Goal: Task Accomplishment & Management: Use online tool/utility

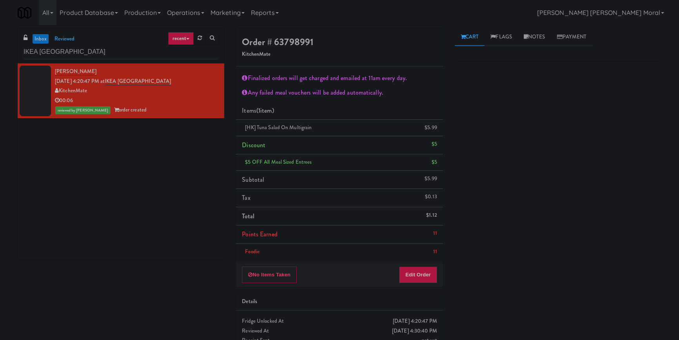
scroll to position [6, 0]
click at [40, 136] on div "[PERSON_NAME] [DATE] 4:20:47 PM at [GEOGRAPHIC_DATA] KitchenMate 00:06 reviewed…" at bounding box center [121, 162] width 207 height 196
click at [42, 216] on div "[PERSON_NAME] [DATE] 4:20:47 PM at [GEOGRAPHIC_DATA] KitchenMate 00:06 reviewed…" at bounding box center [121, 162] width 207 height 196
click at [113, 53] on input "IKEA [GEOGRAPHIC_DATA]" at bounding box center [121, 52] width 195 height 15
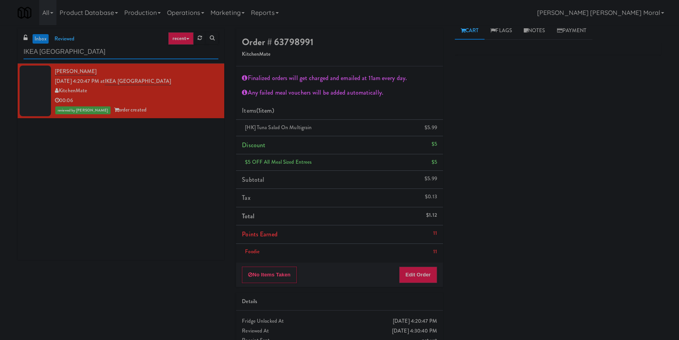
click at [113, 53] on input "IKEA [GEOGRAPHIC_DATA]" at bounding box center [121, 52] width 195 height 15
paste input "750 N Dearborn - Left - Fridge"
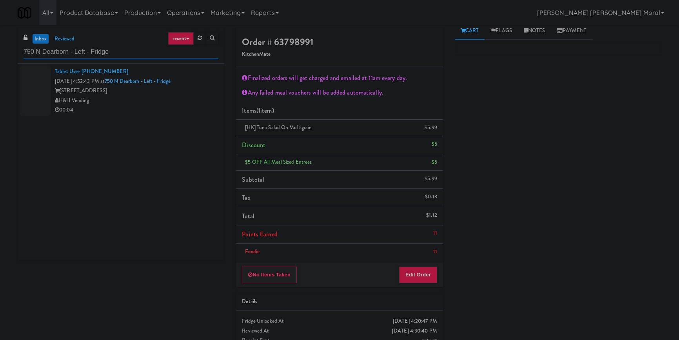
type input "750 N Dearborn - Left - Fridge"
click at [165, 105] on div "00:04" at bounding box center [137, 110] width 164 height 10
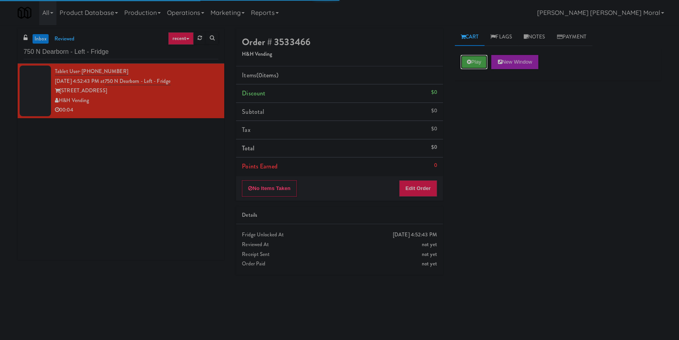
click at [478, 62] on button "Play" at bounding box center [474, 62] width 27 height 14
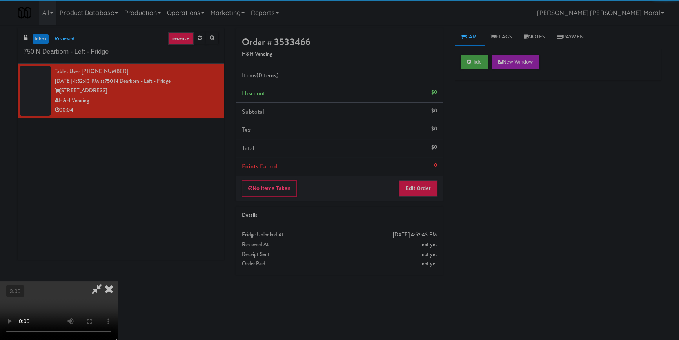
click at [486, 147] on div "Hide New Window Primary Flag Clear Flag if unable to determine what was taken o…" at bounding box center [558, 196] width 207 height 294
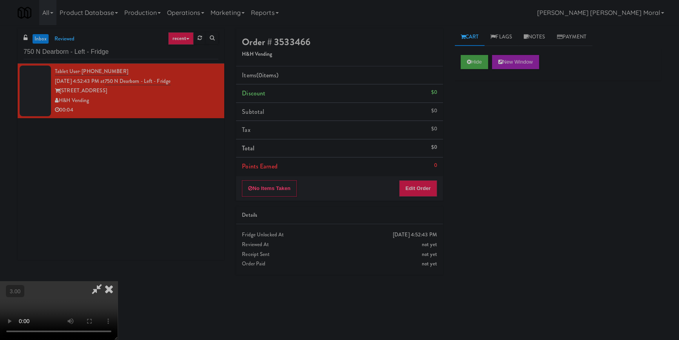
click at [640, 220] on div "Hide New Window Primary Flag Clear Flag if unable to determine what was taken o…" at bounding box center [558, 196] width 207 height 294
click at [468, 61] on icon at bounding box center [469, 61] width 4 height 5
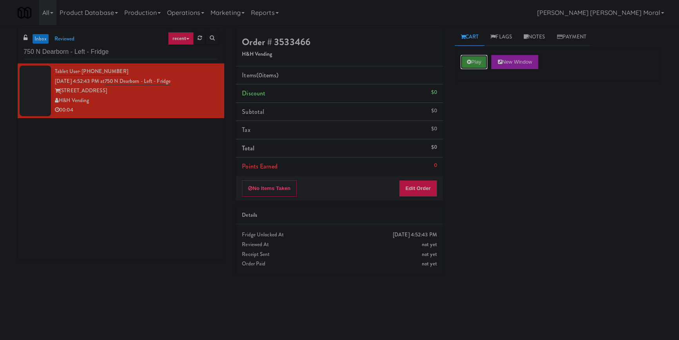
click at [468, 61] on icon at bounding box center [469, 61] width 4 height 5
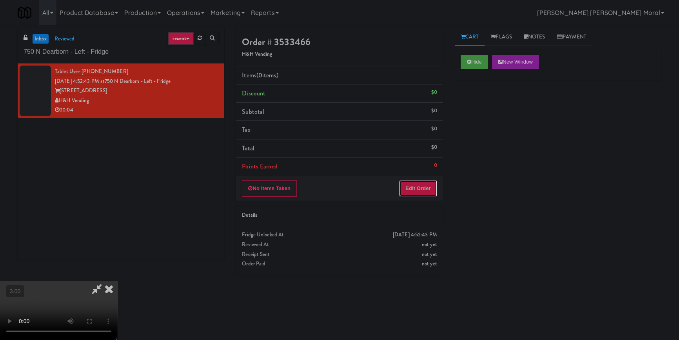
click at [436, 190] on button "Edit Order" at bounding box center [418, 188] width 38 height 16
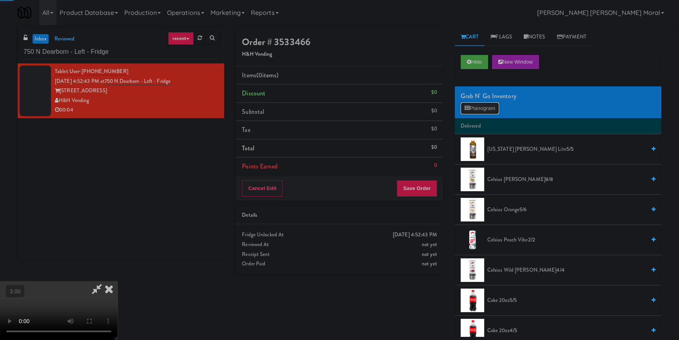
click at [475, 102] on button "Planogram" at bounding box center [480, 108] width 38 height 12
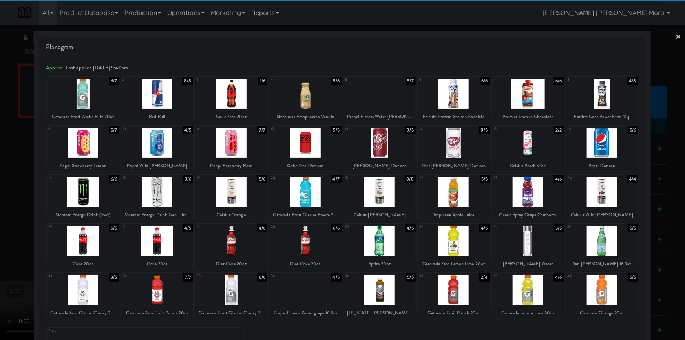
click at [314, 145] on div at bounding box center [305, 142] width 72 height 30
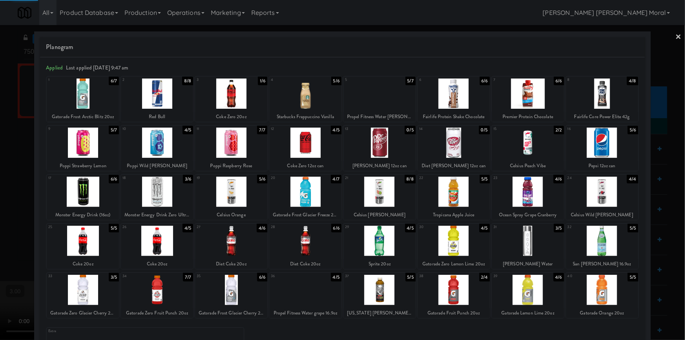
click at [0, 196] on div at bounding box center [342, 170] width 685 height 340
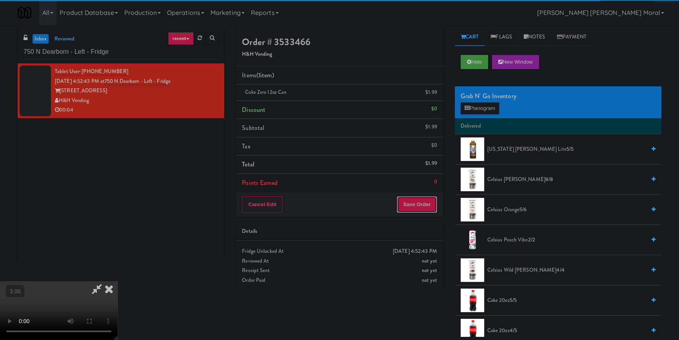
click at [413, 207] on button "Save Order" at bounding box center [417, 204] width 40 height 16
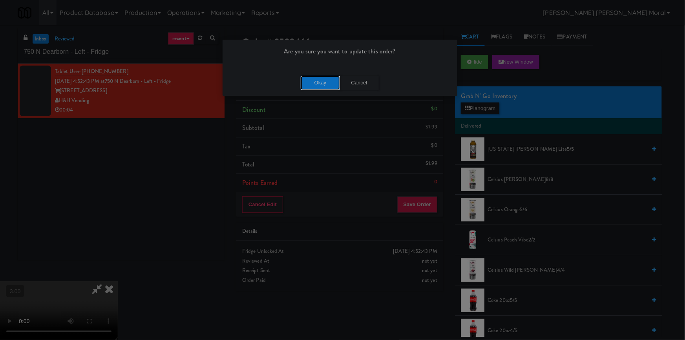
click at [309, 80] on button "Okay" at bounding box center [319, 83] width 39 height 14
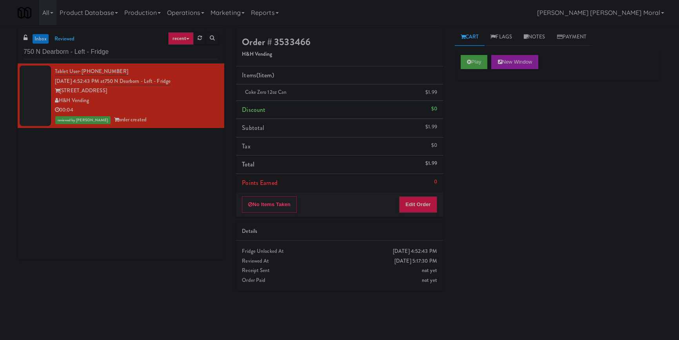
click at [459, 215] on div "Play New Window Primary Flag Clear Flag if unable to determine what was taken o…" at bounding box center [558, 196] width 207 height 294
click at [541, 34] on link "Notes" at bounding box center [534, 37] width 33 height 18
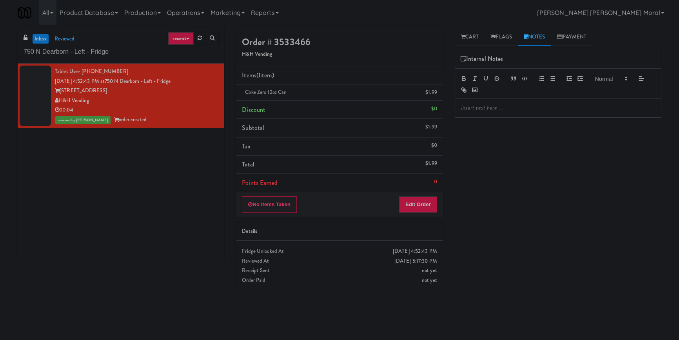
click at [512, 111] on p at bounding box center [558, 108] width 194 height 9
click at [506, 145] on div "Play New Window Primary Flag Clear Flag if unable to determine what was taken o…" at bounding box center [558, 196] width 207 height 294
click at [149, 56] on input "750 N Dearborn - Left - Fridge" at bounding box center [121, 52] width 195 height 15
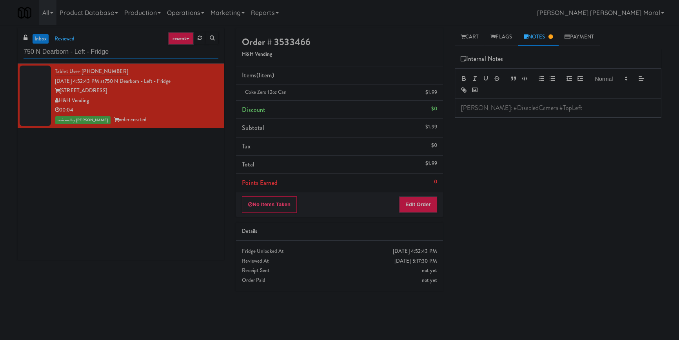
paste input "Atwater - Pantry - Right"
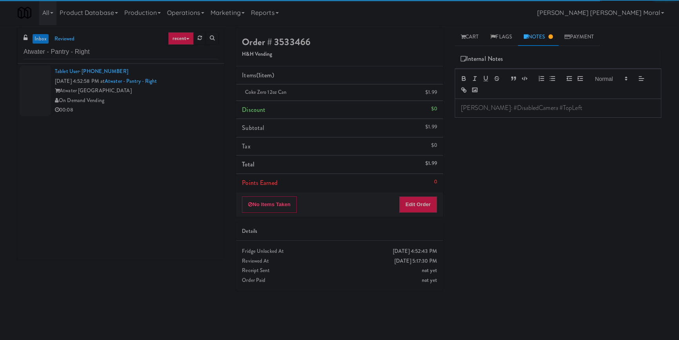
click at [184, 107] on div "00:08" at bounding box center [137, 110] width 164 height 10
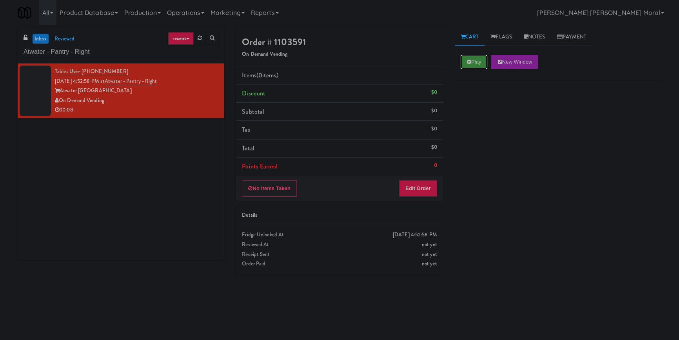
click at [473, 67] on button "Play" at bounding box center [474, 62] width 27 height 14
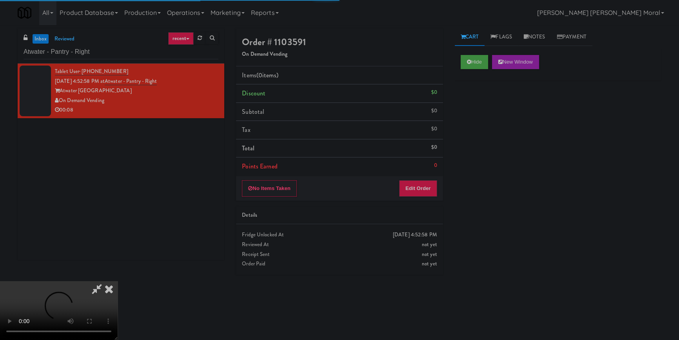
click at [482, 128] on div "Hide New Window Primary Flag Clear Flag if unable to determine what was taken o…" at bounding box center [558, 196] width 207 height 294
click at [118, 281] on video at bounding box center [59, 310] width 118 height 59
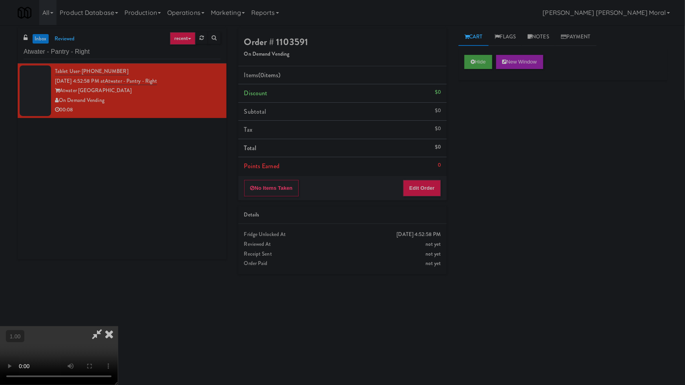
click at [118, 326] on video at bounding box center [59, 355] width 118 height 59
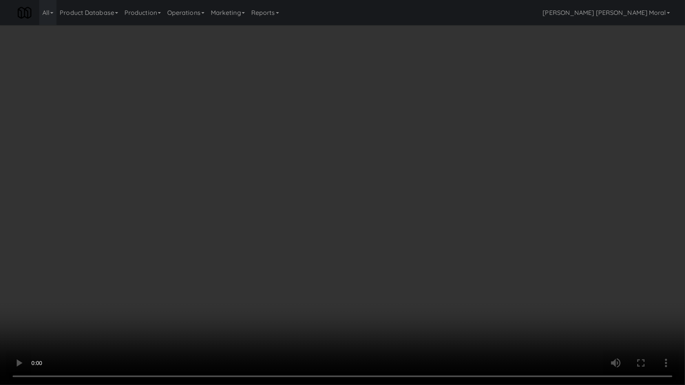
click at [412, 206] on video at bounding box center [342, 192] width 685 height 385
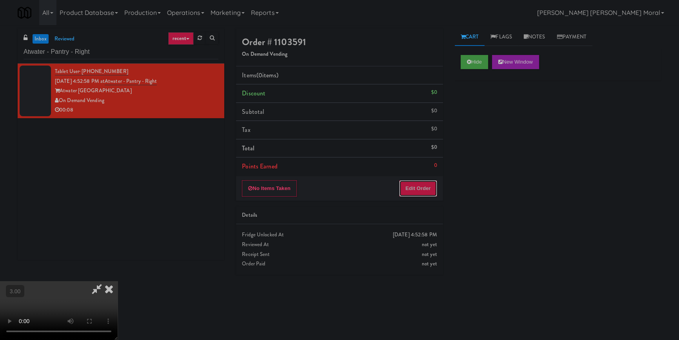
click at [422, 188] on button "Edit Order" at bounding box center [418, 188] width 38 height 16
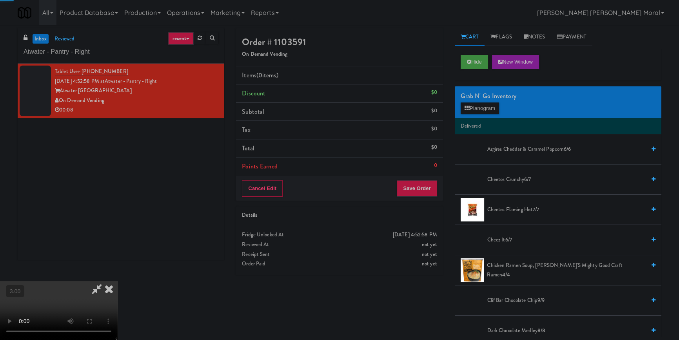
click at [472, 115] on div "Grab N' Go Inventory Planogram" at bounding box center [558, 102] width 207 height 32
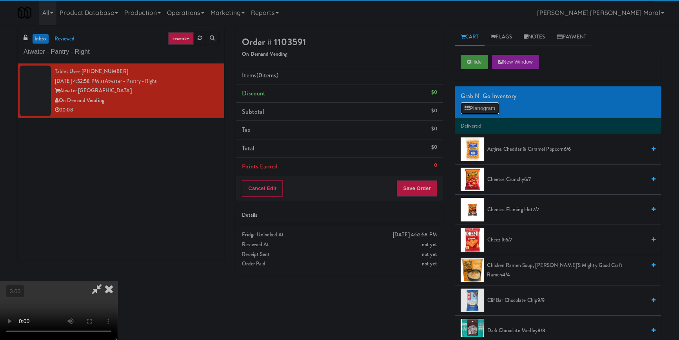
click at [479, 103] on button "Planogram" at bounding box center [480, 108] width 38 height 12
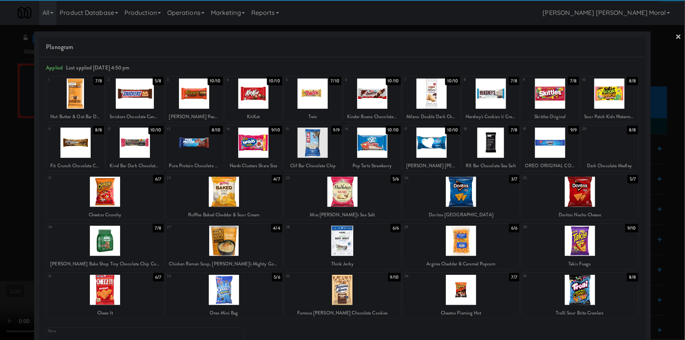
click at [193, 101] on div at bounding box center [194, 93] width 57 height 30
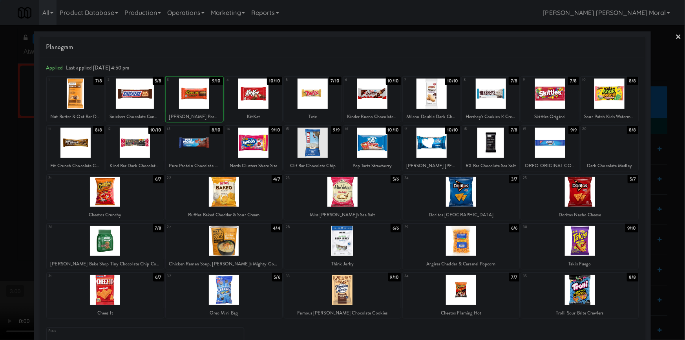
click at [0, 166] on div at bounding box center [342, 170] width 685 height 340
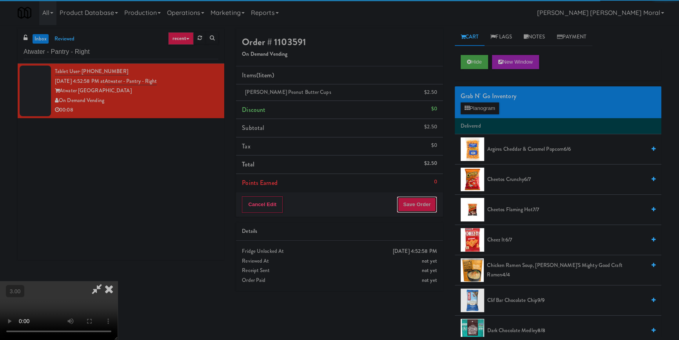
click at [426, 204] on button "Save Order" at bounding box center [417, 204] width 40 height 16
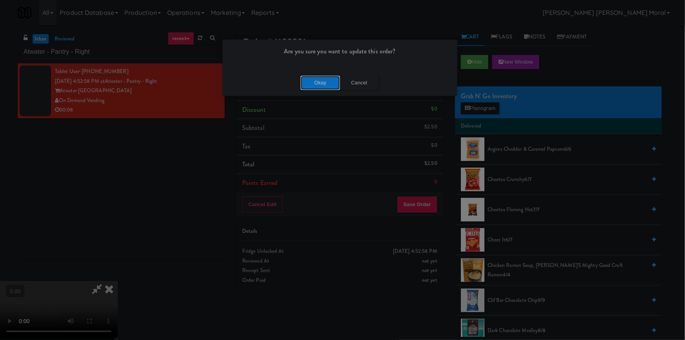
click at [327, 81] on button "Okay" at bounding box center [319, 83] width 39 height 14
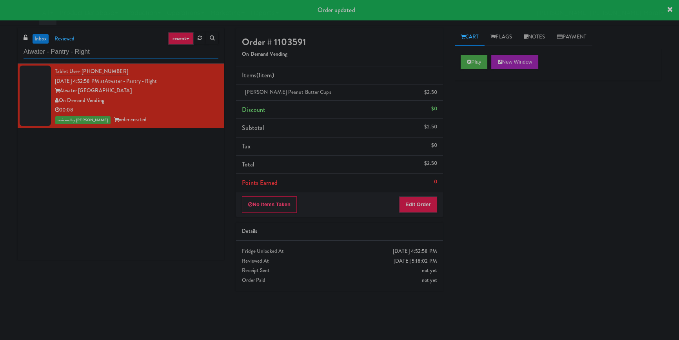
click at [111, 53] on input "Atwater - Pantry - Right" at bounding box center [121, 52] width 195 height 15
paste input "1001 State - Right - [MEDICAL_DATA]"
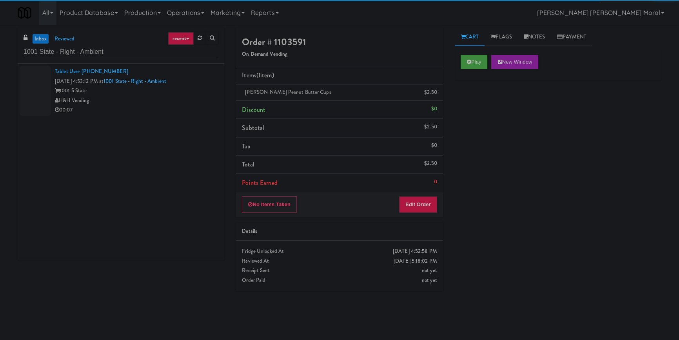
click at [183, 123] on div "Tablet User · (434) 328-9969 [DATE] 4:53:12 PM at 1001 State - Right - Ambient …" at bounding box center [121, 162] width 207 height 196
click at [191, 110] on div "00:07" at bounding box center [137, 110] width 164 height 10
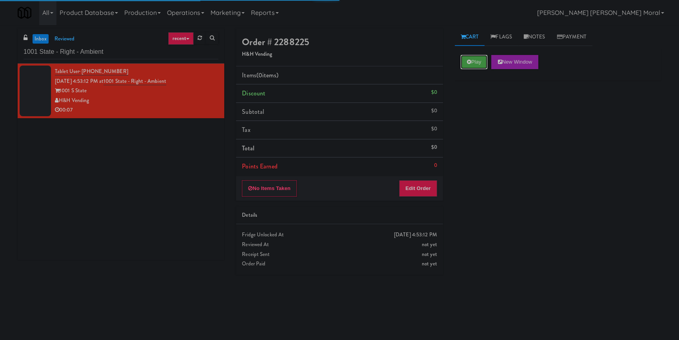
drag, startPoint x: 474, startPoint y: 63, endPoint x: 465, endPoint y: 108, distance: 46.0
click at [474, 64] on button "Play" at bounding box center [474, 62] width 27 height 14
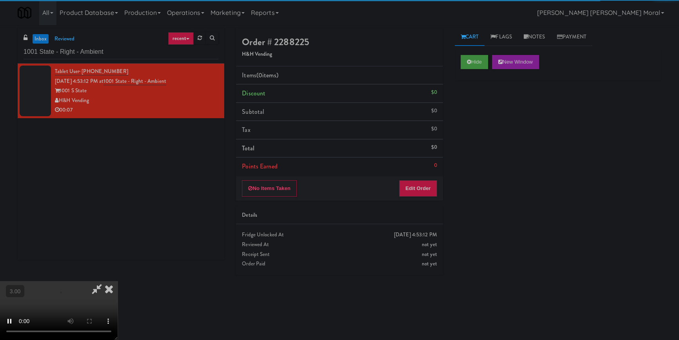
click at [467, 109] on div "Hide New Window Primary Flag Clear Flag if unable to determine what was taken o…" at bounding box center [558, 196] width 207 height 294
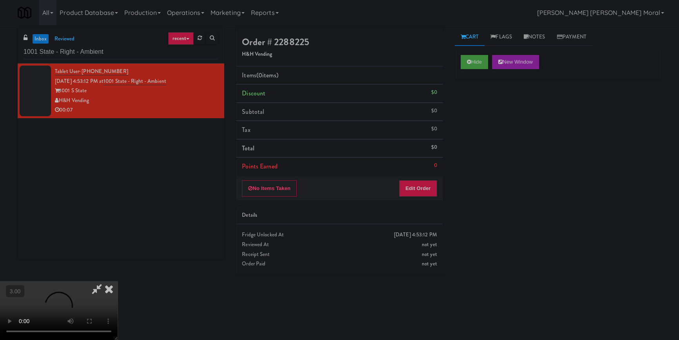
drag, startPoint x: 449, startPoint y: 233, endPoint x: 452, endPoint y: 230, distance: 4.4
click at [449, 233] on div "Cart Flags Notes Payment Hide New Window Primary Flag Clear Flag if unable to d…" at bounding box center [558, 182] width 218 height 308
click at [118, 281] on video at bounding box center [59, 310] width 118 height 59
click at [424, 189] on button "Edit Order" at bounding box center [418, 188] width 38 height 16
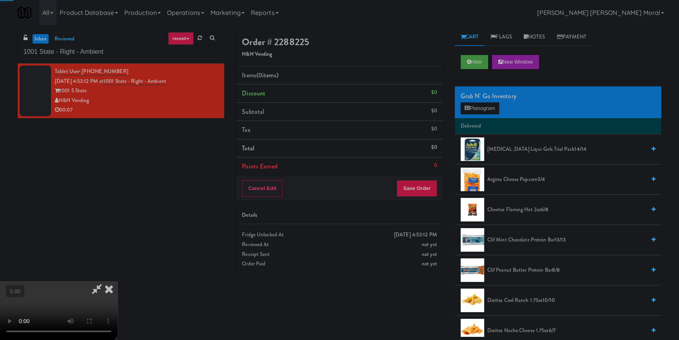
click at [471, 115] on div "Grab N' Go Inventory Planogram" at bounding box center [558, 102] width 207 height 32
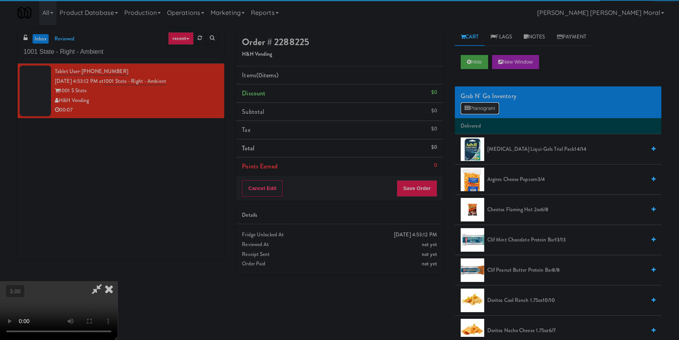
click at [477, 107] on button "Planogram" at bounding box center [480, 108] width 38 height 12
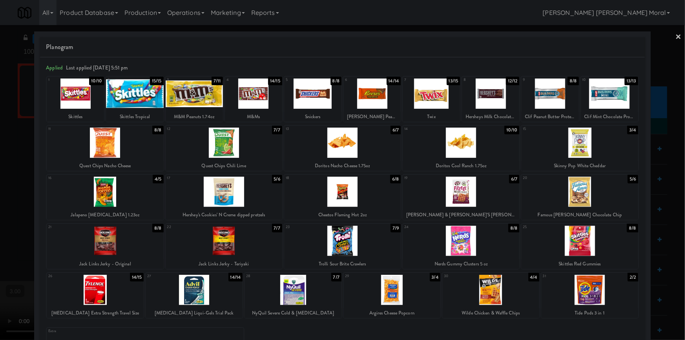
click at [340, 147] on div at bounding box center [342, 142] width 117 height 30
click at [0, 235] on div at bounding box center [342, 170] width 685 height 340
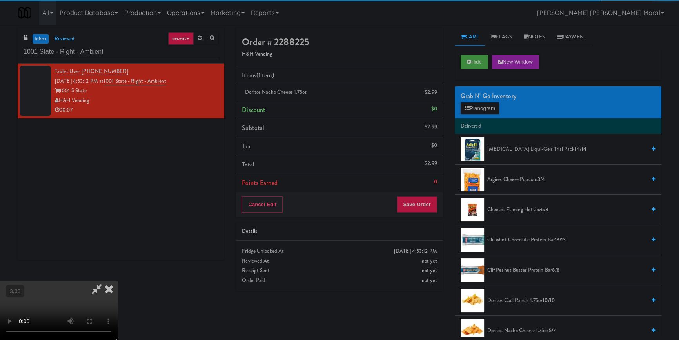
click at [118, 281] on video at bounding box center [59, 310] width 118 height 59
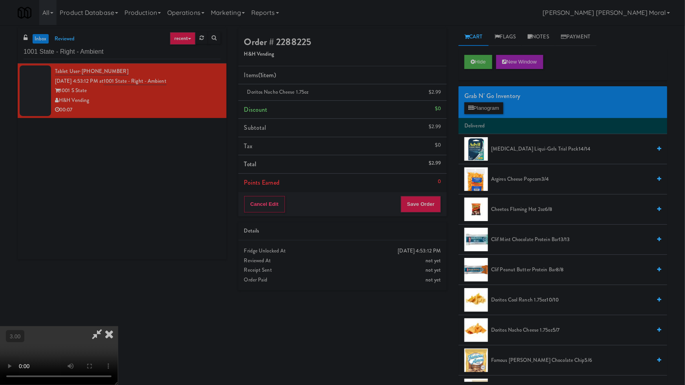
click at [118, 326] on video at bounding box center [59, 355] width 118 height 59
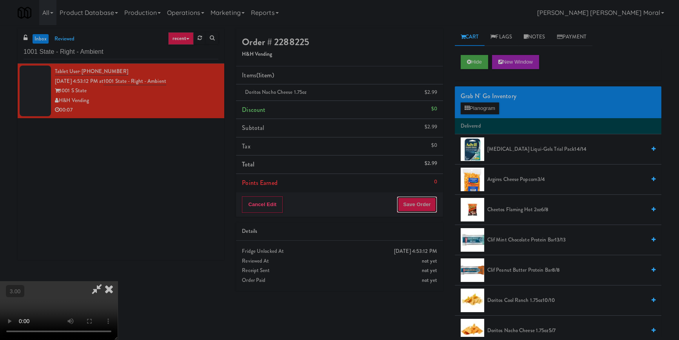
click at [427, 208] on button "Save Order" at bounding box center [417, 204] width 40 height 16
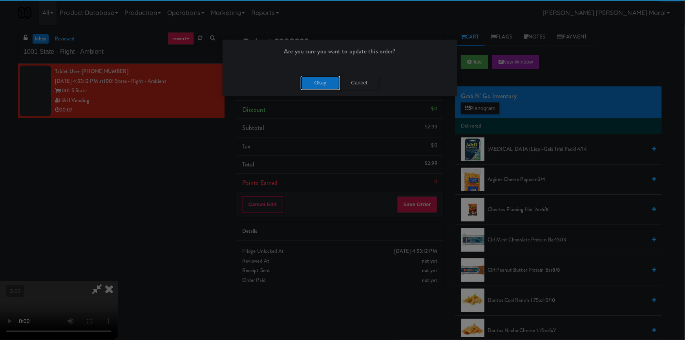
click at [320, 77] on button "Okay" at bounding box center [319, 83] width 39 height 14
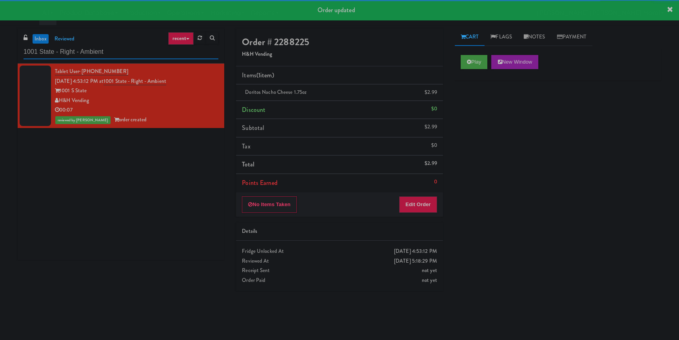
click at [120, 47] on input "1001 State - Right - Ambient" at bounding box center [121, 52] width 195 height 15
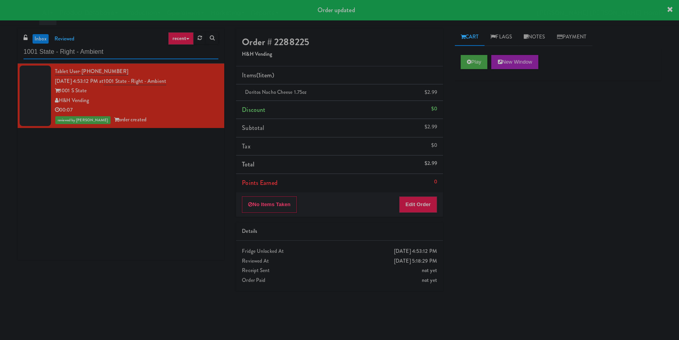
click at [120, 47] on input "1001 State - Right - Ambient" at bounding box center [121, 52] width 195 height 15
paste input "MG - Cooler - Lef"
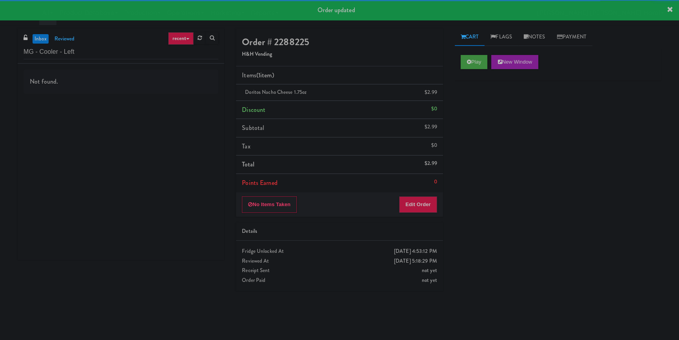
click at [192, 101] on div "Not found." at bounding box center [121, 162] width 207 height 196
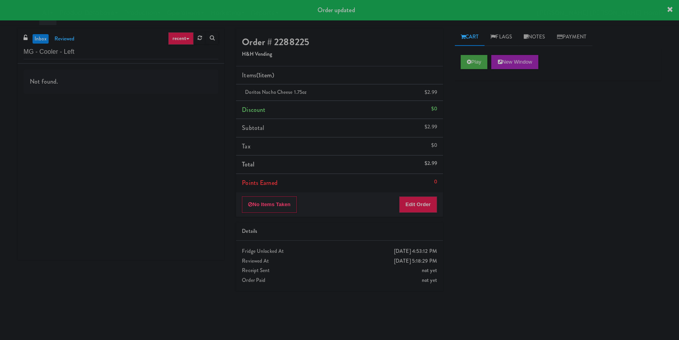
click at [192, 102] on div "Not found." at bounding box center [121, 162] width 207 height 196
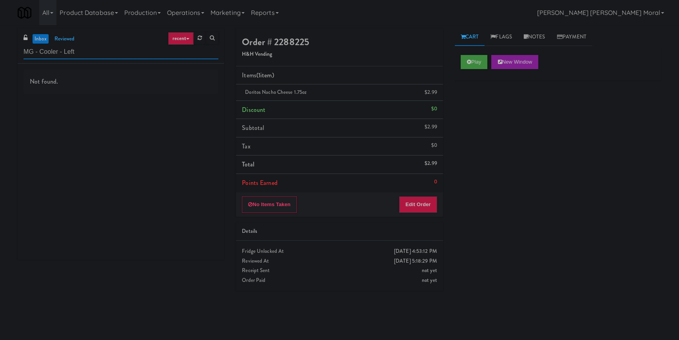
click at [120, 52] on input "MG - Cooler - Left" at bounding box center [121, 52] width 195 height 15
click at [77, 50] on input "MG - Cooler - Left" at bounding box center [121, 52] width 195 height 15
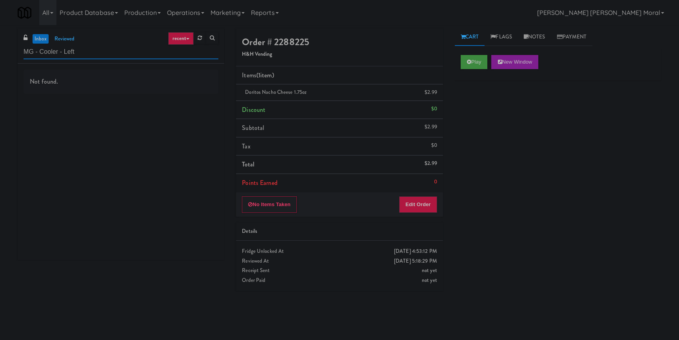
click at [77, 50] on input "MG - Cooler - Left" at bounding box center [121, 52] width 195 height 15
paste input "Vertex - Combo Cooler - Middle"
click at [133, 52] on input "Vertex - Combo Cooler - Middle" at bounding box center [121, 52] width 195 height 15
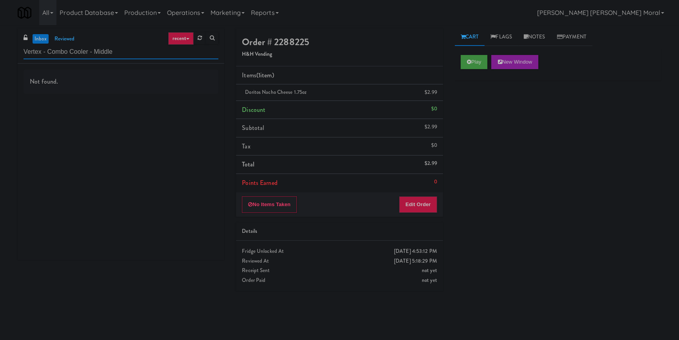
paste input "Glasshouse [GEOGRAPHIC_DATA] -Coke Cooler"
click at [145, 57] on input "Glasshouse [GEOGRAPHIC_DATA] -Coke Cooler" at bounding box center [121, 52] width 195 height 15
paste input "Rock Solid Reboot (Right)"
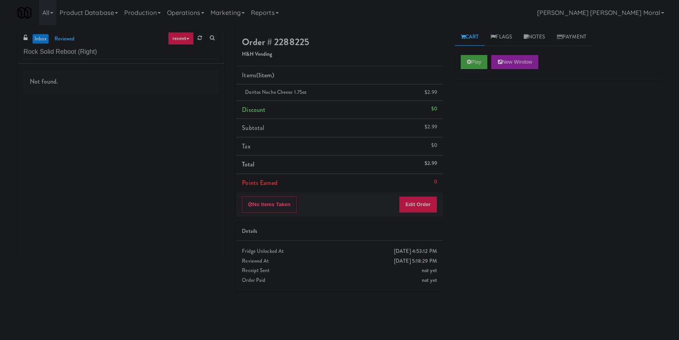
click at [184, 100] on div "Not found." at bounding box center [121, 162] width 207 height 196
click at [140, 54] on input "Rock Solid Reboot (Right)" at bounding box center [121, 52] width 195 height 15
paste input "Ninety7Fifty Fridge"
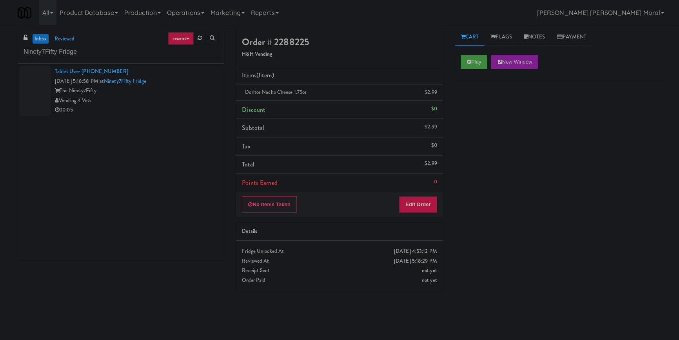
click at [188, 111] on div "00:05" at bounding box center [137, 110] width 164 height 10
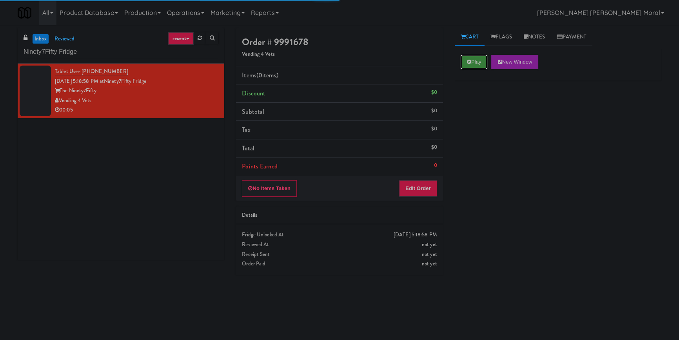
click at [473, 63] on button "Play" at bounding box center [474, 62] width 27 height 14
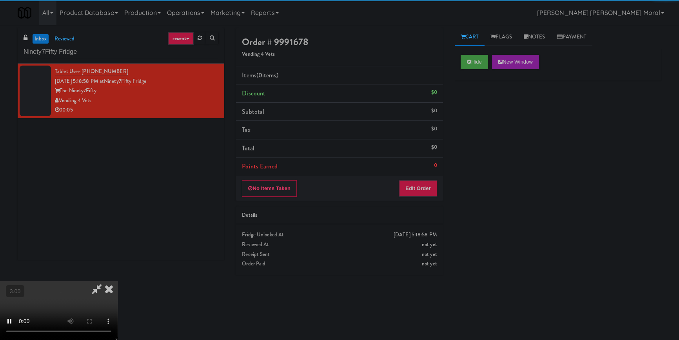
click at [477, 111] on div "Hide New Window Primary Flag Clear Flag if unable to determine what was taken o…" at bounding box center [558, 196] width 207 height 294
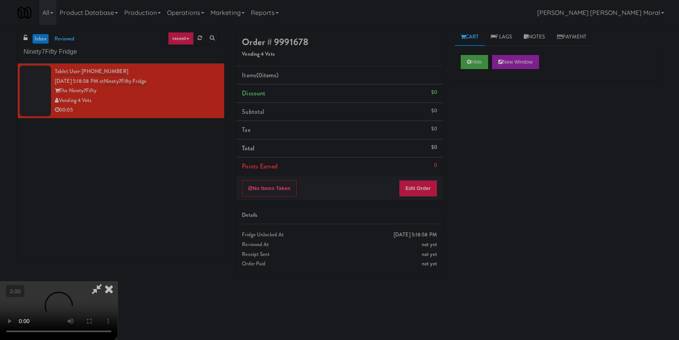
click at [441, 205] on div "Order # 9991678 Vending 4 Vets Items (0 items ) Discount $0 Subtotal $0 Tax $0 …" at bounding box center [339, 154] width 218 height 252
click at [118, 281] on video at bounding box center [59, 310] width 118 height 59
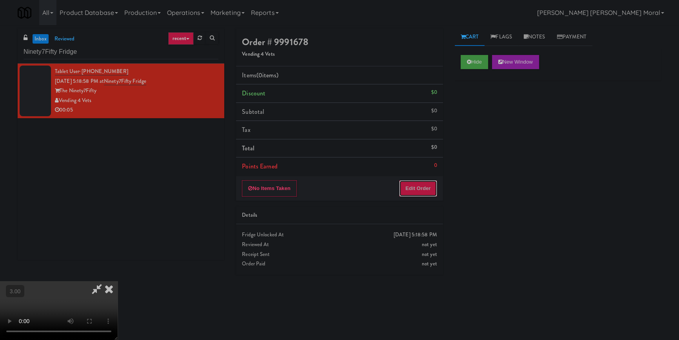
click at [425, 189] on button "Edit Order" at bounding box center [418, 188] width 38 height 16
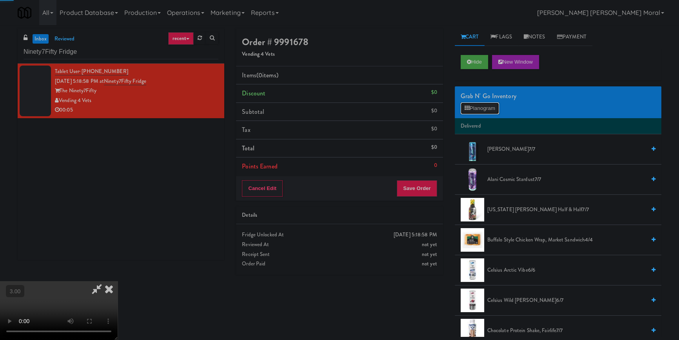
click at [479, 111] on button "Planogram" at bounding box center [480, 108] width 38 height 12
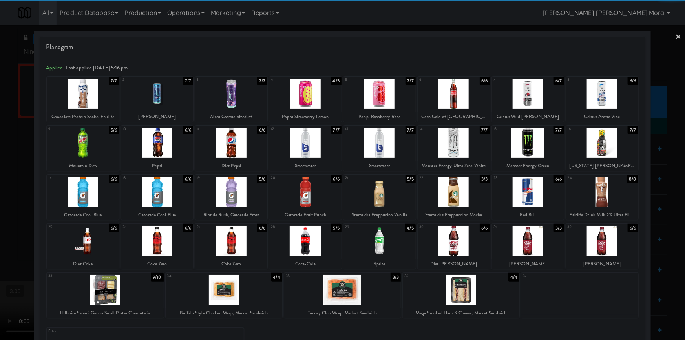
click at [527, 95] on div at bounding box center [528, 93] width 72 height 30
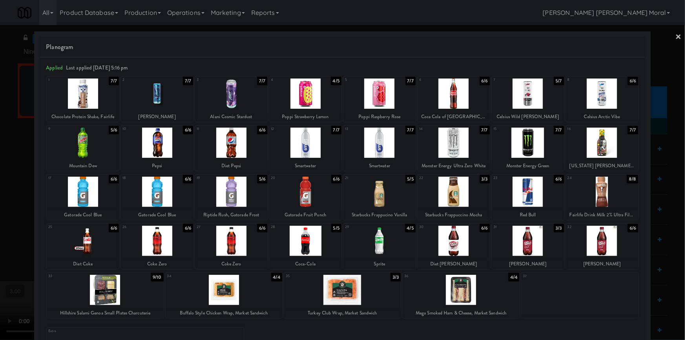
click at [0, 157] on div at bounding box center [342, 170] width 685 height 340
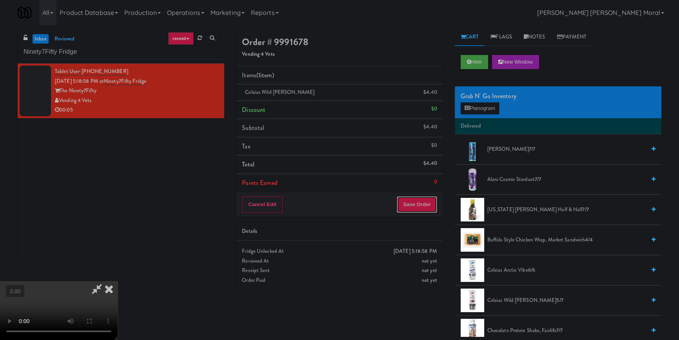
click at [413, 207] on button "Save Order" at bounding box center [417, 204] width 40 height 16
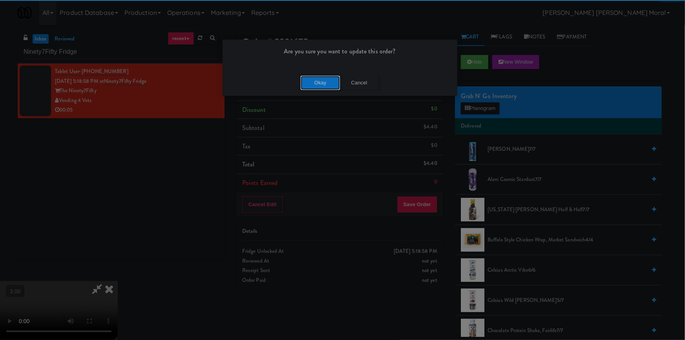
click at [328, 81] on button "Okay" at bounding box center [319, 83] width 39 height 14
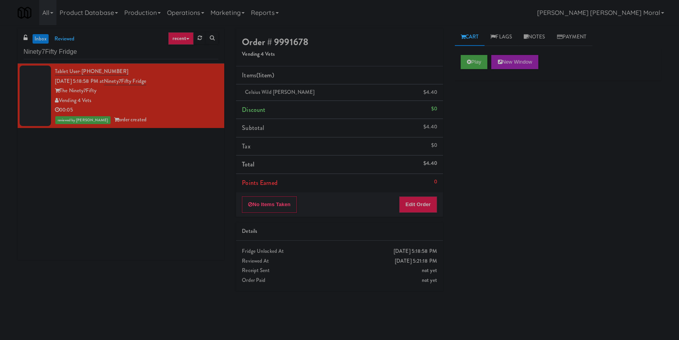
click at [3, 240] on div "inbox reviewed recent all unclear take inventory issue suspicious failed recent…" at bounding box center [339, 182] width 679 height 308
click at [65, 47] on input "Ninety7Fifty Fridge" at bounding box center [121, 52] width 195 height 15
click at [64, 47] on input "Ninety7Fifty Fridge" at bounding box center [121, 52] width 195 height 15
paste input "Fridge - Vantage - Pre Opening"
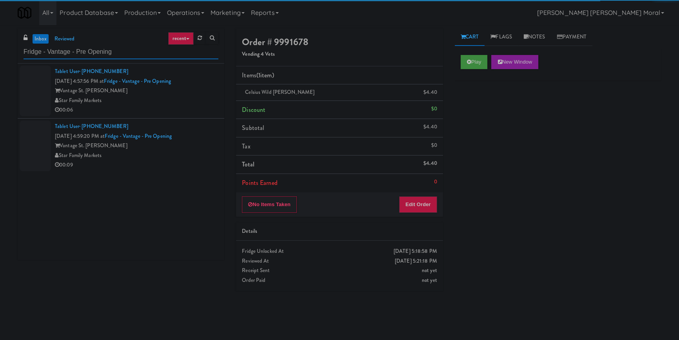
type input "Fridge - Vantage - Pre Opening"
click at [191, 101] on div "Star Family Markets" at bounding box center [137, 101] width 164 height 10
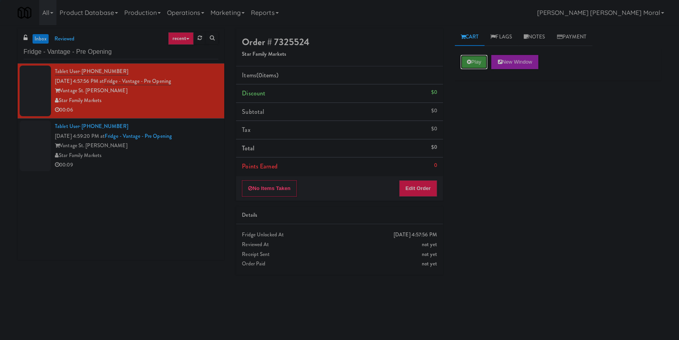
click at [476, 61] on button "Play" at bounding box center [474, 62] width 27 height 14
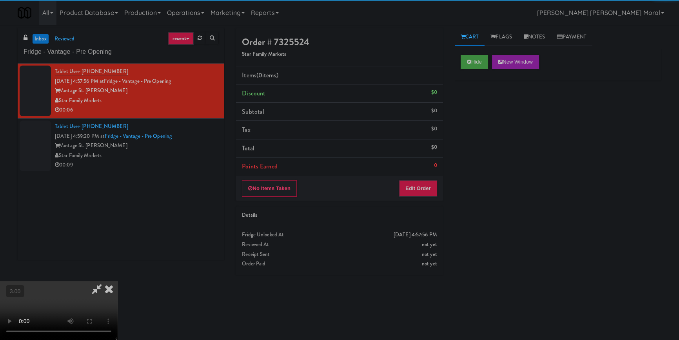
click at [477, 100] on div "Hide New Window Primary Flag Clear Flag if unable to determine what was taken o…" at bounding box center [558, 196] width 207 height 294
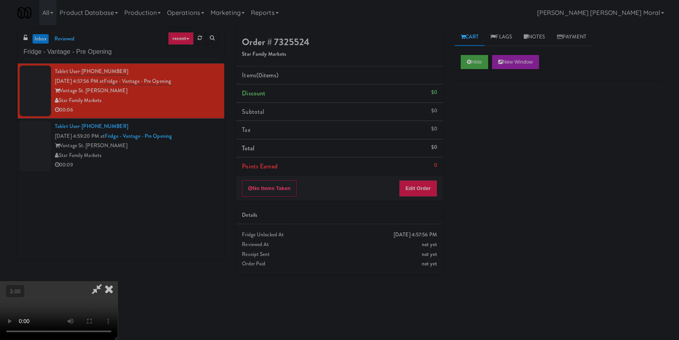
click at [465, 219] on div "Hide New Window Primary Flag Clear Flag if unable to determine what was taken o…" at bounding box center [558, 196] width 207 height 294
click at [118, 281] on video at bounding box center [59, 310] width 118 height 59
click at [422, 187] on button "Edit Order" at bounding box center [418, 188] width 38 height 16
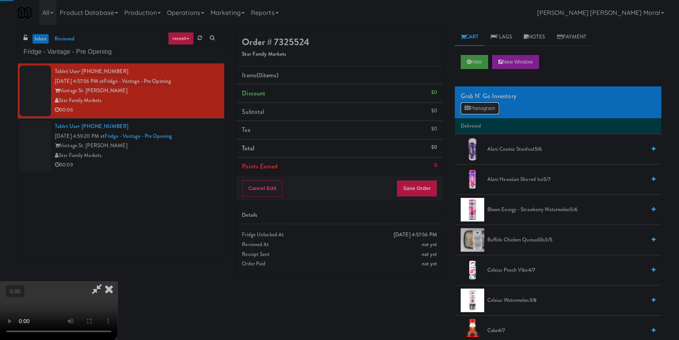
click at [476, 106] on button "Planogram" at bounding box center [480, 108] width 38 height 12
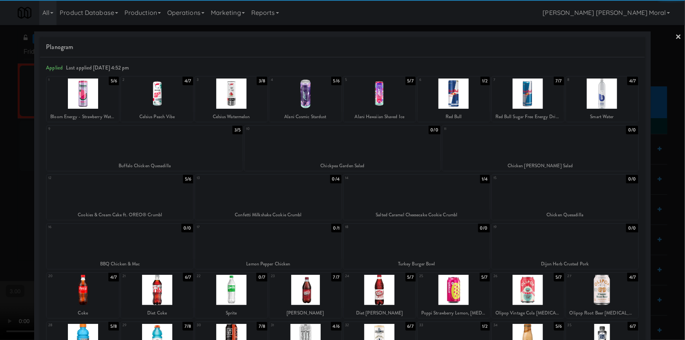
click at [90, 93] on div at bounding box center [83, 93] width 72 height 30
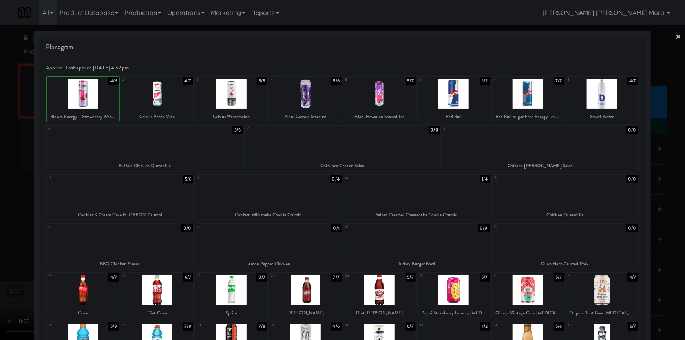
drag, startPoint x: 0, startPoint y: 142, endPoint x: 35, endPoint y: 149, distance: 36.0
click at [0, 142] on div at bounding box center [342, 170] width 685 height 340
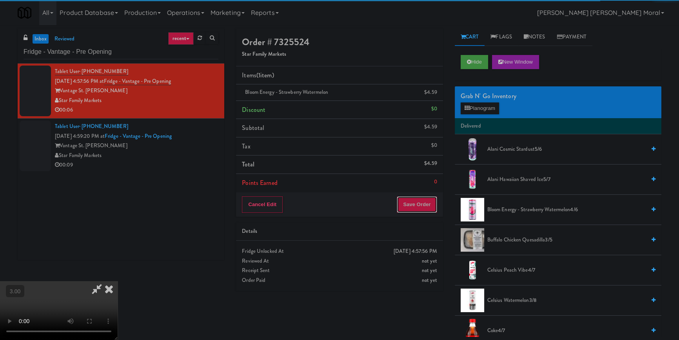
click at [419, 204] on button "Save Order" at bounding box center [417, 204] width 40 height 16
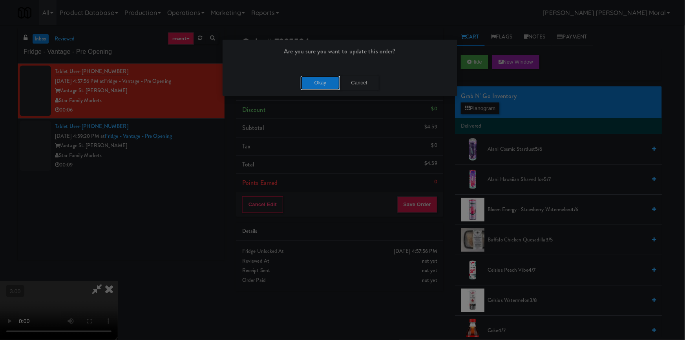
click at [330, 85] on button "Okay" at bounding box center [319, 83] width 39 height 14
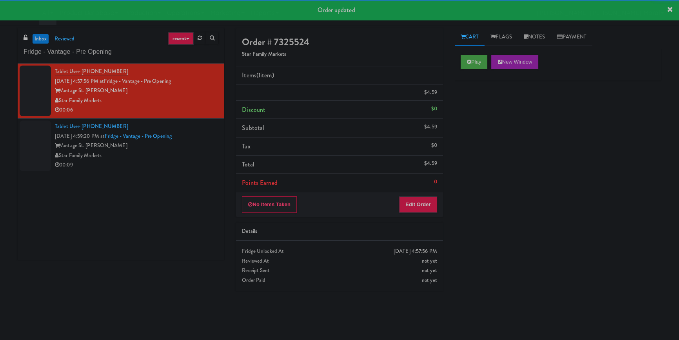
click at [197, 151] on div "Vantage St. [PERSON_NAME]" at bounding box center [137, 146] width 164 height 10
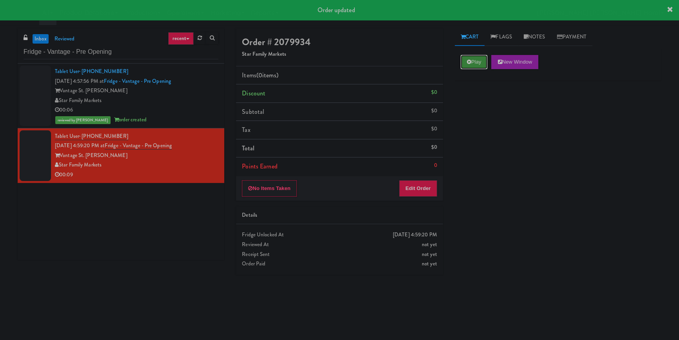
click at [472, 64] on button "Play" at bounding box center [474, 62] width 27 height 14
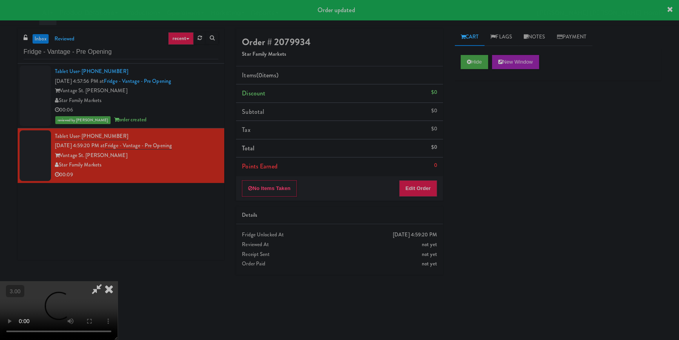
click at [492, 109] on div "Hide New Window Primary Flag Clear Flag if unable to determine what was taken o…" at bounding box center [558, 196] width 207 height 294
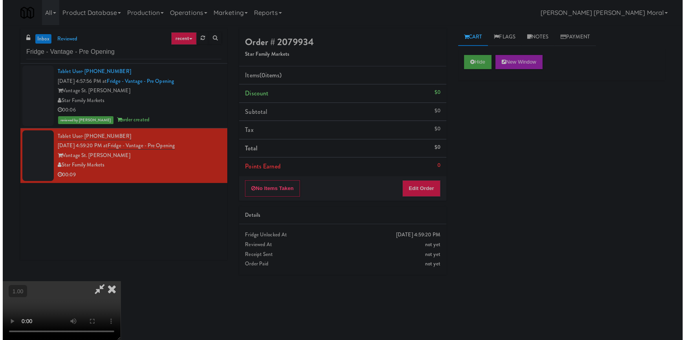
scroll to position [110, 0]
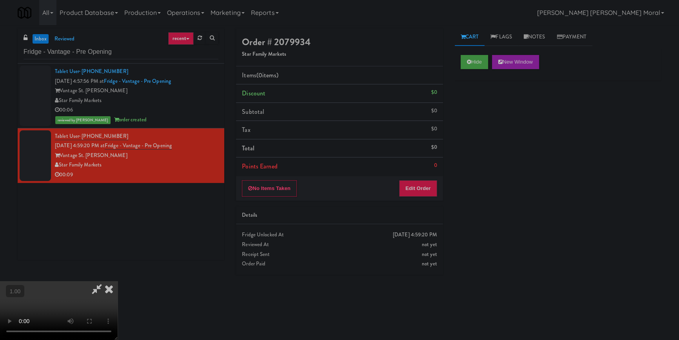
click at [118, 281] on video at bounding box center [59, 310] width 118 height 59
click at [431, 186] on button "Edit Order" at bounding box center [418, 188] width 38 height 16
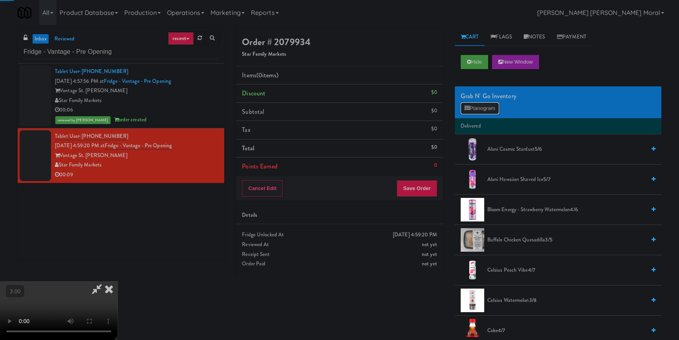
click at [470, 104] on button "Planogram" at bounding box center [480, 108] width 38 height 12
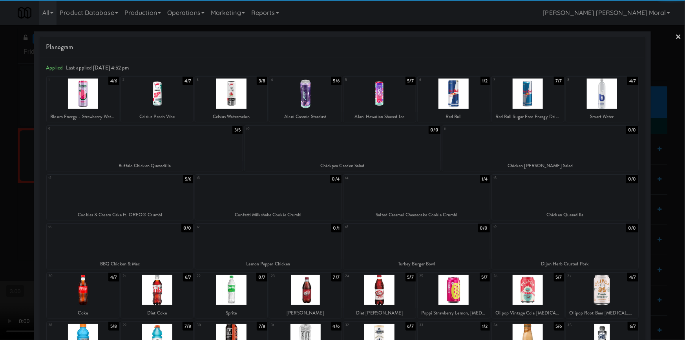
click at [157, 286] on div at bounding box center [157, 290] width 72 height 30
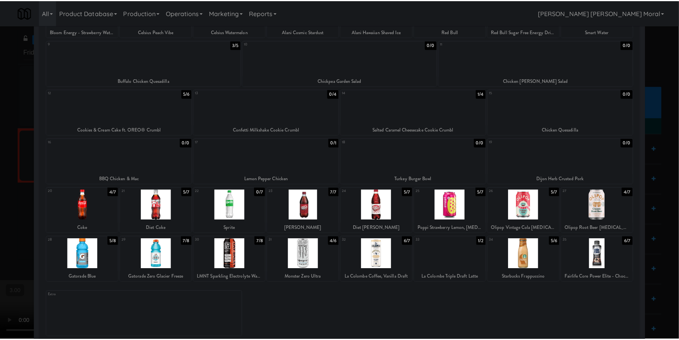
scroll to position [94, 0]
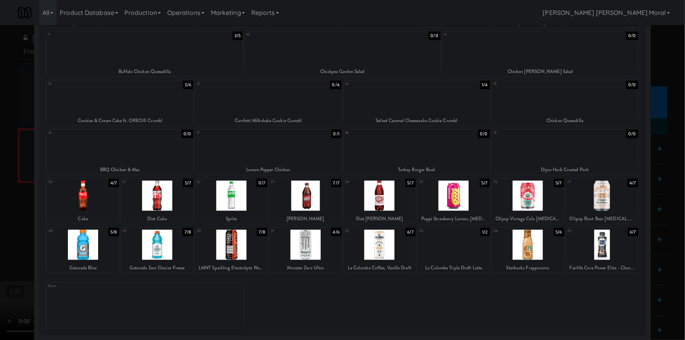
click at [165, 251] on div at bounding box center [157, 244] width 72 height 30
click at [0, 218] on div at bounding box center [342, 170] width 685 height 340
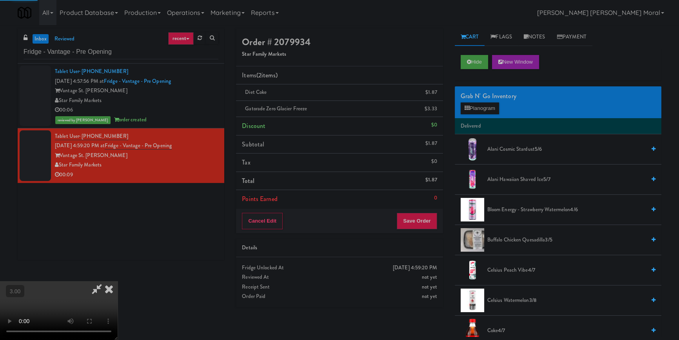
drag, startPoint x: 186, startPoint y: 219, endPoint x: 194, endPoint y: 220, distance: 7.5
click at [118, 281] on video at bounding box center [59, 310] width 118 height 59
click at [428, 220] on button "Save Order" at bounding box center [417, 221] width 40 height 16
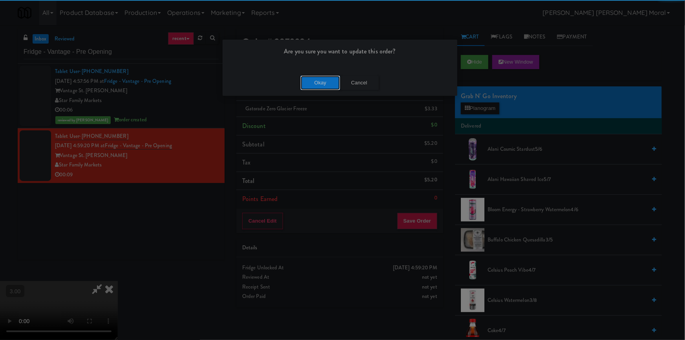
click at [325, 83] on button "Okay" at bounding box center [319, 83] width 39 height 14
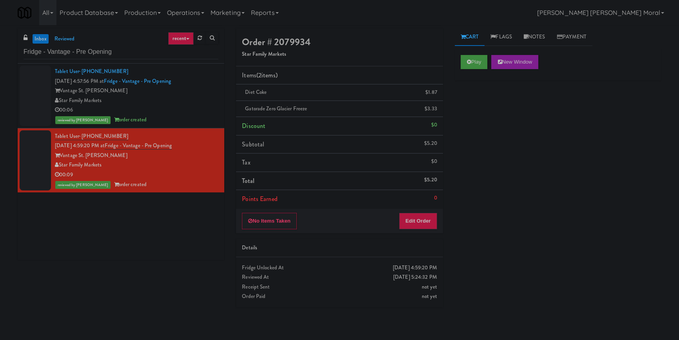
click at [23, 260] on div "inbox reviewed recent all unclear take inventory issue suspicious failed recent…" at bounding box center [121, 146] width 218 height 237
click at [149, 47] on input "Fridge - Vantage - Pre Opening" at bounding box center [121, 52] width 195 height 15
paste input "Ambient"
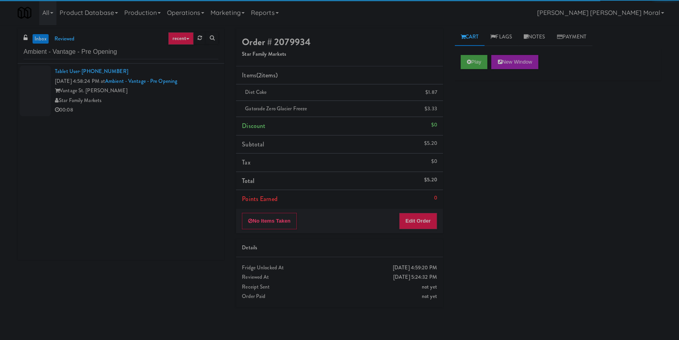
click at [192, 106] on div "00:08" at bounding box center [137, 110] width 164 height 10
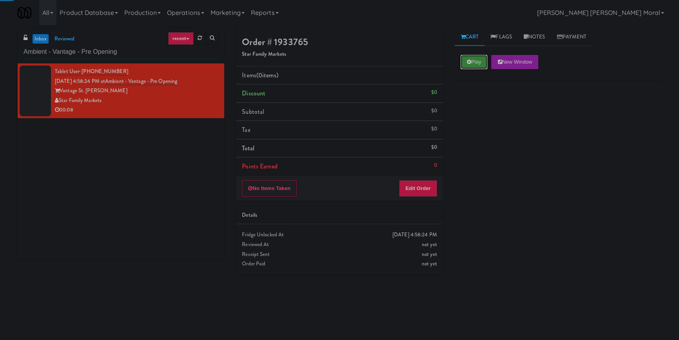
click at [471, 62] on icon at bounding box center [469, 61] width 4 height 5
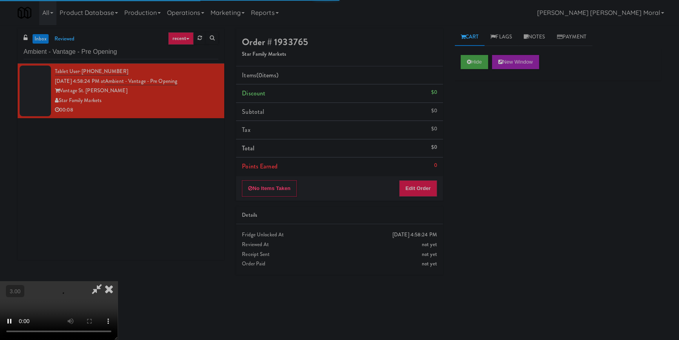
click at [470, 108] on div "Hide New Window Primary Flag Clear Flag if unable to determine what was taken o…" at bounding box center [558, 196] width 207 height 294
click at [460, 228] on div "Hide New Window Primary Flag Clear Flag if unable to determine what was taken o…" at bounding box center [558, 196] width 207 height 294
click at [118, 281] on video at bounding box center [59, 310] width 118 height 59
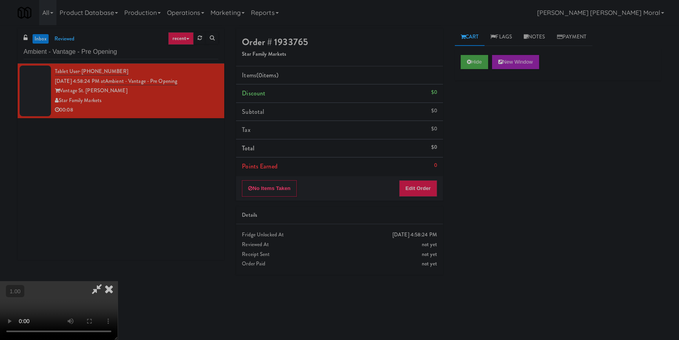
click at [118, 281] on video at bounding box center [59, 310] width 118 height 59
click at [424, 187] on button "Edit Order" at bounding box center [418, 188] width 38 height 16
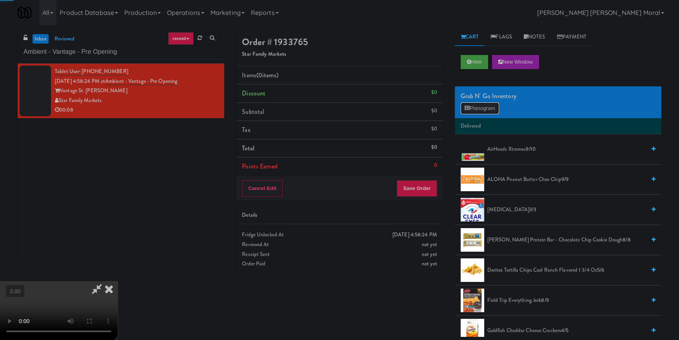
click at [479, 111] on button "Planogram" at bounding box center [480, 108] width 38 height 12
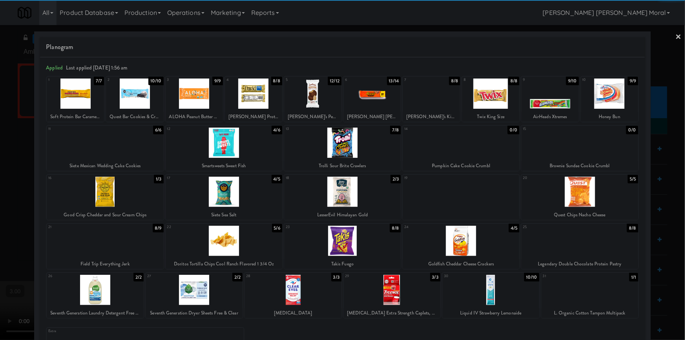
click at [601, 91] on div at bounding box center [609, 93] width 57 height 30
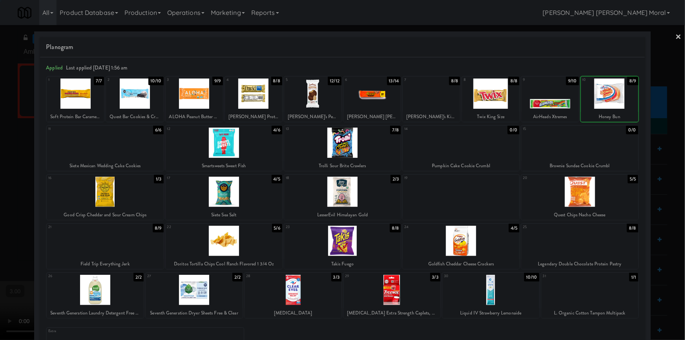
click at [663, 129] on div at bounding box center [342, 170] width 685 height 340
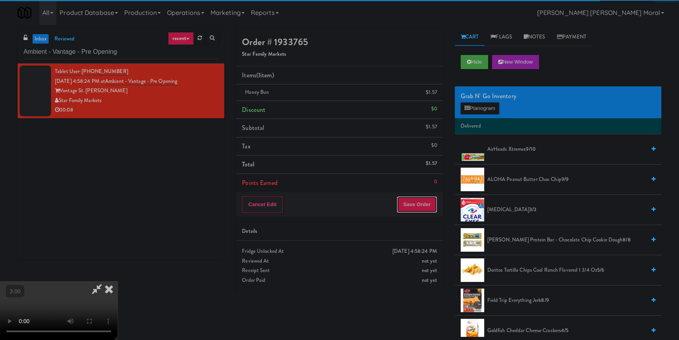
click at [412, 203] on button "Save Order" at bounding box center [417, 204] width 40 height 16
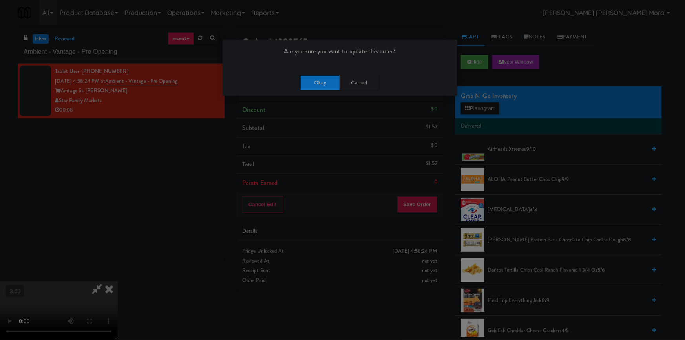
click at [324, 72] on div "Okay Cancel" at bounding box center [339, 82] width 235 height 26
click at [322, 78] on button "Okay" at bounding box center [319, 83] width 39 height 14
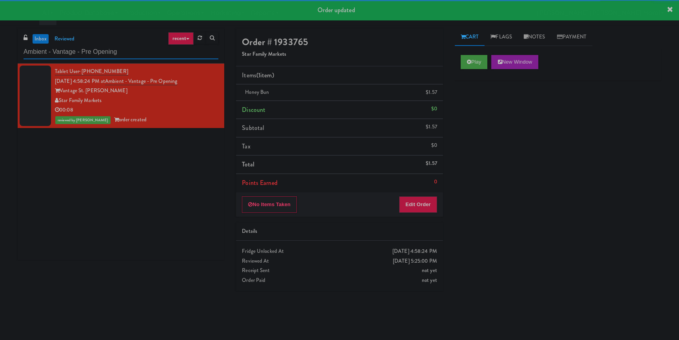
click at [142, 51] on input "Ambient - Vantage - Pre Opening" at bounding box center [121, 52] width 195 height 15
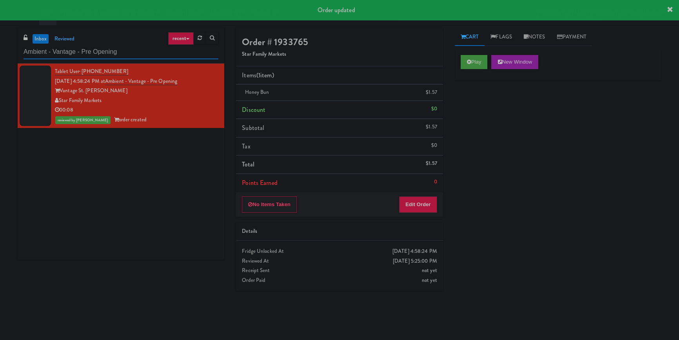
click at [142, 51] on input "Ambient - Vantage - Pre Opening" at bounding box center [121, 52] width 195 height 15
paste input "[GEOGRAPHIC_DATA]"
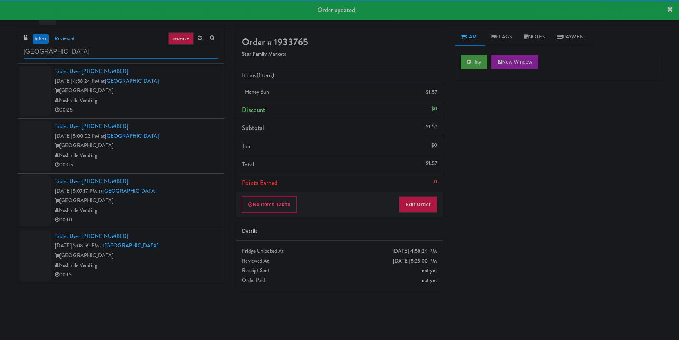
type input "[GEOGRAPHIC_DATA]"
click at [184, 102] on div "Noshville Vending" at bounding box center [137, 101] width 164 height 10
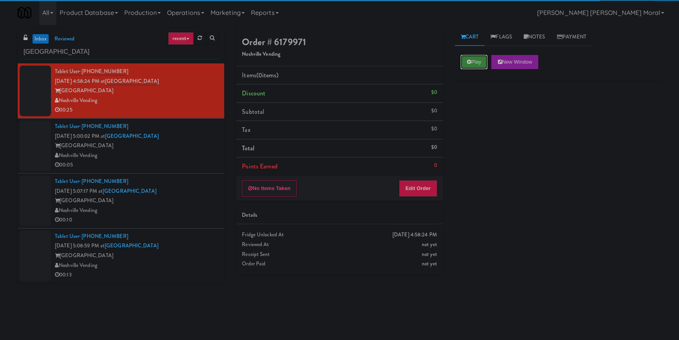
drag, startPoint x: 473, startPoint y: 63, endPoint x: 475, endPoint y: 67, distance: 4.9
click at [473, 63] on button "Play" at bounding box center [474, 62] width 27 height 14
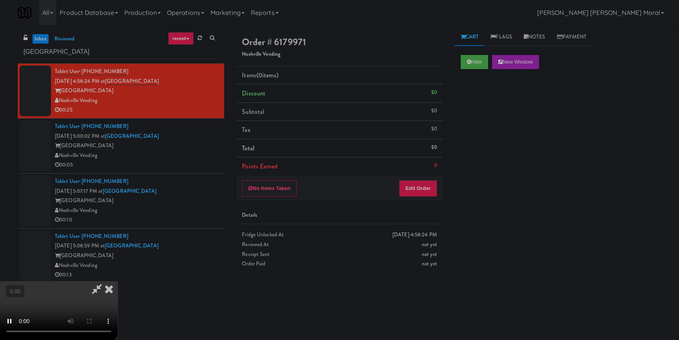
click at [476, 86] on div "Hide New Window Primary Flag Clear Flag if unable to determine what was taken o…" at bounding box center [558, 196] width 207 height 294
click at [465, 56] on button "Hide" at bounding box center [474, 62] width 27 height 14
click at [118, 281] on video at bounding box center [59, 310] width 118 height 59
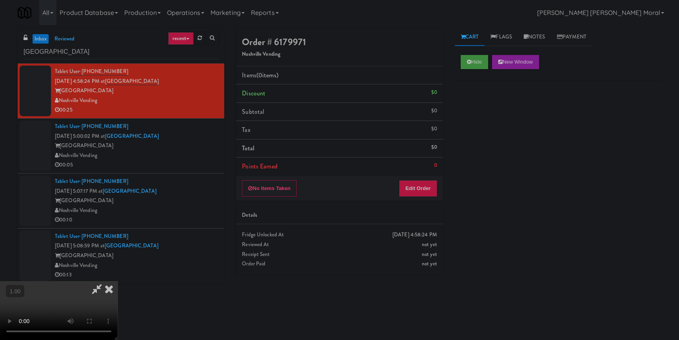
scroll to position [3, 0]
click at [118, 281] on video at bounding box center [59, 310] width 118 height 59
click at [435, 185] on button "Edit Order" at bounding box center [418, 188] width 38 height 16
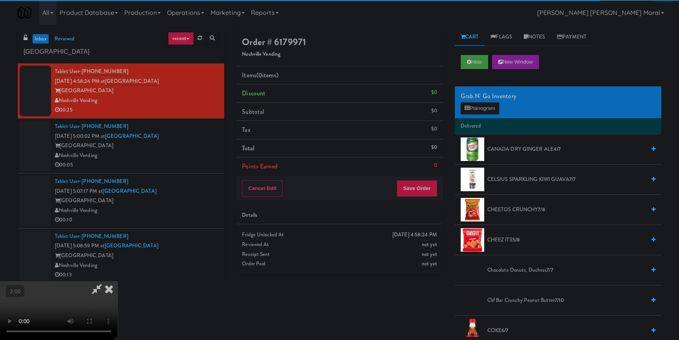
click at [480, 114] on div "Grab N' Go Inventory Planogram" at bounding box center [558, 102] width 207 height 32
click at [480, 109] on button "Planogram" at bounding box center [480, 108] width 38 height 12
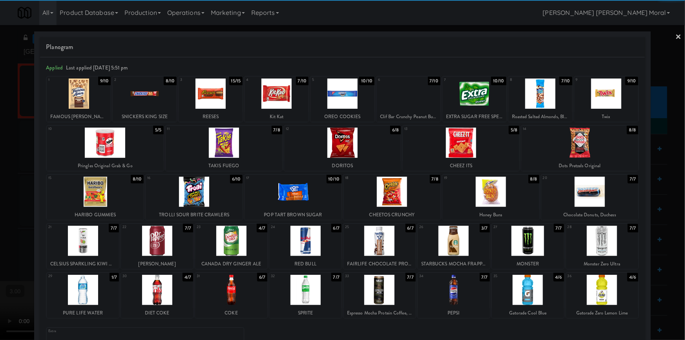
click at [113, 140] on div at bounding box center [105, 142] width 117 height 30
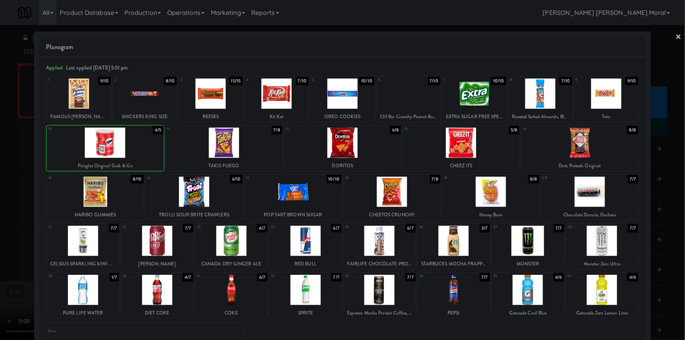
click at [0, 149] on div at bounding box center [342, 170] width 685 height 340
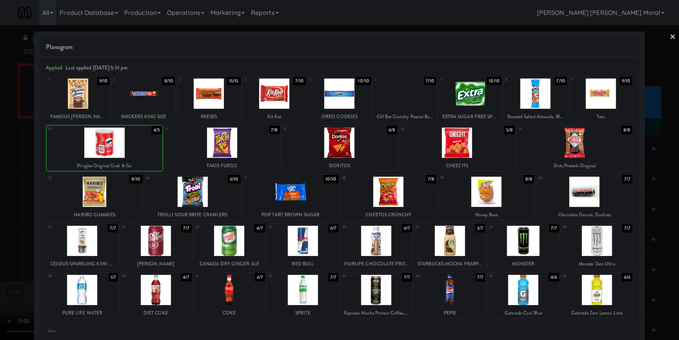
click at [118, 281] on video at bounding box center [59, 310] width 118 height 59
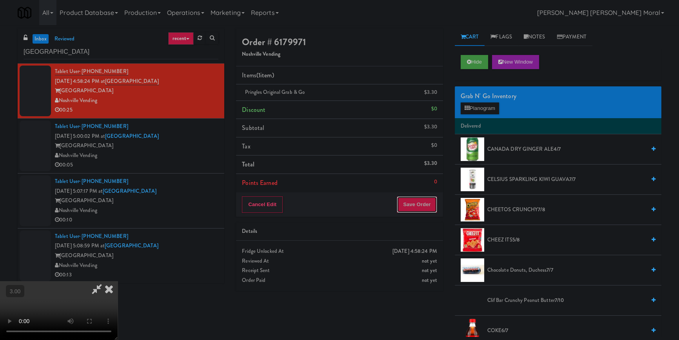
click at [428, 204] on button "Save Order" at bounding box center [417, 204] width 40 height 16
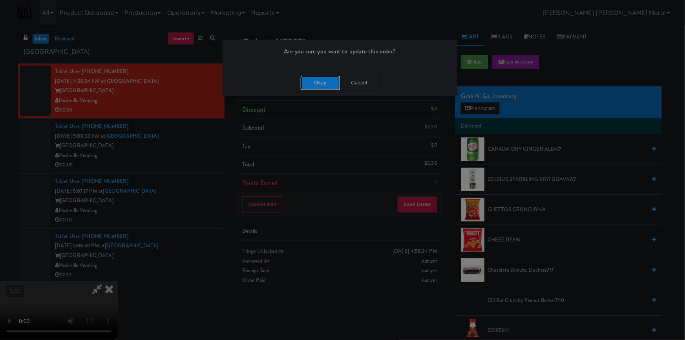
click at [322, 84] on button "Okay" at bounding box center [319, 83] width 39 height 14
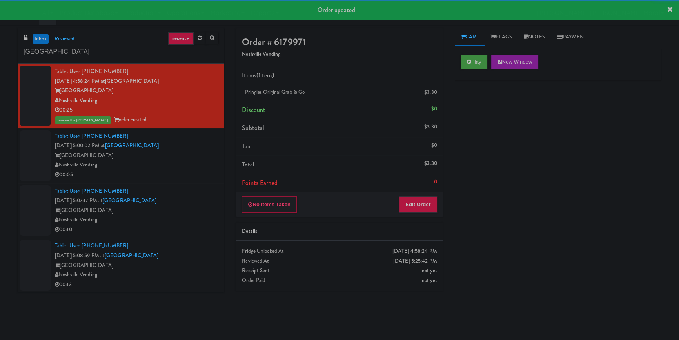
click at [197, 160] on div "Noshville Vending" at bounding box center [137, 165] width 164 height 10
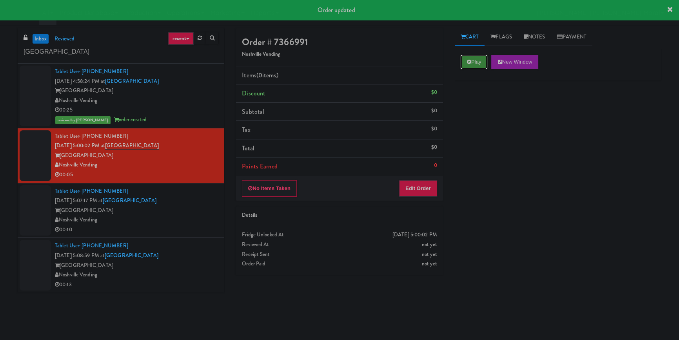
click at [479, 56] on button "Play" at bounding box center [474, 62] width 27 height 14
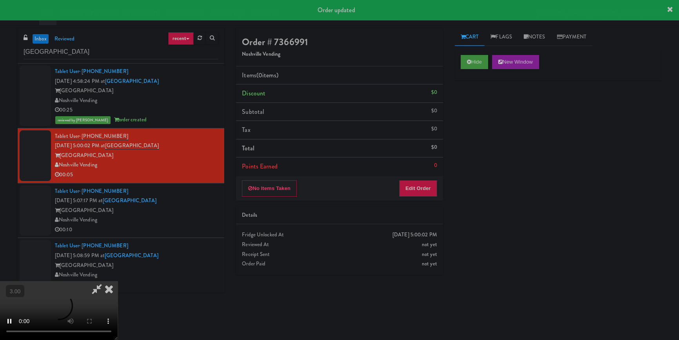
click at [484, 118] on div "Hide New Window Primary Flag Clear Flag if unable to determine what was taken o…" at bounding box center [558, 196] width 207 height 294
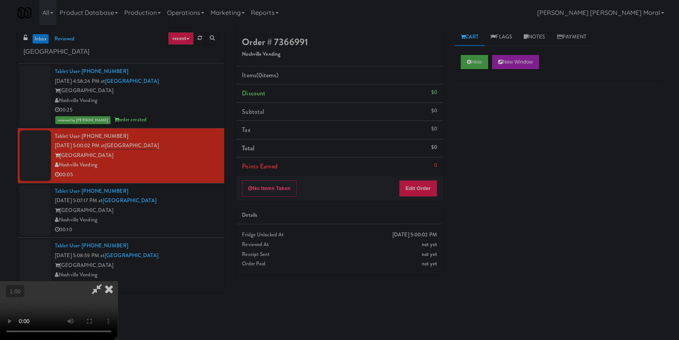
click at [118, 281] on video at bounding box center [59, 310] width 118 height 59
drag, startPoint x: 429, startPoint y: 185, endPoint x: 433, endPoint y: 174, distance: 12.2
click at [429, 185] on button "Edit Order" at bounding box center [418, 188] width 38 height 16
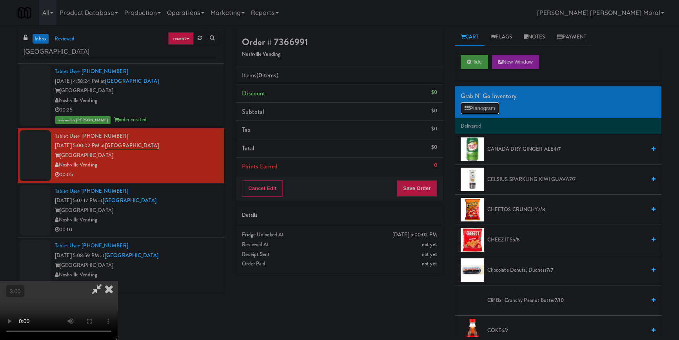
click at [479, 110] on button "Planogram" at bounding box center [480, 108] width 38 height 12
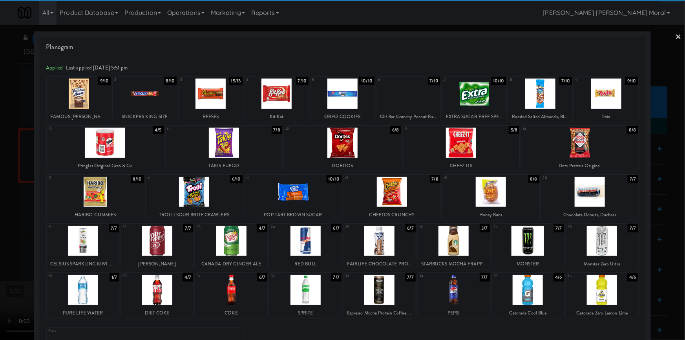
click at [211, 202] on div at bounding box center [194, 192] width 97 height 30
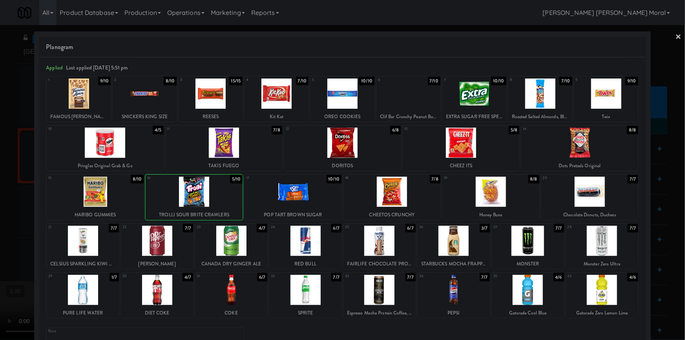
drag, startPoint x: 0, startPoint y: 212, endPoint x: 6, endPoint y: 213, distance: 5.9
click at [0, 213] on div at bounding box center [342, 170] width 685 height 340
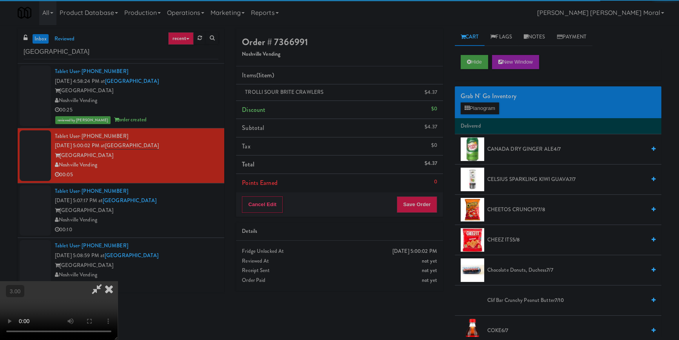
click at [118, 281] on video at bounding box center [59, 310] width 118 height 59
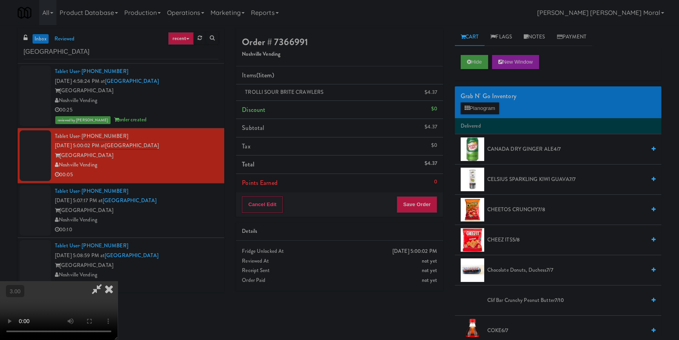
scroll to position [35, 0]
click at [413, 208] on button "Save Order" at bounding box center [417, 204] width 40 height 16
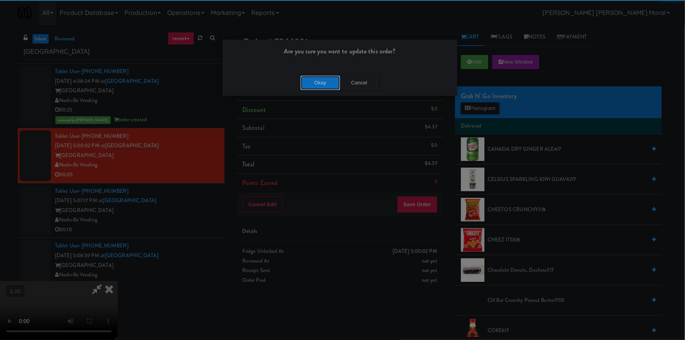
click at [314, 80] on button "Okay" at bounding box center [319, 83] width 39 height 14
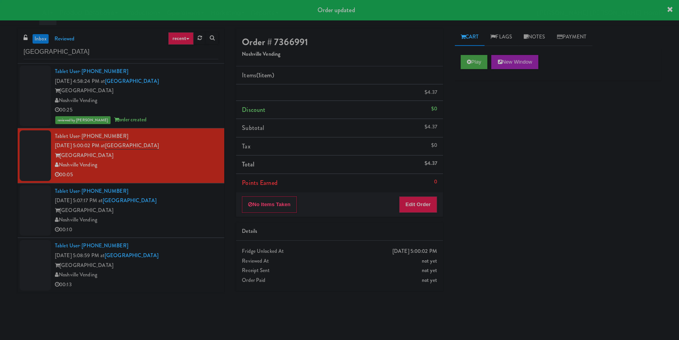
scroll to position [0, 0]
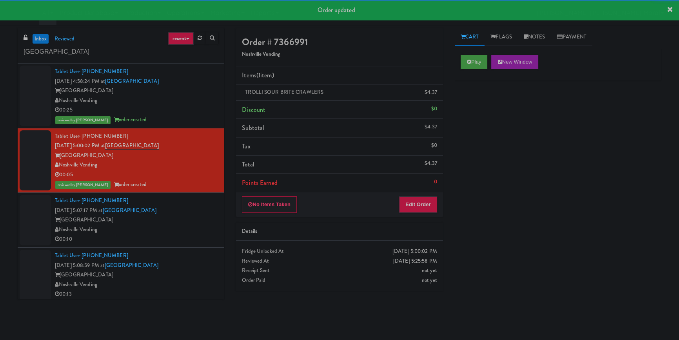
click at [202, 216] on div "[GEOGRAPHIC_DATA]" at bounding box center [137, 220] width 164 height 10
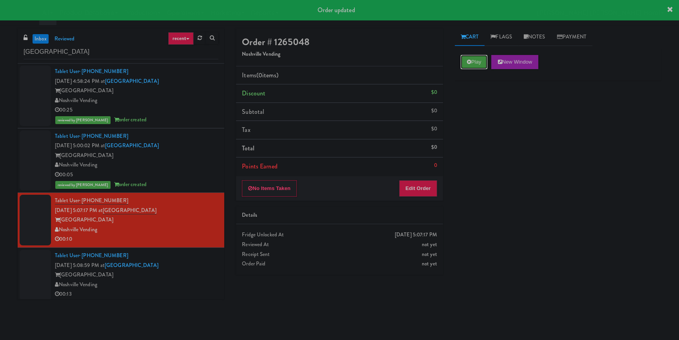
click at [465, 64] on button "Play" at bounding box center [474, 62] width 27 height 14
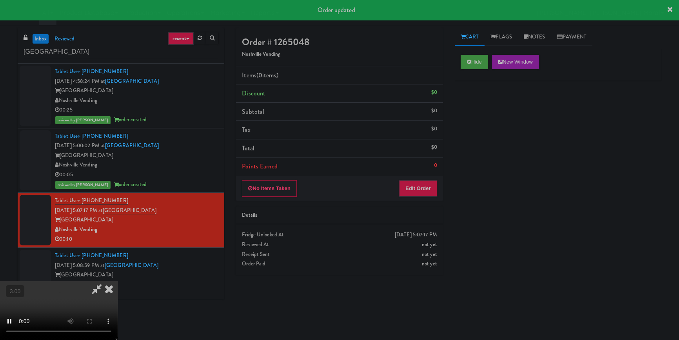
drag, startPoint x: 483, startPoint y: 110, endPoint x: 431, endPoint y: 141, distance: 60.3
click at [483, 111] on div "Hide New Window Primary Flag Clear Flag if unable to determine what was taken o…" at bounding box center [558, 196] width 207 height 294
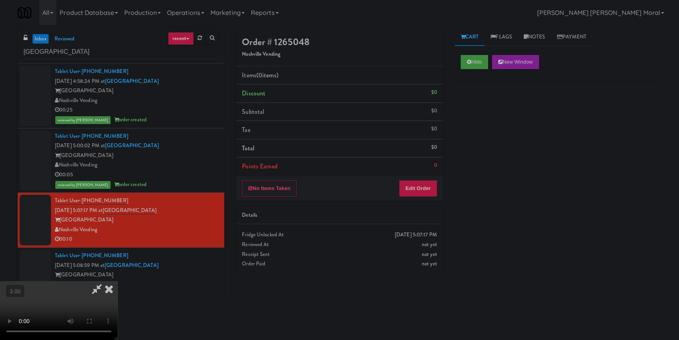
scroll to position [3, 0]
click at [429, 186] on button "Edit Order" at bounding box center [418, 188] width 38 height 16
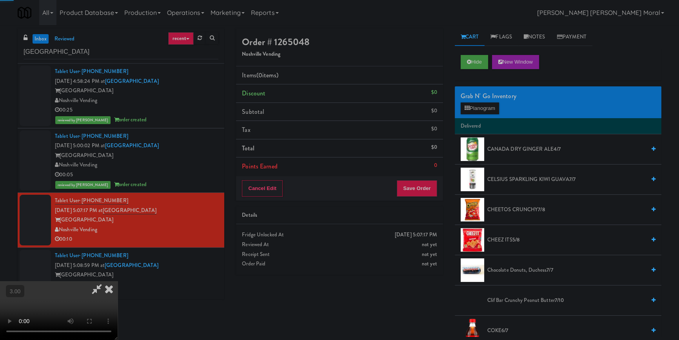
click at [481, 120] on li "Delivered" at bounding box center [558, 126] width 207 height 16
click at [485, 111] on button "Planogram" at bounding box center [480, 108] width 38 height 12
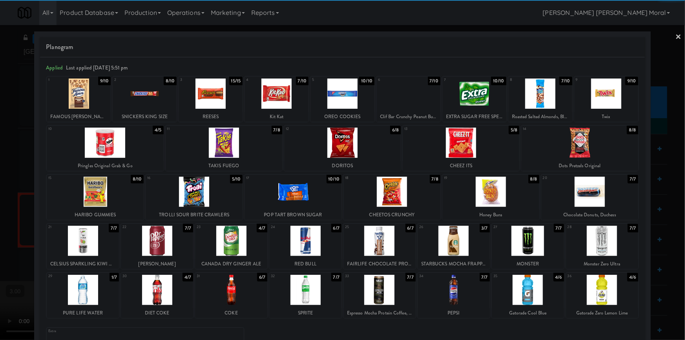
click at [598, 95] on div at bounding box center [606, 93] width 64 height 30
drag, startPoint x: 1, startPoint y: 180, endPoint x: 7, endPoint y: 180, distance: 6.3
click at [2, 180] on div at bounding box center [342, 170] width 685 height 340
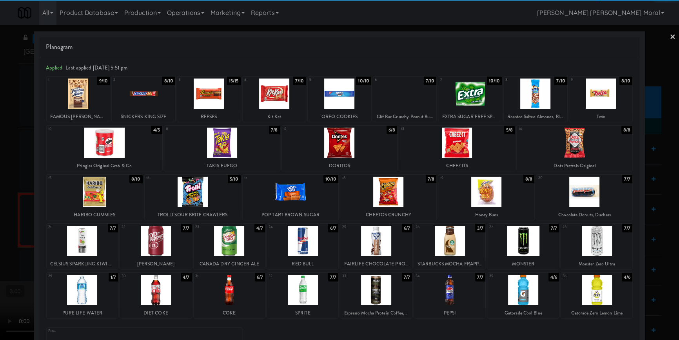
click at [118, 281] on video at bounding box center [59, 310] width 118 height 59
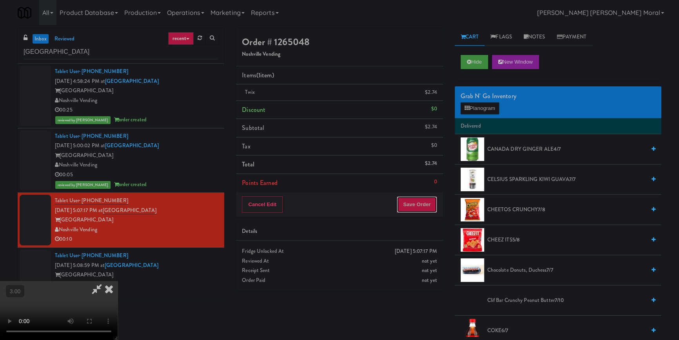
click at [428, 204] on button "Save Order" at bounding box center [417, 204] width 40 height 16
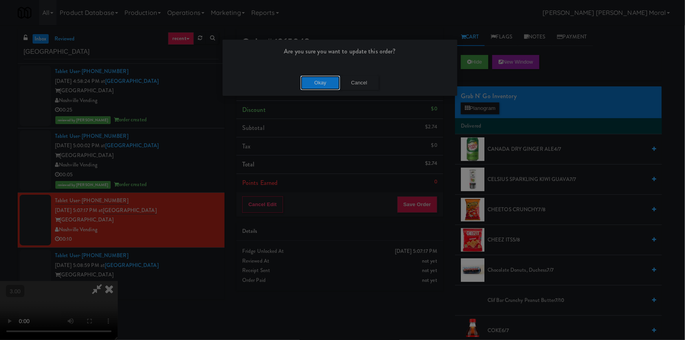
click at [322, 87] on button "Okay" at bounding box center [319, 83] width 39 height 14
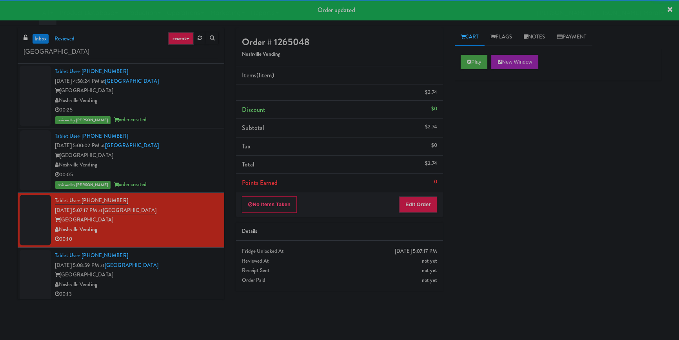
click at [197, 273] on div "Tablet User · (615) 579-1779 [DATE] 5:08:59 PM at [GEOGRAPHIC_DATA] [GEOGRAPHIC…" at bounding box center [137, 275] width 164 height 48
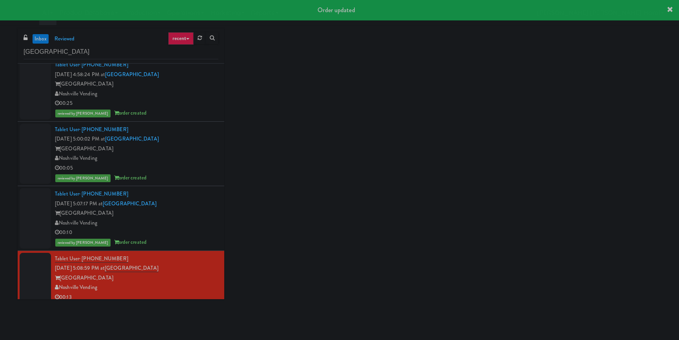
scroll to position [13, 0]
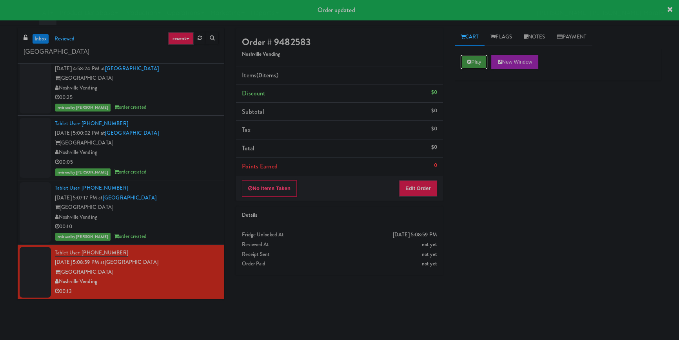
click at [468, 58] on button "Play" at bounding box center [474, 62] width 27 height 14
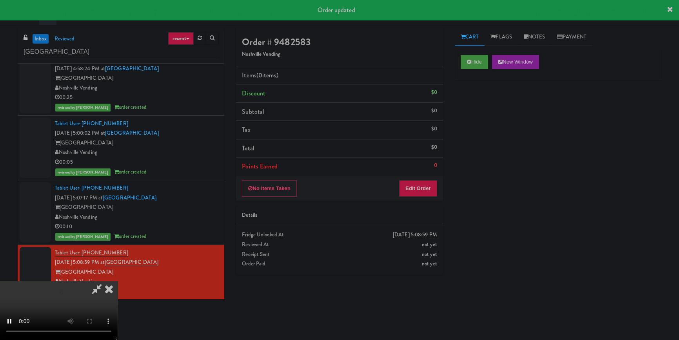
click at [464, 111] on div "Hide New Window Primary Flag Clear Flag if unable to determine what was taken o…" at bounding box center [558, 196] width 207 height 294
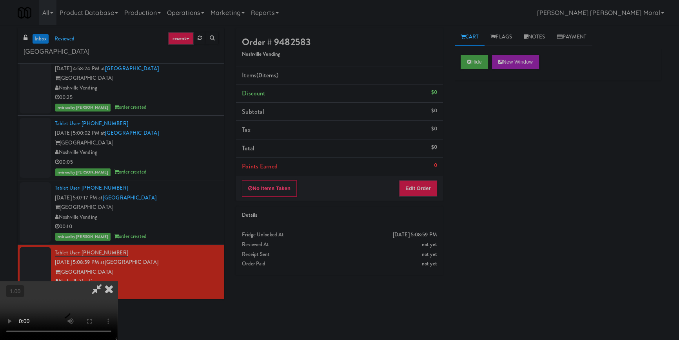
scroll to position [0, 0]
click at [118, 281] on video at bounding box center [59, 310] width 118 height 59
click at [424, 188] on button "Edit Order" at bounding box center [418, 188] width 38 height 16
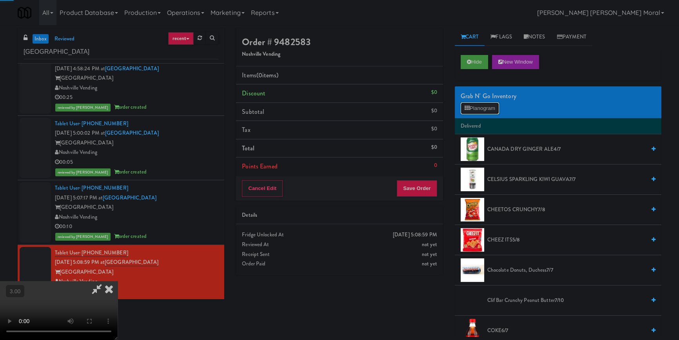
click at [477, 113] on button "Planogram" at bounding box center [480, 108] width 38 height 12
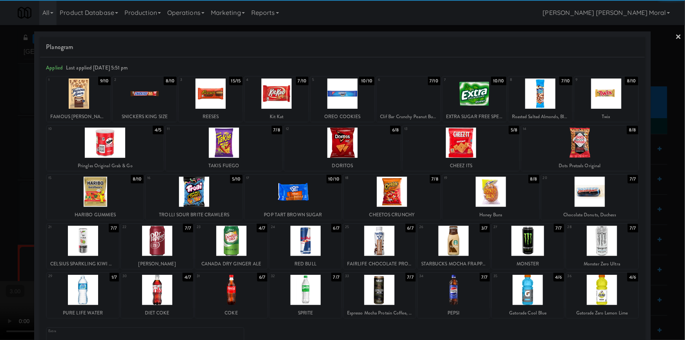
click at [595, 141] on div at bounding box center [579, 142] width 117 height 30
click at [89, 299] on div at bounding box center [83, 290] width 72 height 30
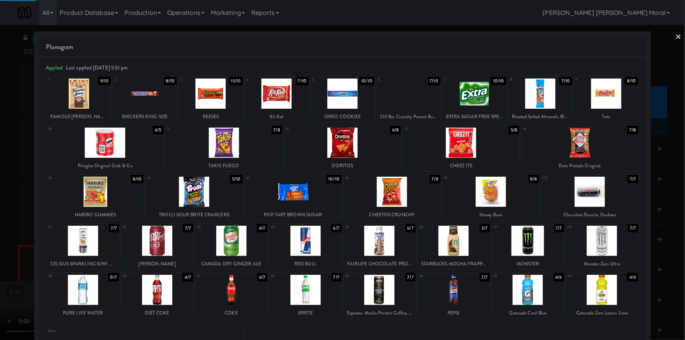
click at [0, 247] on div at bounding box center [342, 170] width 685 height 340
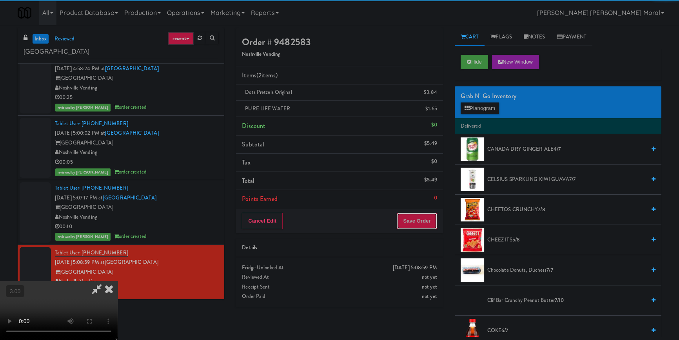
click at [416, 221] on button "Save Order" at bounding box center [417, 221] width 40 height 16
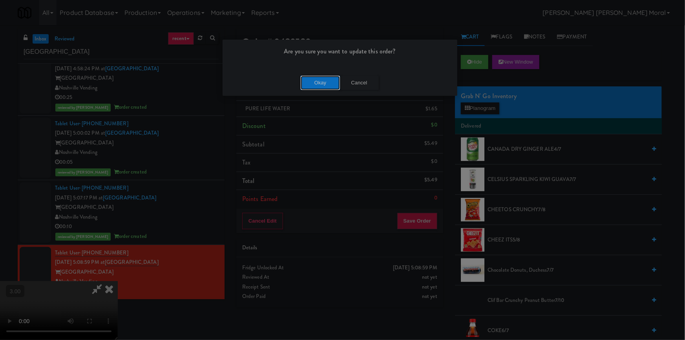
click at [318, 82] on button "Okay" at bounding box center [319, 83] width 39 height 14
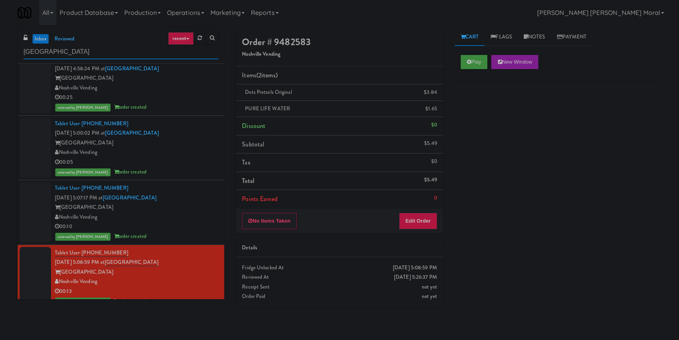
click at [65, 54] on input "[GEOGRAPHIC_DATA]" at bounding box center [121, 52] width 195 height 15
paste input "[PERSON_NAME] Cabinet"
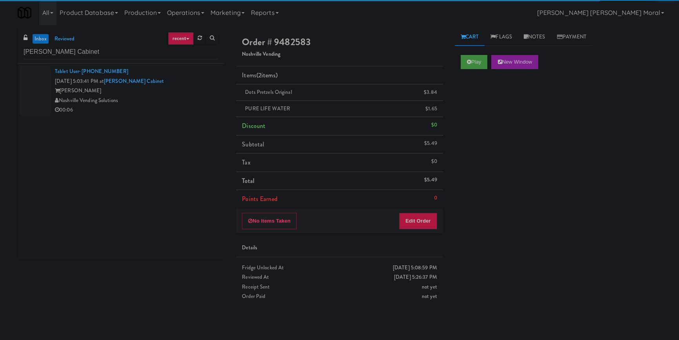
drag, startPoint x: 189, startPoint y: 103, endPoint x: 209, endPoint y: 107, distance: 20.5
click at [189, 102] on div "Nashville Vending Solutions" at bounding box center [137, 101] width 164 height 10
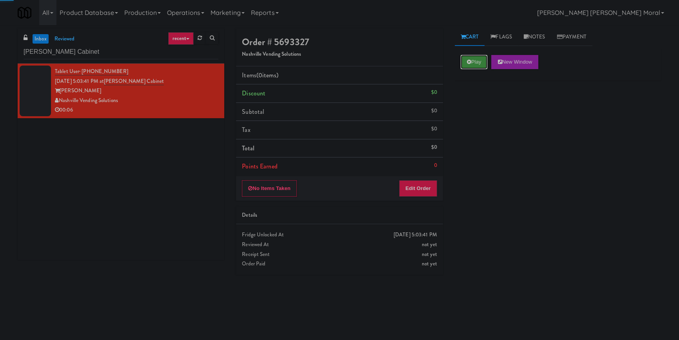
click at [481, 63] on button "Play" at bounding box center [474, 62] width 27 height 14
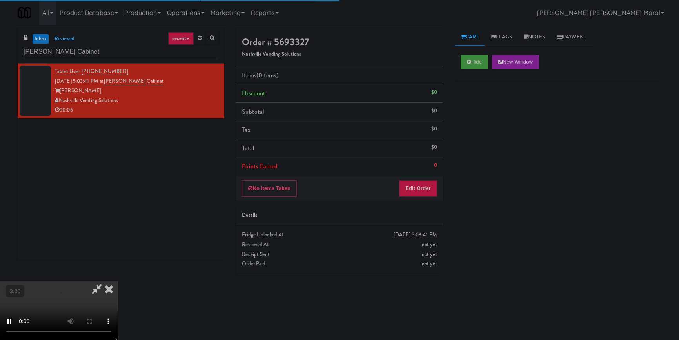
drag, startPoint x: 492, startPoint y: 101, endPoint x: 496, endPoint y: 100, distance: 4.0
click at [493, 102] on div "Hide New Window Primary Flag Clear Flag if unable to determine what was taken o…" at bounding box center [558, 196] width 207 height 294
click at [451, 235] on div "Cart Flags Notes Payment Hide New Window Primary Flag Clear Flag if unable to d…" at bounding box center [558, 182] width 218 height 308
click at [118, 281] on video at bounding box center [59, 310] width 118 height 59
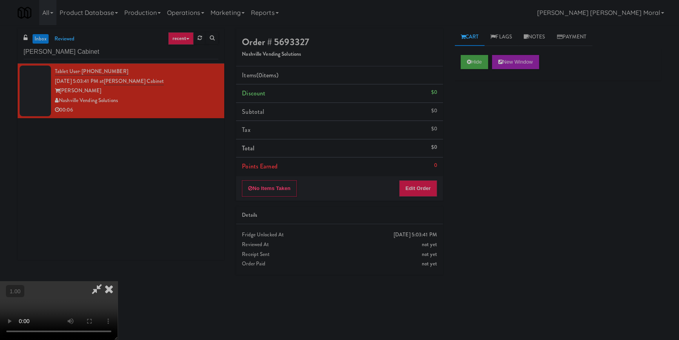
scroll to position [38, 0]
click at [118, 281] on video at bounding box center [59, 310] width 118 height 59
drag, startPoint x: 431, startPoint y: 187, endPoint x: 445, endPoint y: 168, distance: 23.2
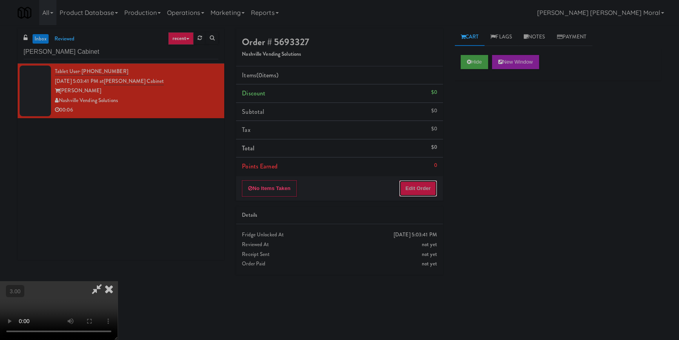
click at [431, 187] on button "Edit Order" at bounding box center [418, 188] width 38 height 16
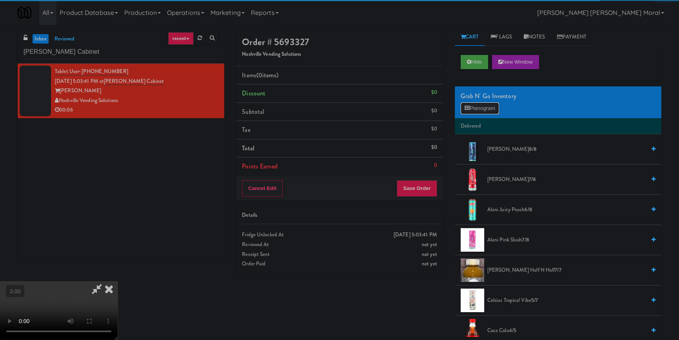
click at [481, 109] on button "Planogram" at bounding box center [480, 108] width 38 height 12
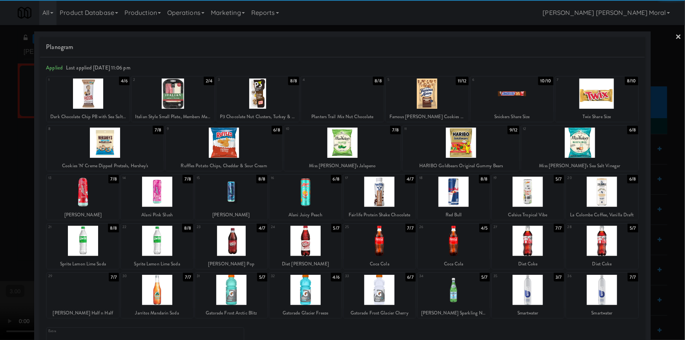
click at [599, 191] on div at bounding box center [602, 192] width 72 height 30
drag, startPoint x: 0, startPoint y: 180, endPoint x: 118, endPoint y: 187, distance: 117.9
click at [0, 180] on div at bounding box center [342, 170] width 685 height 340
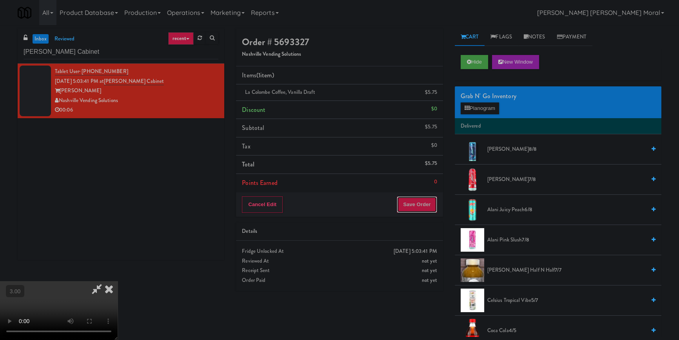
click at [423, 206] on button "Save Order" at bounding box center [417, 204] width 40 height 16
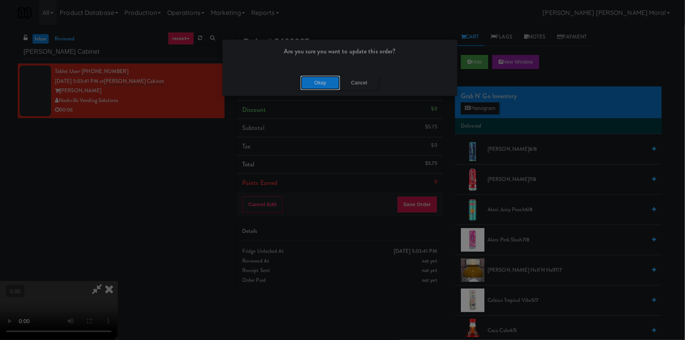
click at [324, 86] on button "Okay" at bounding box center [319, 83] width 39 height 14
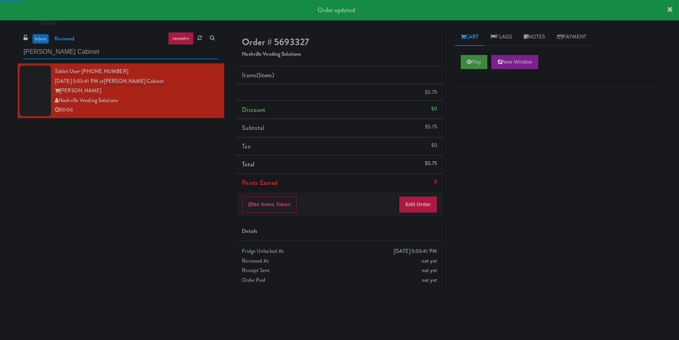
click at [144, 48] on input "[PERSON_NAME] Cabinet" at bounding box center [121, 52] width 195 height 15
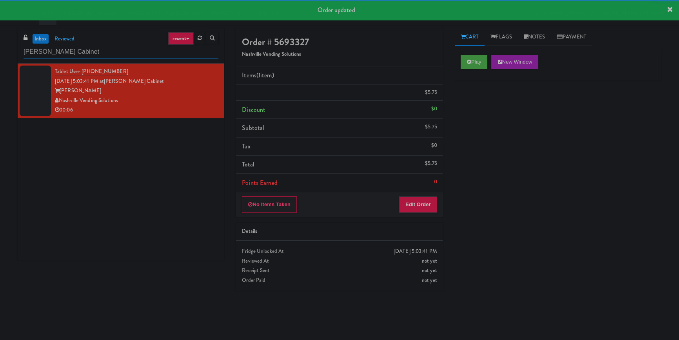
click at [144, 48] on input "[PERSON_NAME] Cabinet" at bounding box center [121, 52] width 195 height 15
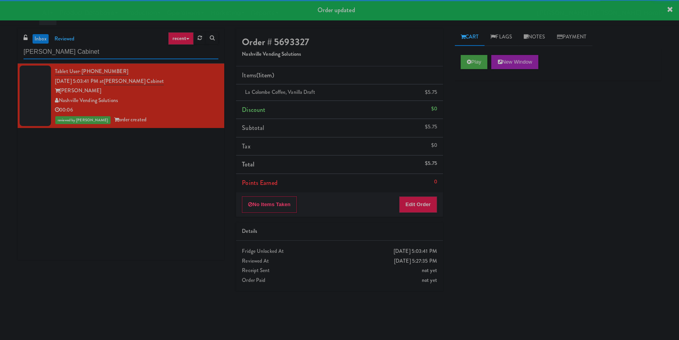
paste input "215 Lake - Left - [GEOGRAPHIC_DATA]"
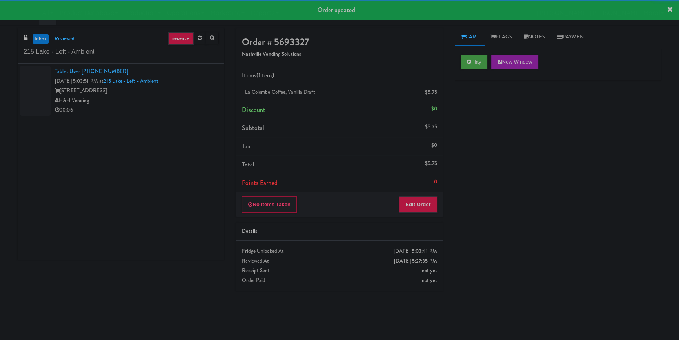
click at [189, 100] on div "H&H Vending" at bounding box center [137, 101] width 164 height 10
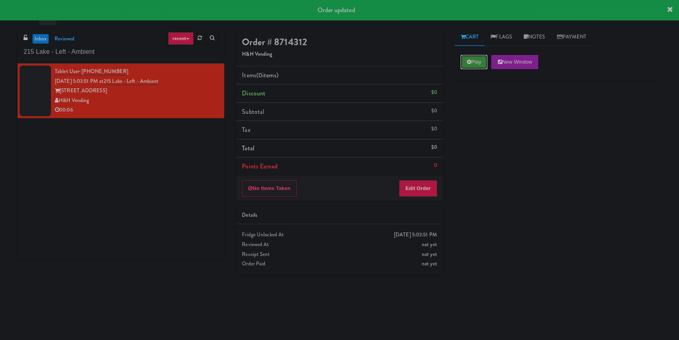
drag, startPoint x: 479, startPoint y: 56, endPoint x: 481, endPoint y: 67, distance: 11.3
click at [479, 56] on button "Play" at bounding box center [474, 62] width 27 height 14
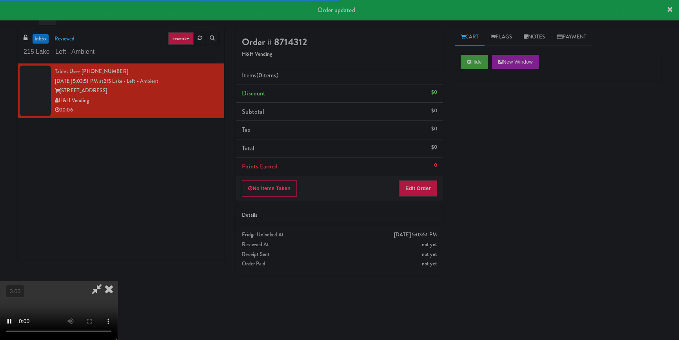
click at [493, 114] on div "Hide New Window Primary Flag Clear Flag if unable to determine what was taken o…" at bounding box center [558, 196] width 207 height 294
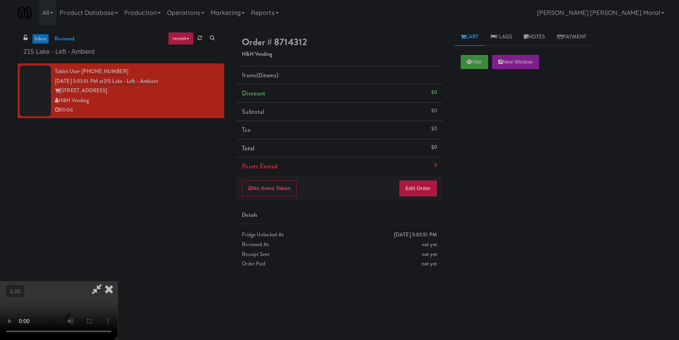
click at [443, 221] on div "Details" at bounding box center [339, 215] width 207 height 18
click at [476, 62] on button "Hide" at bounding box center [474, 62] width 27 height 14
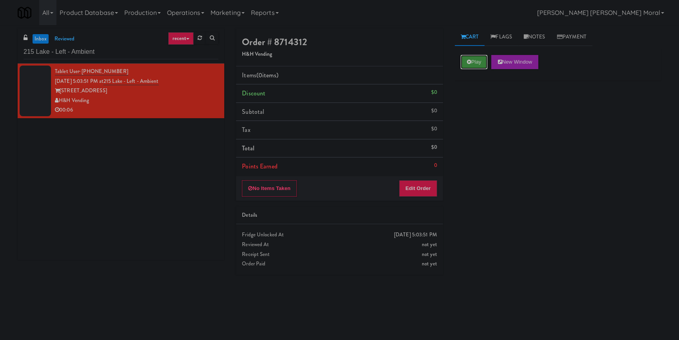
click at [476, 62] on button "Play" at bounding box center [474, 62] width 27 height 14
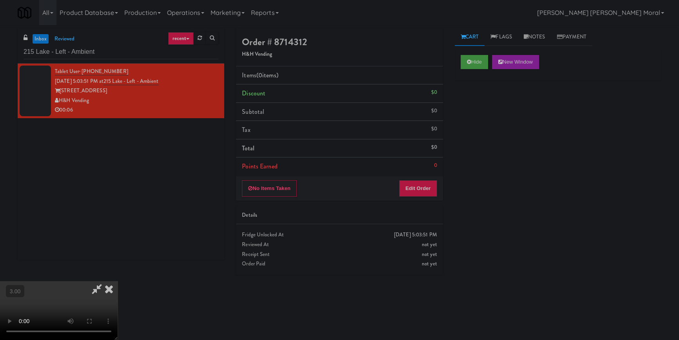
click at [118, 281] on video at bounding box center [59, 310] width 118 height 59
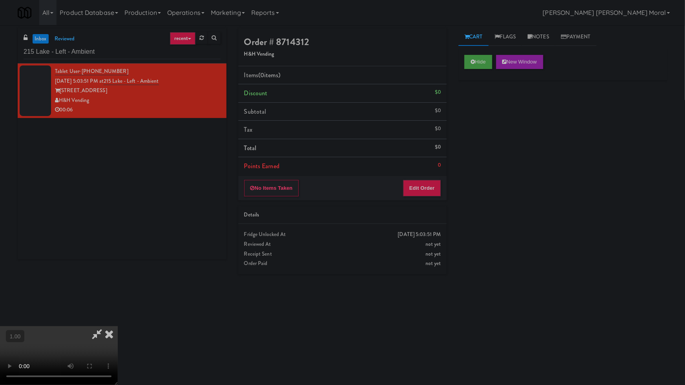
click at [118, 326] on video at bounding box center [59, 355] width 118 height 59
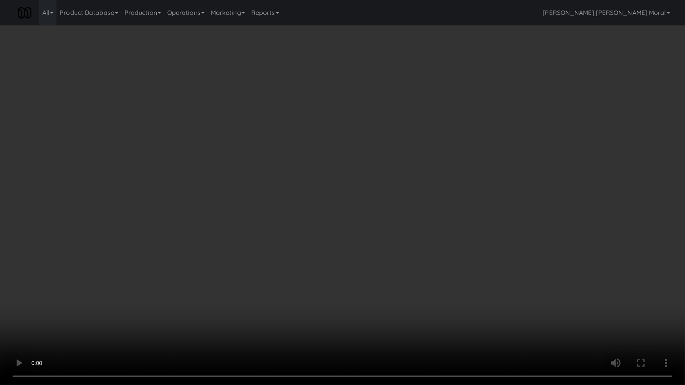
click at [358, 235] on video at bounding box center [342, 192] width 685 height 385
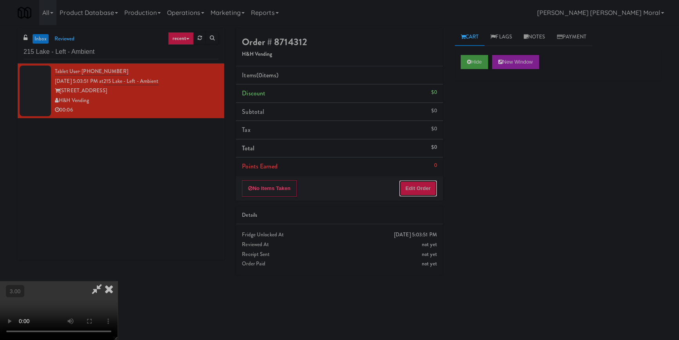
click at [428, 189] on button "Edit Order" at bounding box center [418, 188] width 38 height 16
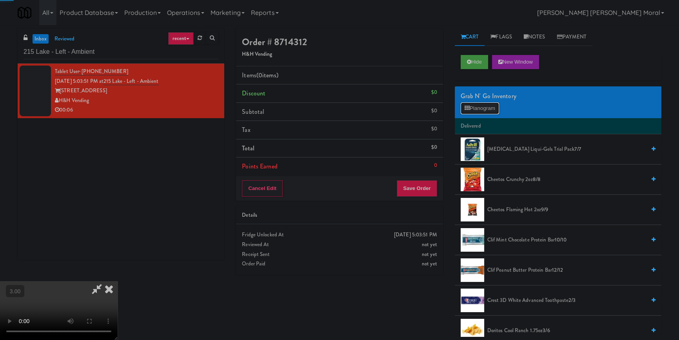
click at [479, 106] on button "Planogram" at bounding box center [480, 108] width 38 height 12
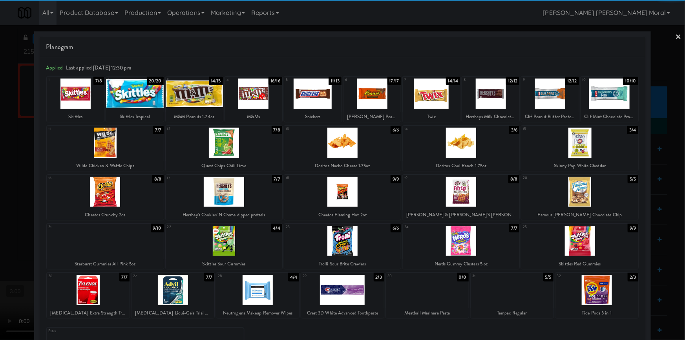
click at [348, 191] on div at bounding box center [342, 192] width 117 height 30
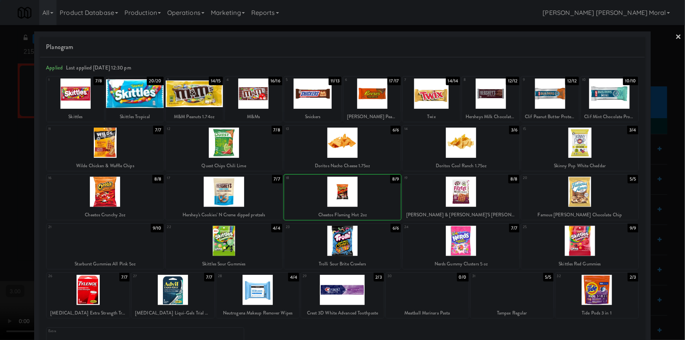
click at [0, 224] on div at bounding box center [342, 170] width 685 height 340
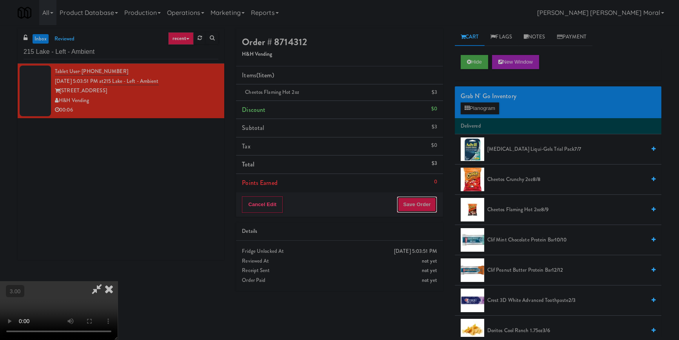
click at [428, 208] on button "Save Order" at bounding box center [417, 204] width 40 height 16
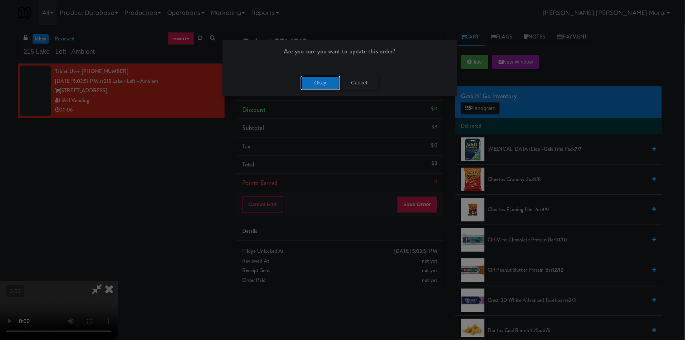
click at [327, 77] on button "Okay" at bounding box center [319, 83] width 39 height 14
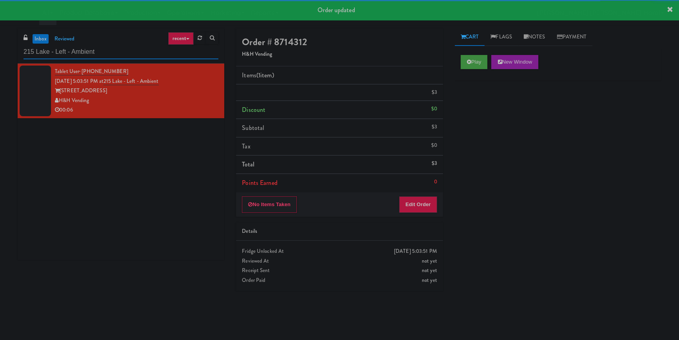
click at [130, 50] on input "215 Lake - Left - Ambient" at bounding box center [121, 52] width 195 height 15
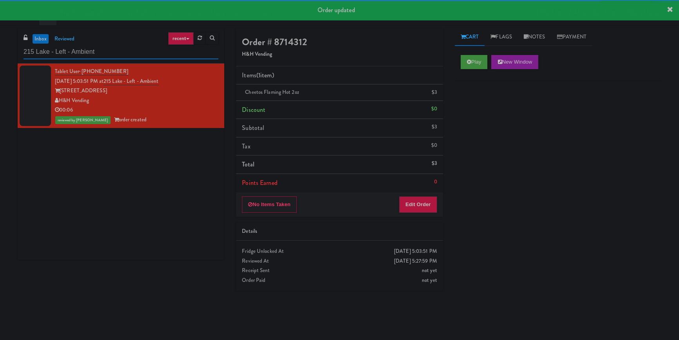
click at [130, 50] on input "215 Lake - Left - Ambient" at bounding box center [121, 52] width 195 height 15
paste input "The [PERSON_NAME] - Cooler - Lef"
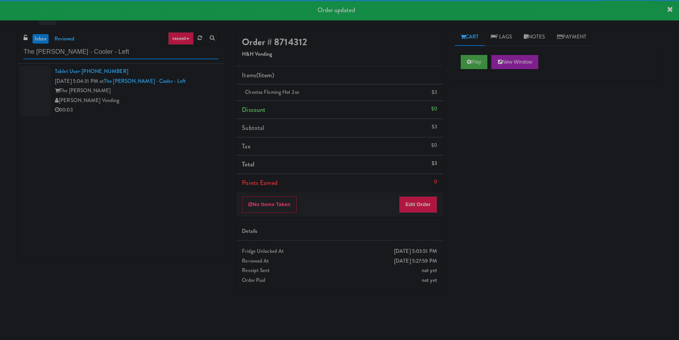
type input "The [PERSON_NAME] - Cooler - Left"
click at [189, 99] on div "[PERSON_NAME] Vending" at bounding box center [137, 101] width 164 height 10
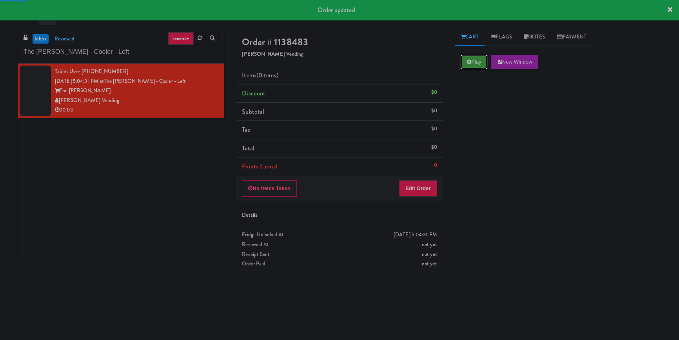
click at [485, 57] on button "Play" at bounding box center [474, 62] width 27 height 14
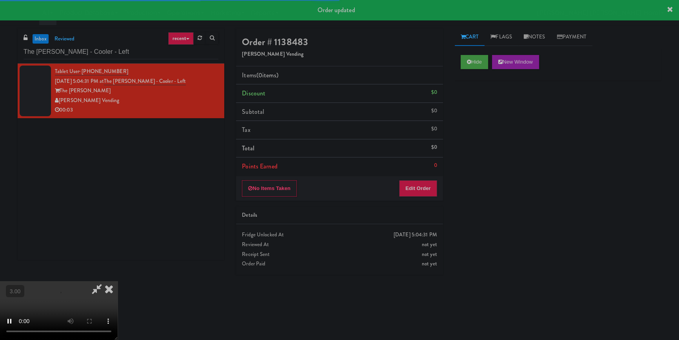
click at [485, 111] on div "Hide New Window Primary Flag Clear Flag if unable to determine what was taken o…" at bounding box center [558, 196] width 207 height 294
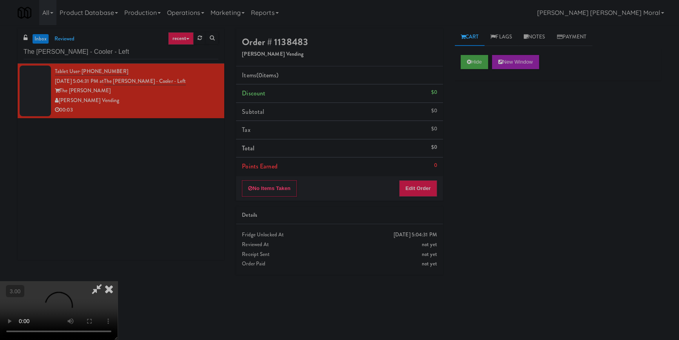
click at [462, 235] on div "Hide New Window Primary Flag Clear Flag if unable to determine what was taken o…" at bounding box center [558, 196] width 207 height 294
click at [479, 60] on button "Hide" at bounding box center [474, 62] width 27 height 14
click at [420, 186] on button "Edit Order" at bounding box center [418, 188] width 38 height 16
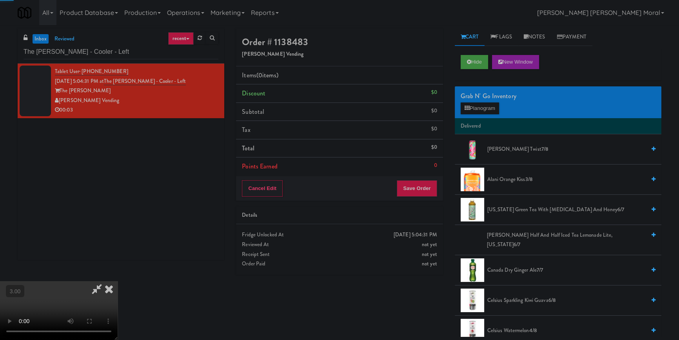
click at [466, 117] on div "Grab N' Go Inventory Planogram" at bounding box center [558, 102] width 207 height 32
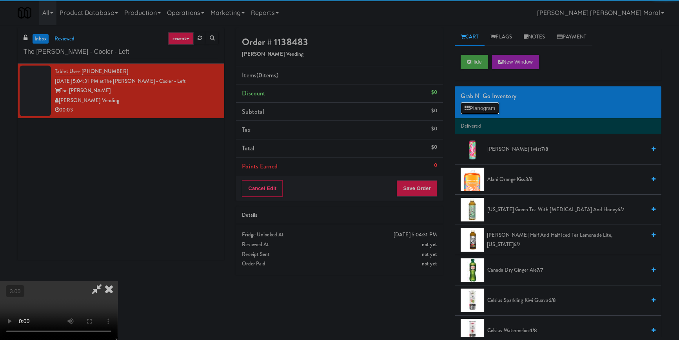
click at [468, 113] on button "Planogram" at bounding box center [480, 108] width 38 height 12
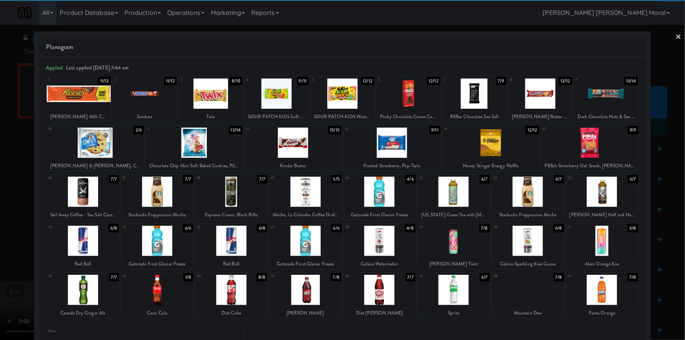
click at [90, 235] on div at bounding box center [83, 241] width 72 height 30
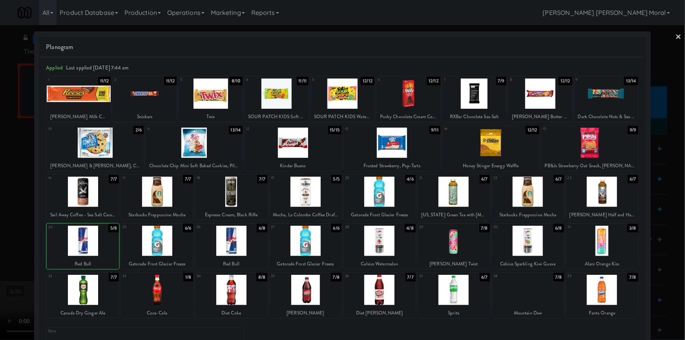
click at [0, 218] on div at bounding box center [342, 170] width 685 height 340
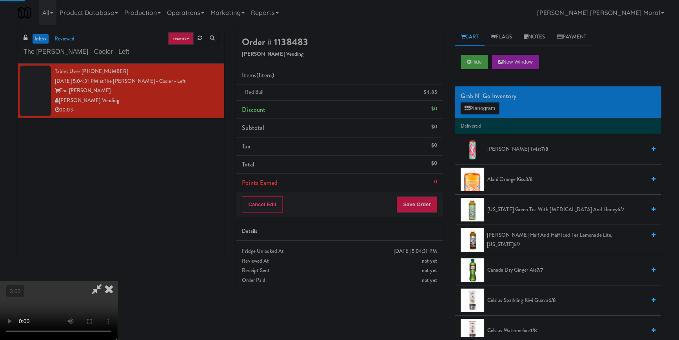
click at [118, 281] on video at bounding box center [59, 310] width 118 height 59
click at [430, 202] on button "Save Order" at bounding box center [417, 204] width 40 height 16
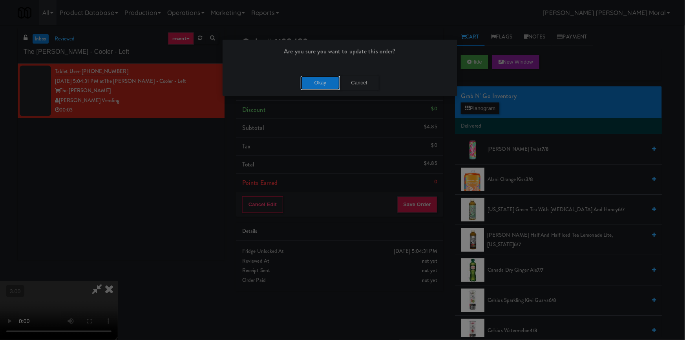
click at [320, 89] on button "Okay" at bounding box center [319, 83] width 39 height 14
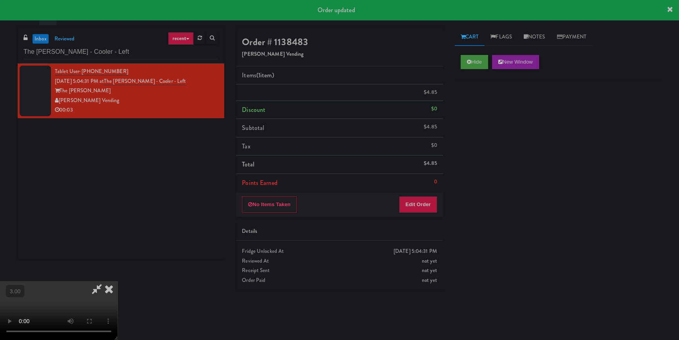
scroll to position [0, 0]
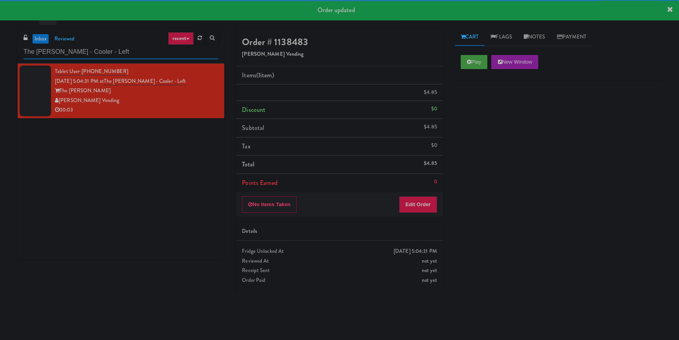
click at [100, 49] on input "The [PERSON_NAME] - Cooler - Left" at bounding box center [121, 52] width 195 height 15
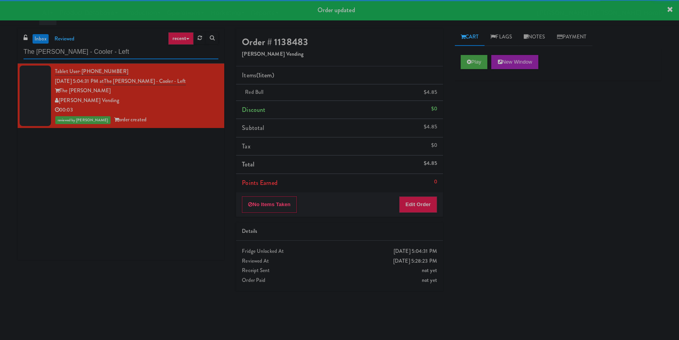
click at [100, 49] on input "The [PERSON_NAME] - Cooler - Left" at bounding box center [121, 52] width 195 height 15
paste input "[PERSON_NAME] - Pantry"
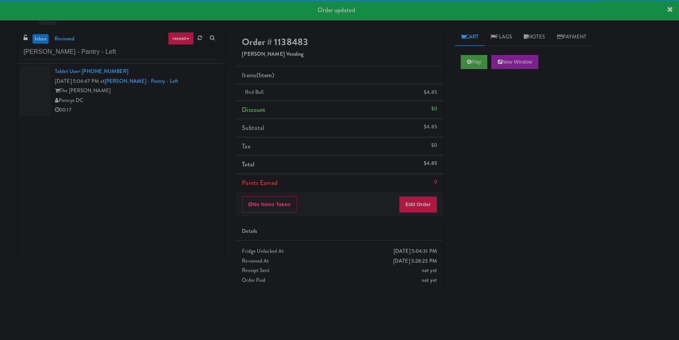
click at [193, 102] on div "Pennys DC" at bounding box center [137, 101] width 164 height 10
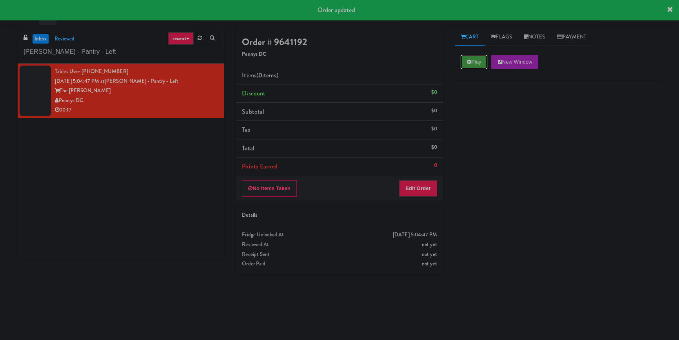
click at [473, 66] on button "Play" at bounding box center [474, 62] width 27 height 14
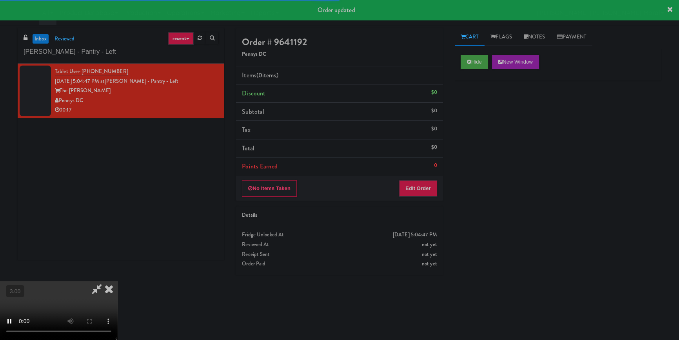
click at [486, 105] on div "Hide New Window Primary Flag Clear Flag if unable to determine what was taken o…" at bounding box center [558, 196] width 207 height 294
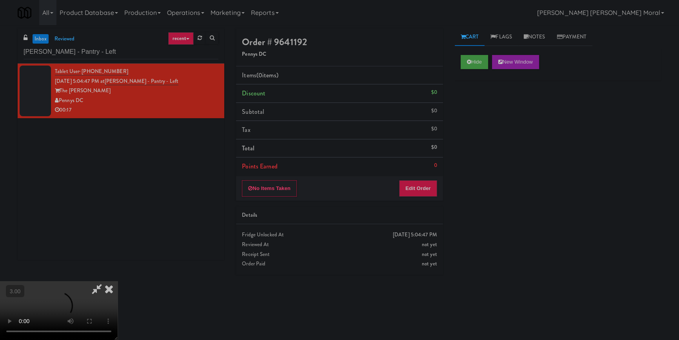
click at [467, 204] on div "Hide New Window Primary Flag Clear Flag if unable to determine what was taken o…" at bounding box center [558, 196] width 207 height 294
click at [118, 281] on video at bounding box center [59, 310] width 118 height 59
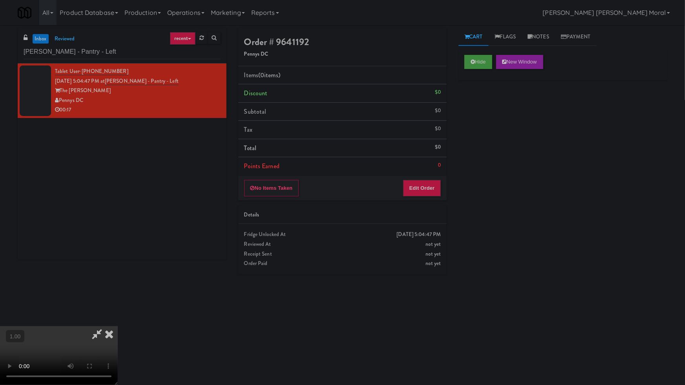
click at [118, 326] on video at bounding box center [59, 355] width 118 height 59
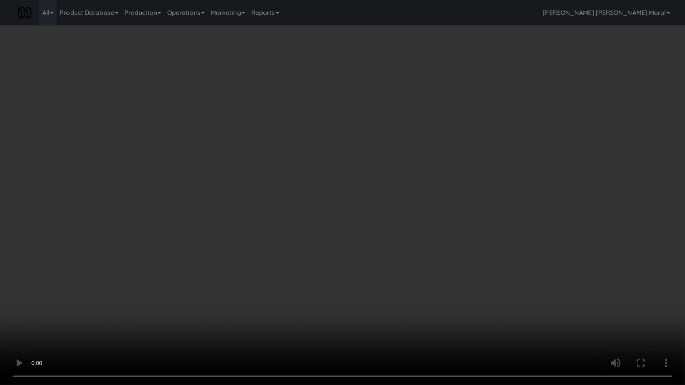
click at [475, 171] on video at bounding box center [342, 192] width 685 height 385
click at [521, 163] on video at bounding box center [342, 192] width 685 height 385
click at [484, 269] on video at bounding box center [342, 192] width 685 height 385
click at [485, 267] on video at bounding box center [342, 192] width 685 height 385
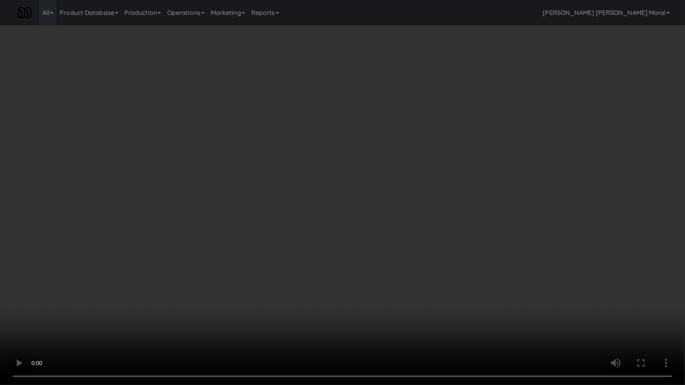
click at [485, 267] on video at bounding box center [342, 192] width 685 height 385
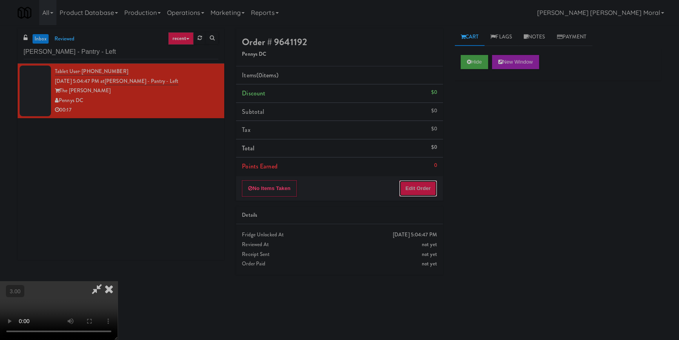
click at [422, 182] on button "Edit Order" at bounding box center [418, 188] width 38 height 16
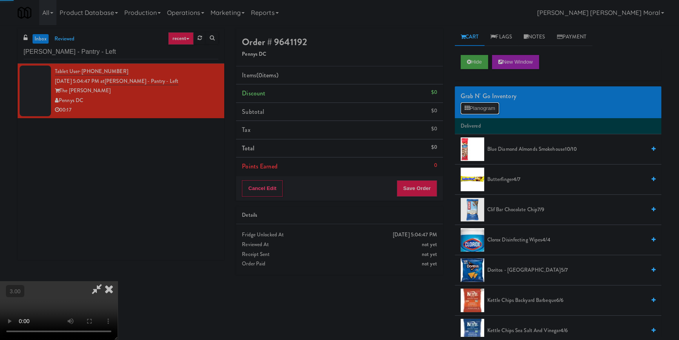
click at [487, 104] on button "Planogram" at bounding box center [480, 108] width 38 height 12
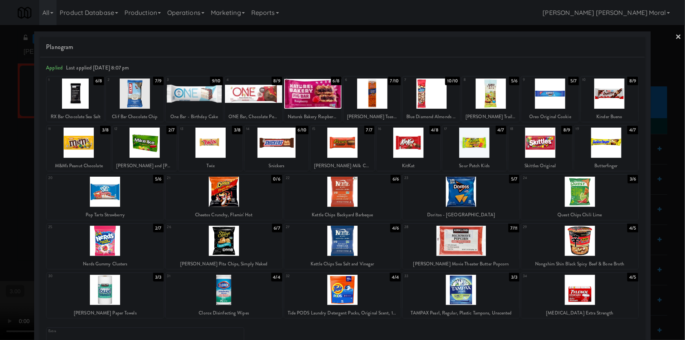
click at [472, 191] on div at bounding box center [460, 192] width 117 height 30
click at [282, 152] on div at bounding box center [276, 142] width 64 height 30
click at [218, 146] on div at bounding box center [210, 142] width 64 height 30
click at [0, 177] on div at bounding box center [342, 170] width 685 height 340
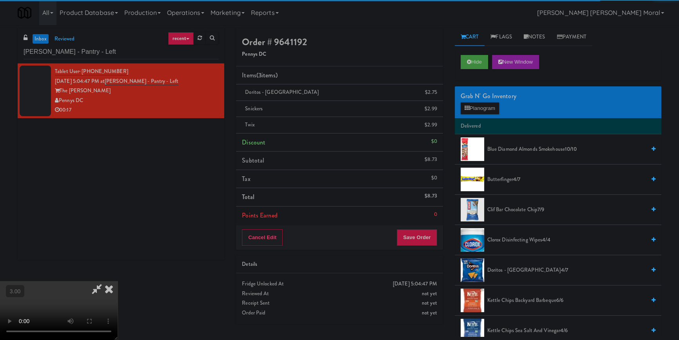
click at [118, 281] on video at bounding box center [59, 310] width 118 height 59
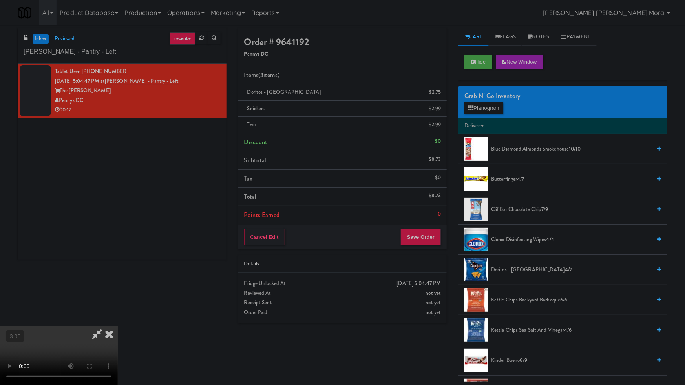
click at [118, 326] on video at bounding box center [59, 355] width 118 height 59
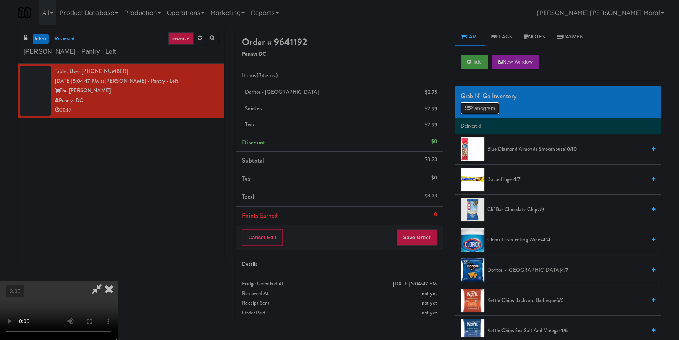
click at [487, 111] on button "Planogram" at bounding box center [480, 108] width 38 height 12
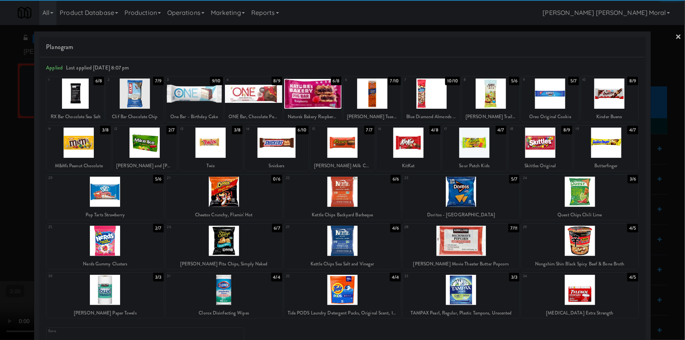
click at [346, 145] on div at bounding box center [342, 142] width 64 height 30
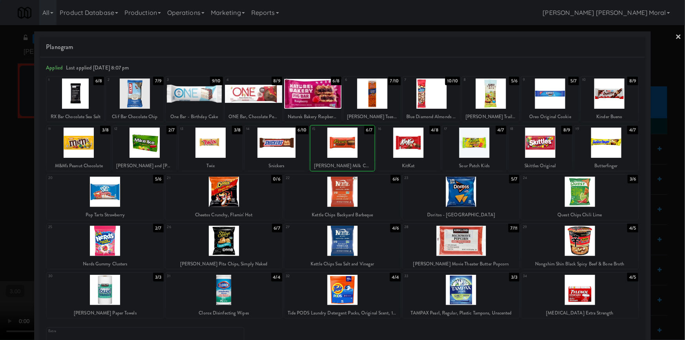
click at [0, 197] on div at bounding box center [342, 170] width 685 height 340
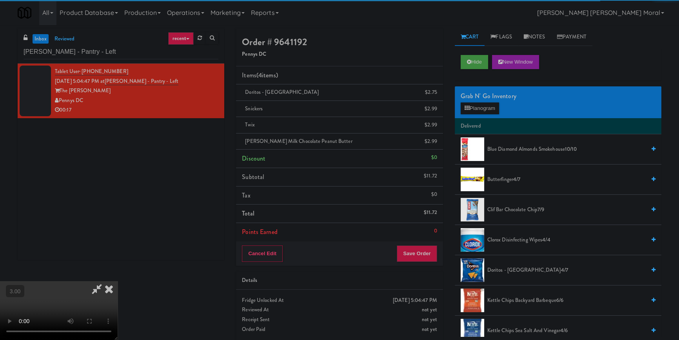
click at [118, 281] on icon at bounding box center [108, 289] width 17 height 16
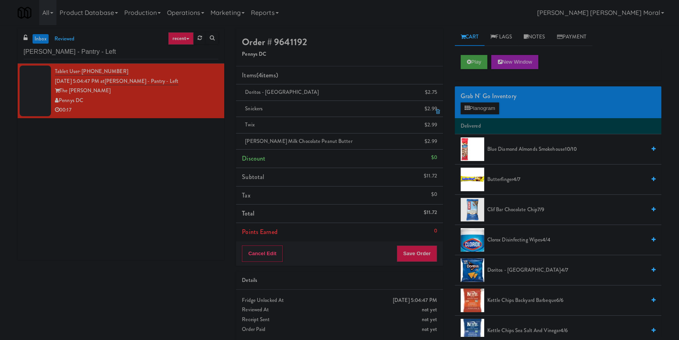
click at [437, 114] on icon at bounding box center [438, 111] width 4 height 5
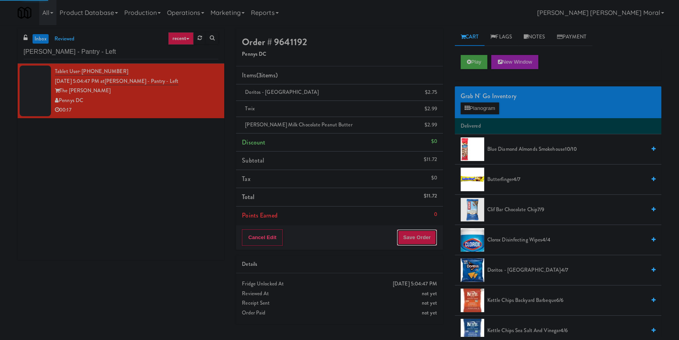
click at [424, 234] on button "Save Order" at bounding box center [417, 237] width 40 height 16
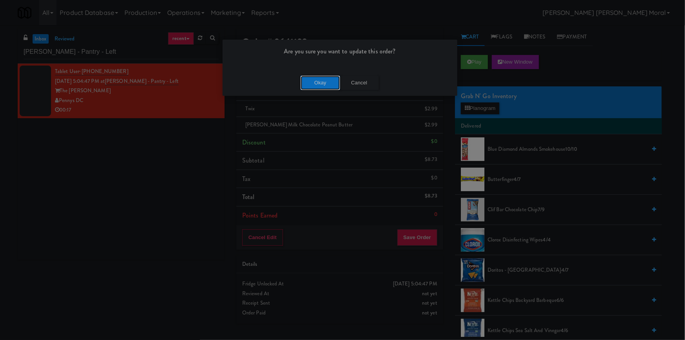
click at [324, 86] on button "Okay" at bounding box center [319, 83] width 39 height 14
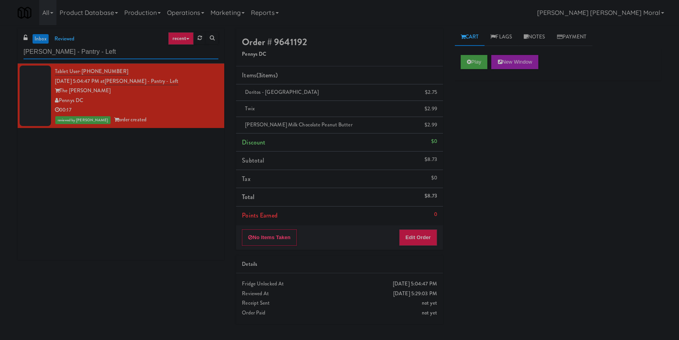
click at [74, 56] on input "[PERSON_NAME] - Pantry - Left" at bounding box center [121, 52] width 195 height 15
paste input "1114 W [PERSON_NAME] - Left - Fridge"
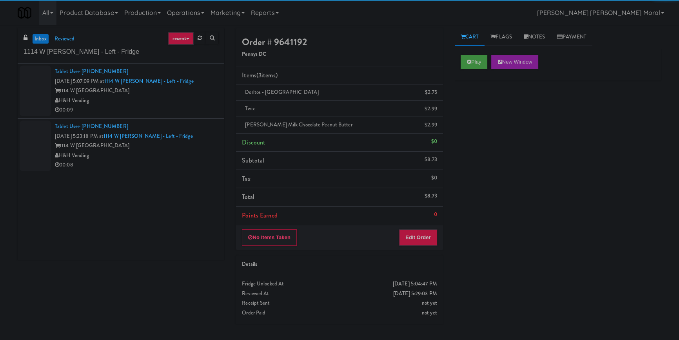
click at [180, 104] on div "H&H Vending" at bounding box center [137, 101] width 164 height 10
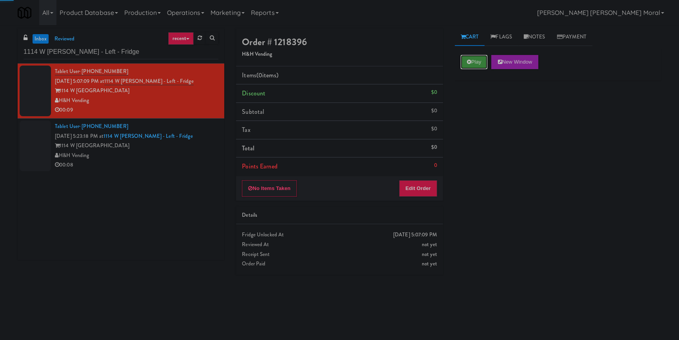
click at [467, 63] on icon at bounding box center [469, 61] width 4 height 5
click at [478, 117] on div "Play New Window Primary Flag Clear Flag if unable to determine what was taken o…" at bounding box center [558, 196] width 207 height 294
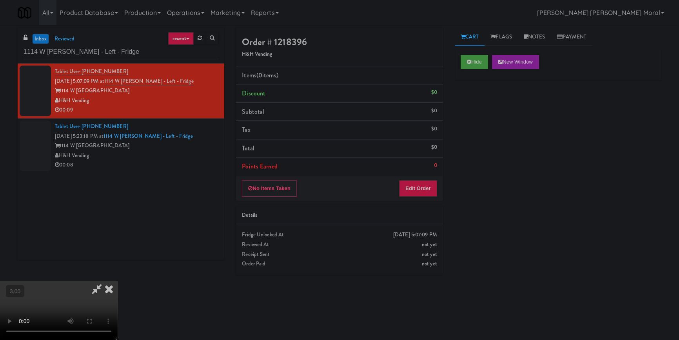
click at [453, 192] on div "Cart Flags Notes Payment Hide New Window Primary Flag Clear Flag if unable to d…" at bounding box center [558, 182] width 218 height 308
click at [118, 281] on video at bounding box center [59, 310] width 118 height 59
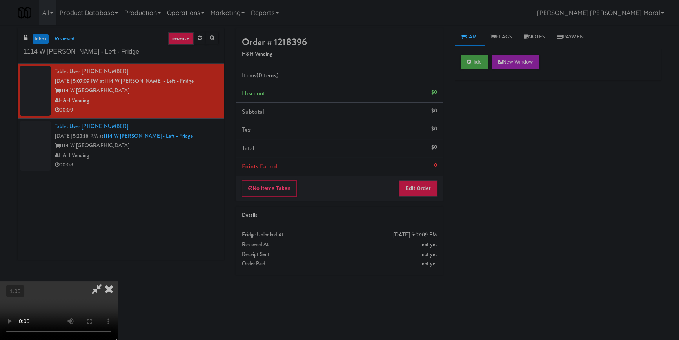
click at [118, 281] on video at bounding box center [59, 310] width 118 height 59
click at [428, 185] on button "Edit Order" at bounding box center [418, 188] width 38 height 16
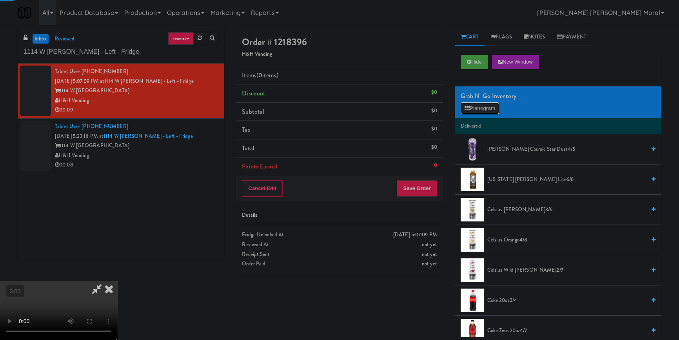
click at [477, 108] on button "Planogram" at bounding box center [480, 108] width 38 height 12
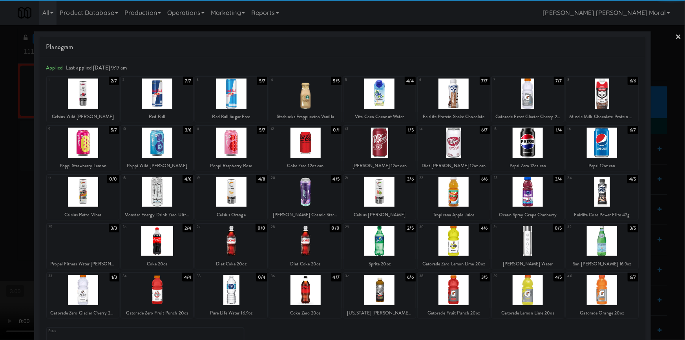
click at [379, 243] on div at bounding box center [379, 241] width 72 height 30
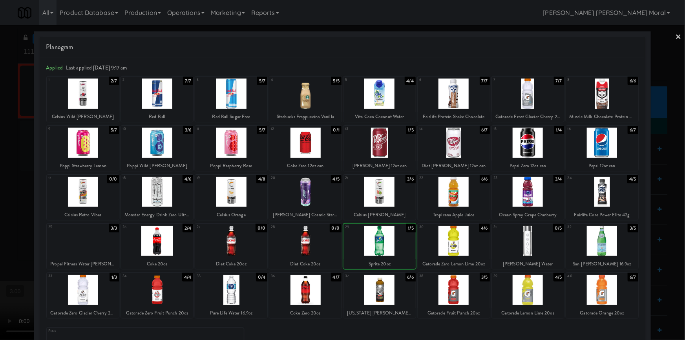
click at [388, 290] on div at bounding box center [379, 290] width 72 height 30
click at [0, 213] on div at bounding box center [342, 170] width 685 height 340
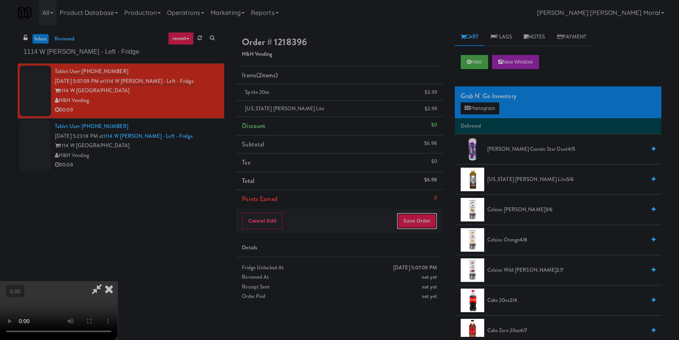
click at [426, 219] on button "Save Order" at bounding box center [417, 221] width 40 height 16
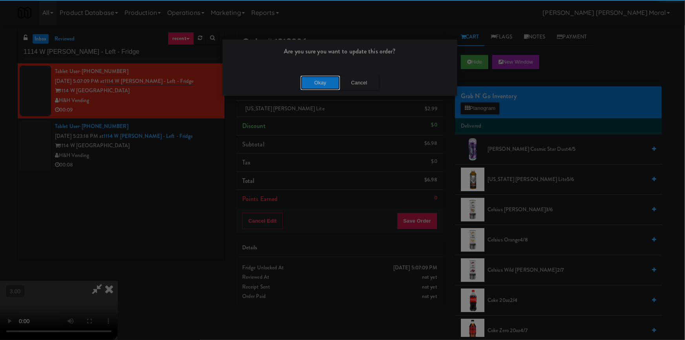
click at [324, 87] on button "Okay" at bounding box center [319, 83] width 39 height 14
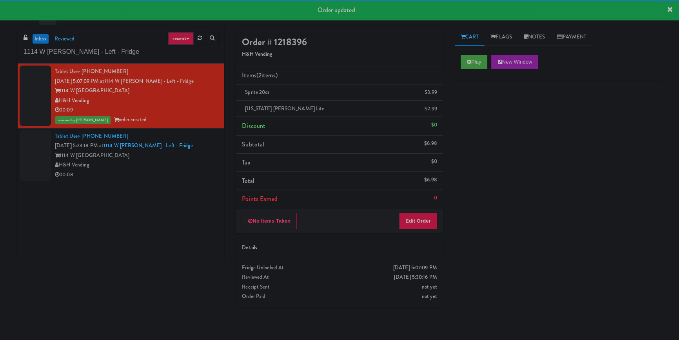
click at [180, 162] on div "H&H Vending" at bounding box center [137, 165] width 164 height 10
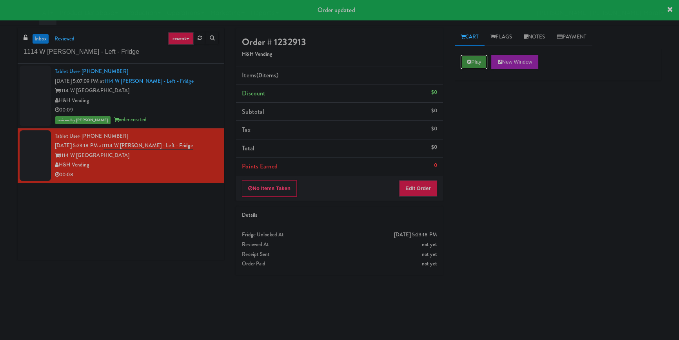
click at [473, 59] on button "Play" at bounding box center [474, 62] width 27 height 14
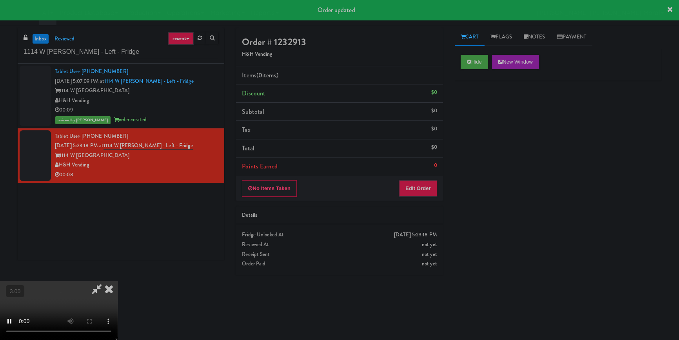
click at [468, 110] on div "Hide New Window Primary Flag Clear Flag if unable to determine what was taken o…" at bounding box center [558, 196] width 207 height 294
click at [470, 178] on div "Hide New Window Primary Flag Clear Flag if unable to determine what was taken o…" at bounding box center [558, 196] width 207 height 294
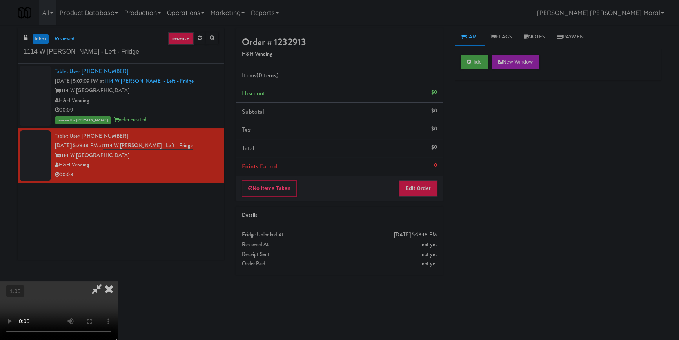
scroll to position [38, 0]
click at [118, 281] on video at bounding box center [59, 310] width 118 height 59
click at [423, 189] on button "Edit Order" at bounding box center [418, 188] width 38 height 16
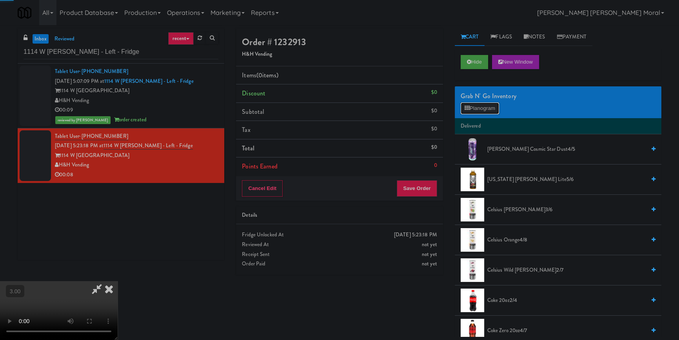
click at [479, 110] on button "Planogram" at bounding box center [480, 108] width 38 height 12
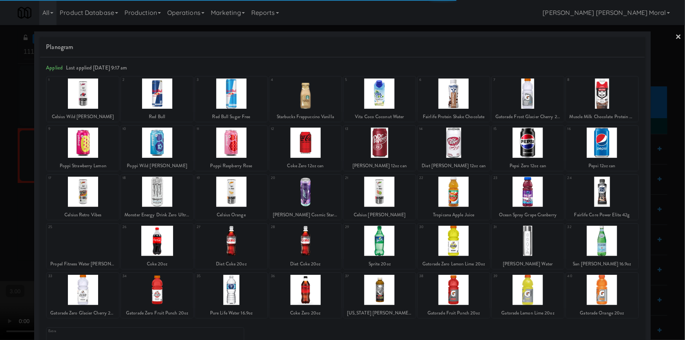
click at [226, 191] on div at bounding box center [231, 192] width 72 height 30
click at [0, 204] on div at bounding box center [342, 170] width 685 height 340
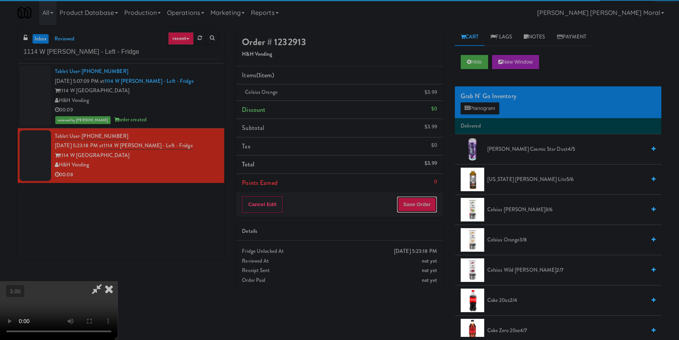
click at [430, 207] on button "Save Order" at bounding box center [417, 204] width 40 height 16
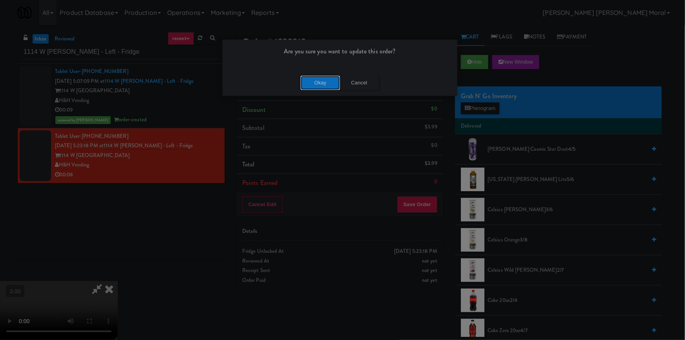
click at [319, 87] on button "Okay" at bounding box center [319, 83] width 39 height 14
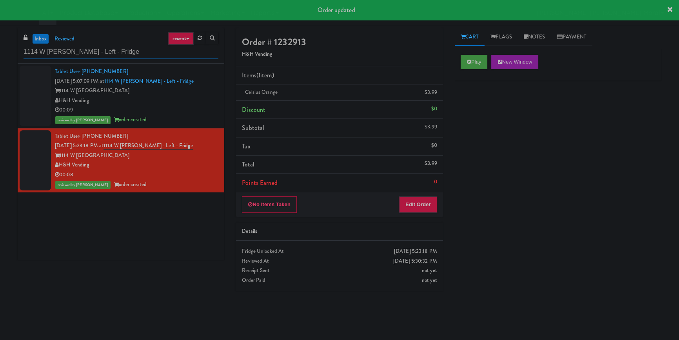
click at [118, 48] on input "1114 W [PERSON_NAME] - Left - Fridge" at bounding box center [121, 52] width 195 height 15
paste input "Eleven55"
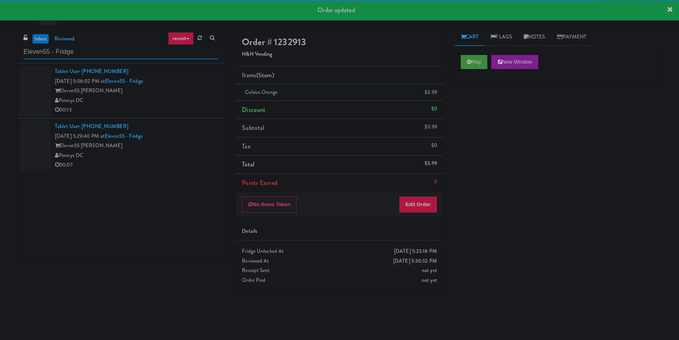
type input "Eleven55 - Fridge"
click at [185, 100] on div "Pennys DC" at bounding box center [137, 101] width 164 height 10
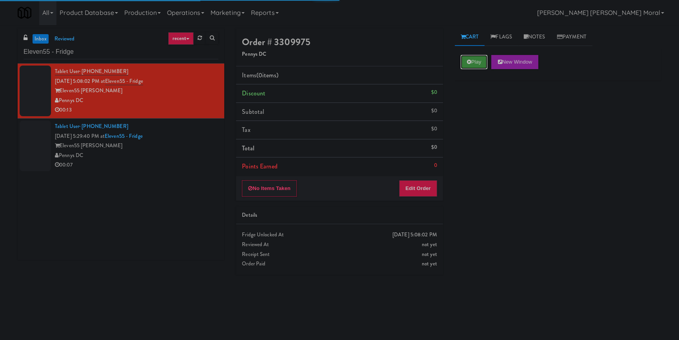
click at [473, 64] on button "Play" at bounding box center [474, 62] width 27 height 14
click at [486, 110] on div "Play New Window Primary Flag Clear Flag if unable to determine what was taken o…" at bounding box center [558, 196] width 207 height 294
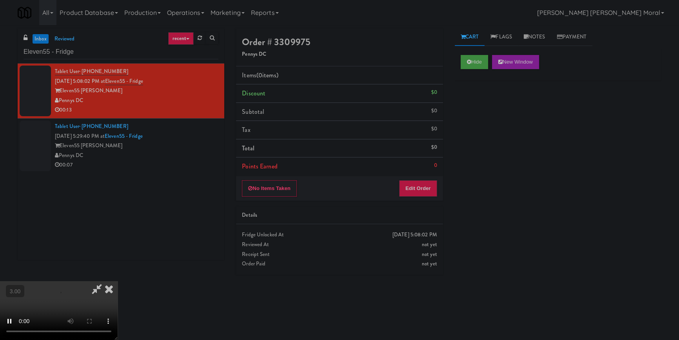
click at [459, 194] on div "Hide New Window Primary Flag Clear Flag if unable to determine what was taken o…" at bounding box center [558, 196] width 207 height 294
click at [118, 281] on video at bounding box center [59, 310] width 118 height 59
click at [424, 192] on button "Edit Order" at bounding box center [418, 188] width 38 height 16
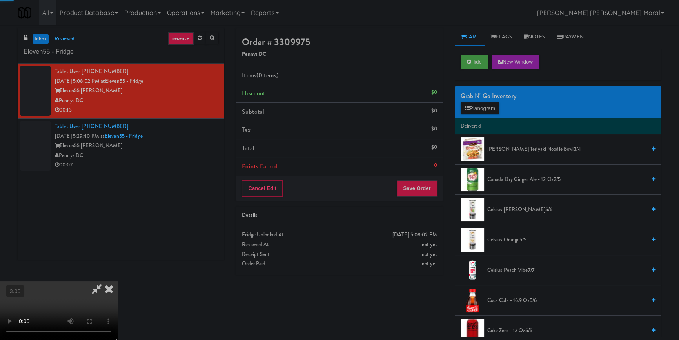
click at [482, 114] on div "Grab N' Go Inventory Planogram" at bounding box center [558, 102] width 207 height 32
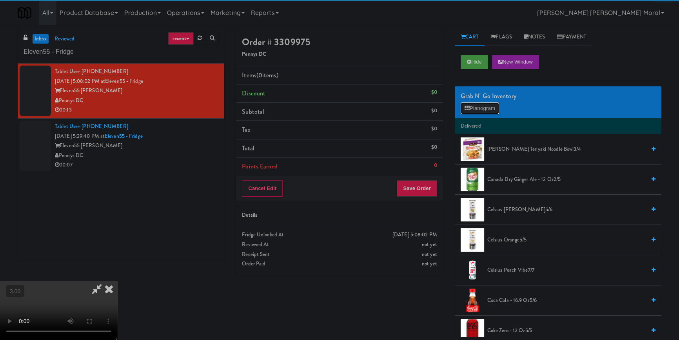
click at [484, 107] on button "Planogram" at bounding box center [480, 108] width 38 height 12
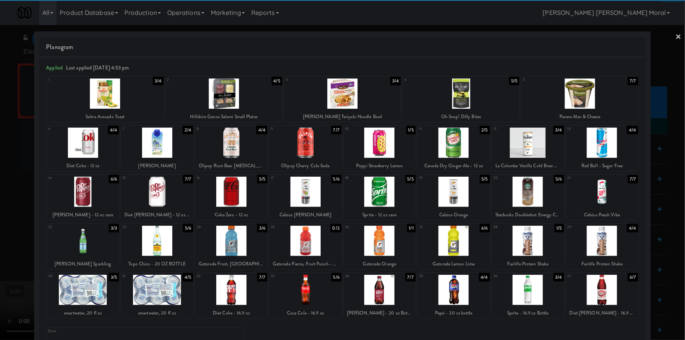
click at [592, 101] on div at bounding box center [579, 93] width 117 height 30
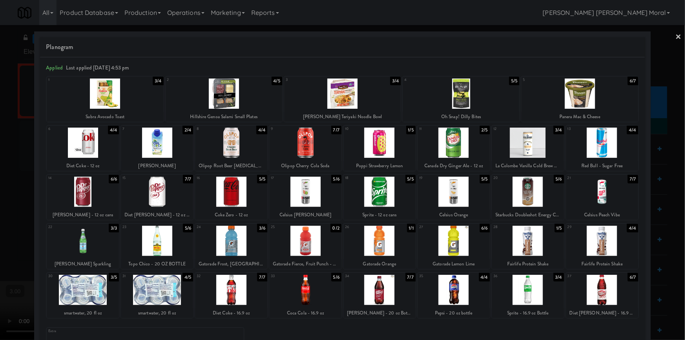
click at [376, 102] on div at bounding box center [342, 93] width 117 height 30
drag, startPoint x: 0, startPoint y: 161, endPoint x: 64, endPoint y: 173, distance: 65.4
click at [0, 161] on div at bounding box center [342, 170] width 685 height 340
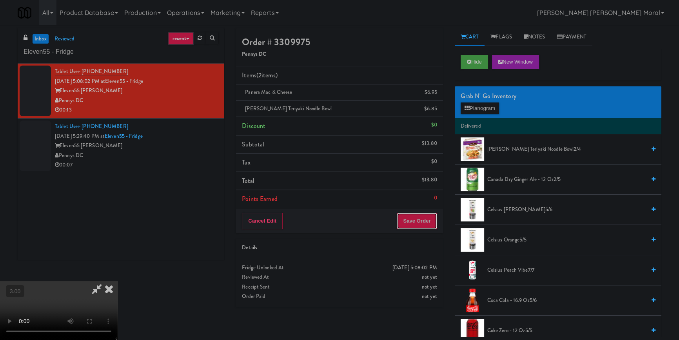
click at [425, 224] on button "Save Order" at bounding box center [417, 221] width 40 height 16
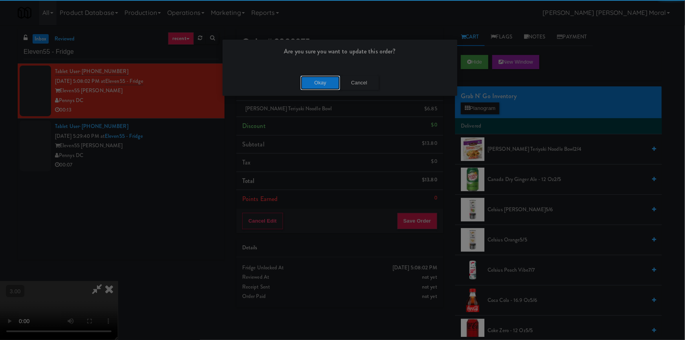
click at [329, 89] on button "Okay" at bounding box center [319, 83] width 39 height 14
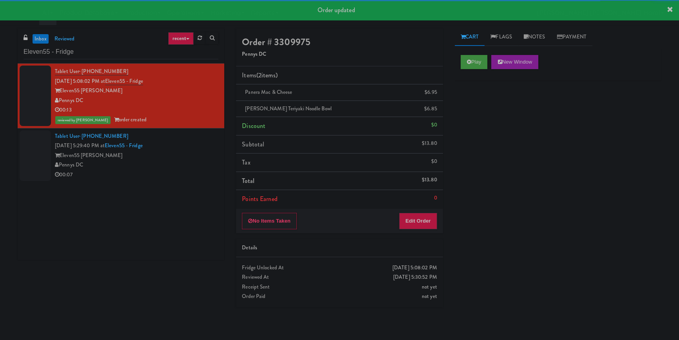
click at [171, 155] on div "Eleven55 [PERSON_NAME]" at bounding box center [137, 156] width 164 height 10
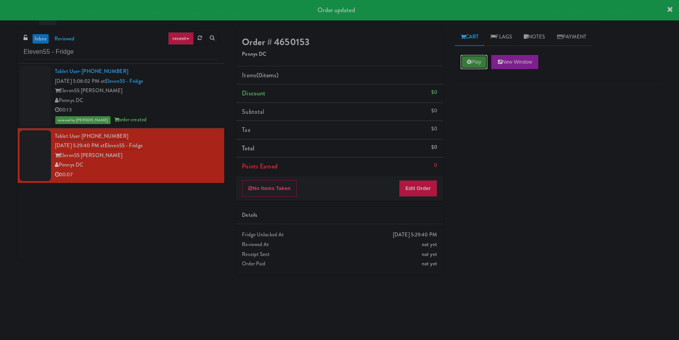
drag, startPoint x: 464, startPoint y: 56, endPoint x: 474, endPoint y: 64, distance: 12.4
click at [468, 59] on button "Play" at bounding box center [474, 62] width 27 height 14
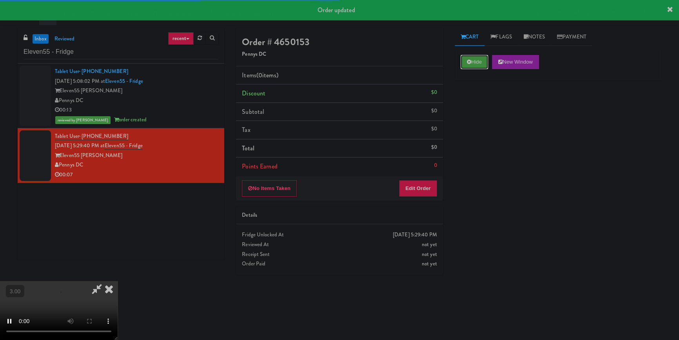
drag, startPoint x: 475, startPoint y: 65, endPoint x: 475, endPoint y: 78, distance: 13.8
click at [475, 65] on button "Hide" at bounding box center [474, 62] width 27 height 14
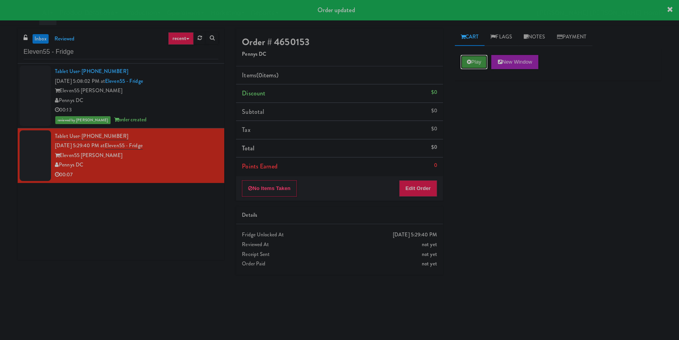
click at [467, 64] on icon at bounding box center [469, 61] width 4 height 5
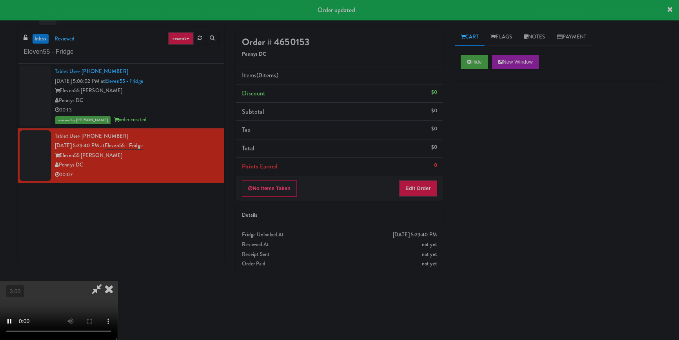
click at [477, 114] on div "Hide New Window Primary Flag Clear Flag if unable to determine what was taken o…" at bounding box center [558, 196] width 207 height 294
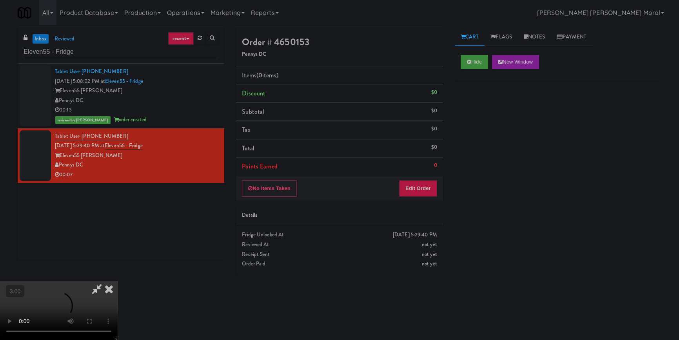
scroll to position [110, 0]
click at [477, 59] on button "Hide" at bounding box center [474, 62] width 27 height 14
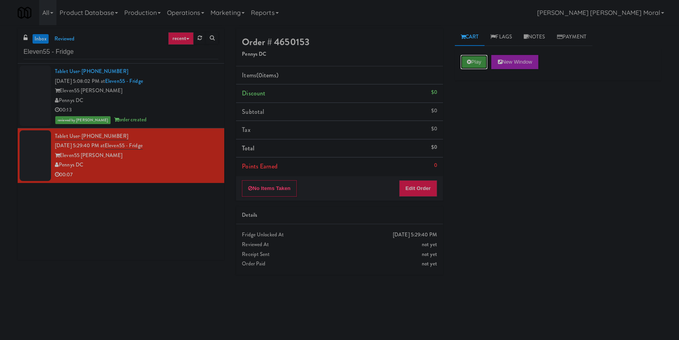
scroll to position [0, 0]
click at [477, 59] on button "Play" at bounding box center [474, 62] width 27 height 14
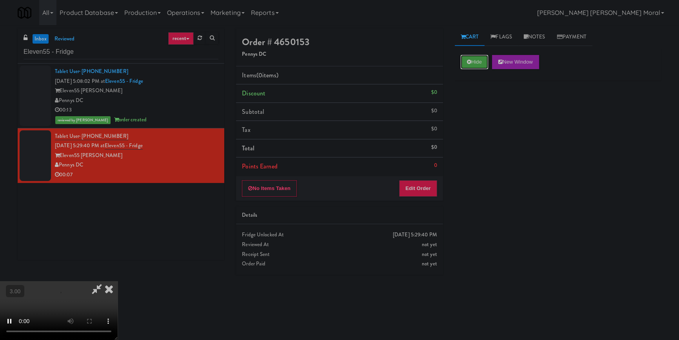
scroll to position [3, 0]
click at [474, 58] on button "Hide" at bounding box center [474, 62] width 27 height 14
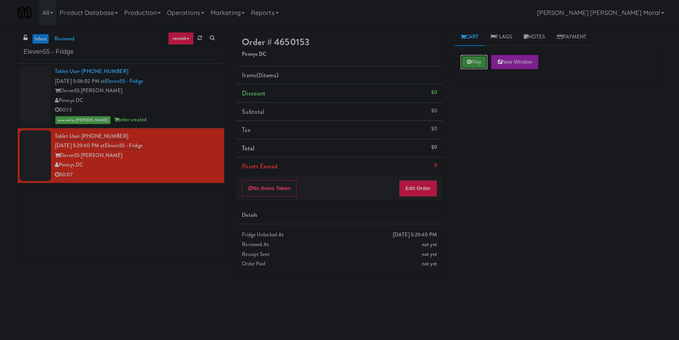
click at [474, 58] on button "Play" at bounding box center [474, 62] width 27 height 14
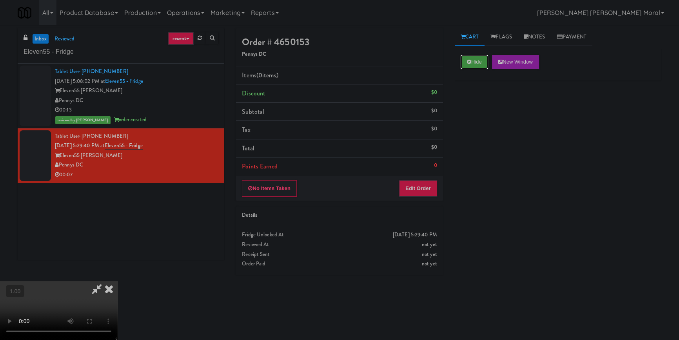
scroll to position [107, 0]
click at [118, 281] on video at bounding box center [59, 310] width 118 height 59
click at [428, 185] on button "Edit Order" at bounding box center [418, 188] width 38 height 16
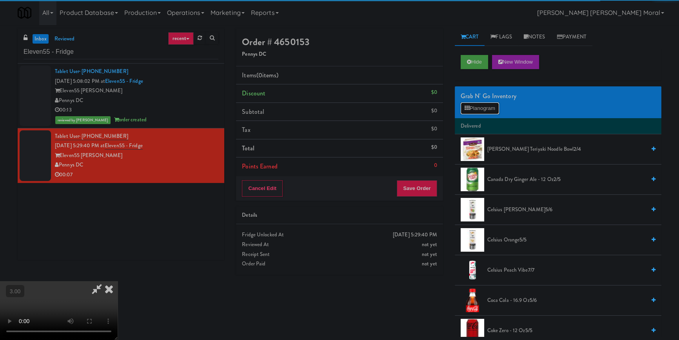
click at [483, 103] on button "Planogram" at bounding box center [480, 108] width 38 height 12
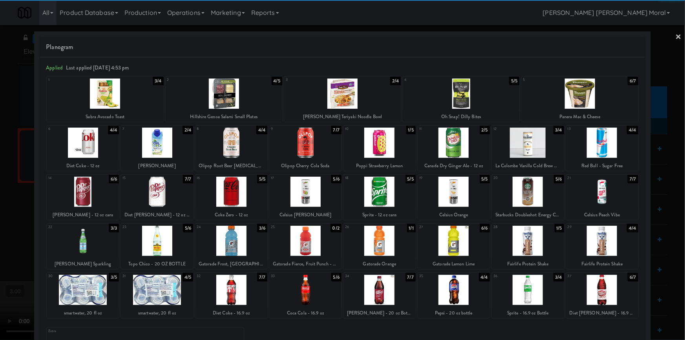
click at [523, 289] on div at bounding box center [528, 290] width 72 height 30
click at [11, 200] on div at bounding box center [342, 170] width 685 height 340
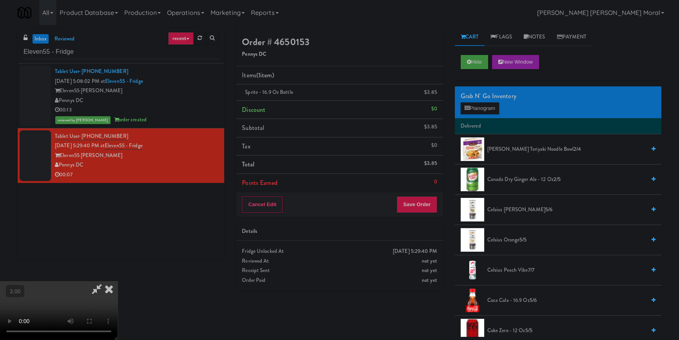
click at [431, 212] on div "Cancel Edit Save Order" at bounding box center [339, 204] width 207 height 24
click at [428, 204] on button "Save Order" at bounding box center [417, 204] width 40 height 16
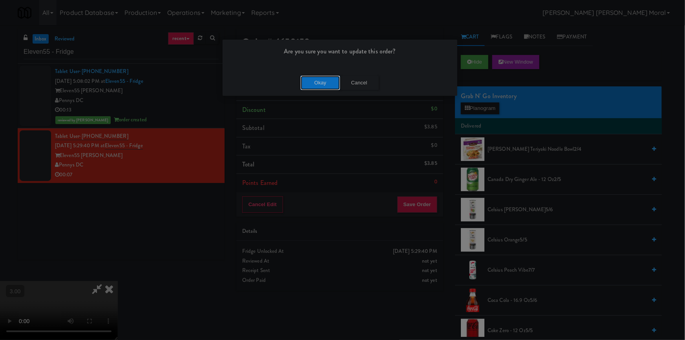
click at [317, 78] on button "Okay" at bounding box center [319, 83] width 39 height 14
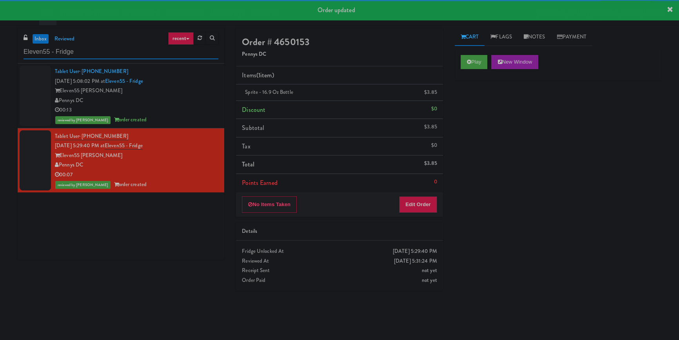
click at [157, 52] on input "Eleven55 - Fridge" at bounding box center [121, 52] width 195 height 15
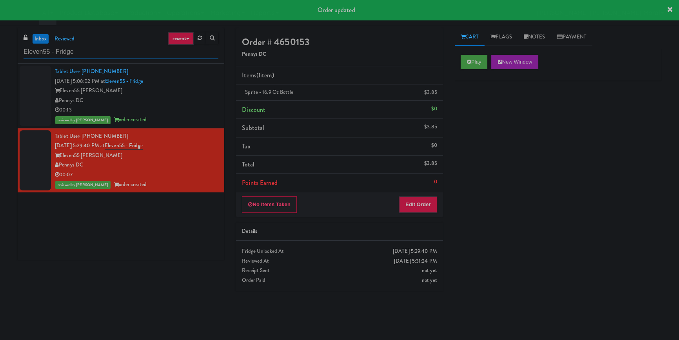
click at [157, 52] on input "Eleven55 - Fridge" at bounding box center [121, 52] width 195 height 15
paste input "District Cooler Gym"
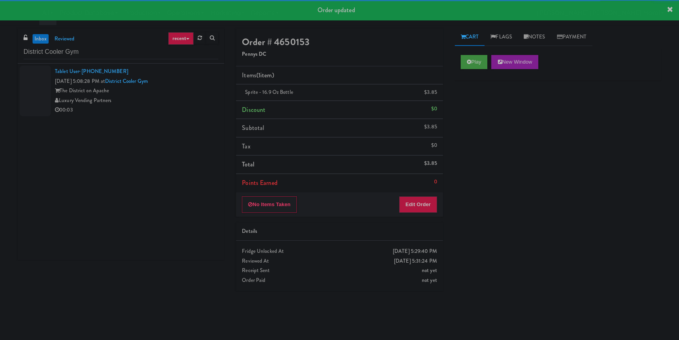
click at [187, 99] on div "Luxury Vending Partners" at bounding box center [137, 101] width 164 height 10
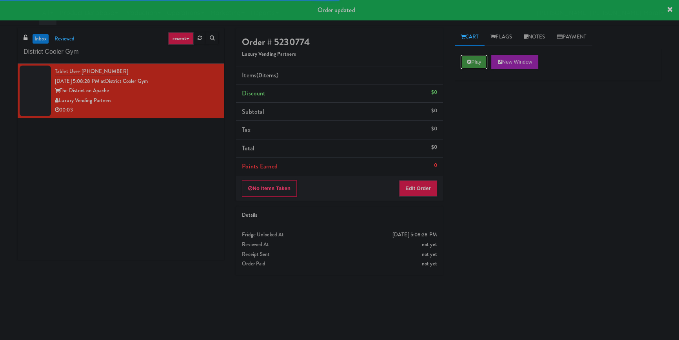
click at [485, 59] on button "Play" at bounding box center [474, 62] width 27 height 14
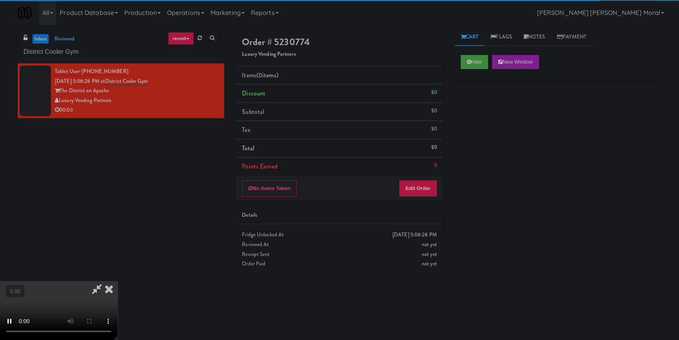
click at [482, 124] on div "Hide New Window Primary Flag Clear Flag if unable to determine what was taken o…" at bounding box center [558, 196] width 207 height 294
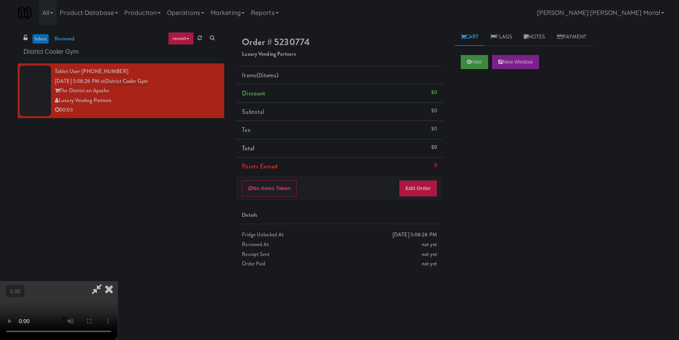
click at [458, 192] on div "Hide New Window Primary Flag Clear Flag if unable to determine what was taken o…" at bounding box center [558, 196] width 207 height 294
click at [118, 281] on video at bounding box center [59, 310] width 118 height 59
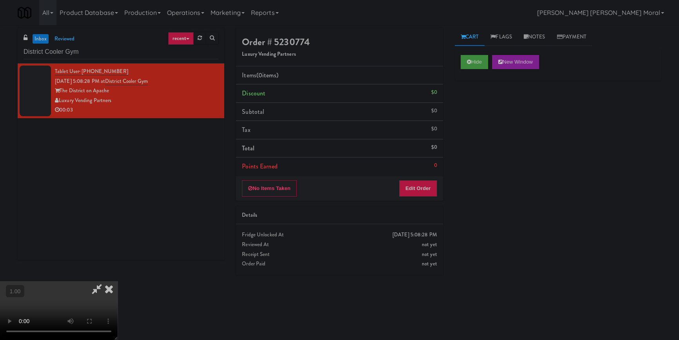
click at [118, 281] on video at bounding box center [59, 310] width 118 height 59
click at [419, 182] on button "Edit Order" at bounding box center [418, 188] width 38 height 16
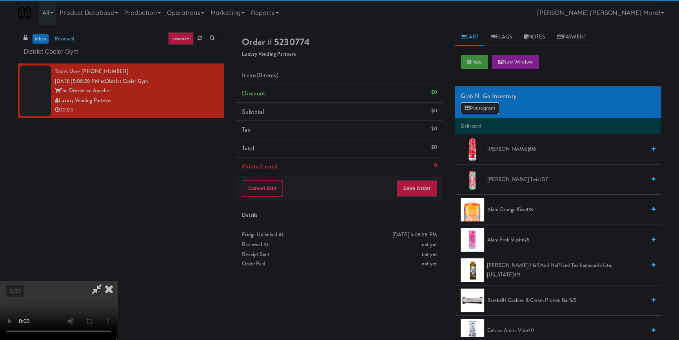
click at [488, 107] on button "Planogram" at bounding box center [480, 108] width 38 height 12
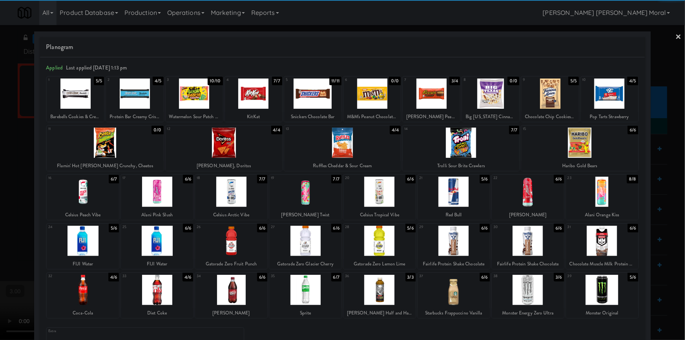
click at [309, 247] on div at bounding box center [305, 241] width 72 height 30
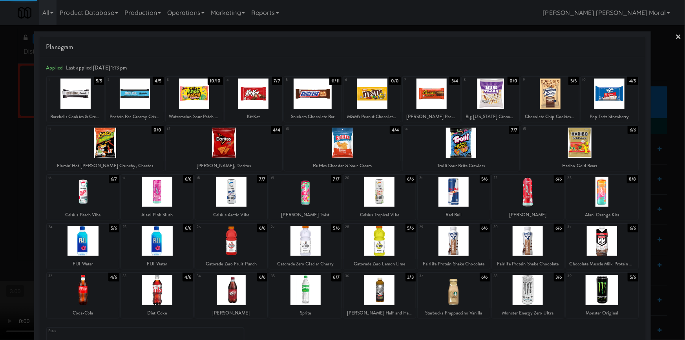
click at [0, 202] on div at bounding box center [342, 170] width 685 height 340
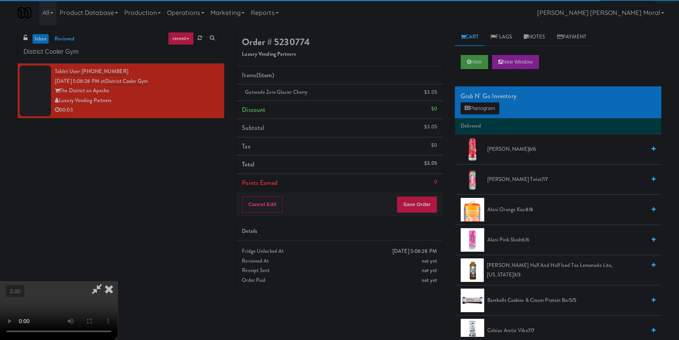
click at [118, 281] on video at bounding box center [59, 310] width 118 height 59
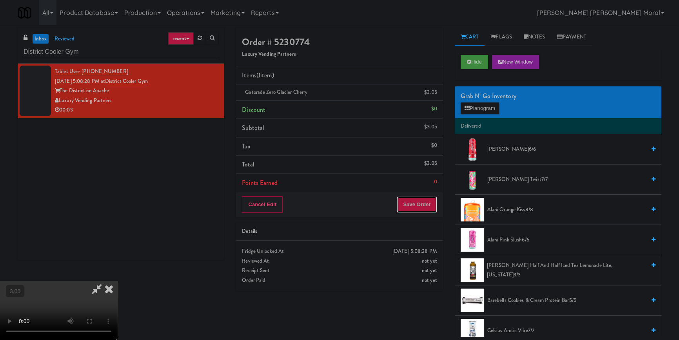
click at [419, 200] on button "Save Order" at bounding box center [417, 204] width 40 height 16
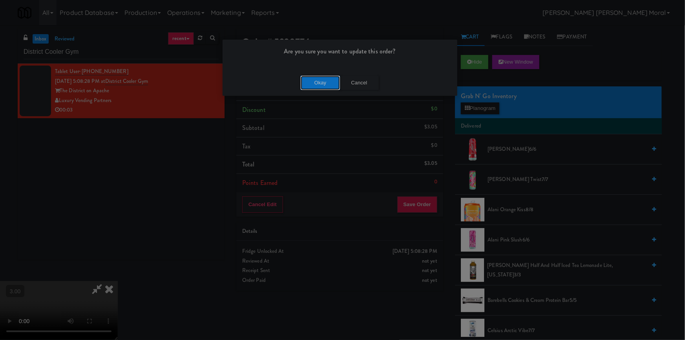
click at [324, 87] on button "Okay" at bounding box center [319, 83] width 39 height 14
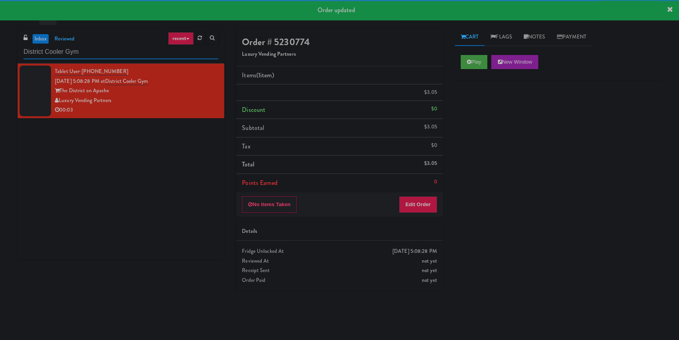
click at [119, 51] on input "District Cooler Gym" at bounding box center [121, 52] width 195 height 15
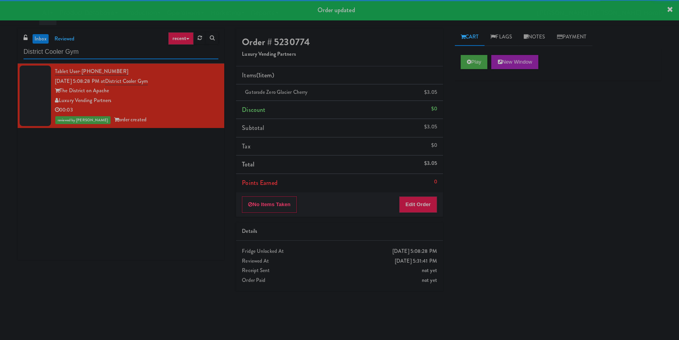
click at [119, 51] on input "District Cooler Gym" at bounding box center [121, 52] width 195 height 15
paste input "OHS - PANTRY"
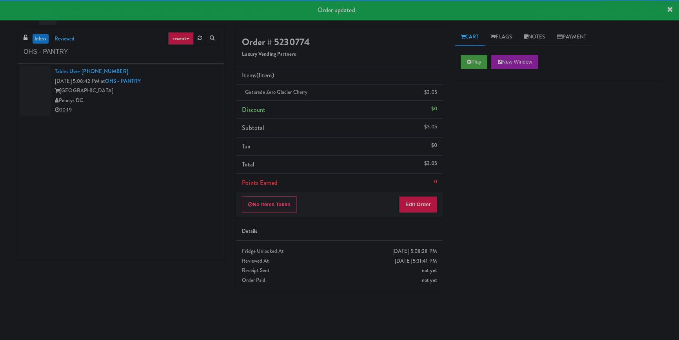
click at [172, 97] on div "Pennys DC" at bounding box center [137, 101] width 164 height 10
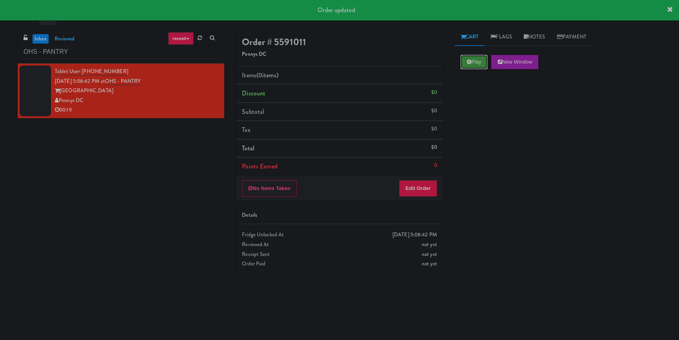
click at [461, 59] on button "Play" at bounding box center [474, 62] width 27 height 14
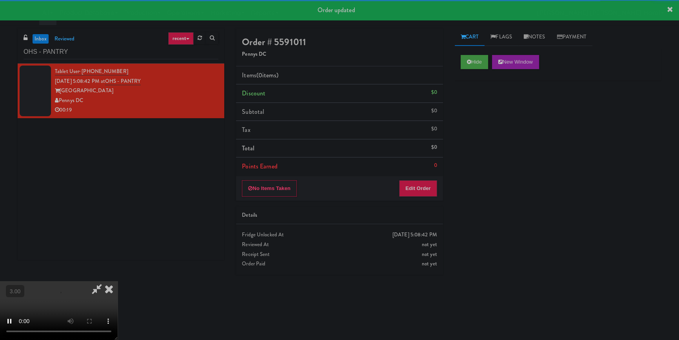
click at [484, 125] on div "Hide New Window Primary Flag Clear Flag if unable to determine what was taken o…" at bounding box center [558, 196] width 207 height 294
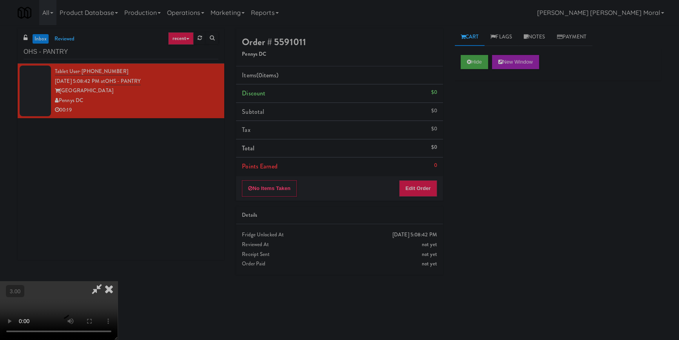
click at [459, 205] on div "Hide New Window Primary Flag Clear Flag if unable to determine what was taken o…" at bounding box center [558, 196] width 207 height 294
click at [118, 281] on video at bounding box center [59, 310] width 118 height 59
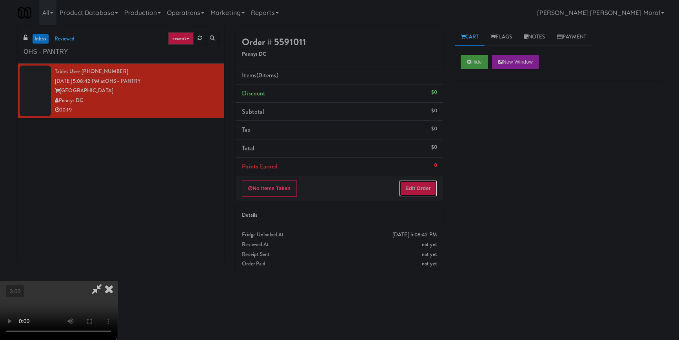
click at [413, 188] on button "Edit Order" at bounding box center [418, 188] width 38 height 16
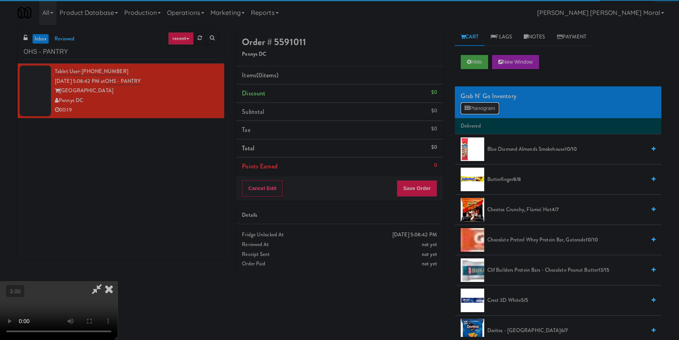
click at [485, 102] on button "Planogram" at bounding box center [480, 108] width 38 height 12
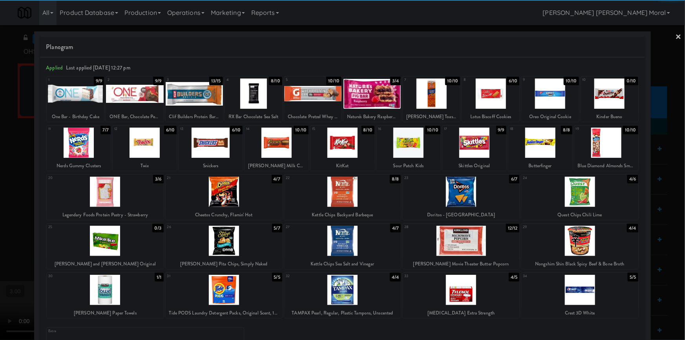
click at [461, 196] on div at bounding box center [460, 192] width 117 height 30
click at [419, 149] on div at bounding box center [408, 142] width 64 height 30
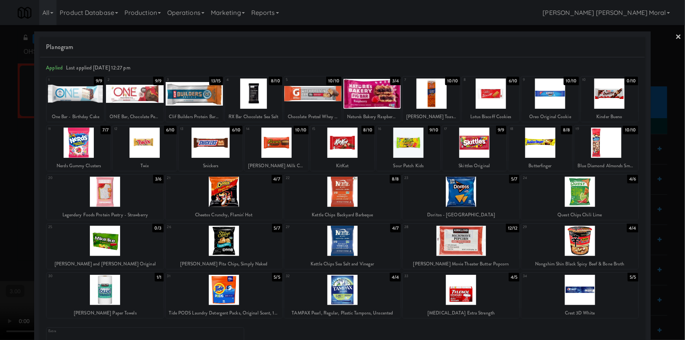
click at [169, 152] on div at bounding box center [145, 142] width 64 height 30
drag, startPoint x: 0, startPoint y: 166, endPoint x: 22, endPoint y: 181, distance: 26.5
click at [0, 167] on div at bounding box center [342, 170] width 685 height 340
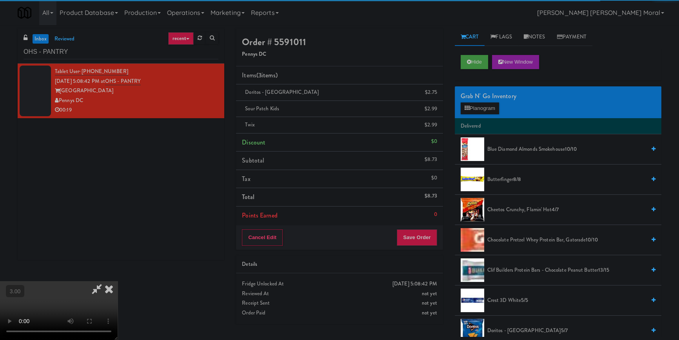
click at [118, 281] on video at bounding box center [59, 310] width 118 height 59
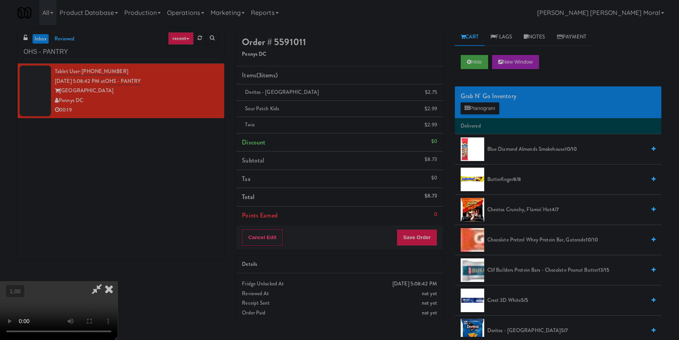
scroll to position [71, 0]
click at [118, 281] on video at bounding box center [59, 310] width 118 height 59
click at [428, 234] on button "Save Order" at bounding box center [417, 237] width 40 height 16
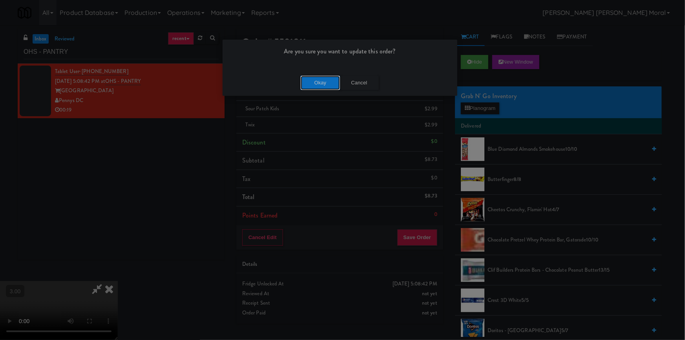
click at [320, 88] on button "Okay" at bounding box center [319, 83] width 39 height 14
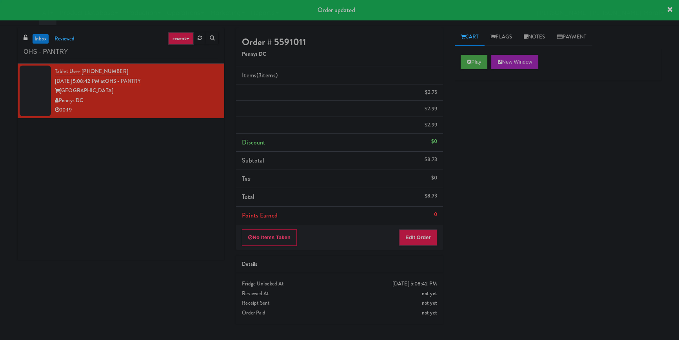
scroll to position [0, 0]
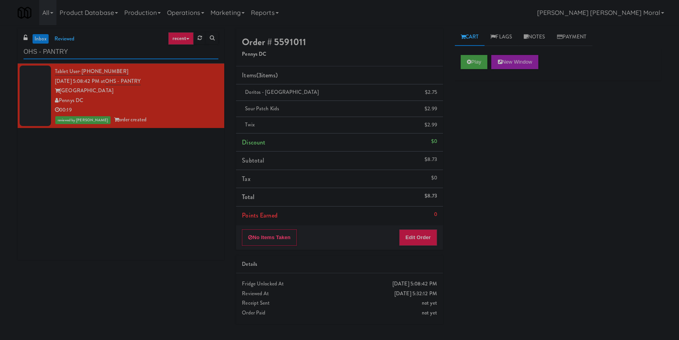
click at [86, 53] on input "OHS - PANTRY" at bounding box center [121, 52] width 195 height 15
paste input "360 W [PERSON_NAME] - Left - Fridge"
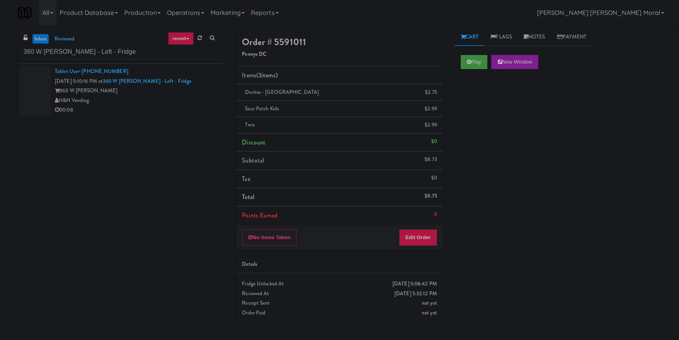
click at [148, 116] on li "Tablet User · (443) 465-4384 [DATE] 5:10:16 PM at 360 W [PERSON_NAME] - Left - …" at bounding box center [121, 91] width 207 height 55
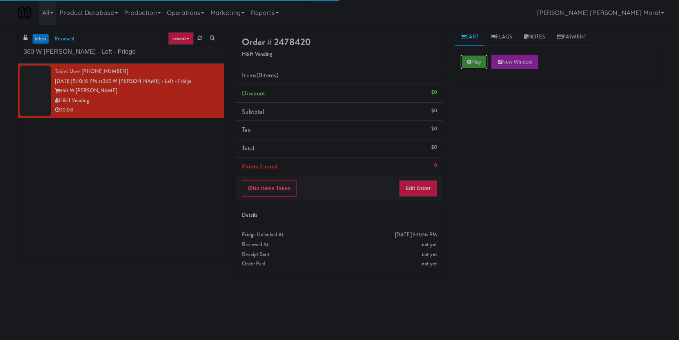
click at [467, 62] on icon at bounding box center [469, 61] width 4 height 5
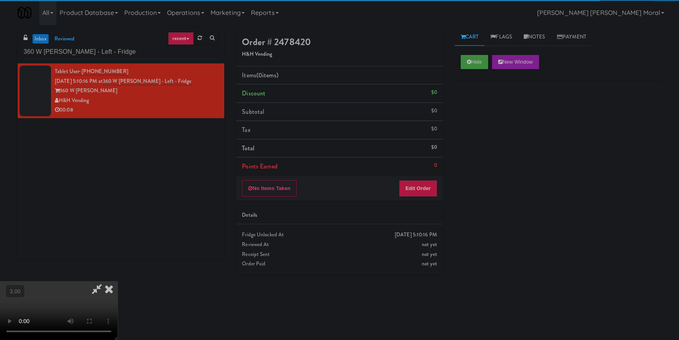
click at [473, 94] on div "Hide New Window Primary Flag Clear Flag if unable to determine what was taken o…" at bounding box center [558, 196] width 207 height 294
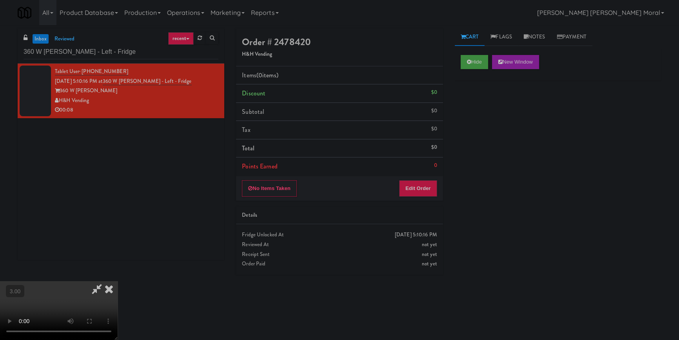
click at [461, 195] on div "Hide New Window Primary Flag Clear Flag if unable to determine what was taken o…" at bounding box center [558, 196] width 207 height 294
click at [118, 281] on video at bounding box center [59, 310] width 118 height 59
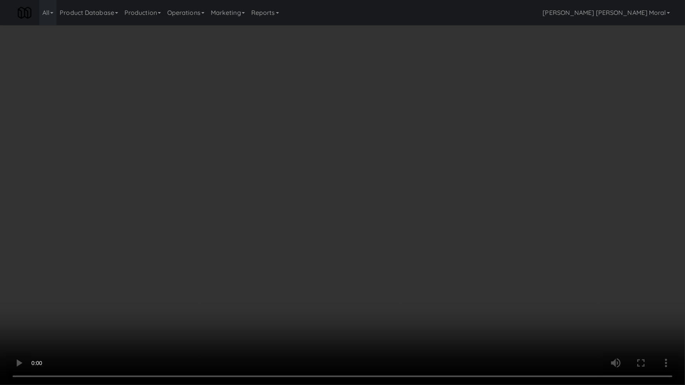
click at [364, 226] on video at bounding box center [342, 192] width 685 height 385
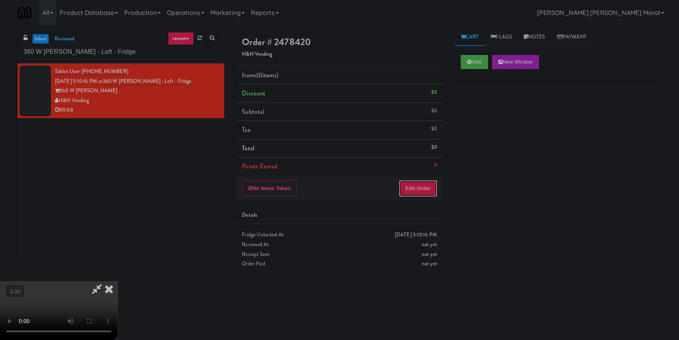
click at [426, 189] on button "Edit Order" at bounding box center [418, 188] width 38 height 16
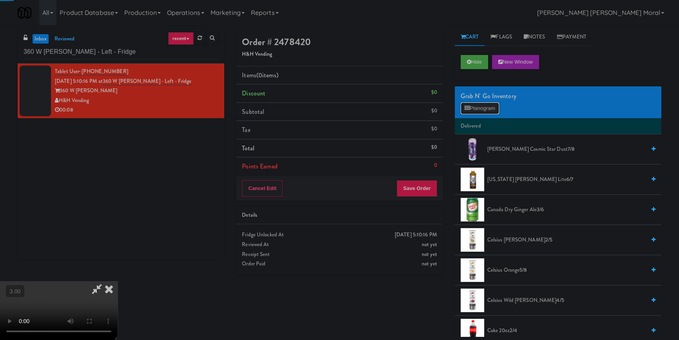
click at [496, 110] on button "Planogram" at bounding box center [480, 108] width 38 height 12
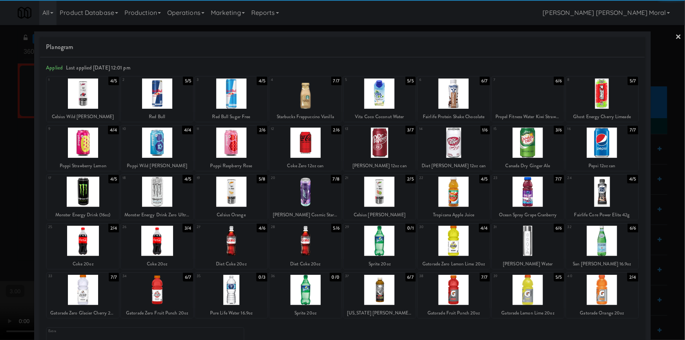
click at [386, 149] on div at bounding box center [379, 142] width 72 height 30
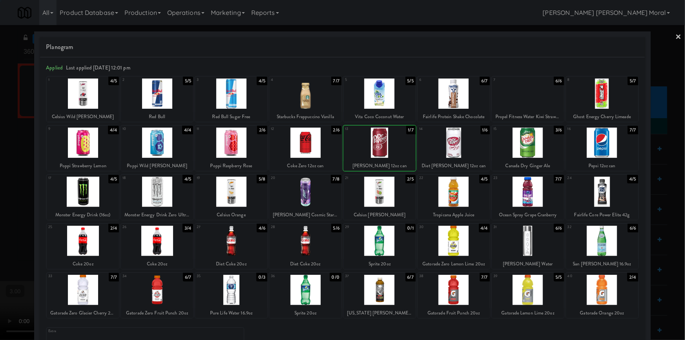
click at [446, 152] on div at bounding box center [453, 142] width 72 height 30
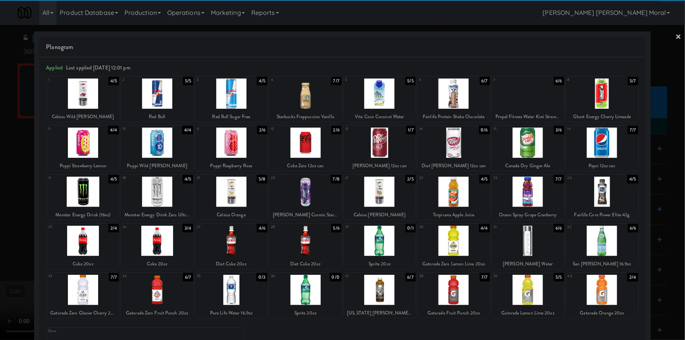
click at [0, 162] on div at bounding box center [342, 170] width 685 height 340
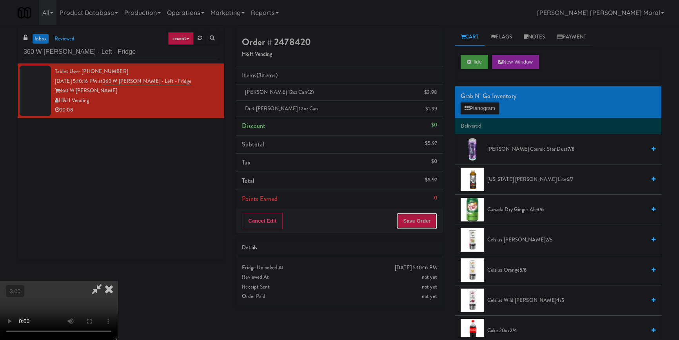
click at [431, 228] on button "Save Order" at bounding box center [417, 221] width 40 height 16
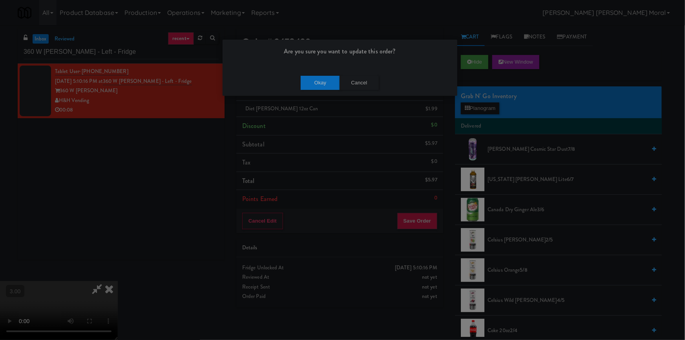
click at [317, 90] on div "Okay Cancel" at bounding box center [339, 82] width 235 height 26
click at [319, 85] on button "Okay" at bounding box center [319, 83] width 39 height 14
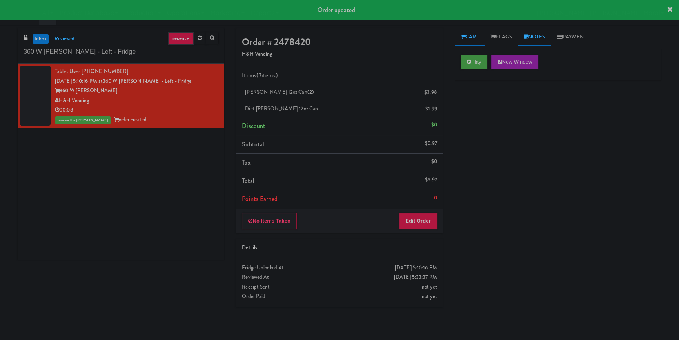
click at [544, 37] on link "Notes" at bounding box center [534, 37] width 33 height 18
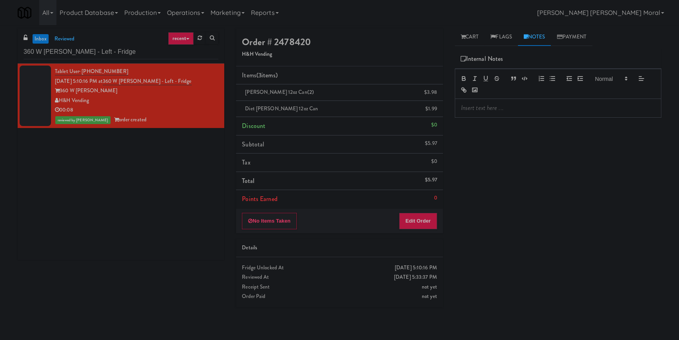
click at [506, 106] on p at bounding box center [558, 108] width 194 height 9
click at [479, 33] on link "Cart" at bounding box center [470, 37] width 30 height 18
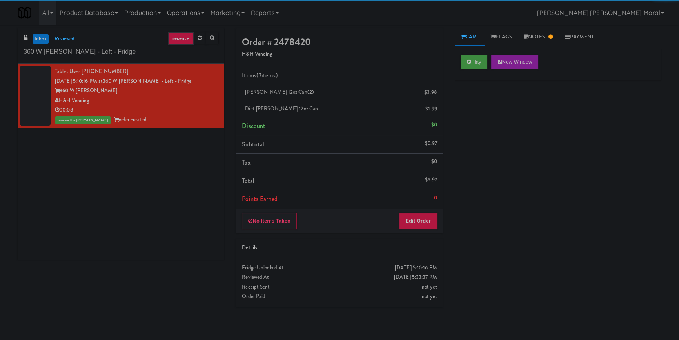
click at [498, 110] on div "Play New Window Primary Flag Clear Flag if unable to determine what was taken o…" at bounding box center [558, 196] width 207 height 294
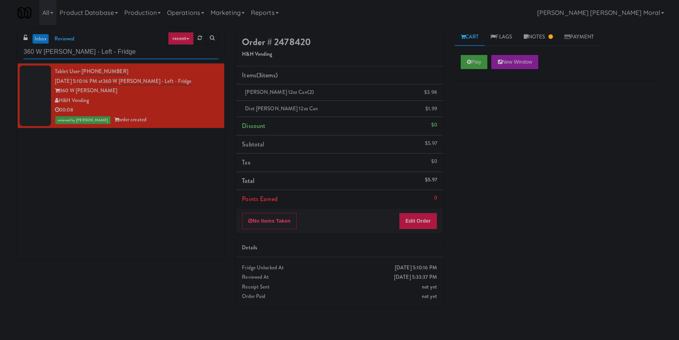
click at [66, 47] on input "360 W [PERSON_NAME] - Left - Fridge" at bounding box center [121, 52] width 195 height 15
paste input "Snack Cooler (12)"
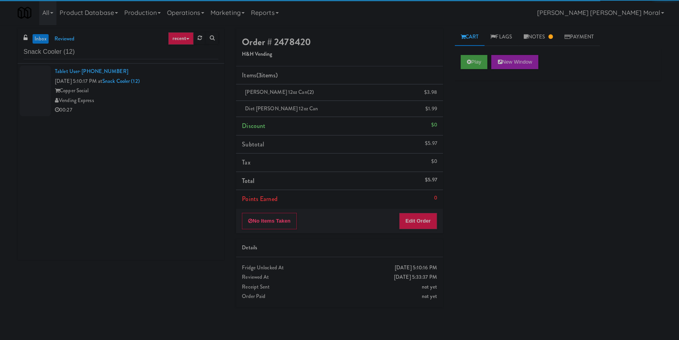
drag, startPoint x: 182, startPoint y: 100, endPoint x: 193, endPoint y: 104, distance: 11.2
click at [183, 102] on div "Vending Express" at bounding box center [137, 101] width 164 height 10
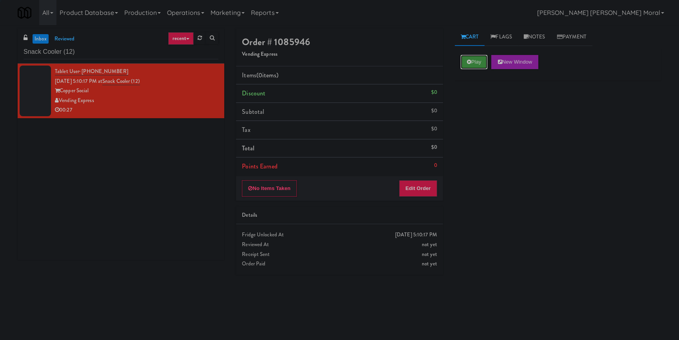
click at [475, 61] on button "Play" at bounding box center [474, 62] width 27 height 14
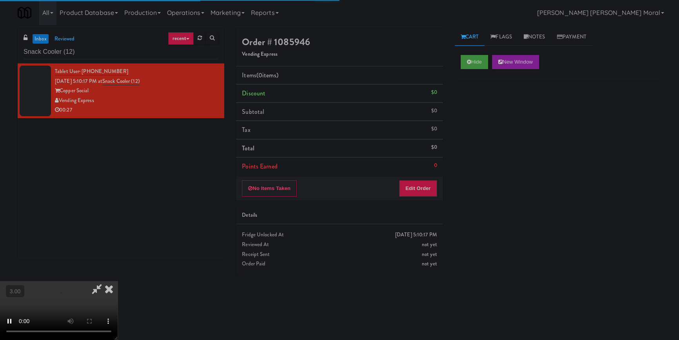
drag, startPoint x: 490, startPoint y: 110, endPoint x: 488, endPoint y: 107, distance: 4.2
click at [491, 110] on div "Hide New Window Primary Flag Clear Flag if unable to determine what was taken o…" at bounding box center [558, 196] width 207 height 294
click at [467, 228] on div "Hide New Window Primary Flag Clear Flag if unable to determine what was taken o…" at bounding box center [558, 196] width 207 height 294
click at [118, 281] on video at bounding box center [59, 310] width 118 height 59
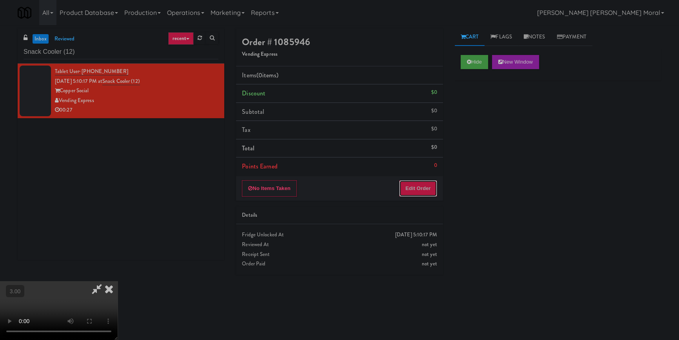
click at [425, 185] on button "Edit Order" at bounding box center [418, 188] width 38 height 16
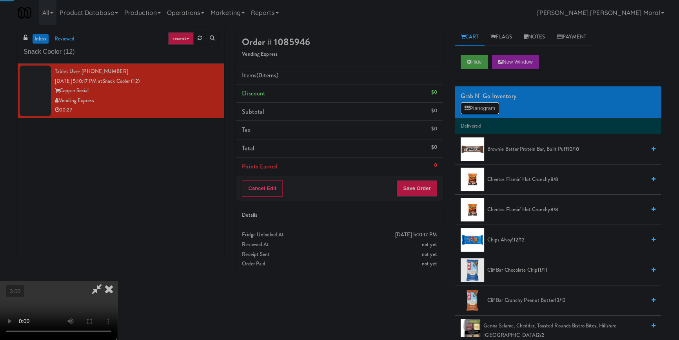
click at [466, 102] on button "Planogram" at bounding box center [480, 108] width 38 height 12
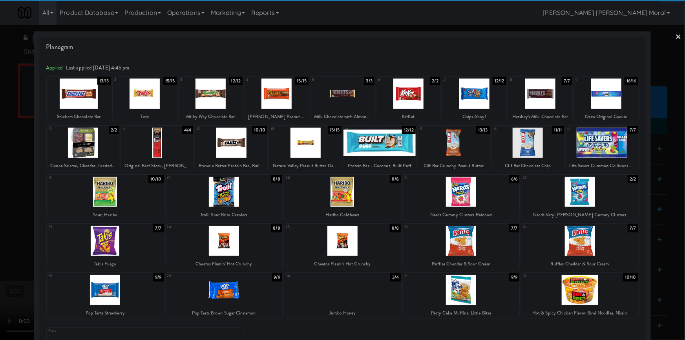
click at [235, 195] on div at bounding box center [224, 192] width 117 height 30
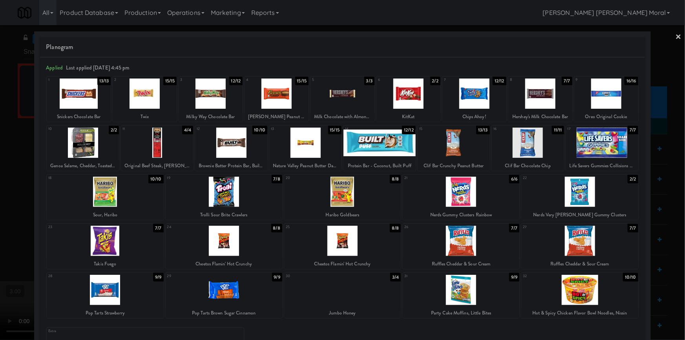
click at [109, 254] on div at bounding box center [105, 241] width 117 height 30
click at [0, 227] on div at bounding box center [342, 170] width 685 height 340
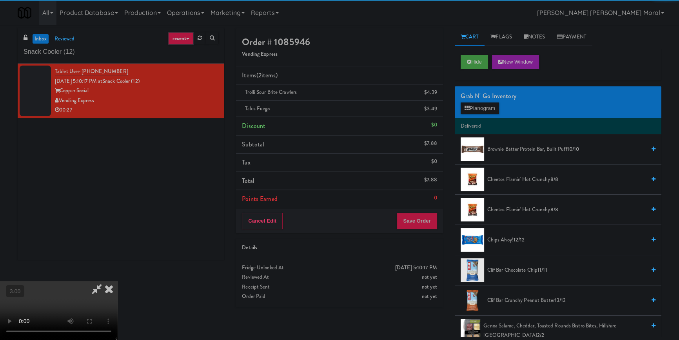
click at [426, 228] on div "Cancel Edit Save Order" at bounding box center [339, 221] width 207 height 24
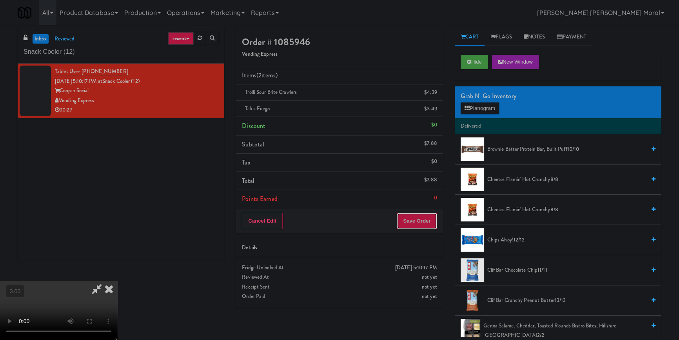
click at [423, 227] on button "Save Order" at bounding box center [417, 221] width 40 height 16
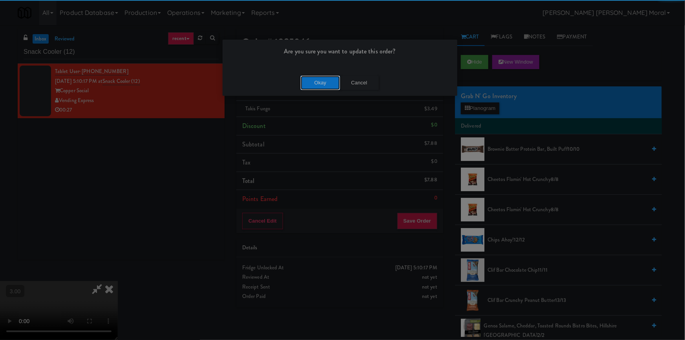
click at [325, 87] on button "Okay" at bounding box center [319, 83] width 39 height 14
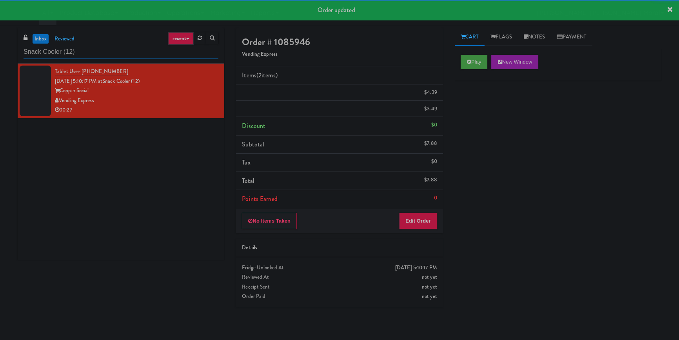
click at [129, 52] on input "Snack Cooler (12)" at bounding box center [121, 52] width 195 height 15
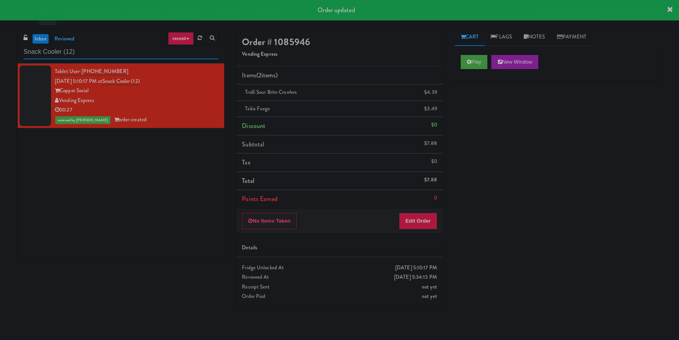
click at [129, 52] on input "Snack Cooler (12)" at bounding box center [121, 52] width 195 height 15
click at [130, 51] on input "Snack Cooler (12)" at bounding box center [121, 52] width 195 height 15
paste input "[PERSON_NAME] Hills - UDR-[GEOGRAPHIC_DATA]"
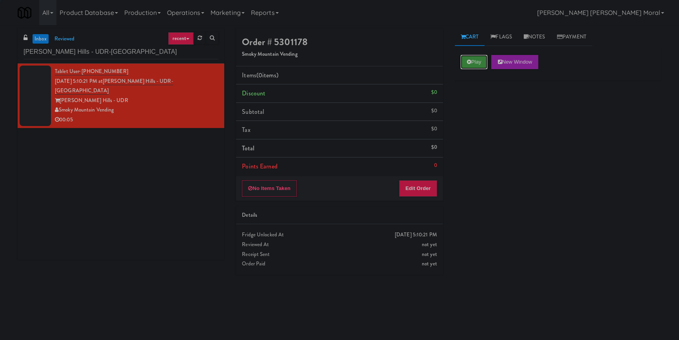
click at [482, 67] on button "Play" at bounding box center [474, 62] width 27 height 14
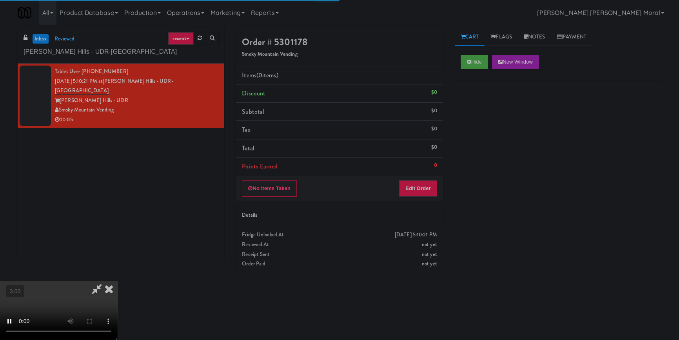
drag, startPoint x: 486, startPoint y: 123, endPoint x: 479, endPoint y: 124, distance: 6.8
click at [486, 124] on div "Hide New Window Primary Flag Clear Flag if unable to determine what was taken o…" at bounding box center [558, 196] width 207 height 294
click at [451, 179] on div "Cart Flags Notes Payment Hide New Window Primary Flag Clear Flag if unable to d…" at bounding box center [558, 182] width 218 height 308
click at [428, 186] on button "Edit Order" at bounding box center [418, 188] width 38 height 16
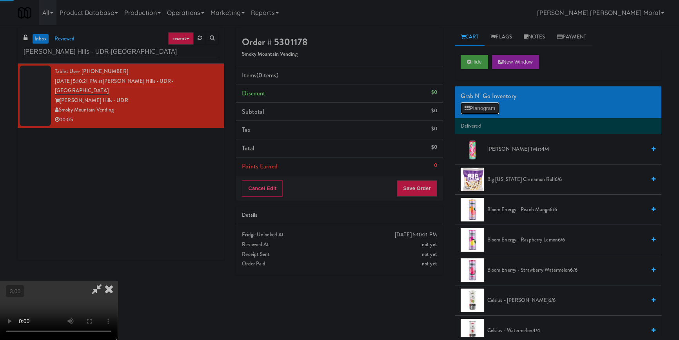
click at [486, 108] on button "Planogram" at bounding box center [480, 108] width 38 height 12
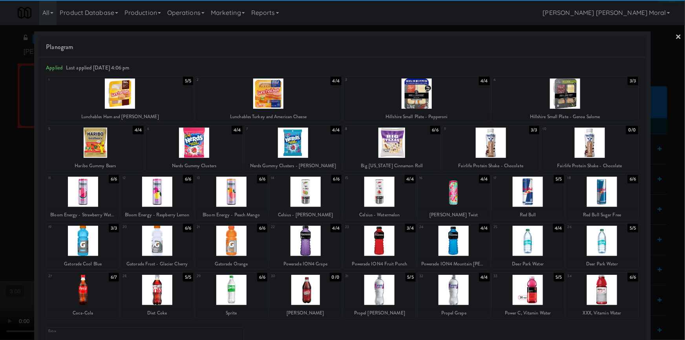
click at [157, 291] on div at bounding box center [157, 290] width 72 height 30
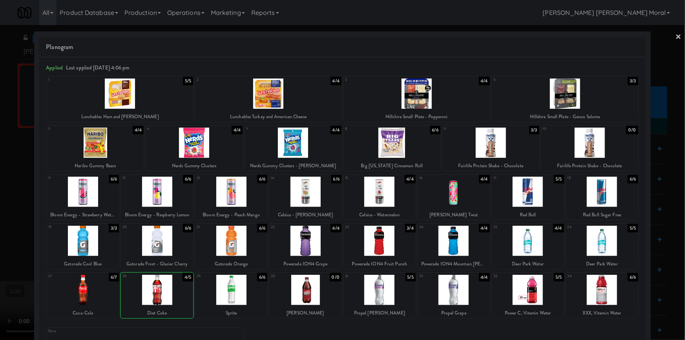
click at [0, 233] on div at bounding box center [342, 170] width 685 height 340
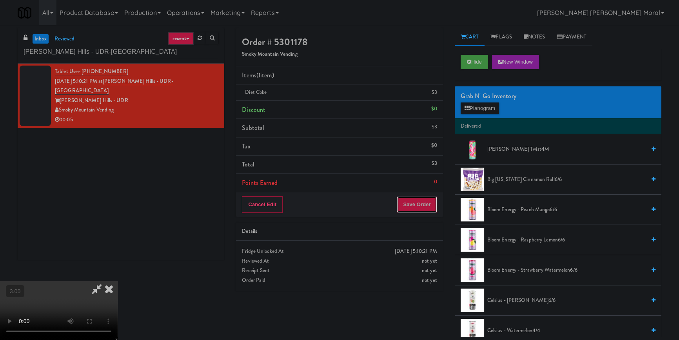
click at [429, 204] on button "Save Order" at bounding box center [417, 204] width 40 height 16
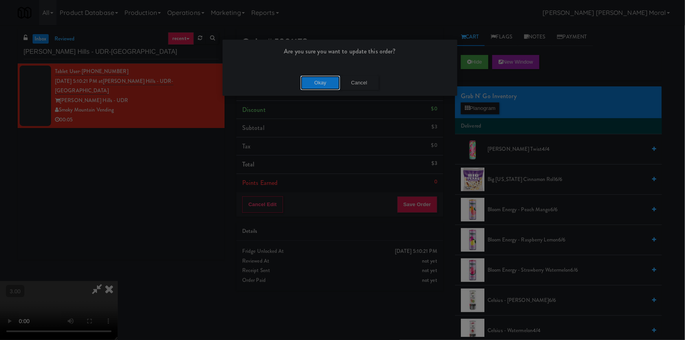
click at [319, 82] on button "Okay" at bounding box center [319, 83] width 39 height 14
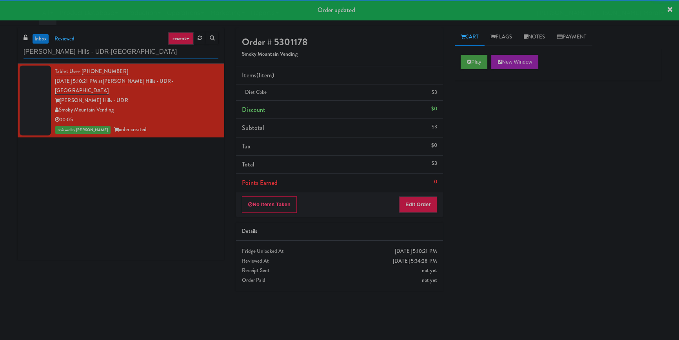
click at [151, 49] on input "[PERSON_NAME] Hills - UDR-[GEOGRAPHIC_DATA]" at bounding box center [121, 52] width 195 height 15
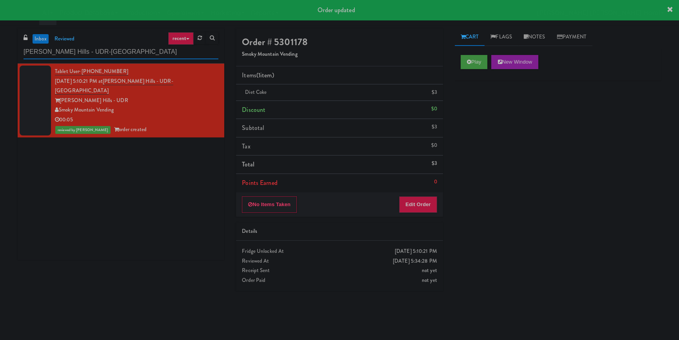
click at [151, 49] on input "[PERSON_NAME] Hills - UDR-[GEOGRAPHIC_DATA]" at bounding box center [121, 52] width 195 height 15
paste input "[PERSON_NAME] Left"
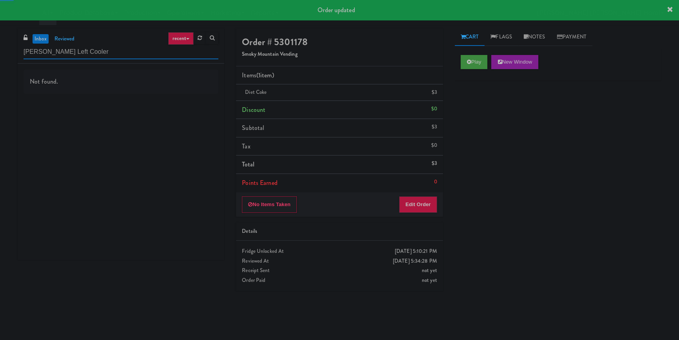
type input "[PERSON_NAME] Left Cooler"
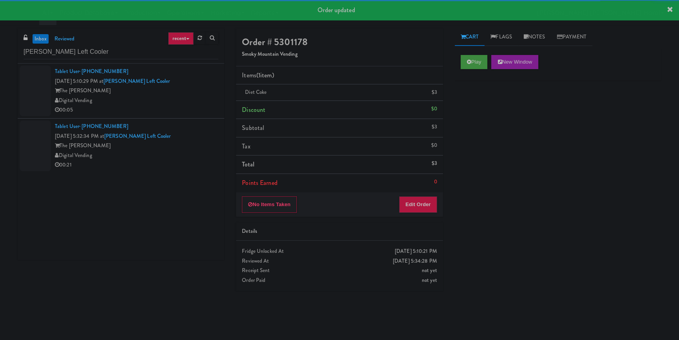
click at [168, 106] on div "00:05" at bounding box center [137, 110] width 164 height 10
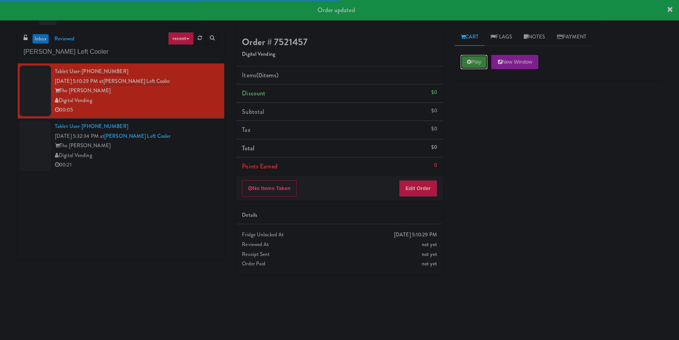
click at [474, 64] on button "Play" at bounding box center [474, 62] width 27 height 14
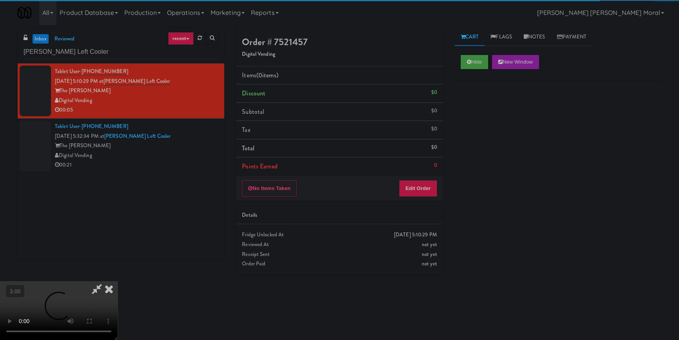
drag, startPoint x: 475, startPoint y: 111, endPoint x: 466, endPoint y: 112, distance: 8.2
click at [475, 112] on div "Hide New Window Primary Flag Clear Flag if unable to determine what was taken o…" at bounding box center [558, 196] width 207 height 294
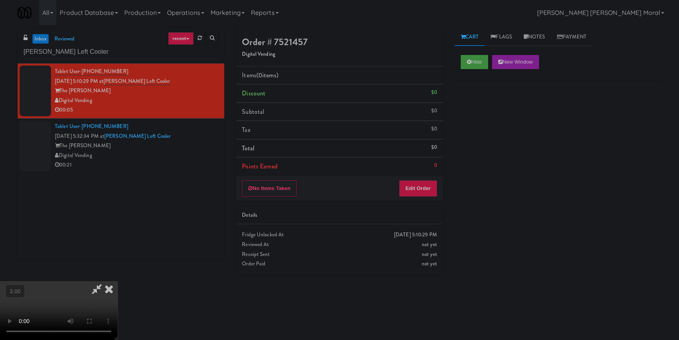
click at [446, 170] on div "Order # 7521457 Digital Vending Items (0 items ) Discount $0 Subtotal $0 Tax $0…" at bounding box center [339, 154] width 218 height 252
click at [118, 281] on video at bounding box center [59, 310] width 118 height 59
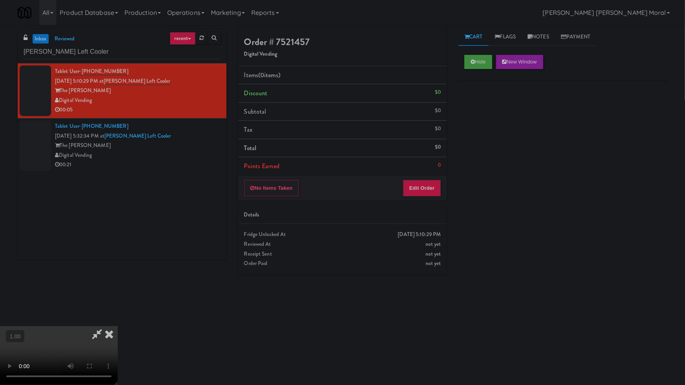
click at [118, 326] on video at bounding box center [59, 355] width 118 height 59
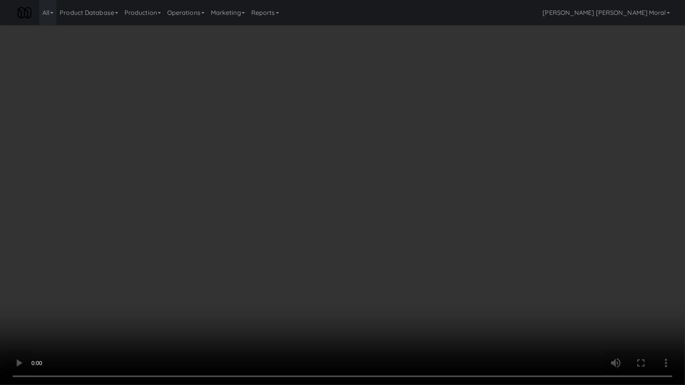
click at [342, 233] on video at bounding box center [342, 192] width 685 height 385
click at [341, 233] on video at bounding box center [342, 192] width 685 height 385
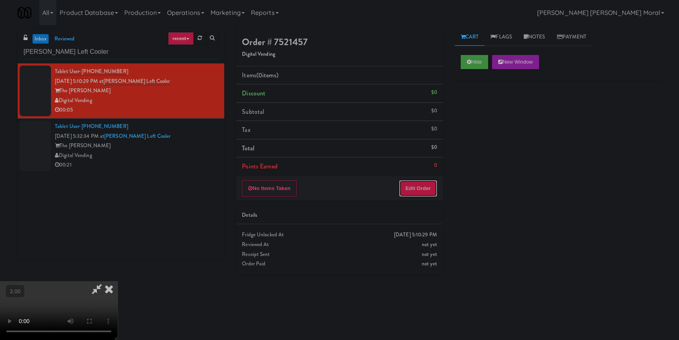
click at [431, 184] on button "Edit Order" at bounding box center [418, 188] width 38 height 16
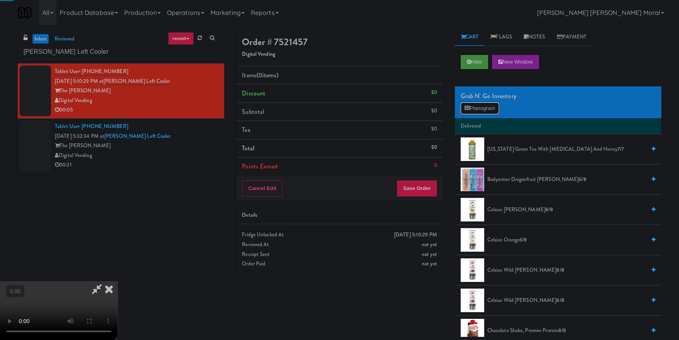
click at [492, 111] on button "Planogram" at bounding box center [480, 108] width 38 height 12
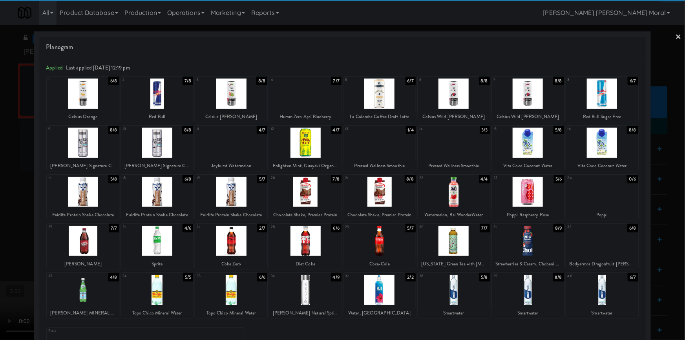
click at [93, 95] on div at bounding box center [83, 93] width 72 height 30
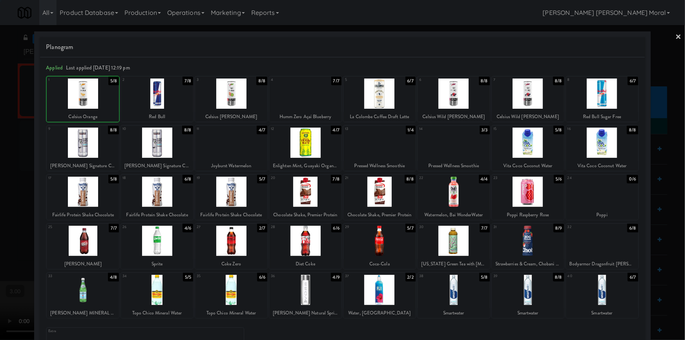
click at [1, 180] on div at bounding box center [342, 170] width 685 height 340
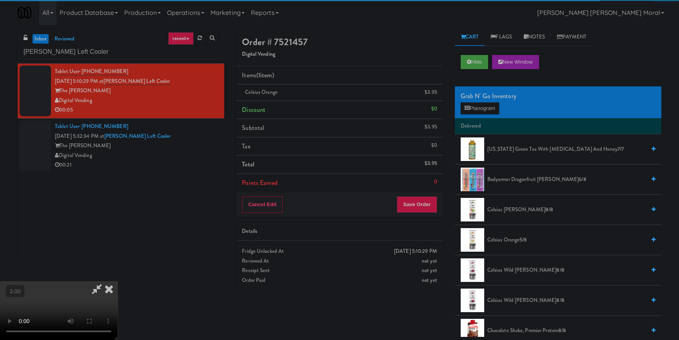
click at [118, 281] on video at bounding box center [59, 310] width 118 height 59
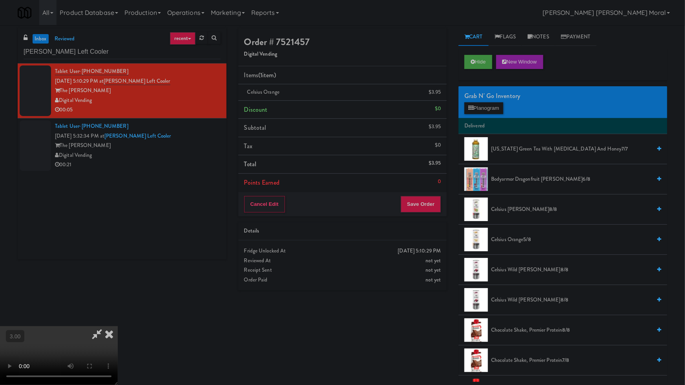
click at [118, 326] on video at bounding box center [59, 355] width 118 height 59
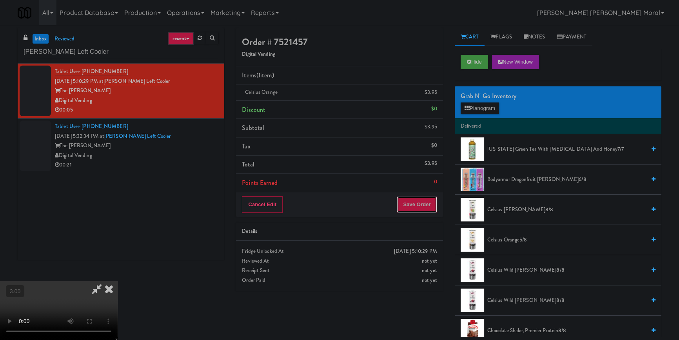
click at [421, 203] on button "Save Order" at bounding box center [417, 204] width 40 height 16
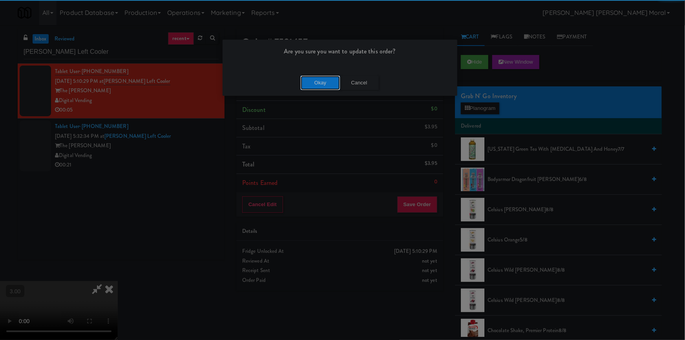
click at [313, 77] on button "Okay" at bounding box center [319, 83] width 39 height 14
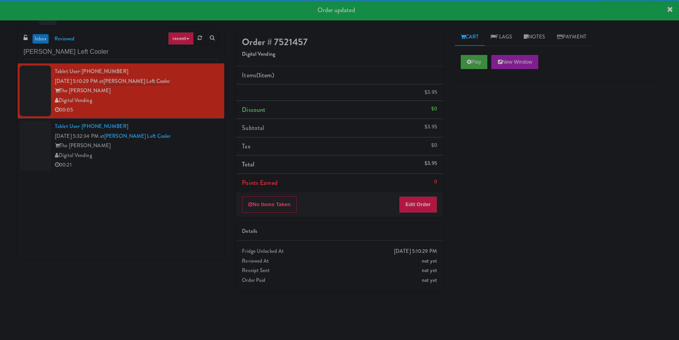
click at [195, 160] on div "Digital Vending" at bounding box center [137, 156] width 164 height 10
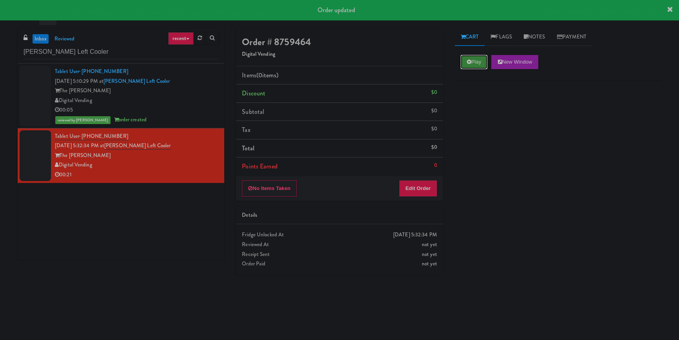
click at [467, 66] on button "Play" at bounding box center [474, 62] width 27 height 14
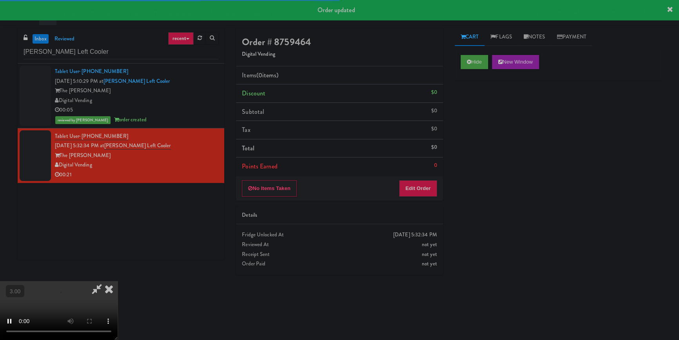
click at [469, 110] on div "Hide New Window Primary Flag Clear Flag if unable to determine what was taken o…" at bounding box center [558, 196] width 207 height 294
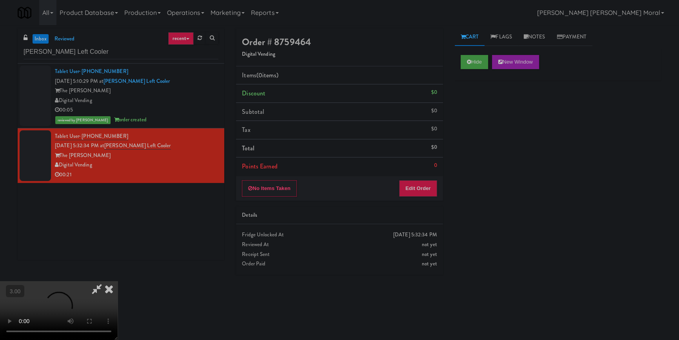
click at [446, 148] on div "Order # 8759464 Digital Vending Items (0 items ) Discount $0 Subtotal $0 Tax $0…" at bounding box center [339, 154] width 218 height 252
click at [477, 64] on button "Hide" at bounding box center [474, 62] width 27 height 14
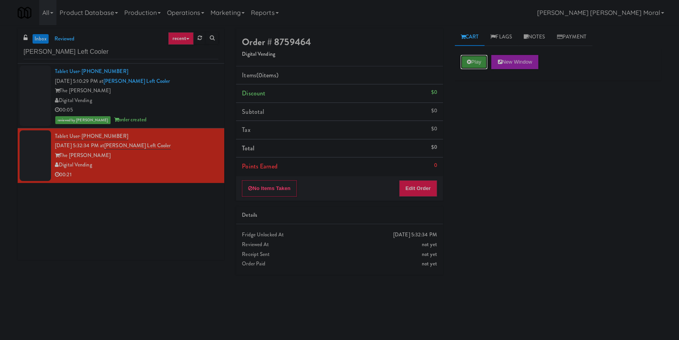
click at [477, 64] on button "Play" at bounding box center [474, 62] width 27 height 14
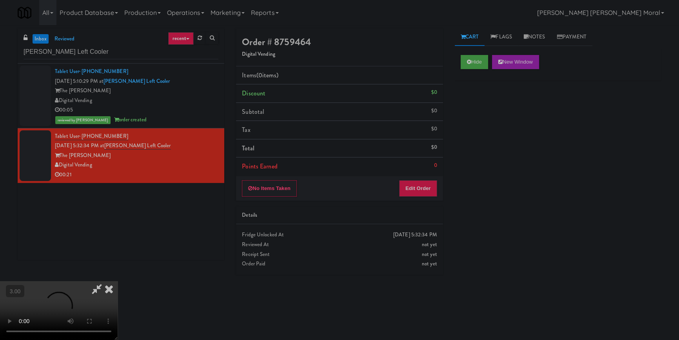
click at [118, 281] on video at bounding box center [59, 310] width 118 height 59
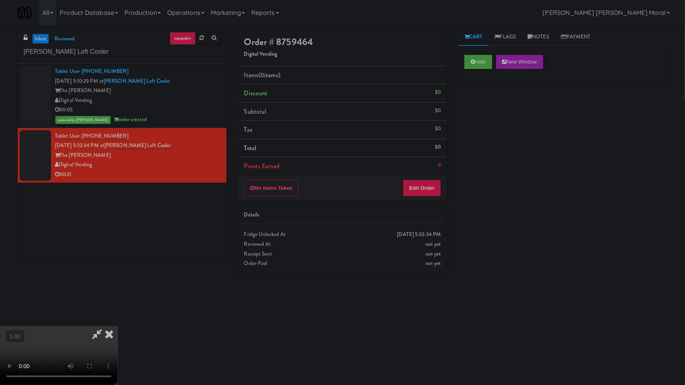
drag, startPoint x: 399, startPoint y: 227, endPoint x: 418, endPoint y: 237, distance: 21.4
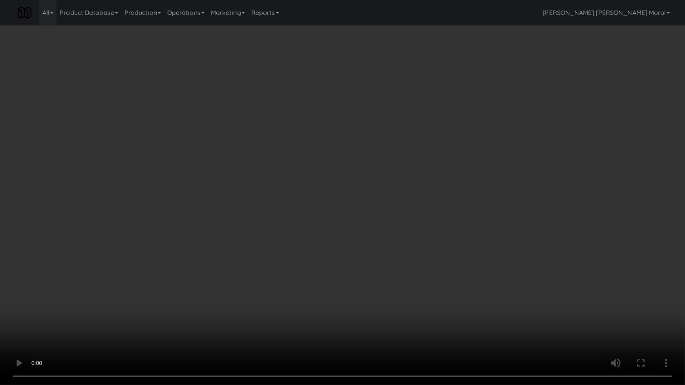
click at [399, 227] on video at bounding box center [342, 192] width 685 height 385
click at [448, 315] on video at bounding box center [342, 192] width 685 height 385
click at [447, 314] on video at bounding box center [342, 192] width 685 height 385
click at [412, 298] on video at bounding box center [342, 192] width 685 height 385
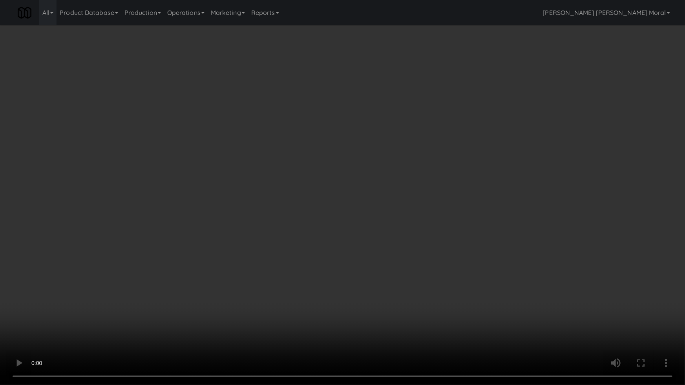
click at [412, 298] on video at bounding box center [342, 192] width 685 height 385
drag, startPoint x: 412, startPoint y: 298, endPoint x: 414, endPoint y: 292, distance: 6.6
click at [414, 294] on video at bounding box center [342, 192] width 685 height 385
click at [414, 290] on video at bounding box center [342, 192] width 685 height 385
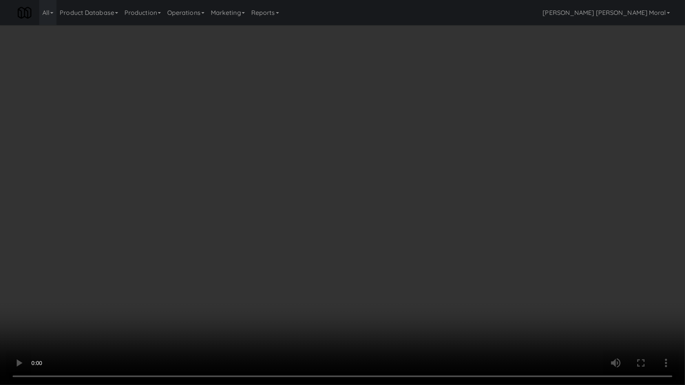
click at [414, 290] on video at bounding box center [342, 192] width 685 height 385
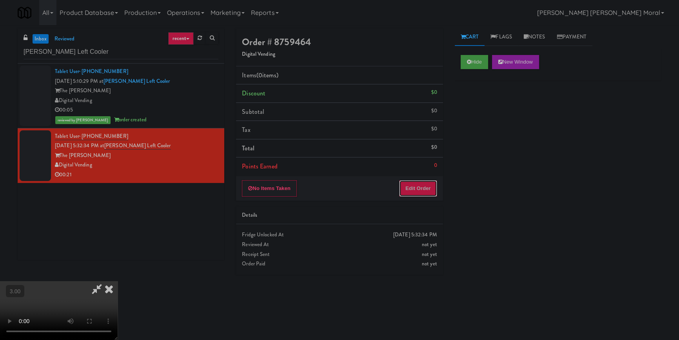
click at [426, 187] on button "Edit Order" at bounding box center [418, 188] width 38 height 16
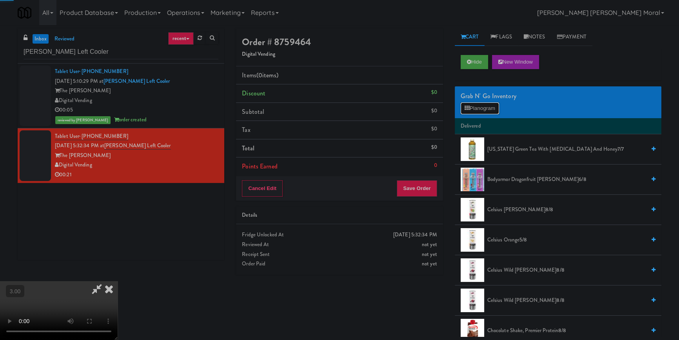
click at [473, 108] on button "Planogram" at bounding box center [480, 108] width 38 height 12
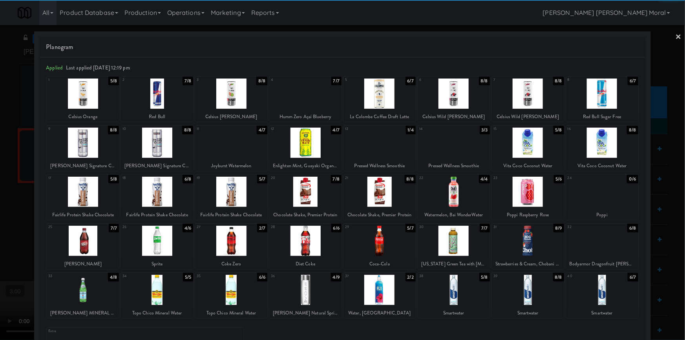
click at [526, 288] on div at bounding box center [528, 290] width 72 height 30
click at [328, 251] on div at bounding box center [305, 241] width 72 height 30
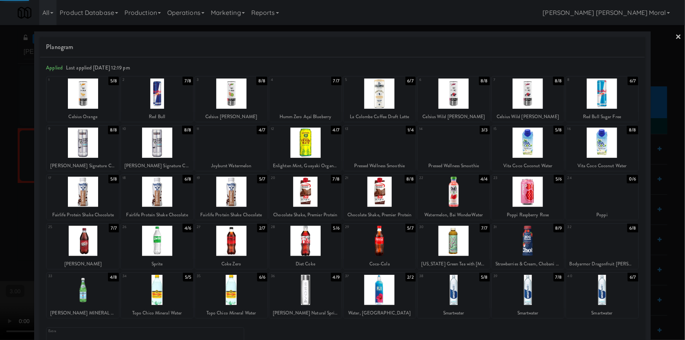
click at [17, 216] on div at bounding box center [342, 170] width 685 height 340
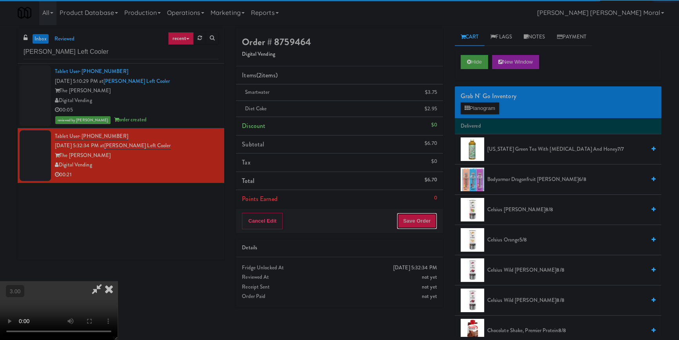
click at [424, 220] on button "Save Order" at bounding box center [417, 221] width 40 height 16
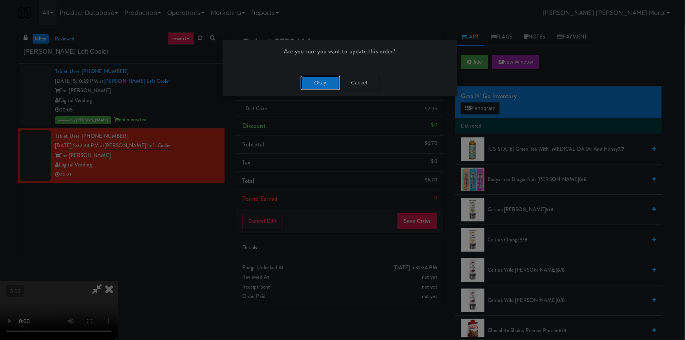
click at [315, 85] on button "Okay" at bounding box center [319, 83] width 39 height 14
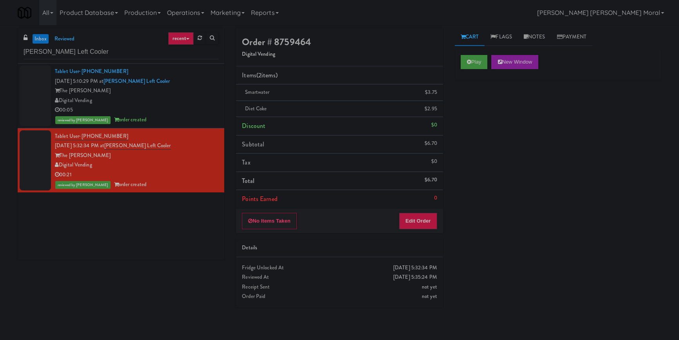
drag, startPoint x: 637, startPoint y: 0, endPoint x: 550, endPoint y: 100, distance: 132.4
click at [538, 124] on div "Play New Window Primary Flag Clear Flag if unable to determine what was taken o…" at bounding box center [558, 196] width 207 height 294
drag, startPoint x: 524, startPoint y: 302, endPoint x: 515, endPoint y: 299, distance: 9.9
click at [524, 302] on div "Play New Window Primary Flag Clear Flag if unable to determine what was taken o…" at bounding box center [558, 196] width 207 height 294
click at [539, 313] on div "Play New Window Primary Flag Clear Flag if unable to determine what was taken o…" at bounding box center [558, 196] width 207 height 294
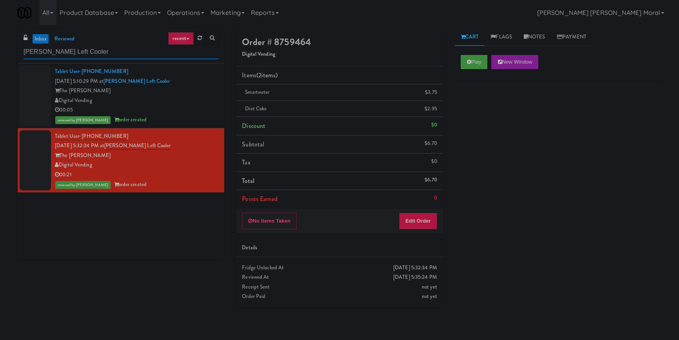
paste input "Tempo - Pantry - Right"
drag, startPoint x: 61, startPoint y: 50, endPoint x: 0, endPoint y: 55, distance: 61.4
click at [0, 55] on div "inbox reviewed recent all unclear take inventory issue suspicious failed recent…" at bounding box center [339, 182] width 679 height 308
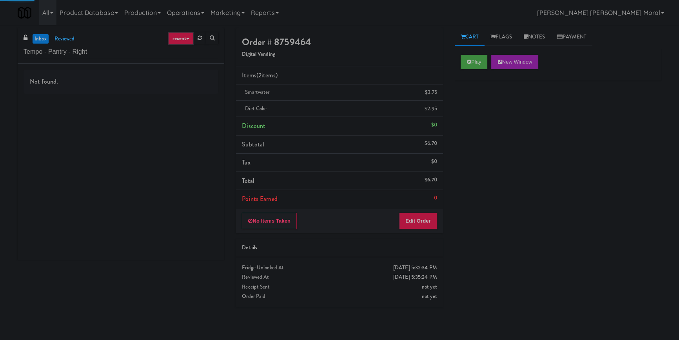
click at [195, 106] on div "Not found." at bounding box center [121, 162] width 207 height 196
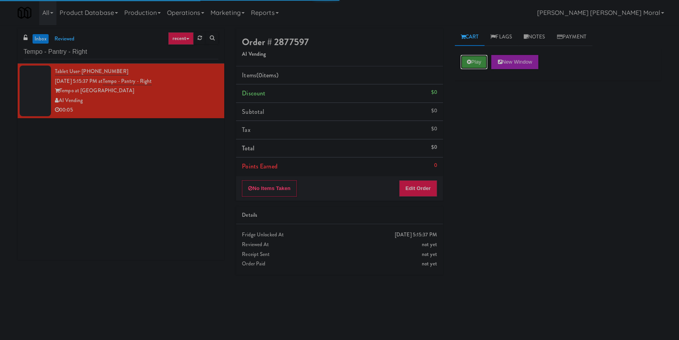
click at [470, 60] on icon at bounding box center [469, 61] width 4 height 5
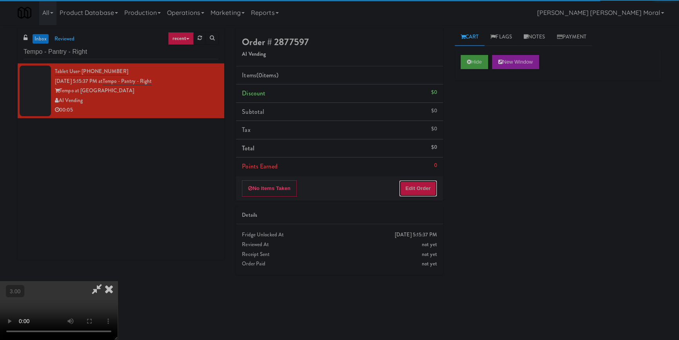
click at [425, 182] on button "Edit Order" at bounding box center [418, 188] width 38 height 16
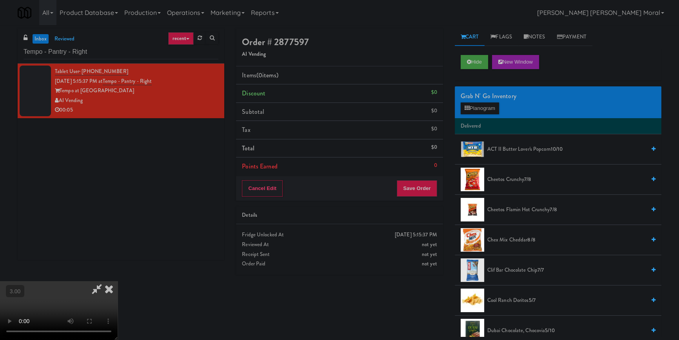
scroll to position [35, 0]
click at [118, 281] on video at bounding box center [59, 310] width 118 height 59
drag, startPoint x: 208, startPoint y: 216, endPoint x: 198, endPoint y: 216, distance: 10.2
click at [118, 281] on video at bounding box center [59, 310] width 118 height 59
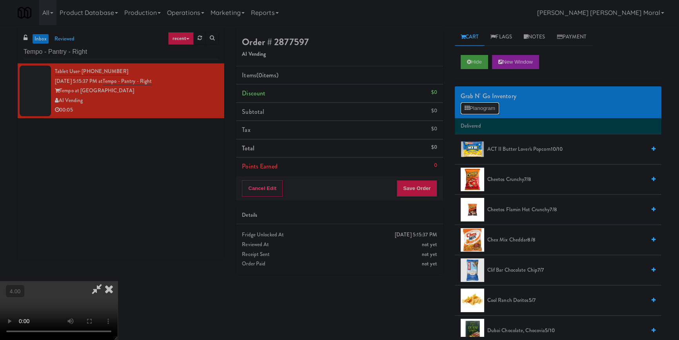
click at [474, 107] on button "Planogram" at bounding box center [480, 108] width 38 height 12
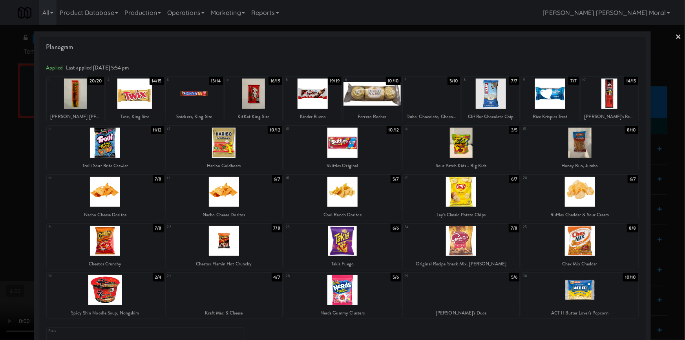
click at [462, 295] on div at bounding box center [460, 290] width 117 height 30
click at [1, 220] on div at bounding box center [342, 170] width 685 height 340
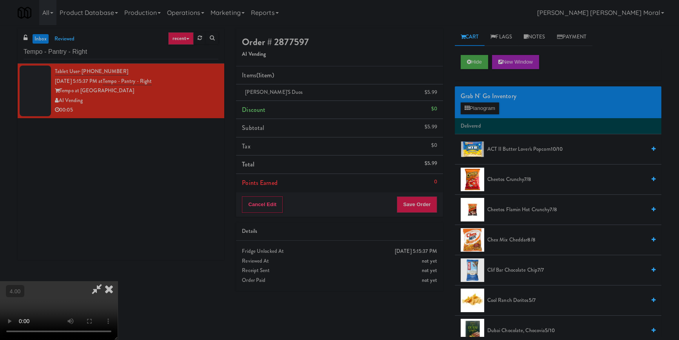
click at [118, 281] on icon at bounding box center [108, 289] width 17 height 16
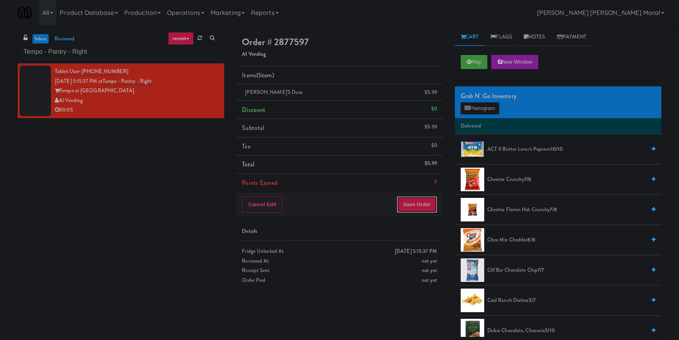
drag, startPoint x: 431, startPoint y: 207, endPoint x: 420, endPoint y: 200, distance: 13.1
click at [431, 208] on button "Save Order" at bounding box center [417, 204] width 40 height 16
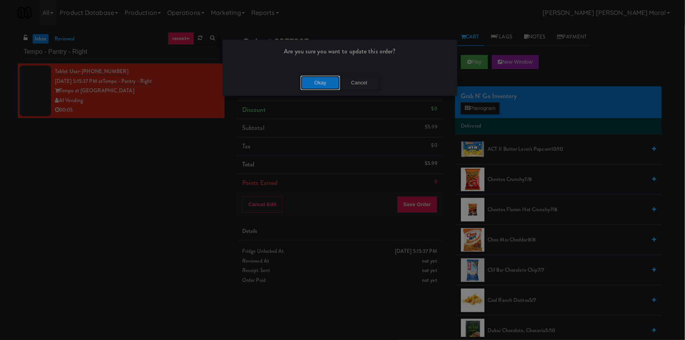
drag, startPoint x: 312, startPoint y: 87, endPoint x: 194, endPoint y: 68, distance: 119.1
click at [310, 86] on button "Okay" at bounding box center [319, 83] width 39 height 14
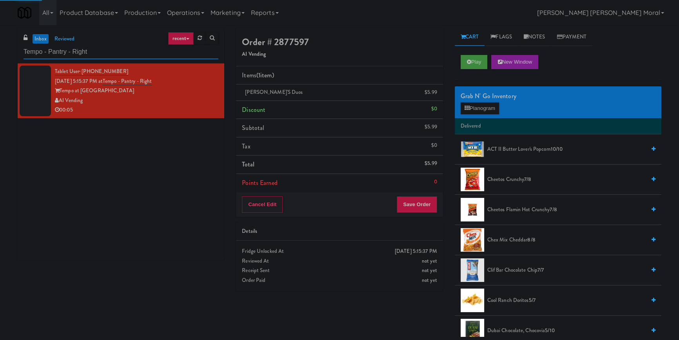
paste input "1000 S [PERSON_NAME] - Left - Fridge"
drag, startPoint x: 102, startPoint y: 52, endPoint x: 0, endPoint y: 55, distance: 102.0
click at [0, 55] on div "inbox reviewed recent all unclear take inventory issue suspicious failed recent…" at bounding box center [339, 182] width 679 height 308
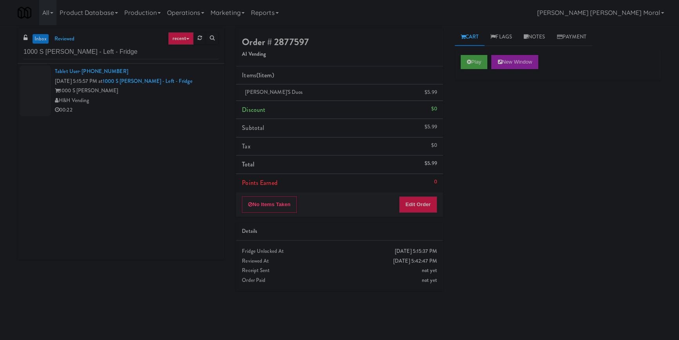
drag, startPoint x: 165, startPoint y: 100, endPoint x: 189, endPoint y: 100, distance: 23.5
click at [162, 100] on div "H&H Vending" at bounding box center [137, 101] width 164 height 10
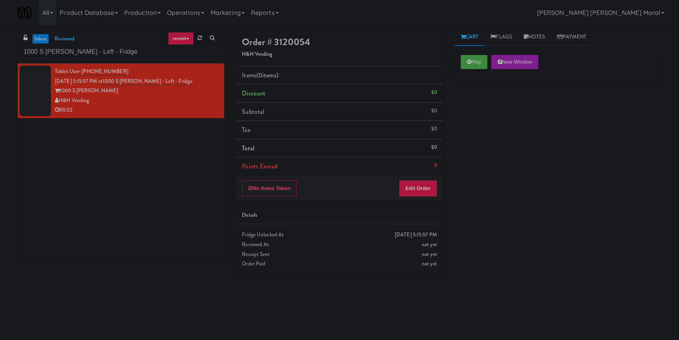
click at [462, 71] on div "Play New Window" at bounding box center [558, 64] width 207 height 31
click at [465, 66] on button "Play" at bounding box center [474, 62] width 27 height 14
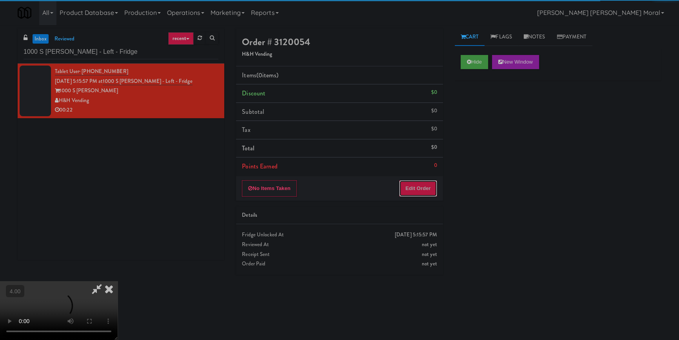
click at [428, 188] on button "Edit Order" at bounding box center [418, 188] width 38 height 16
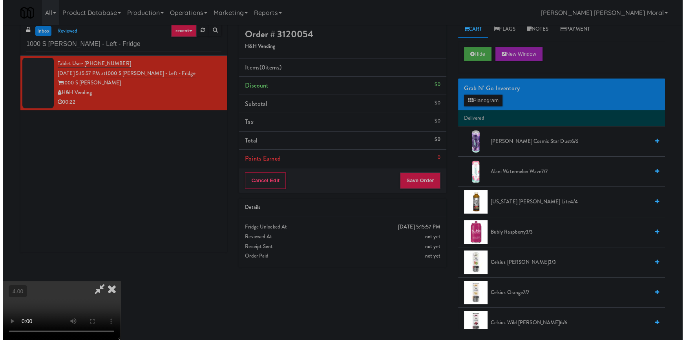
scroll to position [25, 0]
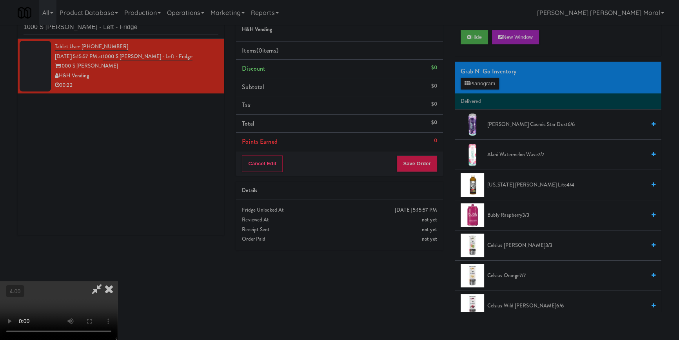
click at [118, 281] on video at bounding box center [59, 310] width 118 height 59
drag, startPoint x: 259, startPoint y: 242, endPoint x: 204, endPoint y: 264, distance: 59.5
click at [118, 281] on video at bounding box center [59, 310] width 118 height 59
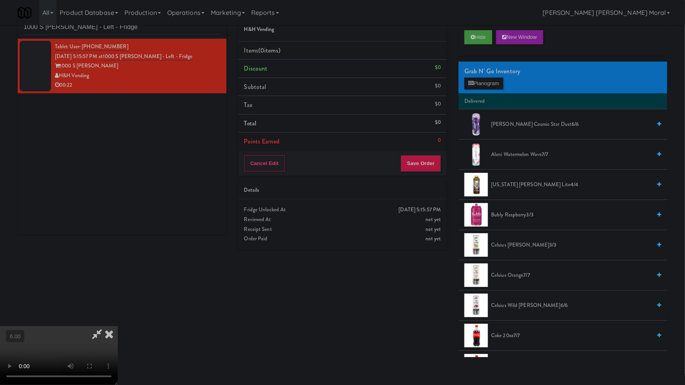
click at [118, 326] on video at bounding box center [59, 355] width 118 height 59
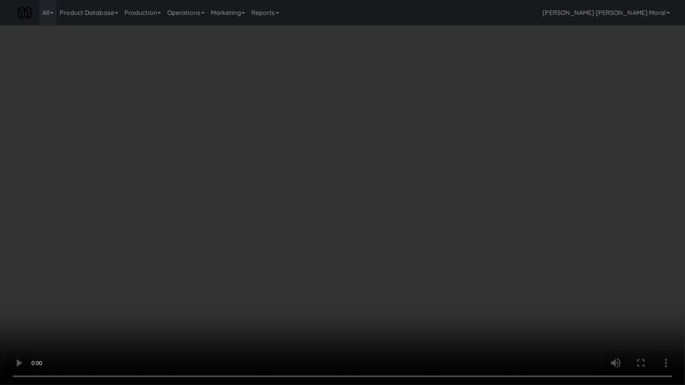
drag, startPoint x: 330, startPoint y: 237, endPoint x: 406, endPoint y: 209, distance: 81.5
click at [331, 237] on video at bounding box center [342, 192] width 685 height 385
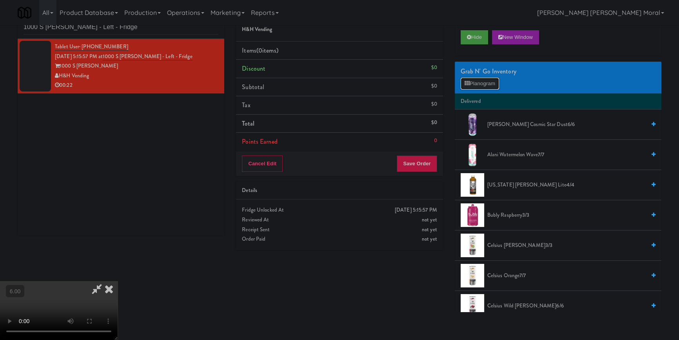
click at [484, 86] on button "Planogram" at bounding box center [480, 84] width 38 height 12
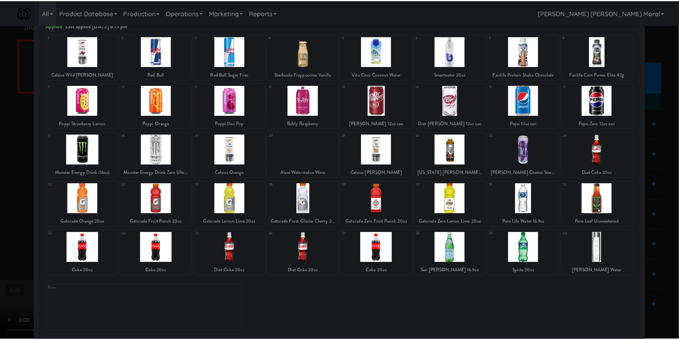
scroll to position [45, 0]
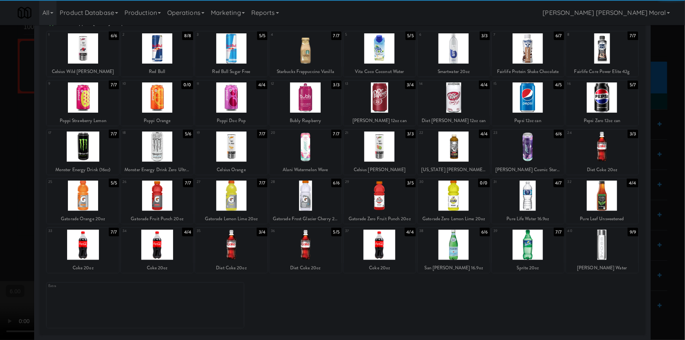
click at [537, 249] on div at bounding box center [528, 244] width 72 height 30
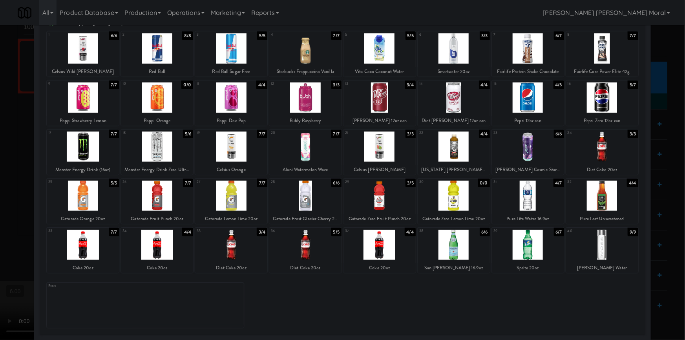
click at [179, 199] on div at bounding box center [157, 195] width 72 height 30
click at [0, 156] on div at bounding box center [342, 170] width 685 height 340
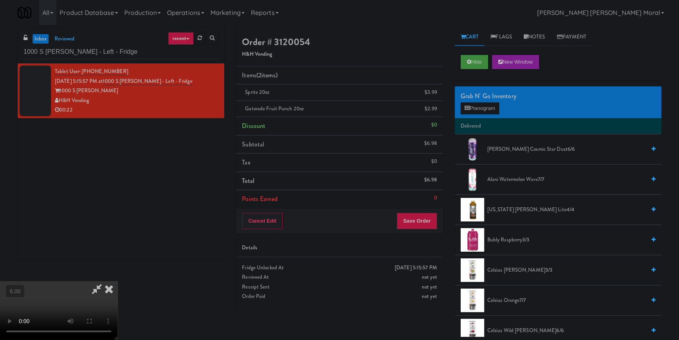
click at [118, 281] on icon at bounding box center [108, 289] width 17 height 16
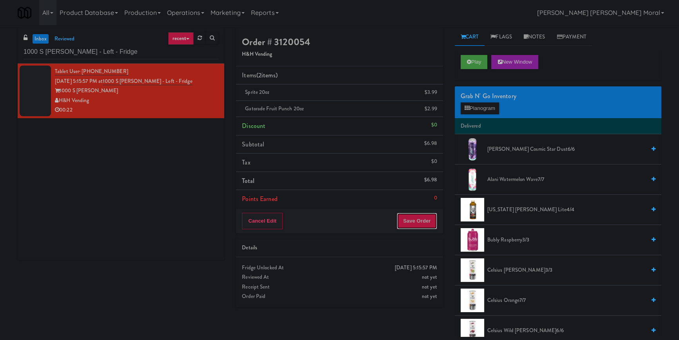
click at [419, 217] on button "Save Order" at bounding box center [417, 221] width 40 height 16
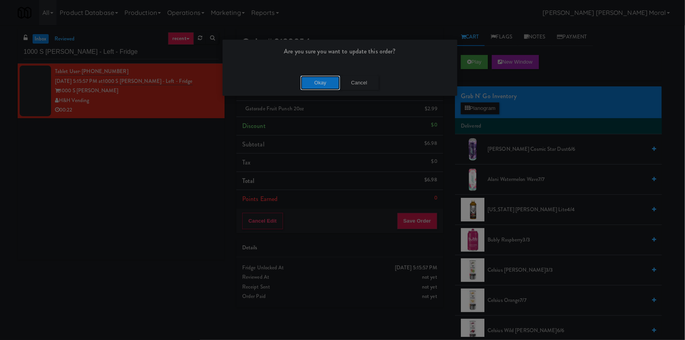
drag, startPoint x: 315, startPoint y: 80, endPoint x: 160, endPoint y: 67, distance: 156.3
click at [313, 80] on button "Okay" at bounding box center [319, 83] width 39 height 14
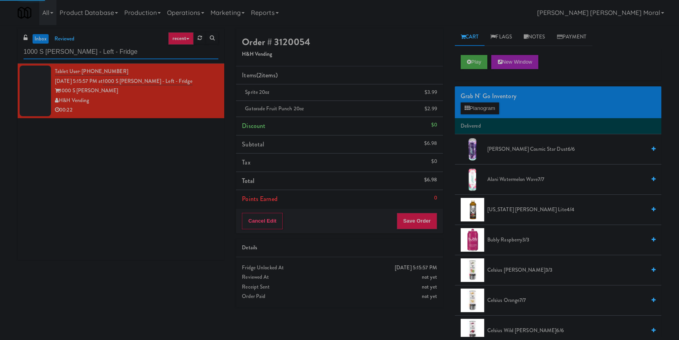
drag, startPoint x: 126, startPoint y: 52, endPoint x: 0, endPoint y: 54, distance: 125.5
click at [0, 54] on div "inbox reviewed recent all unclear take inventory issue suspicious failed recent…" at bounding box center [339, 182] width 679 height 308
paste input "Fridge Field One!"
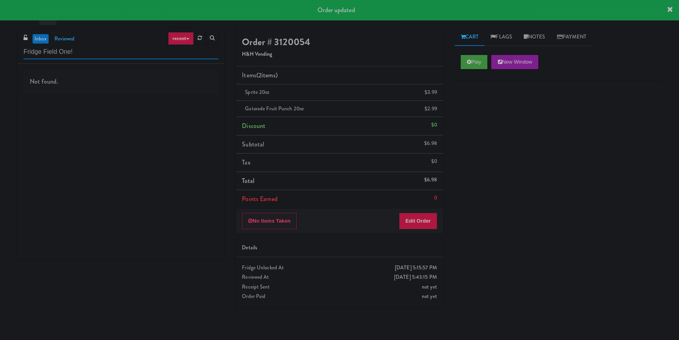
type input "Fridge Field One!"
click at [170, 103] on div "Not found." at bounding box center [121, 162] width 207 height 196
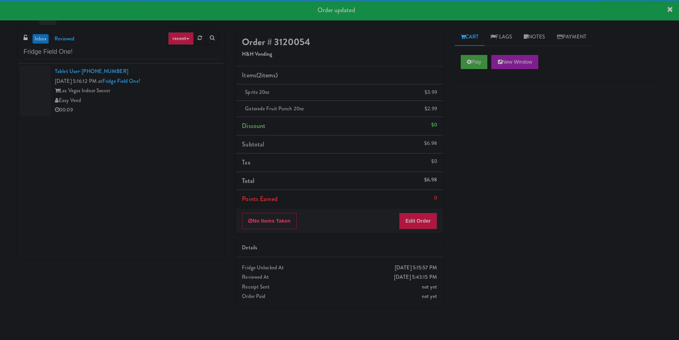
drag, startPoint x: 171, startPoint y: 102, endPoint x: 178, endPoint y: 101, distance: 7.1
click at [176, 101] on div "Easy Vend" at bounding box center [137, 101] width 164 height 10
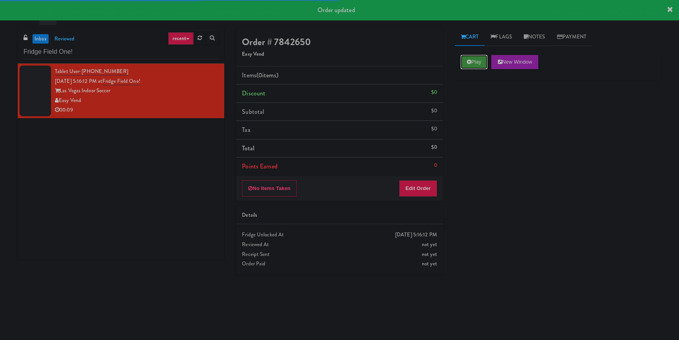
click at [477, 62] on button "Play" at bounding box center [474, 62] width 27 height 14
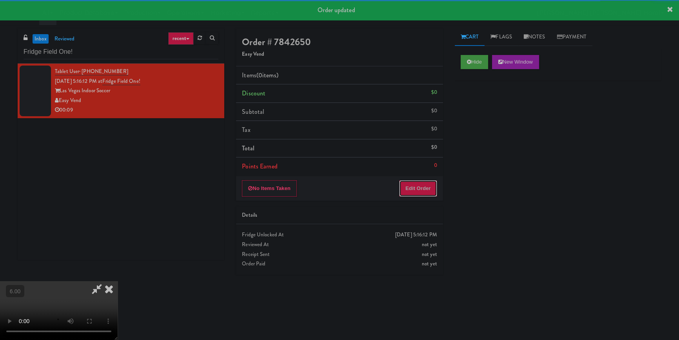
click at [426, 187] on button "Edit Order" at bounding box center [418, 188] width 38 height 16
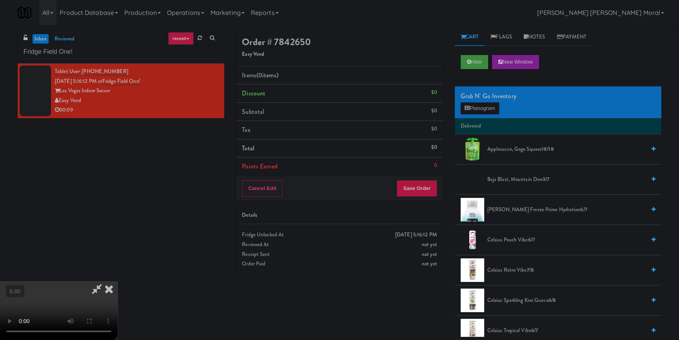
click at [452, 207] on div "Cart Flags Notes Payment Hide New Window Grab N' Go Inventory Planogram Deliver…" at bounding box center [558, 182] width 218 height 308
click at [118, 281] on video at bounding box center [59, 310] width 118 height 59
drag, startPoint x: 308, startPoint y: 219, endPoint x: 312, endPoint y: 220, distance: 4.4
click at [118, 281] on video at bounding box center [59, 310] width 118 height 59
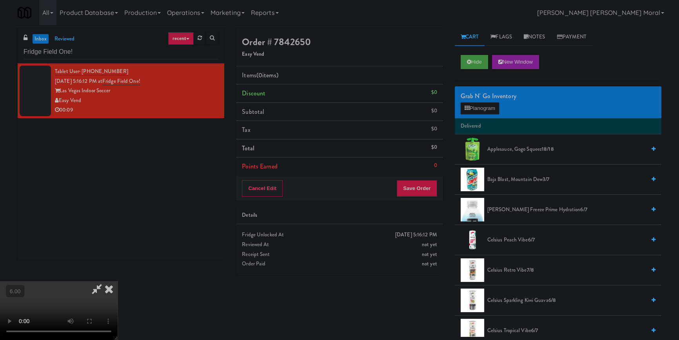
click at [118, 281] on video at bounding box center [59, 310] width 118 height 59
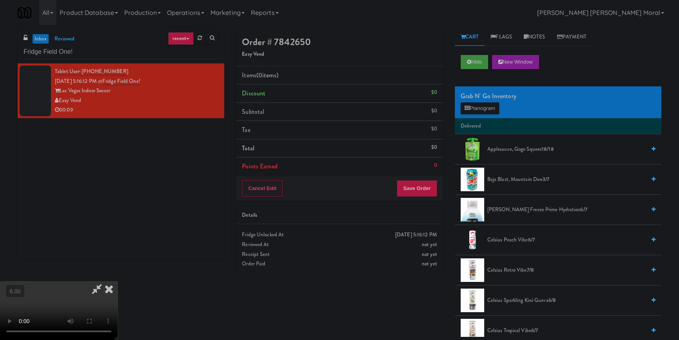
click at [118, 281] on video at bounding box center [59, 310] width 118 height 59
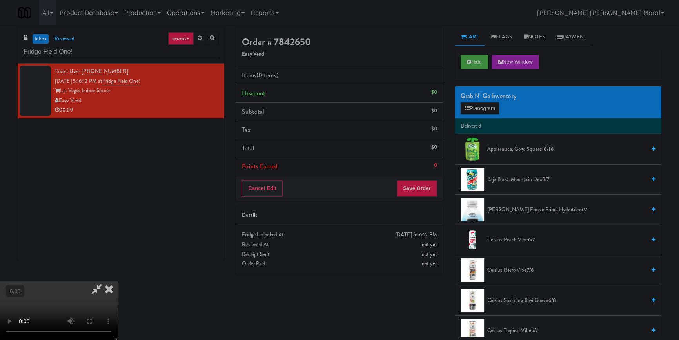
click at [118, 281] on video at bounding box center [59, 310] width 118 height 59
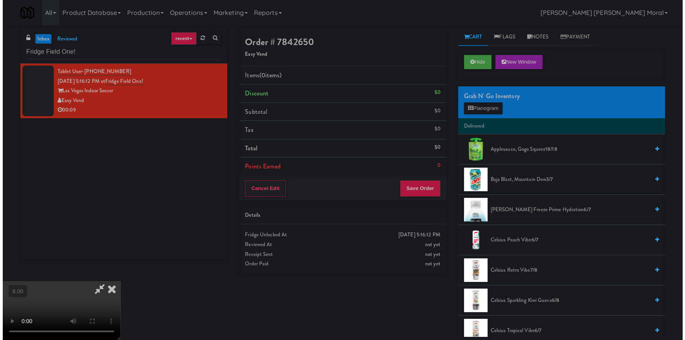
scroll to position [3, 0]
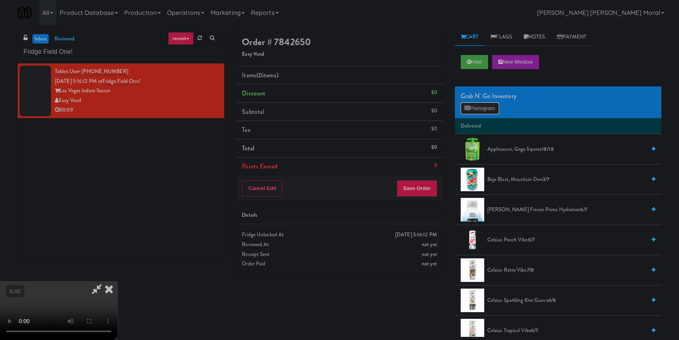
click at [470, 108] on button "Planogram" at bounding box center [480, 108] width 38 height 12
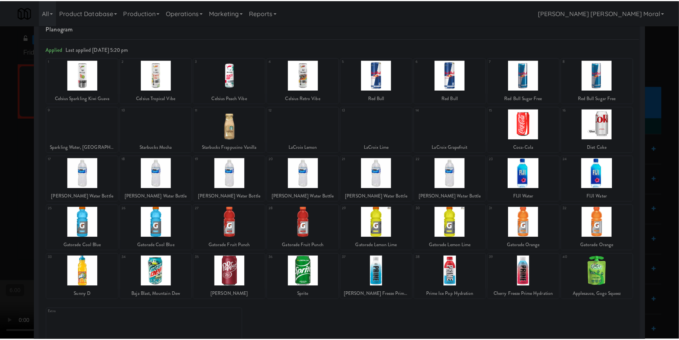
scroll to position [45, 0]
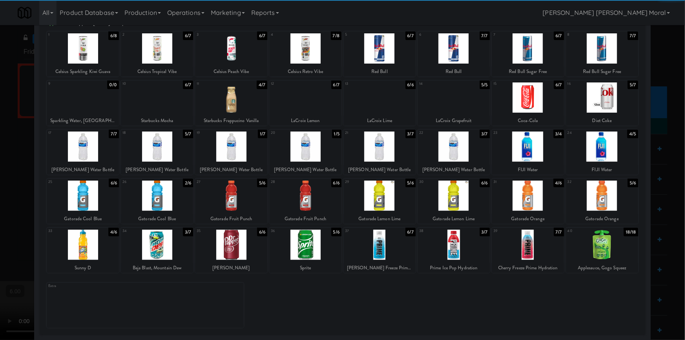
click at [86, 242] on div at bounding box center [83, 244] width 72 height 30
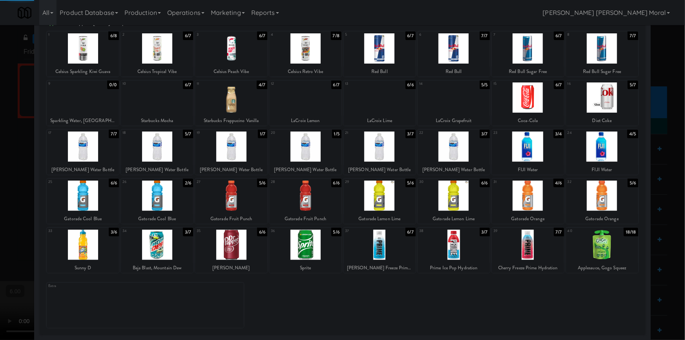
click at [246, 243] on div at bounding box center [231, 244] width 72 height 30
drag, startPoint x: 0, startPoint y: 171, endPoint x: 92, endPoint y: 221, distance: 105.0
click at [4, 174] on div at bounding box center [342, 170] width 685 height 340
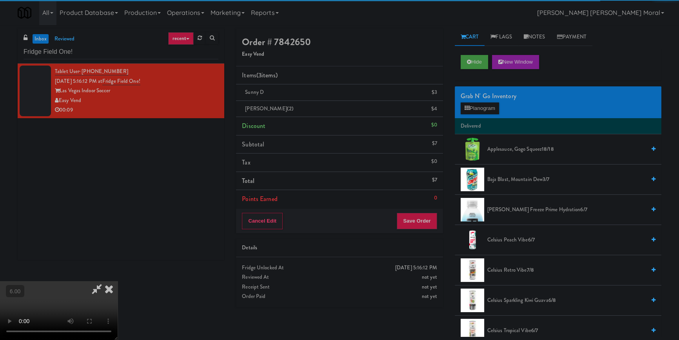
scroll to position [110, 0]
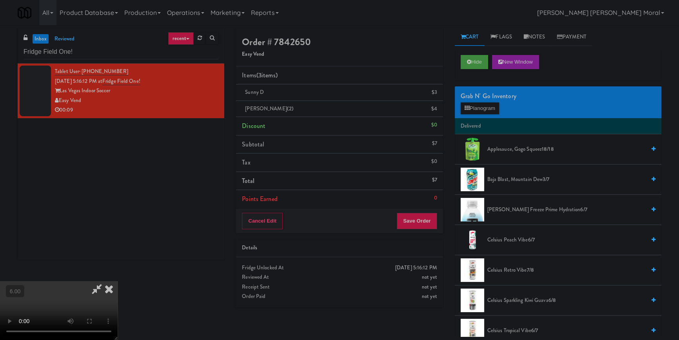
click at [98, 281] on video at bounding box center [59, 310] width 118 height 59
click at [118, 281] on video at bounding box center [59, 310] width 118 height 59
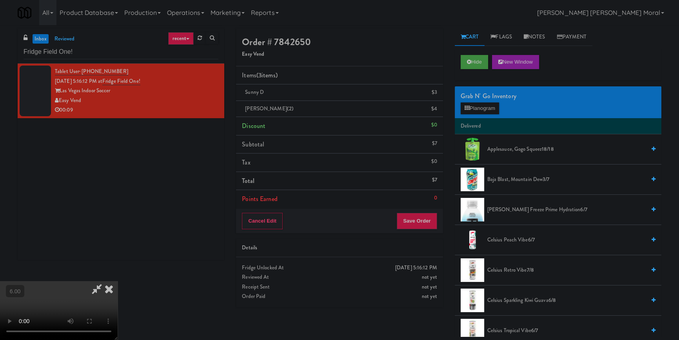
click at [118, 281] on video at bounding box center [59, 310] width 118 height 59
click at [118, 281] on icon at bounding box center [108, 289] width 17 height 16
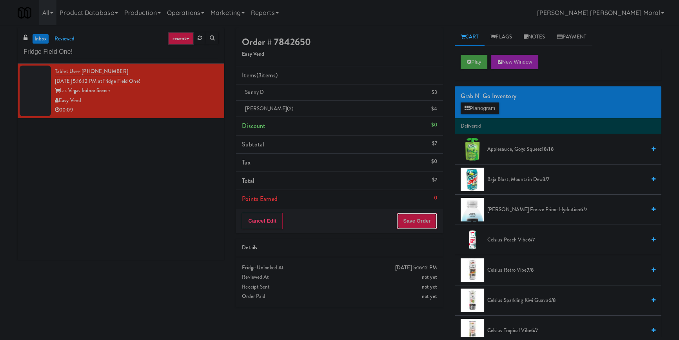
click at [416, 222] on button "Save Order" at bounding box center [417, 221] width 40 height 16
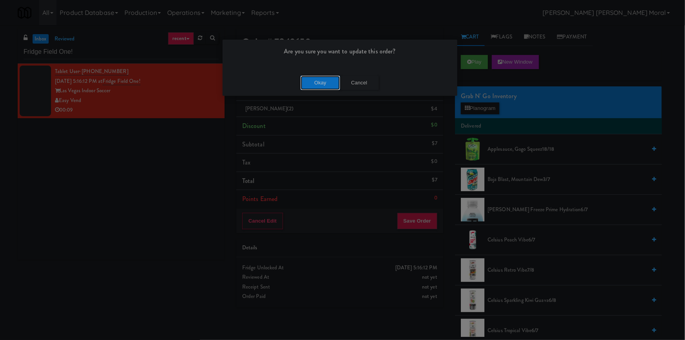
click at [313, 86] on button "Okay" at bounding box center [319, 83] width 39 height 14
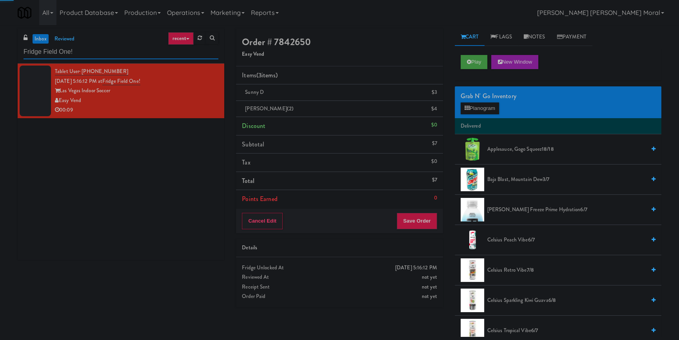
drag, startPoint x: 73, startPoint y: 51, endPoint x: 0, endPoint y: 51, distance: 73.0
click at [0, 51] on div "inbox reviewed recent all unclear take inventory issue suspicious failed recent…" at bounding box center [339, 182] width 679 height 308
paste input "Hub Cincinnati Fridge"
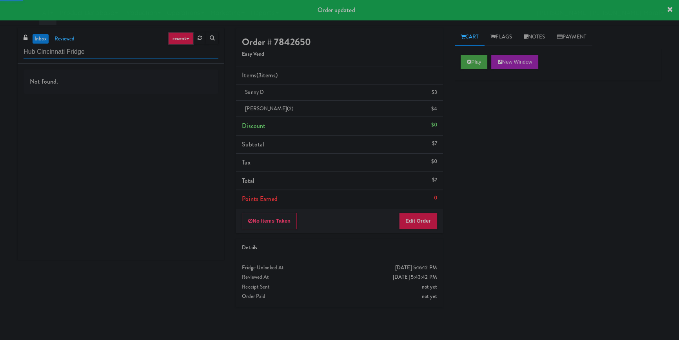
type input "Hub Cincinnati Fridge"
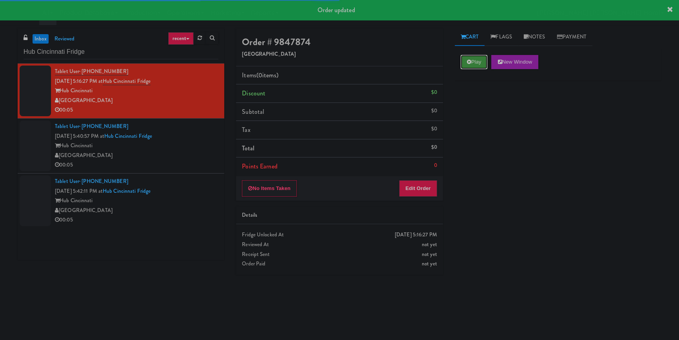
click at [479, 59] on button "Play" at bounding box center [474, 62] width 27 height 14
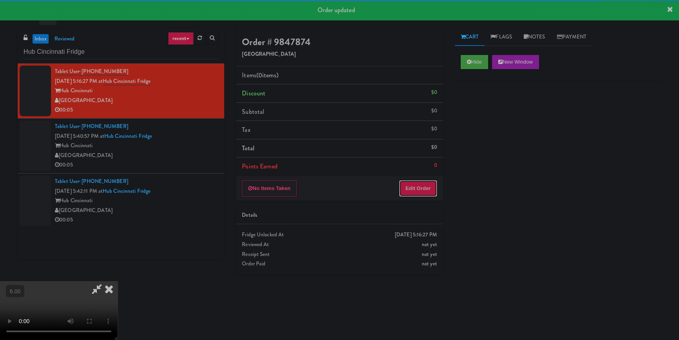
click at [426, 186] on button "Edit Order" at bounding box center [418, 188] width 38 height 16
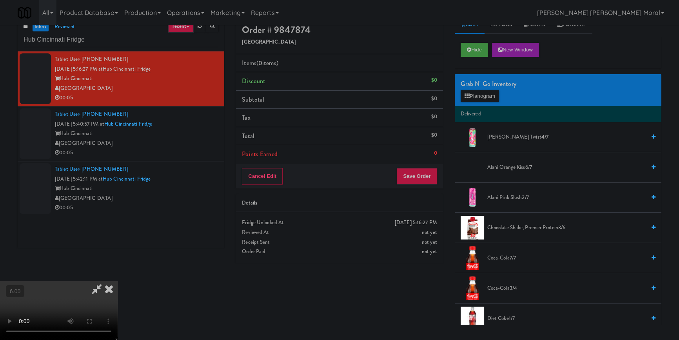
scroll to position [25, 0]
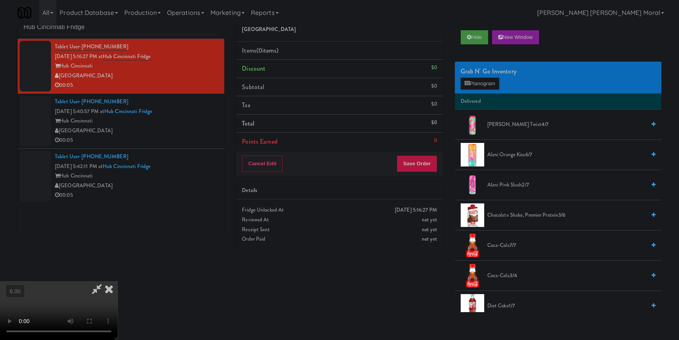
click at [118, 281] on video at bounding box center [59, 310] width 118 height 59
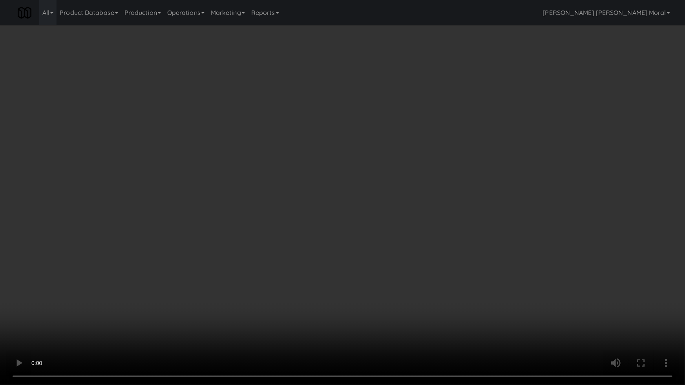
click at [111, 316] on video at bounding box center [342, 192] width 685 height 385
click at [122, 308] on video at bounding box center [342, 192] width 685 height 385
click at [311, 248] on video at bounding box center [342, 192] width 685 height 385
drag, startPoint x: 311, startPoint y: 248, endPoint x: 379, endPoint y: 186, distance: 91.9
click at [312, 247] on video at bounding box center [342, 192] width 685 height 385
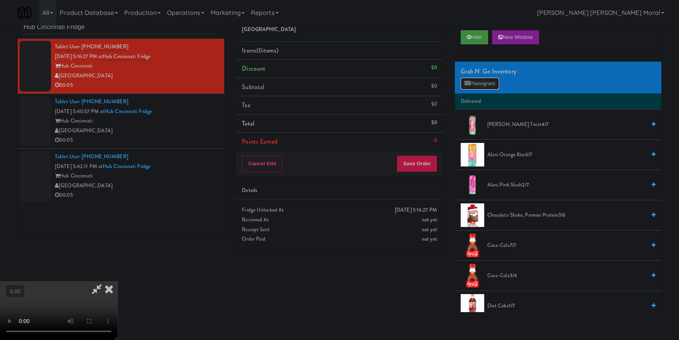
click at [490, 86] on button "Planogram" at bounding box center [480, 84] width 38 height 12
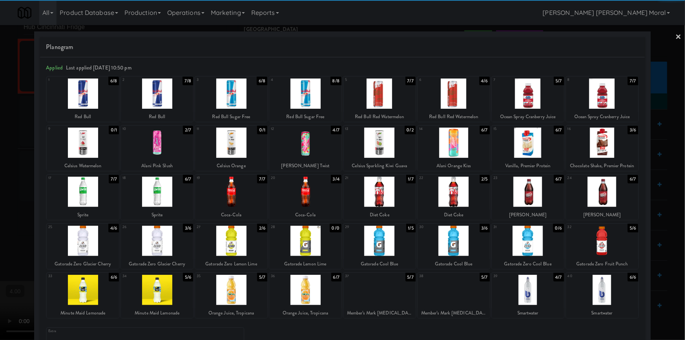
click at [164, 157] on div at bounding box center [157, 142] width 72 height 30
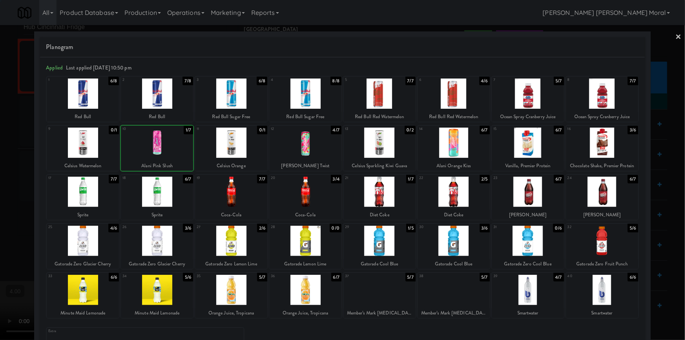
click at [5, 123] on div at bounding box center [342, 170] width 685 height 340
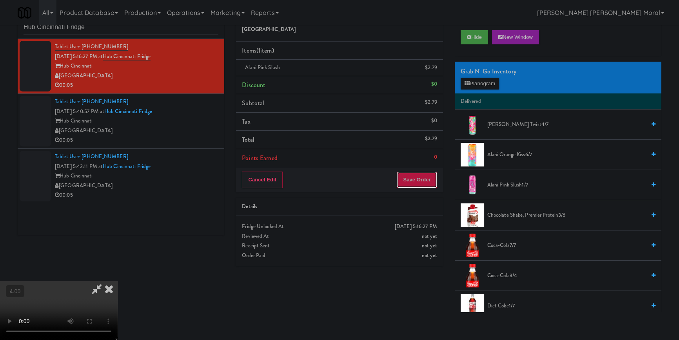
click at [435, 181] on button "Save Order" at bounding box center [417, 179] width 40 height 16
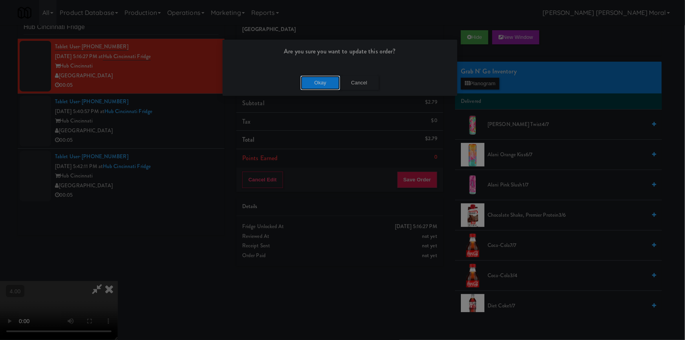
click at [323, 84] on button "Okay" at bounding box center [319, 83] width 39 height 14
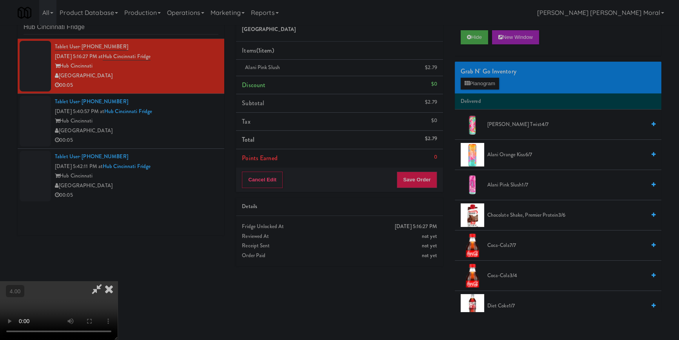
click at [106, 281] on icon at bounding box center [97, 289] width 18 height 16
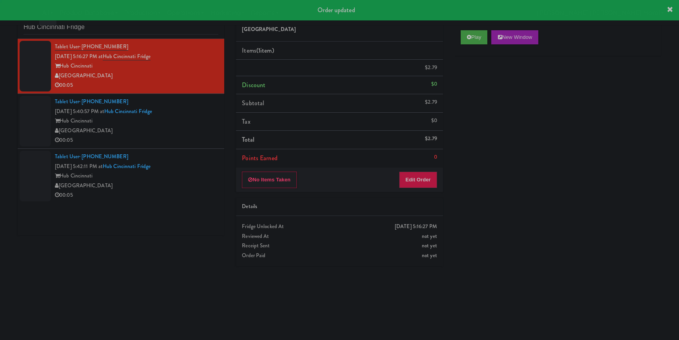
click at [198, 144] on div "00:05" at bounding box center [137, 140] width 164 height 10
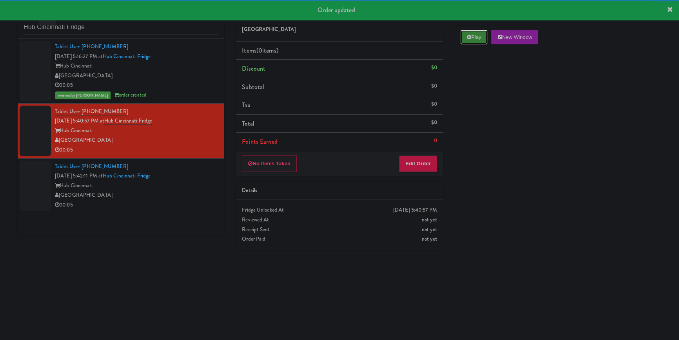
click at [483, 42] on button "Play" at bounding box center [474, 37] width 27 height 14
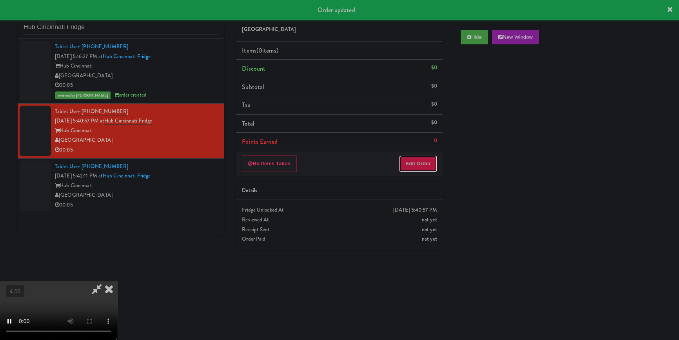
click at [423, 164] on button "Edit Order" at bounding box center [418, 163] width 38 height 16
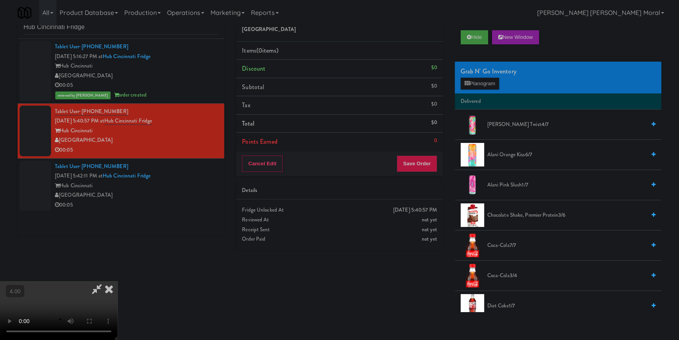
click at [118, 281] on video at bounding box center [59, 310] width 118 height 59
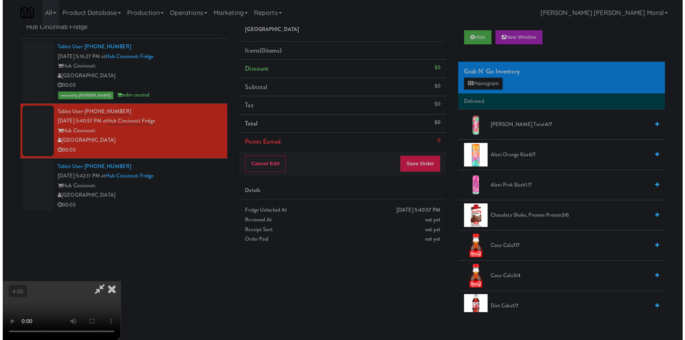
scroll to position [16, 0]
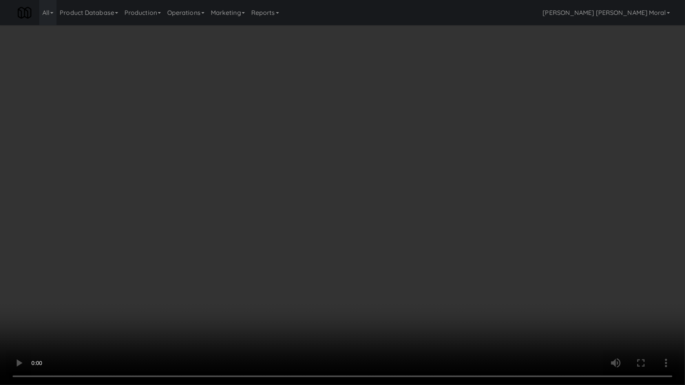
drag, startPoint x: 235, startPoint y: 277, endPoint x: 253, endPoint y: 242, distance: 40.0
click at [235, 277] on video at bounding box center [342, 192] width 685 height 385
click at [240, 277] on video at bounding box center [342, 192] width 685 height 385
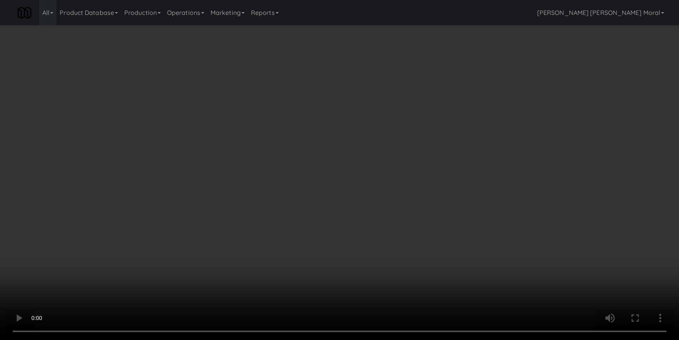
click at [467, 85] on icon at bounding box center [467, 83] width 5 height 5
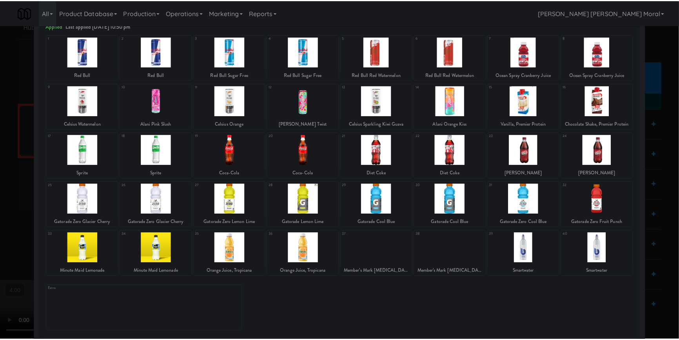
scroll to position [45, 0]
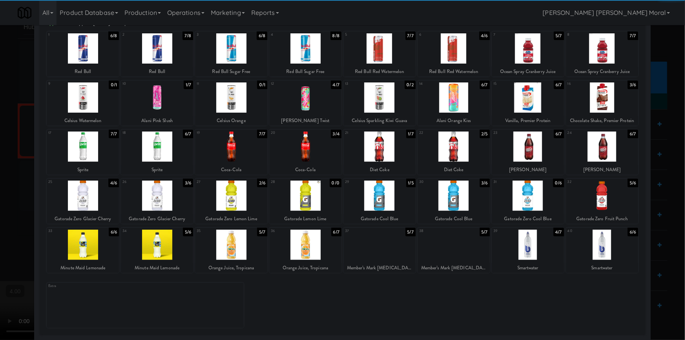
drag, startPoint x: 246, startPoint y: 186, endPoint x: 182, endPoint y: 172, distance: 65.4
click at [246, 187] on div at bounding box center [231, 195] width 72 height 30
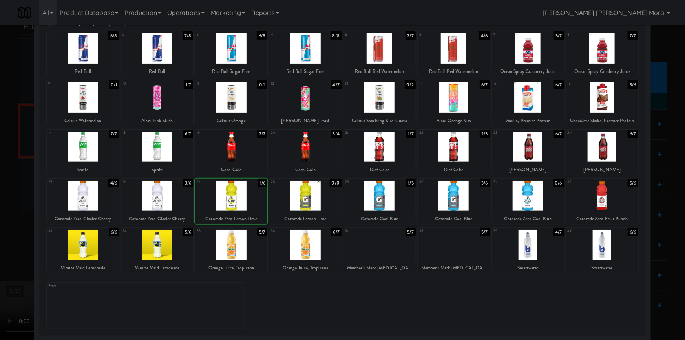
drag, startPoint x: 0, startPoint y: 117, endPoint x: 227, endPoint y: 140, distance: 228.3
click at [7, 117] on div at bounding box center [342, 170] width 685 height 340
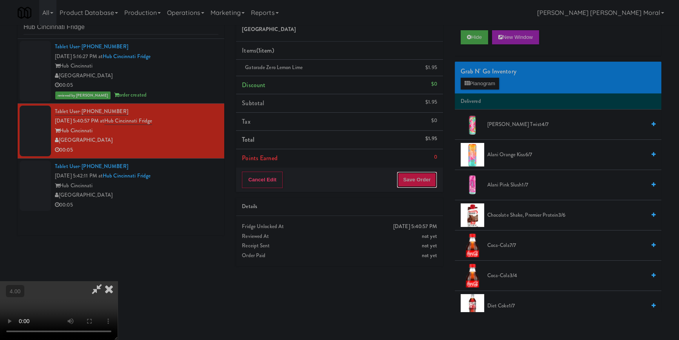
click at [431, 179] on button "Save Order" at bounding box center [417, 179] width 40 height 16
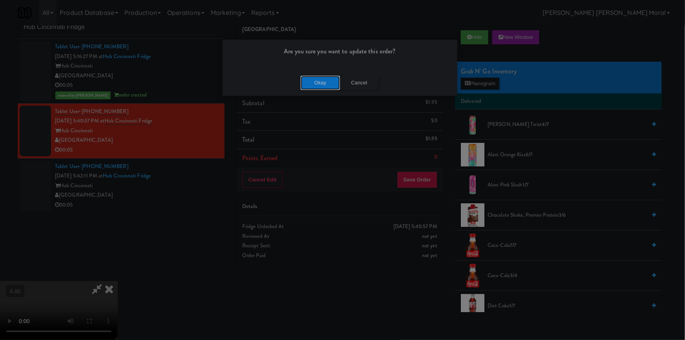
click at [318, 80] on button "Okay" at bounding box center [319, 83] width 39 height 14
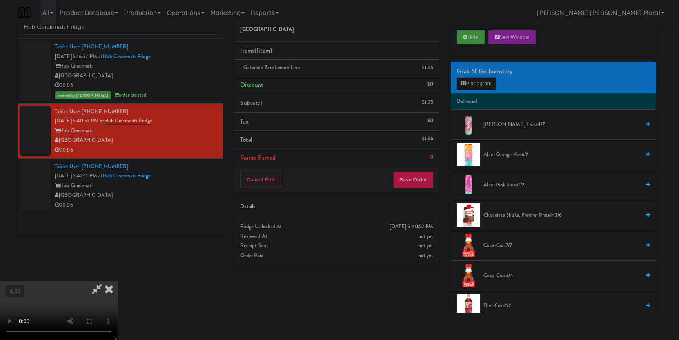
click at [118, 281] on icon at bounding box center [108, 289] width 17 height 16
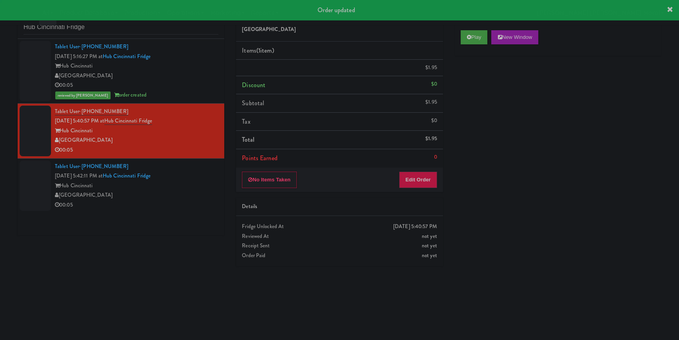
drag, startPoint x: 206, startPoint y: 183, endPoint x: 215, endPoint y: 166, distance: 19.9
click at [204, 179] on div "Tablet User · (330) 439-8401 [DATE] 5:42:11 PM at Hub Cincinnati Fridge Hub [GE…" at bounding box center [137, 186] width 164 height 48
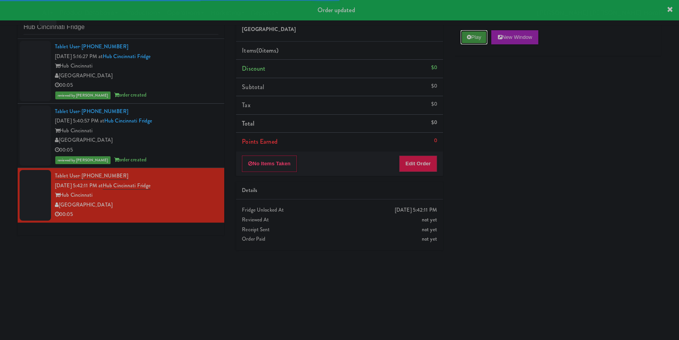
click at [475, 36] on button "Play" at bounding box center [474, 37] width 27 height 14
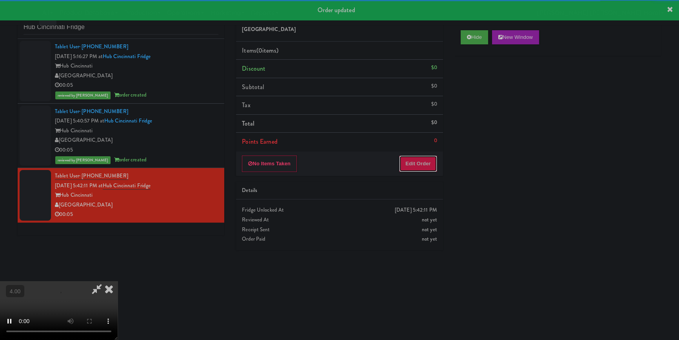
click at [424, 157] on button "Edit Order" at bounding box center [418, 163] width 38 height 16
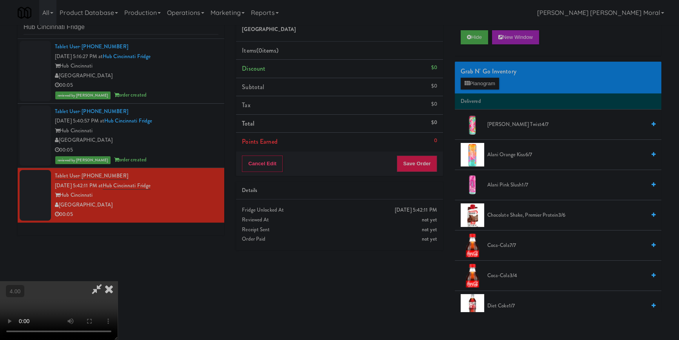
click at [118, 281] on video at bounding box center [59, 310] width 118 height 59
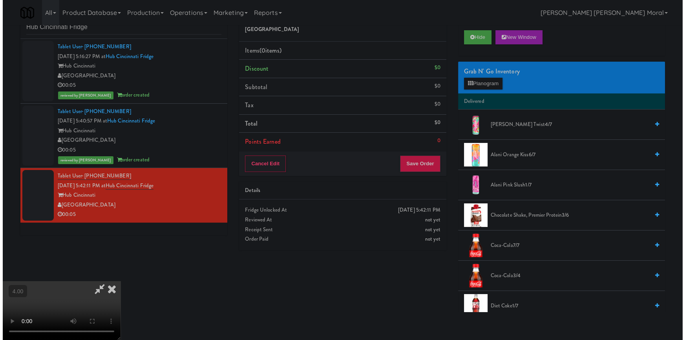
scroll to position [107, 0]
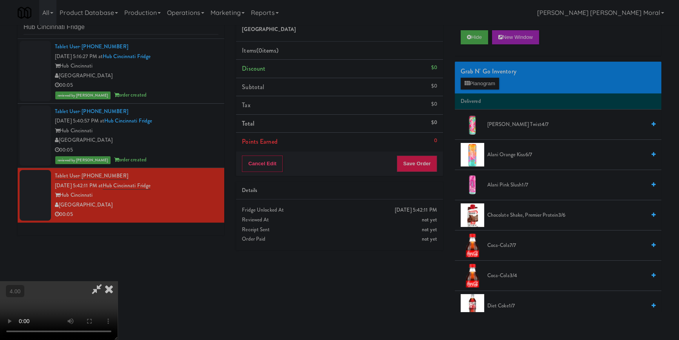
click at [118, 281] on video at bounding box center [59, 310] width 118 height 59
click at [475, 91] on div "Grab N' Go Inventory Planogram" at bounding box center [558, 78] width 207 height 32
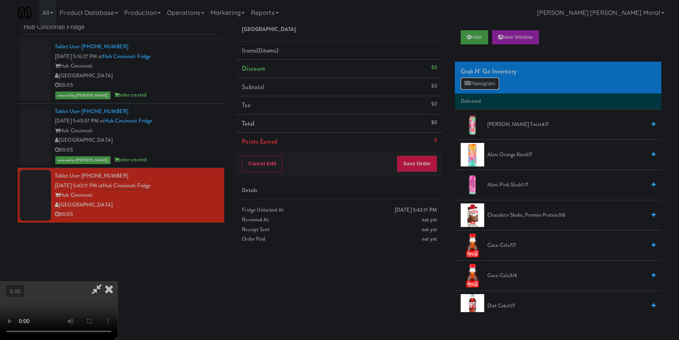
click at [475, 87] on button "Planogram" at bounding box center [480, 84] width 38 height 12
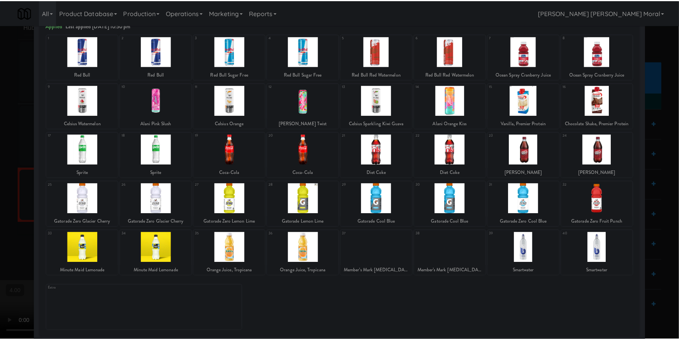
scroll to position [45, 0]
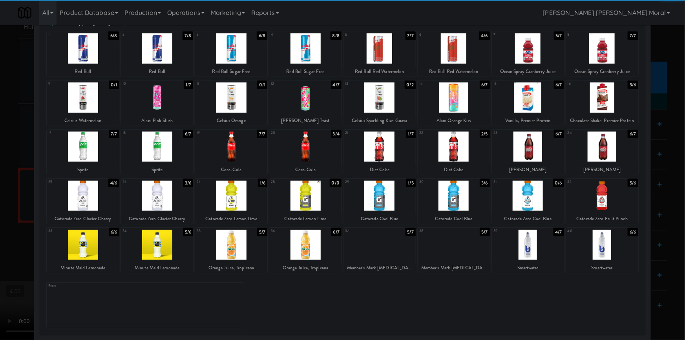
click at [226, 197] on div at bounding box center [231, 195] width 72 height 30
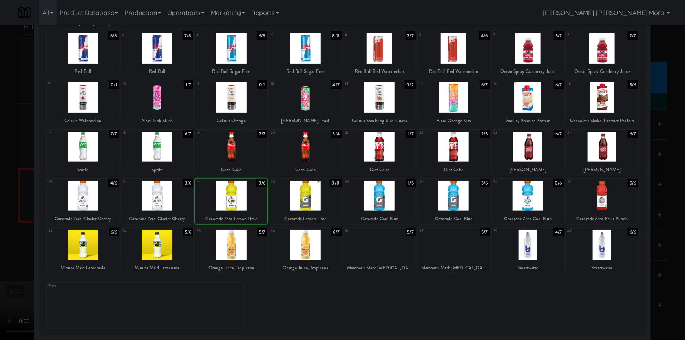
click at [6, 157] on div at bounding box center [342, 170] width 685 height 340
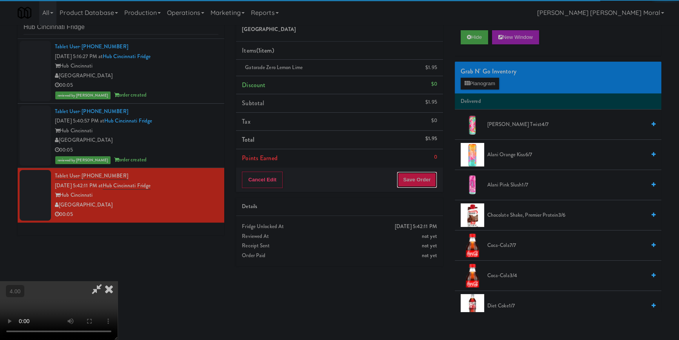
click at [421, 180] on button "Save Order" at bounding box center [417, 179] width 40 height 16
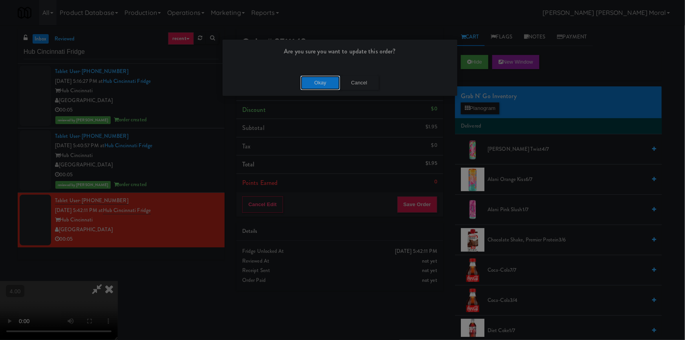
click at [315, 87] on button "Okay" at bounding box center [319, 83] width 39 height 14
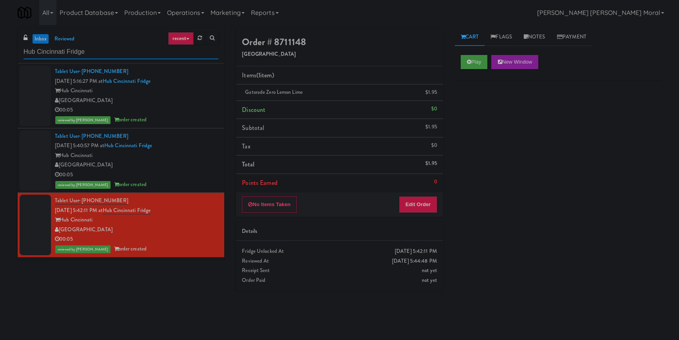
drag, startPoint x: 120, startPoint y: 47, endPoint x: 0, endPoint y: 56, distance: 120.7
click at [0, 56] on div "inbox reviewed recent all unclear take inventory issue suspicious failed recent…" at bounding box center [339, 182] width 679 height 308
paste input "Woodlands - Combo"
type input "Woodlands - Combo"
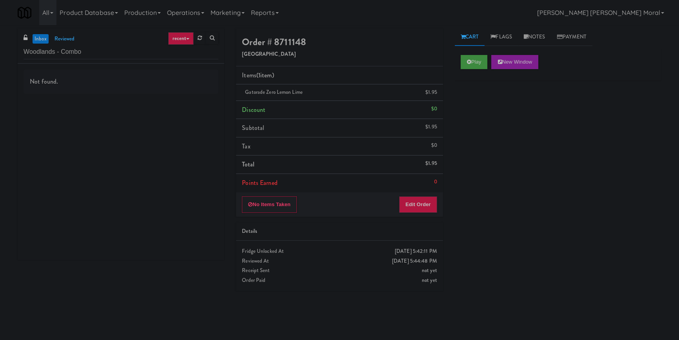
click at [188, 100] on div "Not found." at bounding box center [121, 162] width 207 height 196
click at [154, 93] on div "[GEOGRAPHIC_DATA]" at bounding box center [137, 91] width 164 height 10
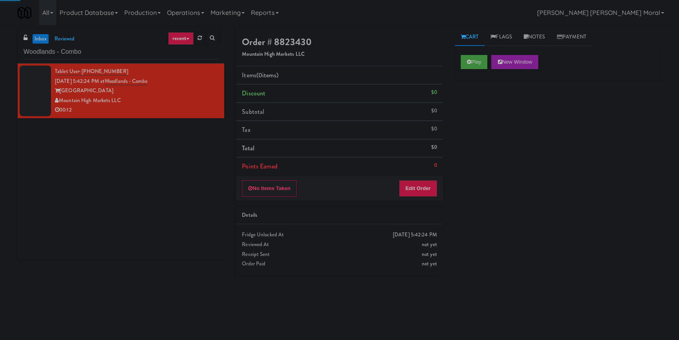
click at [477, 69] on div "Play New Window" at bounding box center [558, 64] width 207 height 31
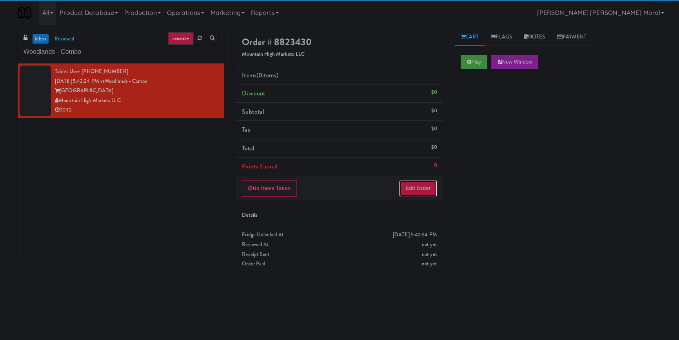
click at [429, 184] on button "Edit Order" at bounding box center [418, 188] width 38 height 16
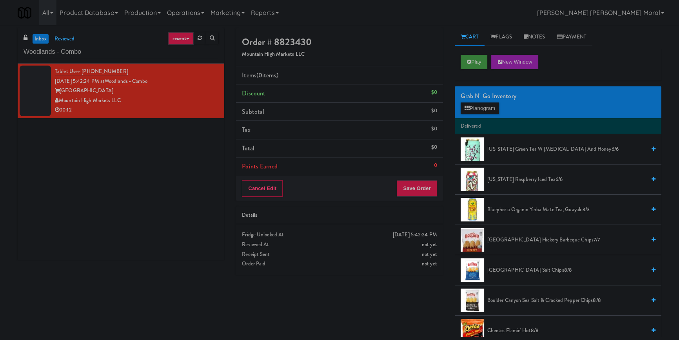
drag, startPoint x: 461, startPoint y: 80, endPoint x: 474, endPoint y: 64, distance: 20.3
click at [474, 64] on button "Play" at bounding box center [474, 62] width 27 height 14
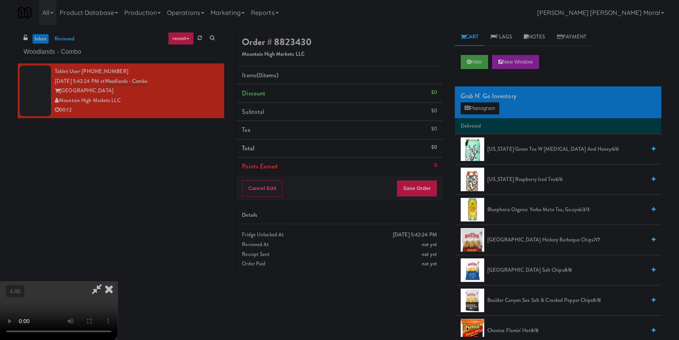
click at [62, 308] on video at bounding box center [59, 310] width 118 height 59
drag, startPoint x: 65, startPoint y: 306, endPoint x: 67, endPoint y: 339, distance: 33.0
click at [67, 308] on video at bounding box center [59, 310] width 118 height 59
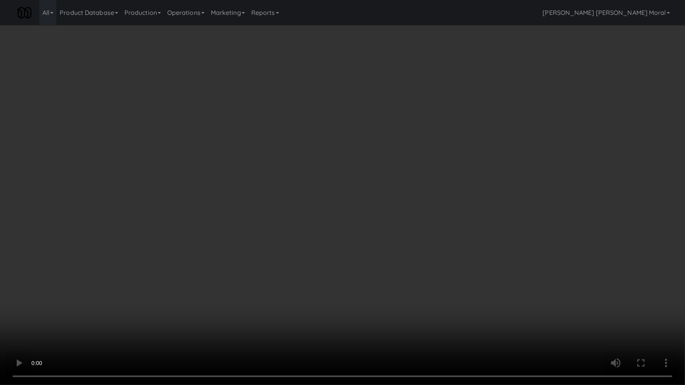
click at [96, 313] on video at bounding box center [342, 192] width 685 height 385
click at [97, 314] on video at bounding box center [342, 192] width 685 height 385
click at [279, 274] on video at bounding box center [342, 192] width 685 height 385
click at [279, 273] on video at bounding box center [342, 192] width 685 height 385
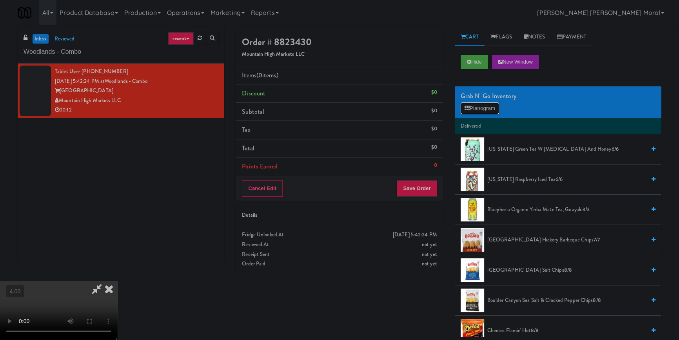
click at [473, 112] on button "Planogram" at bounding box center [480, 108] width 38 height 12
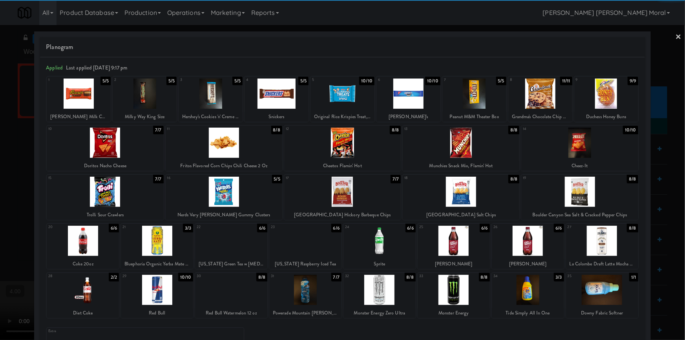
click at [458, 238] on div at bounding box center [453, 241] width 72 height 30
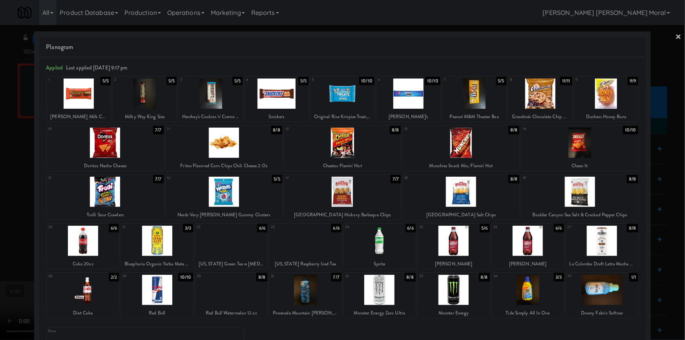
click at [98, 244] on div at bounding box center [83, 241] width 72 height 30
drag, startPoint x: 0, startPoint y: 206, endPoint x: 57, endPoint y: 201, distance: 57.1
click at [0, 207] on div at bounding box center [342, 170] width 685 height 340
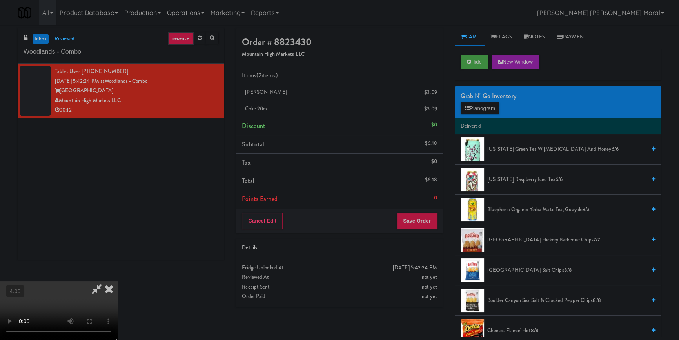
click at [118, 281] on icon at bounding box center [108, 289] width 17 height 16
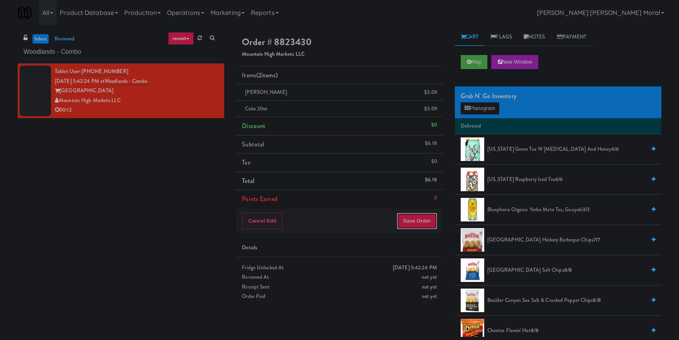
click at [417, 219] on button "Save Order" at bounding box center [417, 221] width 40 height 16
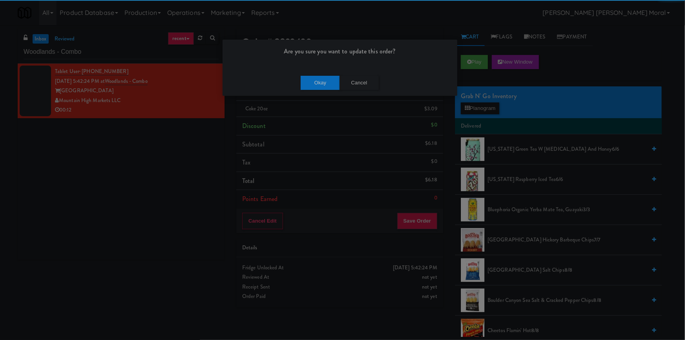
click at [322, 90] on div "Okay Cancel" at bounding box center [339, 82] width 235 height 26
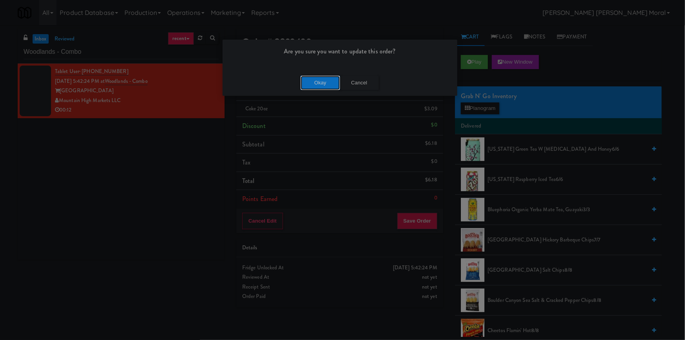
click at [322, 82] on button "Okay" at bounding box center [319, 83] width 39 height 14
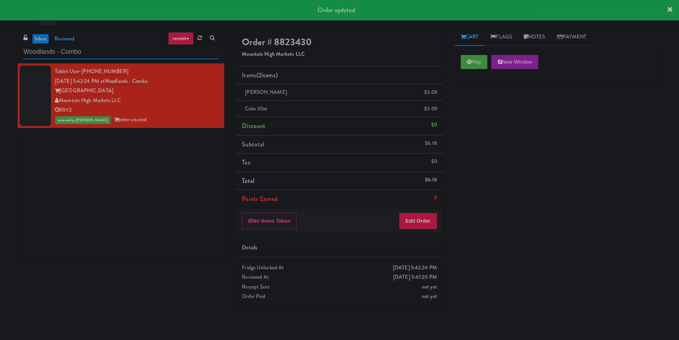
drag, startPoint x: 81, startPoint y: 50, endPoint x: 0, endPoint y: 55, distance: 81.0
click at [0, 55] on div "inbox reviewed recent all unclear take inventory issue suspicious failed recent…" at bounding box center [339, 182] width 679 height 308
paste input "Eleven55 - Pantry"
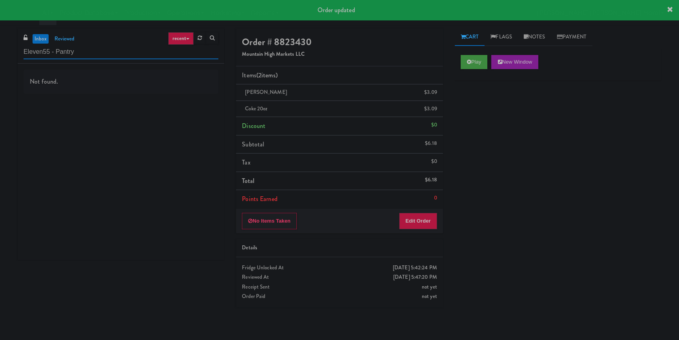
type input "Eleven55 - Pantry"
click at [157, 102] on div "Not found." at bounding box center [121, 162] width 207 height 196
click at [161, 96] on div "Not found." at bounding box center [121, 162] width 207 height 196
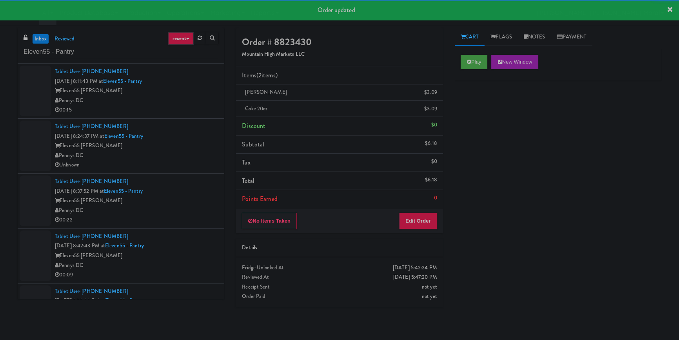
click at [172, 98] on div "Pennys DC" at bounding box center [137, 101] width 164 height 10
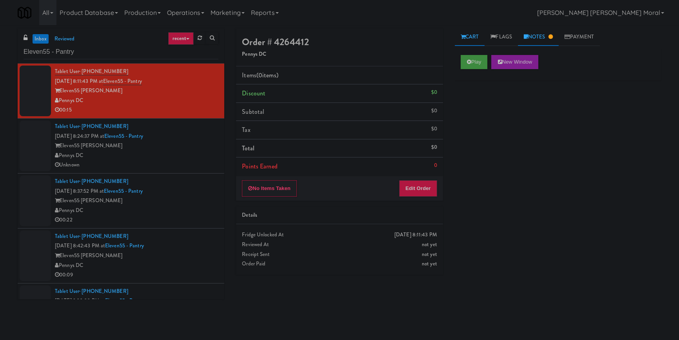
click at [552, 39] on icon at bounding box center [550, 36] width 4 height 5
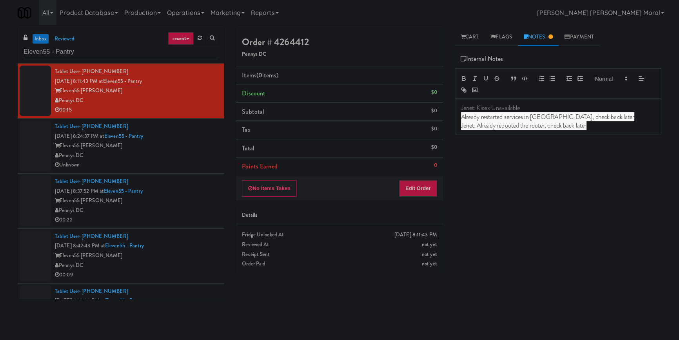
click at [187, 153] on div "Pennys DC" at bounding box center [137, 156] width 164 height 10
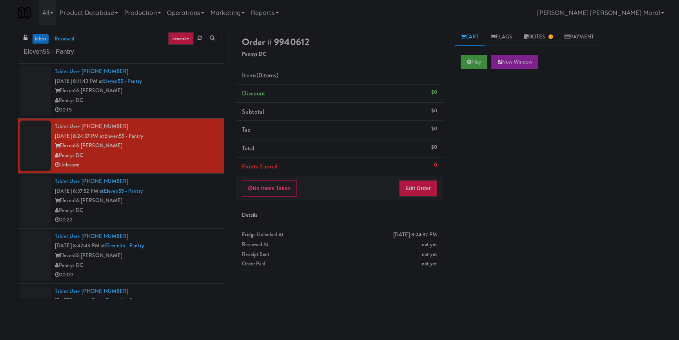
click at [189, 194] on div "Tablet User · (540) 834-9621 [DATE] 8:37:52 PM at Eleven55 - Pantry Eleven55 [P…" at bounding box center [137, 201] width 164 height 48
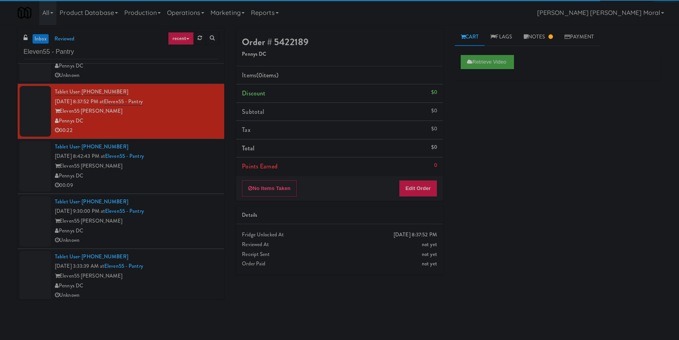
scroll to position [107, 0]
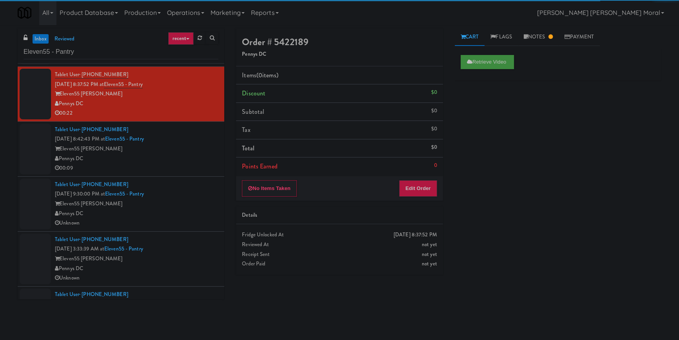
click at [194, 166] on div "00:09" at bounding box center [137, 168] width 164 height 10
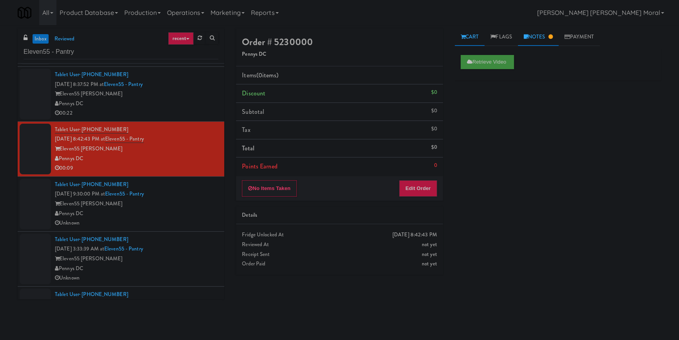
click at [553, 35] on icon at bounding box center [550, 36] width 4 height 5
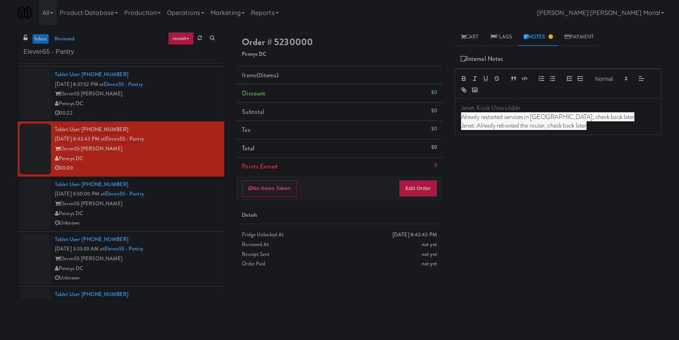
click at [182, 209] on div "Pennys DC" at bounding box center [137, 214] width 164 height 10
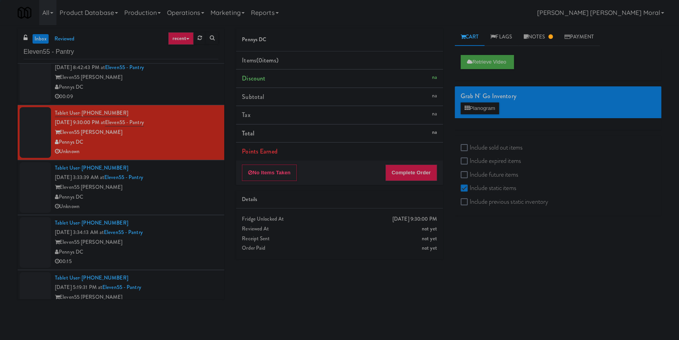
click at [192, 200] on div "Pennys DC" at bounding box center [137, 197] width 164 height 10
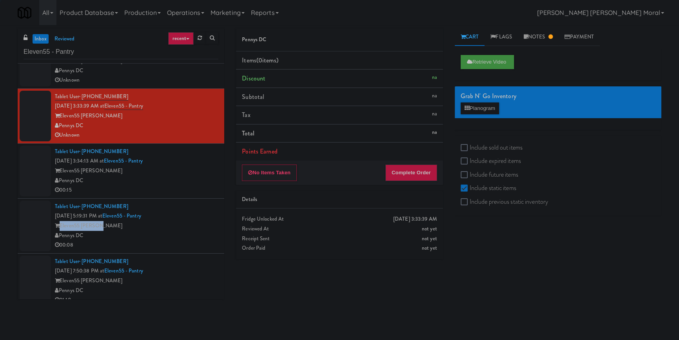
click at [198, 222] on div "Tablet User · (240) 505-5713 [DATE] 5:19:31 PM at Eleven55 - Pantry Eleven55 [P…" at bounding box center [137, 226] width 164 height 48
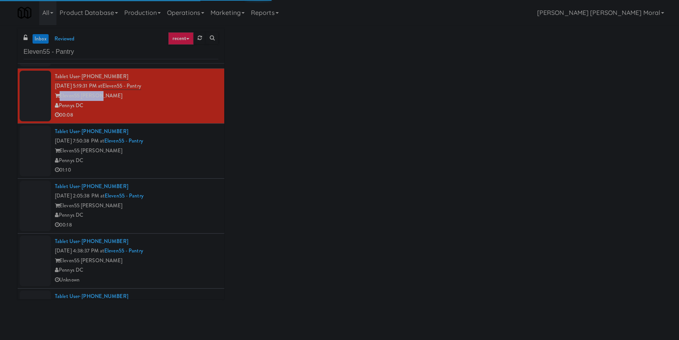
scroll to position [392, 0]
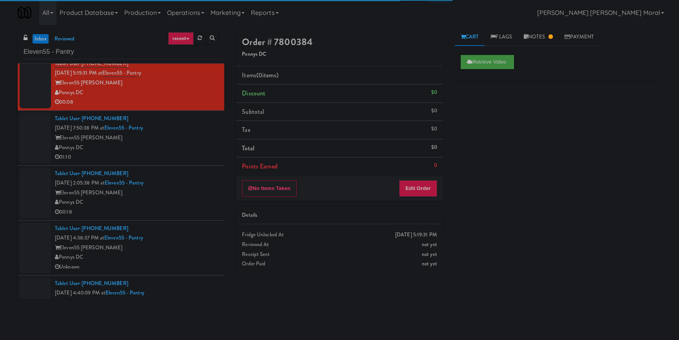
click at [194, 166] on li "Tablet User · (857) 275-6900 [DATE] 2:05:38 PM at Eleven55 - Pantry Eleven55 [P…" at bounding box center [121, 193] width 207 height 55
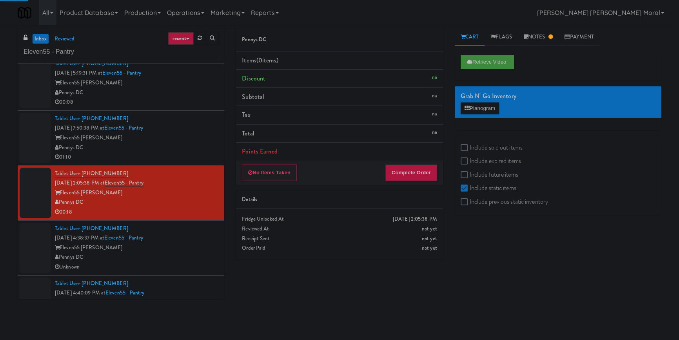
drag, startPoint x: 184, startPoint y: 142, endPoint x: 198, endPoint y: 202, distance: 62.4
click at [184, 142] on div "Eleven55 [PERSON_NAME]" at bounding box center [137, 138] width 164 height 10
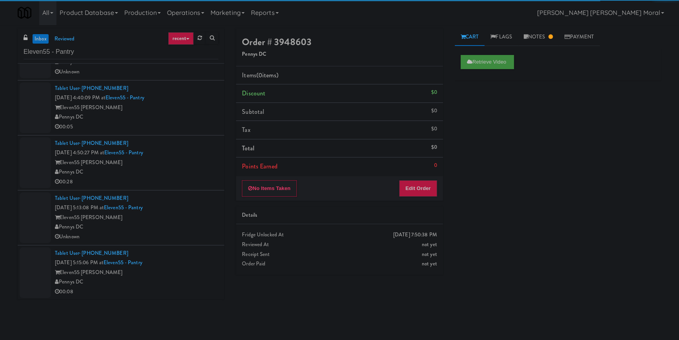
scroll to position [588, 0]
drag, startPoint x: 207, startPoint y: 241, endPoint x: 202, endPoint y: 239, distance: 5.6
click at [208, 242] on li "Tablet User · (202) 285-9058 [DATE] 5:13:08 PM at Eleven55 - Pantry Eleven55 [P…" at bounding box center [121, 216] width 207 height 55
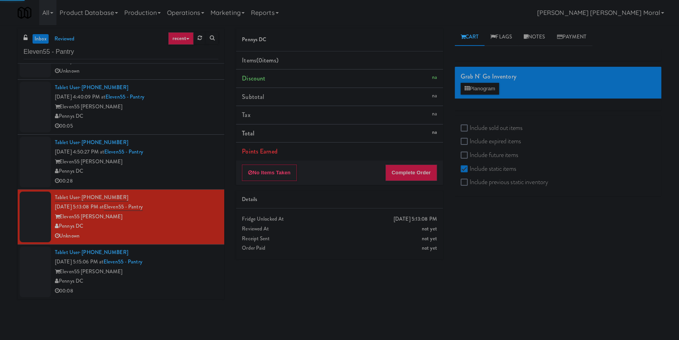
click at [188, 209] on div "Tablet User · (202) 285-9058 [DATE] 5:13:08 PM at Eleven55 - Pantry Eleven55 [P…" at bounding box center [137, 217] width 164 height 48
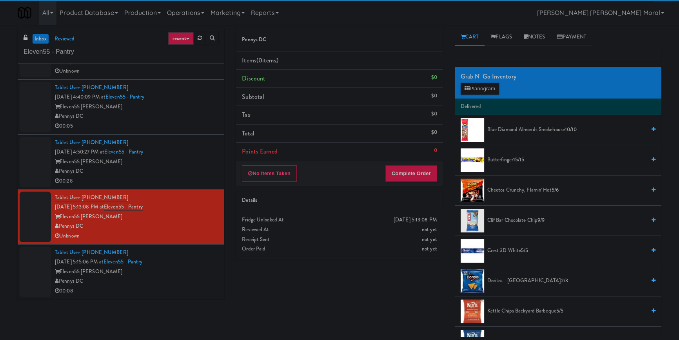
click at [179, 200] on div "Tablet User · (202) 285-9058 [DATE] 5:13:08 PM at Eleven55 - Pantry Eleven55 [P…" at bounding box center [137, 217] width 164 height 48
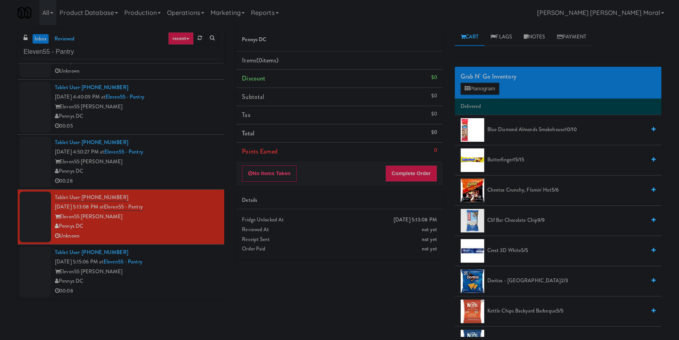
click at [177, 166] on div "Pennys DC" at bounding box center [137, 171] width 164 height 10
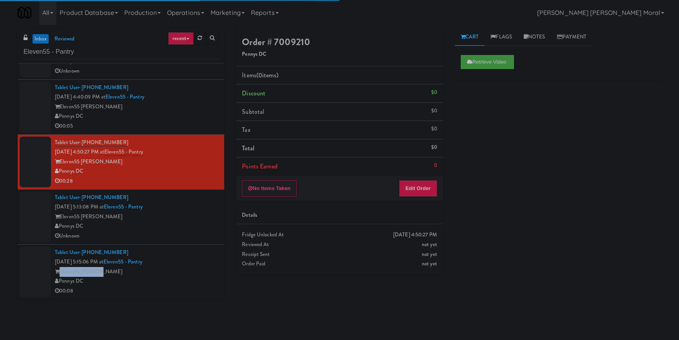
drag, startPoint x: 202, startPoint y: 263, endPoint x: 203, endPoint y: 268, distance: 4.9
click at [203, 268] on div "Tablet User · (202) 285-9058 [DATE] 5:15:06 PM at Eleven55 - Pantry Eleven55 [P…" at bounding box center [137, 272] width 164 height 48
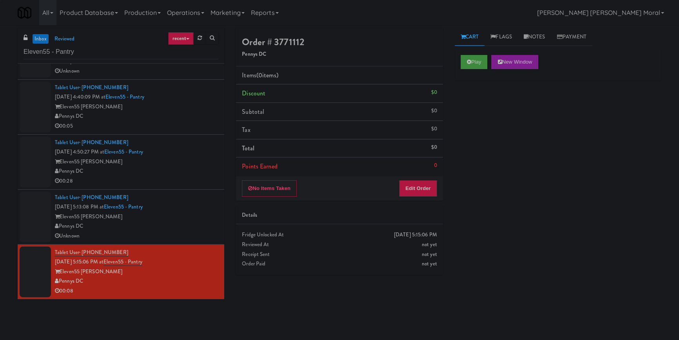
click at [192, 104] on div "Eleven55 [PERSON_NAME]" at bounding box center [137, 107] width 164 height 10
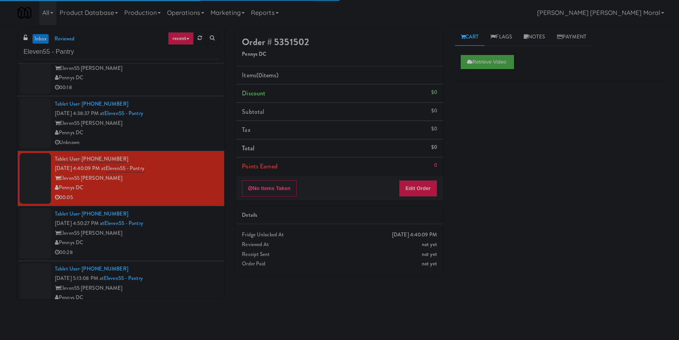
click at [196, 113] on div "Tablet User · (347) 227-9074 [DATE] 4:38:37 PM at Eleven55 - Pantry Eleven55 [P…" at bounding box center [137, 123] width 164 height 48
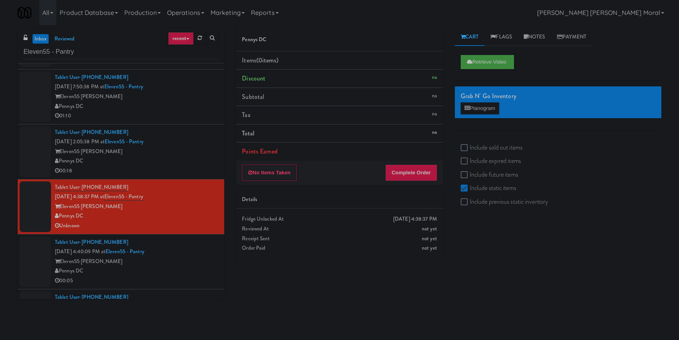
scroll to position [410, 0]
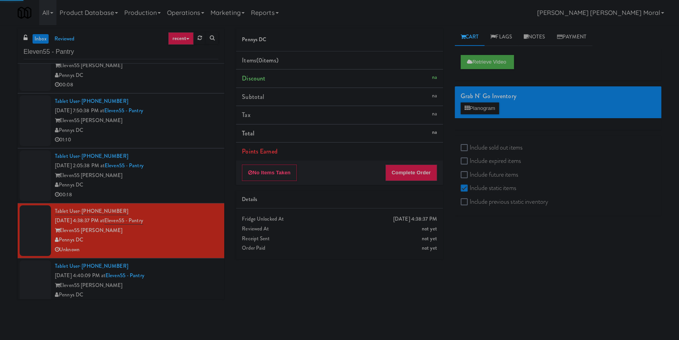
click at [193, 144] on div "01:10" at bounding box center [137, 140] width 164 height 10
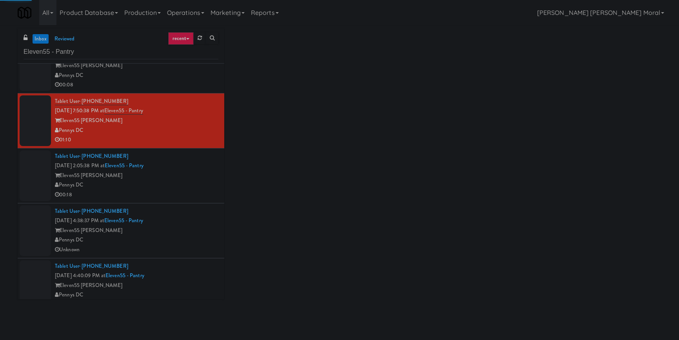
click at [180, 166] on div "Tablet User · (857) 275-6900 [DATE] 2:05:38 PM at Eleven55 - Pantry Eleven55 [P…" at bounding box center [137, 175] width 164 height 48
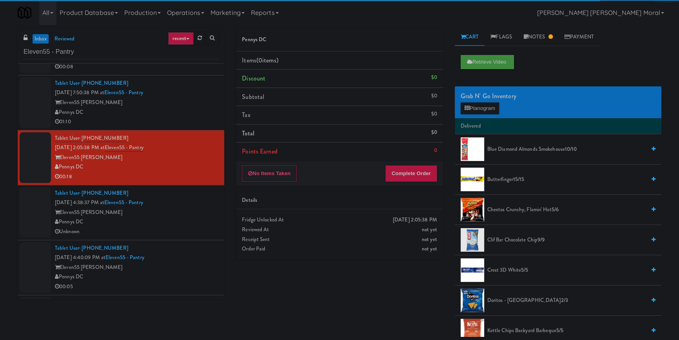
scroll to position [445, 0]
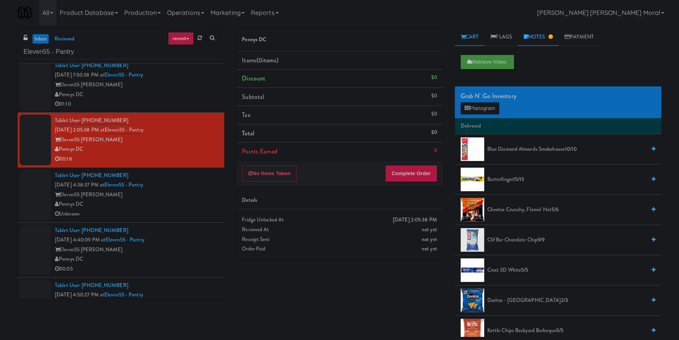
click at [538, 41] on link "Notes" at bounding box center [538, 37] width 41 height 18
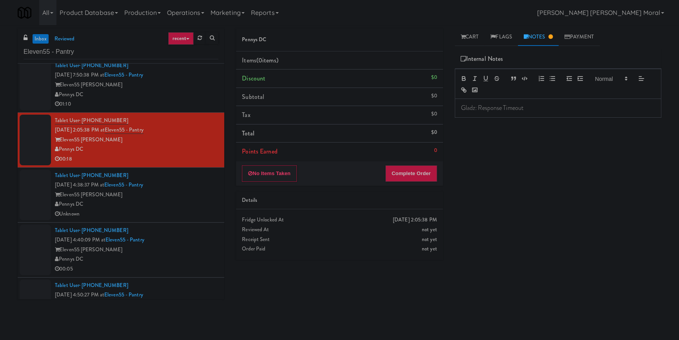
click at [193, 193] on div "Eleven55 [PERSON_NAME]" at bounding box center [137, 195] width 164 height 10
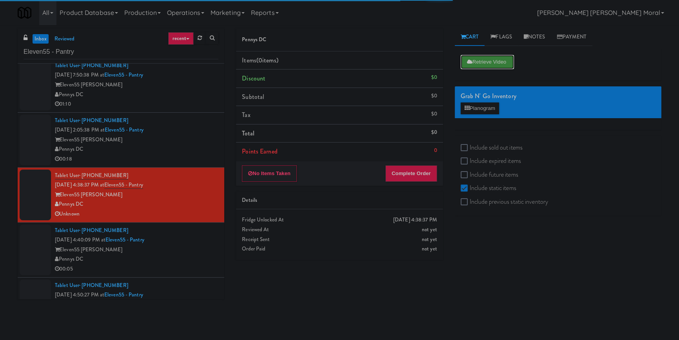
click at [497, 56] on button "Retrieve Video" at bounding box center [487, 62] width 53 height 14
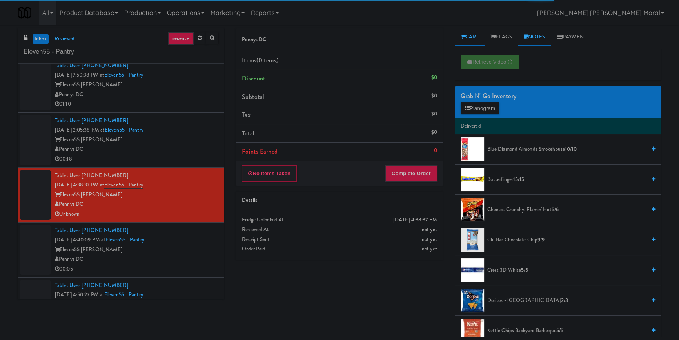
click at [543, 35] on link "Notes" at bounding box center [534, 37] width 33 height 18
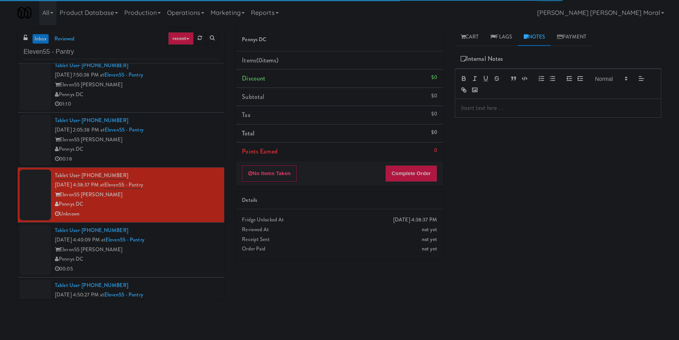
click at [528, 107] on p at bounding box center [558, 108] width 194 height 9
drag, startPoint x: 548, startPoint y: 111, endPoint x: 454, endPoint y: 113, distance: 93.8
click at [454, 113] on div "Cart Flags Notes Payment Retrieve Video Grab N' Go Inventory Planogram Delivere…" at bounding box center [558, 182] width 218 height 308
copy p "[PERSON_NAME]: Response Timeout"
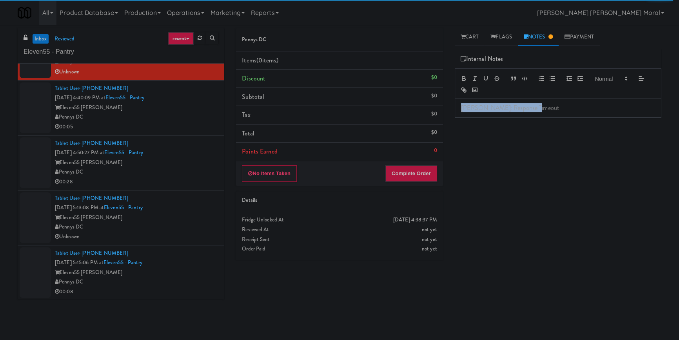
scroll to position [588, 0]
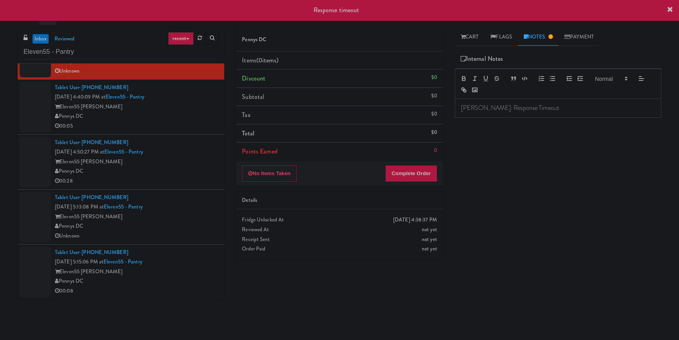
click at [177, 103] on div "Eleven55 [PERSON_NAME]" at bounding box center [137, 107] width 164 height 10
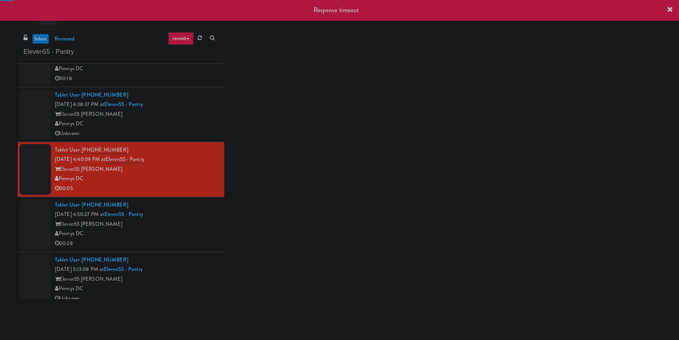
scroll to position [517, 0]
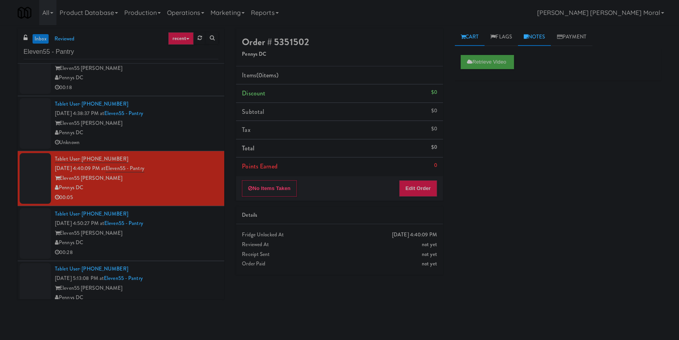
click at [535, 35] on link "Notes" at bounding box center [534, 37] width 33 height 18
drag, startPoint x: 474, startPoint y: 45, endPoint x: 479, endPoint y: 53, distance: 9.7
click at [474, 44] on link "Cart" at bounding box center [470, 37] width 30 height 18
click at [486, 67] on button "Retrieve Video" at bounding box center [487, 62] width 53 height 14
click at [533, 38] on link "Notes" at bounding box center [534, 37] width 33 height 18
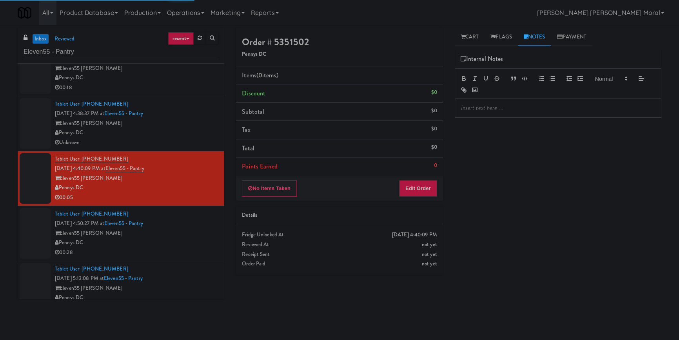
click at [519, 104] on p at bounding box center [558, 108] width 194 height 9
click at [192, 242] on div "Pennys DC" at bounding box center [137, 243] width 164 height 10
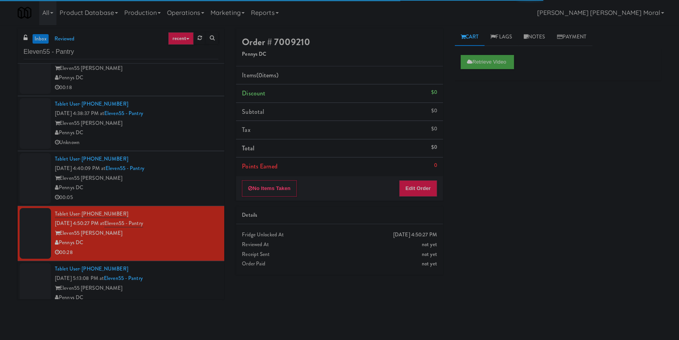
click at [468, 42] on link "Cart" at bounding box center [470, 37] width 30 height 18
click at [482, 58] on button "Retrieve Video" at bounding box center [487, 62] width 53 height 14
click at [535, 39] on link "Notes" at bounding box center [534, 37] width 33 height 18
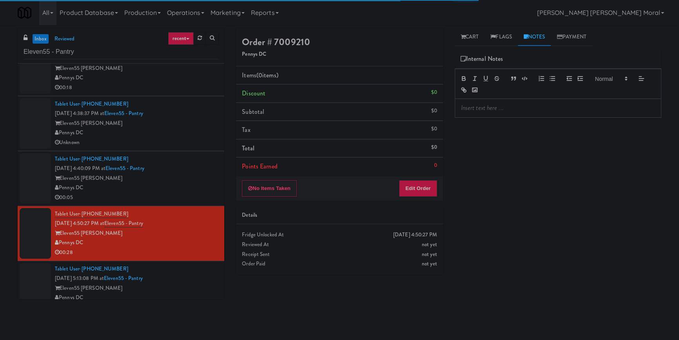
drag, startPoint x: 513, startPoint y: 106, endPoint x: 511, endPoint y: 109, distance: 4.6
click at [513, 107] on p at bounding box center [558, 108] width 194 height 9
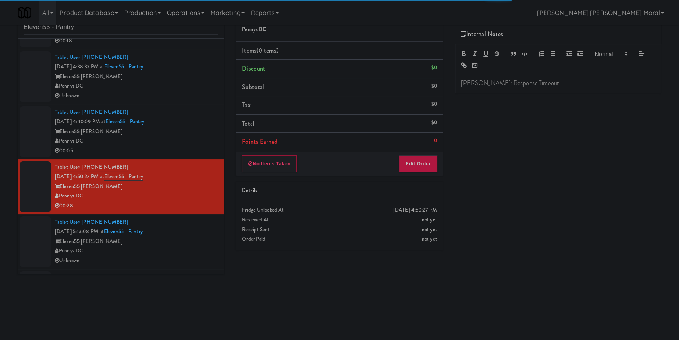
scroll to position [588, 0]
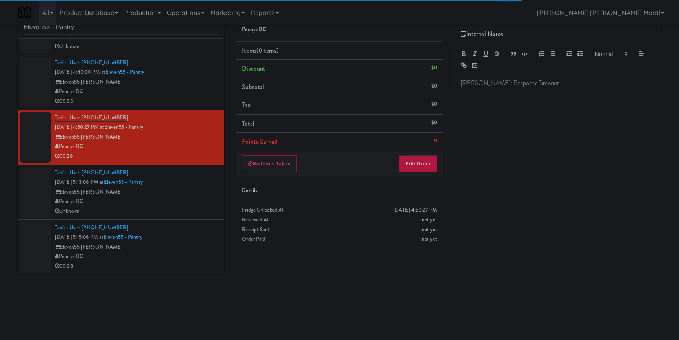
click at [182, 183] on div "Tablet User · (202) 285-9058 [DATE] 5:13:08 PM at Eleven55 - Pantry Eleven55 [P…" at bounding box center [137, 192] width 164 height 48
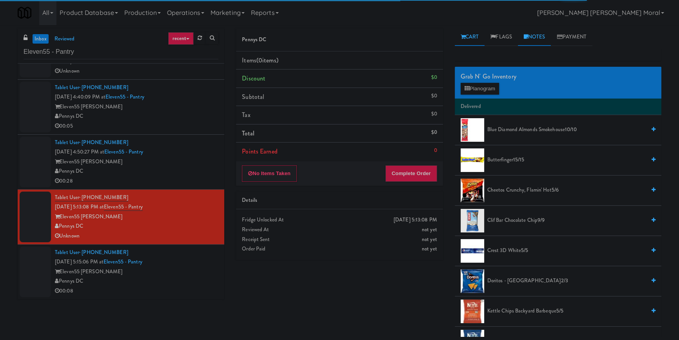
click at [537, 36] on link "Notes" at bounding box center [534, 37] width 33 height 18
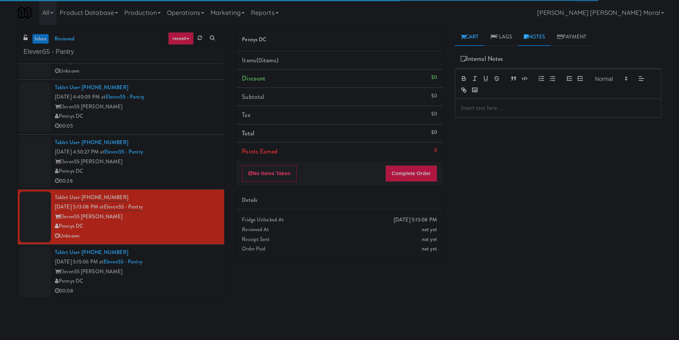
click at [469, 35] on link "Cart" at bounding box center [470, 37] width 30 height 18
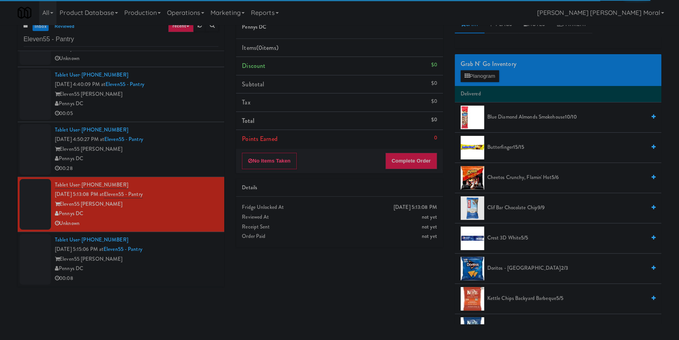
scroll to position [25, 0]
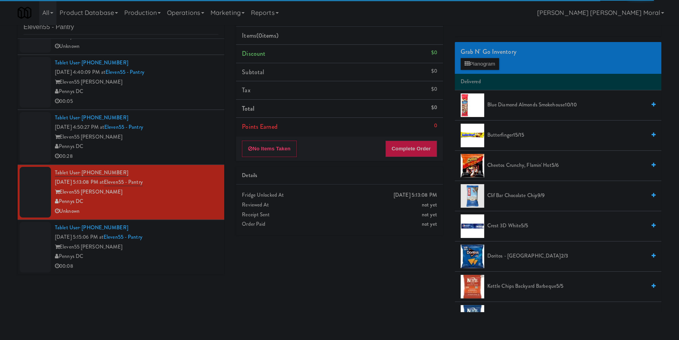
click at [175, 252] on div "Pennys DC" at bounding box center [137, 256] width 164 height 10
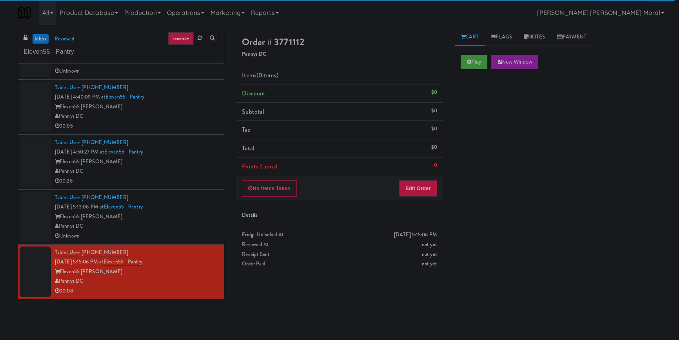
click at [184, 215] on div "Eleven55 [PERSON_NAME]" at bounding box center [137, 217] width 164 height 10
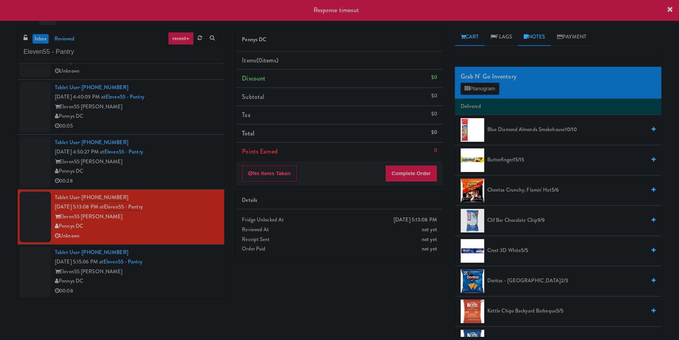
click at [528, 44] on link "Notes" at bounding box center [534, 37] width 33 height 18
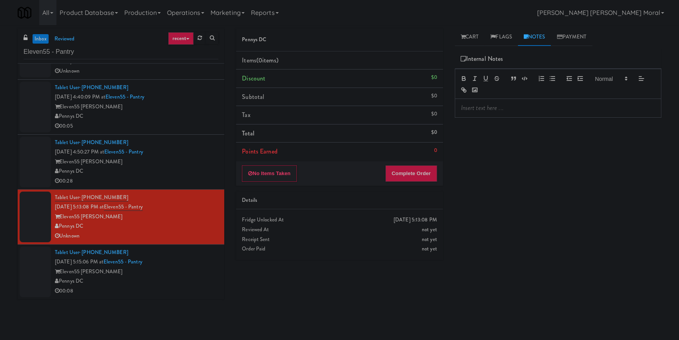
click at [473, 109] on p at bounding box center [558, 108] width 194 height 9
click at [475, 38] on link "Cart" at bounding box center [470, 37] width 30 height 18
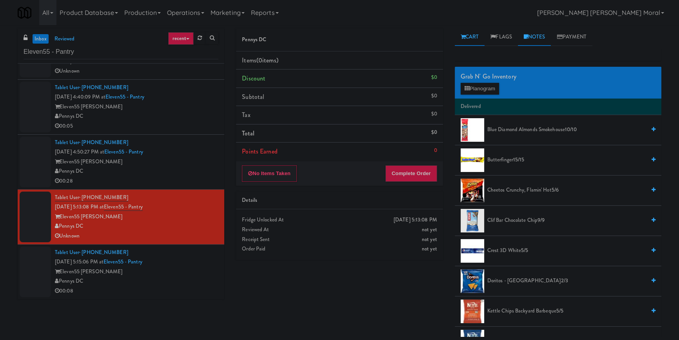
click at [536, 28] on link "Notes" at bounding box center [534, 37] width 33 height 18
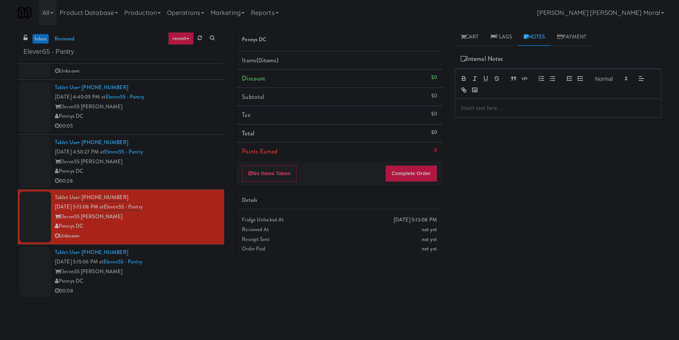
click at [507, 101] on div at bounding box center [558, 108] width 206 height 18
click at [516, 30] on link "Flags" at bounding box center [501, 37] width 33 height 18
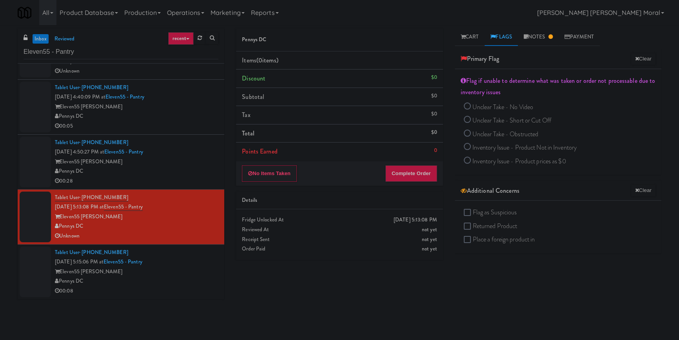
click at [501, 107] on span "Unclear Take - No Video" at bounding box center [503, 106] width 61 height 9
click at [471, 107] on input "Unclear Take - No Video" at bounding box center [467, 107] width 7 height 7
radio input "true"
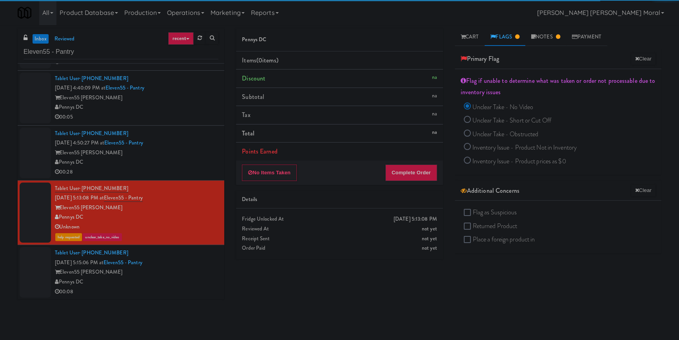
scroll to position [597, 0]
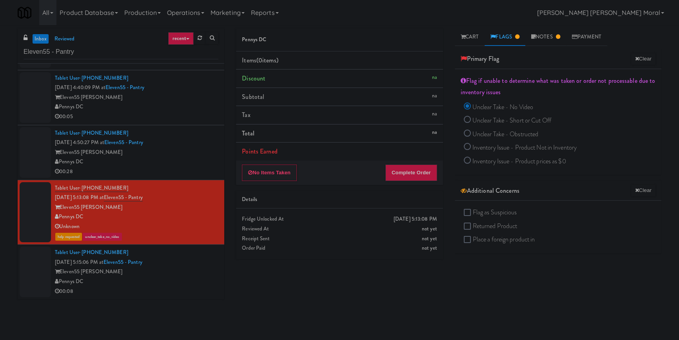
drag, startPoint x: 190, startPoint y: 260, endPoint x: 201, endPoint y: 253, distance: 12.7
click at [191, 260] on div "Tablet User · (202) 285-9058 [DATE] 5:15:06 PM at Eleven55 - Pantry Eleven55 [P…" at bounding box center [137, 272] width 164 height 48
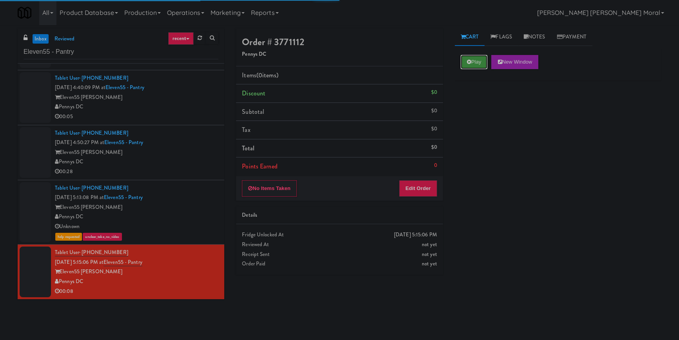
click at [474, 68] on button "Play" at bounding box center [474, 62] width 27 height 14
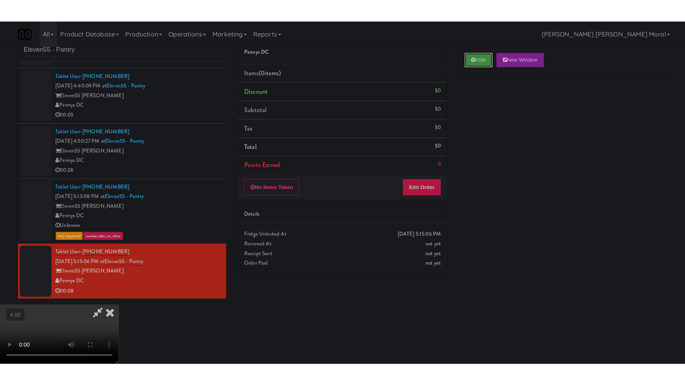
scroll to position [25, 0]
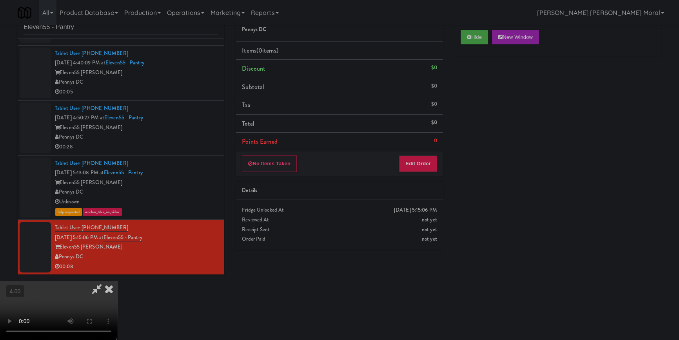
click at [118, 288] on video at bounding box center [59, 310] width 118 height 59
click at [118, 281] on video at bounding box center [59, 310] width 118 height 59
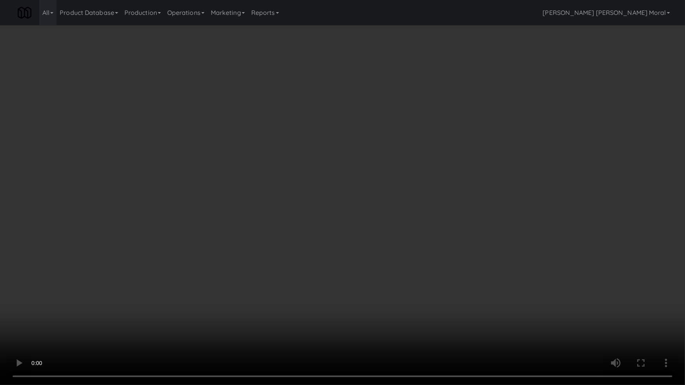
click at [188, 274] on video at bounding box center [342, 192] width 685 height 385
click at [420, 245] on video at bounding box center [342, 192] width 685 height 385
drag, startPoint x: 420, startPoint y: 245, endPoint x: 435, endPoint y: 204, distance: 43.9
click at [421, 244] on video at bounding box center [342, 192] width 685 height 385
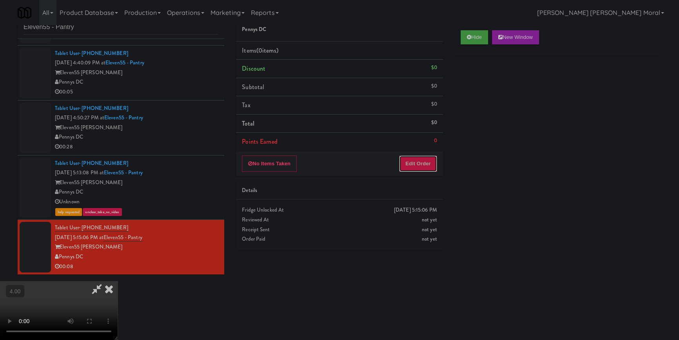
click at [427, 162] on button "Edit Order" at bounding box center [418, 163] width 38 height 16
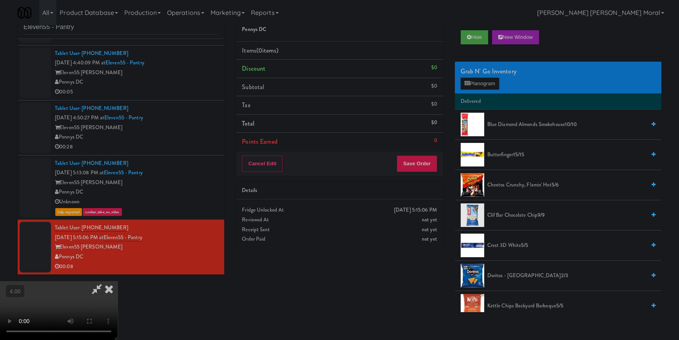
click at [523, 275] on span "Doritos - Cool Ranch 2/3" at bounding box center [567, 276] width 158 height 10
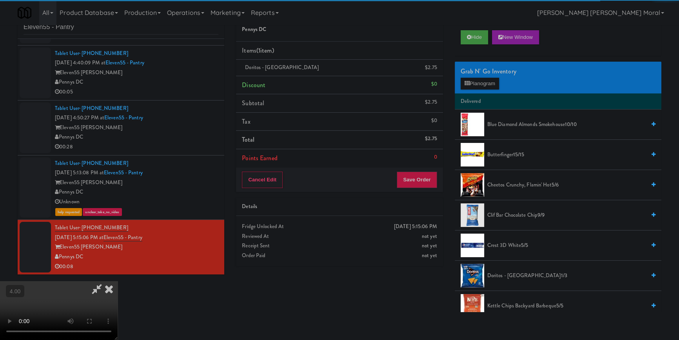
click at [118, 281] on video at bounding box center [59, 310] width 118 height 59
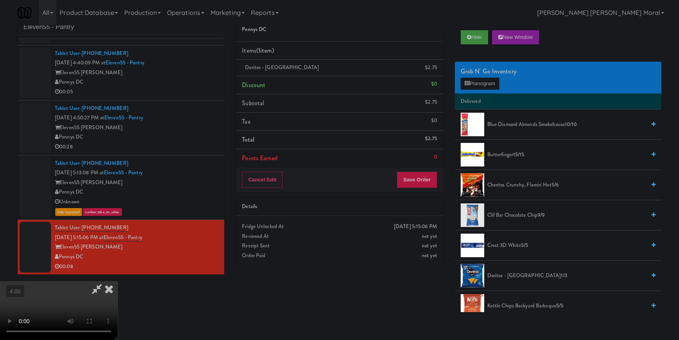
scroll to position [52, 0]
click at [482, 84] on button "Planogram" at bounding box center [480, 84] width 38 height 12
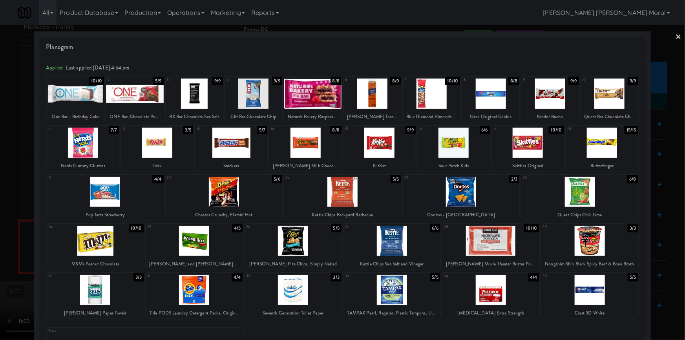
click at [304, 89] on div at bounding box center [312, 93] width 57 height 30
drag, startPoint x: 5, startPoint y: 114, endPoint x: 173, endPoint y: 153, distance: 172.4
click at [6, 114] on div at bounding box center [342, 170] width 685 height 340
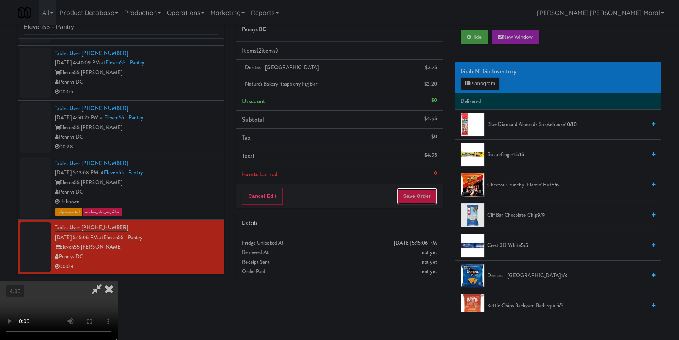
click at [422, 195] on button "Save Order" at bounding box center [417, 196] width 40 height 16
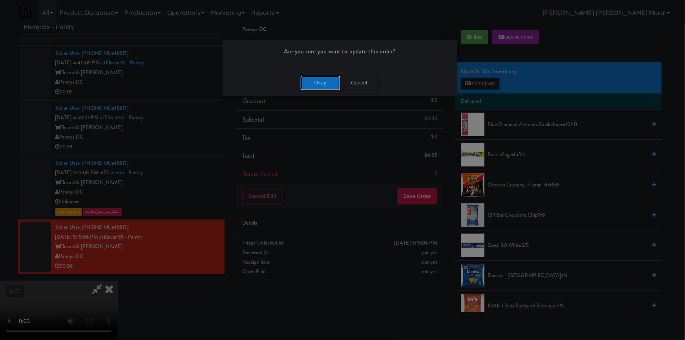
click at [317, 81] on button "Okay" at bounding box center [319, 83] width 39 height 14
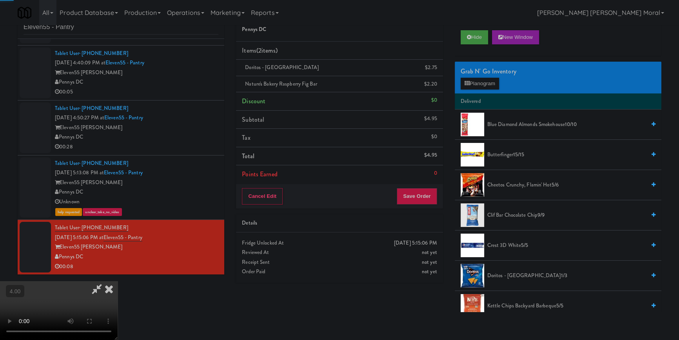
drag, startPoint x: 394, startPoint y: 37, endPoint x: 363, endPoint y: 55, distance: 35.7
click at [118, 281] on icon at bounding box center [108, 289] width 17 height 16
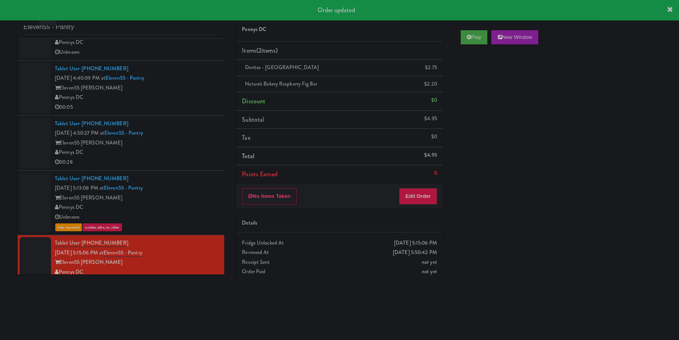
scroll to position [607, 0]
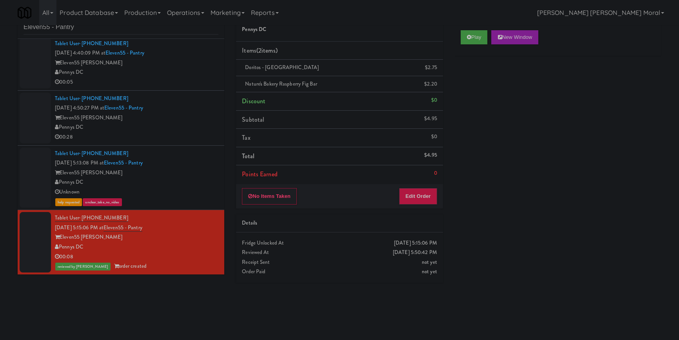
click at [533, 264] on div "Play New Window Primary Flag Clear Flag if unable to determine what was taken o…" at bounding box center [558, 171] width 207 height 294
paste input "(Food, Snack & Drink) [GEOGRAPHIC_DATA] - Cooler"
drag, startPoint x: 93, startPoint y: 30, endPoint x: 10, endPoint y: 49, distance: 85.6
click at [0, 31] on div "inbox reviewed recent all unclear take inventory issue suspicious failed recent…" at bounding box center [339, 158] width 679 height 308
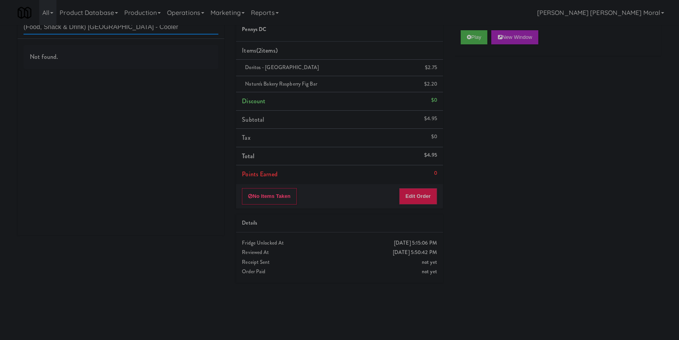
scroll to position [0, 0]
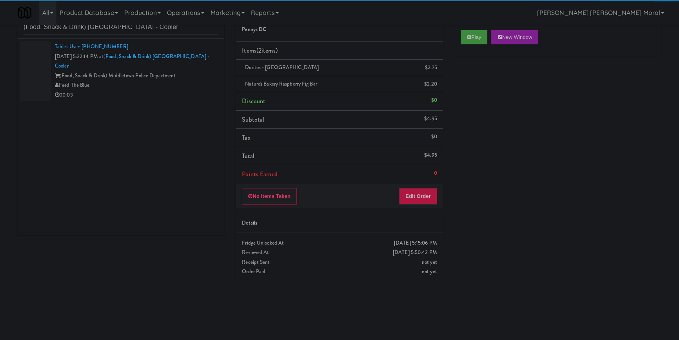
click at [176, 90] on div "00:03" at bounding box center [137, 95] width 164 height 10
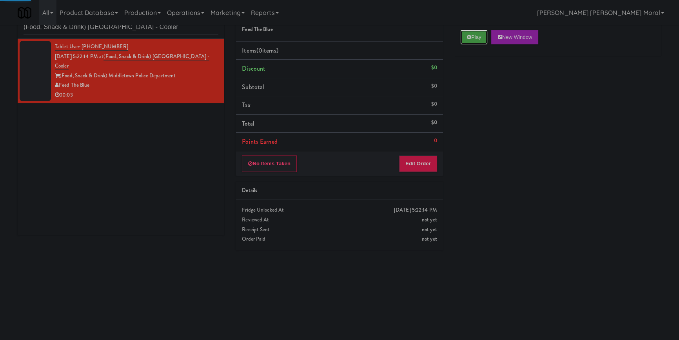
click at [466, 34] on button "Play" at bounding box center [474, 37] width 27 height 14
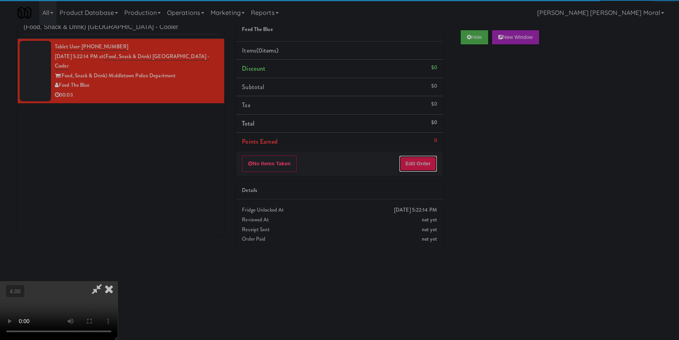
click at [423, 165] on button "Edit Order" at bounding box center [418, 163] width 38 height 16
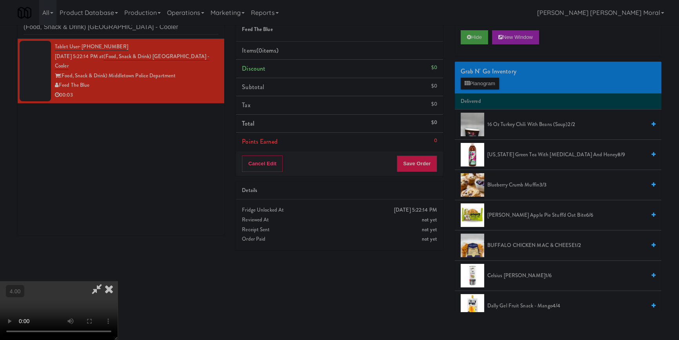
click at [118, 281] on video at bounding box center [59, 310] width 118 height 59
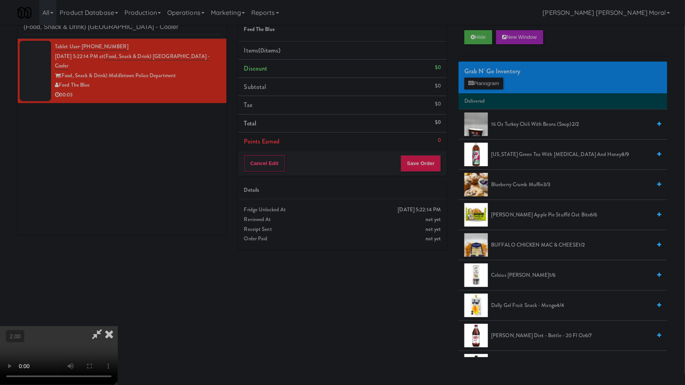
click at [118, 326] on video at bounding box center [59, 355] width 118 height 59
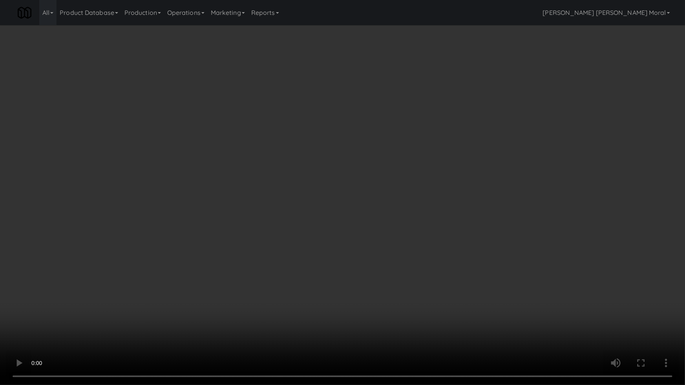
click at [378, 256] on video at bounding box center [342, 192] width 685 height 385
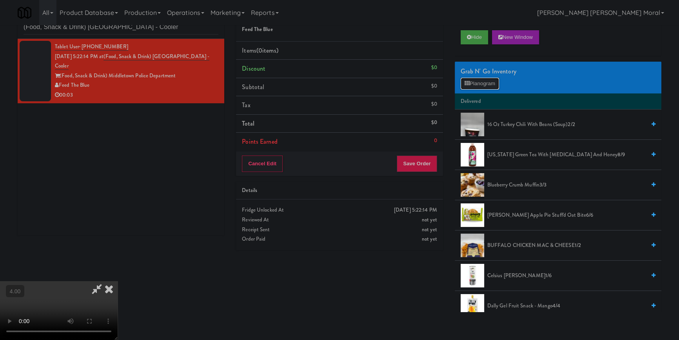
click at [485, 80] on button "Planogram" at bounding box center [480, 84] width 38 height 12
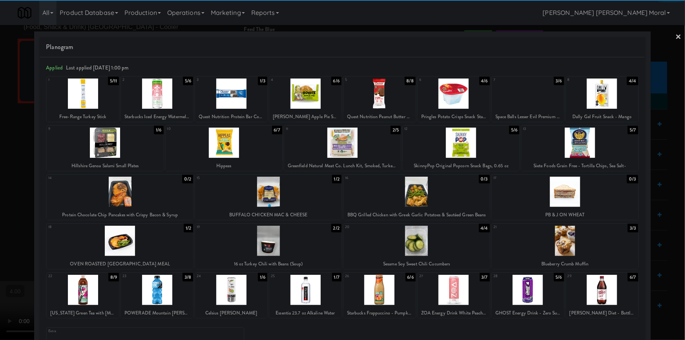
click at [587, 146] on div at bounding box center [579, 142] width 117 height 30
click at [645, 135] on div at bounding box center [342, 170] width 685 height 340
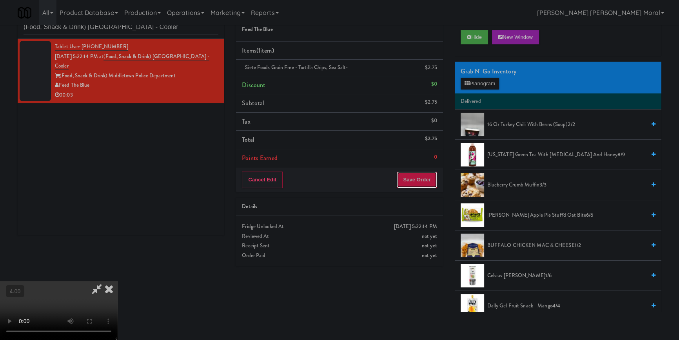
click at [418, 186] on button "Save Order" at bounding box center [417, 179] width 40 height 16
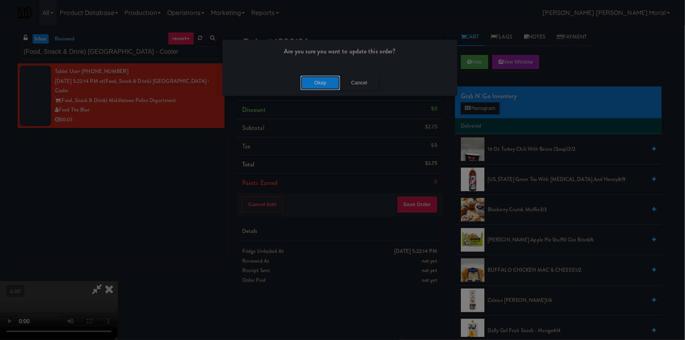
click at [318, 78] on button "Okay" at bounding box center [319, 83] width 39 height 14
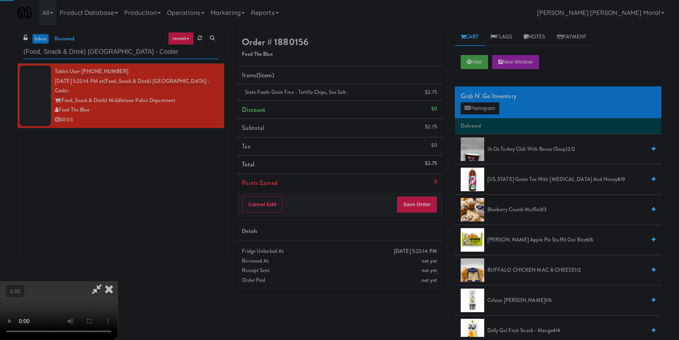
drag, startPoint x: 154, startPoint y: 55, endPoint x: 0, endPoint y: 57, distance: 154.2
click at [0, 57] on div "inbox reviewed recent all unclear take inventory issue suspicious failed recent…" at bounding box center [339, 182] width 679 height 308
paste input "Atwater - Cooler - Left"
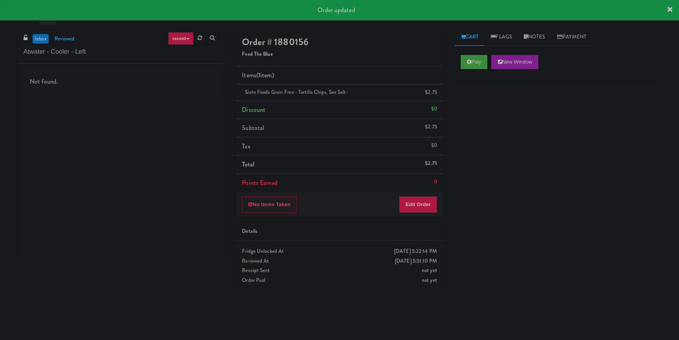
click at [181, 91] on div "Not found." at bounding box center [121, 81] width 195 height 24
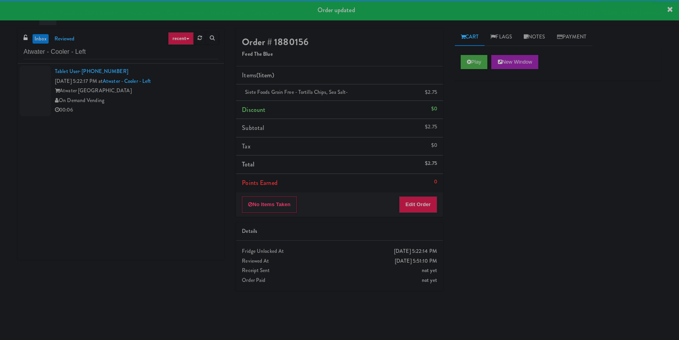
click at [183, 91] on div "Atwater [GEOGRAPHIC_DATA]" at bounding box center [137, 91] width 164 height 10
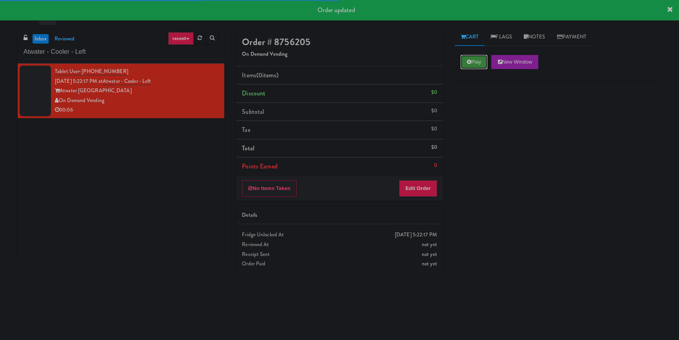
click at [478, 63] on button "Play" at bounding box center [474, 62] width 27 height 14
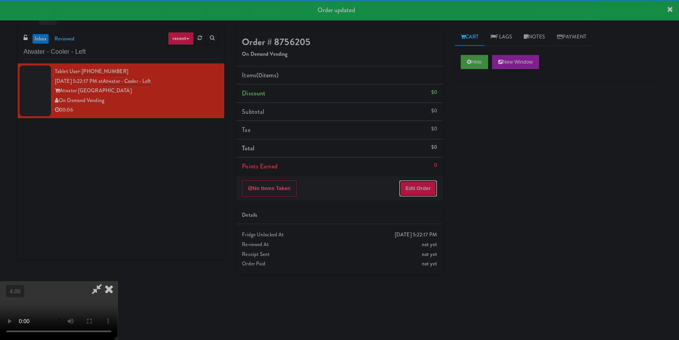
click at [426, 184] on button "Edit Order" at bounding box center [418, 188] width 38 height 16
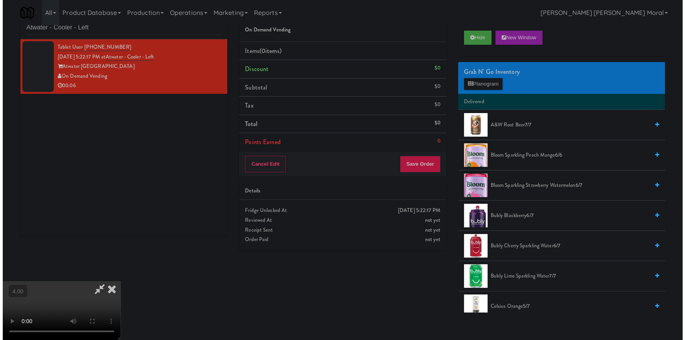
scroll to position [25, 0]
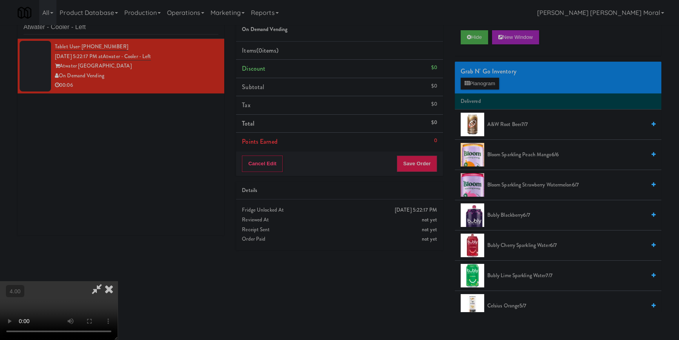
click at [118, 281] on video at bounding box center [59, 310] width 118 height 59
drag, startPoint x: 181, startPoint y: 255, endPoint x: 184, endPoint y: 286, distance: 31.1
click at [118, 281] on video at bounding box center [59, 310] width 118 height 59
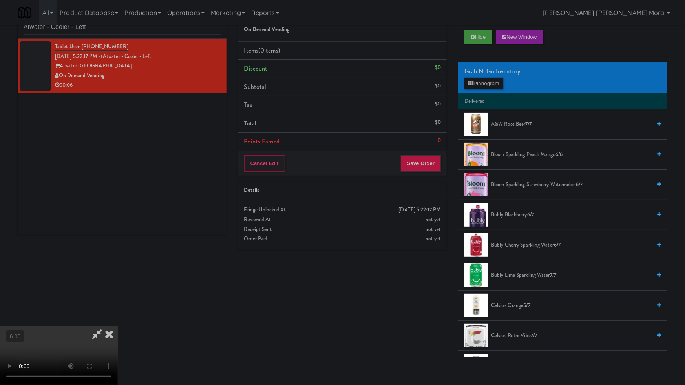
drag, startPoint x: 223, startPoint y: 266, endPoint x: 232, endPoint y: 266, distance: 8.6
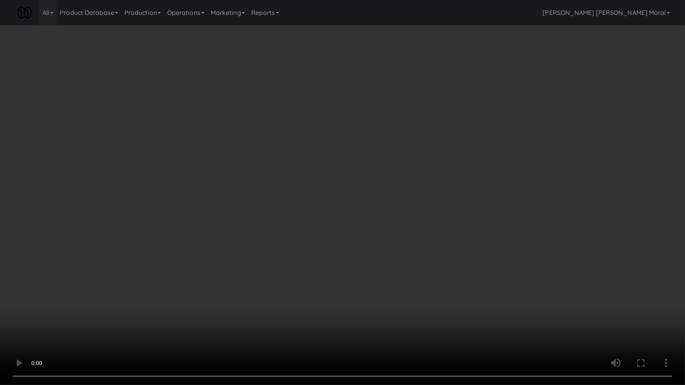
click at [223, 266] on video at bounding box center [342, 192] width 685 height 385
click at [229, 266] on video at bounding box center [342, 192] width 685 height 385
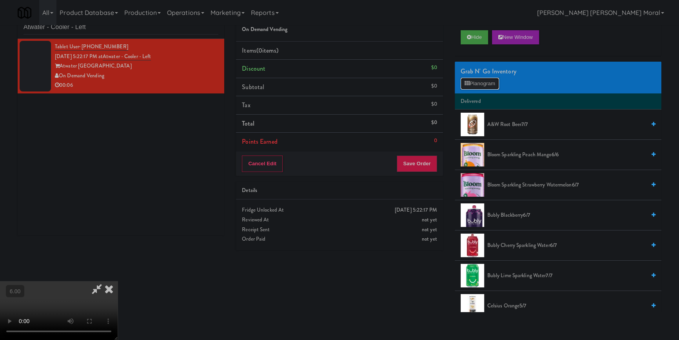
click at [480, 84] on button "Planogram" at bounding box center [480, 84] width 38 height 12
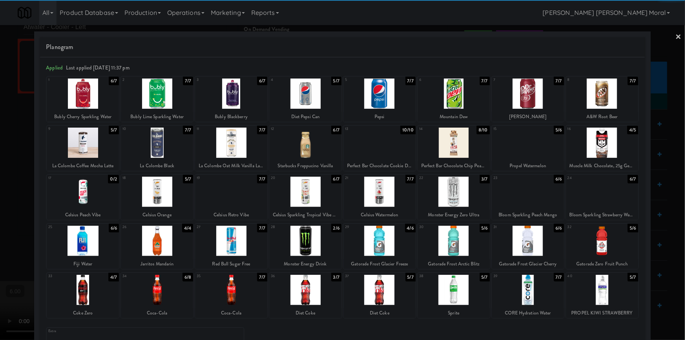
drag, startPoint x: 229, startPoint y: 141, endPoint x: 185, endPoint y: 145, distance: 44.5
click at [229, 141] on div at bounding box center [231, 142] width 72 height 30
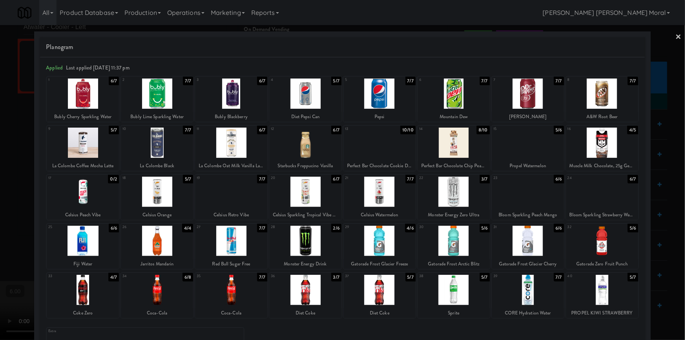
drag, startPoint x: 0, startPoint y: 149, endPoint x: 22, endPoint y: 148, distance: 22.4
click at [12, 149] on div at bounding box center [342, 170] width 685 height 340
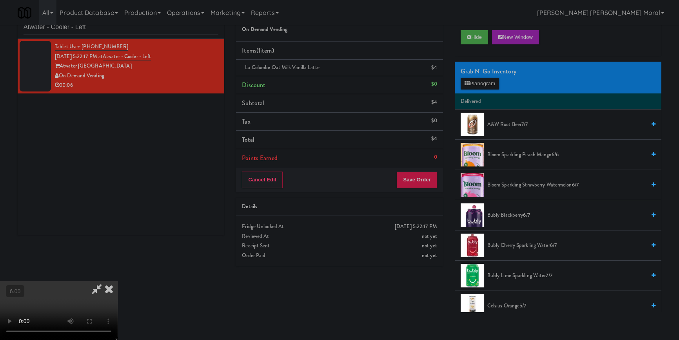
click at [118, 281] on icon at bounding box center [108, 289] width 17 height 16
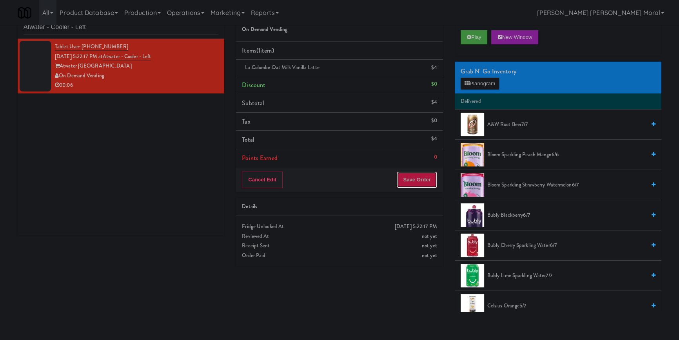
drag, startPoint x: 406, startPoint y: 182, endPoint x: 406, endPoint y: 178, distance: 3.9
click at [407, 179] on button "Save Order" at bounding box center [417, 179] width 40 height 16
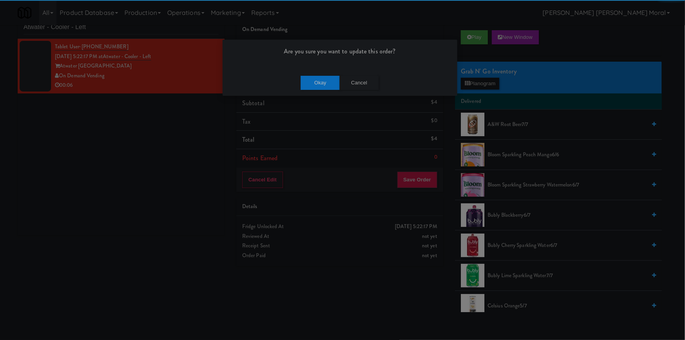
click at [333, 90] on div "Okay Cancel" at bounding box center [339, 82] width 235 height 26
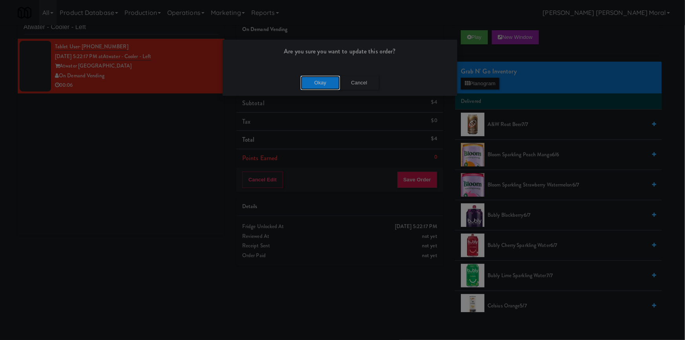
click at [321, 87] on button "Okay" at bounding box center [319, 83] width 39 height 14
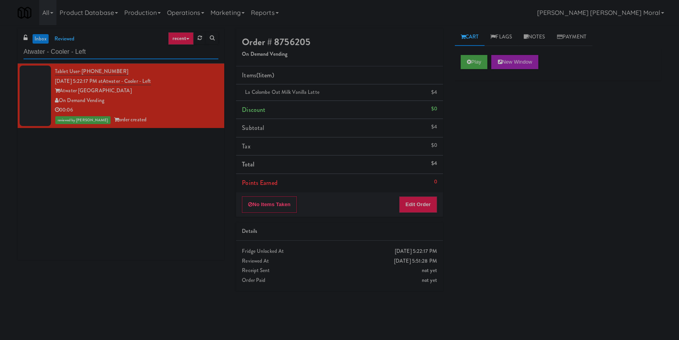
drag, startPoint x: 118, startPoint y: 55, endPoint x: 0, endPoint y: 59, distance: 118.2
click at [0, 59] on div "inbox reviewed recent all unclear take inventory issue suspicious failed recent…" at bounding box center [339, 182] width 679 height 308
paste input "CYKEL - Drink - Middle"
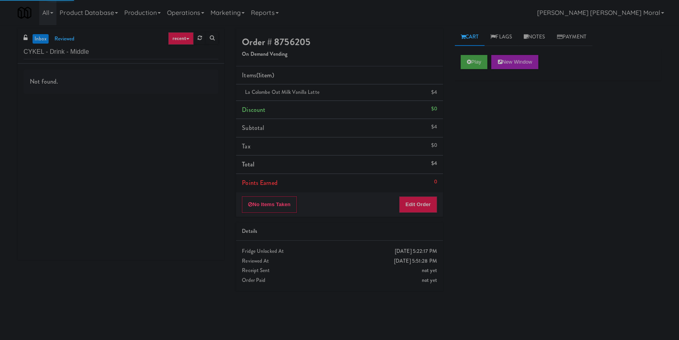
click at [188, 104] on div "Not found." at bounding box center [121, 162] width 207 height 196
click at [186, 104] on div "Not found." at bounding box center [121, 162] width 207 height 196
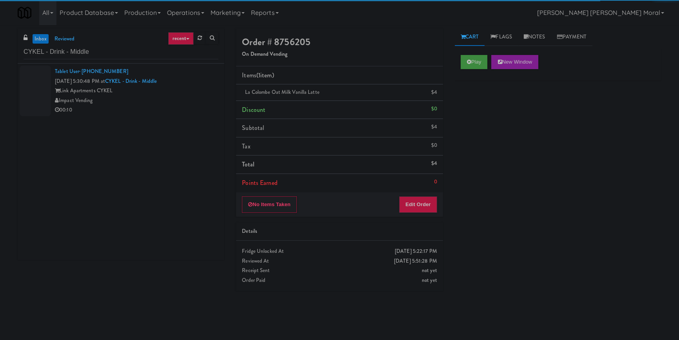
click at [181, 105] on div "00:10" at bounding box center [137, 110] width 164 height 10
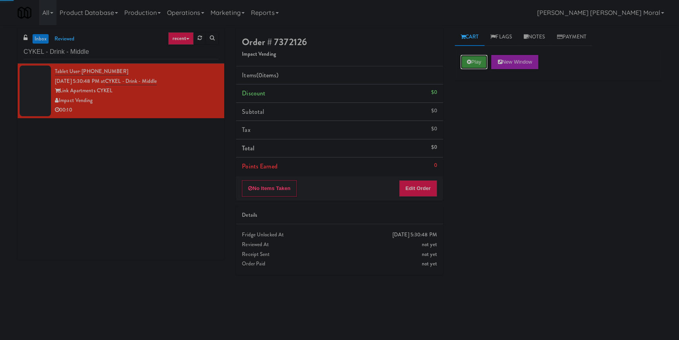
click at [472, 56] on button "Play" at bounding box center [474, 62] width 27 height 14
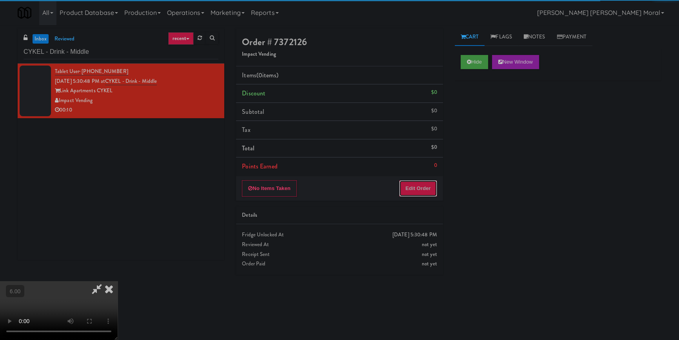
click at [426, 186] on button "Edit Order" at bounding box center [418, 188] width 38 height 16
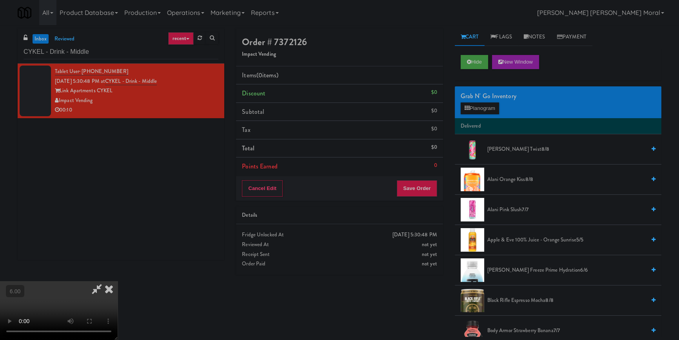
click at [118, 281] on video at bounding box center [59, 310] width 118 height 59
drag, startPoint x: 144, startPoint y: 208, endPoint x: 145, endPoint y: 239, distance: 31.0
click at [118, 281] on video at bounding box center [59, 310] width 118 height 59
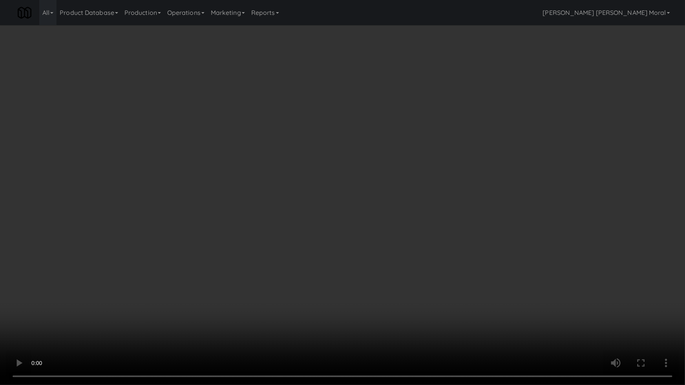
click at [266, 234] on video at bounding box center [342, 192] width 685 height 385
drag, startPoint x: 266, startPoint y: 234, endPoint x: 381, endPoint y: 142, distance: 147.9
click at [266, 234] on video at bounding box center [342, 192] width 685 height 385
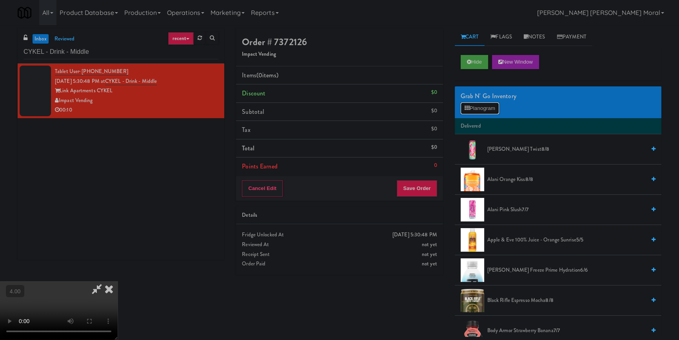
click at [485, 105] on button "Planogram" at bounding box center [480, 108] width 38 height 12
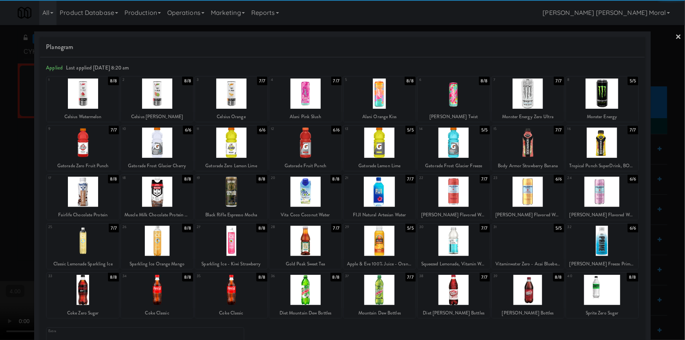
click at [515, 248] on div at bounding box center [528, 241] width 72 height 30
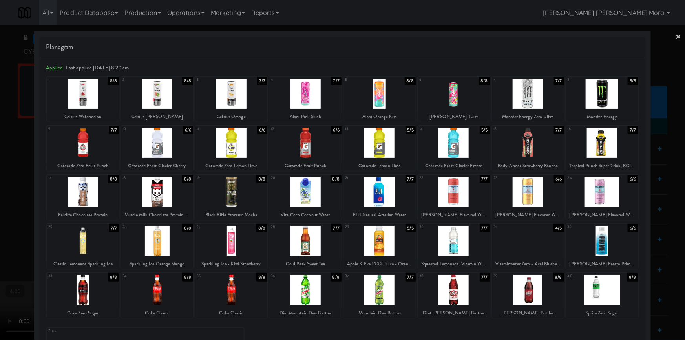
click at [660, 198] on div at bounding box center [342, 170] width 685 height 340
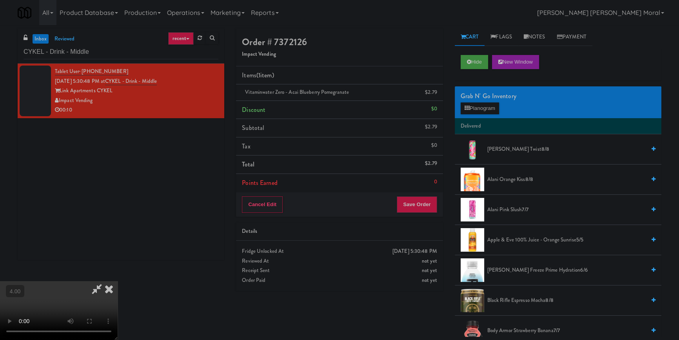
click at [118, 281] on icon at bounding box center [108, 289] width 17 height 16
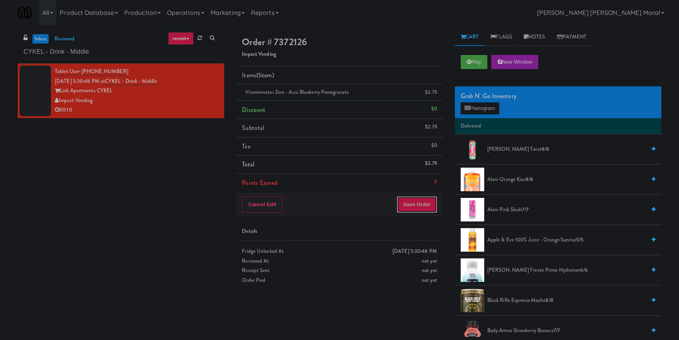
click at [409, 204] on button "Save Order" at bounding box center [417, 204] width 40 height 16
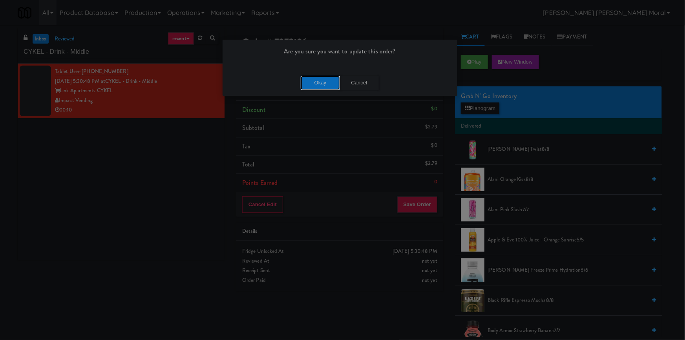
drag, startPoint x: 314, startPoint y: 78, endPoint x: 203, endPoint y: 73, distance: 111.2
click at [313, 78] on button "Okay" at bounding box center [319, 83] width 39 height 14
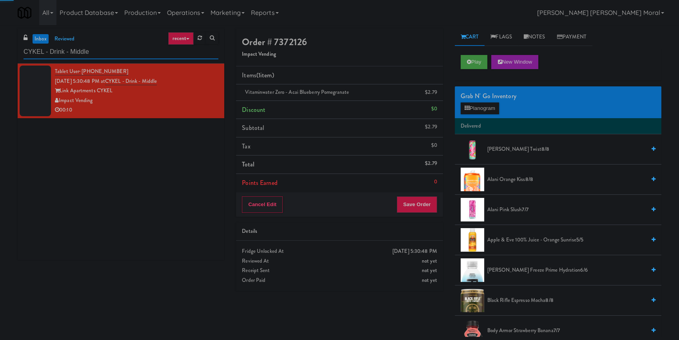
paste input "Origin - Cooler - Left"
drag, startPoint x: 122, startPoint y: 52, endPoint x: 0, endPoint y: 51, distance: 122.4
click at [0, 51] on div "inbox reviewed recent all unclear take inventory issue suspicious failed recent…" at bounding box center [339, 182] width 679 height 308
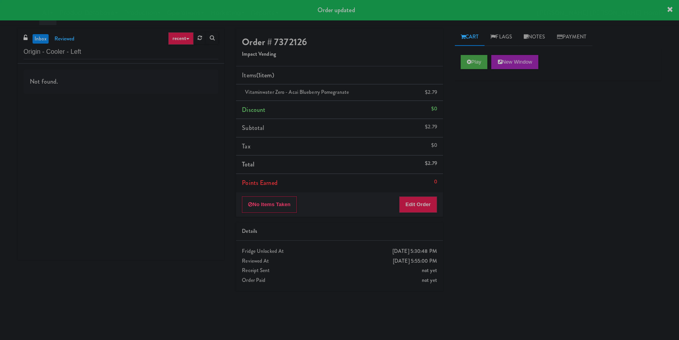
drag, startPoint x: 165, startPoint y: 109, endPoint x: 176, endPoint y: 104, distance: 12.5
click at [166, 109] on div "Not found." at bounding box center [121, 162] width 207 height 196
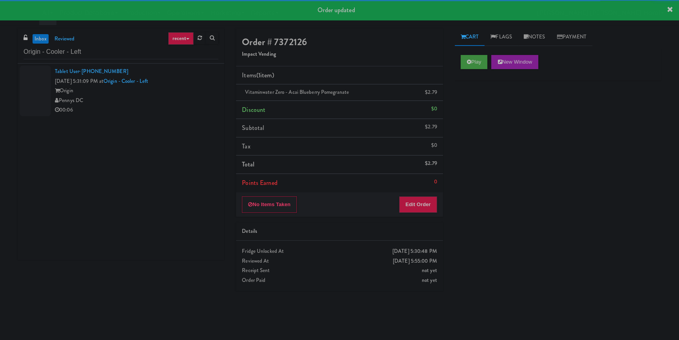
click at [178, 103] on div "Pennys DC" at bounding box center [137, 101] width 164 height 10
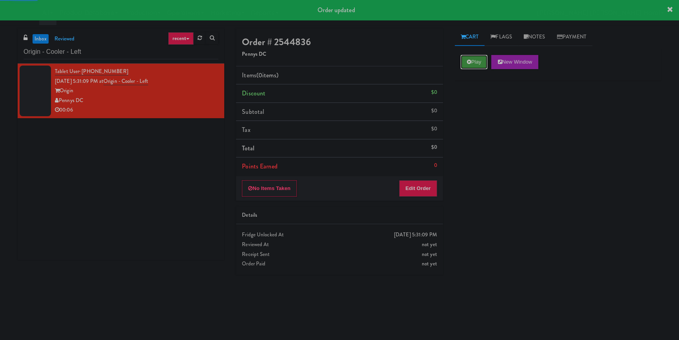
click at [470, 64] on icon at bounding box center [469, 61] width 4 height 5
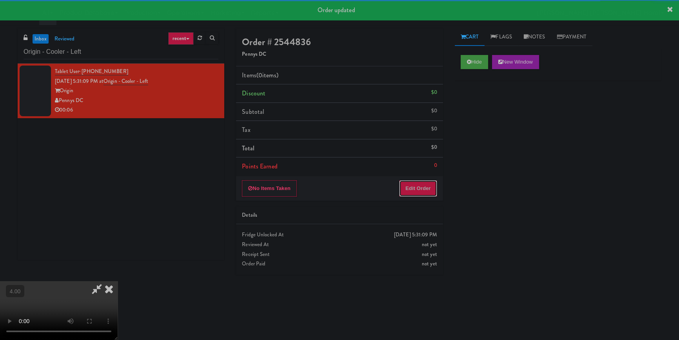
click at [431, 187] on button "Edit Order" at bounding box center [418, 188] width 38 height 16
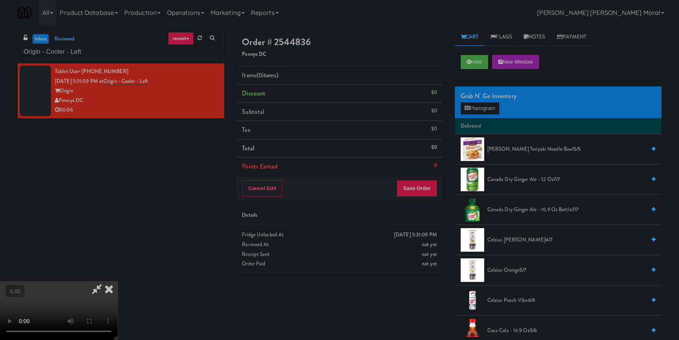
click at [118, 281] on video at bounding box center [59, 310] width 118 height 59
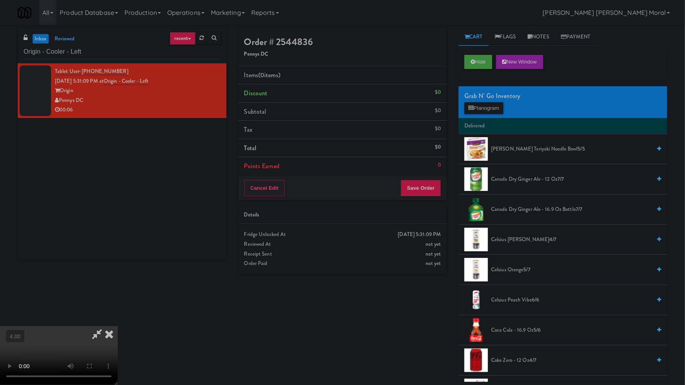
click at [118, 326] on video at bounding box center [59, 355] width 118 height 59
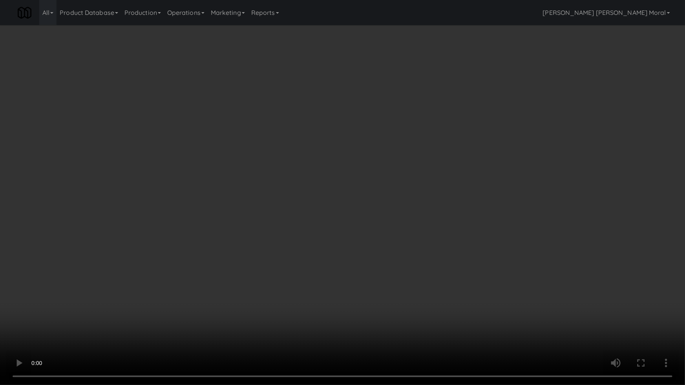
click at [381, 239] on video at bounding box center [342, 192] width 685 height 385
click at [392, 257] on video at bounding box center [342, 192] width 685 height 385
click at [392, 255] on video at bounding box center [342, 192] width 685 height 385
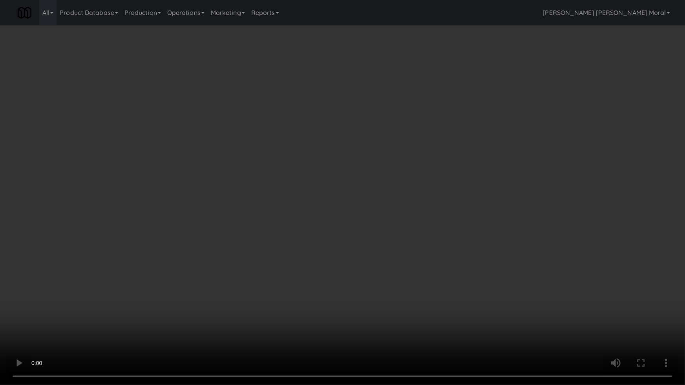
click at [392, 255] on video at bounding box center [342, 192] width 685 height 385
drag, startPoint x: 392, startPoint y: 255, endPoint x: 439, endPoint y: 187, distance: 82.6
click at [392, 255] on video at bounding box center [342, 192] width 685 height 385
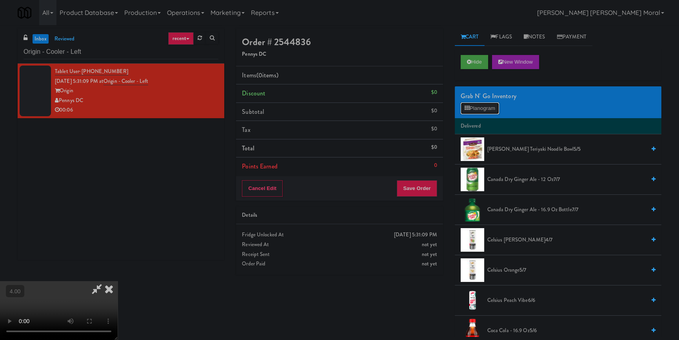
click at [484, 111] on button "Planogram" at bounding box center [480, 108] width 38 height 12
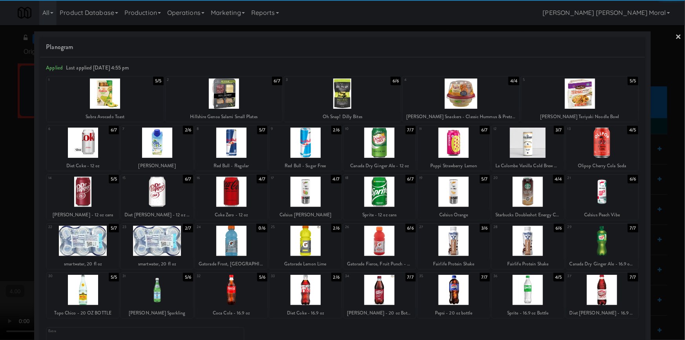
click at [603, 285] on div at bounding box center [602, 290] width 72 height 30
click at [0, 188] on div at bounding box center [342, 170] width 685 height 340
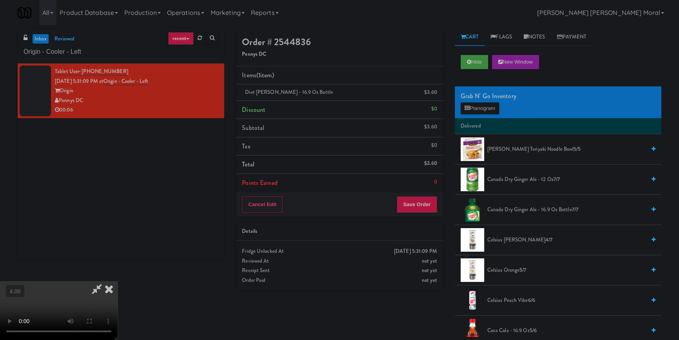
click at [118, 281] on icon at bounding box center [108, 289] width 17 height 16
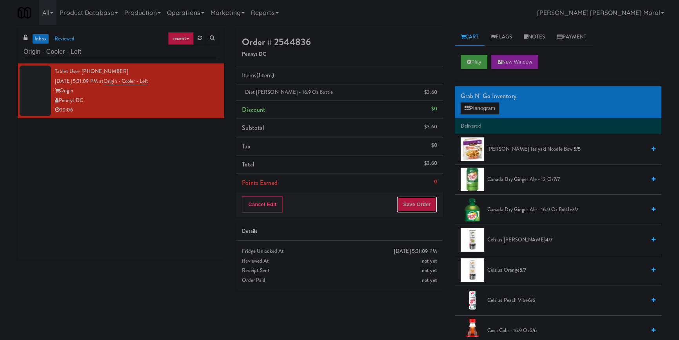
click at [408, 199] on button "Save Order" at bounding box center [417, 204] width 40 height 16
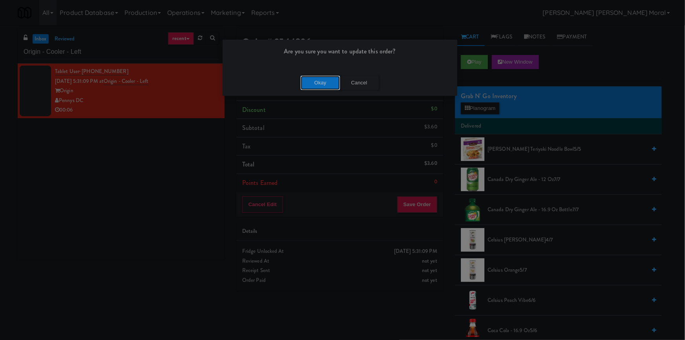
click at [322, 86] on button "Okay" at bounding box center [319, 83] width 39 height 14
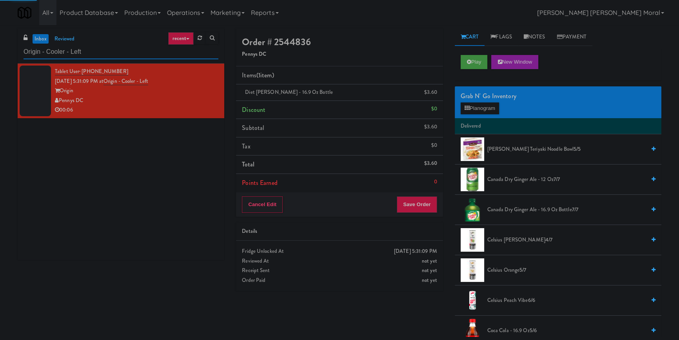
drag, startPoint x: 111, startPoint y: 51, endPoint x: 0, endPoint y: 51, distance: 110.6
click at [0, 51] on div "inbox reviewed recent all unclear take inventory issue suspicious failed recent…" at bounding box center [339, 182] width 679 height 308
paste input "Avant HP - Cooler - Middle"
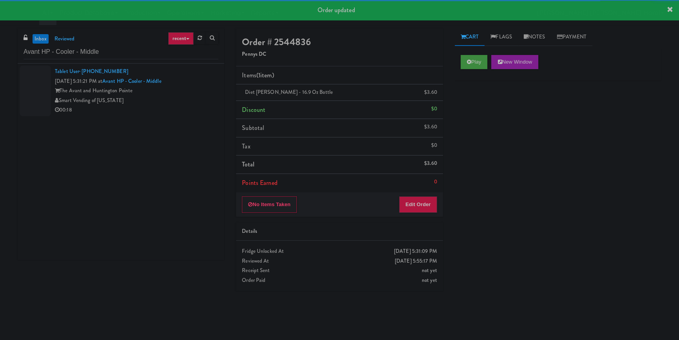
click at [177, 108] on div "00:18" at bounding box center [137, 110] width 164 height 10
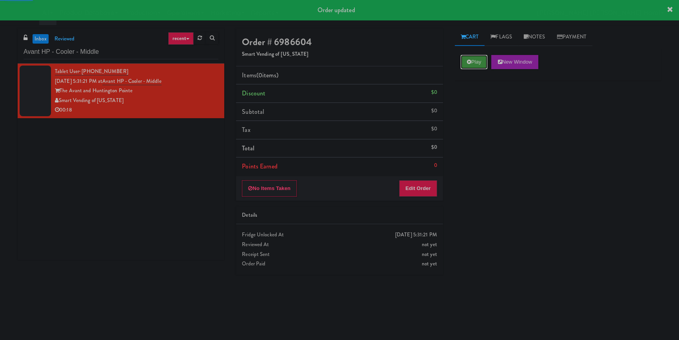
click at [484, 63] on button "Play" at bounding box center [474, 62] width 27 height 14
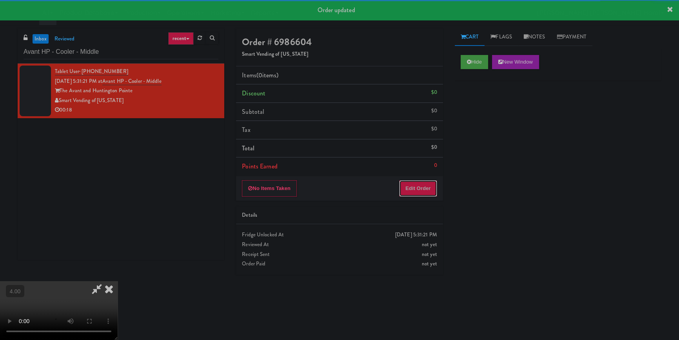
click at [422, 189] on button "Edit Order" at bounding box center [418, 188] width 38 height 16
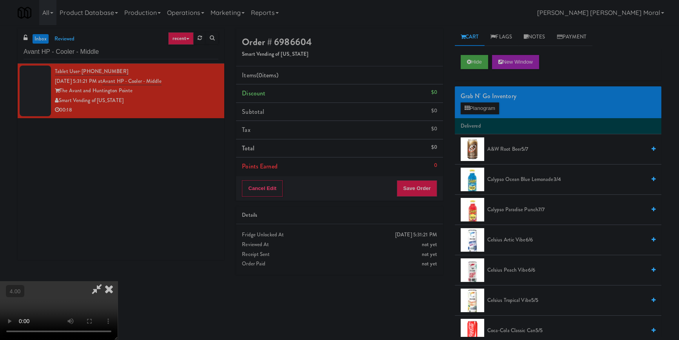
click at [118, 281] on video at bounding box center [59, 310] width 118 height 59
drag, startPoint x: 278, startPoint y: 198, endPoint x: 278, endPoint y: 229, distance: 31.0
click at [118, 281] on video at bounding box center [59, 310] width 118 height 59
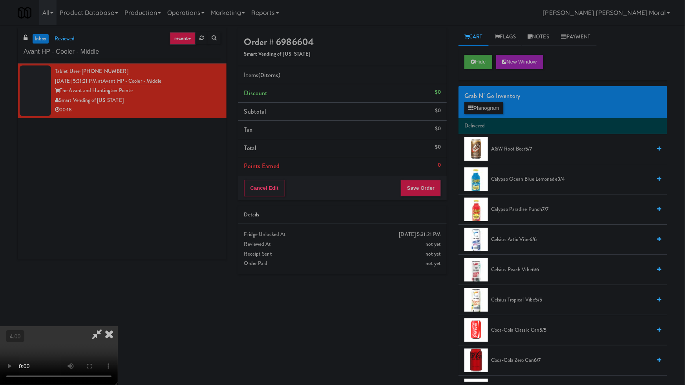
click at [118, 326] on video at bounding box center [59, 355] width 118 height 59
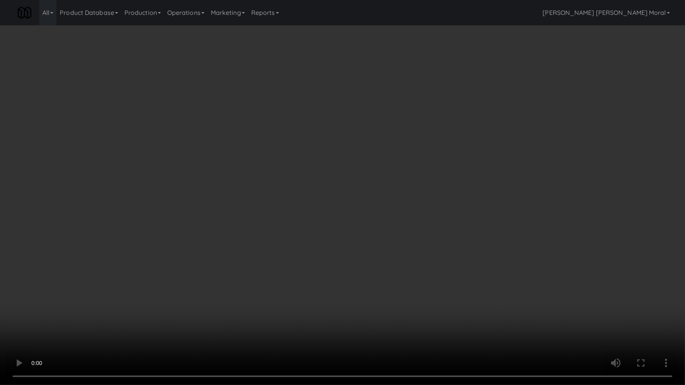
click at [318, 277] on video at bounding box center [342, 192] width 685 height 385
click at [320, 277] on video at bounding box center [342, 192] width 685 height 385
click at [322, 280] on video at bounding box center [342, 192] width 685 height 385
click at [342, 271] on video at bounding box center [342, 192] width 685 height 385
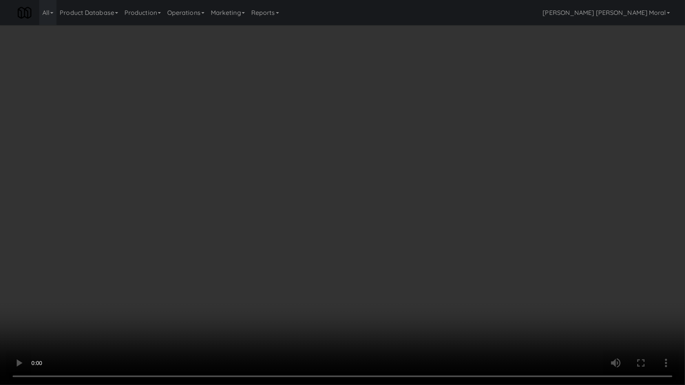
click at [343, 270] on video at bounding box center [342, 192] width 685 height 385
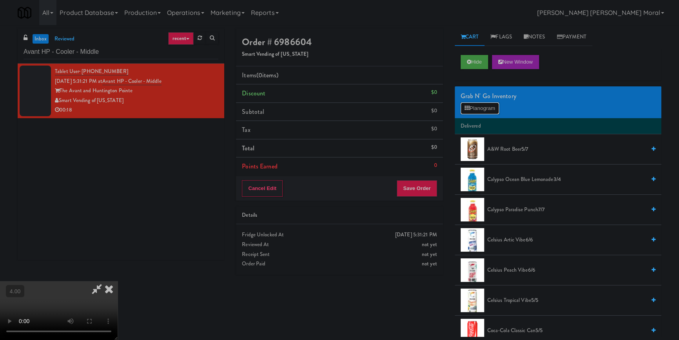
drag, startPoint x: 479, startPoint y: 109, endPoint x: 468, endPoint y: 112, distance: 10.6
click at [479, 109] on button "Planogram" at bounding box center [480, 108] width 38 height 12
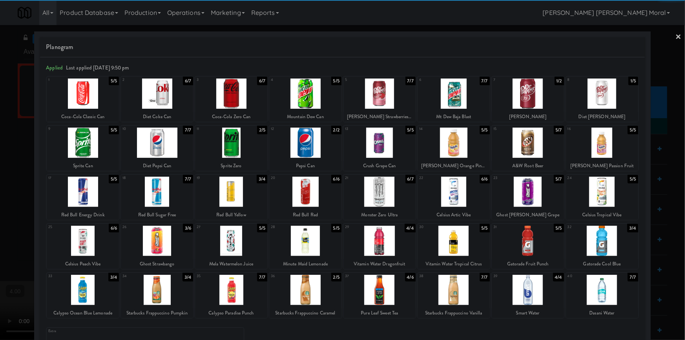
click at [392, 193] on div at bounding box center [379, 192] width 72 height 30
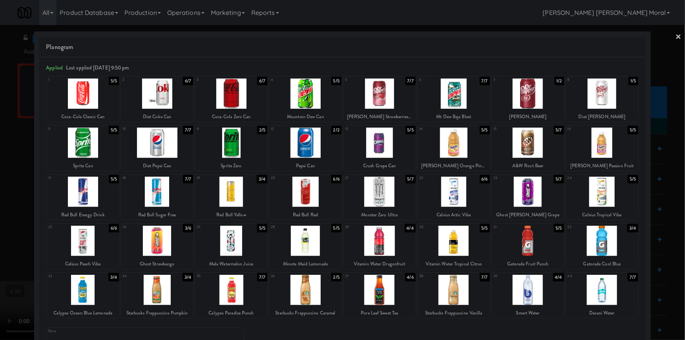
click at [89, 153] on div at bounding box center [83, 142] width 72 height 30
drag, startPoint x: 0, startPoint y: 138, endPoint x: 96, endPoint y: 138, distance: 96.5
click at [0, 138] on div at bounding box center [342, 170] width 685 height 340
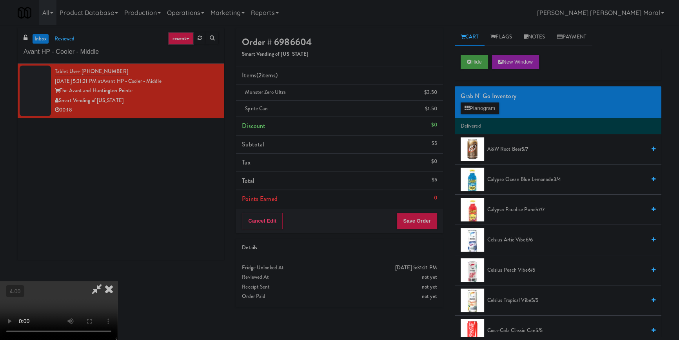
click at [118, 281] on icon at bounding box center [108, 289] width 17 height 16
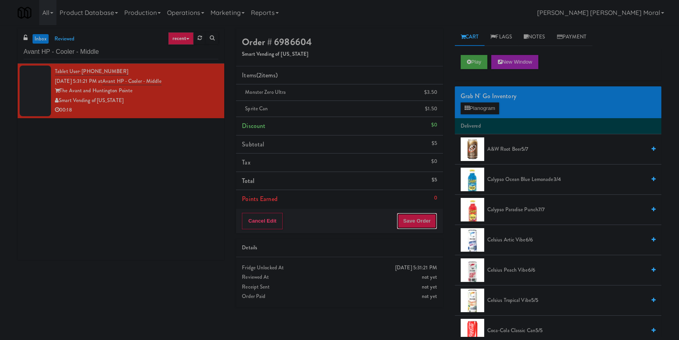
click at [426, 217] on button "Save Order" at bounding box center [417, 221] width 40 height 16
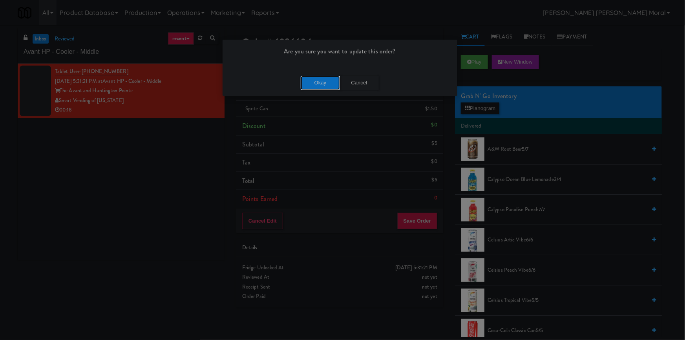
click at [329, 87] on button "Okay" at bounding box center [319, 83] width 39 height 14
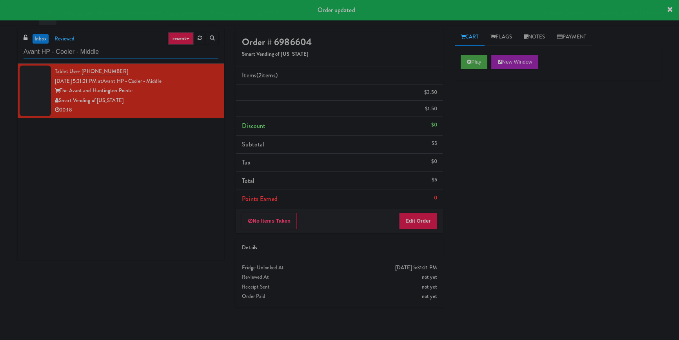
drag, startPoint x: 128, startPoint y: 51, endPoint x: 0, endPoint y: 50, distance: 127.9
click at [0, 50] on div "inbox reviewed recent all unclear take inventory issue suspicious failed recent…" at bounding box center [339, 182] width 679 height 308
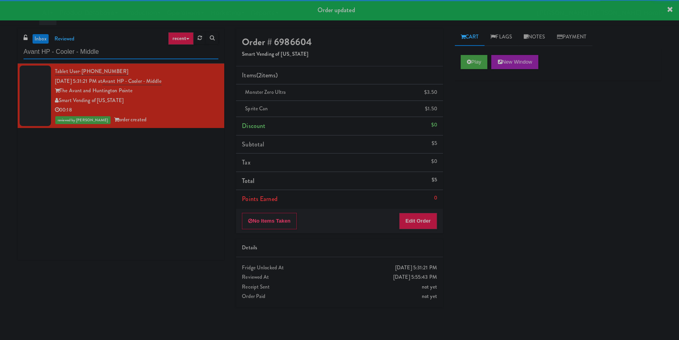
paste input "(Food, Snack & Drink) EWR 1-TB-MAIN BREAK ROOM"
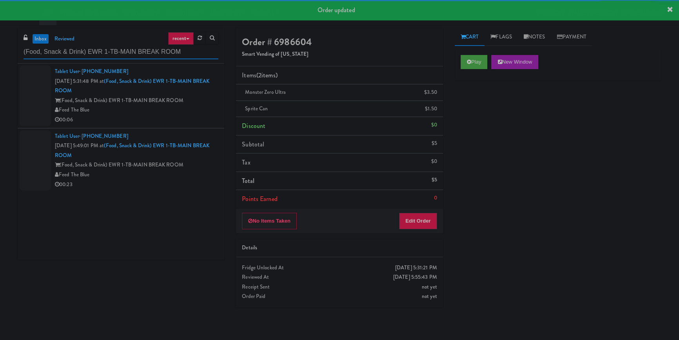
type input "(Food, Snack & Drink) EWR 1-TB-MAIN BREAK ROOM"
click at [196, 100] on div "(Food, Snack & Drink) EWR 1-TB-MAIN BREAK ROOM" at bounding box center [137, 101] width 164 height 10
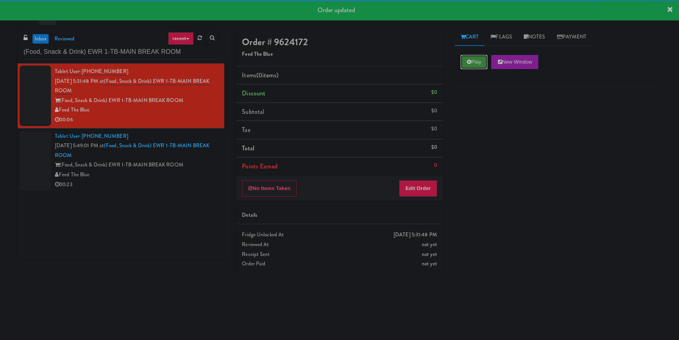
click at [479, 59] on button "Play" at bounding box center [474, 62] width 27 height 14
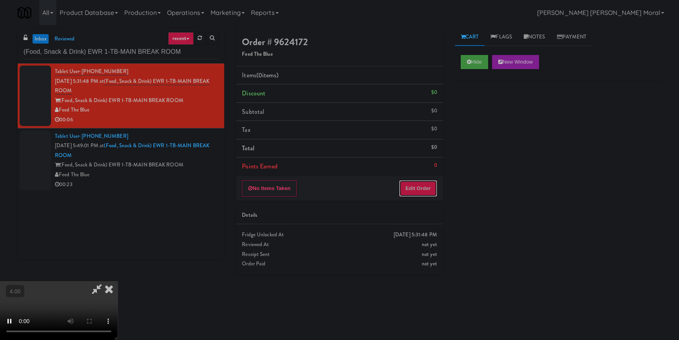
click at [424, 188] on button "Edit Order" at bounding box center [418, 188] width 38 height 16
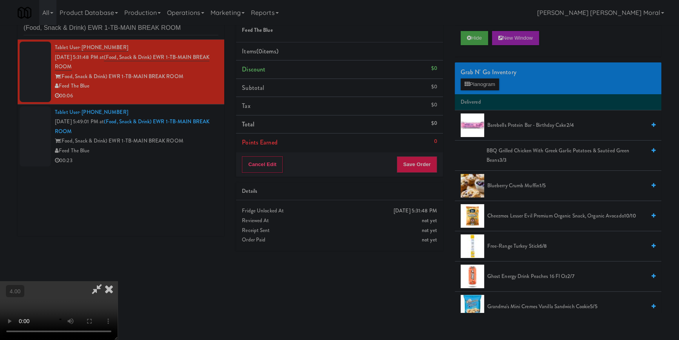
click at [118, 281] on video at bounding box center [59, 310] width 118 height 59
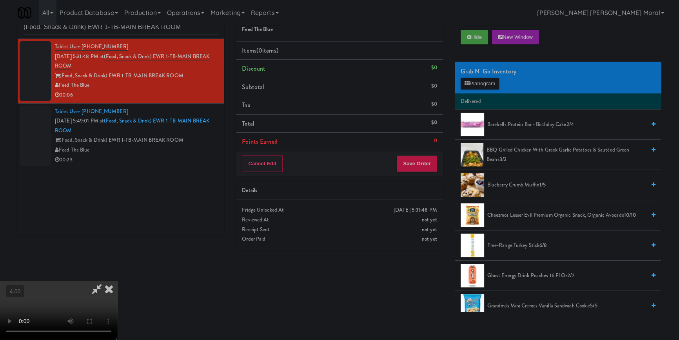
drag, startPoint x: 235, startPoint y: 255, endPoint x: 239, endPoint y: 283, distance: 28.1
click at [118, 281] on video at bounding box center [59, 310] width 118 height 59
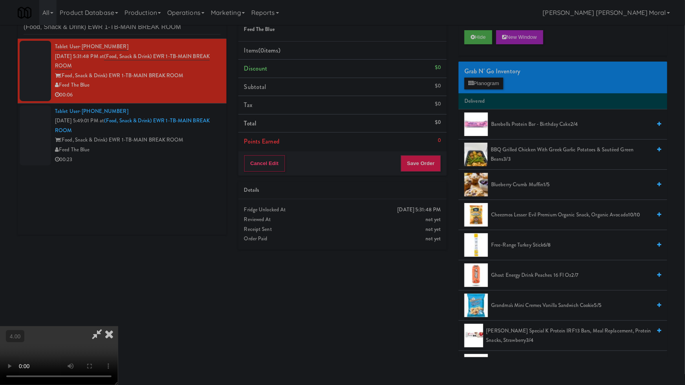
click at [118, 326] on video at bounding box center [59, 355] width 118 height 59
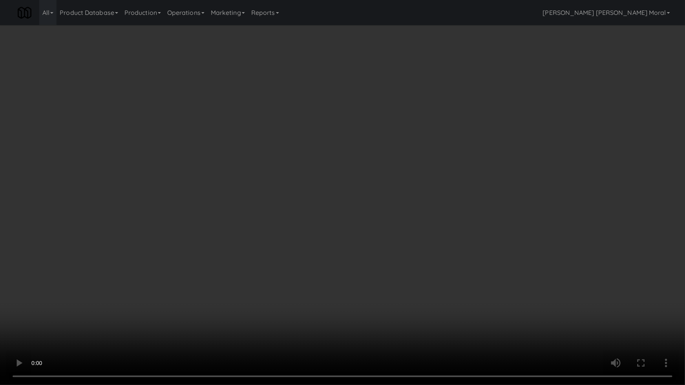
drag, startPoint x: 313, startPoint y: 228, endPoint x: 376, endPoint y: 166, distance: 88.5
click at [313, 228] on video at bounding box center [342, 192] width 685 height 385
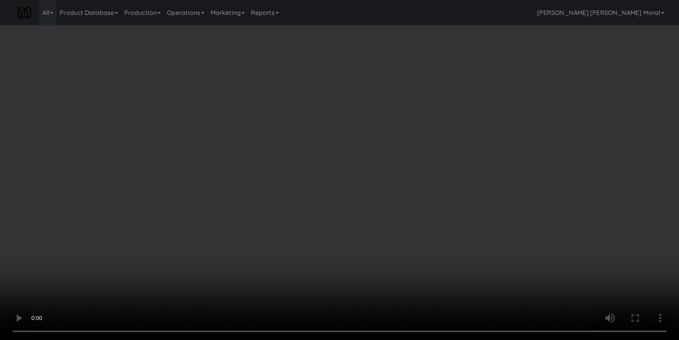
click at [472, 90] on div "Grab N' Go Inventory Planogram" at bounding box center [558, 78] width 207 height 32
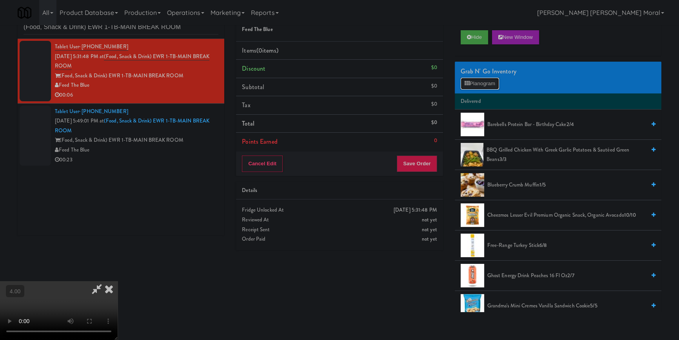
click at [476, 82] on button "Planogram" at bounding box center [480, 84] width 38 height 12
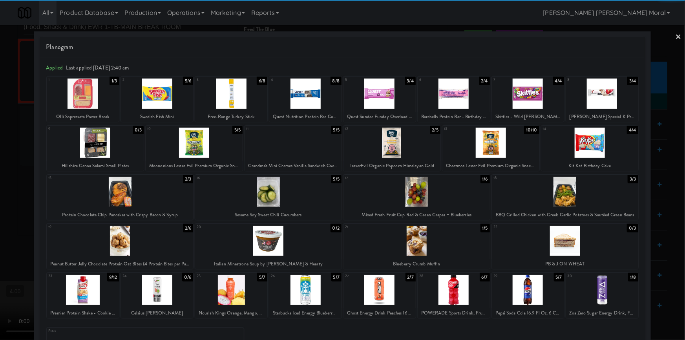
click at [314, 297] on div at bounding box center [305, 290] width 72 height 30
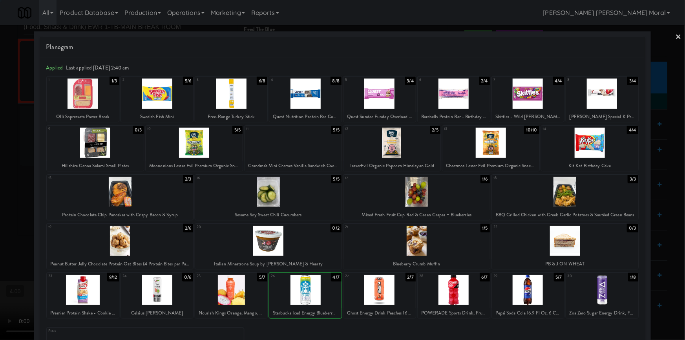
click at [2, 127] on div at bounding box center [342, 170] width 685 height 340
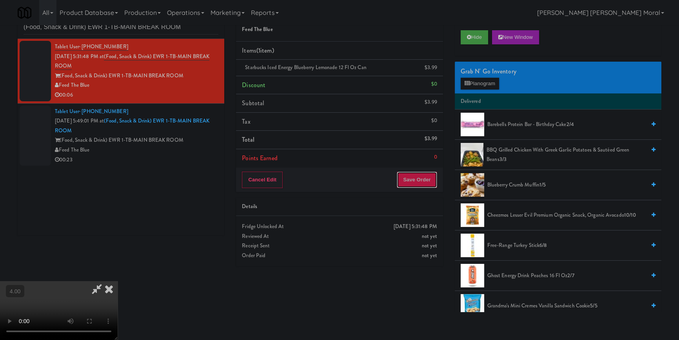
drag, startPoint x: 425, startPoint y: 176, endPoint x: 413, endPoint y: 175, distance: 12.6
click at [425, 176] on button "Save Order" at bounding box center [417, 179] width 40 height 16
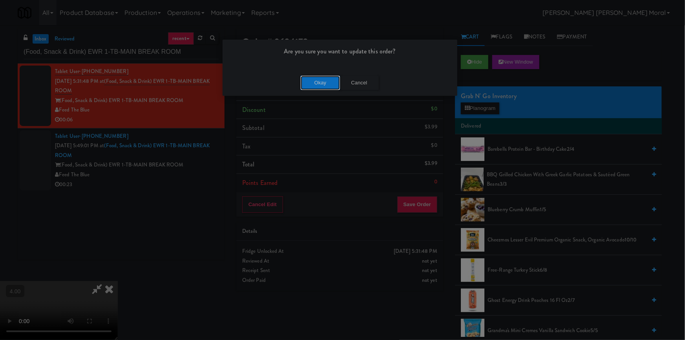
click at [318, 85] on button "Okay" at bounding box center [319, 83] width 39 height 14
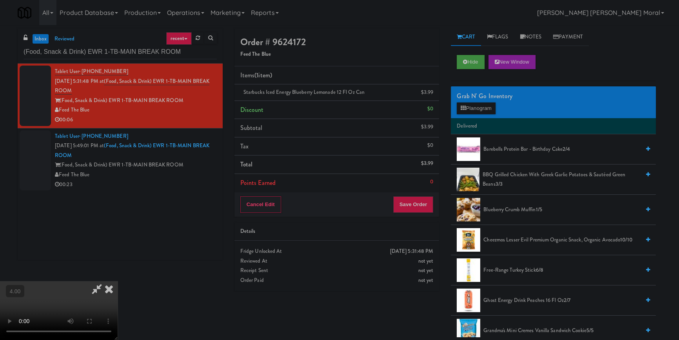
click at [118, 281] on icon at bounding box center [108, 289] width 17 height 16
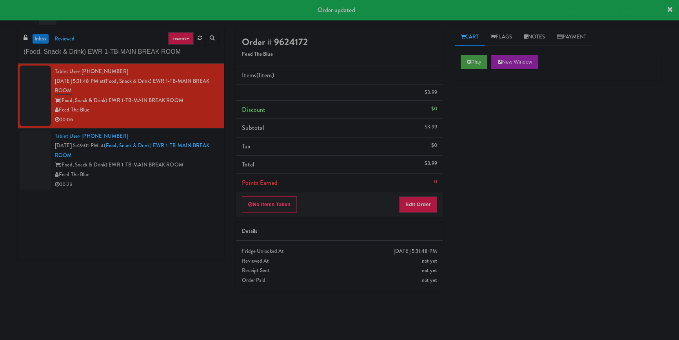
click at [197, 157] on div "Tablet User · (856) 986-5306 [DATE] 5:49:01 PM at (Food, Snack & Drink) EWR 1-T…" at bounding box center [137, 160] width 164 height 58
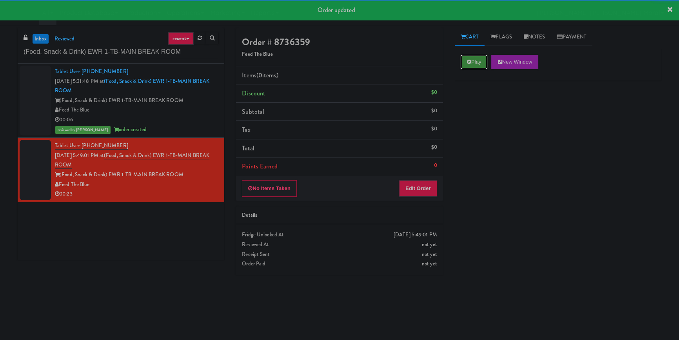
click at [480, 55] on button "Play" at bounding box center [474, 62] width 27 height 14
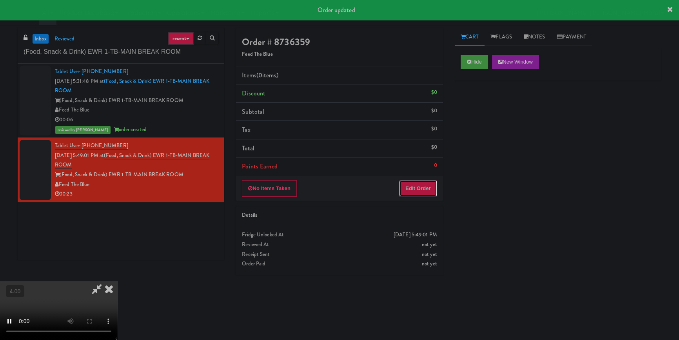
click at [415, 195] on button "Edit Order" at bounding box center [418, 188] width 38 height 16
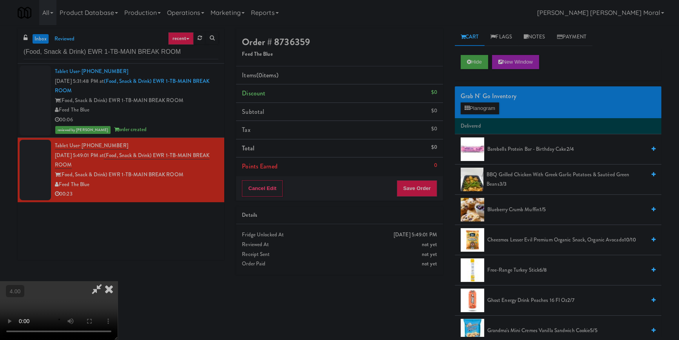
click at [118, 281] on video at bounding box center [59, 310] width 118 height 59
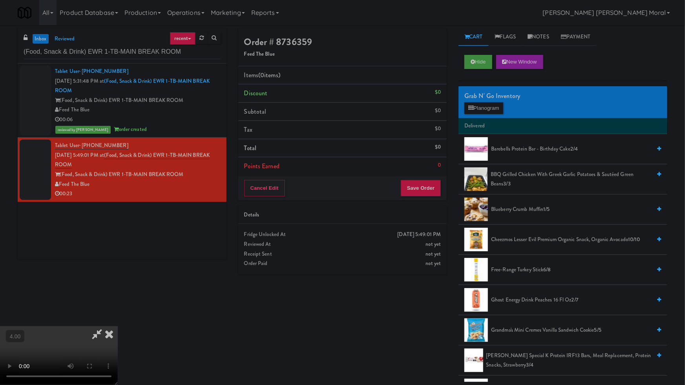
click at [118, 326] on video at bounding box center [59, 355] width 118 height 59
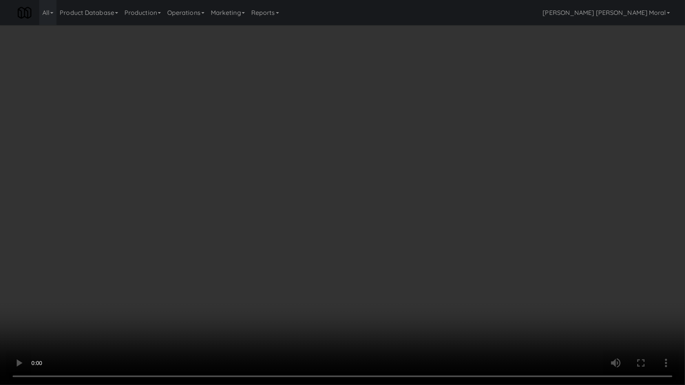
click at [248, 275] on video at bounding box center [342, 192] width 685 height 385
click at [300, 245] on video at bounding box center [342, 192] width 685 height 385
click at [311, 246] on video at bounding box center [342, 192] width 685 height 385
click at [314, 243] on video at bounding box center [342, 192] width 685 height 385
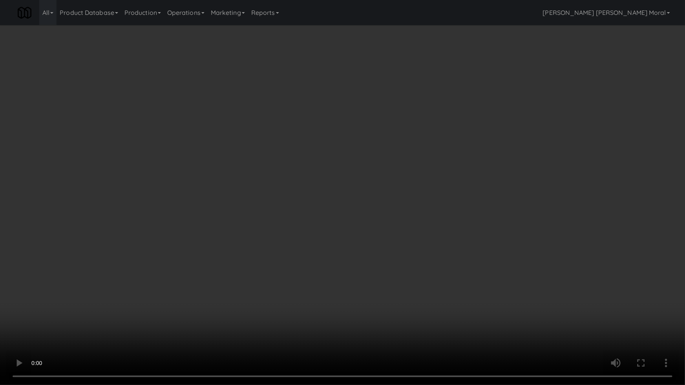
click at [318, 242] on video at bounding box center [342, 192] width 685 height 385
click at [295, 247] on video at bounding box center [342, 192] width 685 height 385
click at [317, 255] on video at bounding box center [342, 192] width 685 height 385
click at [320, 254] on video at bounding box center [342, 192] width 685 height 385
click at [339, 253] on video at bounding box center [342, 192] width 685 height 385
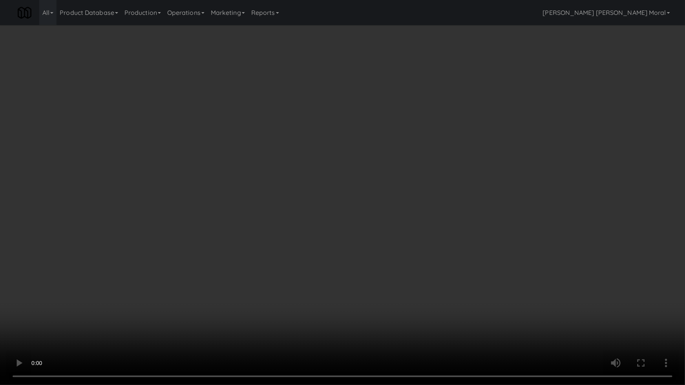
click at [291, 285] on video at bounding box center [342, 192] width 685 height 385
click at [275, 272] on video at bounding box center [342, 192] width 685 height 385
click at [286, 275] on video at bounding box center [342, 192] width 685 height 385
click at [294, 276] on video at bounding box center [342, 192] width 685 height 385
click at [294, 277] on video at bounding box center [342, 192] width 685 height 385
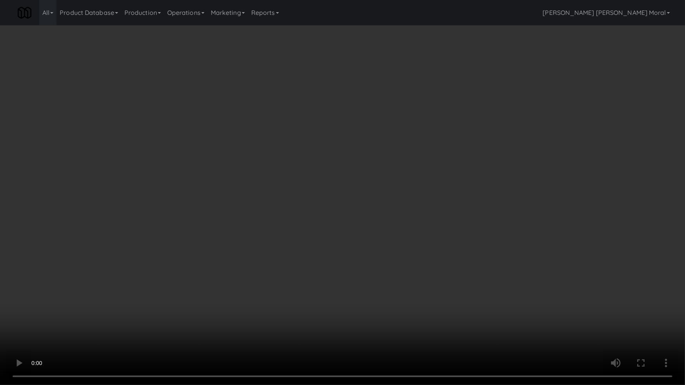
click at [307, 273] on video at bounding box center [342, 192] width 685 height 385
click at [314, 271] on video at bounding box center [342, 192] width 685 height 385
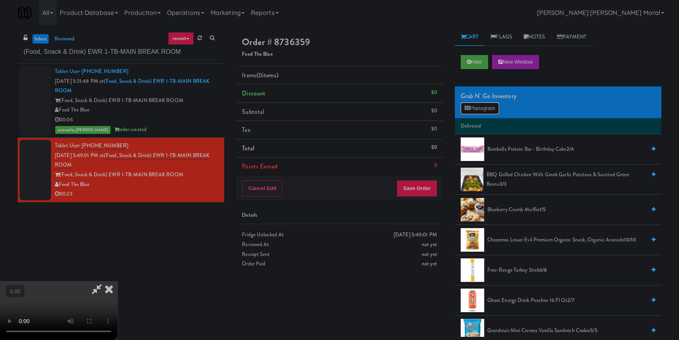
click at [488, 109] on button "Planogram" at bounding box center [480, 108] width 38 height 12
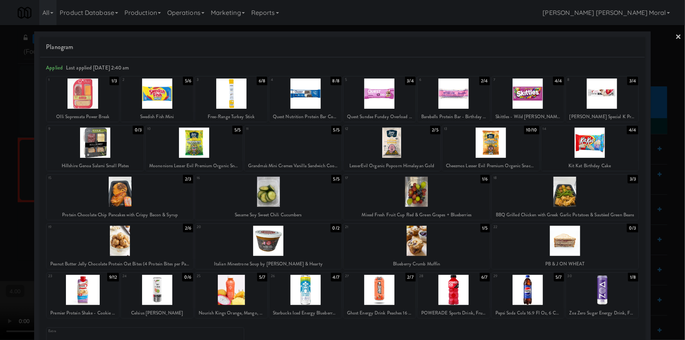
click at [468, 100] on div at bounding box center [453, 93] width 72 height 30
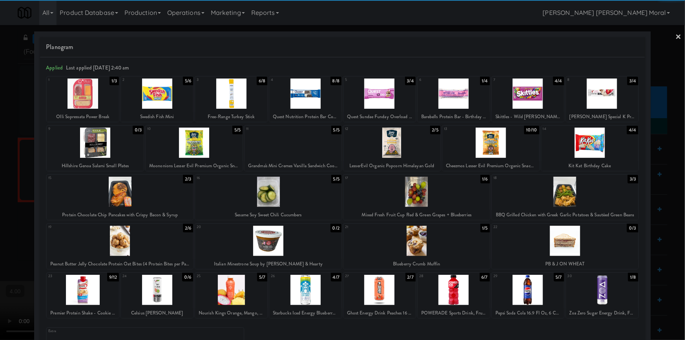
drag, startPoint x: 11, startPoint y: 116, endPoint x: 29, endPoint y: 113, distance: 17.4
click at [9, 115] on div at bounding box center [342, 170] width 685 height 340
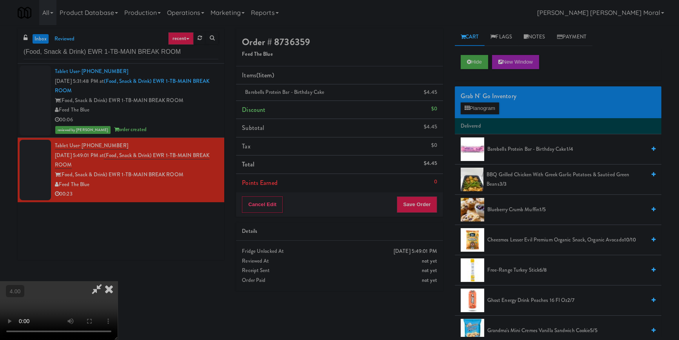
click at [106, 281] on icon at bounding box center [97, 289] width 18 height 16
click at [415, 205] on button "Save Order" at bounding box center [417, 204] width 40 height 16
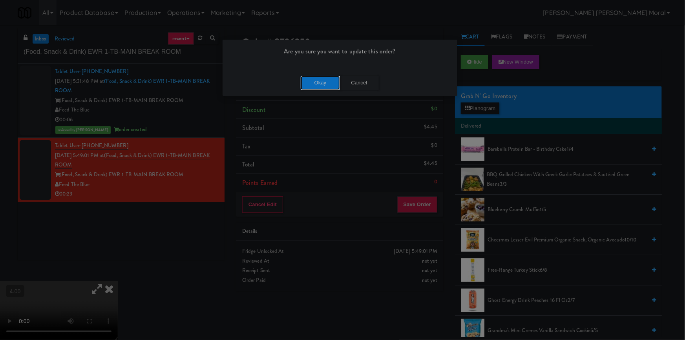
click at [324, 88] on button "Okay" at bounding box center [319, 83] width 39 height 14
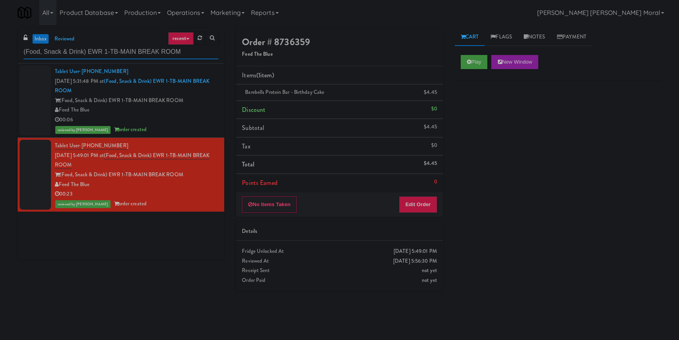
paste input "WPW - Left - Fridge"
drag, startPoint x: 204, startPoint y: 51, endPoint x: 0, endPoint y: 63, distance: 204.4
click at [0, 63] on div "inbox reviewed recent all unclear take inventory issue suspicious failed recent…" at bounding box center [339, 182] width 679 height 308
type input "WPW - Left - Fridge"
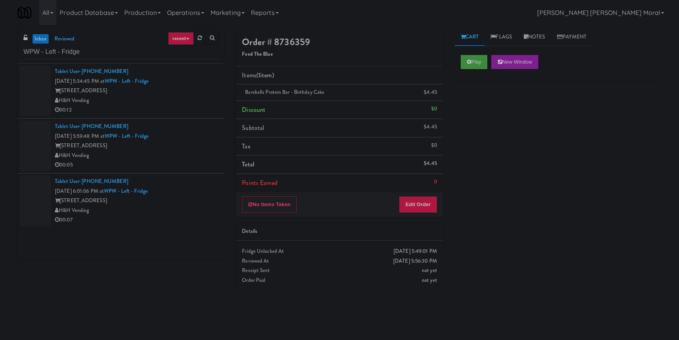
click at [160, 106] on div "00:12" at bounding box center [137, 110] width 164 height 10
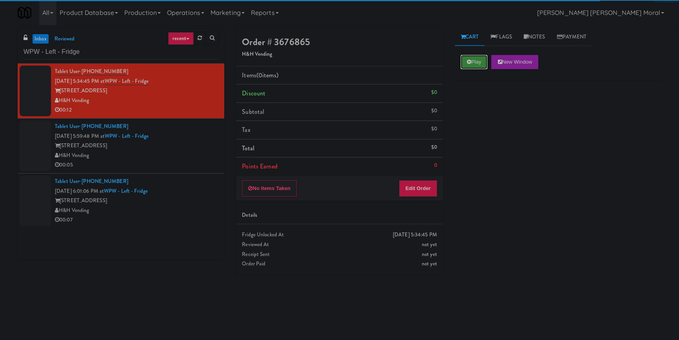
click at [478, 62] on button "Play" at bounding box center [474, 62] width 27 height 14
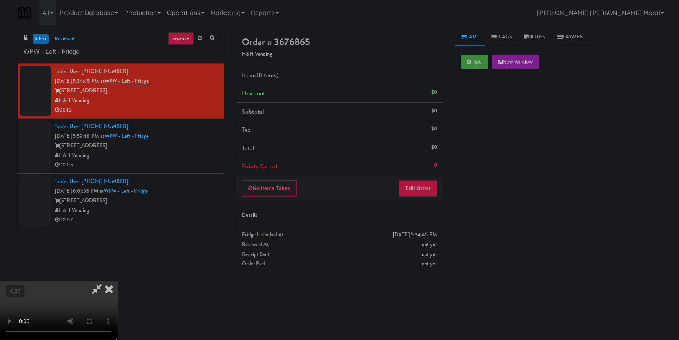
click at [424, 200] on div "No Items Taken Edit Order" at bounding box center [339, 188] width 207 height 24
click at [424, 191] on button "Edit Order" at bounding box center [418, 188] width 38 height 16
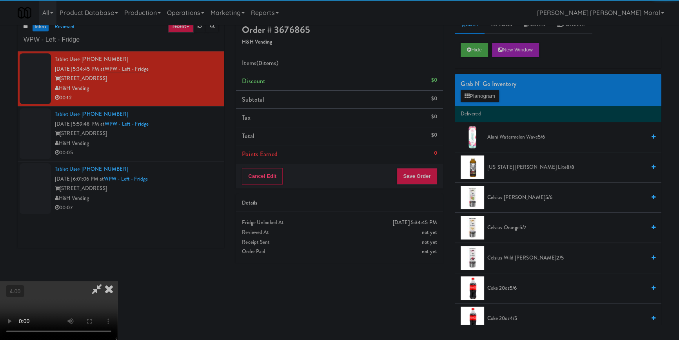
scroll to position [25, 0]
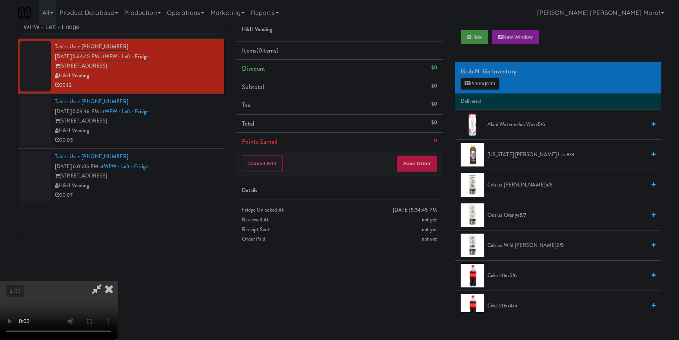
click at [118, 281] on video at bounding box center [59, 310] width 118 height 59
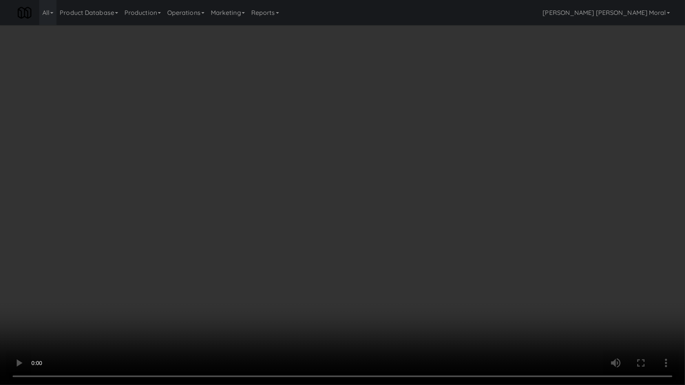
click at [308, 201] on video at bounding box center [342, 192] width 685 height 385
drag, startPoint x: 308, startPoint y: 201, endPoint x: 419, endPoint y: 107, distance: 145.0
click at [309, 201] on video at bounding box center [342, 192] width 685 height 385
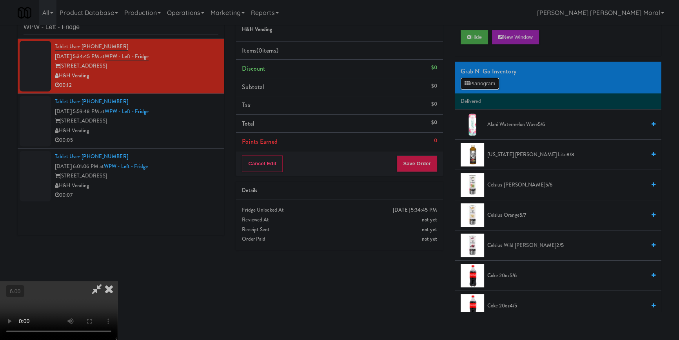
click at [490, 81] on button "Planogram" at bounding box center [480, 84] width 38 height 12
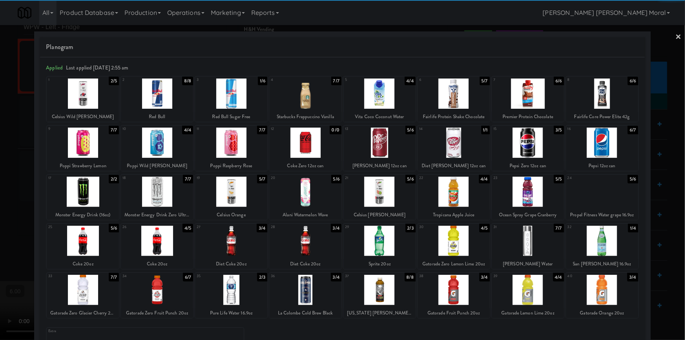
click at [291, 97] on div at bounding box center [305, 93] width 72 height 30
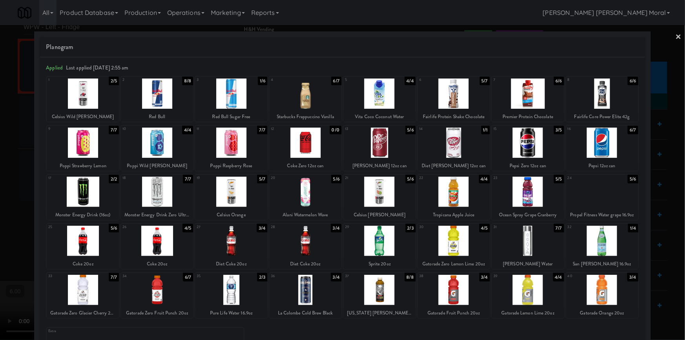
drag, startPoint x: 0, startPoint y: 104, endPoint x: 237, endPoint y: 150, distance: 241.9
click at [0, 104] on div at bounding box center [342, 170] width 685 height 340
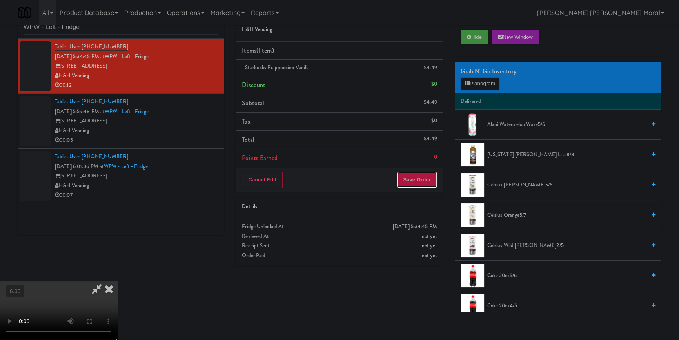
click at [425, 181] on button "Save Order" at bounding box center [417, 179] width 40 height 16
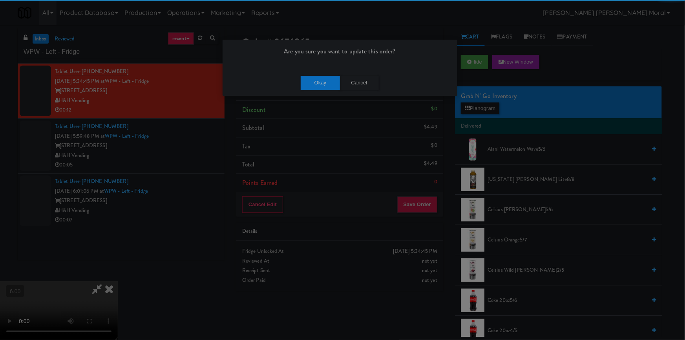
click at [318, 72] on div "Okay Cancel" at bounding box center [339, 82] width 235 height 26
click at [321, 83] on button "Okay" at bounding box center [319, 83] width 39 height 14
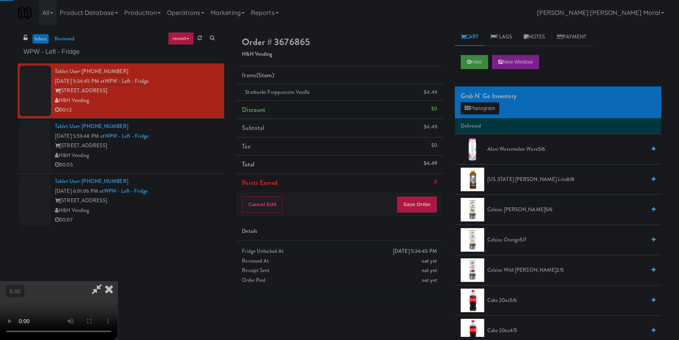
click at [118, 281] on icon at bounding box center [108, 289] width 17 height 16
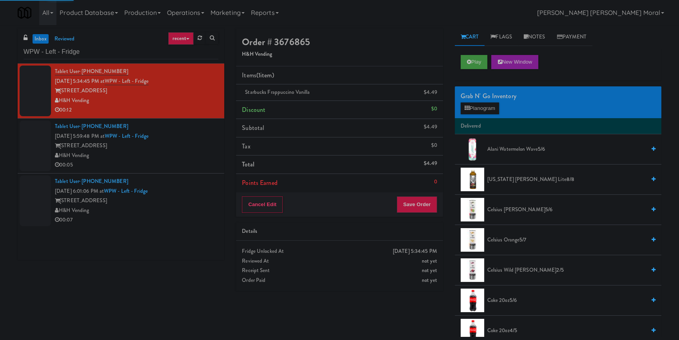
click at [185, 154] on div "H&H Vending" at bounding box center [137, 156] width 164 height 10
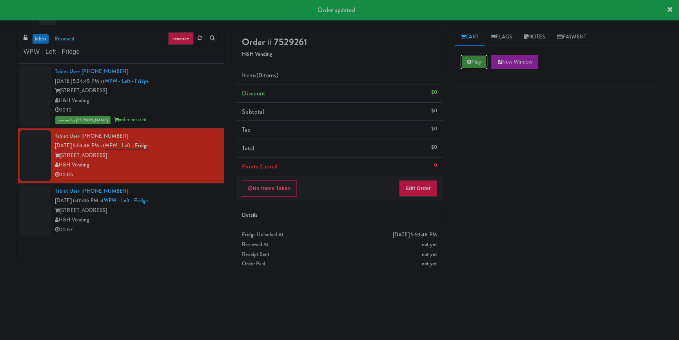
click at [477, 67] on button "Play" at bounding box center [474, 62] width 27 height 14
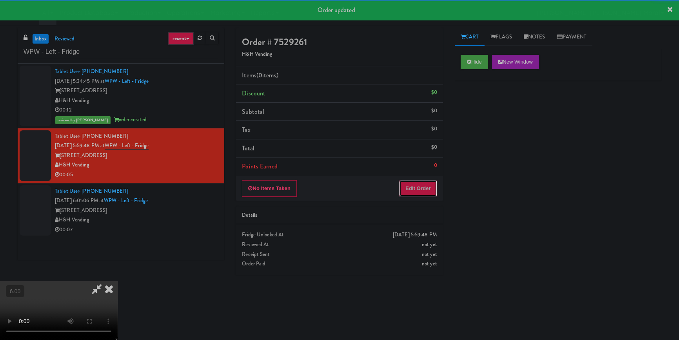
click at [419, 185] on button "Edit Order" at bounding box center [418, 188] width 38 height 16
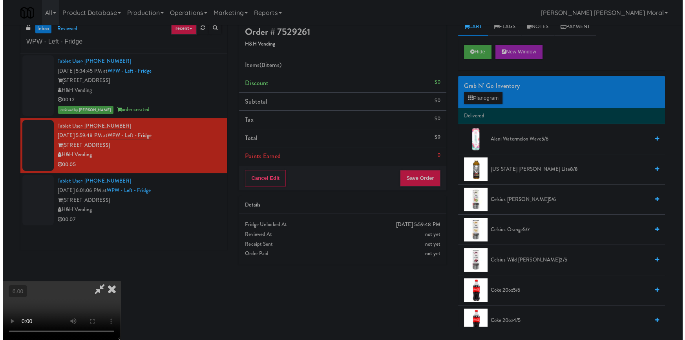
scroll to position [25, 0]
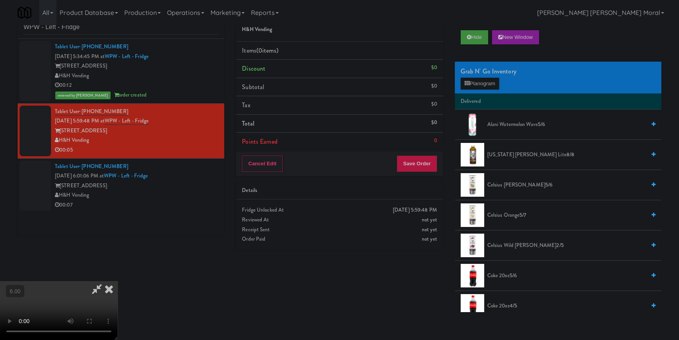
click at [118, 281] on video at bounding box center [59, 310] width 118 height 59
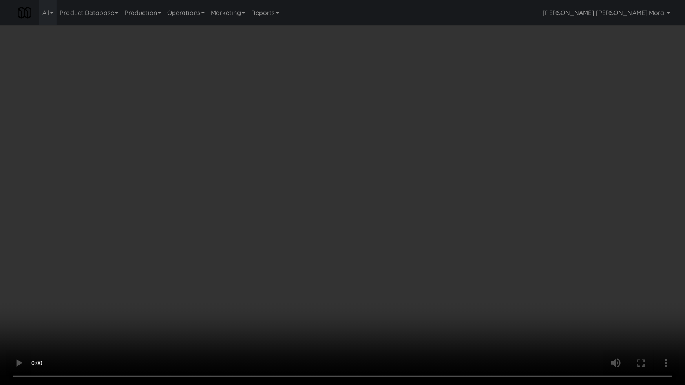
click at [279, 331] on video at bounding box center [342, 192] width 685 height 385
click at [301, 311] on video at bounding box center [342, 192] width 685 height 385
click at [308, 301] on video at bounding box center [342, 192] width 685 height 385
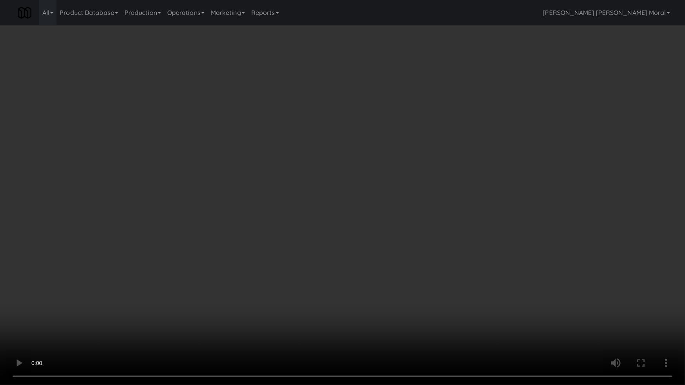
click at [310, 298] on video at bounding box center [342, 192] width 685 height 385
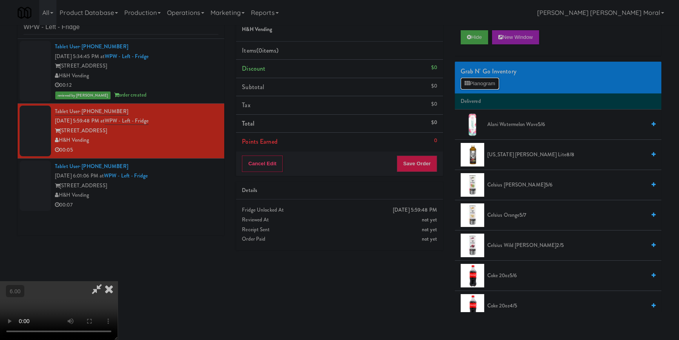
click at [475, 84] on button "Planogram" at bounding box center [480, 84] width 38 height 12
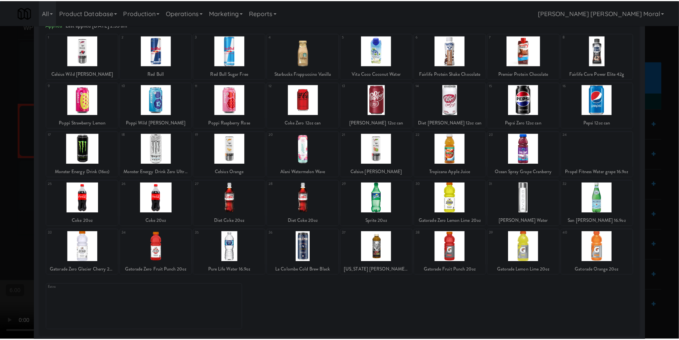
scroll to position [45, 0]
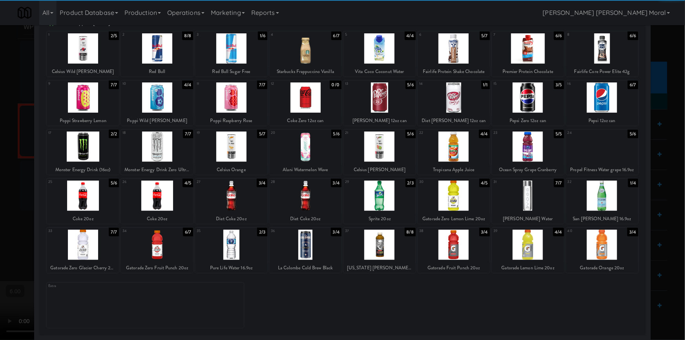
click at [621, 198] on div at bounding box center [602, 195] width 72 height 30
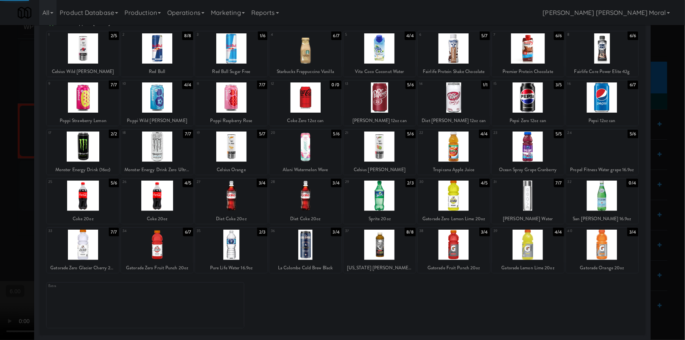
click at [659, 186] on div at bounding box center [342, 170] width 685 height 340
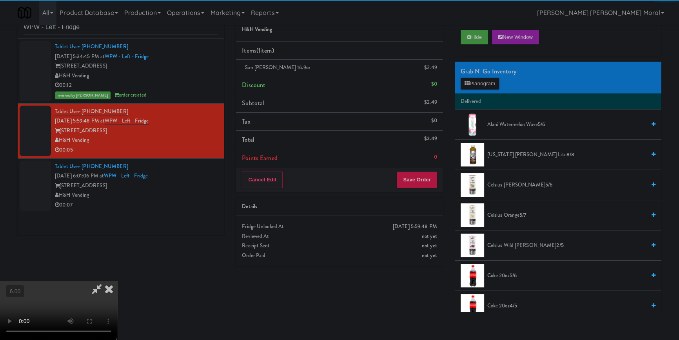
click at [118, 281] on icon at bounding box center [108, 289] width 17 height 16
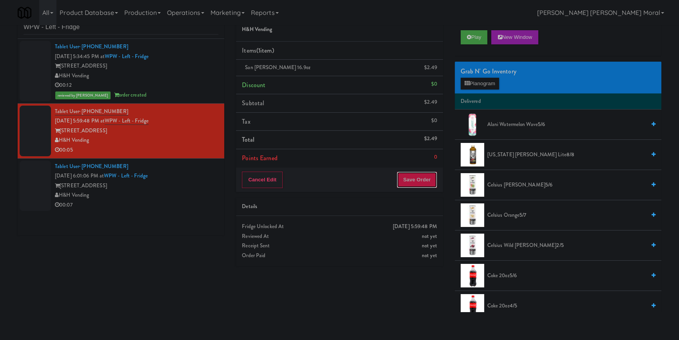
click at [424, 183] on button "Save Order" at bounding box center [417, 179] width 40 height 16
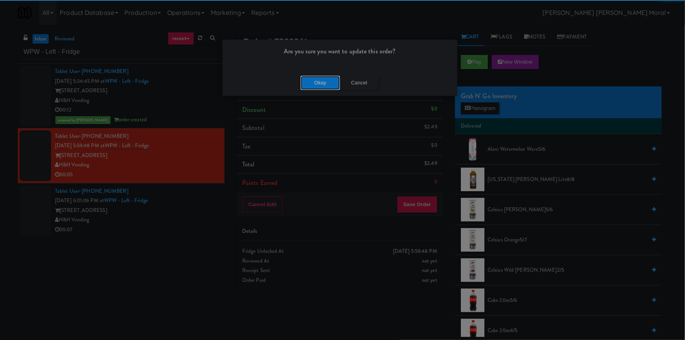
click at [315, 83] on button "Okay" at bounding box center [319, 83] width 39 height 14
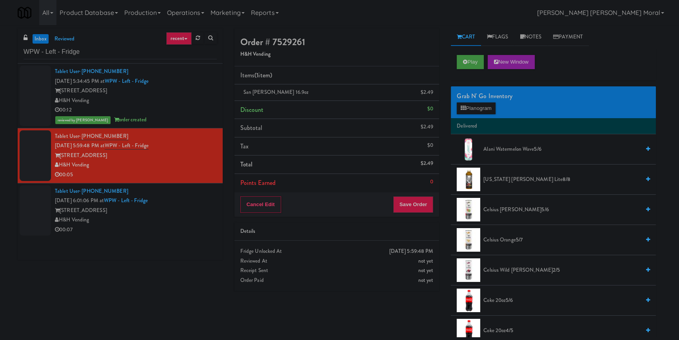
drag, startPoint x: 184, startPoint y: 216, endPoint x: 186, endPoint y: 220, distance: 5.3
click at [184, 216] on div "H&H Vending" at bounding box center [136, 220] width 162 height 10
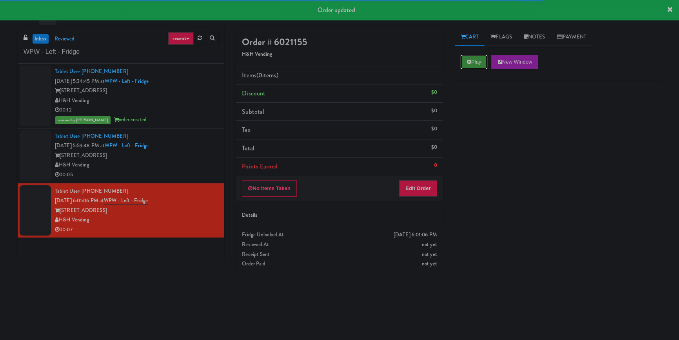
click at [472, 64] on button "Play" at bounding box center [474, 62] width 27 height 14
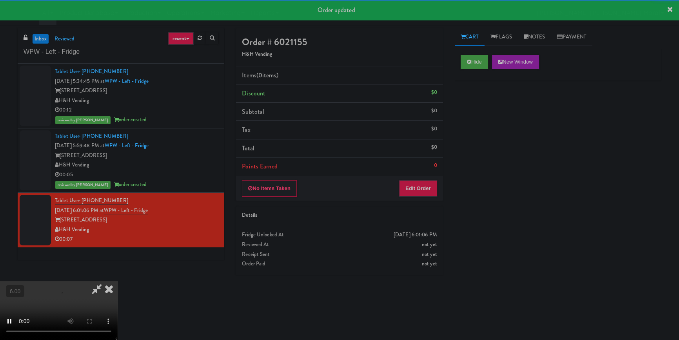
click at [397, 190] on div "No Items Taken Edit Order" at bounding box center [339, 188] width 207 height 24
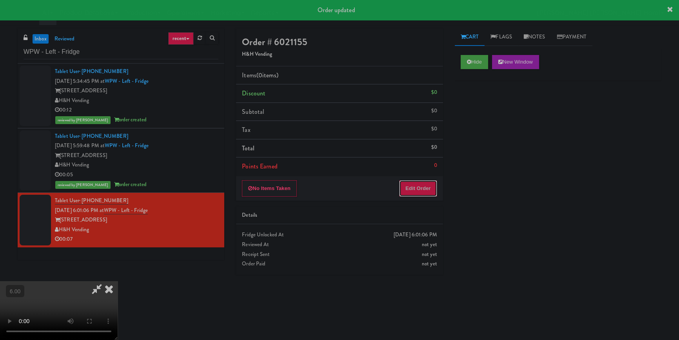
click at [420, 181] on button "Edit Order" at bounding box center [418, 188] width 38 height 16
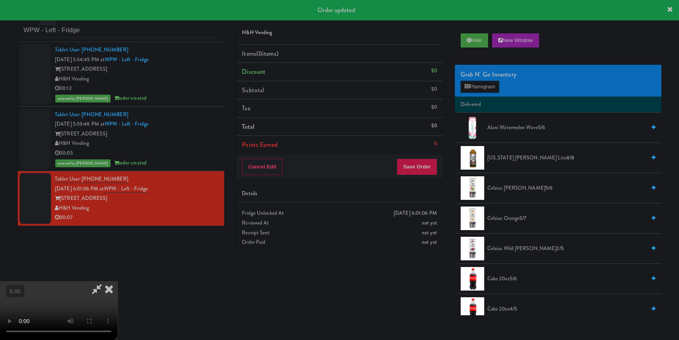
scroll to position [25, 0]
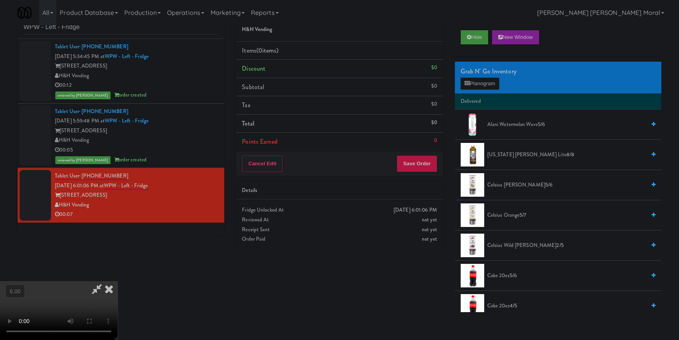
click at [118, 281] on video at bounding box center [59, 310] width 118 height 59
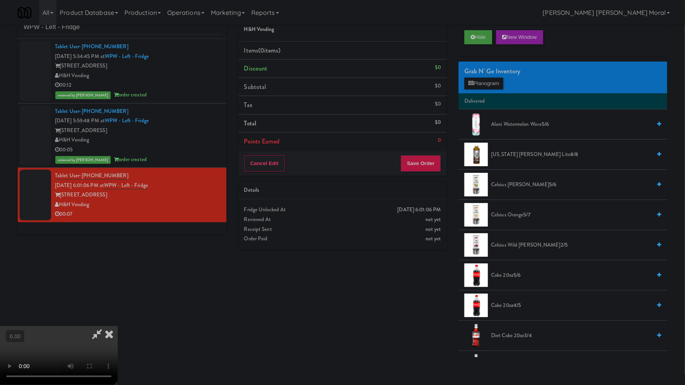
click at [118, 326] on video at bounding box center [59, 355] width 118 height 59
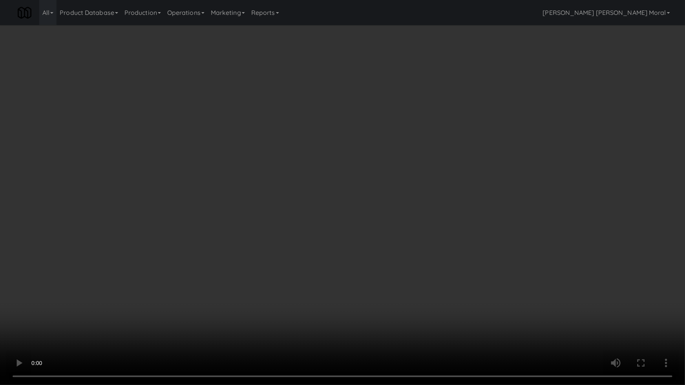
click at [227, 306] on video at bounding box center [342, 192] width 685 height 385
click at [226, 303] on video at bounding box center [342, 192] width 685 height 385
click at [252, 303] on video at bounding box center [342, 192] width 685 height 385
click at [257, 288] on video at bounding box center [342, 192] width 685 height 385
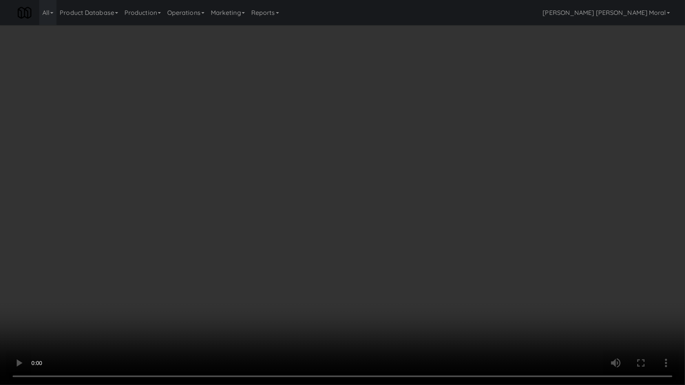
drag, startPoint x: 292, startPoint y: 272, endPoint x: 298, endPoint y: 270, distance: 6.6
click at [292, 271] on video at bounding box center [342, 192] width 685 height 385
click at [293, 271] on video at bounding box center [342, 192] width 685 height 385
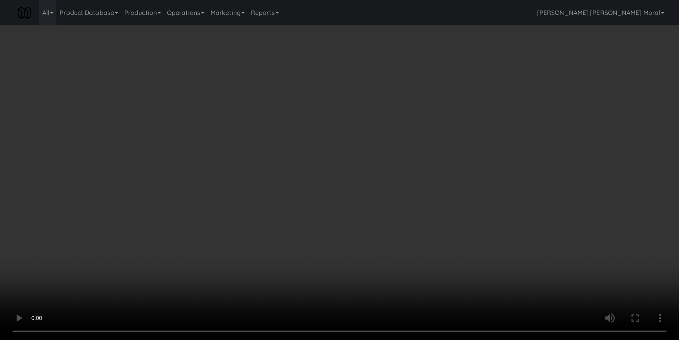
click at [478, 90] on div "Grab N' Go Inventory Planogram" at bounding box center [558, 78] width 207 height 32
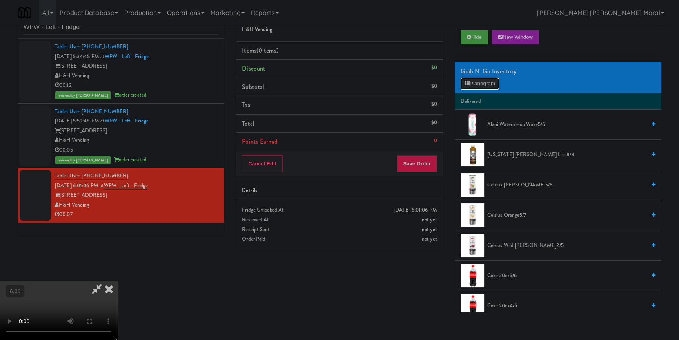
click at [477, 85] on button "Planogram" at bounding box center [480, 84] width 38 height 12
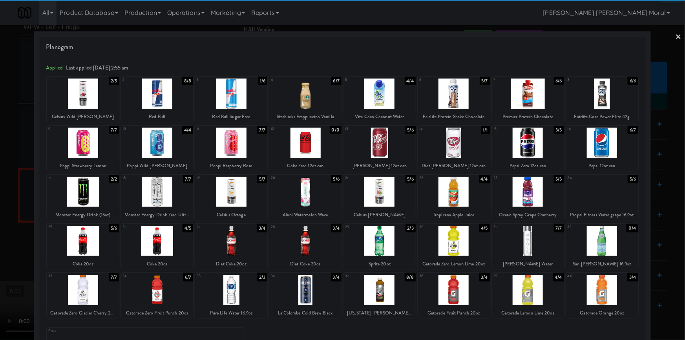
click at [85, 197] on div at bounding box center [83, 192] width 72 height 30
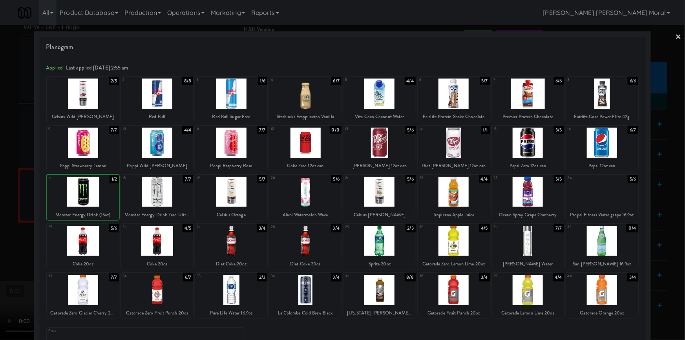
drag, startPoint x: 0, startPoint y: 163, endPoint x: 291, endPoint y: 177, distance: 291.4
click at [2, 164] on div at bounding box center [342, 170] width 685 height 340
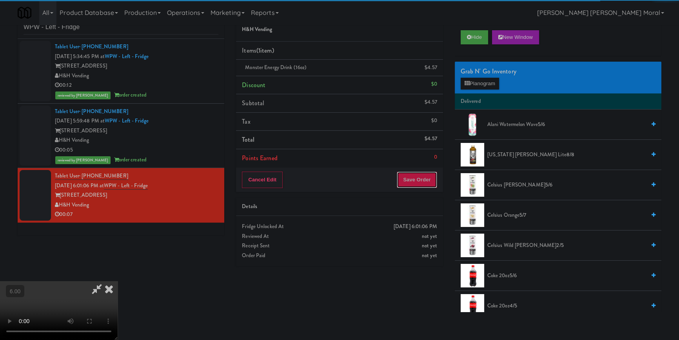
click at [419, 176] on button "Save Order" at bounding box center [417, 179] width 40 height 16
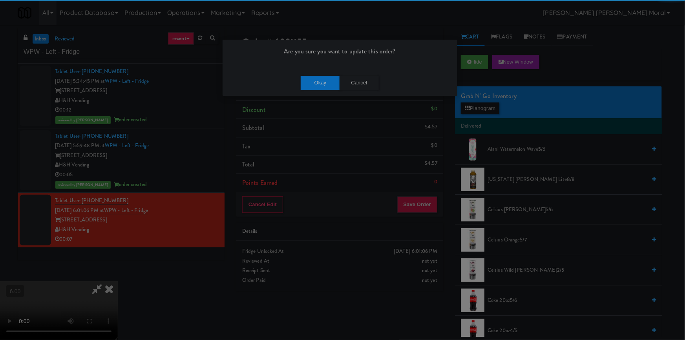
click at [322, 90] on div "Okay Cancel" at bounding box center [339, 82] width 235 height 26
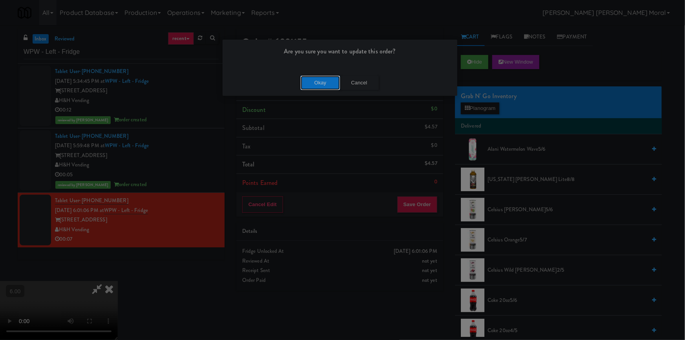
click at [322, 86] on button "Okay" at bounding box center [319, 83] width 39 height 14
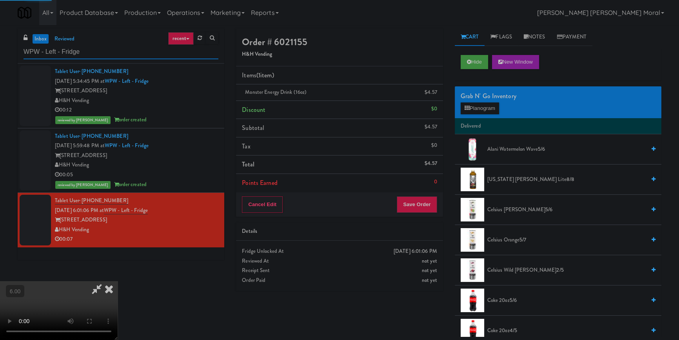
drag, startPoint x: 73, startPoint y: 54, endPoint x: 0, endPoint y: 58, distance: 73.1
click at [0, 58] on div "inbox reviewed recent all unclear take inventory issue suspicious failed recent…" at bounding box center [339, 182] width 679 height 308
paste input "Sage - Left -"
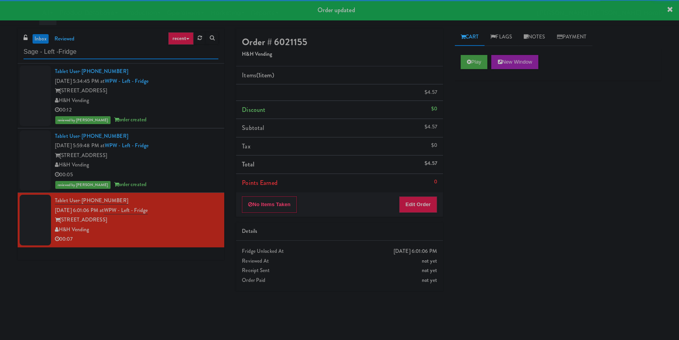
type input "Sage - Left -Fridge"
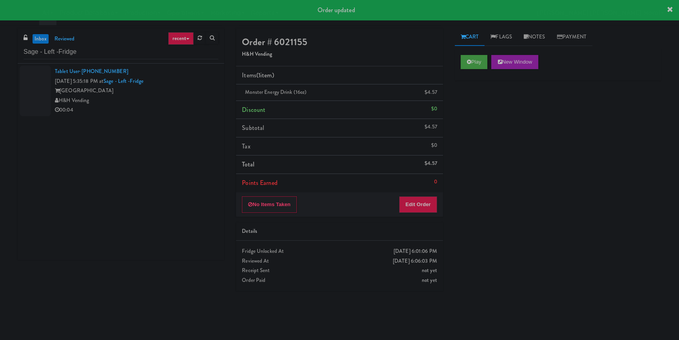
click at [167, 106] on div "00:04" at bounding box center [137, 110] width 164 height 10
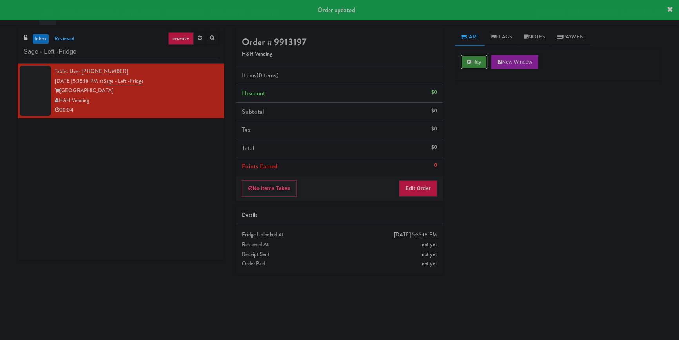
click at [474, 63] on button "Play" at bounding box center [474, 62] width 27 height 14
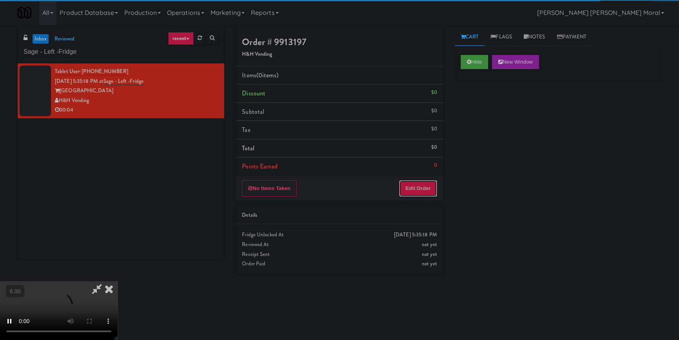
click at [424, 190] on button "Edit Order" at bounding box center [418, 188] width 38 height 16
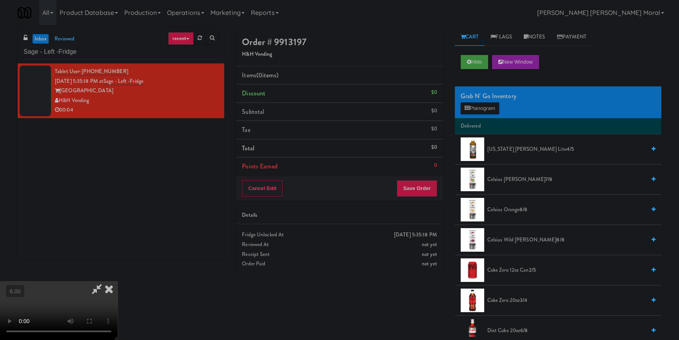
scroll to position [25, 0]
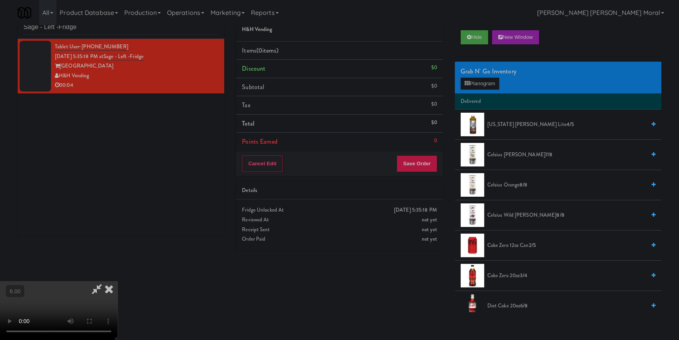
click at [118, 281] on video at bounding box center [59, 310] width 118 height 59
click at [473, 35] on button "Hide" at bounding box center [474, 37] width 27 height 14
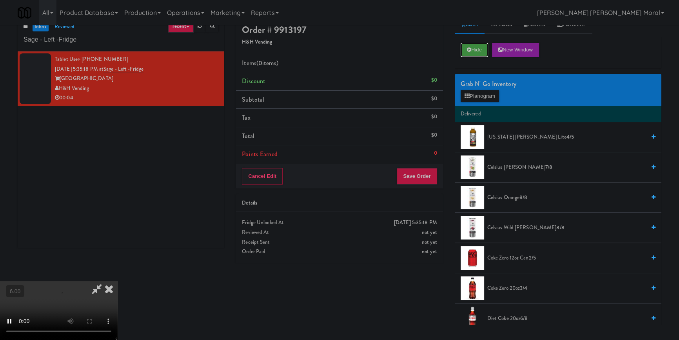
scroll to position [0, 0]
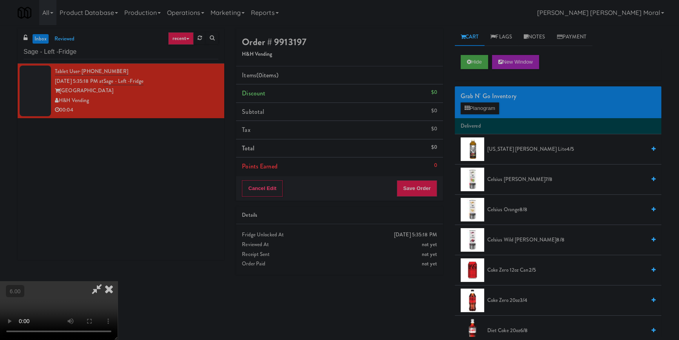
click at [118, 290] on video at bounding box center [59, 310] width 118 height 59
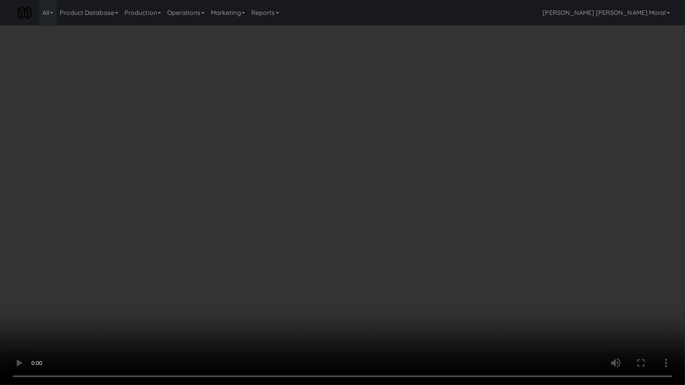
click at [104, 315] on video at bounding box center [342, 192] width 685 height 385
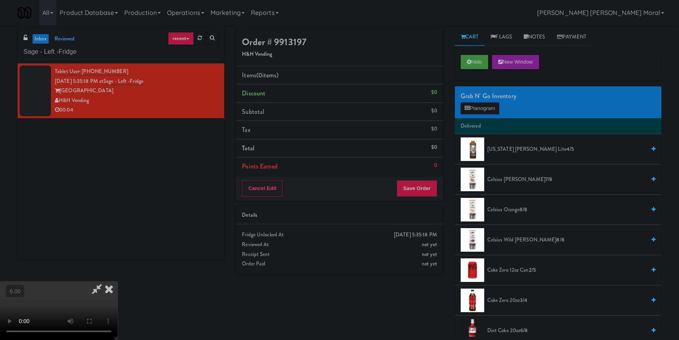
click at [103, 294] on video at bounding box center [59, 310] width 118 height 59
click at [479, 59] on button "Hide" at bounding box center [474, 62] width 27 height 14
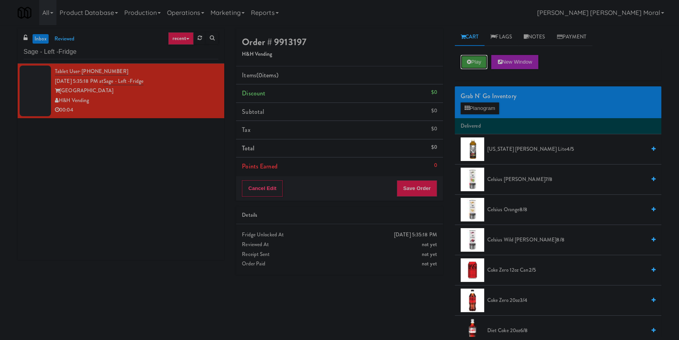
click at [479, 59] on button "Play" at bounding box center [474, 62] width 27 height 14
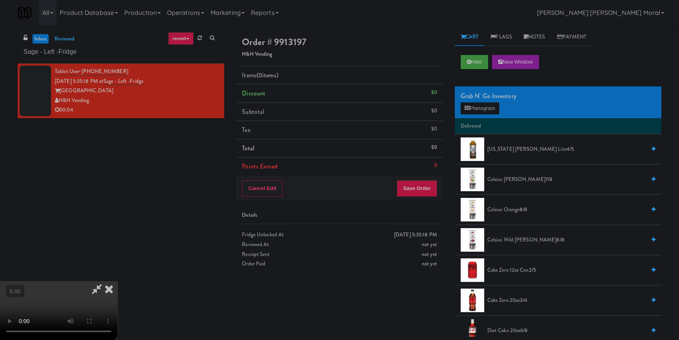
click at [84, 297] on video at bounding box center [59, 310] width 118 height 59
click at [85, 297] on video at bounding box center [59, 310] width 118 height 59
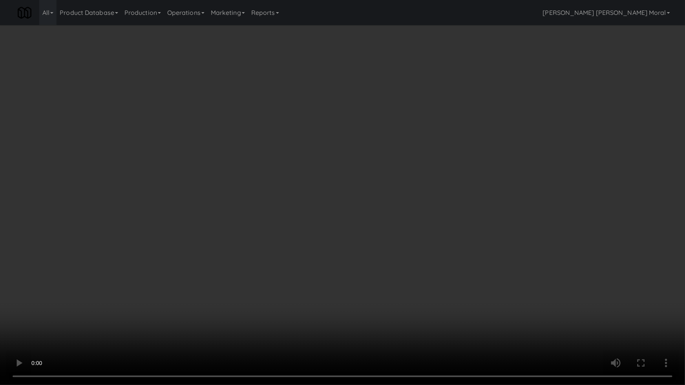
click at [259, 291] on video at bounding box center [342, 192] width 685 height 385
drag, startPoint x: 259, startPoint y: 291, endPoint x: 277, endPoint y: 253, distance: 42.1
click at [259, 291] on video at bounding box center [342, 192] width 685 height 385
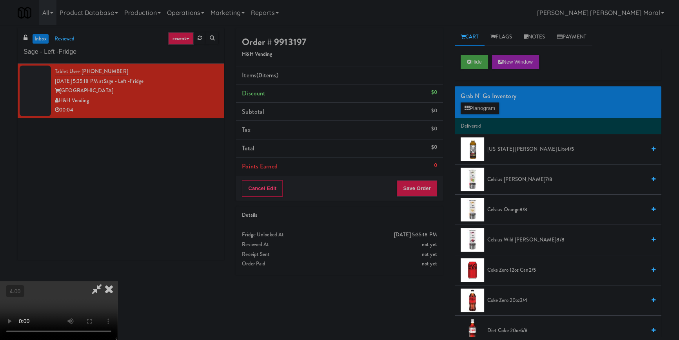
click at [473, 115] on div "Grab N' Go Inventory Planogram" at bounding box center [558, 102] width 207 height 32
click at [476, 110] on button "Planogram" at bounding box center [480, 108] width 38 height 12
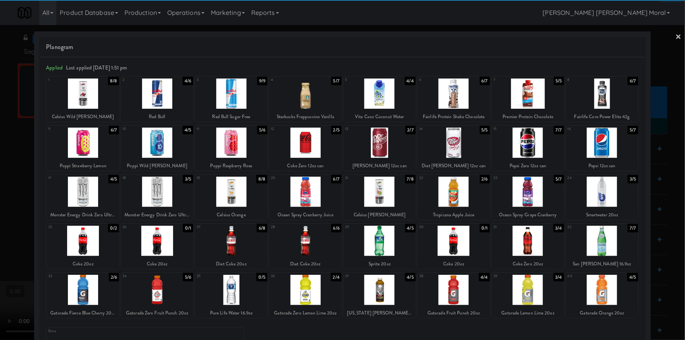
click at [235, 193] on div at bounding box center [231, 192] width 72 height 30
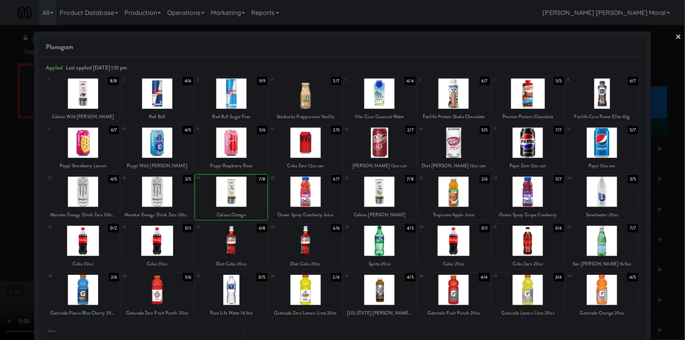
click at [0, 139] on div at bounding box center [342, 170] width 685 height 340
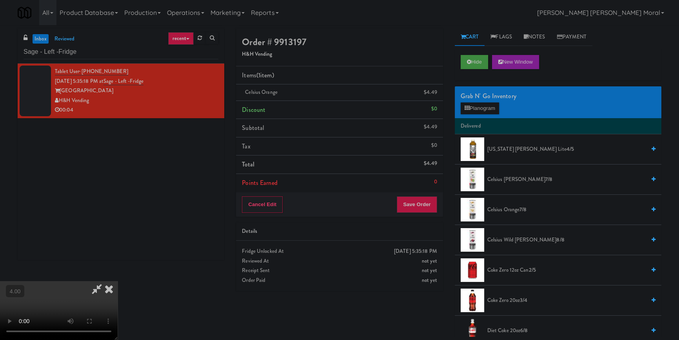
click at [118, 281] on icon at bounding box center [108, 289] width 17 height 16
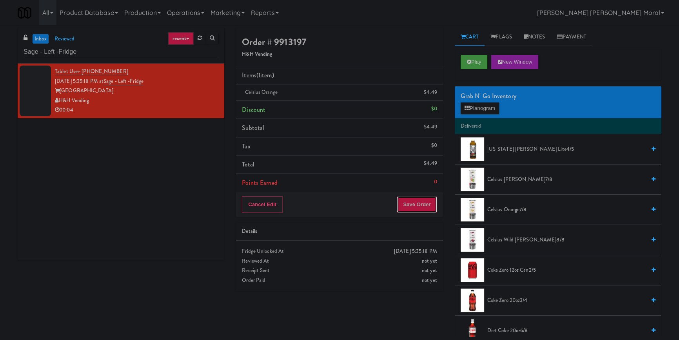
click at [428, 212] on button "Save Order" at bounding box center [417, 204] width 40 height 16
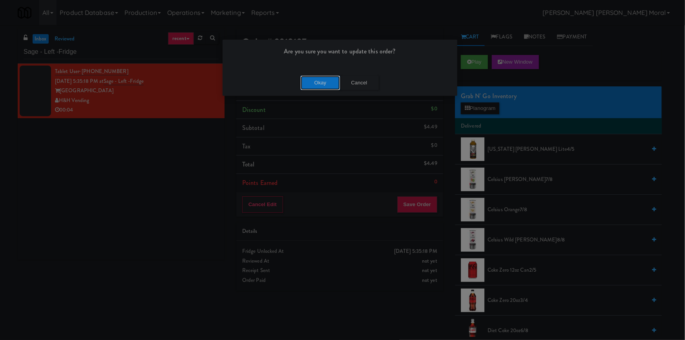
drag, startPoint x: 320, startPoint y: 81, endPoint x: 306, endPoint y: 75, distance: 15.8
click at [320, 80] on button "Okay" at bounding box center [319, 83] width 39 height 14
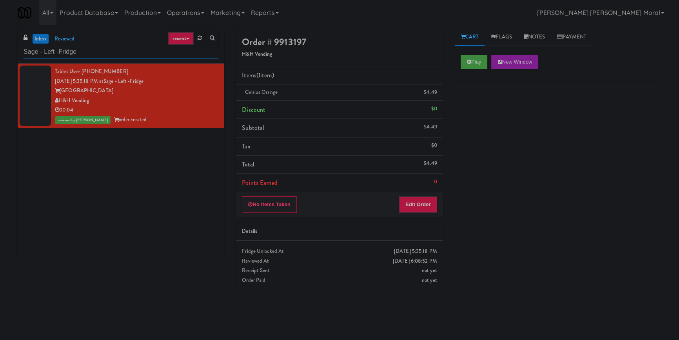
drag, startPoint x: 102, startPoint y: 55, endPoint x: 1, endPoint y: 67, distance: 101.6
click at [0, 65] on div "inbox reviewed recent all unclear take inventory issue suspicious failed recent…" at bounding box center [339, 182] width 679 height 308
paste input "Rowan - Pantry - Right"
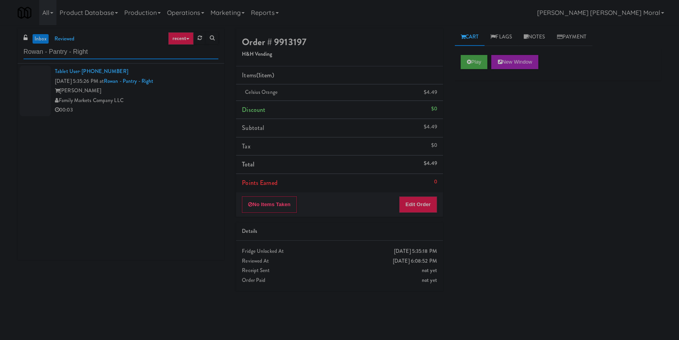
type input "Rowan - Pantry - Right"
click at [176, 106] on div "00:03" at bounding box center [137, 110] width 164 height 10
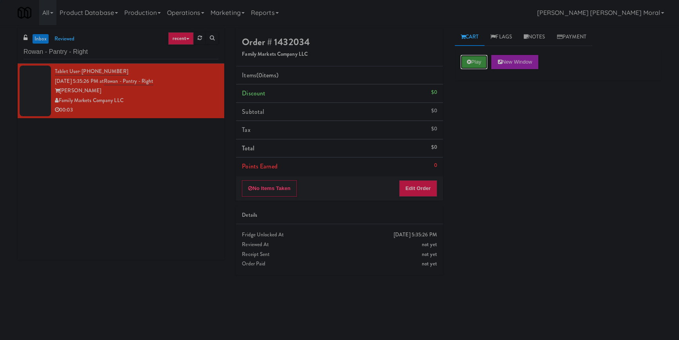
click at [481, 61] on button "Play" at bounding box center [474, 62] width 27 height 14
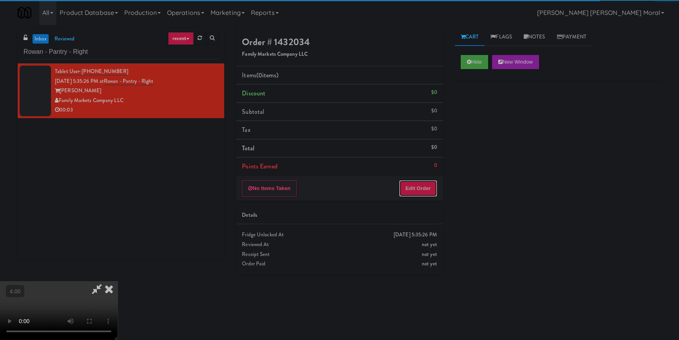
click at [431, 185] on button "Edit Order" at bounding box center [418, 188] width 38 height 16
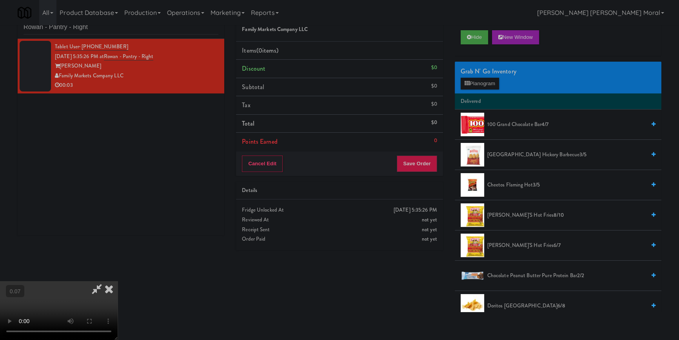
scroll to position [110, 0]
click at [469, 87] on button "Planogram" at bounding box center [480, 84] width 38 height 12
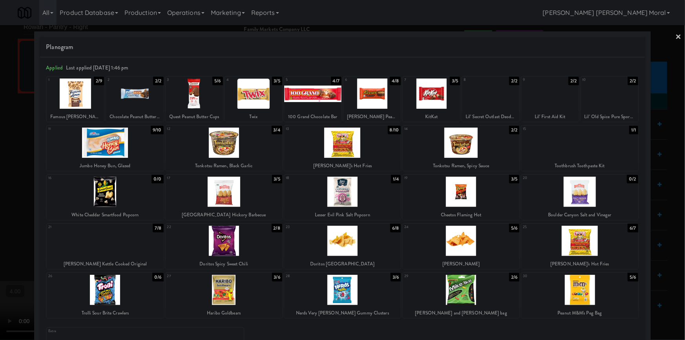
click at [0, 229] on div at bounding box center [342, 170] width 685 height 340
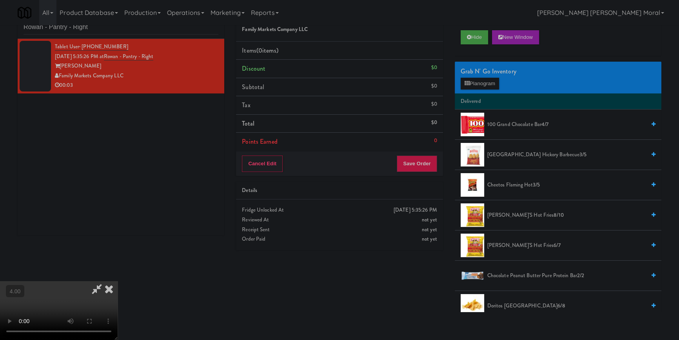
click at [118, 281] on video at bounding box center [59, 310] width 118 height 59
click at [118, 304] on video at bounding box center [59, 310] width 118 height 59
click at [118, 281] on video at bounding box center [59, 310] width 118 height 59
click at [473, 84] on button "Planogram" at bounding box center [480, 84] width 38 height 12
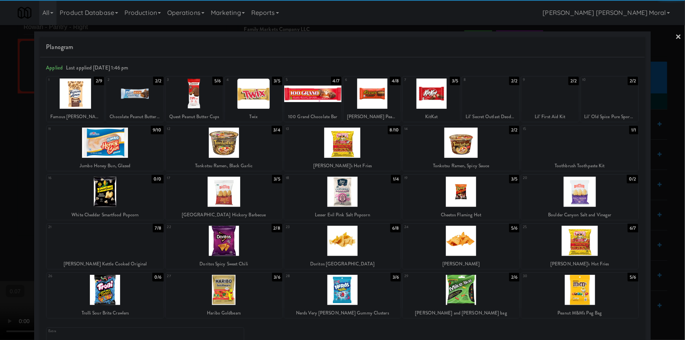
click at [238, 189] on div at bounding box center [224, 192] width 117 height 30
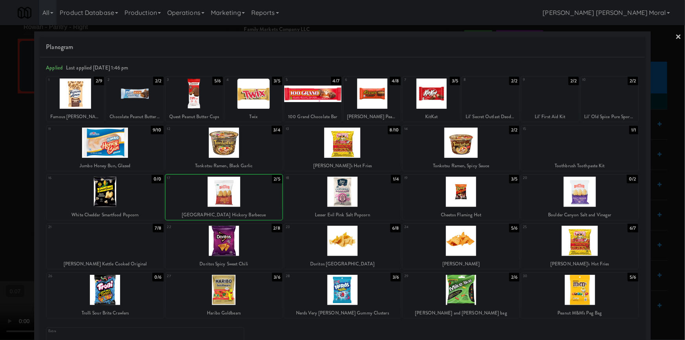
click at [3, 173] on div at bounding box center [342, 170] width 685 height 340
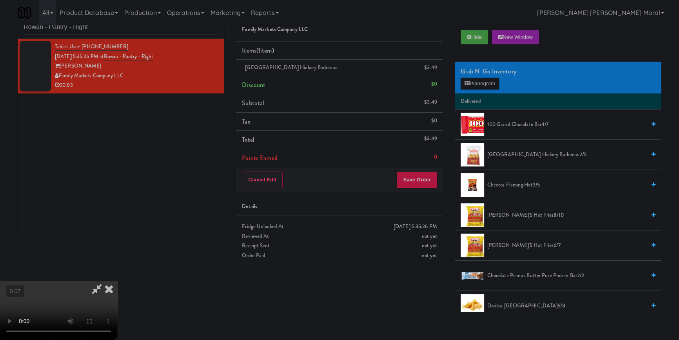
click at [118, 281] on video at bounding box center [59, 310] width 118 height 59
click at [424, 180] on button "Save Order" at bounding box center [417, 179] width 40 height 16
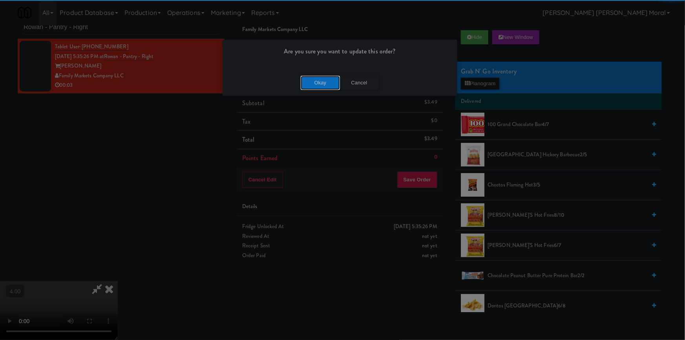
drag, startPoint x: 317, startPoint y: 86, endPoint x: 327, endPoint y: 79, distance: 12.4
click at [317, 86] on button "Okay" at bounding box center [319, 83] width 39 height 14
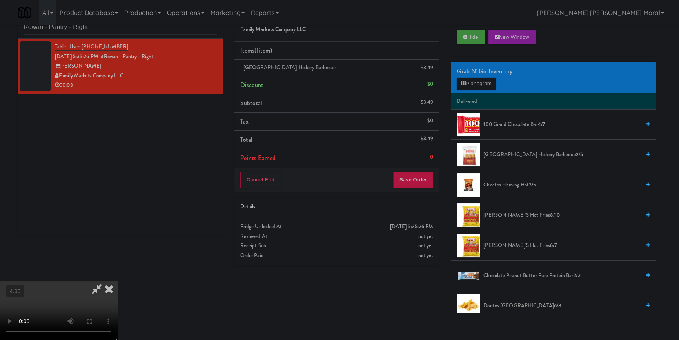
click at [118, 281] on icon at bounding box center [108, 289] width 17 height 16
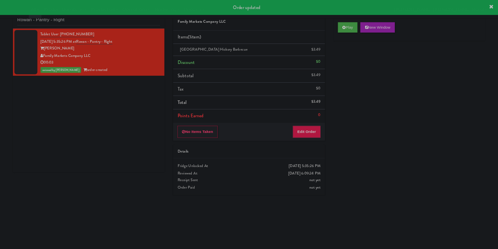
scroll to position [25, 0]
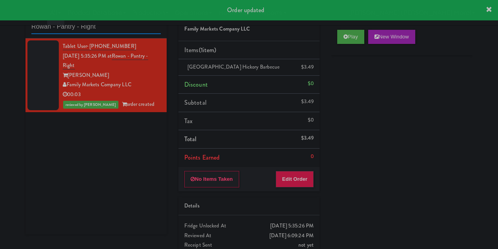
paste input "The Pointe-Outpost-C1"
drag, startPoint x: 107, startPoint y: 27, endPoint x: 0, endPoint y: 28, distance: 106.7
click at [0, 28] on div "inbox reviewed recent all unclear take inventory issue suspicious failed recent…" at bounding box center [249, 137] width 498 height 268
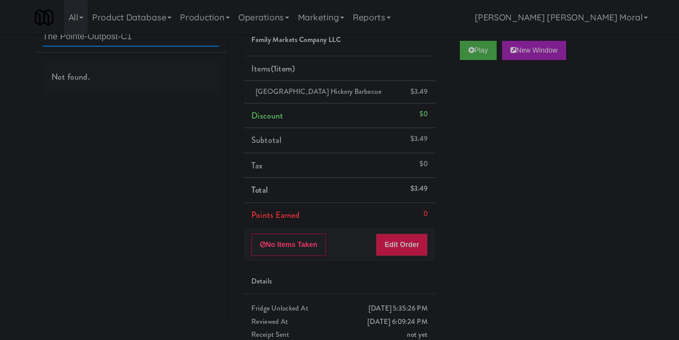
scroll to position [25, 0]
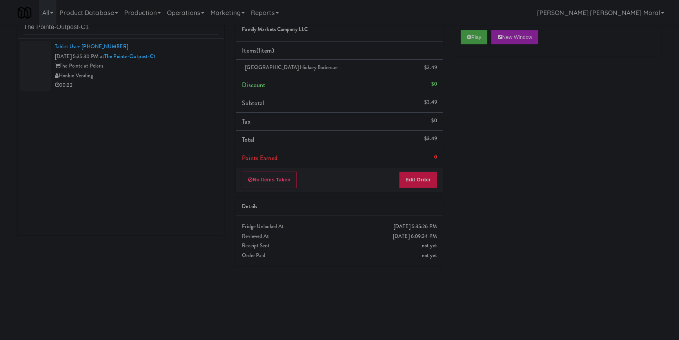
click at [171, 90] on li "Tablet User · (216) 509-7459 [DATE] 5:35:30 PM at [GEOGRAPHIC_DATA]-C1 The Poin…" at bounding box center [121, 66] width 207 height 55
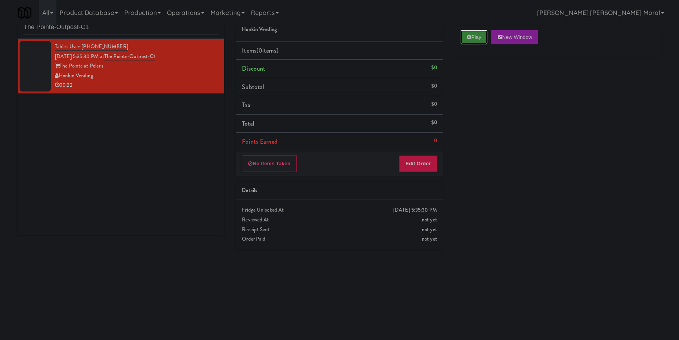
click at [464, 37] on button "Play" at bounding box center [474, 37] width 27 height 14
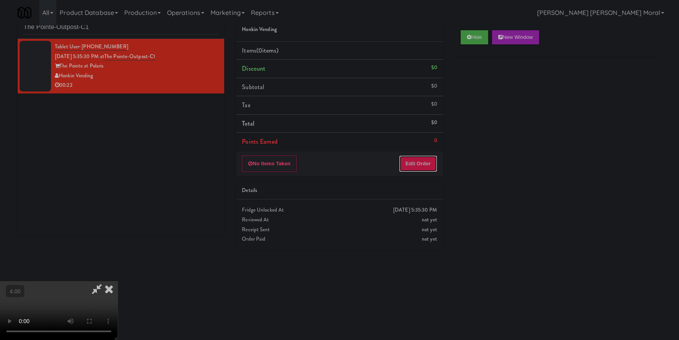
click at [425, 163] on button "Edit Order" at bounding box center [418, 163] width 38 height 16
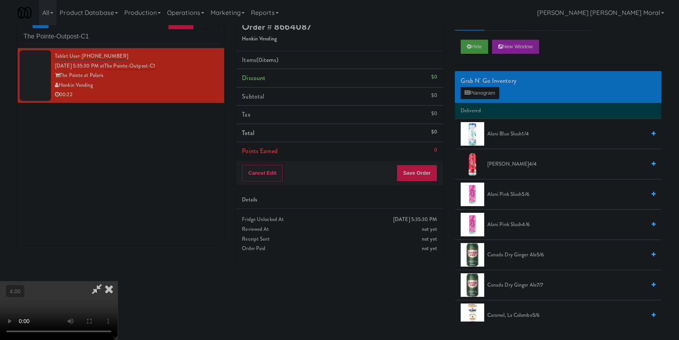
scroll to position [25, 0]
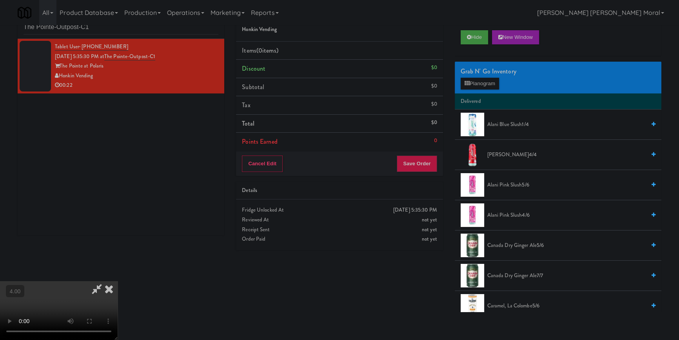
click at [117, 290] on video at bounding box center [59, 310] width 118 height 59
click at [118, 290] on video at bounding box center [59, 310] width 118 height 59
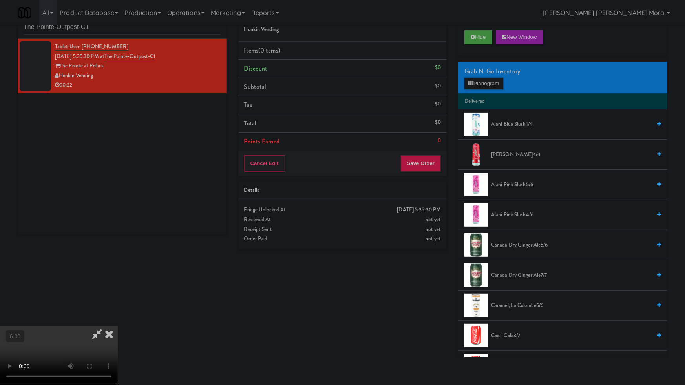
click at [101, 333] on video at bounding box center [59, 355] width 118 height 59
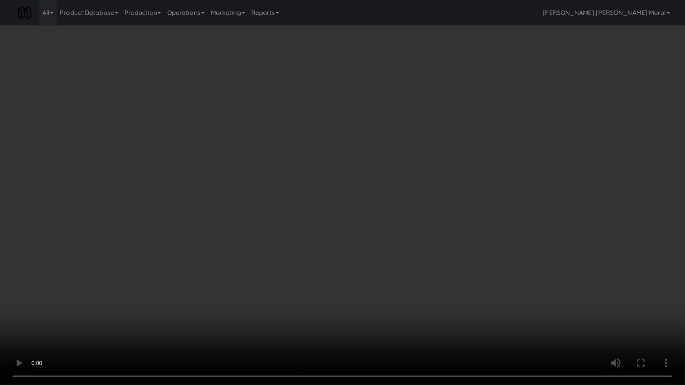
drag, startPoint x: 101, startPoint y: 333, endPoint x: 210, endPoint y: 237, distance: 145.7
click at [101, 333] on video at bounding box center [342, 192] width 685 height 385
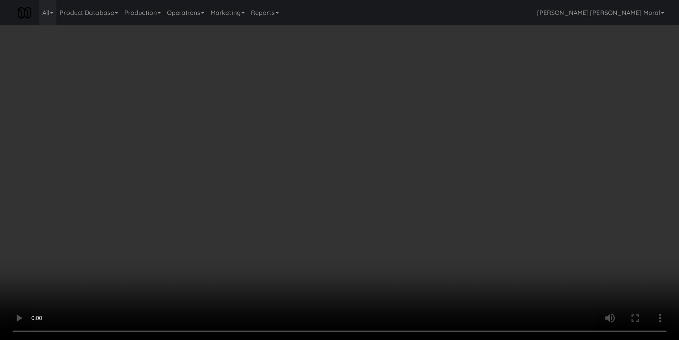
scroll to position [0, 0]
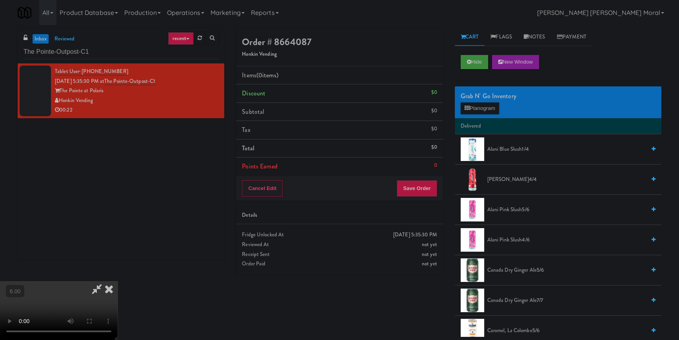
click at [118, 281] on icon at bounding box center [108, 289] width 17 height 16
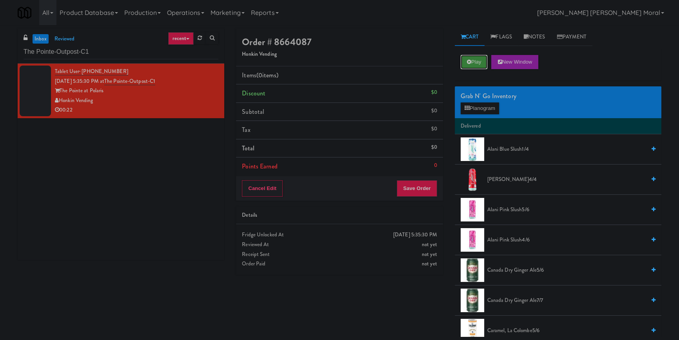
click at [473, 58] on button "Play" at bounding box center [474, 62] width 27 height 14
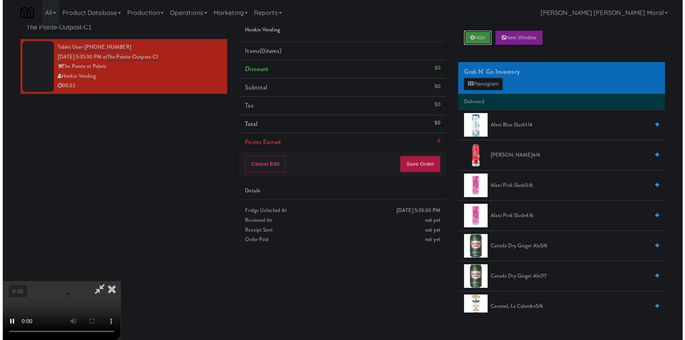
scroll to position [25, 0]
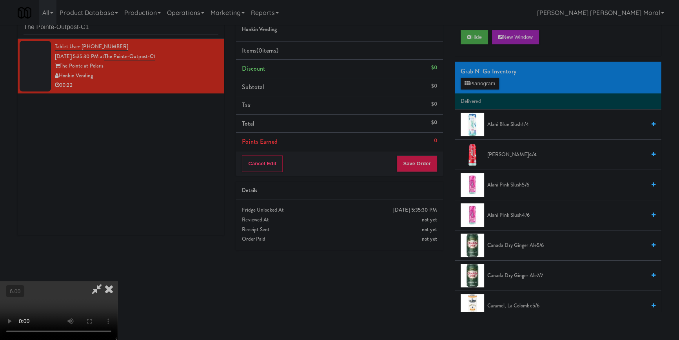
click at [118, 281] on video at bounding box center [59, 310] width 118 height 59
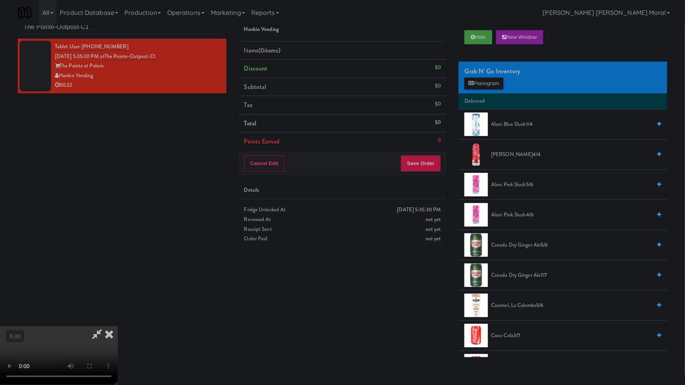
click at [118, 337] on video at bounding box center [59, 355] width 118 height 59
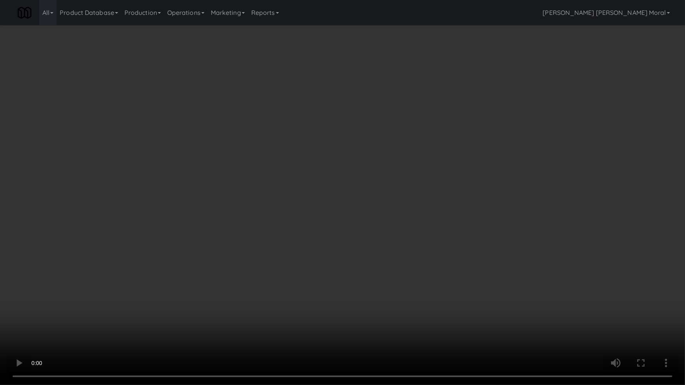
click at [314, 294] on video at bounding box center [342, 192] width 685 height 385
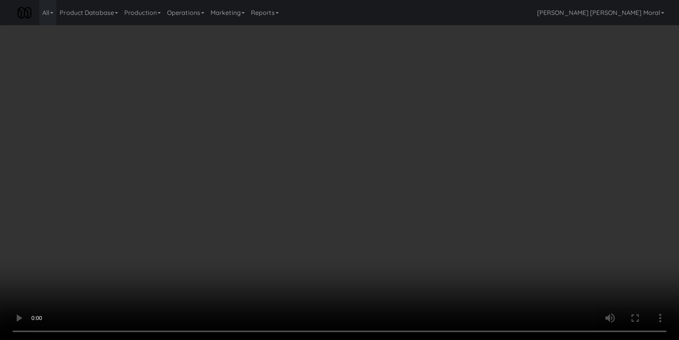
click at [471, 89] on div "Grab N' Go Inventory Planogram" at bounding box center [558, 78] width 207 height 32
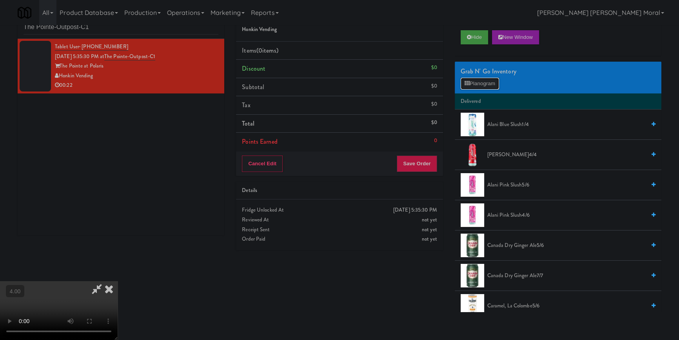
click at [470, 84] on button "Planogram" at bounding box center [480, 84] width 38 height 12
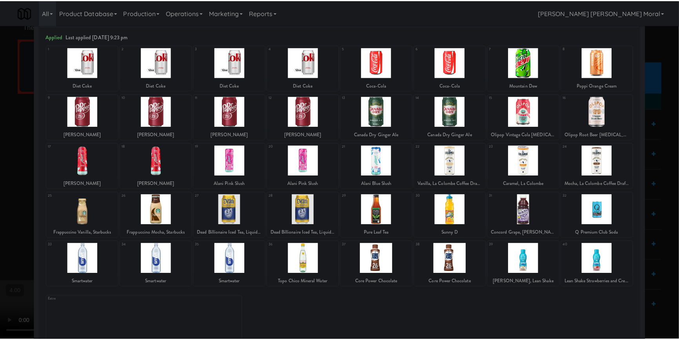
scroll to position [45, 0]
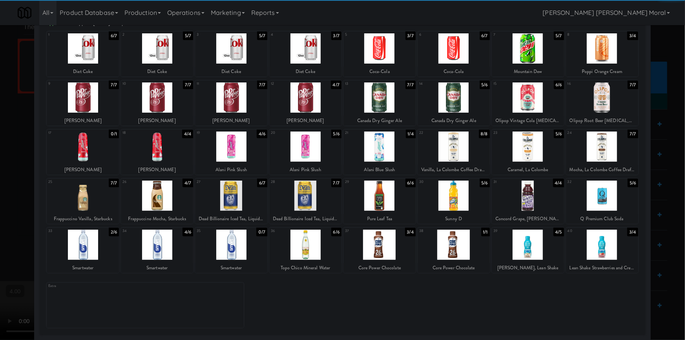
click at [462, 193] on div at bounding box center [453, 195] width 72 height 30
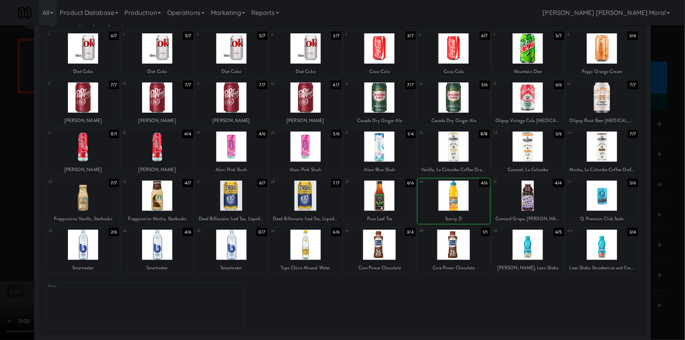
click at [462, 193] on div at bounding box center [453, 195] width 72 height 30
click at [465, 39] on div at bounding box center [453, 48] width 72 height 30
click at [0, 90] on div at bounding box center [342, 170] width 685 height 340
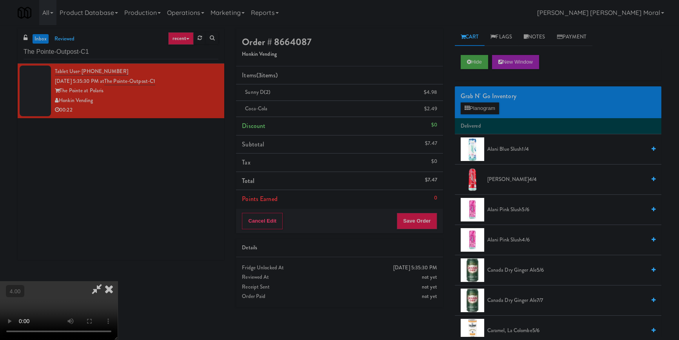
click at [118, 281] on icon at bounding box center [108, 289] width 17 height 16
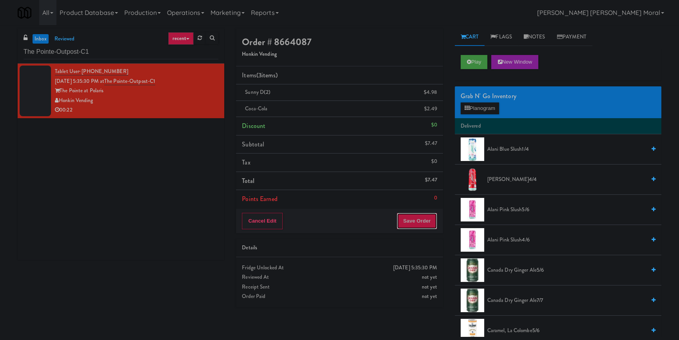
click at [421, 223] on button "Save Order" at bounding box center [417, 221] width 40 height 16
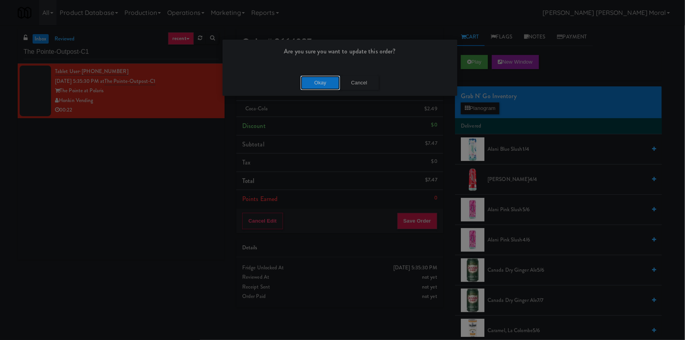
click at [327, 84] on button "Okay" at bounding box center [319, 83] width 39 height 14
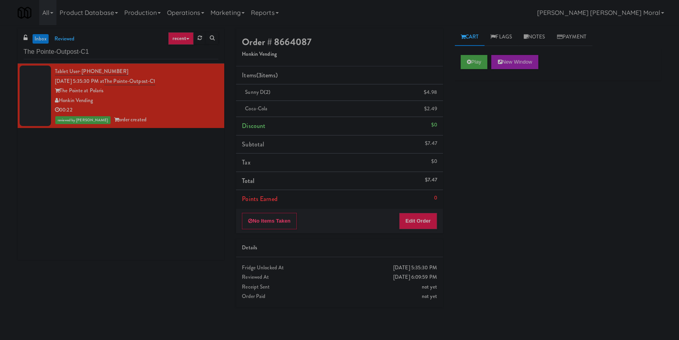
click at [514, 299] on div "Play New Window Primary Flag Clear Flag if unable to determine what was taken o…" at bounding box center [558, 196] width 207 height 294
paste input "111 W [PERSON_NAME] - Right - Ambient"
drag, startPoint x: 76, startPoint y: 50, endPoint x: 0, endPoint y: 47, distance: 76.2
click at [0, 47] on div "inbox reviewed recent all unclear take inventory issue suspicious failed recent…" at bounding box center [339, 182] width 679 height 308
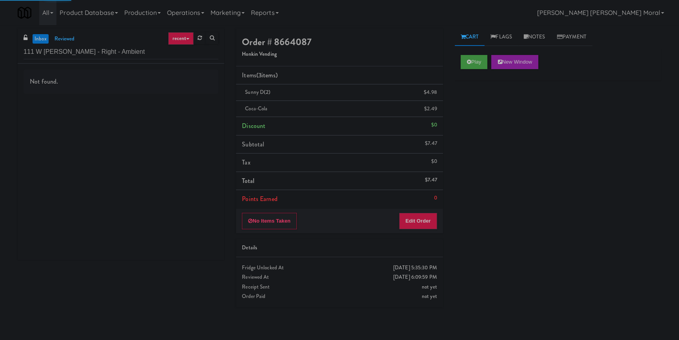
click at [191, 105] on div "Not found." at bounding box center [121, 162] width 207 height 196
click at [190, 100] on div "Not found." at bounding box center [121, 162] width 207 height 196
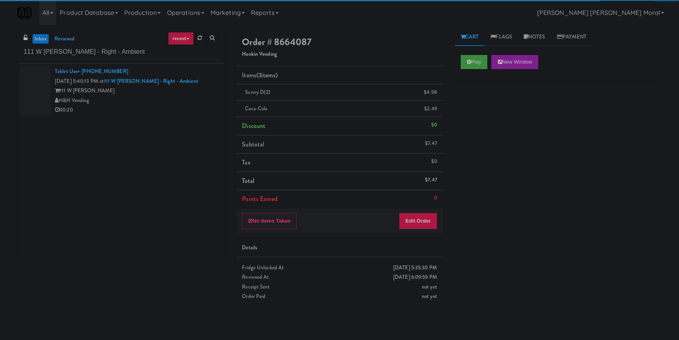
click at [182, 108] on div "00:20" at bounding box center [137, 110] width 164 height 10
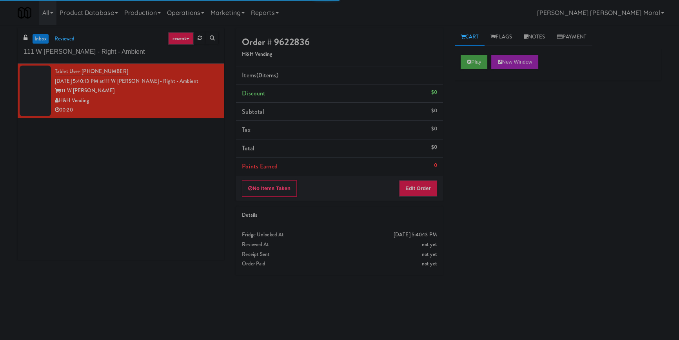
click at [457, 60] on div "Play New Window" at bounding box center [558, 64] width 207 height 31
click at [472, 61] on button "Play" at bounding box center [474, 62] width 27 height 14
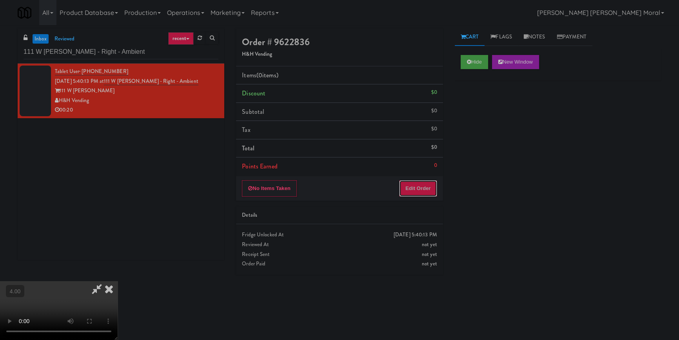
click at [420, 184] on button "Edit Order" at bounding box center [418, 188] width 38 height 16
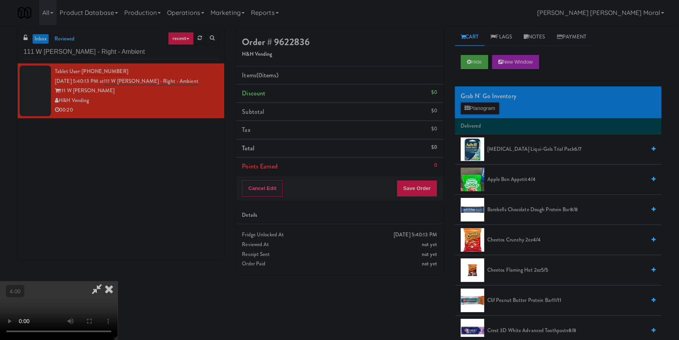
click at [118, 281] on video at bounding box center [59, 310] width 118 height 59
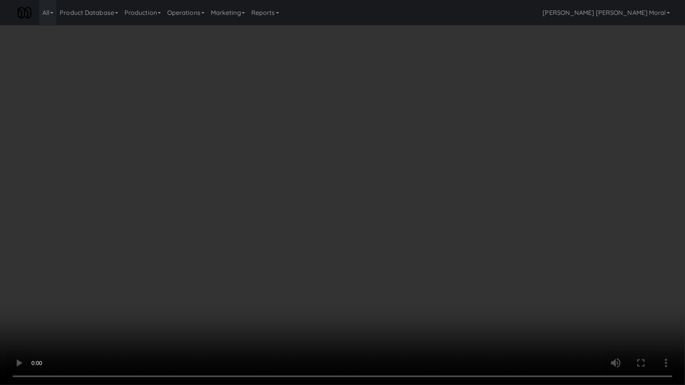
click at [259, 249] on video at bounding box center [342, 192] width 685 height 385
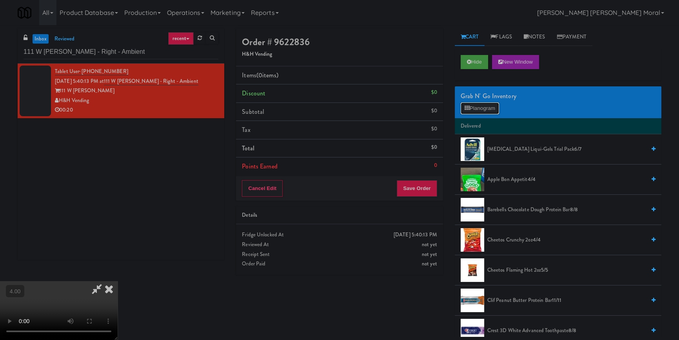
click at [490, 109] on button "Planogram" at bounding box center [480, 108] width 38 height 12
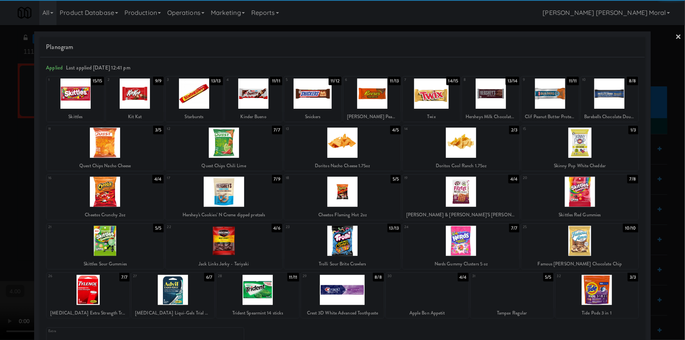
click at [141, 97] on div at bounding box center [134, 93] width 57 height 30
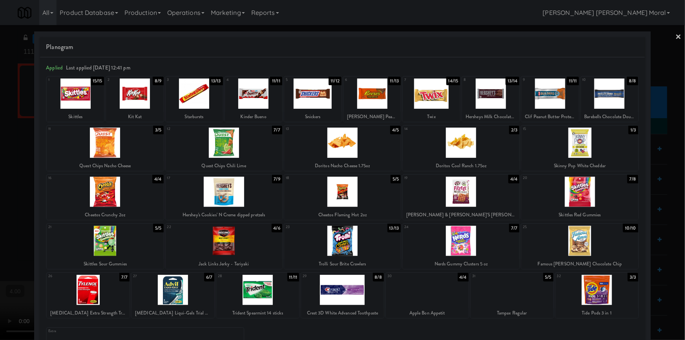
click at [269, 92] on div at bounding box center [253, 93] width 57 height 30
click at [273, 289] on div at bounding box center [257, 290] width 83 height 30
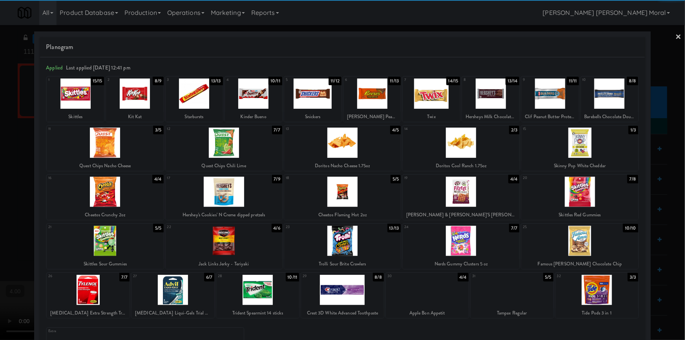
click at [3, 193] on div at bounding box center [342, 170] width 685 height 340
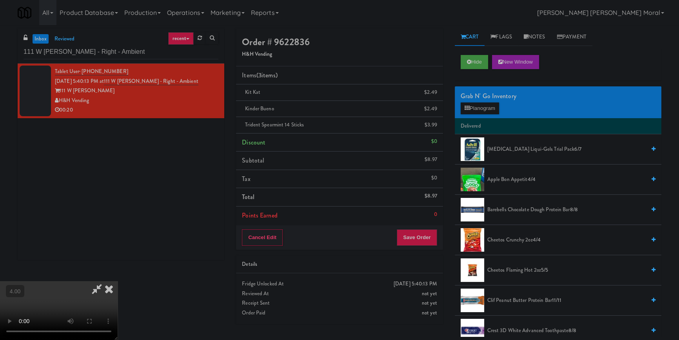
click at [118, 281] on icon at bounding box center [108, 289] width 17 height 16
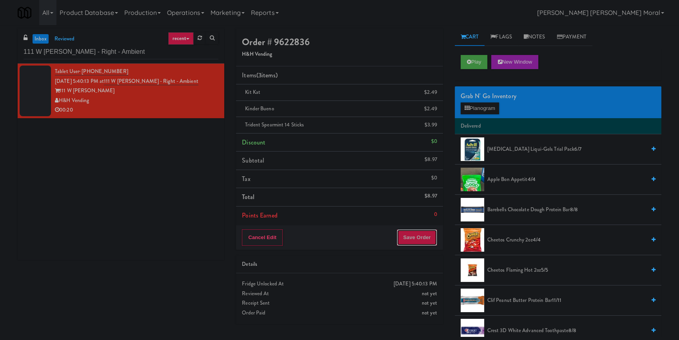
click at [406, 240] on button "Save Order" at bounding box center [417, 237] width 40 height 16
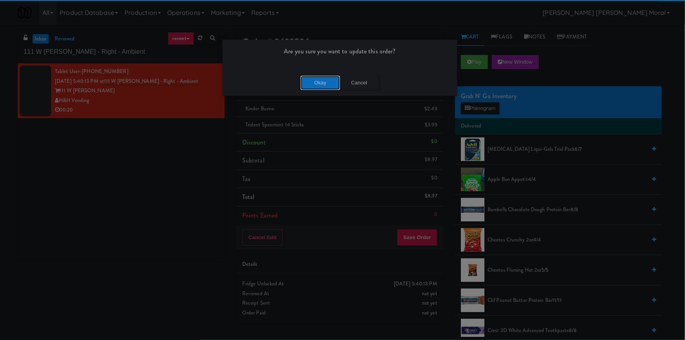
click at [313, 82] on button "Okay" at bounding box center [319, 83] width 39 height 14
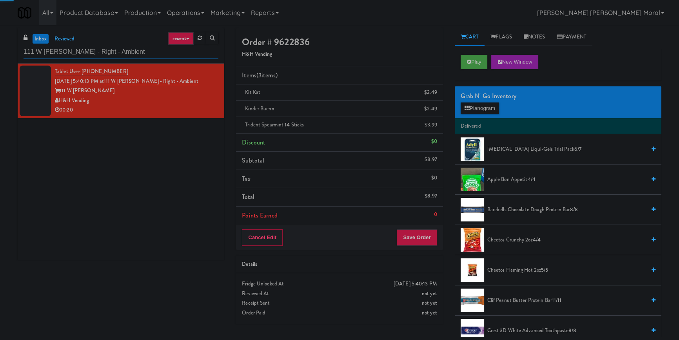
paste input "Fridge Field Two!"
drag, startPoint x: 133, startPoint y: 52, endPoint x: 0, endPoint y: 57, distance: 133.5
click at [0, 56] on div "inbox reviewed recent all unclear take inventory issue suspicious failed recent…" at bounding box center [339, 182] width 679 height 308
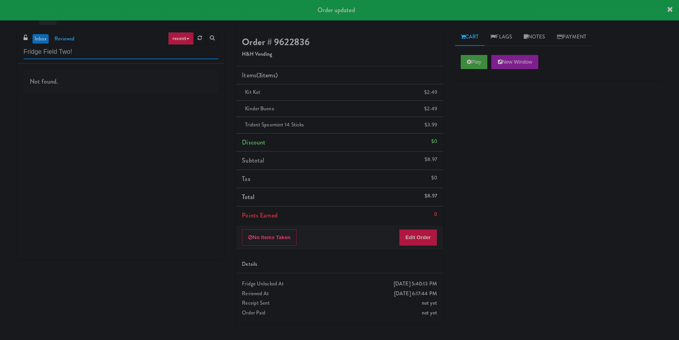
type input "Fridge Field Two!"
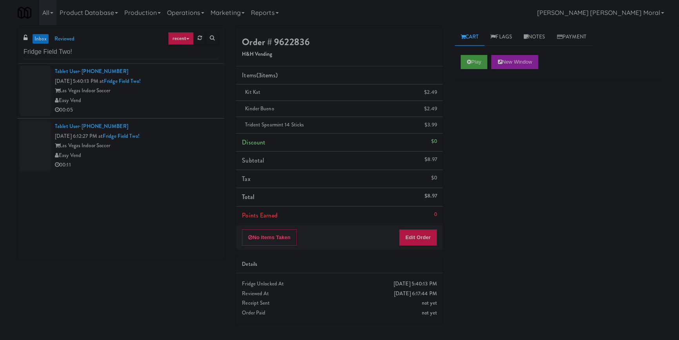
click at [177, 90] on div "Las Vegas Indoor Soccer" at bounding box center [137, 91] width 164 height 10
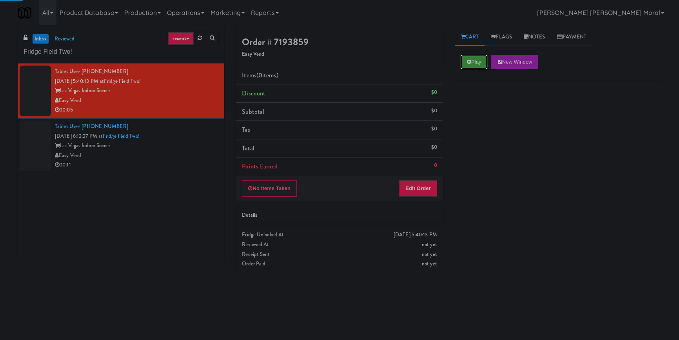
click at [472, 62] on button "Play" at bounding box center [474, 62] width 27 height 14
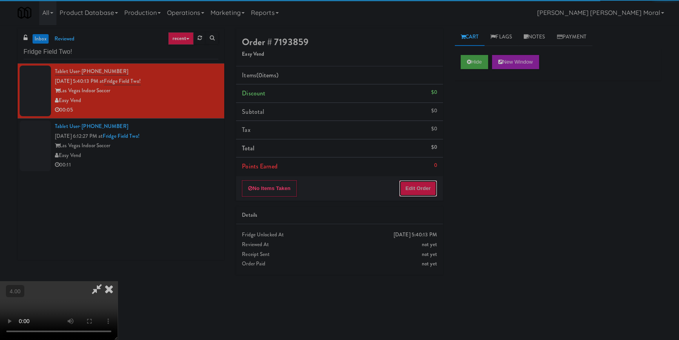
click at [413, 188] on button "Edit Order" at bounding box center [418, 188] width 38 height 16
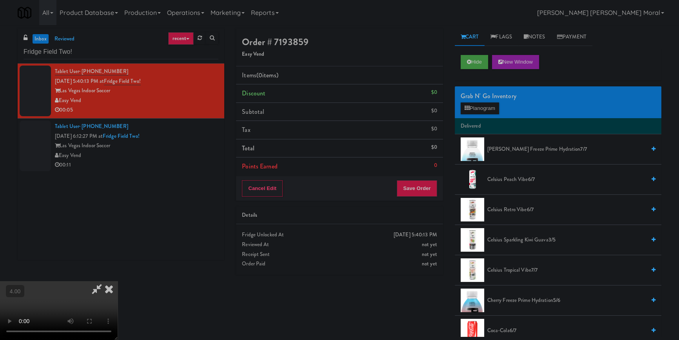
click at [118, 281] on video at bounding box center [59, 310] width 118 height 59
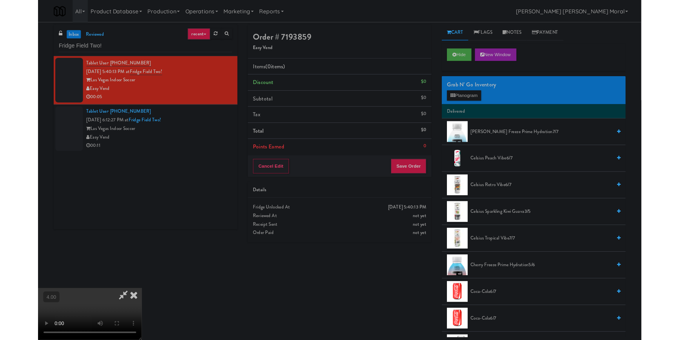
scroll to position [16, 0]
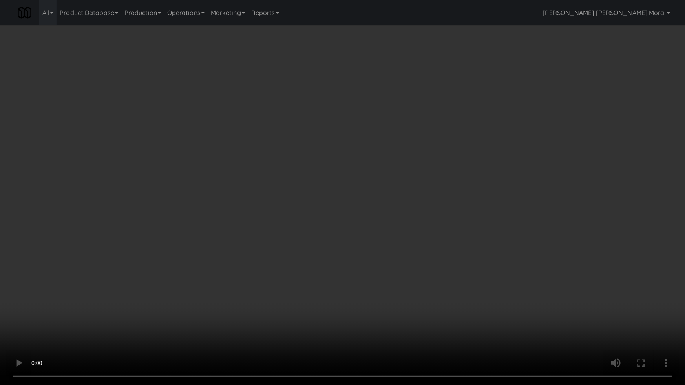
click at [235, 338] on video at bounding box center [342, 192] width 685 height 385
click at [240, 326] on video at bounding box center [342, 192] width 685 height 385
click at [302, 301] on video at bounding box center [342, 192] width 685 height 385
click at [302, 300] on video at bounding box center [342, 192] width 685 height 385
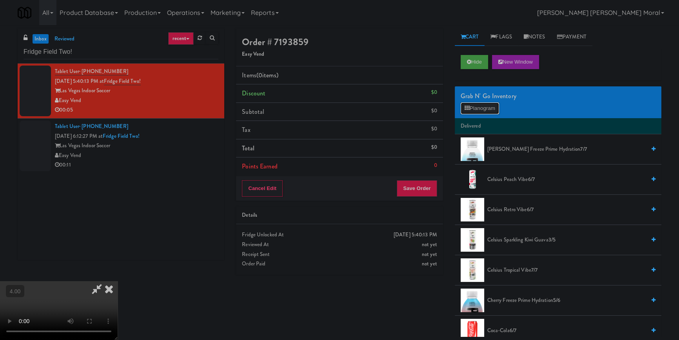
click at [482, 103] on button "Planogram" at bounding box center [480, 108] width 38 height 12
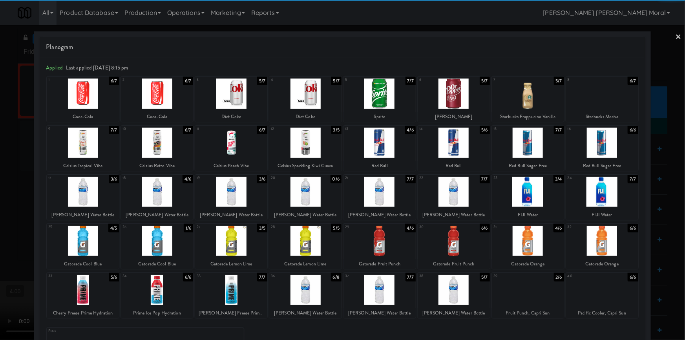
click at [309, 242] on div at bounding box center [305, 241] width 72 height 30
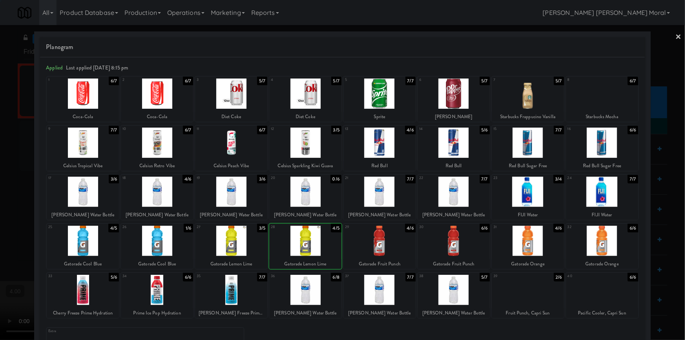
drag, startPoint x: 0, startPoint y: 162, endPoint x: 140, endPoint y: 155, distance: 140.2
click at [0, 158] on div at bounding box center [342, 170] width 685 height 340
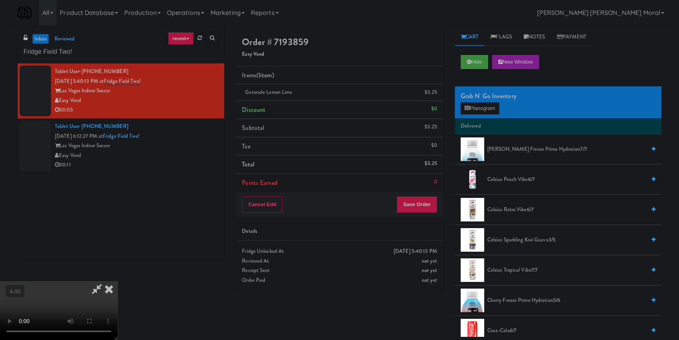
click at [118, 281] on icon at bounding box center [108, 289] width 17 height 16
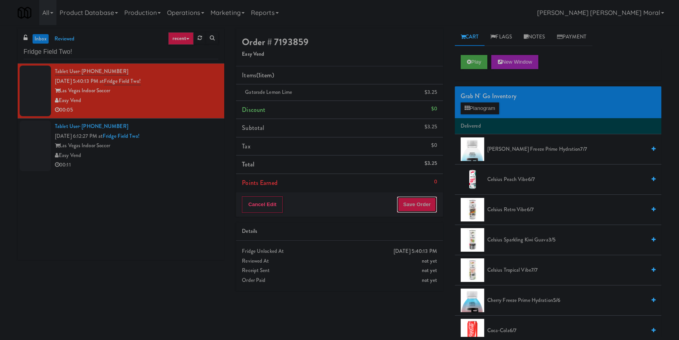
drag, startPoint x: 420, startPoint y: 199, endPoint x: 414, endPoint y: 195, distance: 7.6
click at [420, 199] on button "Save Order" at bounding box center [417, 204] width 40 height 16
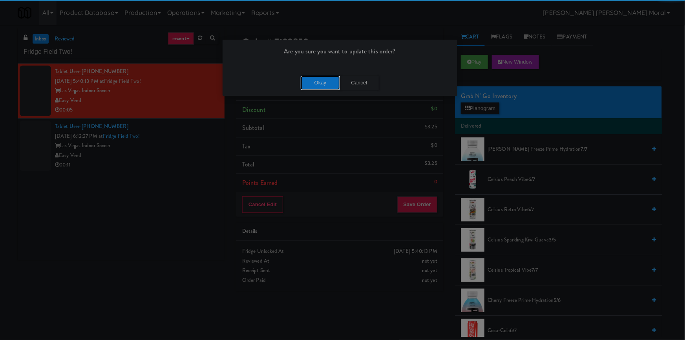
click at [307, 79] on button "Okay" at bounding box center [319, 83] width 39 height 14
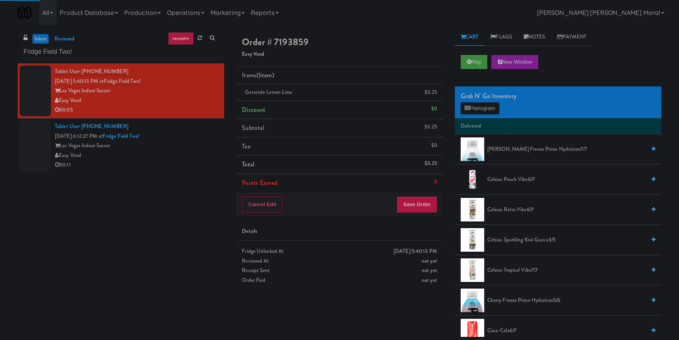
click at [173, 141] on div "Las Vegas Indoor Soccer" at bounding box center [137, 146] width 164 height 10
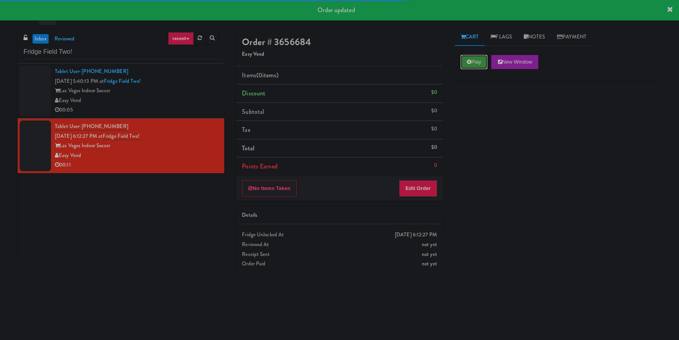
click at [461, 64] on button "Play" at bounding box center [474, 62] width 27 height 14
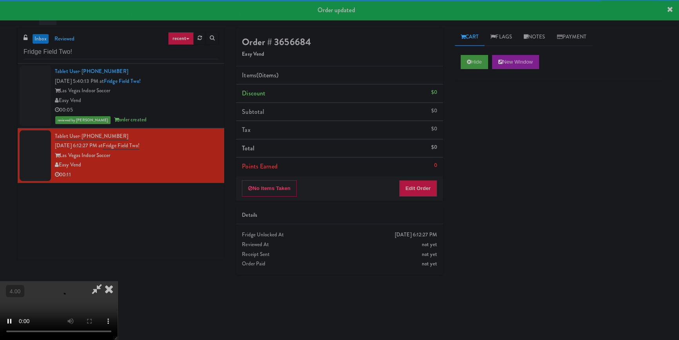
click at [428, 199] on div "No Items Taken Edit Order" at bounding box center [339, 188] width 207 height 24
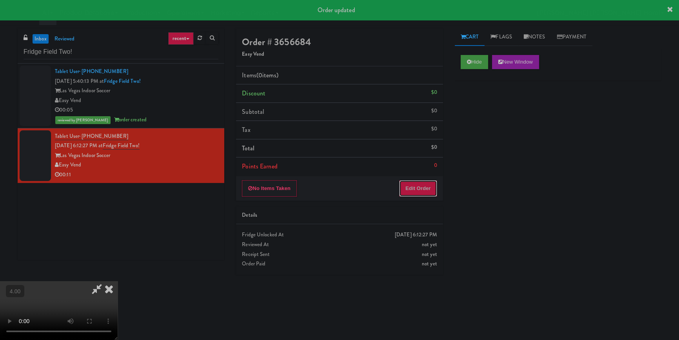
click at [428, 191] on button "Edit Order" at bounding box center [418, 188] width 38 height 16
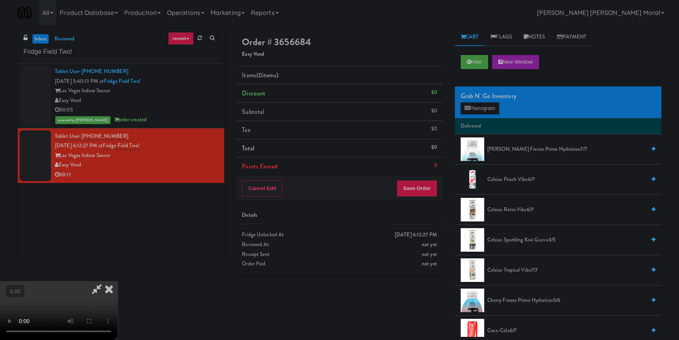
click at [118, 281] on video at bounding box center [59, 310] width 118 height 59
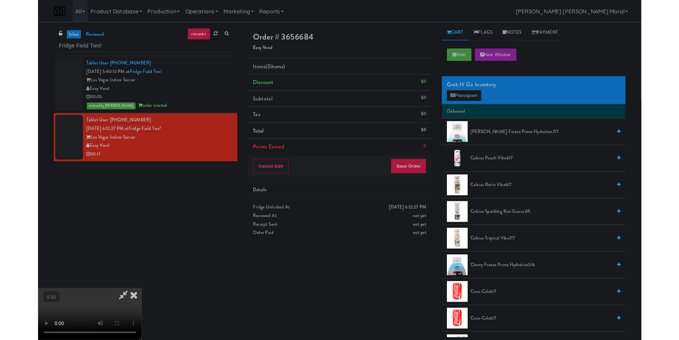
scroll to position [16, 0]
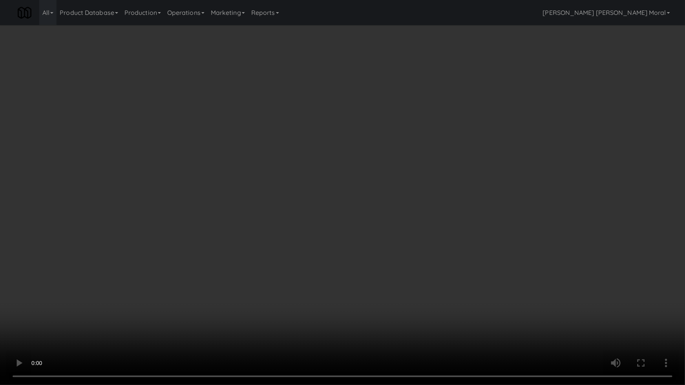
click at [228, 277] on video at bounding box center [342, 192] width 685 height 385
drag, startPoint x: 228, startPoint y: 277, endPoint x: 357, endPoint y: 202, distance: 148.4
click at [233, 275] on video at bounding box center [342, 192] width 685 height 385
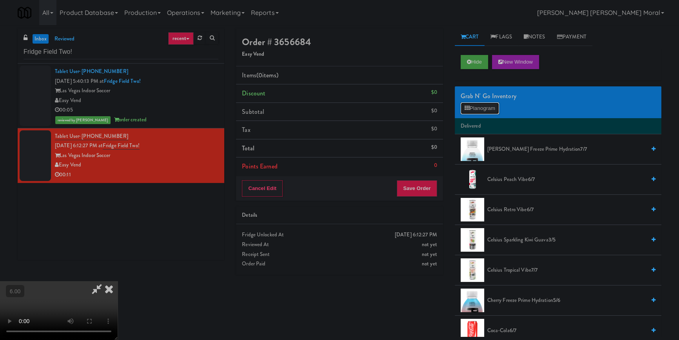
click at [471, 110] on button "Planogram" at bounding box center [480, 108] width 38 height 12
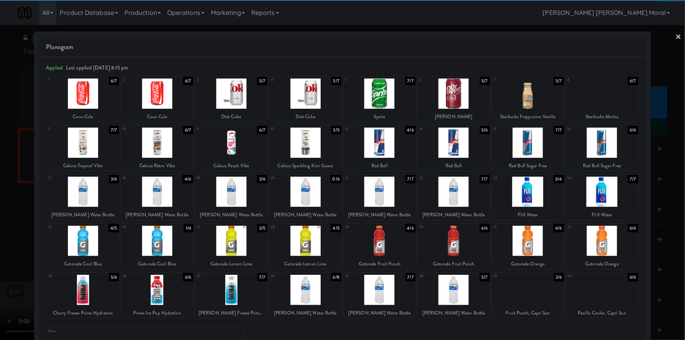
drag, startPoint x: 90, startPoint y: 144, endPoint x: 75, endPoint y: 137, distance: 16.5
click at [90, 144] on div at bounding box center [83, 142] width 72 height 30
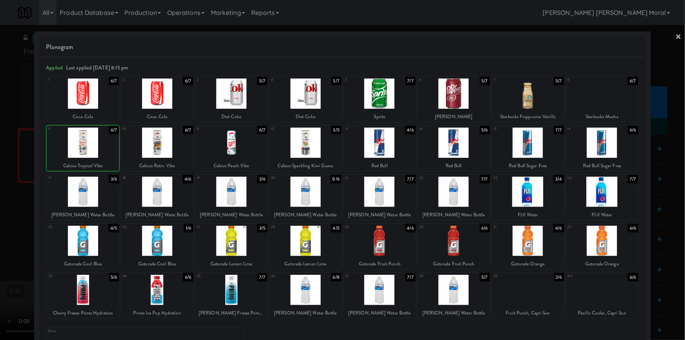
click at [0, 123] on div at bounding box center [342, 170] width 685 height 340
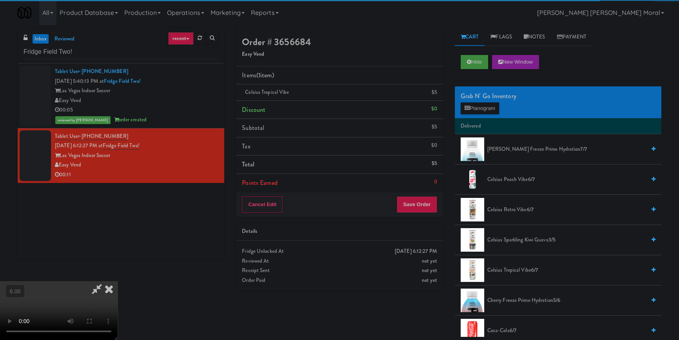
click at [118, 281] on icon at bounding box center [108, 289] width 17 height 16
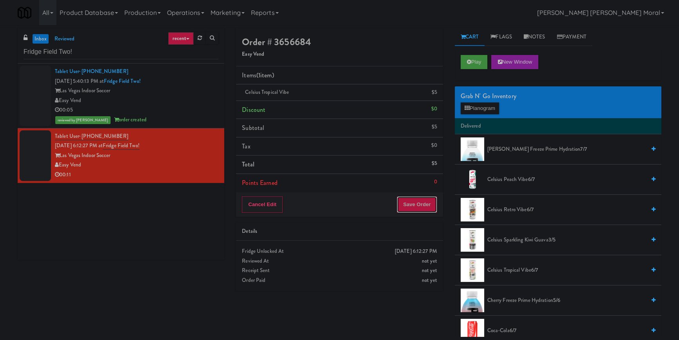
click at [410, 200] on button "Save Order" at bounding box center [417, 204] width 40 height 16
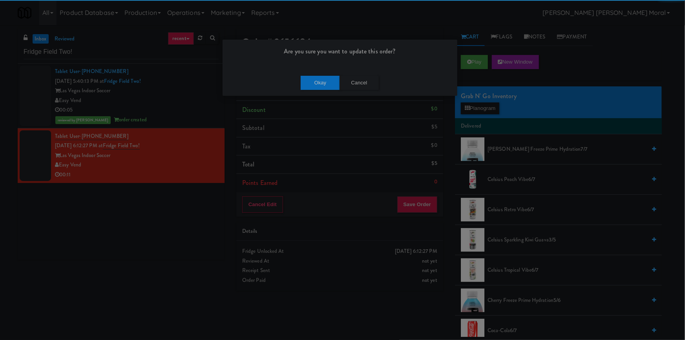
click at [308, 90] on div "Okay Cancel" at bounding box center [339, 82] width 235 height 26
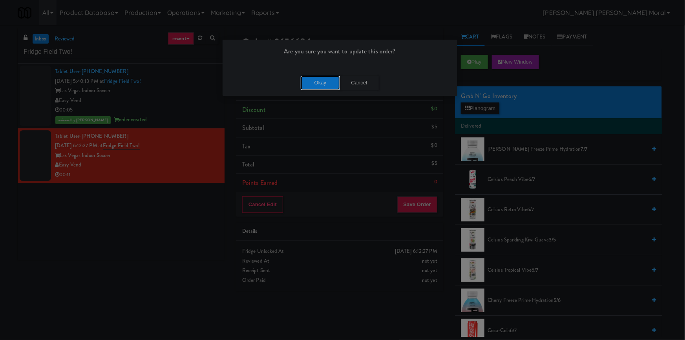
click at [308, 82] on button "Okay" at bounding box center [319, 83] width 39 height 14
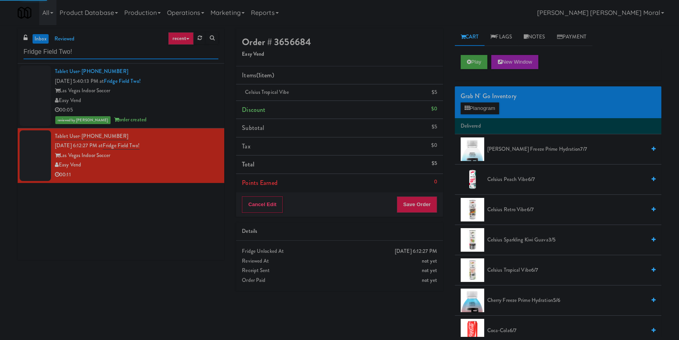
drag, startPoint x: 98, startPoint y: 50, endPoint x: 0, endPoint y: 58, distance: 98.8
click at [0, 58] on div "inbox reviewed recent all unclear take inventory issue suspicious failed recent…" at bounding box center [339, 182] width 679 height 308
paste input "[PERSON_NAME] - Cooler - Left"
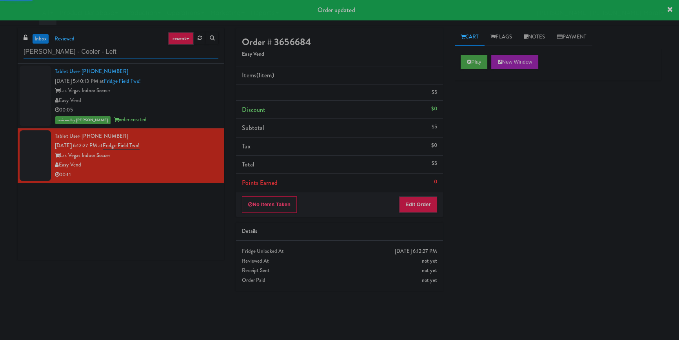
paste input "[PERSON_NAME] - Cooler - Left"
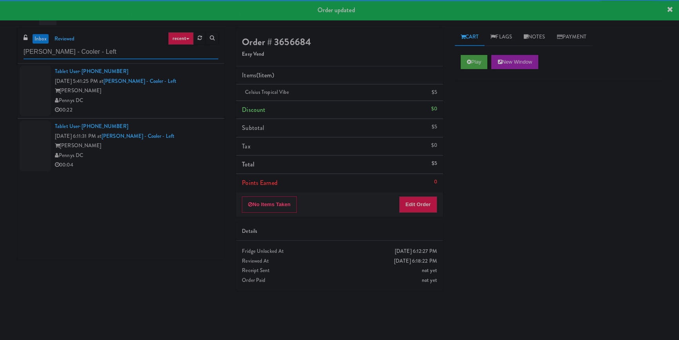
type input "[PERSON_NAME] - Cooler - Left"
click at [180, 100] on div "Pennys DC" at bounding box center [137, 101] width 164 height 10
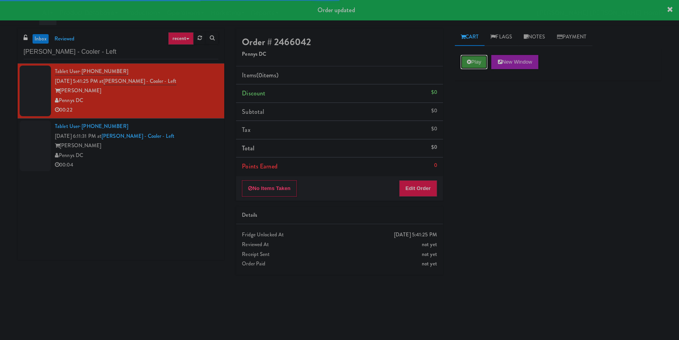
click at [482, 62] on button "Play" at bounding box center [474, 62] width 27 height 14
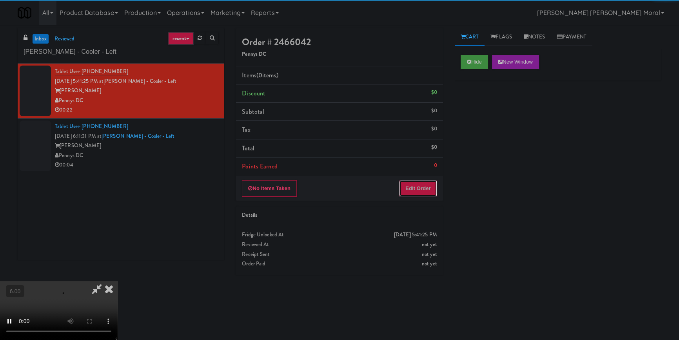
click at [413, 185] on button "Edit Order" at bounding box center [418, 188] width 38 height 16
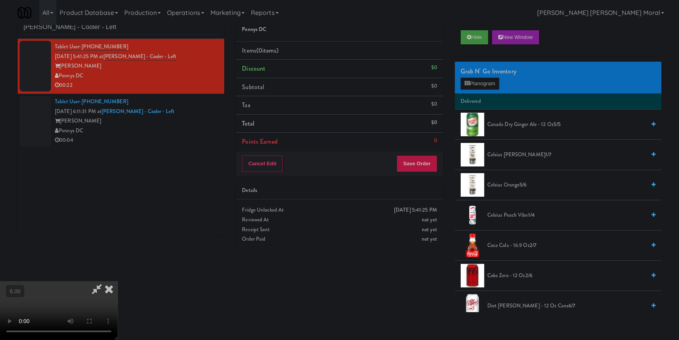
click at [118, 281] on video at bounding box center [59, 310] width 118 height 59
drag, startPoint x: 124, startPoint y: 262, endPoint x: 126, endPoint y: 290, distance: 28.3
click at [118, 281] on video at bounding box center [59, 310] width 118 height 59
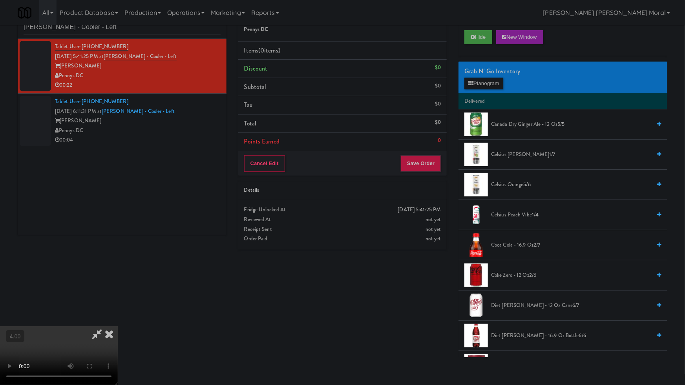
click at [118, 326] on video at bounding box center [59, 355] width 118 height 59
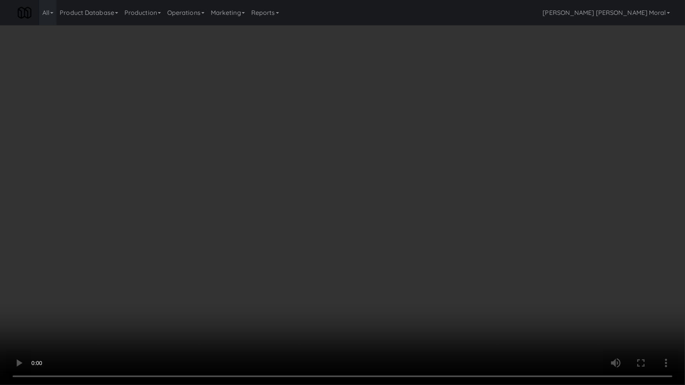
drag, startPoint x: 295, startPoint y: 258, endPoint x: 368, endPoint y: 199, distance: 93.7
click at [295, 258] on video at bounding box center [342, 192] width 685 height 385
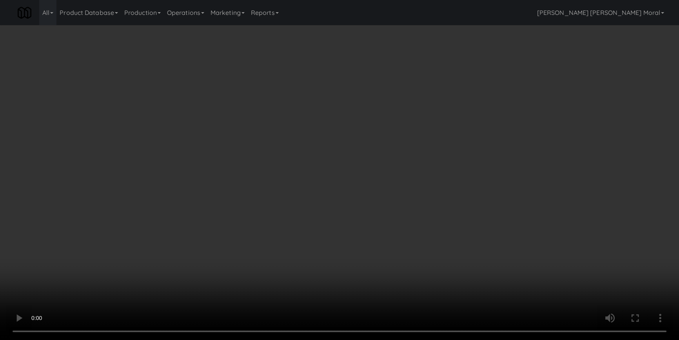
click at [487, 86] on button "Planogram" at bounding box center [480, 84] width 38 height 12
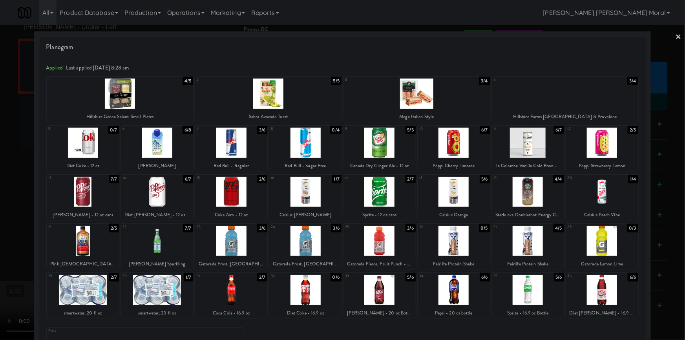
click at [87, 294] on div at bounding box center [83, 290] width 72 height 30
click at [242, 288] on div at bounding box center [231, 290] width 72 height 30
click at [227, 244] on div at bounding box center [231, 241] width 72 height 30
click at [0, 204] on div at bounding box center [342, 170] width 685 height 340
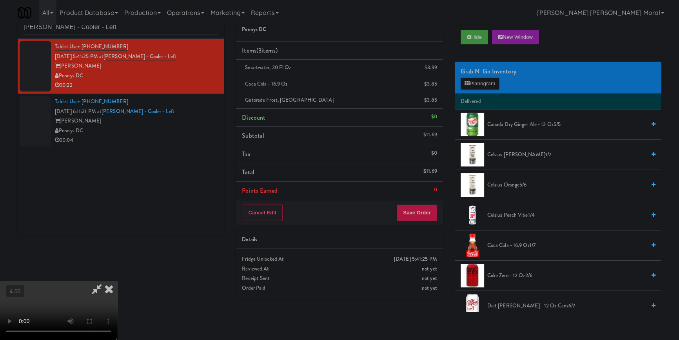
click at [118, 281] on icon at bounding box center [108, 289] width 17 height 16
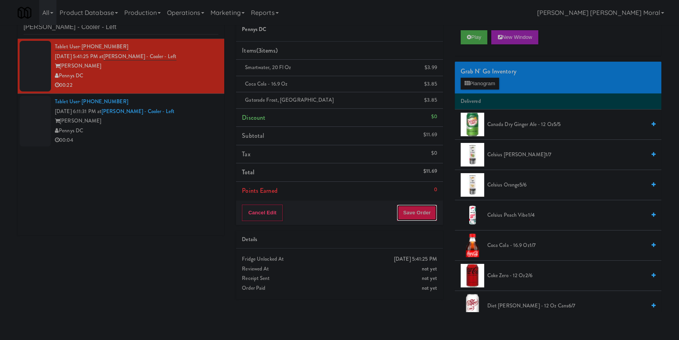
click at [409, 204] on button "Save Order" at bounding box center [417, 212] width 40 height 16
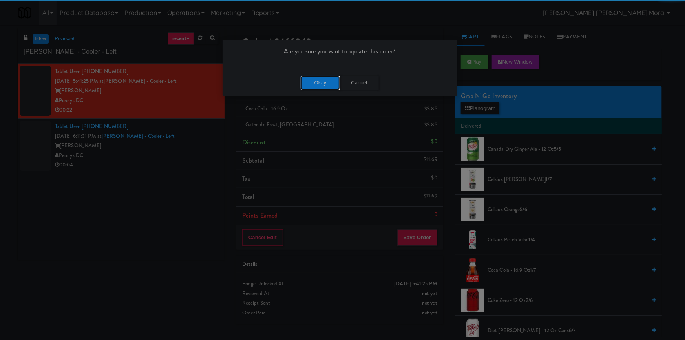
click at [307, 82] on button "Okay" at bounding box center [319, 83] width 39 height 14
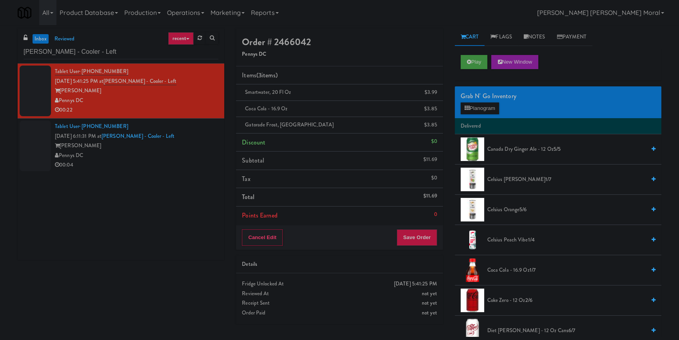
click at [196, 151] on div "Pennys DC" at bounding box center [137, 156] width 164 height 10
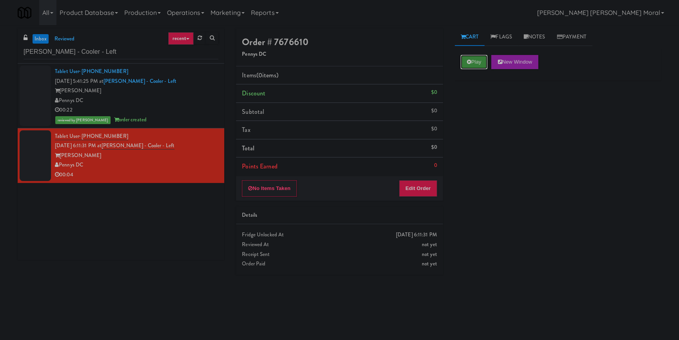
click at [481, 67] on button "Play" at bounding box center [474, 62] width 27 height 14
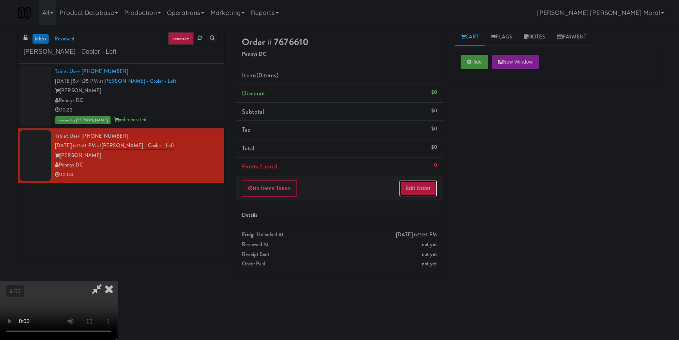
click at [424, 186] on button "Edit Order" at bounding box center [418, 188] width 38 height 16
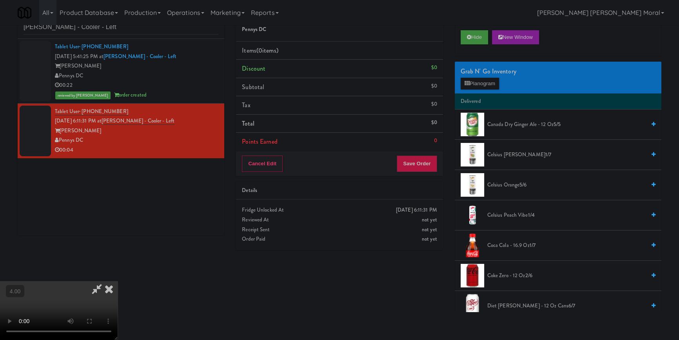
click at [118, 281] on video at bounding box center [59, 310] width 118 height 59
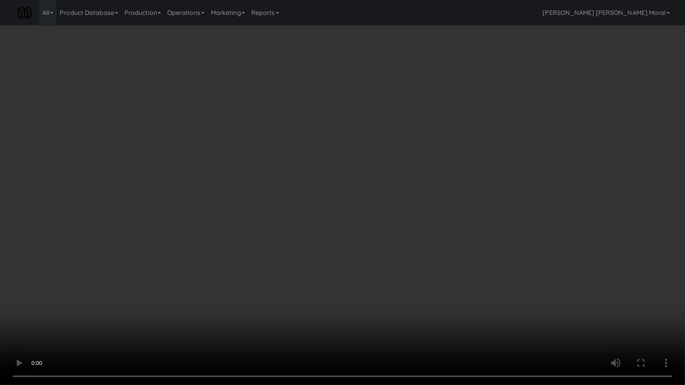
click at [269, 228] on video at bounding box center [342, 192] width 685 height 385
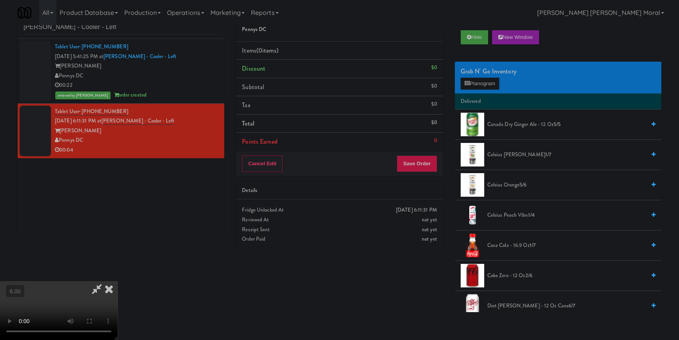
click at [488, 120] on span "Canada Dry Ginger Ale - 12 oz 5/5" at bounding box center [567, 125] width 158 height 10
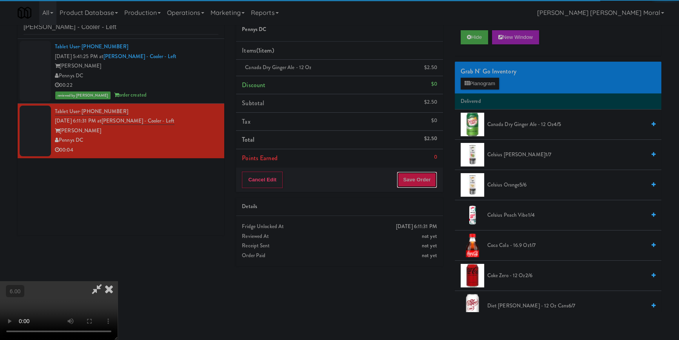
click at [429, 182] on button "Save Order" at bounding box center [417, 179] width 40 height 16
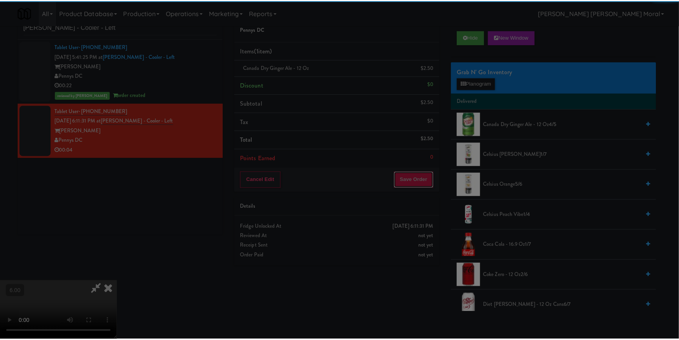
scroll to position [0, 0]
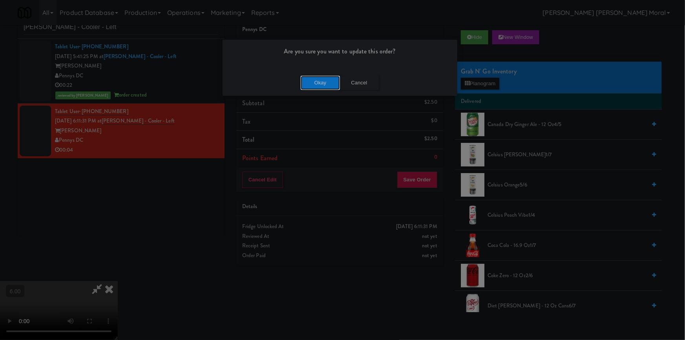
click at [323, 84] on button "Okay" at bounding box center [319, 83] width 39 height 14
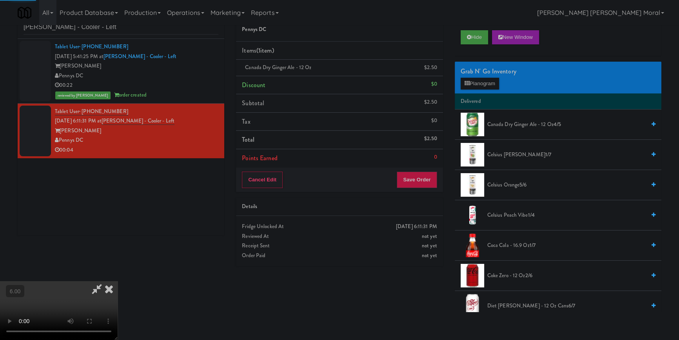
click at [118, 281] on icon at bounding box center [108, 289] width 17 height 16
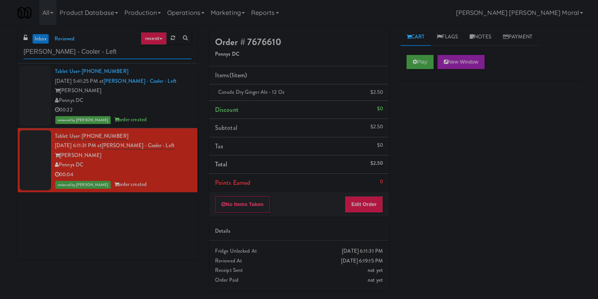
paste input "Optima - Left - Fridge"
drag, startPoint x: 93, startPoint y: 56, endPoint x: 0, endPoint y: 60, distance: 93.0
click at [0, 60] on div "inbox reviewed recent all unclear take inventory issue suspicious failed recent…" at bounding box center [299, 162] width 598 height 268
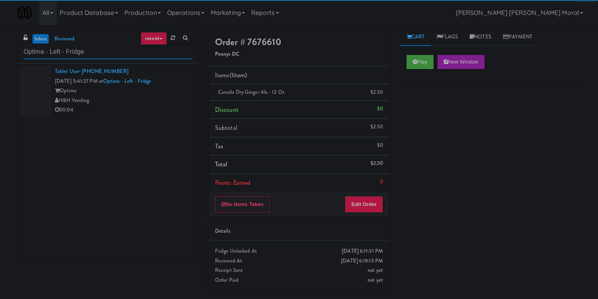
type input "Optima - Left - Fridge"
click at [160, 95] on div "Tablet User · (267) 736-2516 [DATE] 5:41:27 PM at Optima - Left - Fridge Optima…" at bounding box center [123, 91] width 137 height 48
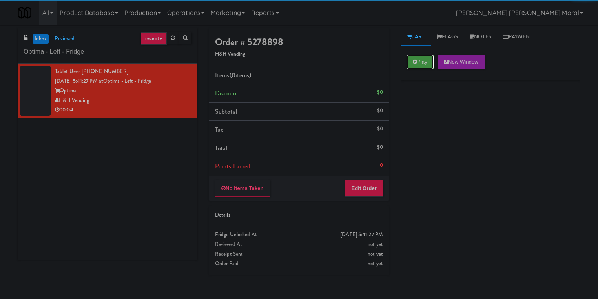
drag, startPoint x: 415, startPoint y: 63, endPoint x: 415, endPoint y: 69, distance: 5.9
click at [415, 64] on button "Play" at bounding box center [419, 62] width 27 height 14
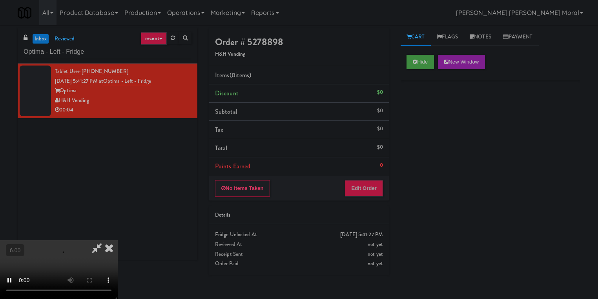
drag, startPoint x: 385, startPoint y: 181, endPoint x: 377, endPoint y: 184, distance: 8.8
click at [384, 181] on div "No Items Taken Edit Order" at bounding box center [299, 188] width 180 height 24
click at [375, 185] on button "Edit Order" at bounding box center [364, 188] width 38 height 16
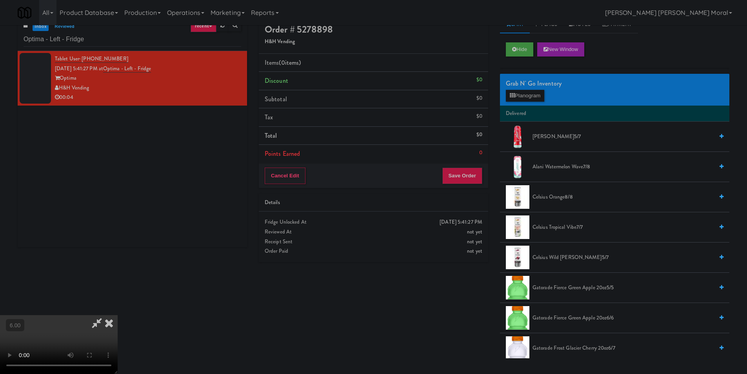
scroll to position [25, 0]
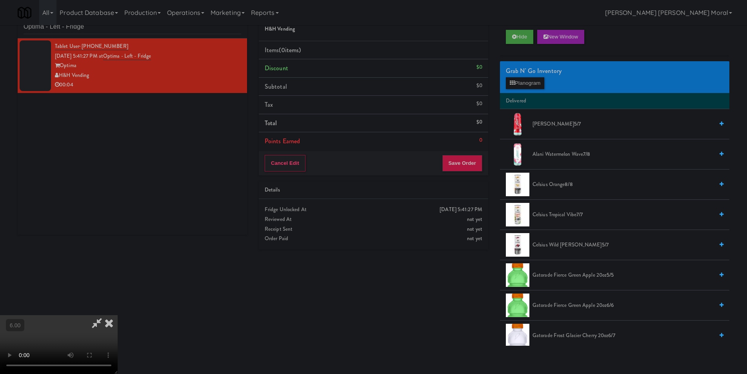
click at [118, 315] on video at bounding box center [59, 344] width 118 height 59
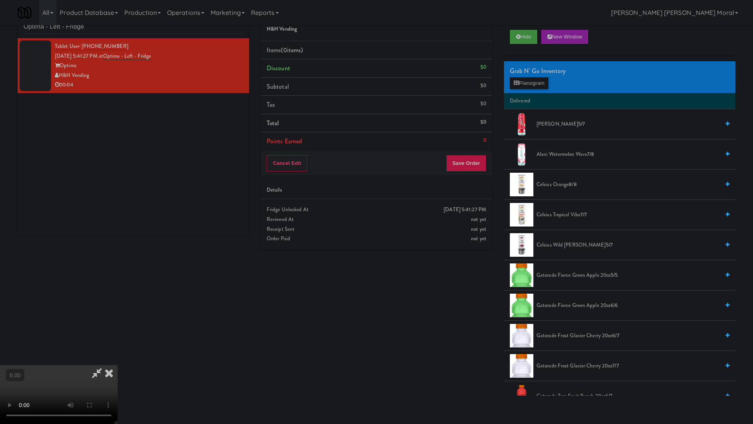
click at [118, 339] on video at bounding box center [59, 394] width 118 height 59
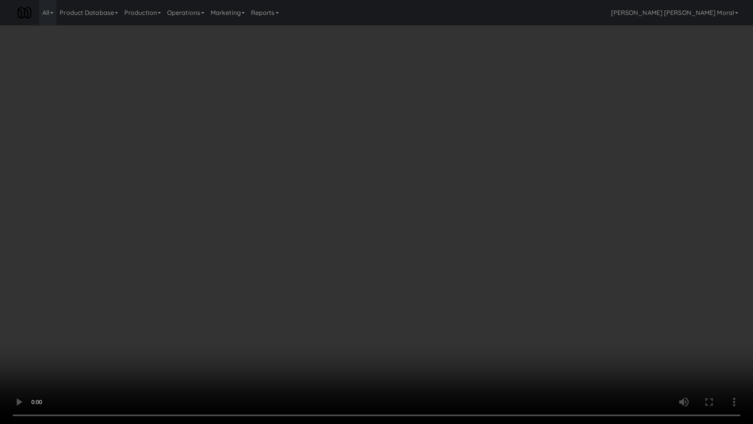
click at [201, 311] on video at bounding box center [376, 212] width 753 height 424
click at [230, 339] on video at bounding box center [376, 212] width 753 height 424
click at [207, 319] on video at bounding box center [376, 212] width 753 height 424
click at [215, 324] on video at bounding box center [376, 212] width 753 height 424
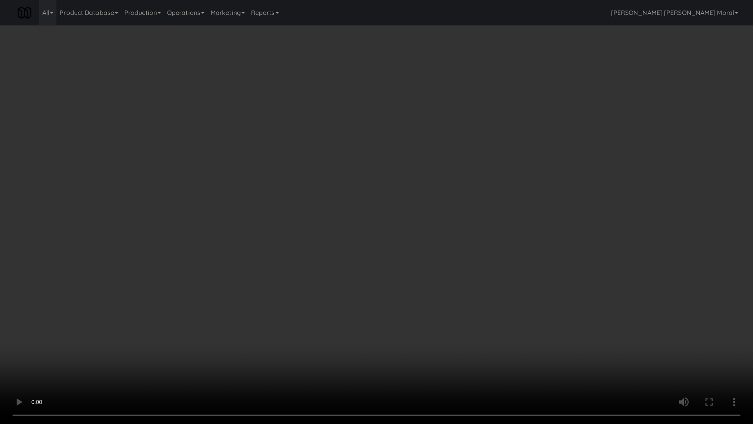
click at [326, 306] on video at bounding box center [376, 212] width 753 height 424
drag, startPoint x: 326, startPoint y: 306, endPoint x: 430, endPoint y: 214, distance: 139.2
click at [327, 306] on video at bounding box center [376, 212] width 753 height 424
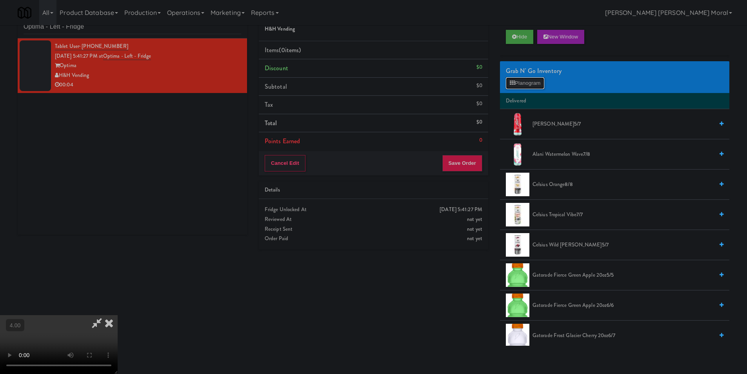
click at [528, 86] on button "Planogram" at bounding box center [525, 83] width 38 height 12
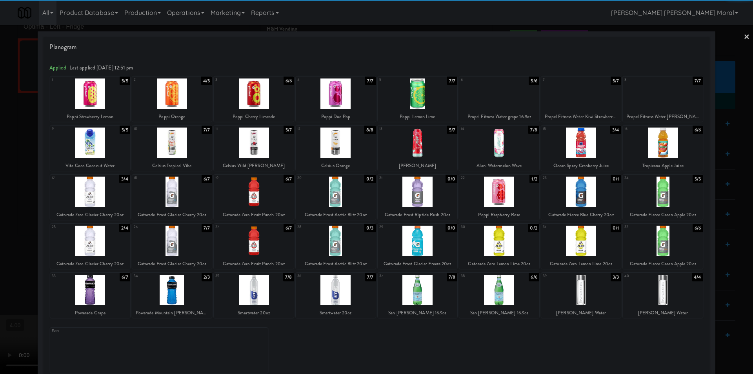
drag, startPoint x: 665, startPoint y: 198, endPoint x: 672, endPoint y: 196, distance: 7.4
click at [665, 198] on div at bounding box center [663, 192] width 80 height 30
click at [679, 215] on div at bounding box center [376, 187] width 753 height 374
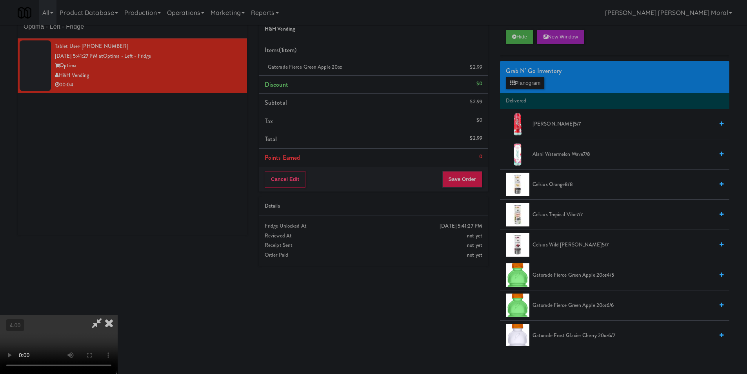
click at [118, 315] on video at bounding box center [59, 344] width 118 height 59
click at [118, 315] on icon at bounding box center [108, 323] width 17 height 16
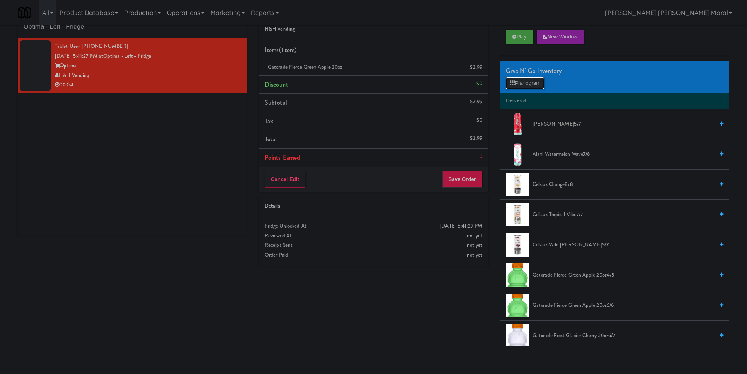
click at [517, 80] on button "Planogram" at bounding box center [525, 83] width 38 height 12
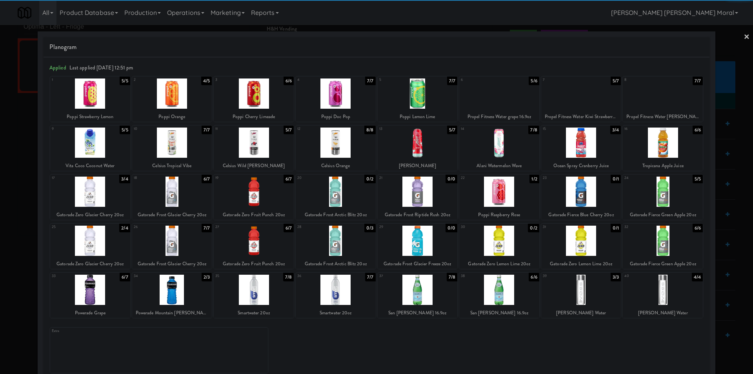
click at [0, 166] on div at bounding box center [376, 187] width 753 height 374
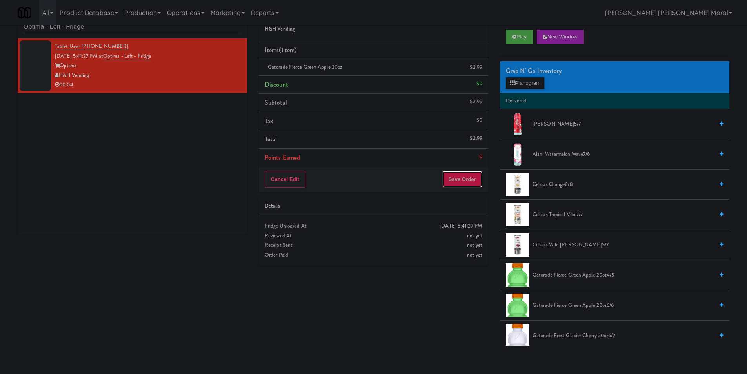
drag, startPoint x: 453, startPoint y: 180, endPoint x: 454, endPoint y: 176, distance: 4.1
click at [453, 180] on button "Save Order" at bounding box center [462, 179] width 40 height 16
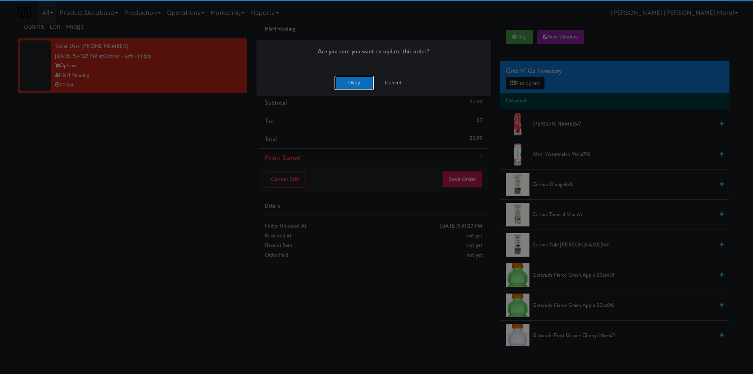
click at [339, 85] on button "Okay" at bounding box center [354, 83] width 39 height 14
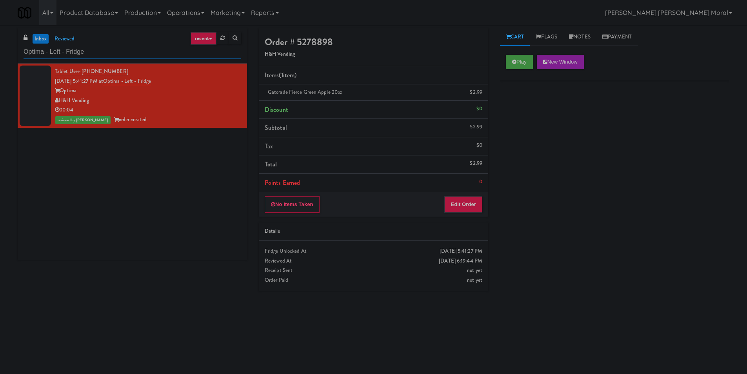
paste input "215 Lake - [GEOGRAPHIC_DATA]"
drag, startPoint x: 143, startPoint y: 55, endPoint x: 9, endPoint y: 71, distance: 135.1
click at [0, 55] on div "inbox reviewed recent all unclear take inventory issue suspicious failed recent…" at bounding box center [373, 185] width 747 height 315
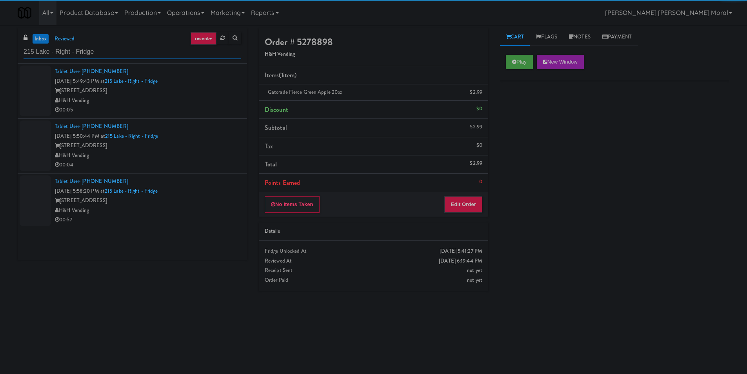
type input "215 Lake - Right - Fridge"
click at [214, 111] on div "00:05" at bounding box center [148, 110] width 186 height 10
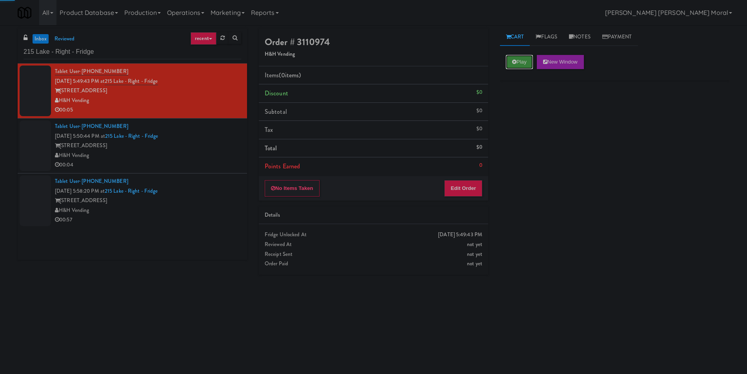
click at [530, 62] on button "Play" at bounding box center [519, 62] width 27 height 14
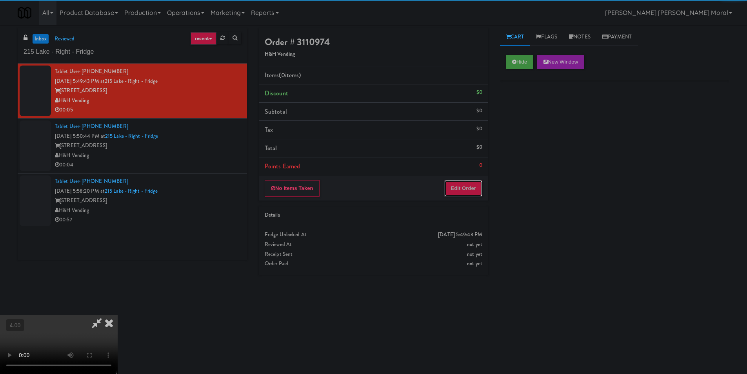
click at [466, 188] on button "Edit Order" at bounding box center [463, 188] width 38 height 16
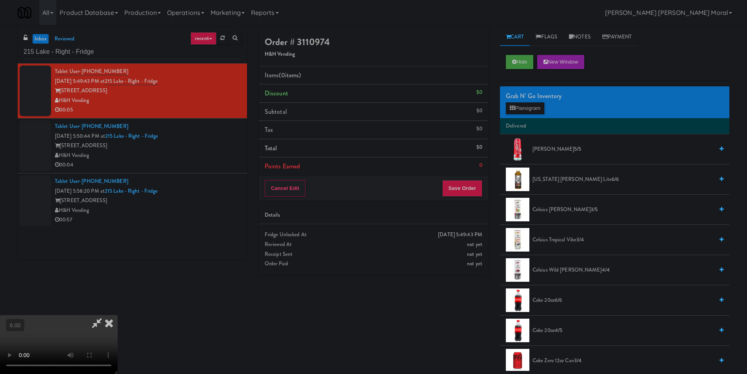
click at [118, 315] on video at bounding box center [59, 344] width 118 height 59
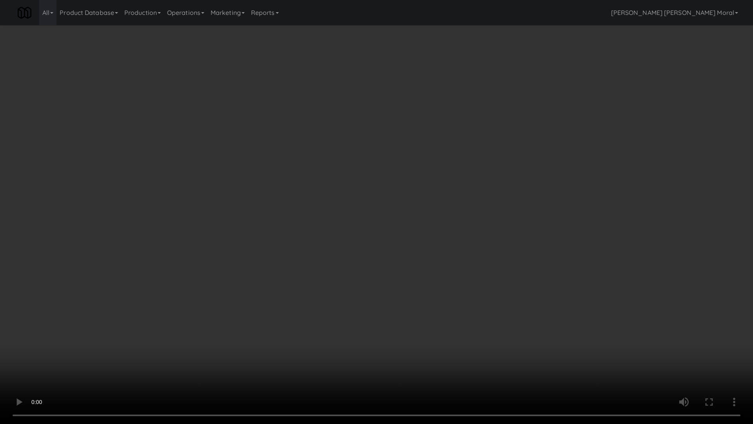
click at [217, 339] on video at bounding box center [376, 212] width 753 height 424
click at [228, 339] on video at bounding box center [376, 212] width 753 height 424
click at [229, 339] on video at bounding box center [376, 212] width 753 height 424
click at [322, 339] on video at bounding box center [376, 212] width 753 height 424
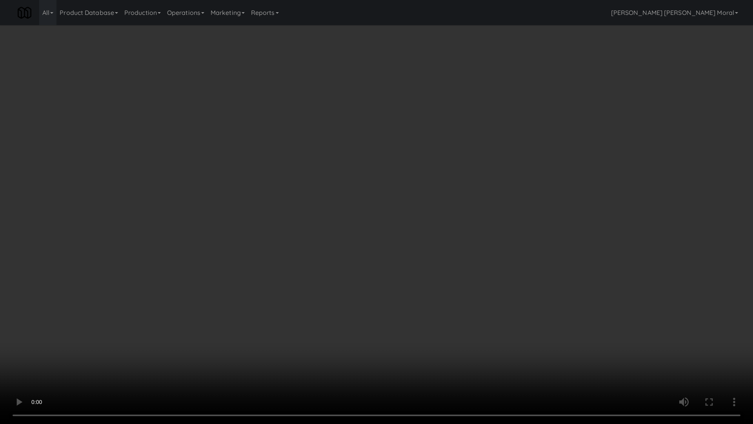
drag, startPoint x: 322, startPoint y: 339, endPoint x: 342, endPoint y: 291, distance: 52.1
click at [322, 339] on video at bounding box center [376, 212] width 753 height 424
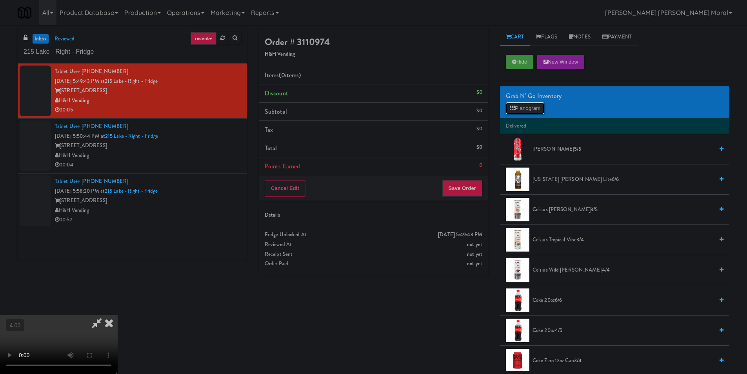
click at [543, 113] on button "Planogram" at bounding box center [525, 108] width 38 height 12
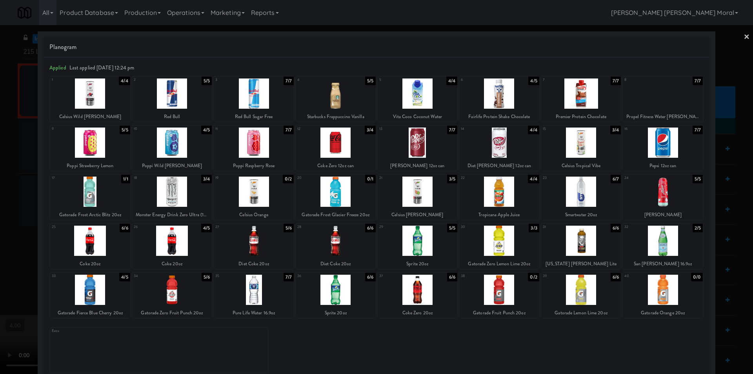
click at [0, 213] on div at bounding box center [376, 187] width 753 height 374
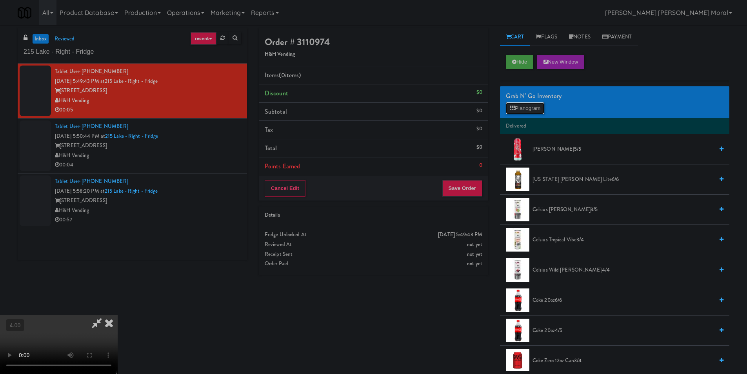
click at [514, 109] on icon at bounding box center [512, 108] width 5 height 5
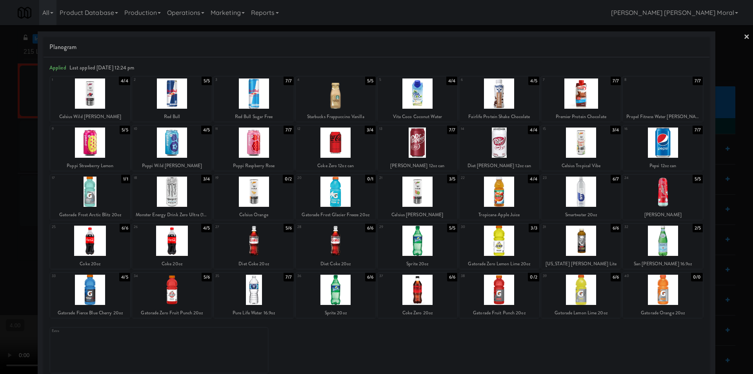
click at [181, 241] on div at bounding box center [172, 241] width 80 height 30
click at [418, 294] on div at bounding box center [418, 290] width 80 height 30
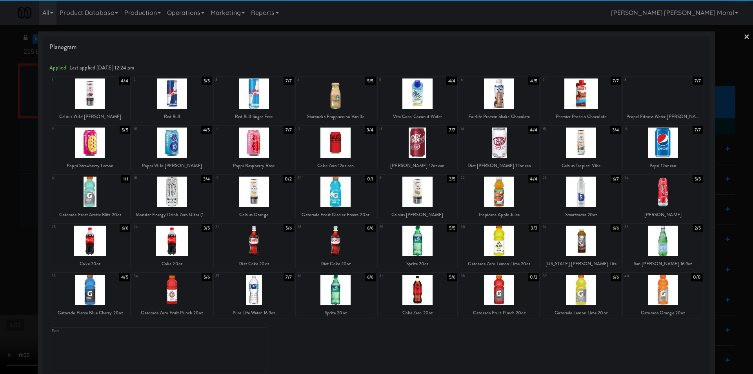
drag, startPoint x: 7, startPoint y: 237, endPoint x: 93, endPoint y: 269, distance: 91.1
click at [9, 237] on div at bounding box center [376, 187] width 753 height 374
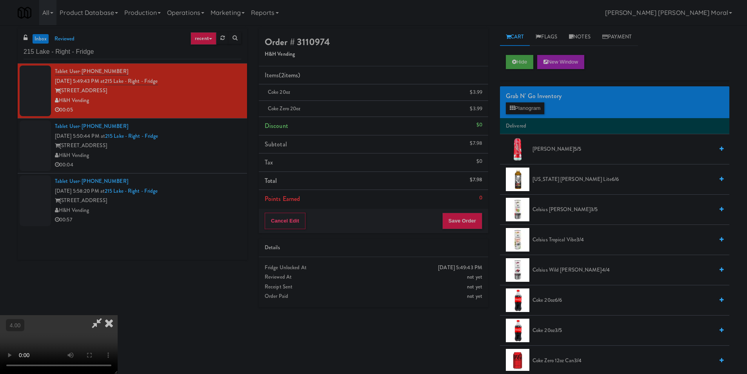
click at [118, 315] on video at bounding box center [59, 344] width 118 height 59
click at [588, 38] on link "Notes" at bounding box center [579, 37] width 33 height 18
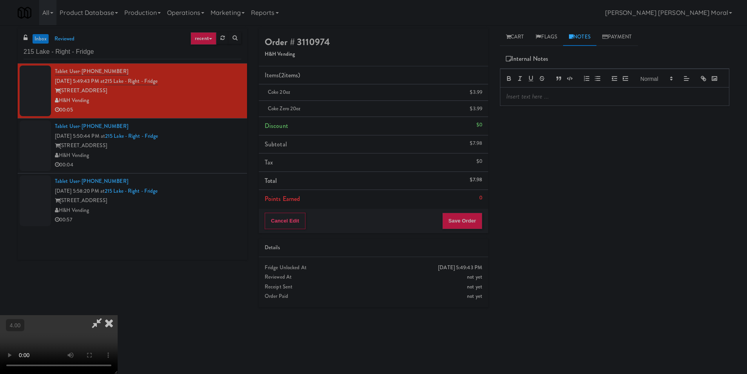
click at [550, 106] on div at bounding box center [615, 96] width 229 height 18
click at [118, 315] on icon at bounding box center [108, 323] width 17 height 16
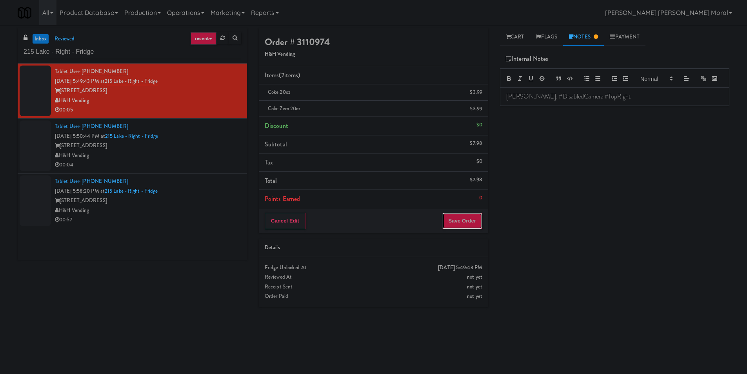
click at [447, 222] on button "Save Order" at bounding box center [462, 221] width 40 height 16
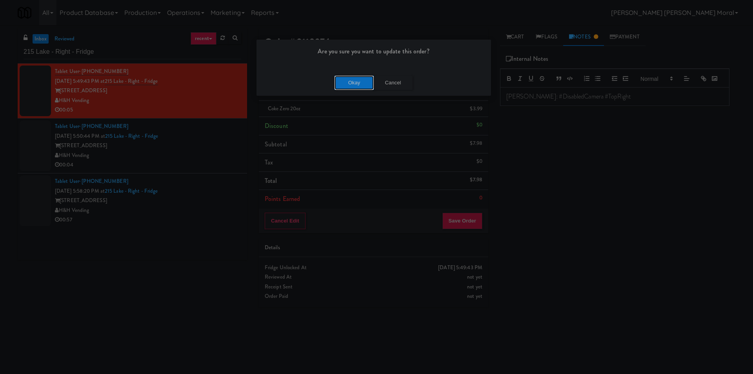
click at [353, 84] on button "Okay" at bounding box center [354, 83] width 39 height 14
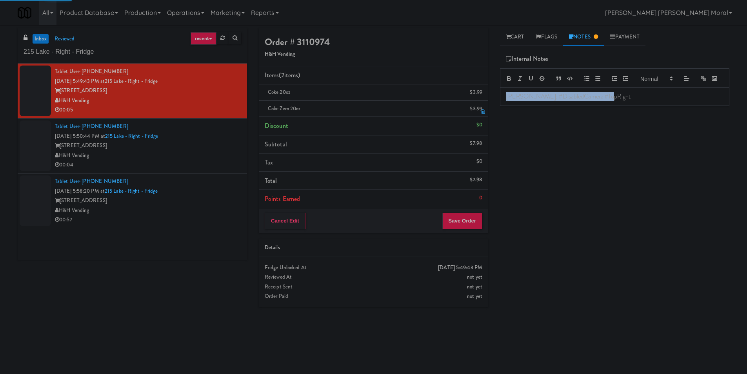
copy p "[PERSON_NAME]: #DisabledCamera #TopRight"
drag, startPoint x: 577, startPoint y: 106, endPoint x: 472, endPoint y: 107, distance: 104.3
click at [472, 107] on div "Order # 3110974 H&H Vending Items (2 items ) Coke 20oz $3.99 Coke Zero 20oz $3.…" at bounding box center [494, 185] width 482 height 315
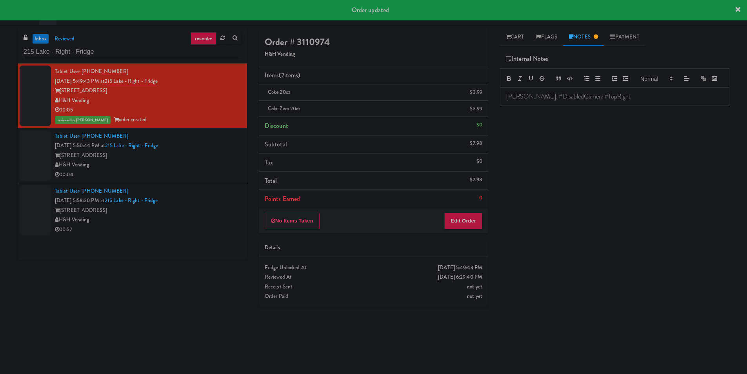
click at [209, 145] on div "Tablet User · (804) 787-3235 [DATE] 5:50:44 PM at [GEOGRAPHIC_DATA] - Right - F…" at bounding box center [148, 155] width 186 height 48
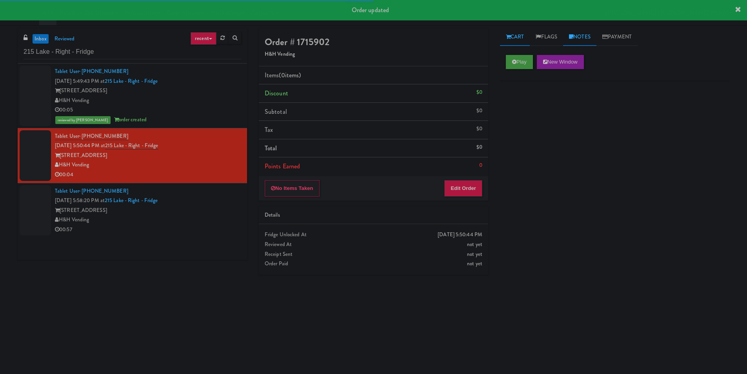
click at [581, 45] on link "Notes" at bounding box center [579, 37] width 33 height 18
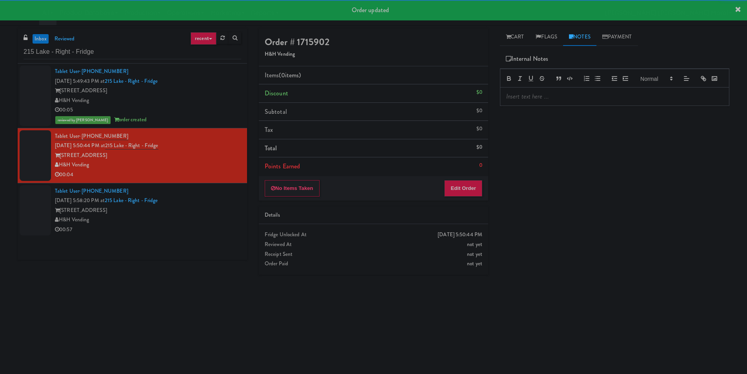
click at [570, 101] on p at bounding box center [614, 96] width 217 height 9
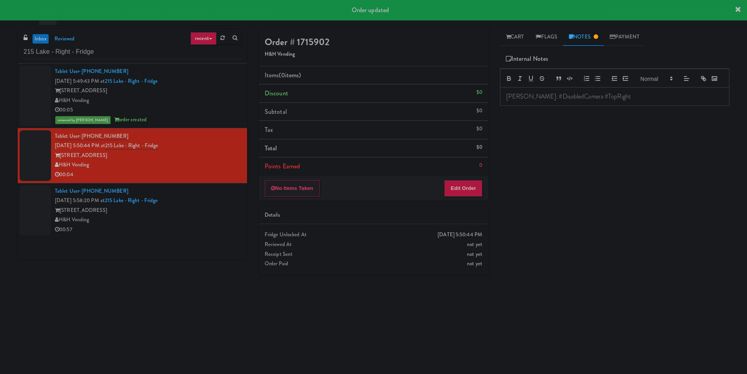
drag, startPoint x: 519, startPoint y: 24, endPoint x: 517, endPoint y: 38, distance: 14.8
click at [519, 24] on div "All 325 Vending [URL][DOMAIN_NAME] 901 Smrt Mrkt [URL][DOMAIN_NAME] 9518002 [GE…" at bounding box center [374, 12] width 712 height 25
click at [517, 38] on link "Cart" at bounding box center [515, 37] width 30 height 18
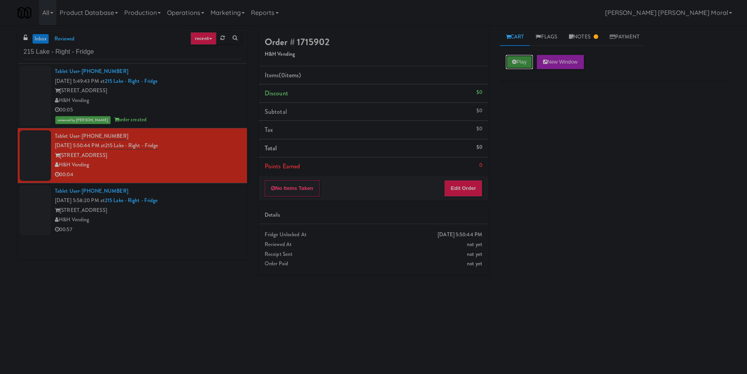
click at [526, 65] on button "Play" at bounding box center [519, 62] width 27 height 14
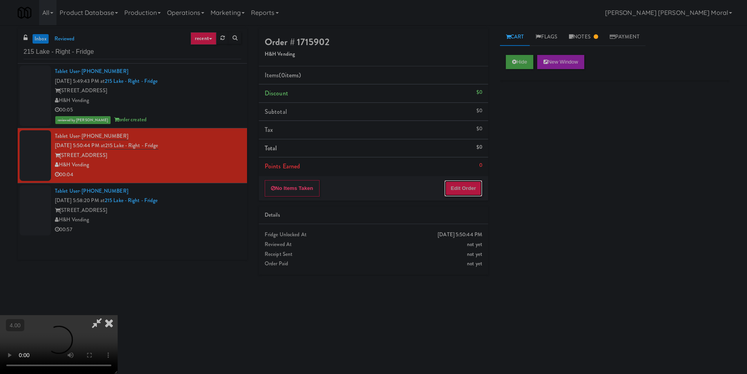
click at [472, 188] on button "Edit Order" at bounding box center [463, 188] width 38 height 16
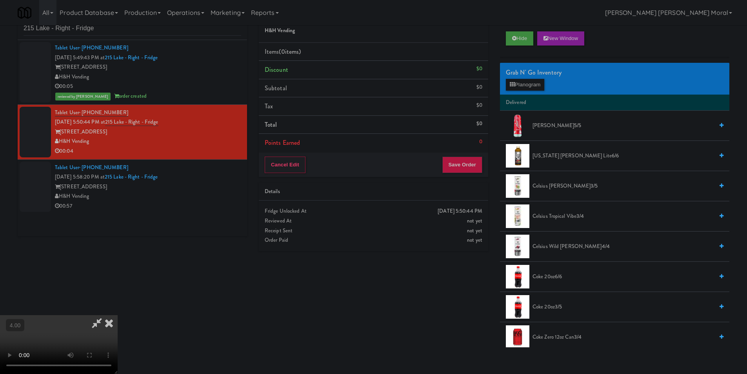
scroll to position [25, 0]
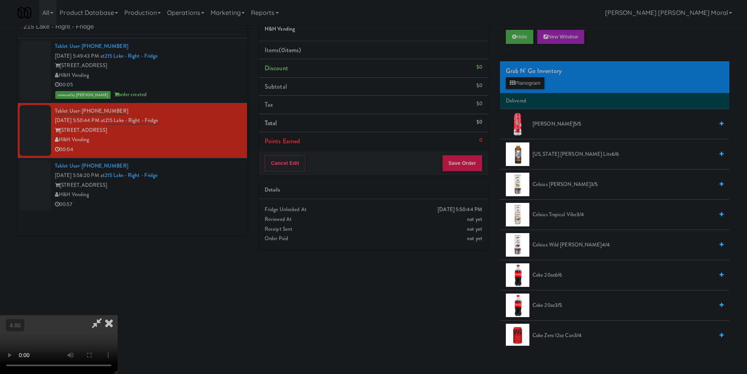
click at [118, 315] on video at bounding box center [59, 344] width 118 height 59
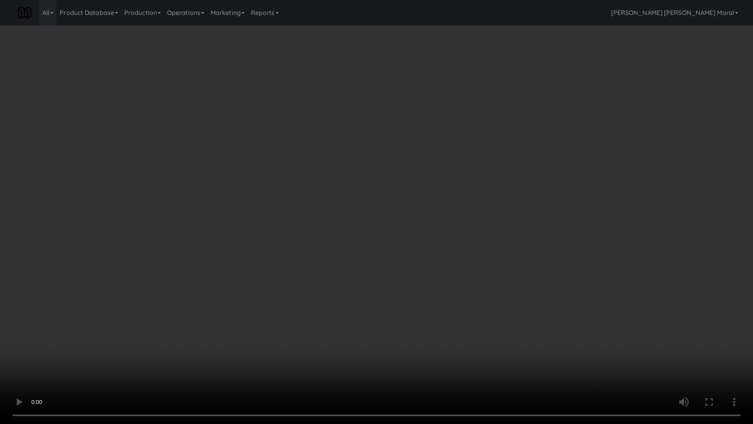
click at [87, 339] on video at bounding box center [376, 212] width 753 height 424
click at [131, 339] on video at bounding box center [376, 212] width 753 height 424
click at [166, 339] on video at bounding box center [376, 212] width 753 height 424
click at [177, 339] on video at bounding box center [376, 212] width 753 height 424
click at [202, 339] on video at bounding box center [376, 212] width 753 height 424
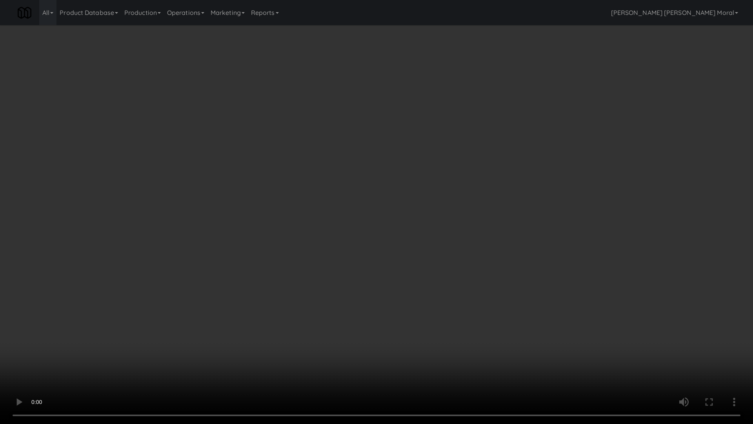
drag, startPoint x: 202, startPoint y: 344, endPoint x: 239, endPoint y: 286, distance: 69.2
click at [202, 339] on video at bounding box center [376, 212] width 753 height 424
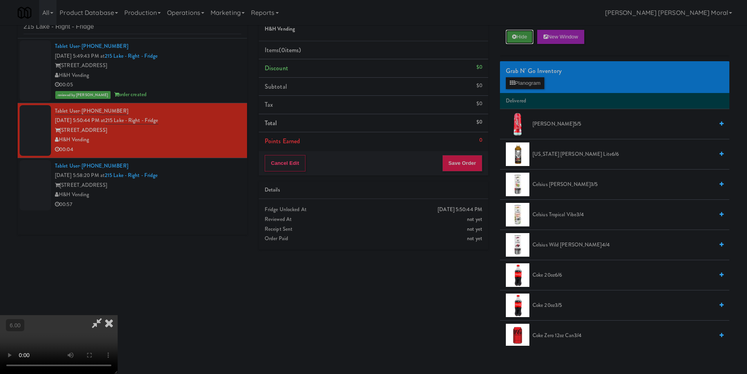
click at [519, 41] on button "Hide" at bounding box center [519, 37] width 27 height 14
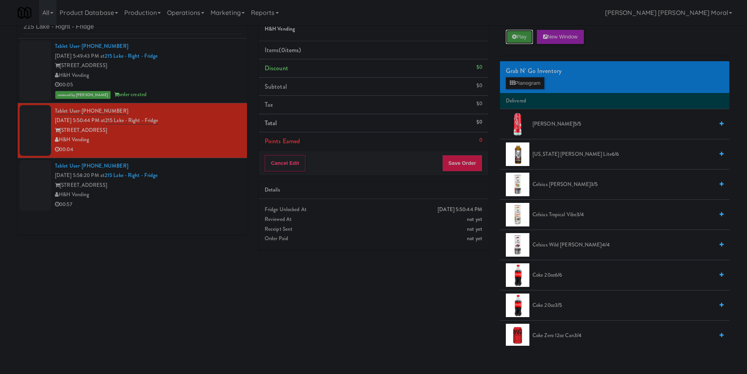
click at [519, 41] on button "Play" at bounding box center [519, 37] width 27 height 14
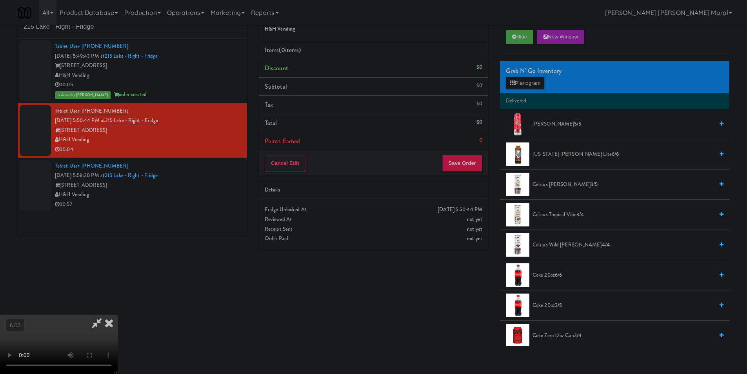
click at [118, 315] on video at bounding box center [59, 344] width 118 height 59
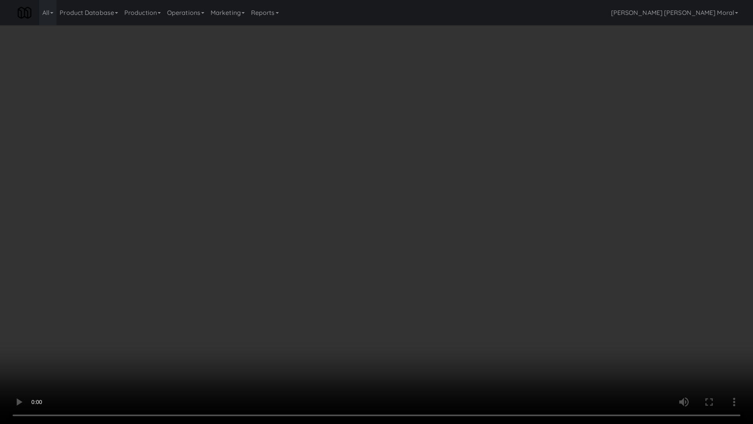
click at [322, 339] on video at bounding box center [376, 212] width 753 height 424
click at [317, 339] on video at bounding box center [376, 212] width 753 height 424
click at [358, 336] on video at bounding box center [376, 212] width 753 height 424
drag, startPoint x: 358, startPoint y: 335, endPoint x: 379, endPoint y: 288, distance: 51.7
click at [359, 335] on video at bounding box center [376, 212] width 753 height 424
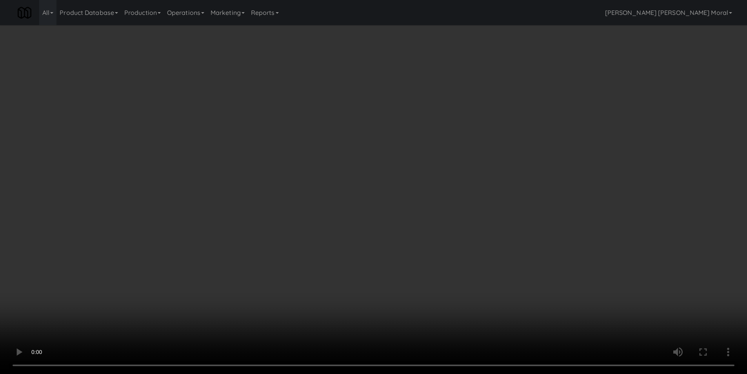
click at [532, 93] on li "Delivered" at bounding box center [614, 101] width 229 height 16
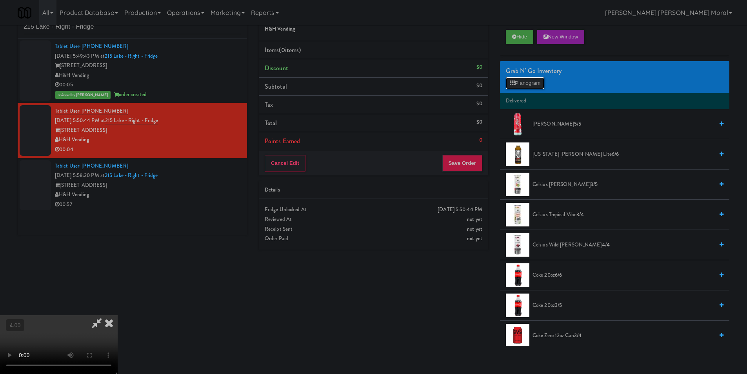
click at [528, 84] on button "Planogram" at bounding box center [525, 83] width 38 height 12
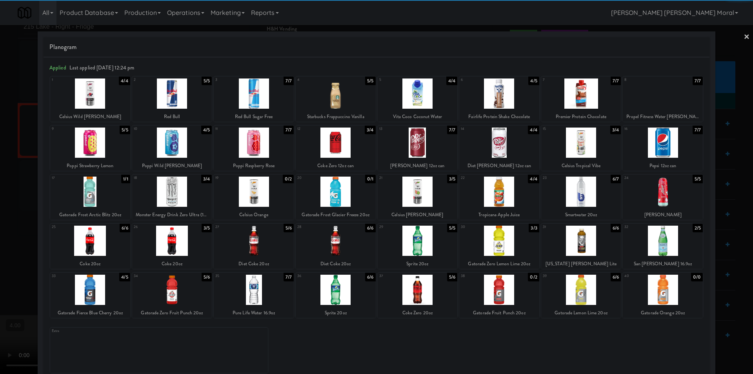
click at [266, 247] on div at bounding box center [254, 241] width 80 height 30
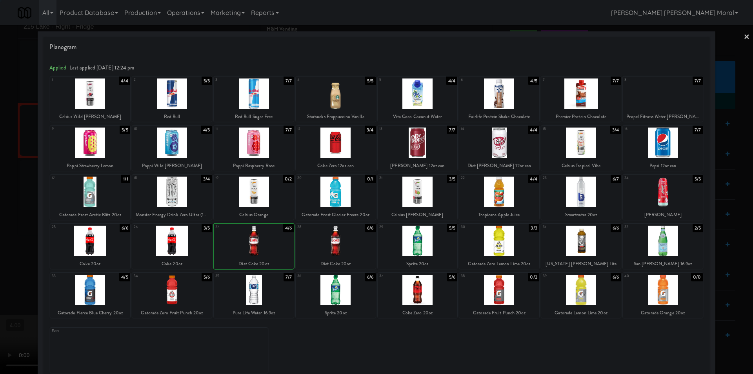
click at [1, 162] on div at bounding box center [376, 187] width 753 height 374
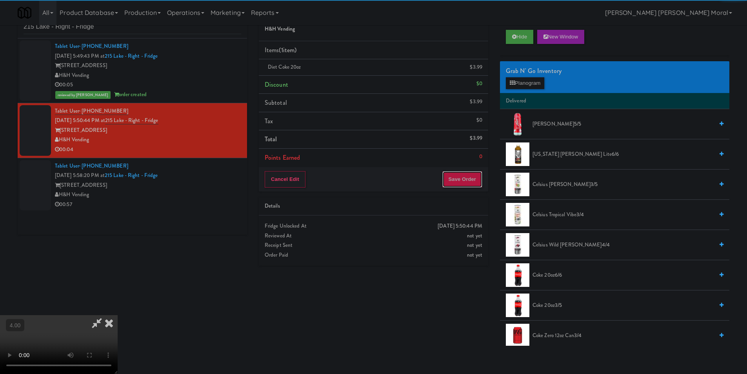
click at [479, 179] on button "Save Order" at bounding box center [462, 179] width 40 height 16
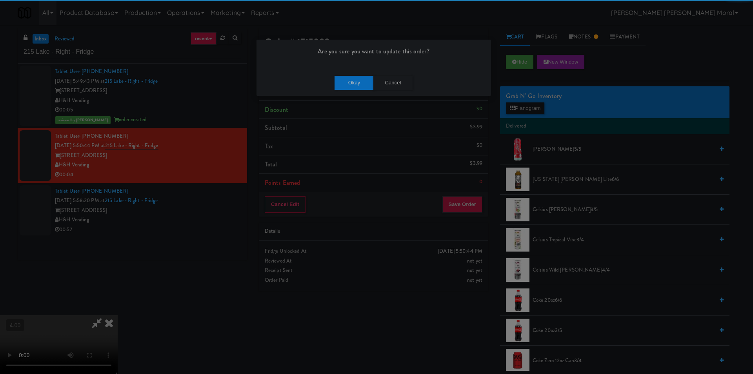
click at [363, 90] on div "Okay Cancel" at bounding box center [374, 82] width 235 height 26
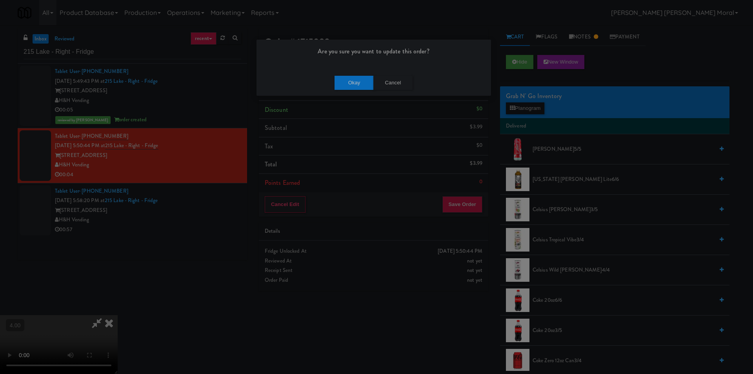
click at [366, 91] on div "Okay Cancel" at bounding box center [374, 82] width 235 height 26
click at [355, 83] on button "Okay" at bounding box center [354, 83] width 39 height 14
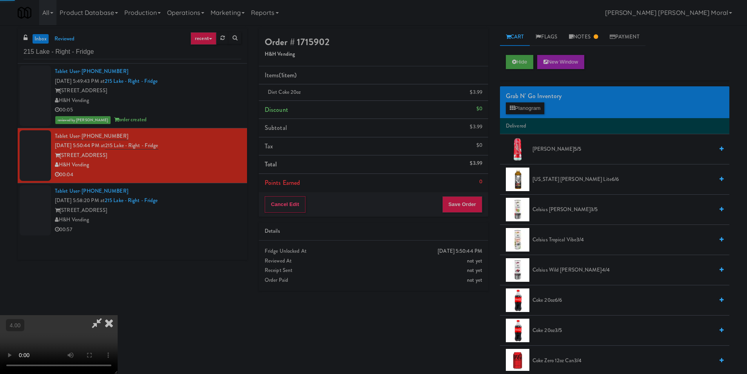
click at [118, 315] on icon at bounding box center [108, 323] width 17 height 16
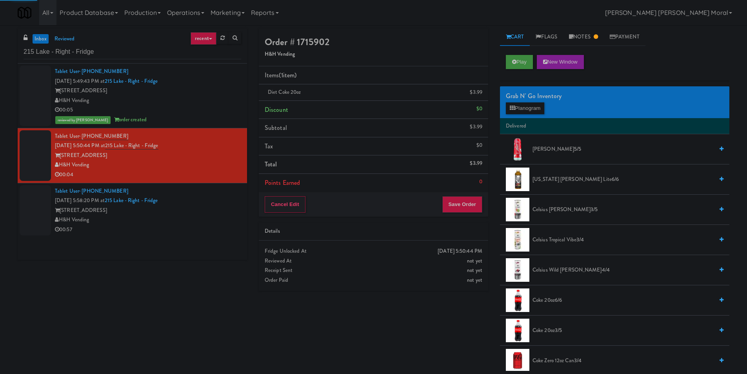
click at [213, 221] on div "H&H Vending" at bounding box center [148, 220] width 186 height 10
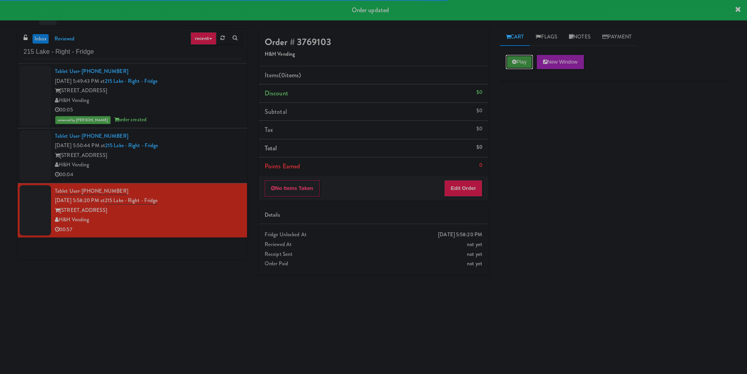
click at [527, 62] on button "Play" at bounding box center [519, 62] width 27 height 14
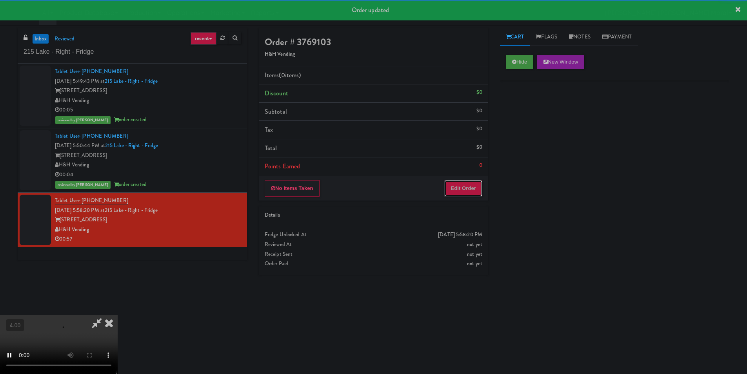
click at [475, 188] on button "Edit Order" at bounding box center [463, 188] width 38 height 16
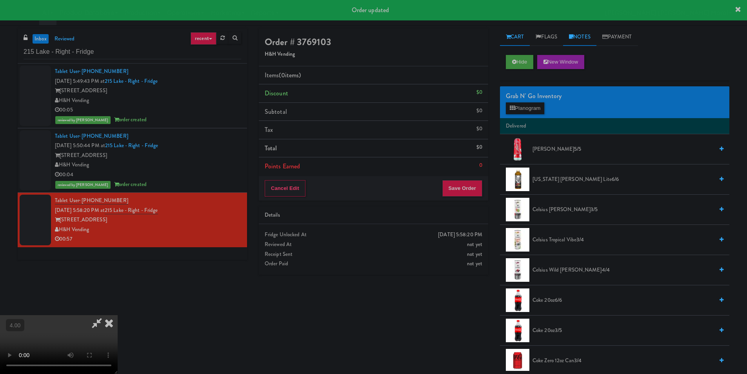
click at [579, 34] on link "Notes" at bounding box center [579, 37] width 33 height 18
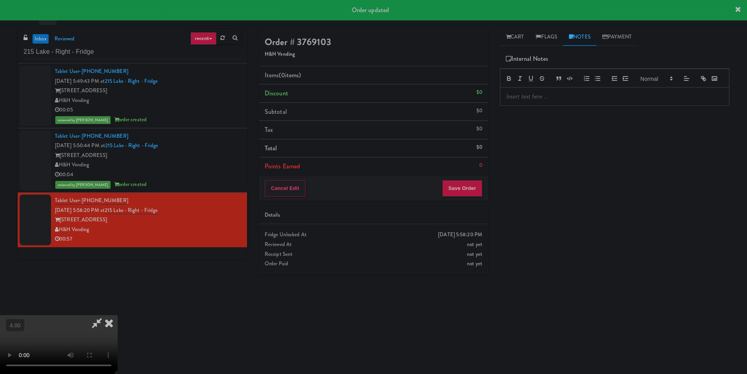
click at [548, 101] on p at bounding box center [614, 96] width 217 height 9
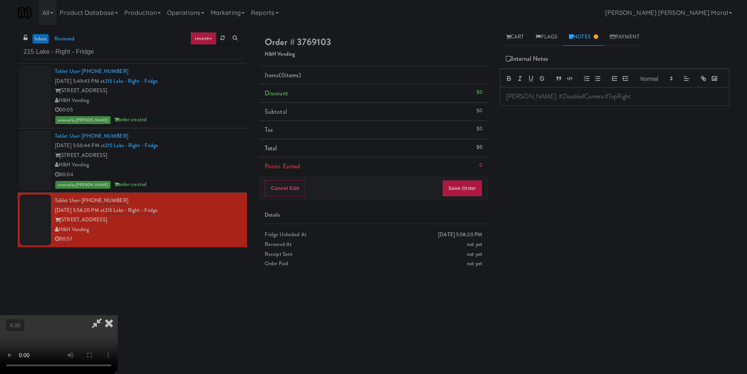
scroll to position [25, 0]
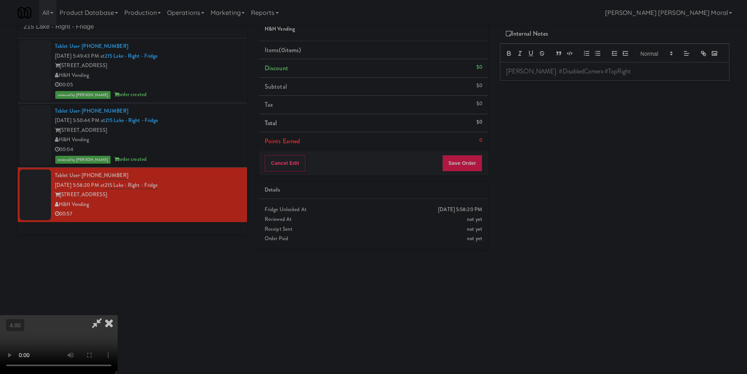
click at [118, 315] on video at bounding box center [59, 344] width 118 height 59
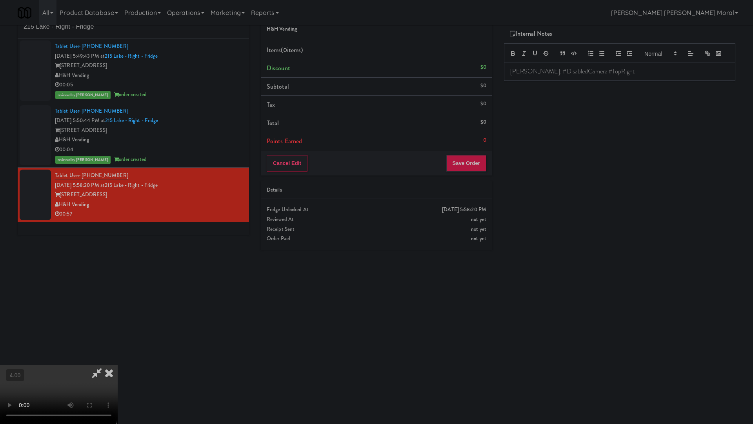
click at [118, 339] on video at bounding box center [59, 394] width 118 height 59
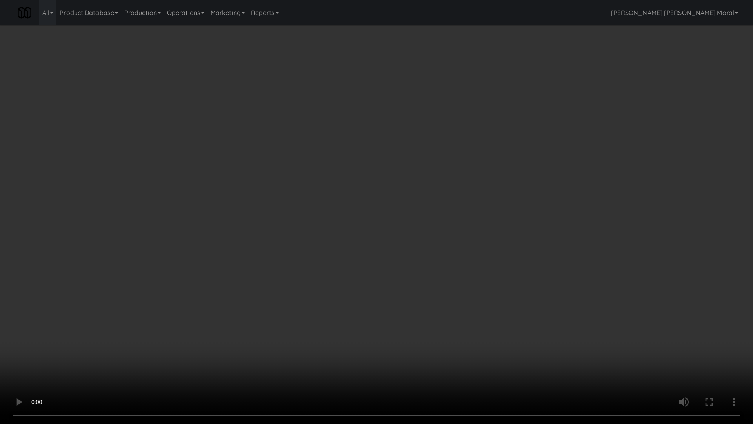
click at [336, 292] on video at bounding box center [376, 212] width 753 height 424
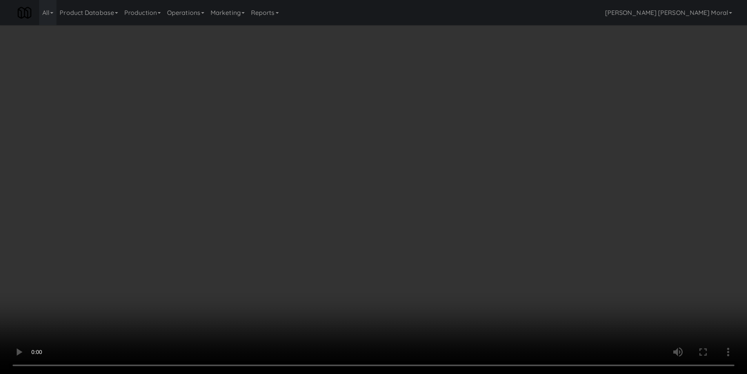
scroll to position [0, 0]
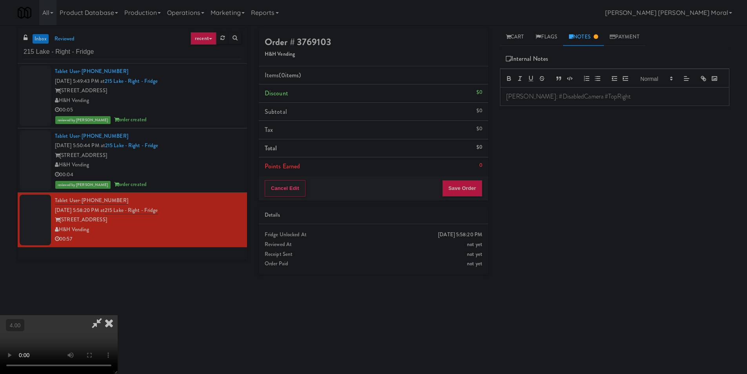
click at [519, 36] on link "Cart" at bounding box center [515, 37] width 30 height 18
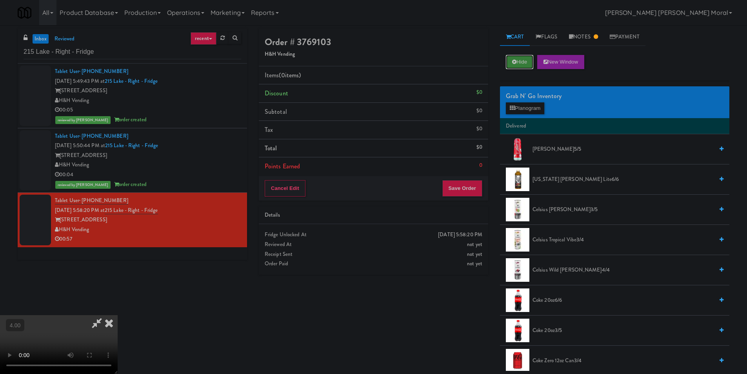
click at [519, 66] on button "Hide" at bounding box center [519, 62] width 27 height 14
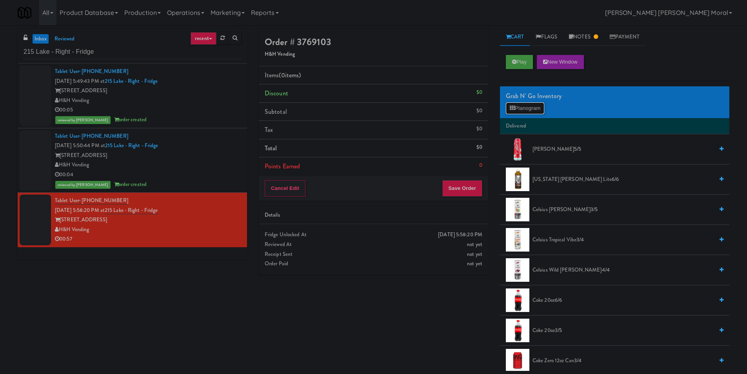
click at [519, 107] on button "Planogram" at bounding box center [525, 108] width 38 height 12
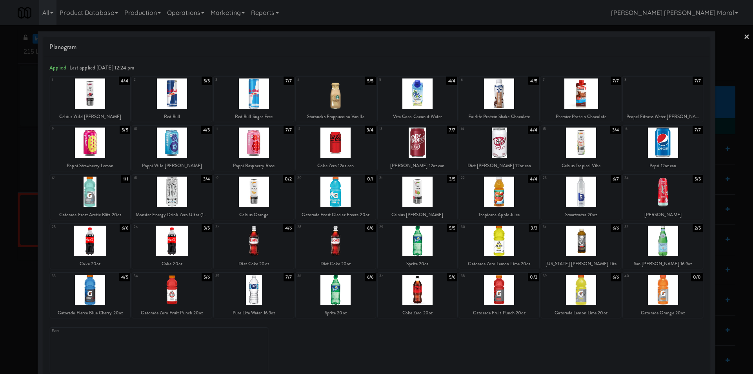
click at [424, 284] on div at bounding box center [418, 290] width 80 height 30
click at [494, 143] on div at bounding box center [499, 142] width 80 height 30
click at [95, 136] on div at bounding box center [90, 142] width 80 height 30
click at [0, 127] on div at bounding box center [376, 187] width 753 height 374
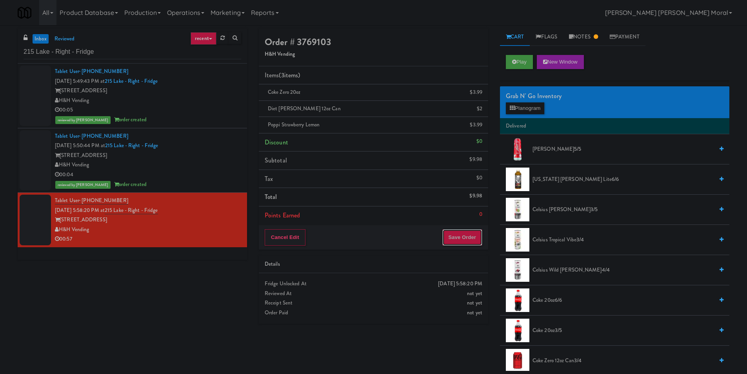
click at [469, 232] on button "Save Order" at bounding box center [462, 237] width 40 height 16
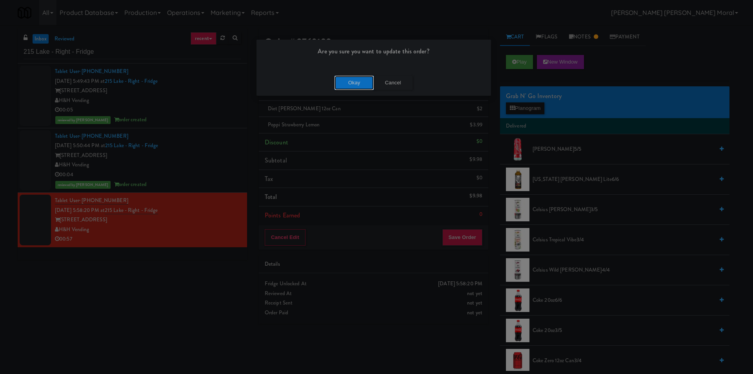
click at [341, 82] on button "Okay" at bounding box center [354, 83] width 39 height 14
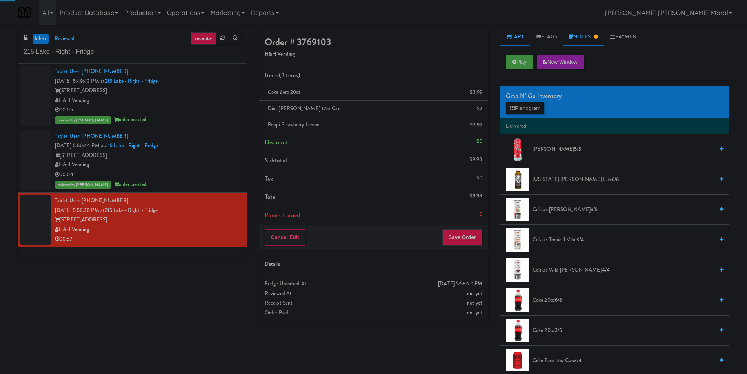
click at [598, 36] on icon at bounding box center [596, 36] width 4 height 5
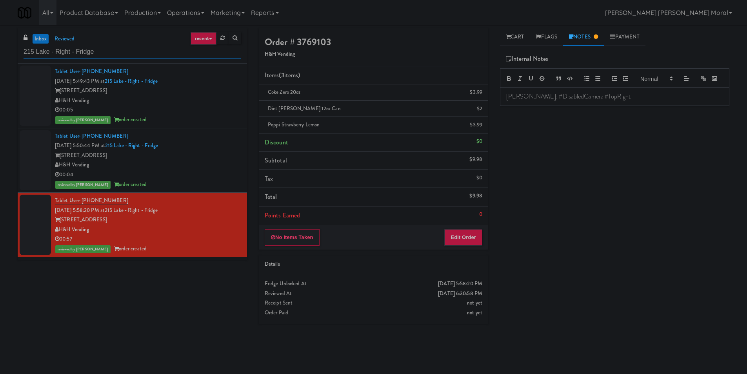
drag, startPoint x: 118, startPoint y: 49, endPoint x: 0, endPoint y: 55, distance: 118.6
click at [0, 55] on div "inbox reviewed recent all unclear take inventory issue suspicious failed recent…" at bounding box center [373, 185] width 747 height 315
paste input "MG - Cooler - Left"
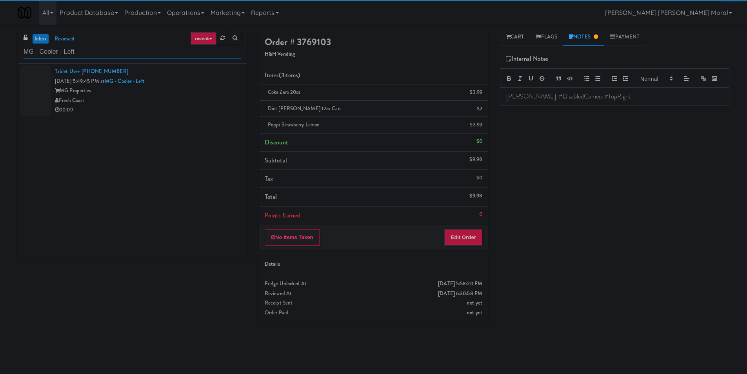
type input "MG - Cooler - Left"
click at [174, 113] on div "00:09" at bounding box center [148, 110] width 186 height 10
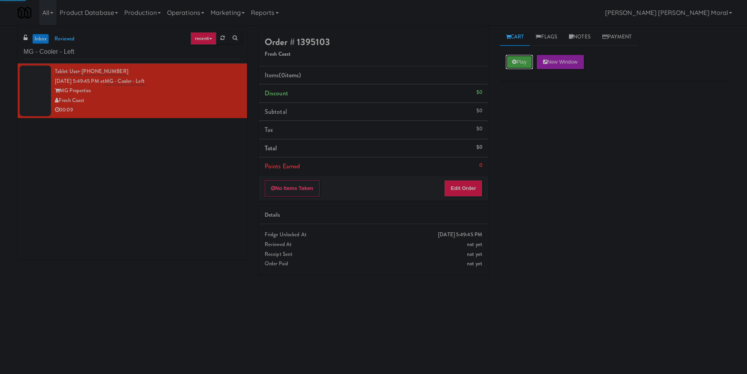
drag, startPoint x: 525, startPoint y: 62, endPoint x: 486, endPoint y: 142, distance: 89.1
click at [525, 62] on button "Play" at bounding box center [519, 62] width 27 height 14
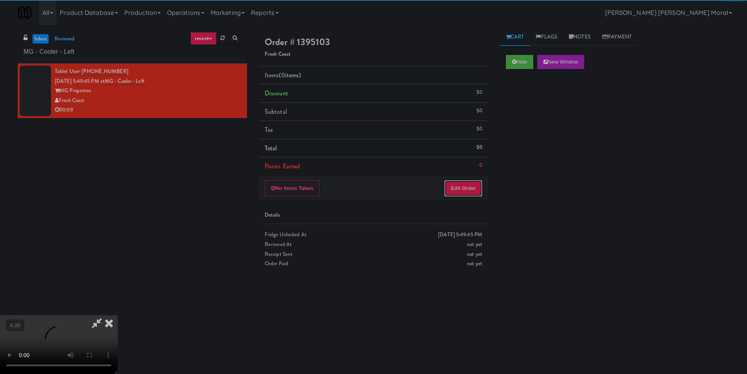
click at [470, 181] on button "Edit Order" at bounding box center [463, 188] width 38 height 16
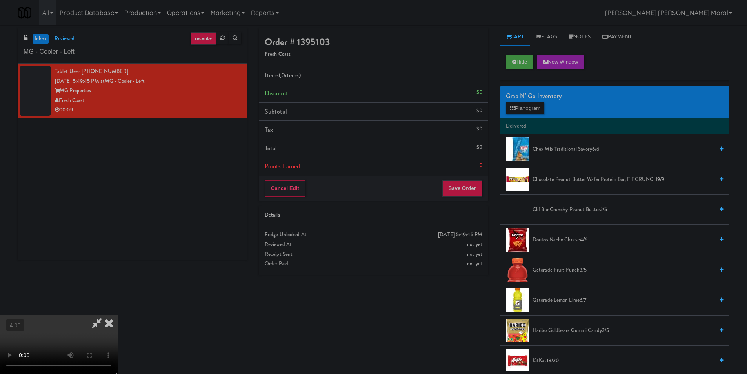
click at [64, 315] on video at bounding box center [59, 344] width 118 height 59
drag, startPoint x: 103, startPoint y: 283, endPoint x: 107, endPoint y: 284, distance: 4.3
click at [104, 315] on video at bounding box center [59, 344] width 118 height 59
click at [108, 315] on video at bounding box center [59, 344] width 118 height 59
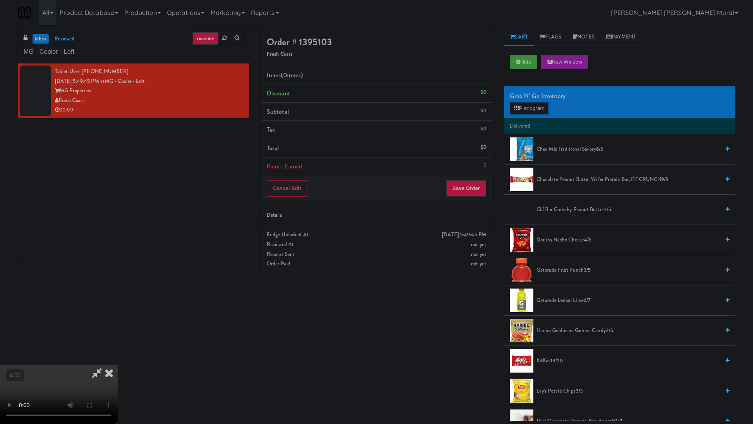
click at [118, 339] on video at bounding box center [59, 394] width 118 height 59
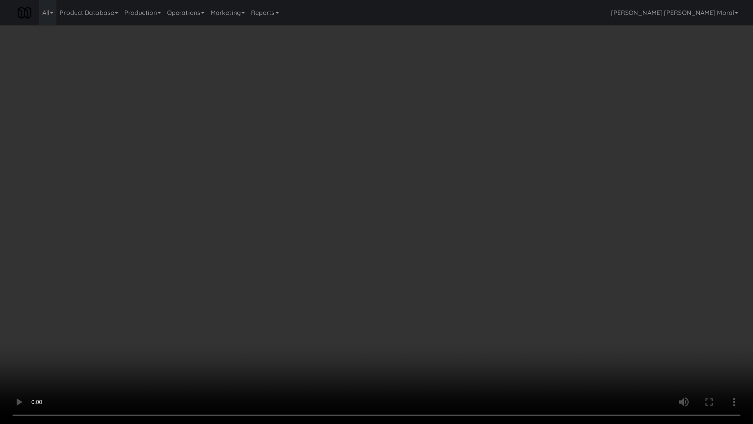
click at [323, 291] on video at bounding box center [376, 212] width 753 height 424
drag, startPoint x: 323, startPoint y: 291, endPoint x: 431, endPoint y: 197, distance: 143.4
click at [325, 290] on video at bounding box center [376, 212] width 753 height 424
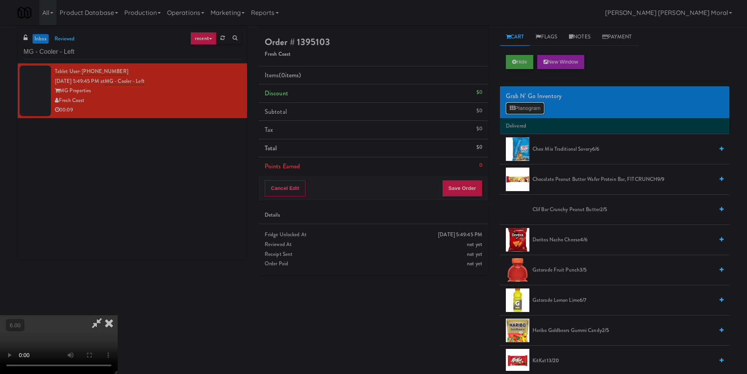
click at [532, 111] on button "Planogram" at bounding box center [525, 108] width 38 height 12
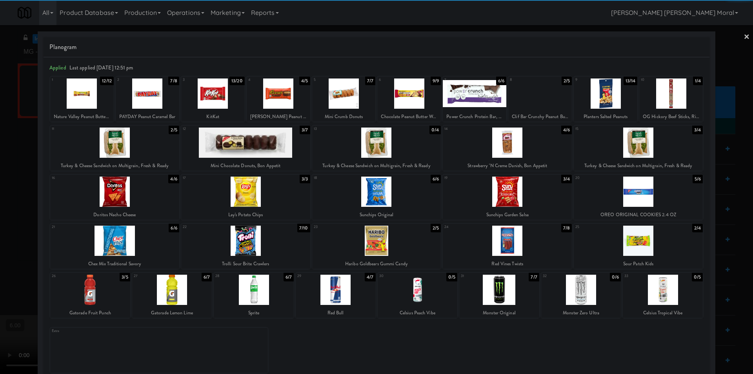
click at [390, 244] on div at bounding box center [376, 241] width 129 height 30
drag, startPoint x: 0, startPoint y: 148, endPoint x: 342, endPoint y: 236, distance: 352.9
click at [0, 148] on div at bounding box center [376, 187] width 753 height 374
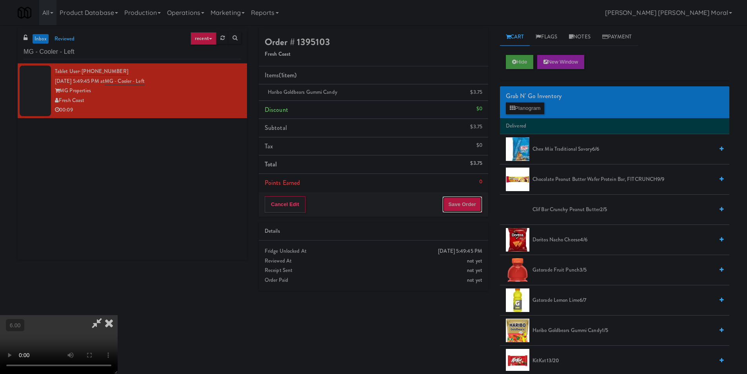
click at [466, 207] on button "Save Order" at bounding box center [462, 204] width 40 height 16
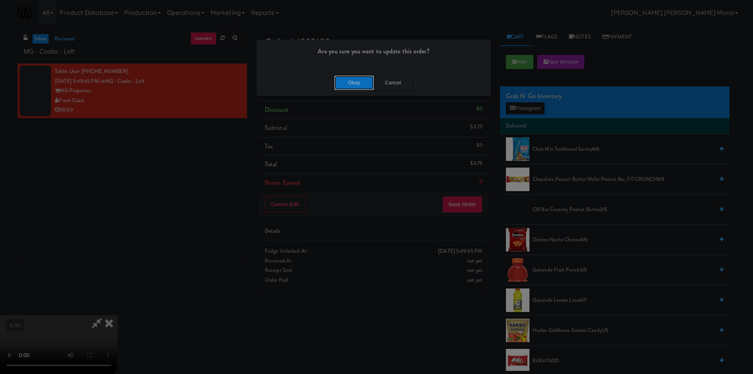
click at [357, 83] on button "Okay" at bounding box center [354, 83] width 39 height 14
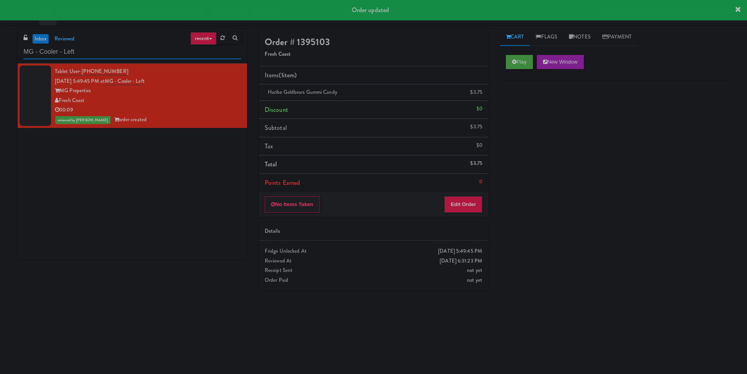
drag, startPoint x: 80, startPoint y: 51, endPoint x: 0, endPoint y: 49, distance: 79.7
click at [0, 49] on div "inbox reviewed recent all unclear take inventory issue suspicious failed recent…" at bounding box center [373, 185] width 747 height 315
paste input "The Mo - Pantry"
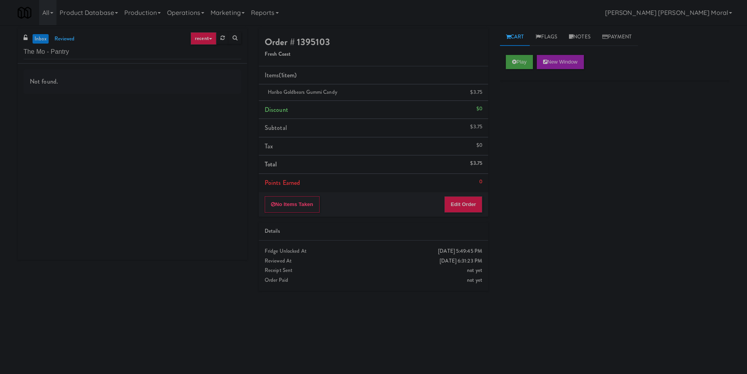
click at [218, 117] on div "Not found." at bounding box center [132, 162] width 229 height 196
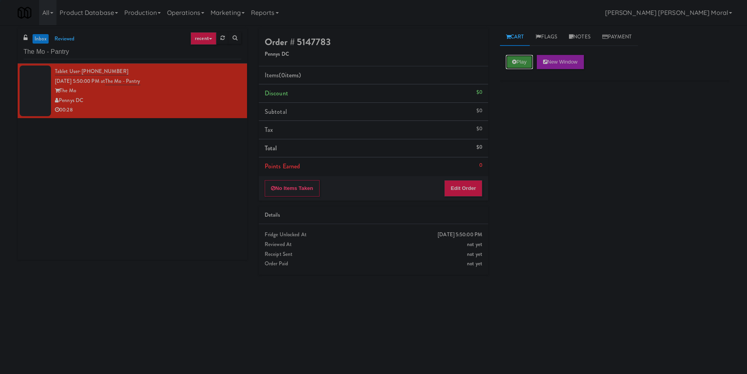
drag, startPoint x: 526, startPoint y: 62, endPoint x: 498, endPoint y: 102, distance: 48.8
click at [525, 62] on button "Play" at bounding box center [519, 62] width 27 height 14
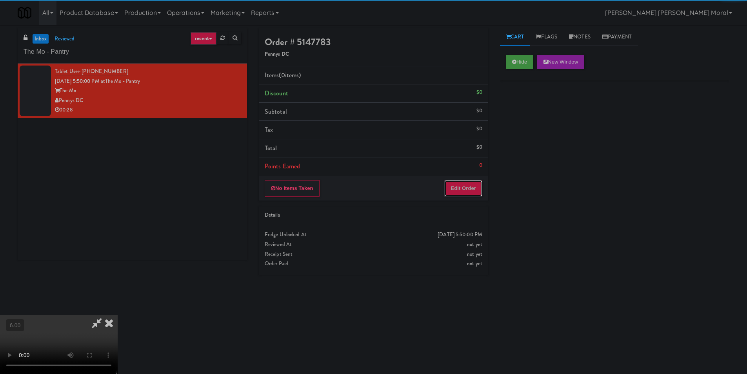
click at [467, 191] on button "Edit Order" at bounding box center [463, 188] width 38 height 16
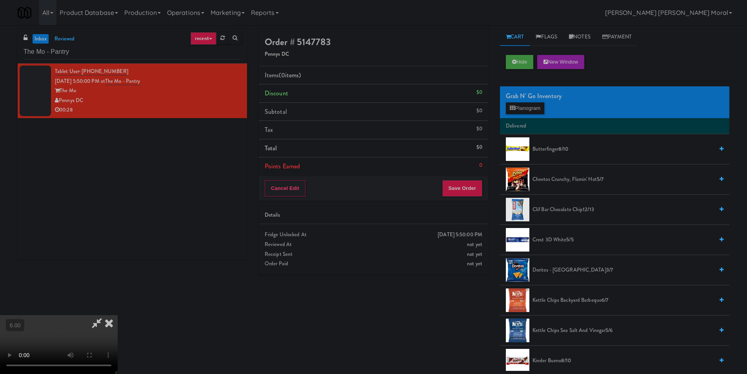
click at [118, 315] on video at bounding box center [59, 344] width 118 height 59
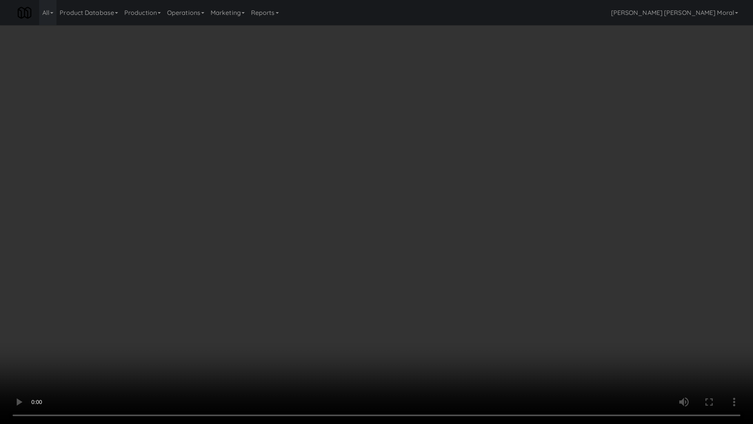
click at [424, 338] on video at bounding box center [376, 212] width 753 height 424
drag, startPoint x: 424, startPoint y: 338, endPoint x: 431, endPoint y: 299, distance: 39.4
click at [426, 337] on video at bounding box center [376, 212] width 753 height 424
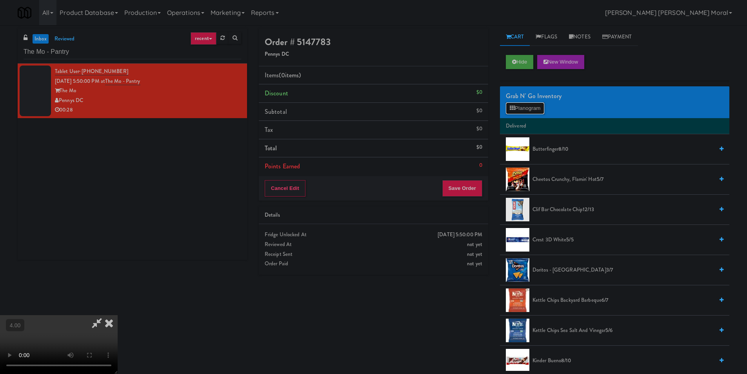
drag, startPoint x: 536, startPoint y: 112, endPoint x: 528, endPoint y: 114, distance: 8.5
click at [536, 112] on button "Planogram" at bounding box center [525, 108] width 38 height 12
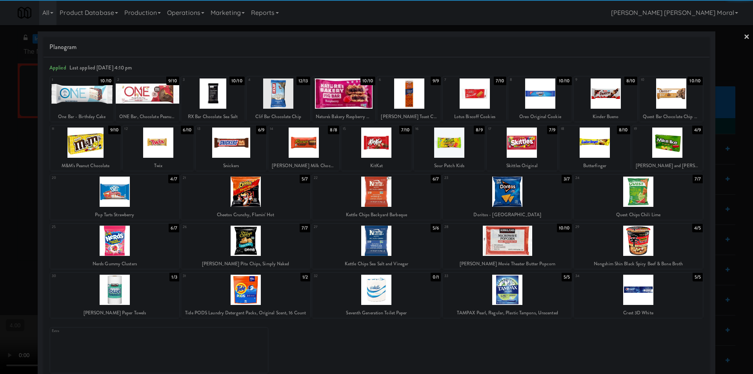
click at [135, 236] on div at bounding box center [114, 241] width 129 height 30
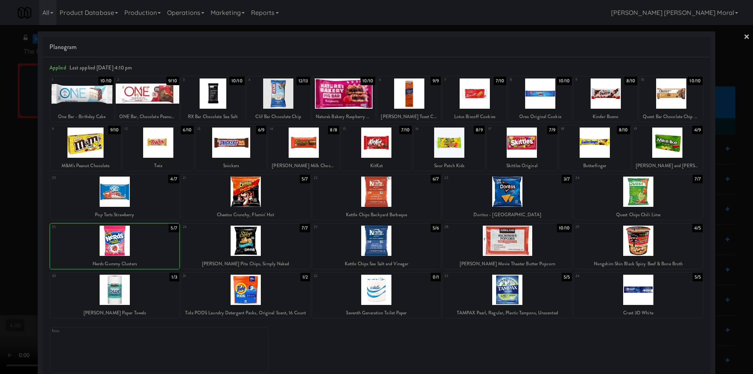
drag, startPoint x: 0, startPoint y: 160, endPoint x: 436, endPoint y: 116, distance: 438.0
click at [0, 160] on div at bounding box center [376, 187] width 753 height 374
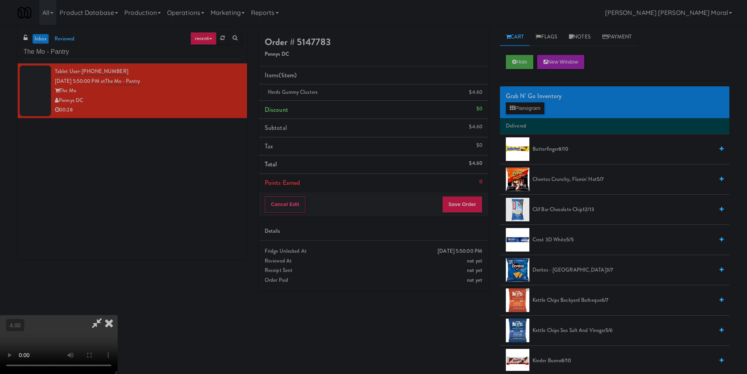
click at [118, 315] on icon at bounding box center [108, 323] width 17 height 16
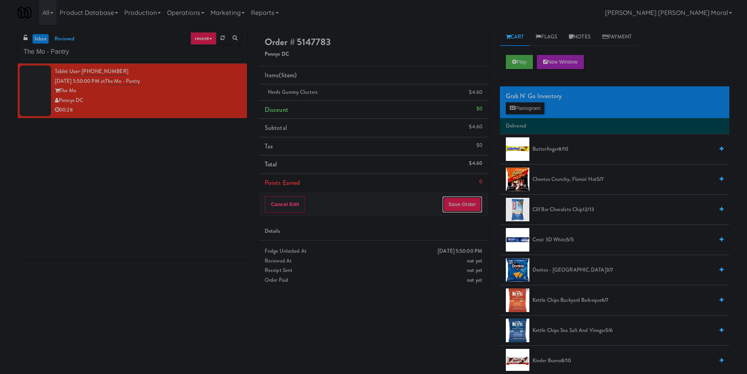
click at [468, 204] on button "Save Order" at bounding box center [462, 204] width 40 height 16
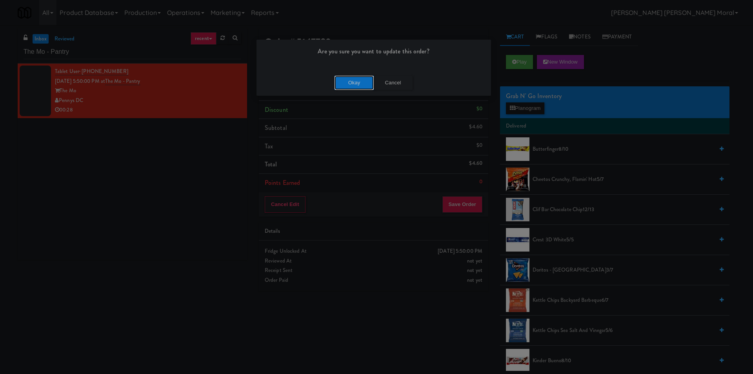
click at [349, 84] on button "Okay" at bounding box center [354, 83] width 39 height 14
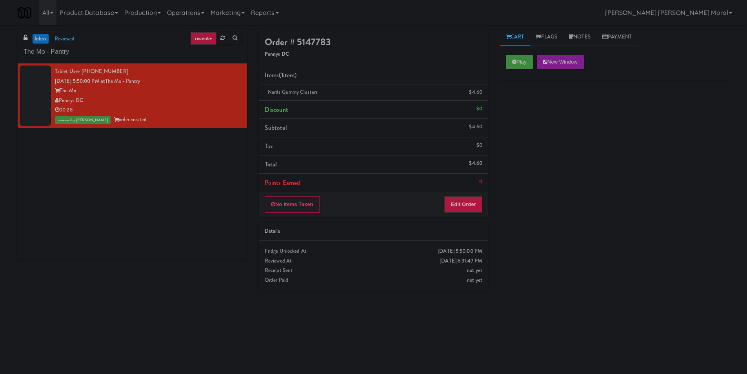
click at [533, 339] on body "Are you sure you want to update this order? Okay Cancel Okay Are you sure you w…" at bounding box center [373, 212] width 747 height 374
paste input "2200 Progress - Left - Fridge"
drag, startPoint x: 78, startPoint y: 60, endPoint x: 0, endPoint y: 62, distance: 78.1
click at [0, 62] on div "inbox reviewed recent all unclear take inventory issue suspicious failed recent…" at bounding box center [373, 185] width 747 height 315
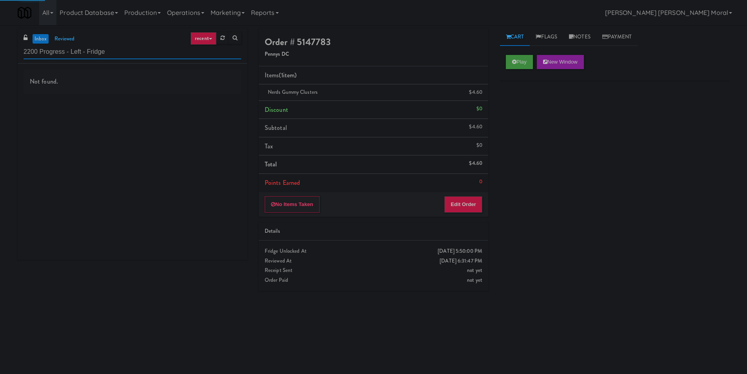
type input "2200 Progress - Left - Fridge"
drag, startPoint x: 203, startPoint y: 116, endPoint x: 211, endPoint y: 106, distance: 12.3
click at [204, 116] on div "Not found." at bounding box center [132, 162] width 229 height 196
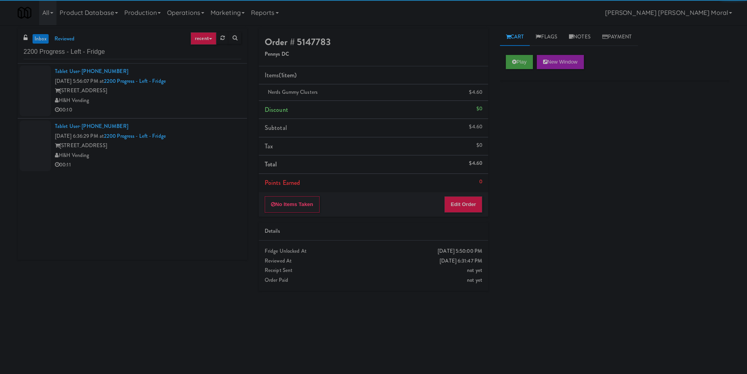
click at [211, 106] on div "00:10" at bounding box center [148, 110] width 186 height 10
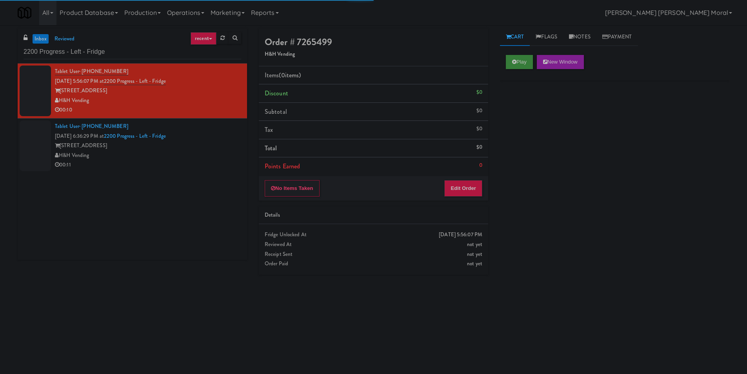
click at [506, 62] on div "Play New Window" at bounding box center [614, 64] width 229 height 31
click at [512, 65] on button "Play" at bounding box center [519, 62] width 27 height 14
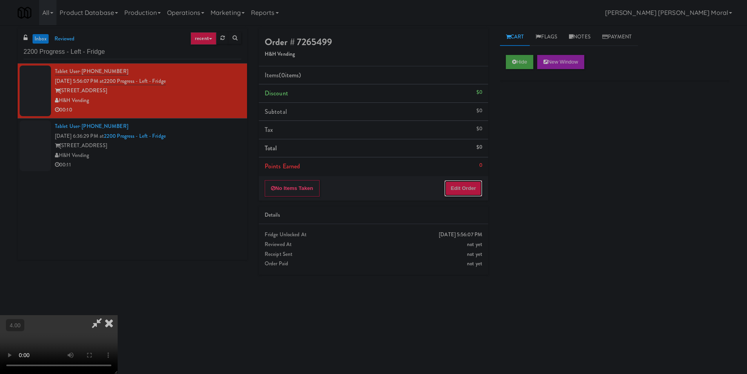
click at [475, 184] on button "Edit Order" at bounding box center [463, 188] width 38 height 16
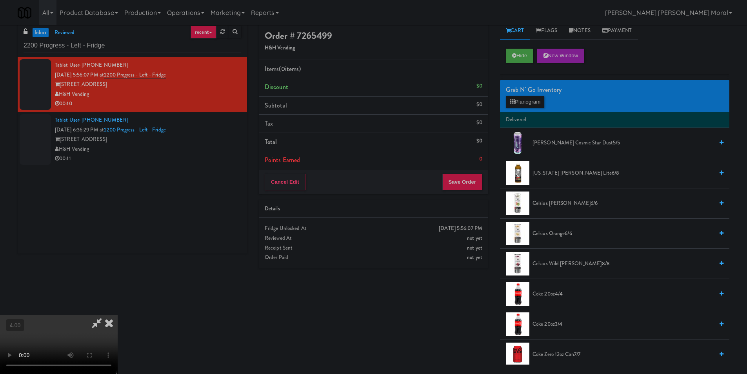
scroll to position [25, 0]
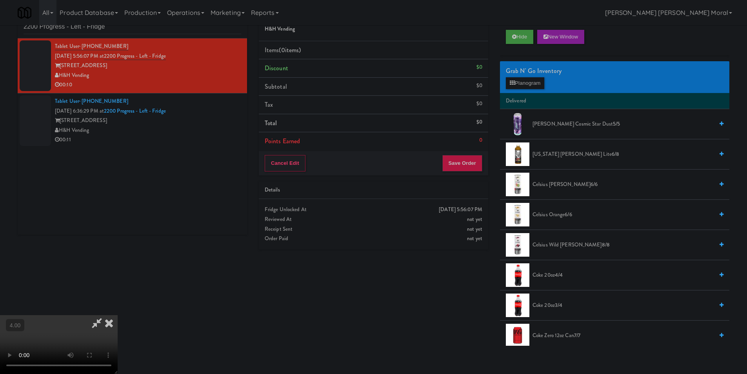
click at [118, 318] on video at bounding box center [59, 344] width 118 height 59
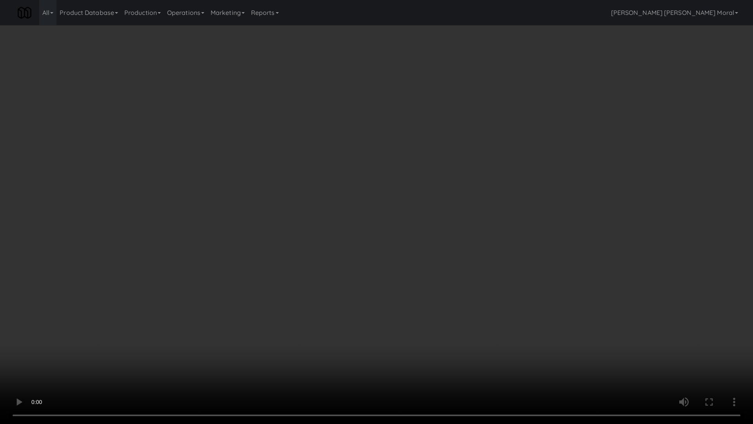
click at [267, 308] on video at bounding box center [376, 212] width 753 height 424
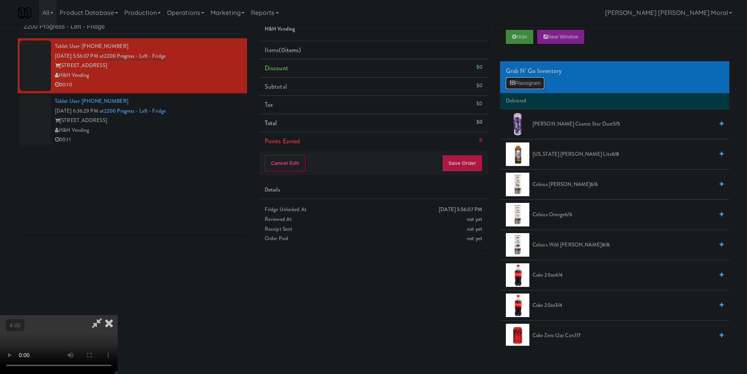
click at [513, 87] on button "Planogram" at bounding box center [525, 83] width 38 height 12
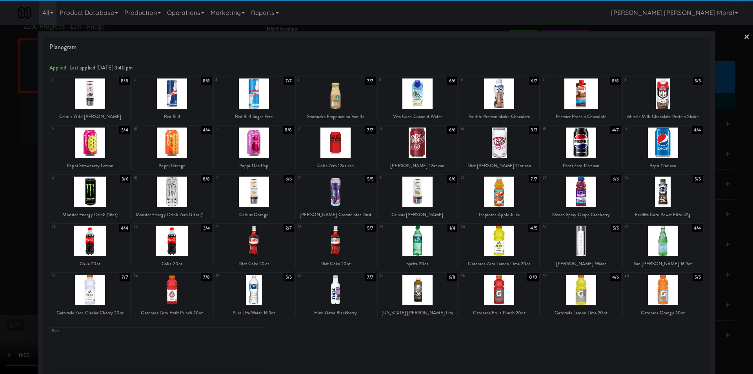
click at [169, 242] on div at bounding box center [172, 241] width 80 height 30
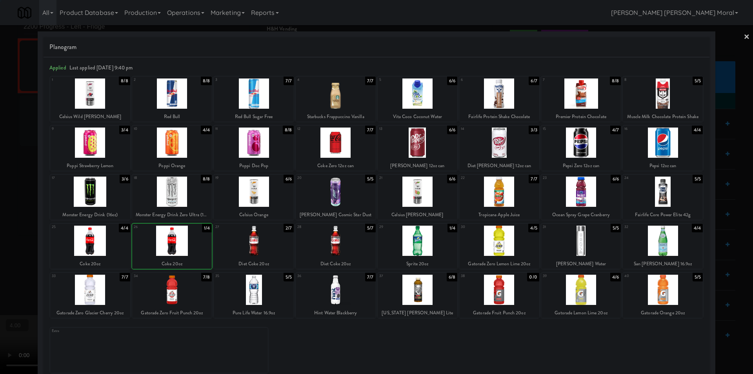
click at [0, 129] on div at bounding box center [376, 187] width 753 height 374
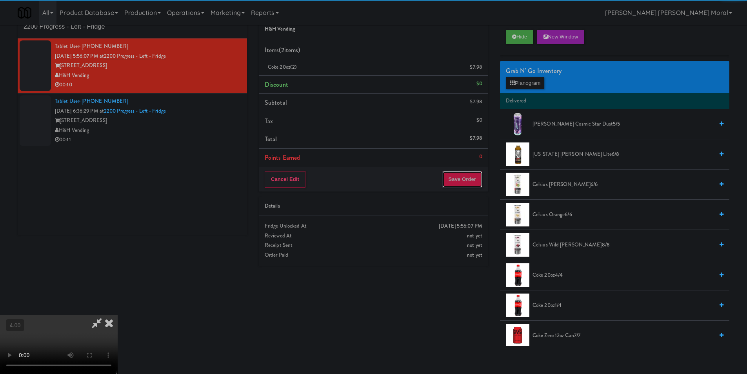
click at [475, 180] on button "Save Order" at bounding box center [462, 179] width 40 height 16
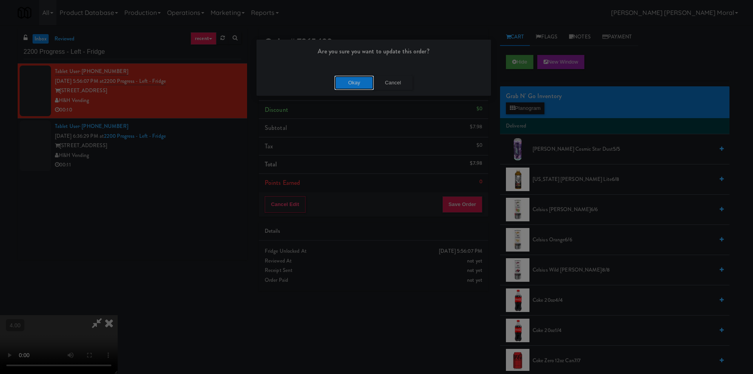
click at [347, 87] on button "Okay" at bounding box center [354, 83] width 39 height 14
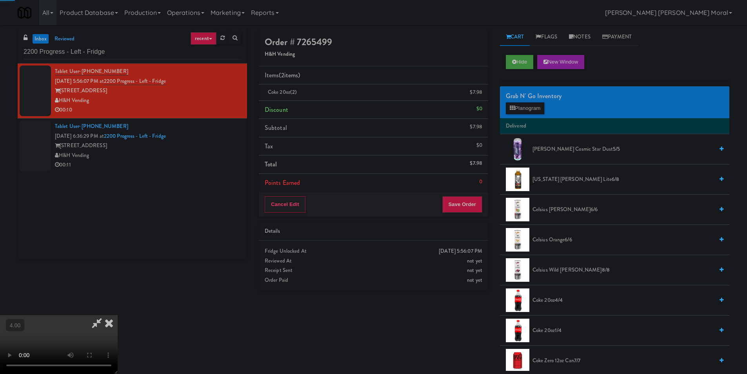
click at [118, 315] on icon at bounding box center [108, 323] width 17 height 16
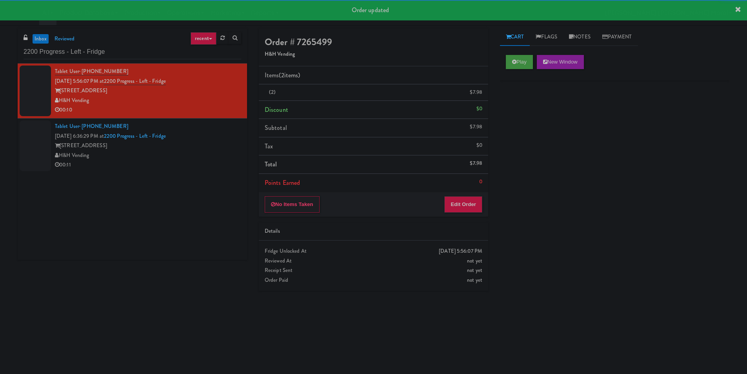
click at [209, 158] on div "H&H Vending" at bounding box center [148, 156] width 186 height 10
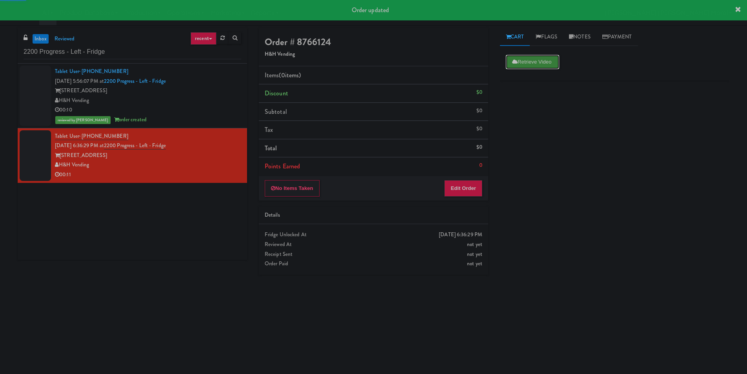
click at [531, 66] on button "Retrieve Video" at bounding box center [532, 62] width 53 height 14
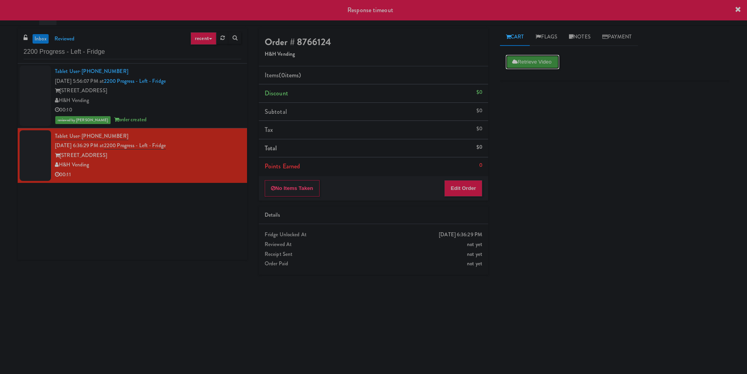
click at [532, 57] on button "Retrieve Video" at bounding box center [532, 62] width 53 height 14
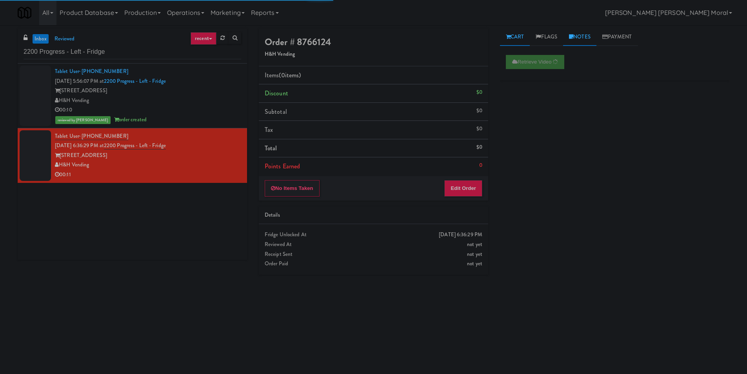
drag, startPoint x: 578, startPoint y: 38, endPoint x: 566, endPoint y: 40, distance: 12.0
click at [579, 35] on link "Notes" at bounding box center [579, 37] width 33 height 18
click at [548, 106] on div at bounding box center [615, 96] width 229 height 18
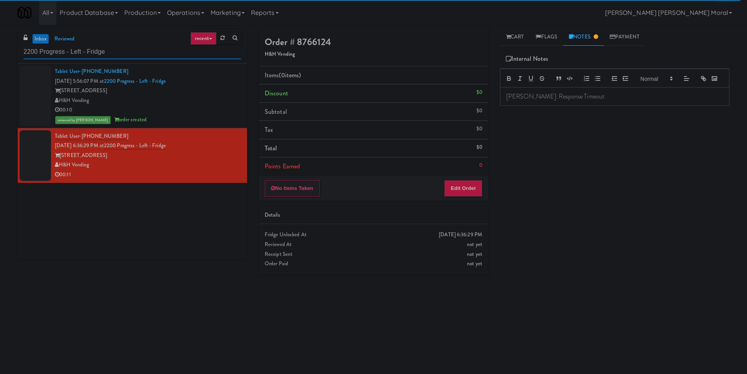
paste input "Alameda West - Drink"
drag, startPoint x: 78, startPoint y: 58, endPoint x: 0, endPoint y: 58, distance: 78.5
click at [0, 58] on div "inbox reviewed recent all unclear take inventory issue suspicious failed recent…" at bounding box center [373, 185] width 747 height 315
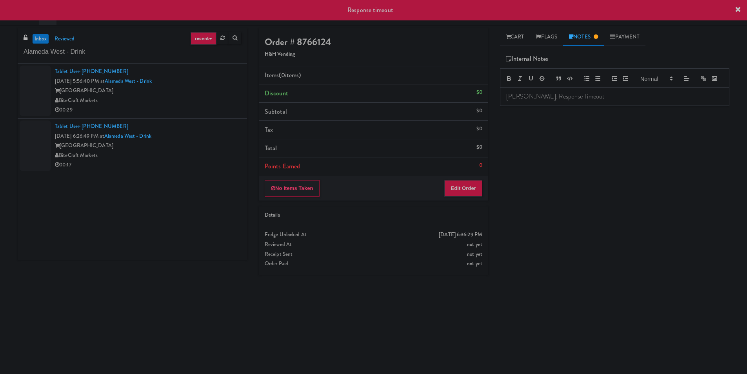
click at [207, 105] on div "BiteCraft Markets" at bounding box center [148, 101] width 186 height 10
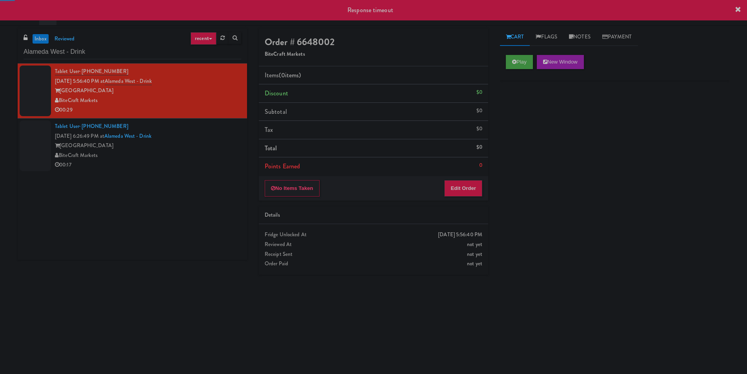
click at [524, 70] on div "Play New Window" at bounding box center [614, 64] width 229 height 31
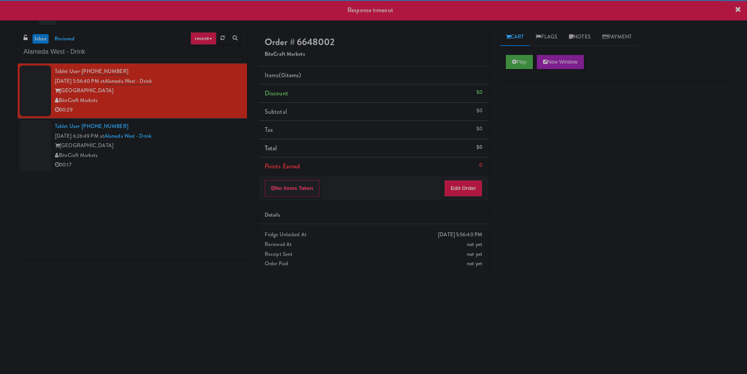
click at [521, 69] on div "Play New Window" at bounding box center [614, 64] width 229 height 31
drag, startPoint x: 520, startPoint y: 57, endPoint x: 499, endPoint y: 94, distance: 42.2
click at [520, 58] on button "Play" at bounding box center [519, 62] width 27 height 14
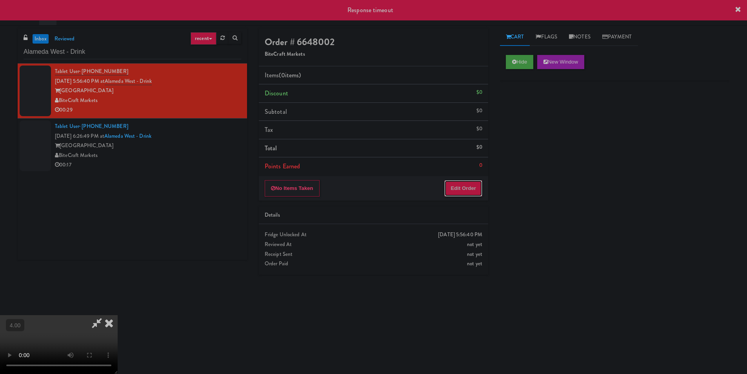
click at [469, 193] on button "Edit Order" at bounding box center [463, 188] width 38 height 16
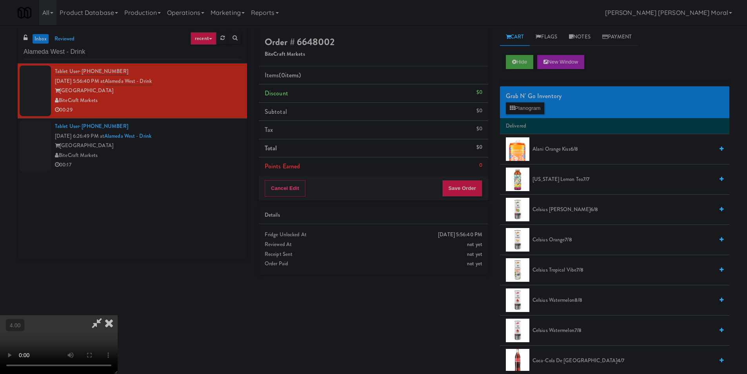
click at [118, 315] on video at bounding box center [59, 344] width 118 height 59
click at [530, 110] on button "Planogram" at bounding box center [525, 108] width 38 height 12
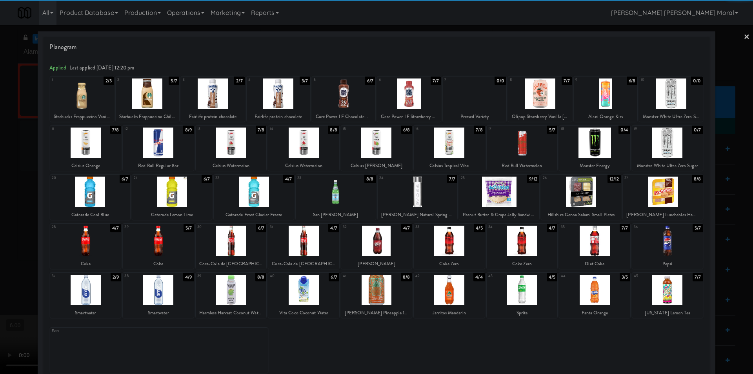
click at [167, 249] on div at bounding box center [158, 241] width 71 height 30
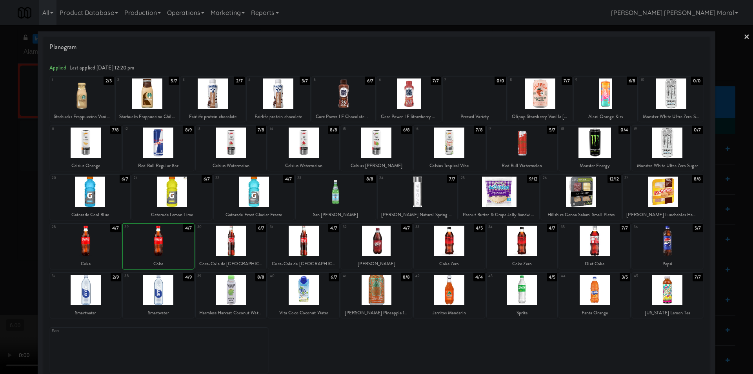
click at [167, 249] on div at bounding box center [158, 241] width 71 height 30
click at [0, 155] on div at bounding box center [376, 187] width 753 height 374
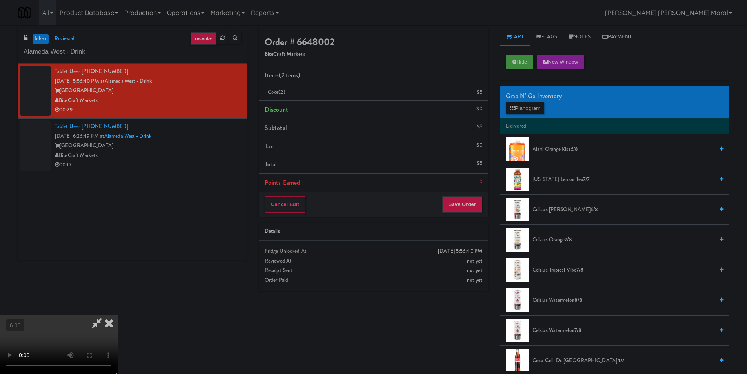
click at [118, 315] on icon at bounding box center [108, 323] width 17 height 16
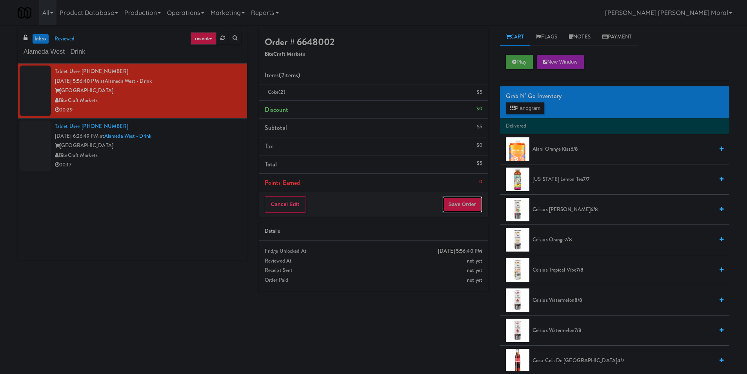
click at [445, 204] on button "Save Order" at bounding box center [462, 204] width 40 height 16
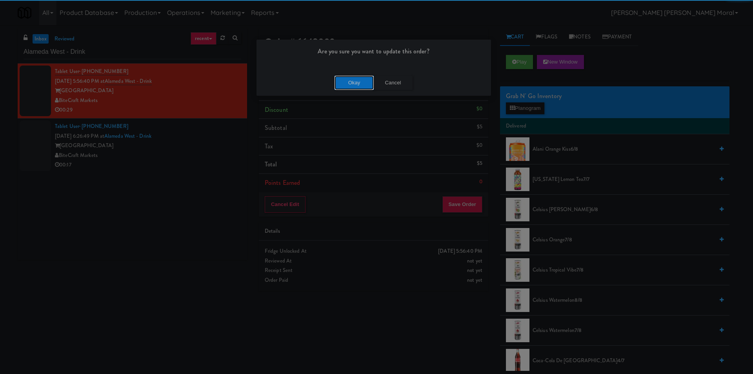
click at [351, 85] on button "Okay" at bounding box center [354, 83] width 39 height 14
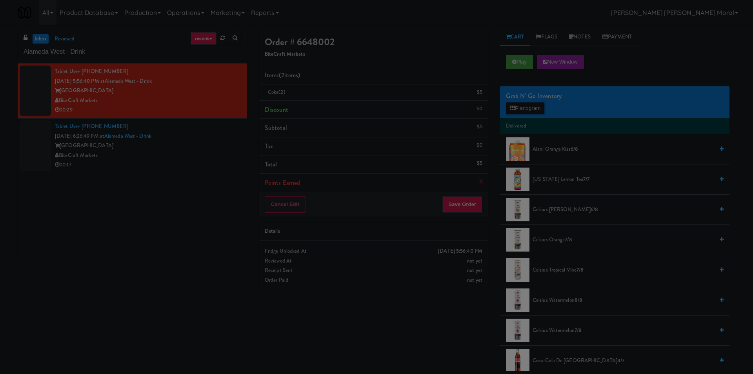
click at [209, 151] on div "BiteCraft Markets" at bounding box center [148, 156] width 186 height 10
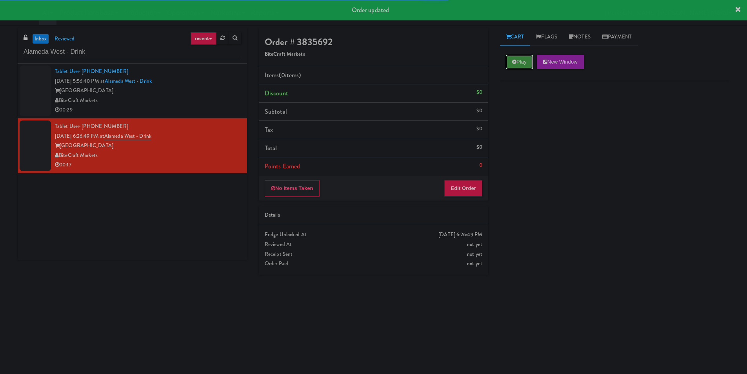
click at [512, 62] on icon at bounding box center [514, 61] width 4 height 5
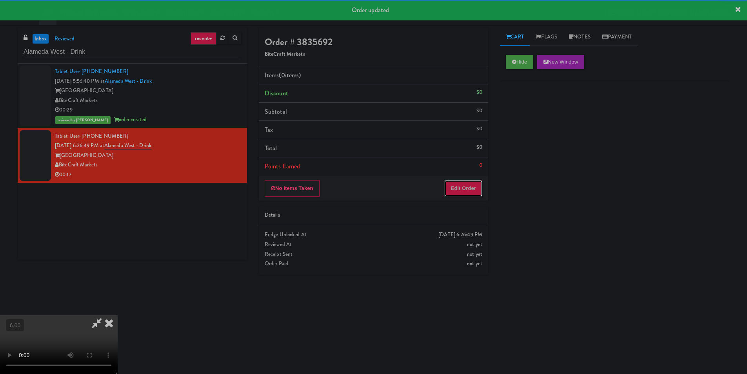
click at [470, 188] on button "Edit Order" at bounding box center [463, 188] width 38 height 16
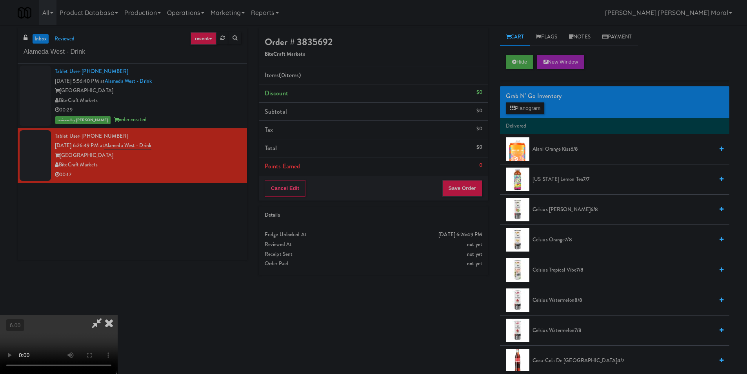
scroll to position [118, 0]
click at [118, 315] on video at bounding box center [59, 344] width 118 height 59
click at [523, 104] on button "Planogram" at bounding box center [525, 108] width 38 height 12
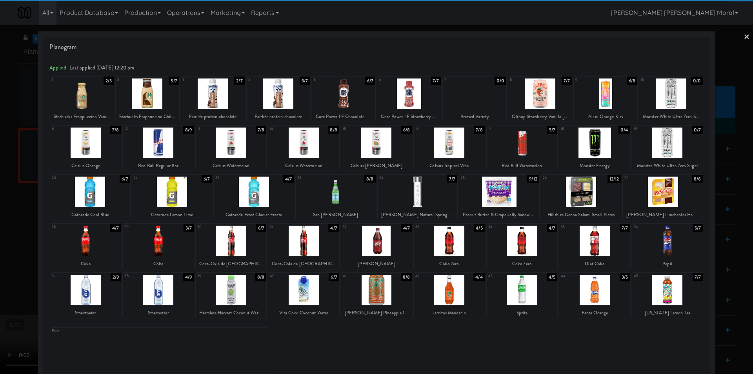
click at [158, 249] on div at bounding box center [158, 241] width 71 height 30
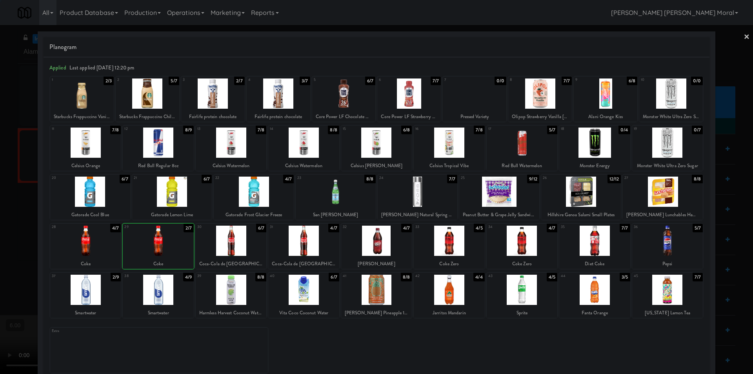
click at [0, 151] on div at bounding box center [376, 187] width 753 height 374
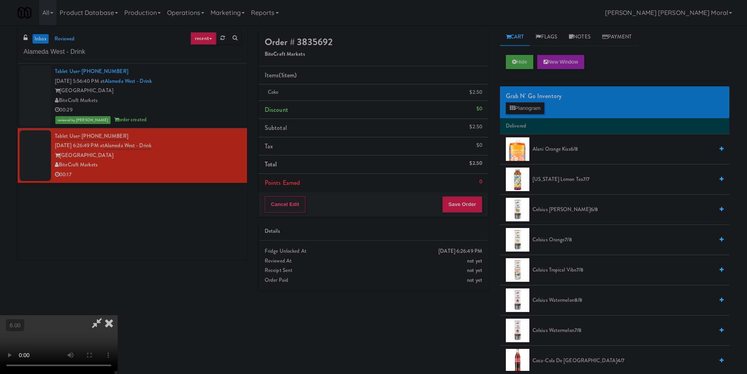
click at [118, 315] on icon at bounding box center [108, 323] width 17 height 16
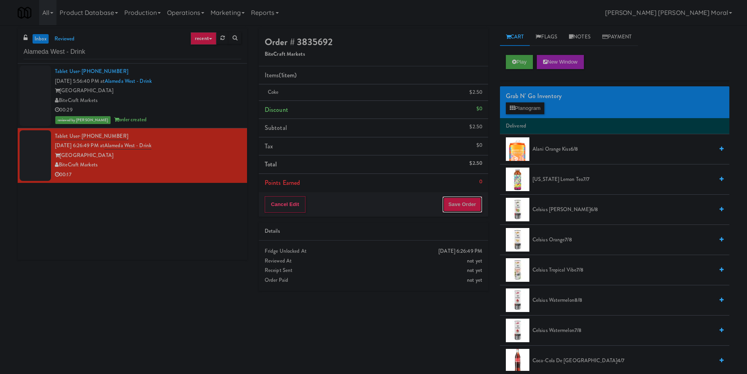
click at [451, 200] on button "Save Order" at bounding box center [462, 204] width 40 height 16
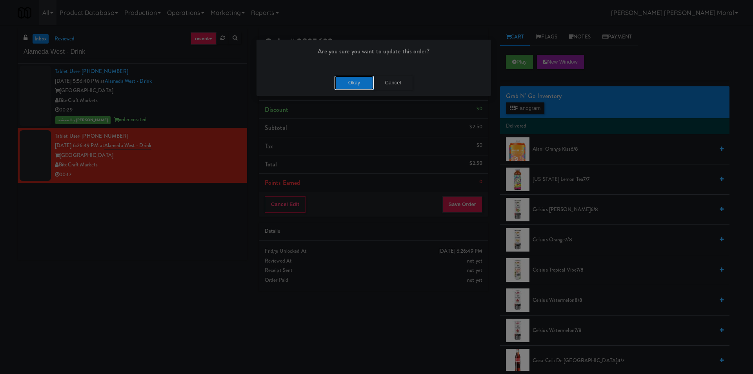
click at [347, 82] on button "Okay" at bounding box center [354, 83] width 39 height 14
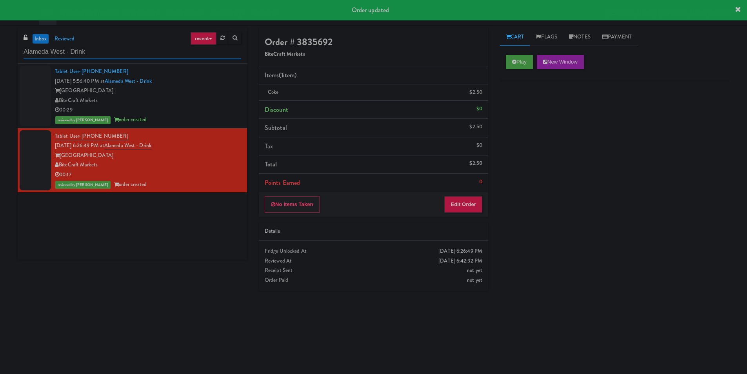
paste input "2200 Progress - Right -Ambient"
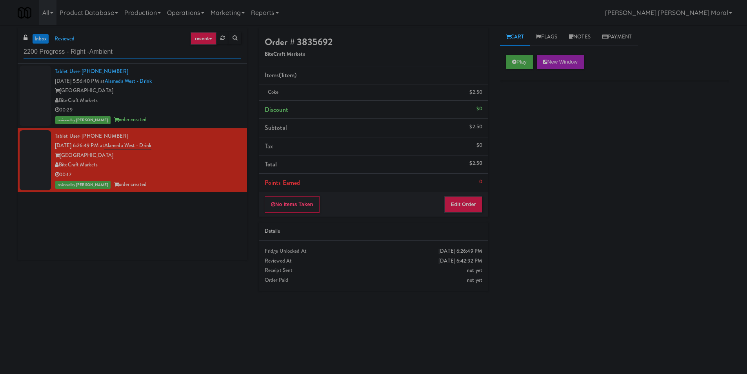
drag, startPoint x: 133, startPoint y: 56, endPoint x: 13, endPoint y: 64, distance: 119.6
click at [0, 53] on div "inbox reviewed recent all unclear take inventory issue suspicious failed recent…" at bounding box center [373, 185] width 747 height 315
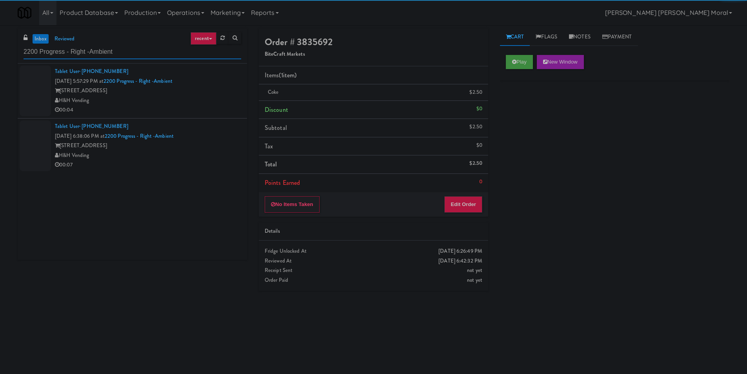
type input "2200 Progress - Right -Ambient"
click at [204, 105] on div "H&H Vending" at bounding box center [148, 101] width 186 height 10
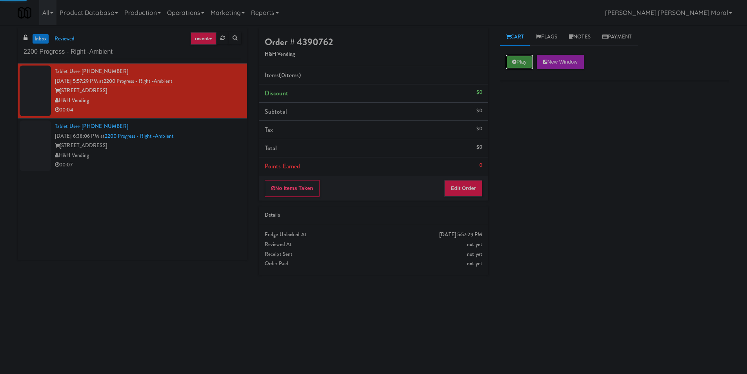
click at [510, 62] on button "Play" at bounding box center [519, 62] width 27 height 14
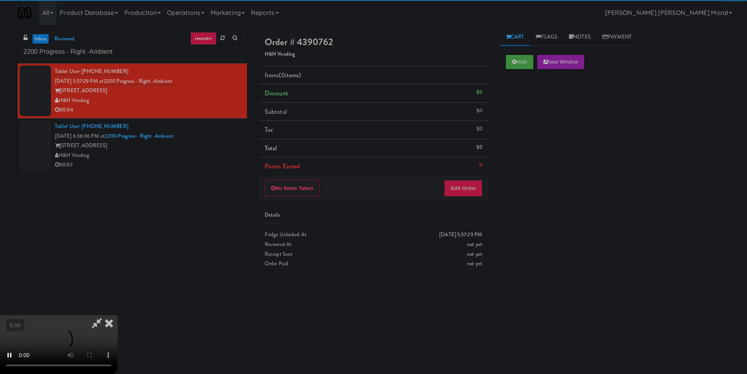
drag, startPoint x: 468, startPoint y: 171, endPoint x: 469, endPoint y: 180, distance: 9.4
click at [468, 173] on li "Points Earned 0" at bounding box center [373, 166] width 229 height 18
click at [470, 182] on button "Edit Order" at bounding box center [463, 188] width 38 height 16
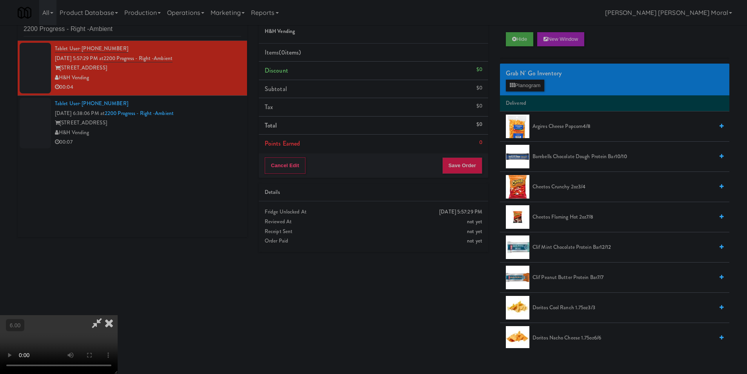
scroll to position [25, 0]
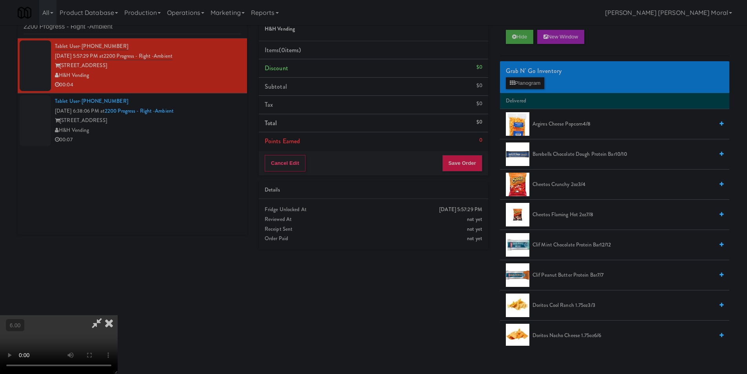
click at [118, 315] on video at bounding box center [59, 344] width 118 height 59
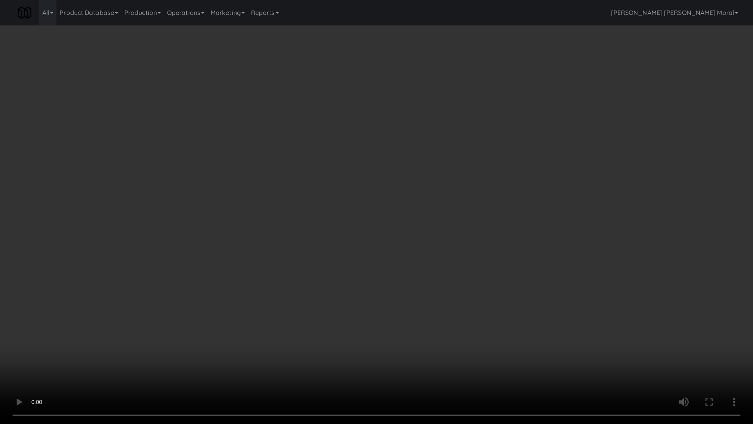
click at [177, 339] on video at bounding box center [376, 212] width 753 height 424
click at [186, 339] on video at bounding box center [376, 212] width 753 height 424
click at [257, 307] on video at bounding box center [376, 212] width 753 height 424
click at [260, 304] on video at bounding box center [376, 212] width 753 height 424
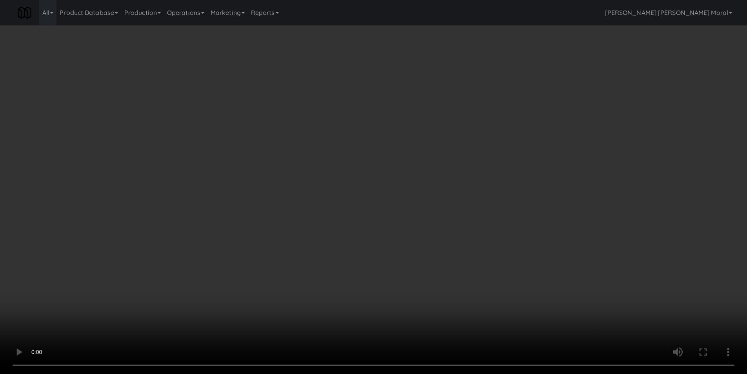
scroll to position [0, 0]
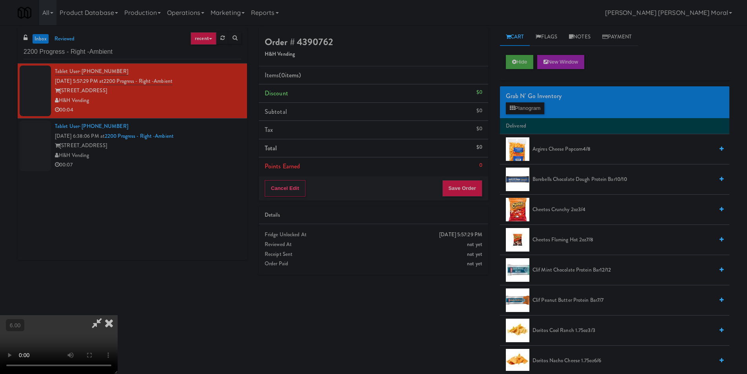
click at [519, 101] on div "Grab N' Go Inventory" at bounding box center [615, 96] width 218 height 12
click at [529, 101] on div "Grab N' Go Inventory" at bounding box center [615, 96] width 218 height 12
click at [526, 108] on button "Planogram" at bounding box center [525, 108] width 38 height 12
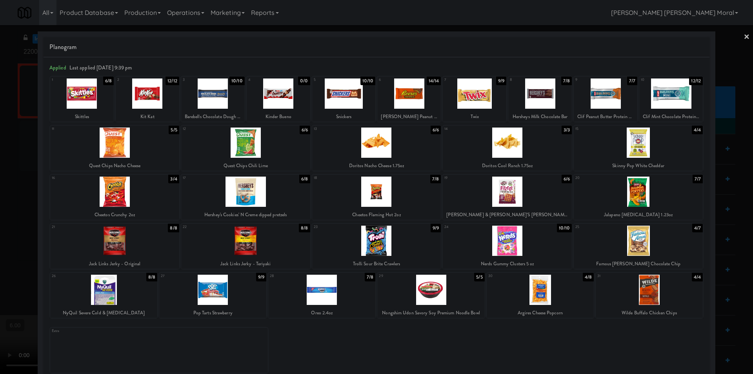
click at [513, 140] on div at bounding box center [507, 142] width 129 height 30
click at [37, 111] on div "× Planogram Applied Last applied [DATE] 9:39 pm 1 6/8 Skittles 2 12/12 Kit Kat …" at bounding box center [376, 187] width 753 height 374
click at [15, 98] on div at bounding box center [376, 187] width 753 height 374
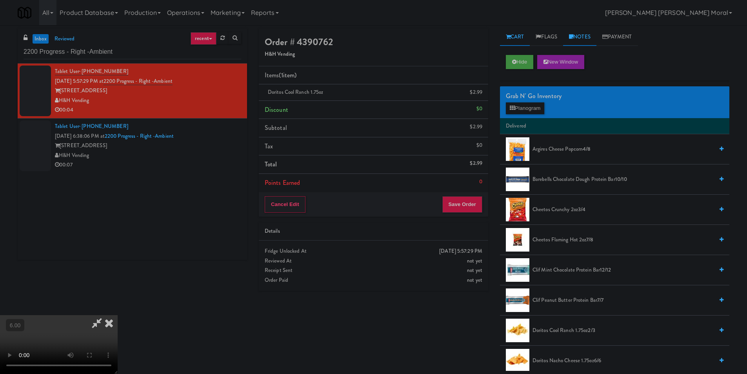
click at [597, 42] on link "Notes" at bounding box center [579, 37] width 33 height 18
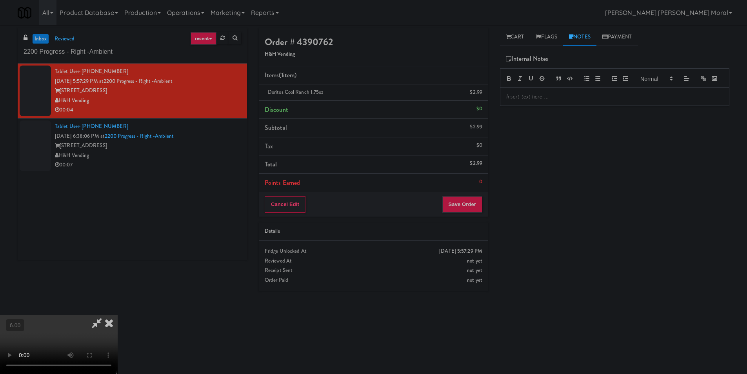
click at [581, 87] on div at bounding box center [614, 78] width 229 height 19
click at [586, 101] on p at bounding box center [614, 96] width 217 height 9
click at [118, 315] on icon at bounding box center [108, 323] width 17 height 16
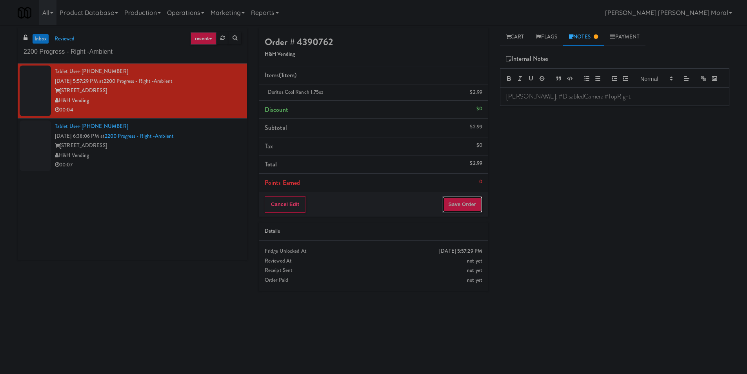
click at [469, 200] on button "Save Order" at bounding box center [462, 204] width 40 height 16
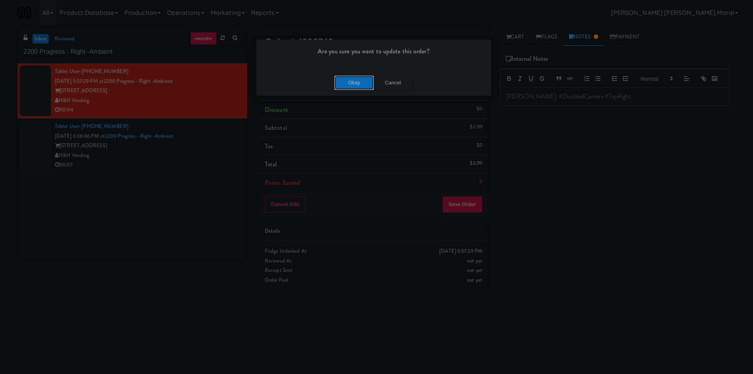
drag, startPoint x: 355, startPoint y: 87, endPoint x: 366, endPoint y: 87, distance: 11.4
click at [355, 87] on button "Okay" at bounding box center [354, 83] width 39 height 14
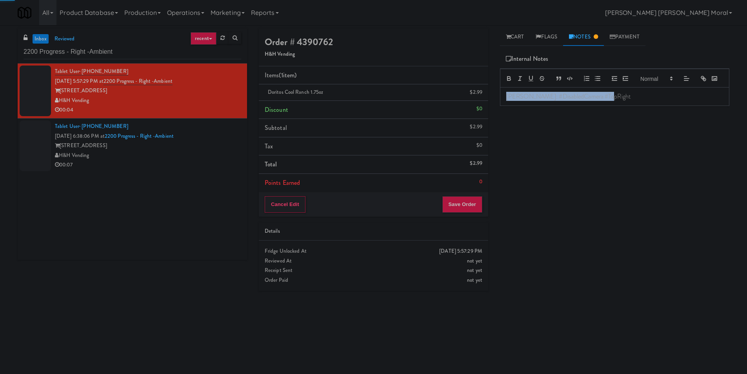
drag, startPoint x: 611, startPoint y: 109, endPoint x: 477, endPoint y: 113, distance: 134.2
click at [477, 113] on div "Order # 4390762 H&H Vending Items (1 item ) Doritos Cool Ranch 1.75oz $2.99 Dis…" at bounding box center [494, 185] width 482 height 315
copy p "[PERSON_NAME]: #DisabledCamera #TopRight"
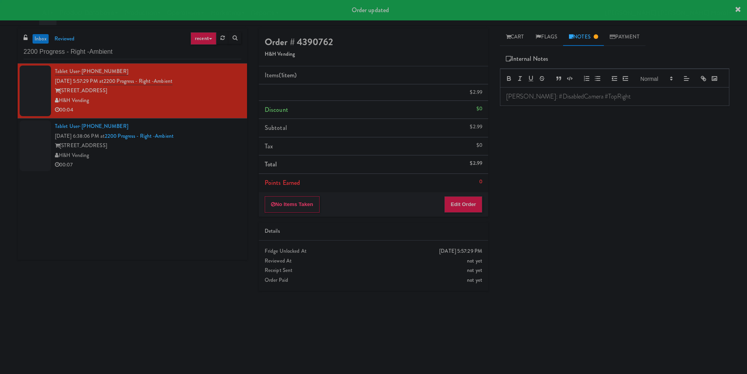
click at [193, 148] on div "[STREET_ADDRESS]" at bounding box center [148, 146] width 186 height 10
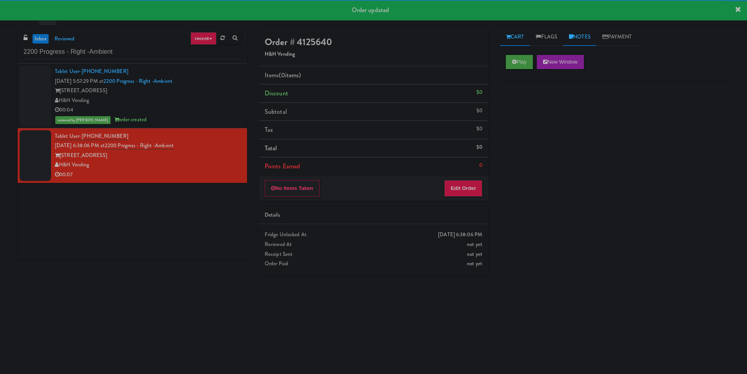
click at [584, 35] on link "Notes" at bounding box center [579, 37] width 33 height 18
click at [550, 103] on div at bounding box center [615, 96] width 229 height 18
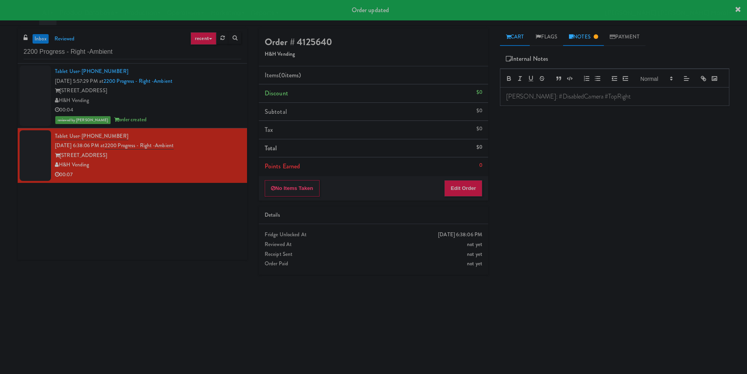
click at [514, 37] on link "Cart" at bounding box center [515, 37] width 30 height 18
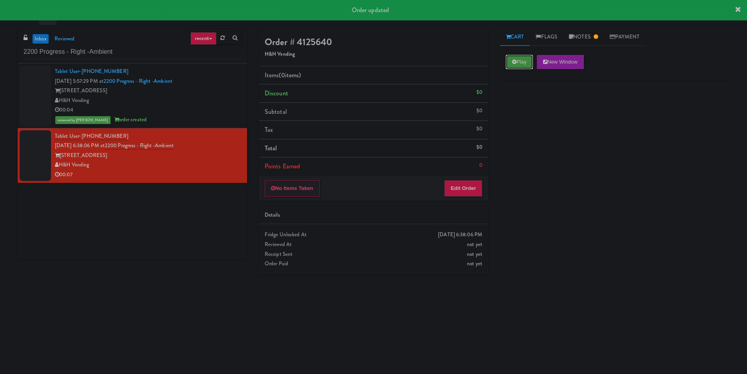
drag, startPoint x: 532, startPoint y: 60, endPoint x: 525, endPoint y: 72, distance: 13.7
click at [532, 60] on button "Play" at bounding box center [519, 62] width 27 height 14
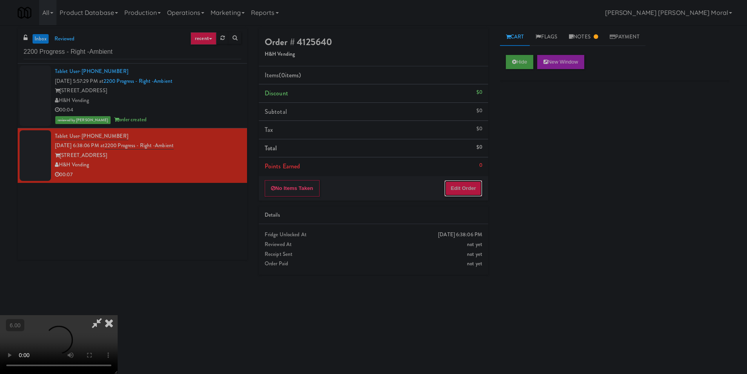
click at [478, 185] on button "Edit Order" at bounding box center [463, 188] width 38 height 16
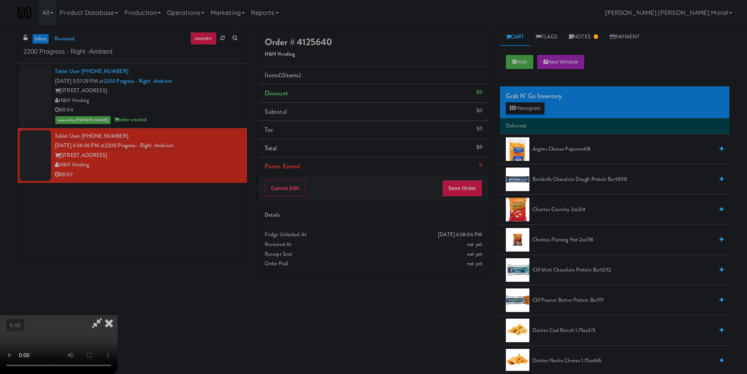
click at [118, 315] on video at bounding box center [59, 344] width 118 height 59
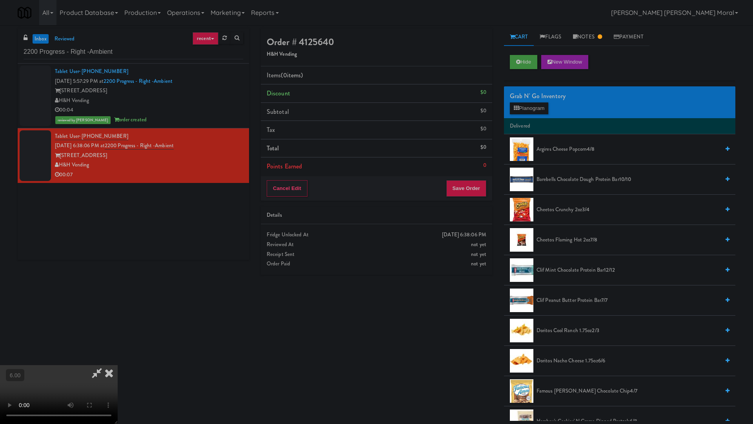
drag, startPoint x: 300, startPoint y: 286, endPoint x: 306, endPoint y: 282, distance: 7.3
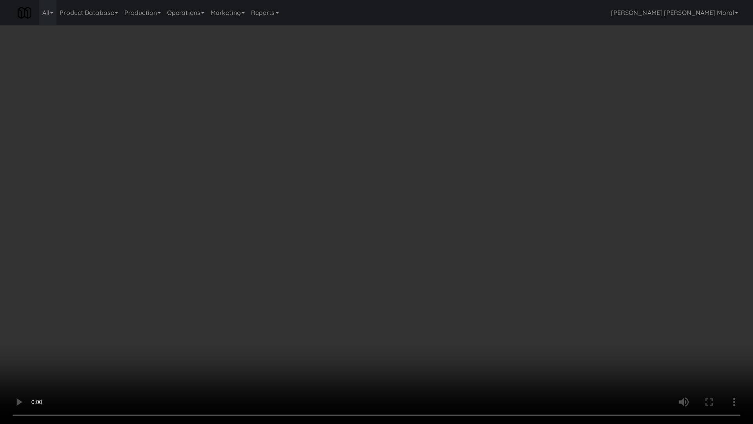
click at [305, 283] on video at bounding box center [376, 212] width 753 height 424
drag, startPoint x: 306, startPoint y: 282, endPoint x: 442, endPoint y: 122, distance: 209.5
click at [307, 282] on video at bounding box center [376, 212] width 753 height 424
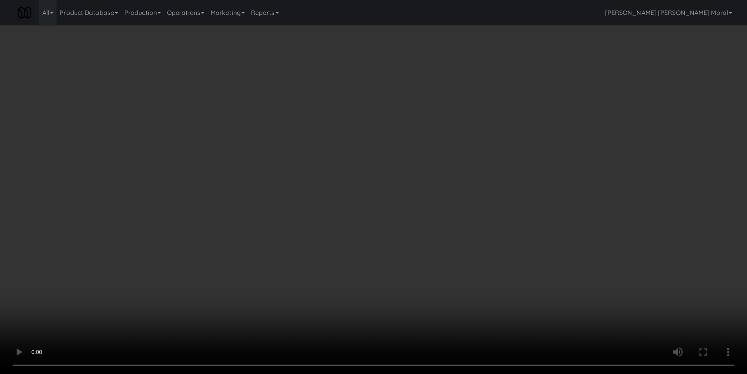
drag, startPoint x: 320, startPoint y: 251, endPoint x: 321, endPoint y: 285, distance: 33.8
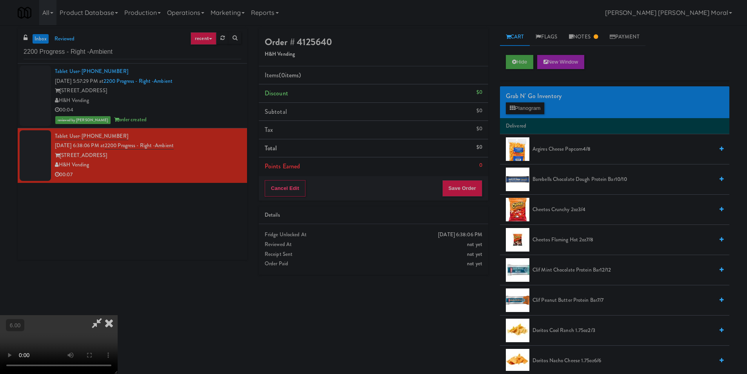
click at [118, 315] on video at bounding box center [59, 344] width 118 height 59
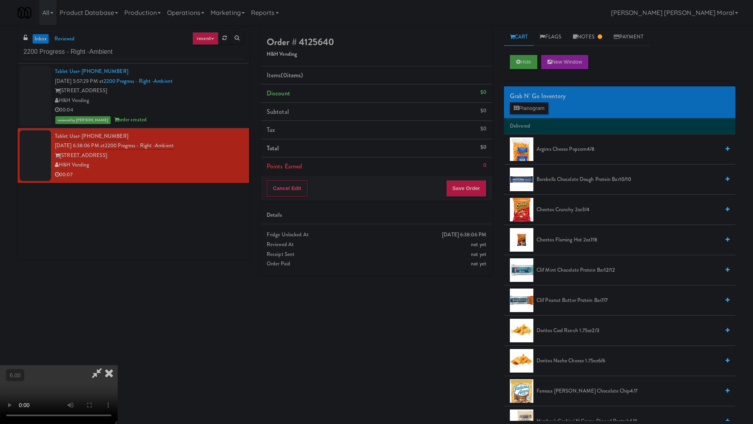
click at [118, 339] on video at bounding box center [59, 394] width 118 height 59
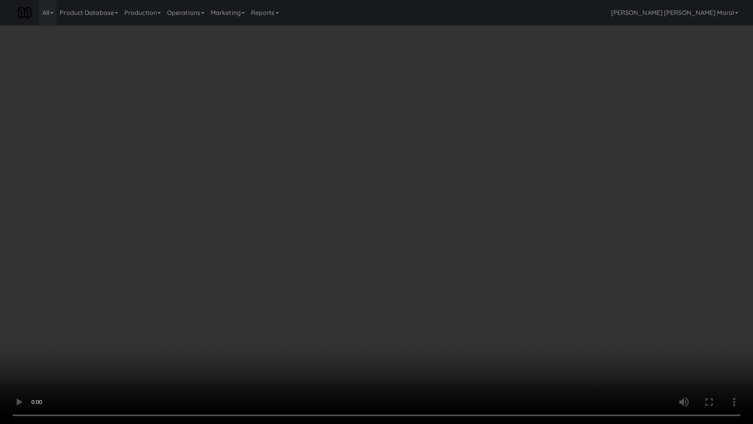
click at [291, 298] on video at bounding box center [376, 212] width 753 height 424
click at [223, 322] on video at bounding box center [376, 212] width 753 height 424
click at [158, 339] on video at bounding box center [376, 212] width 753 height 424
click at [167, 323] on video at bounding box center [376, 212] width 753 height 424
click at [183, 329] on video at bounding box center [376, 212] width 753 height 424
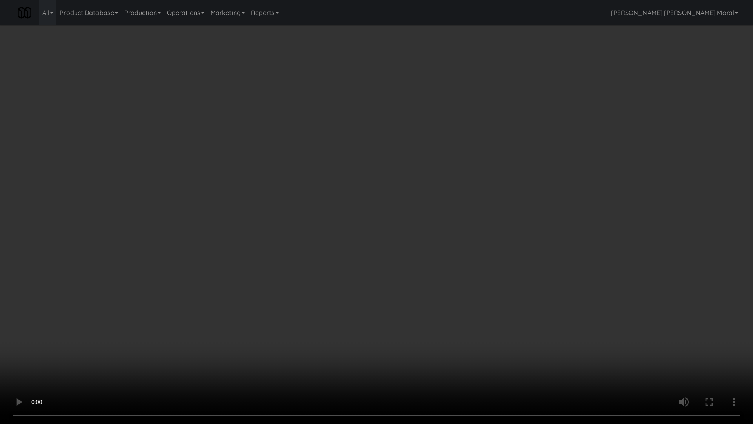
click at [231, 306] on video at bounding box center [376, 212] width 753 height 424
drag, startPoint x: 231, startPoint y: 306, endPoint x: 373, endPoint y: 212, distance: 169.3
click at [237, 303] on video at bounding box center [376, 212] width 753 height 424
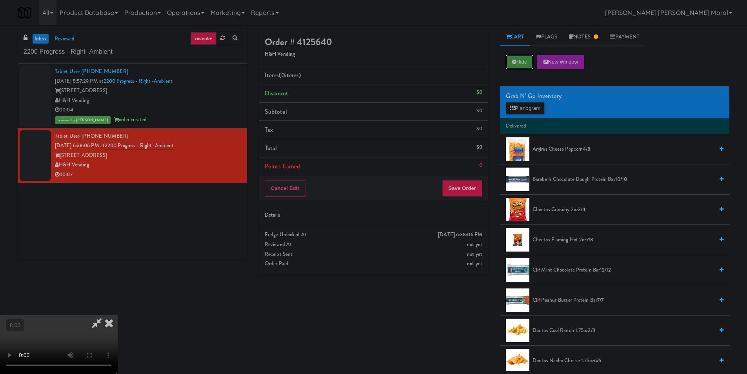
click at [510, 64] on button "Hide" at bounding box center [519, 62] width 27 height 14
click at [118, 317] on video at bounding box center [59, 344] width 118 height 59
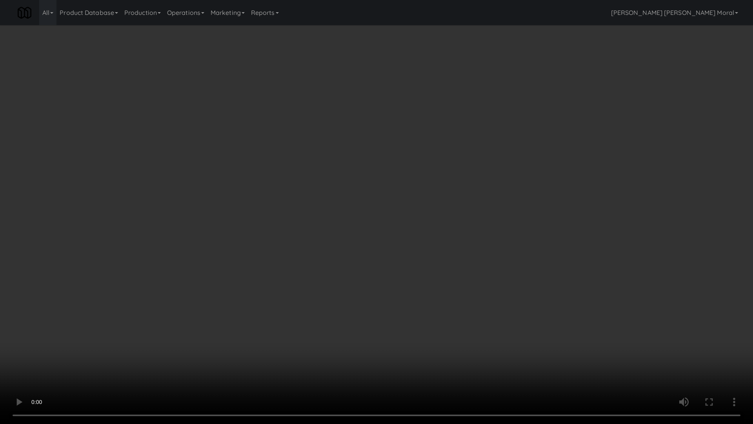
click at [194, 339] on video at bounding box center [376, 212] width 753 height 424
click at [197, 339] on video at bounding box center [376, 212] width 753 height 424
click at [200, 339] on video at bounding box center [376, 212] width 753 height 424
click at [210, 339] on video at bounding box center [376, 212] width 753 height 424
click at [229, 339] on video at bounding box center [376, 212] width 753 height 424
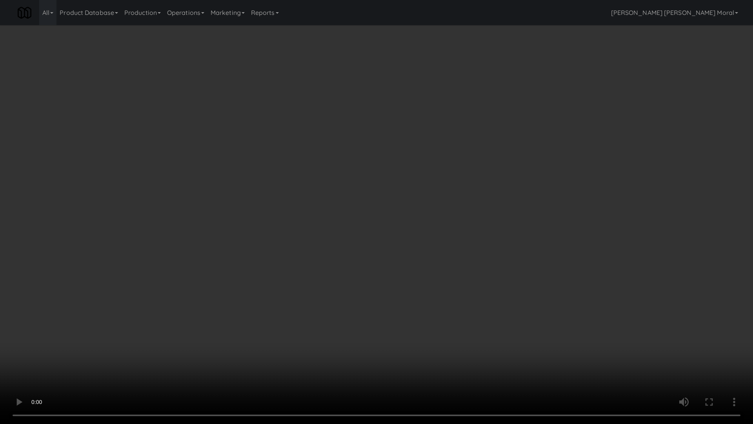
click at [229, 339] on video at bounding box center [376, 212] width 753 height 424
click at [248, 339] on video at bounding box center [376, 212] width 753 height 424
click at [249, 339] on video at bounding box center [376, 212] width 753 height 424
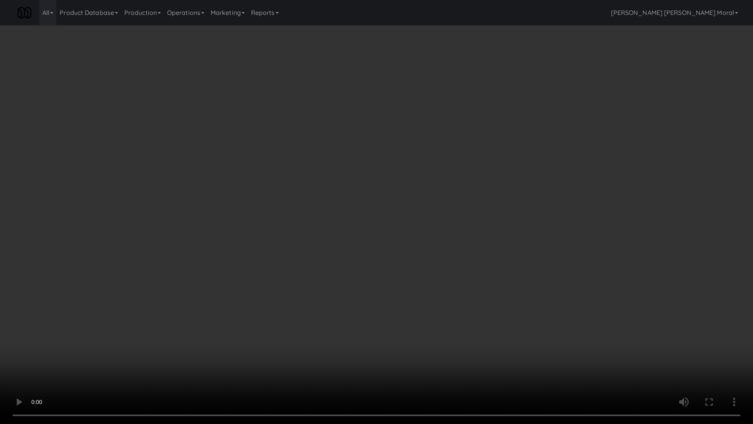
click at [255, 339] on video at bounding box center [376, 212] width 753 height 424
click at [302, 338] on video at bounding box center [376, 212] width 753 height 424
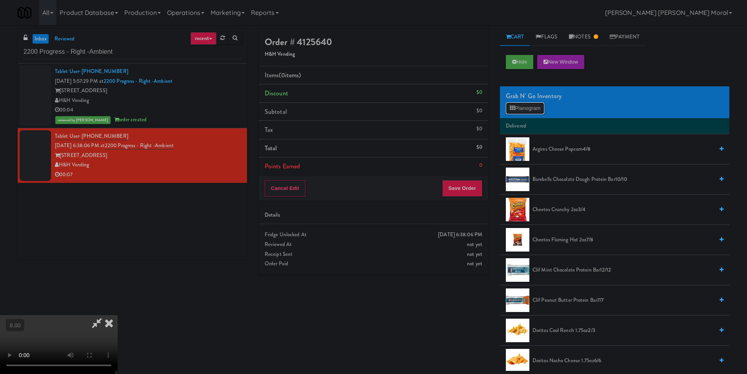
click at [539, 107] on button "Planogram" at bounding box center [525, 108] width 38 height 12
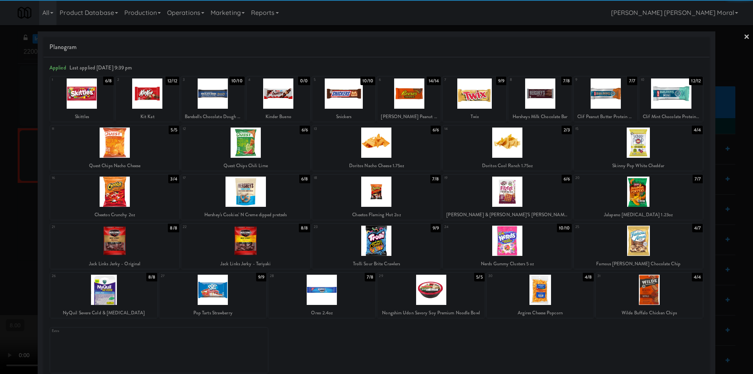
click at [606, 93] on div at bounding box center [606, 93] width 64 height 30
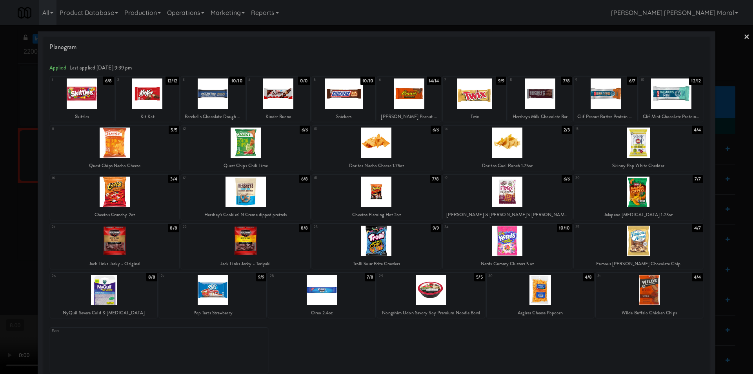
click at [679, 126] on div at bounding box center [376, 187] width 753 height 374
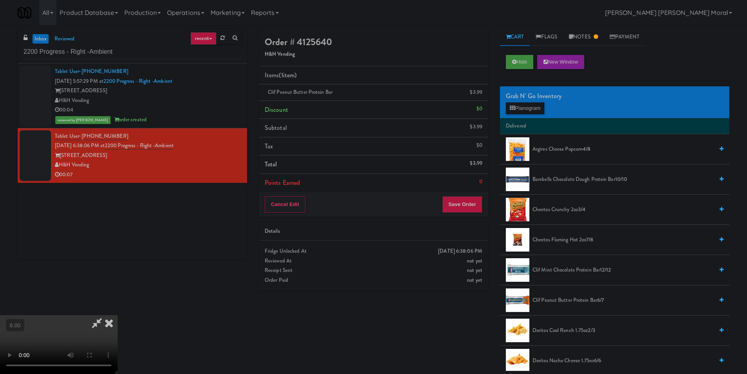
click at [118, 315] on icon at bounding box center [108, 323] width 17 height 16
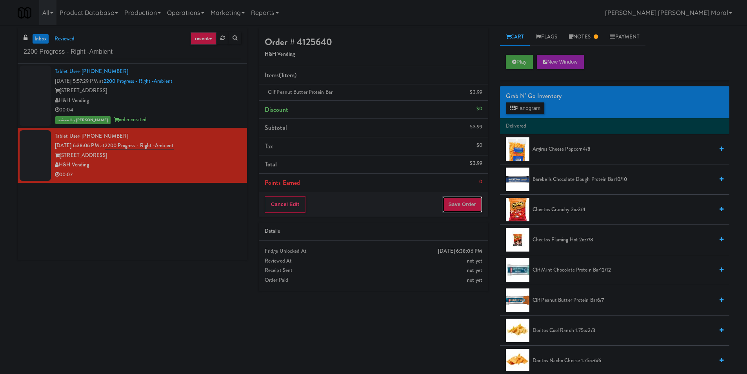
click at [460, 202] on button "Save Order" at bounding box center [462, 204] width 40 height 16
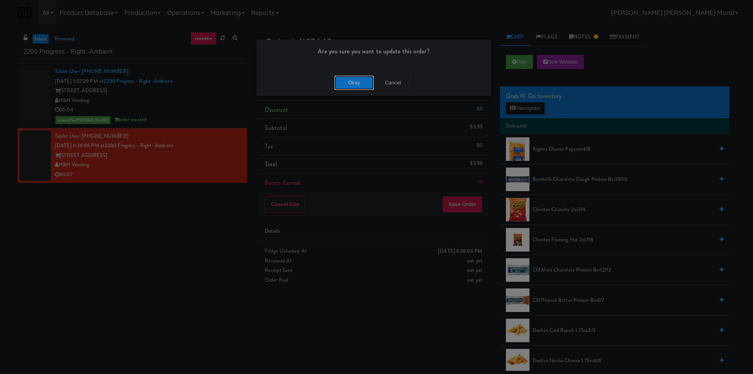
click at [348, 82] on button "Okay" at bounding box center [354, 83] width 39 height 14
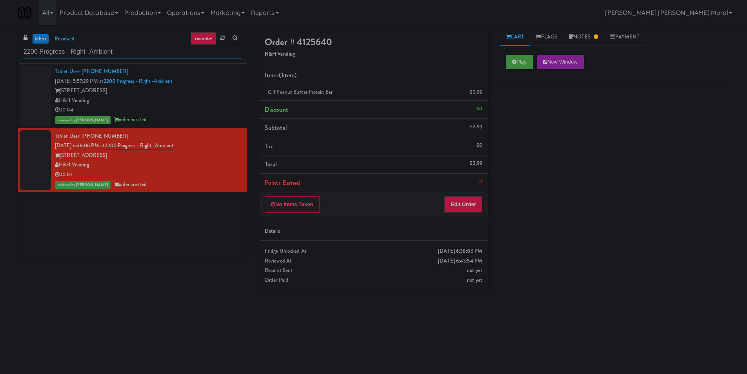
drag, startPoint x: 110, startPoint y: 49, endPoint x: 0, endPoint y: 49, distance: 109.8
click at [0, 49] on div "inbox reviewed recent all unclear take inventory issue suspicious failed recent…" at bounding box center [373, 185] width 747 height 315
paste input "Uptown 550 Cooler #2"
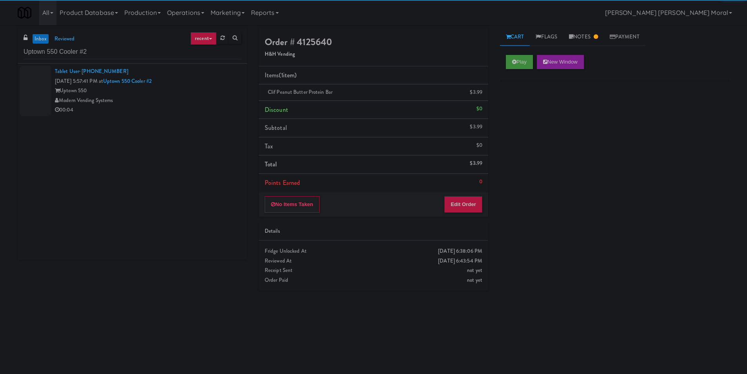
click at [202, 107] on div "00:04" at bounding box center [148, 110] width 186 height 10
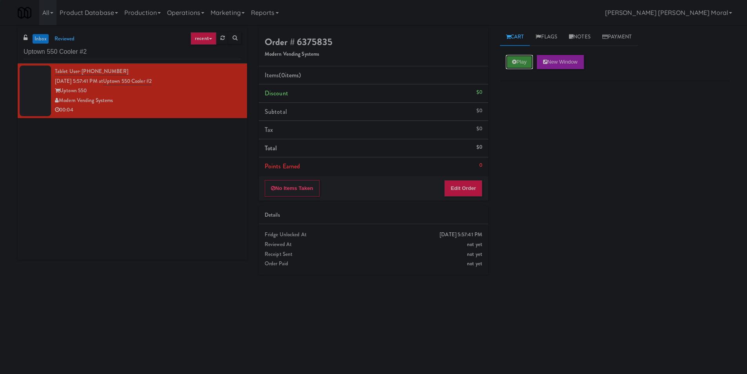
click at [533, 60] on button "Play" at bounding box center [519, 62] width 27 height 14
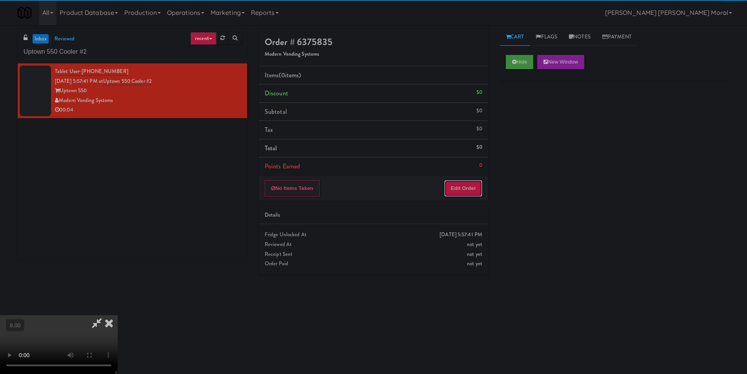
click at [478, 180] on button "Edit Order" at bounding box center [463, 188] width 38 height 16
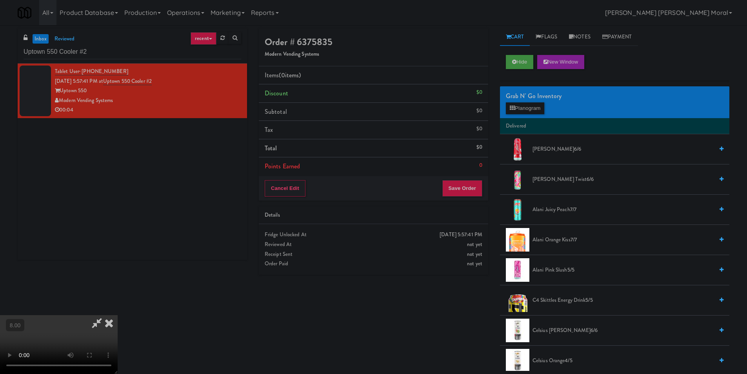
click at [118, 315] on video at bounding box center [59, 344] width 118 height 59
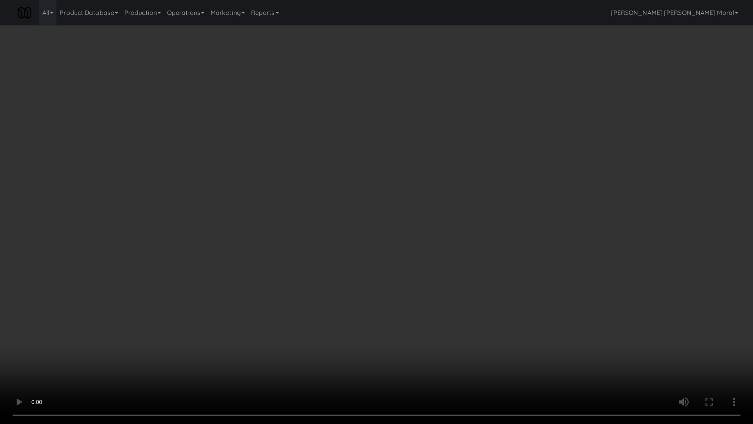
click at [202, 323] on video at bounding box center [376, 212] width 753 height 424
click at [199, 317] on video at bounding box center [376, 212] width 753 height 424
click at [258, 304] on video at bounding box center [376, 212] width 753 height 424
drag, startPoint x: 259, startPoint y: 304, endPoint x: 270, endPoint y: 301, distance: 11.0
click at [264, 302] on video at bounding box center [376, 212] width 753 height 424
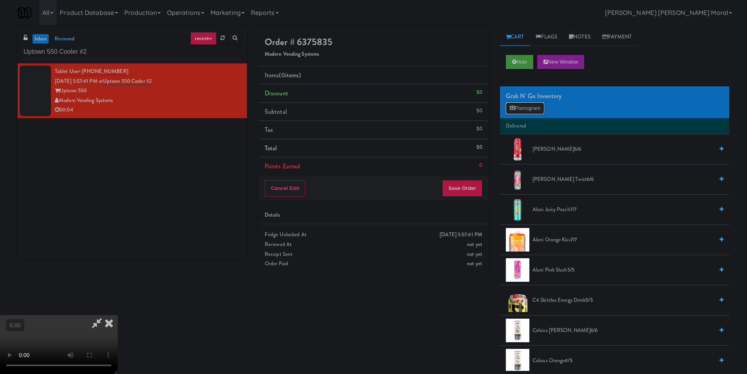
click at [540, 108] on button "Planogram" at bounding box center [525, 108] width 38 height 12
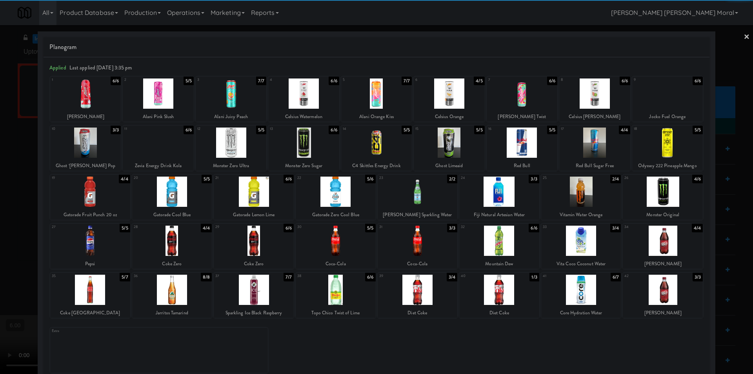
click at [266, 248] on div at bounding box center [254, 241] width 80 height 30
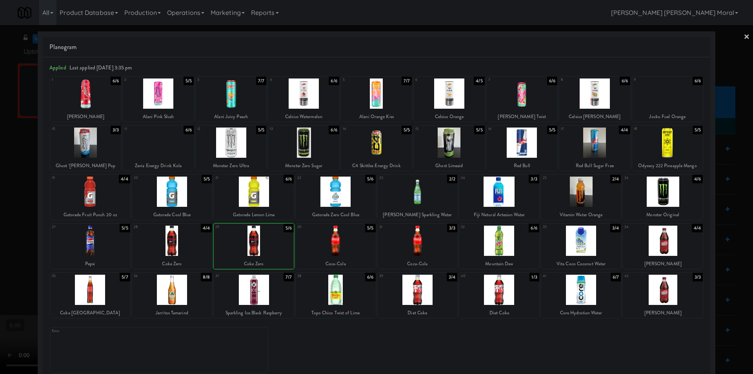
click at [1, 170] on div at bounding box center [376, 187] width 753 height 374
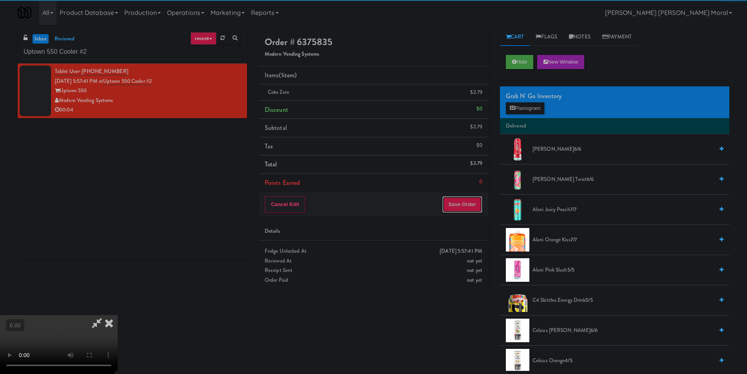
click at [478, 206] on button "Save Order" at bounding box center [462, 204] width 40 height 16
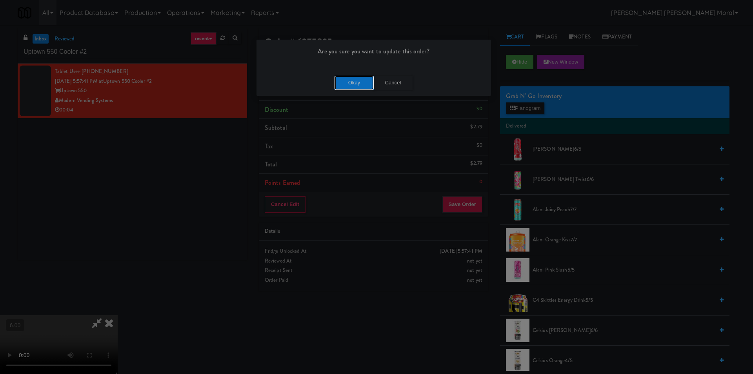
click at [364, 84] on button "Okay" at bounding box center [354, 83] width 39 height 14
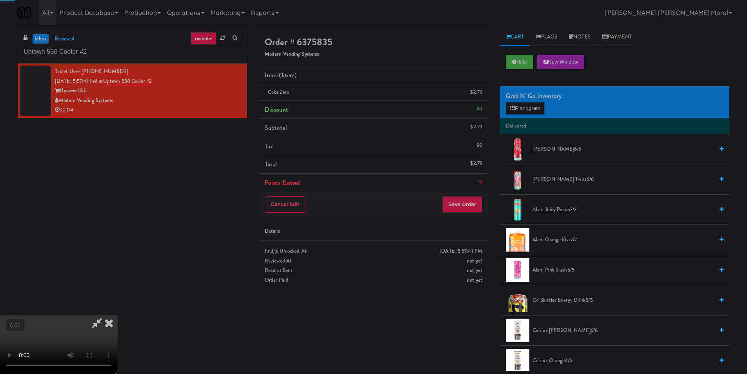
click at [118, 315] on icon at bounding box center [108, 323] width 17 height 16
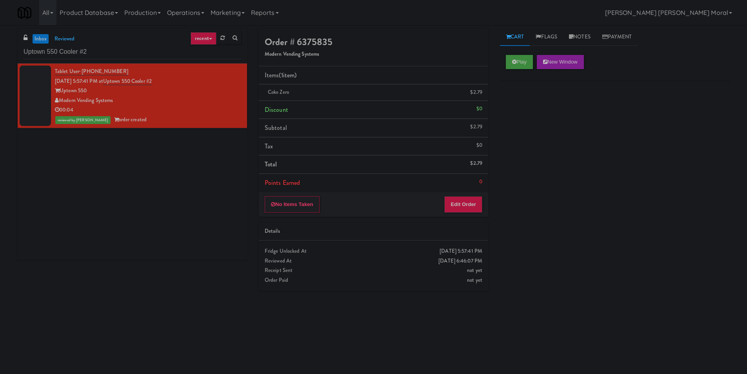
drag, startPoint x: 139, startPoint y: 60, endPoint x: 45, endPoint y: 53, distance: 94.4
click at [0, 52] on div "inbox reviewed recent all unclear take inventory issue suspicious failed recent…" at bounding box center [373, 185] width 747 height 315
click at [126, 52] on input "Uptown 550 Cooler #2" at bounding box center [133, 52] width 218 height 15
click at [124, 52] on input "Uptown 550 Cooler #2" at bounding box center [133, 52] width 218 height 15
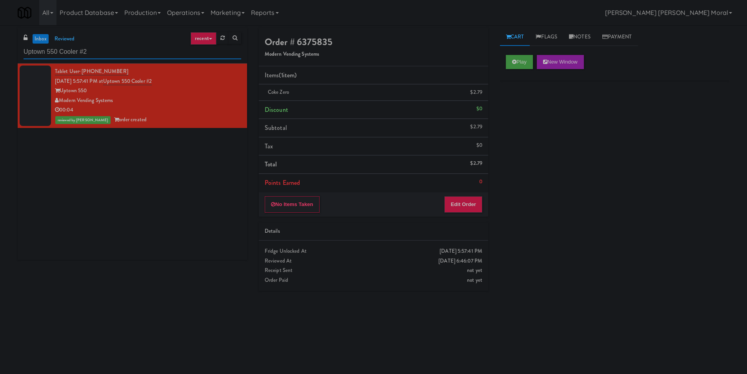
click at [124, 53] on input "Uptown 550 Cooler #2" at bounding box center [133, 52] width 218 height 15
paste input "Southerly - Combo Cooler"
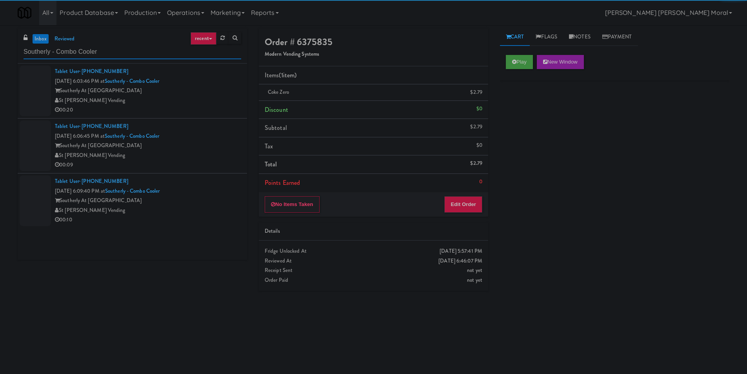
type input "Southerly - Combo Cooler"
click at [217, 102] on div "St [PERSON_NAME] Vending" at bounding box center [148, 101] width 186 height 10
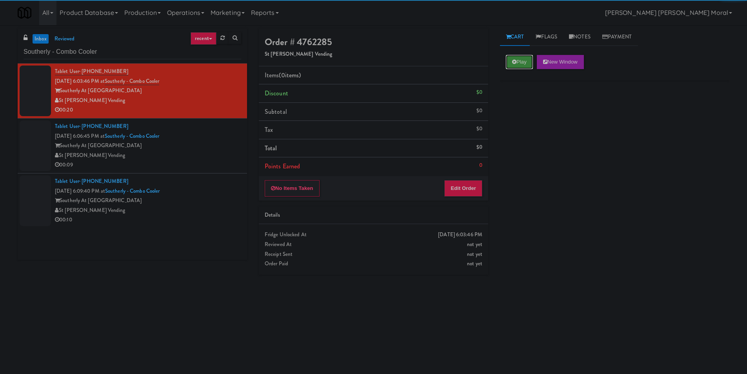
click at [527, 62] on button "Play" at bounding box center [519, 62] width 27 height 14
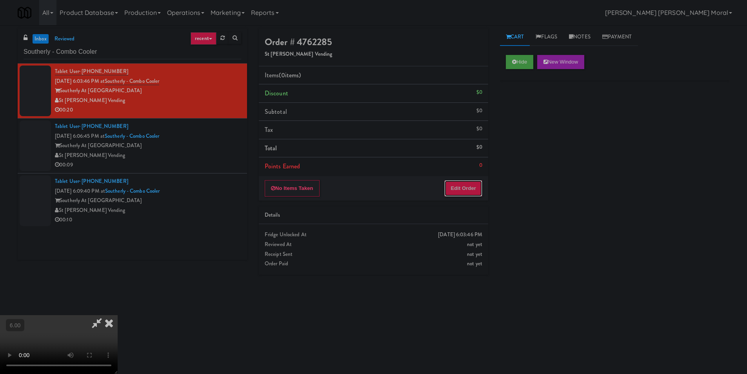
click at [467, 187] on button "Edit Order" at bounding box center [463, 188] width 38 height 16
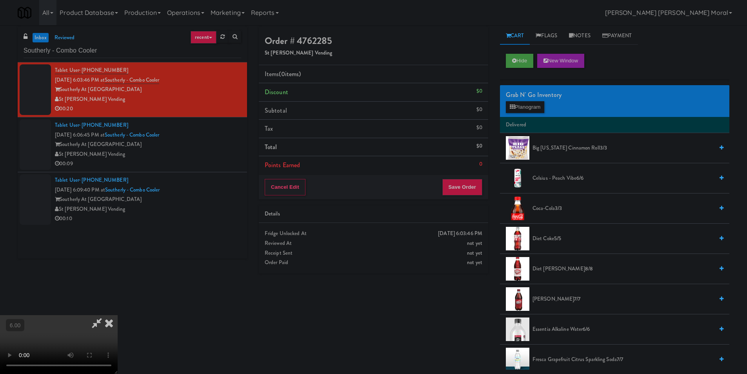
click at [118, 315] on video at bounding box center [59, 344] width 118 height 59
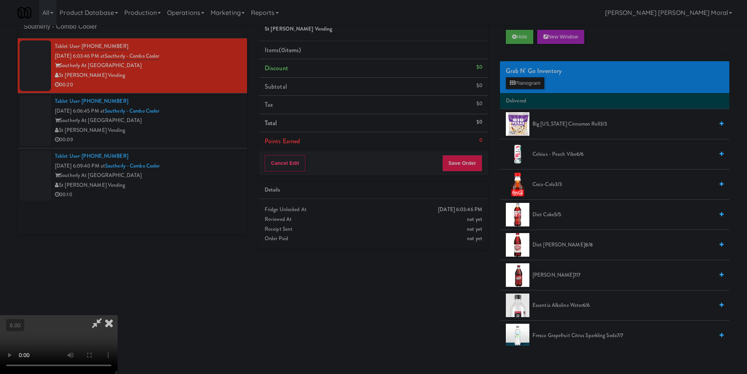
click at [118, 315] on video at bounding box center [59, 344] width 118 height 59
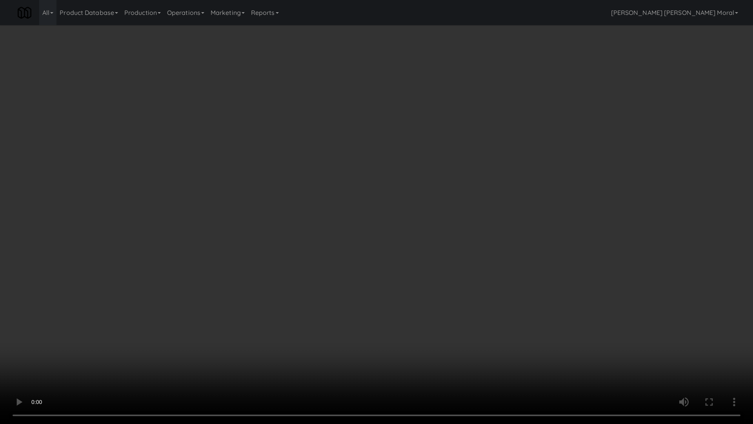
click at [281, 305] on video at bounding box center [376, 212] width 753 height 424
click at [299, 322] on video at bounding box center [376, 212] width 753 height 424
click at [310, 315] on video at bounding box center [376, 212] width 753 height 424
drag, startPoint x: 310, startPoint y: 315, endPoint x: 318, endPoint y: 272, distance: 43.2
click at [312, 311] on video at bounding box center [376, 212] width 753 height 424
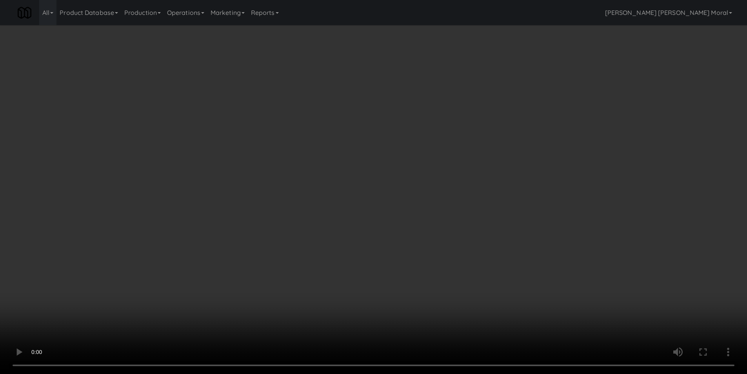
scroll to position [0, 0]
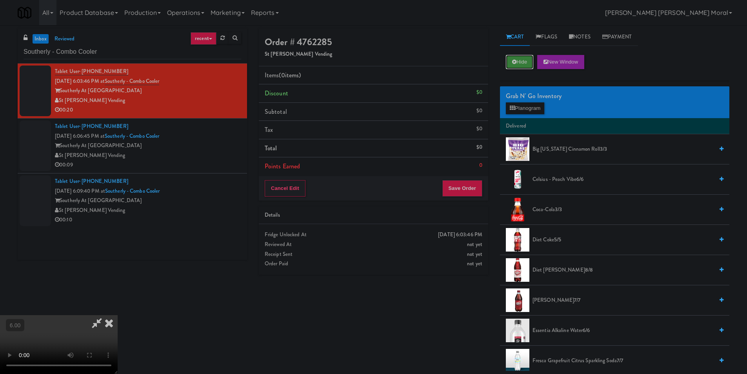
click at [523, 63] on button "Hide" at bounding box center [519, 62] width 27 height 14
click at [118, 315] on video at bounding box center [59, 344] width 118 height 59
drag, startPoint x: 175, startPoint y: 292, endPoint x: 171, endPoint y: 326, distance: 34.7
click at [118, 315] on video at bounding box center [59, 344] width 118 height 59
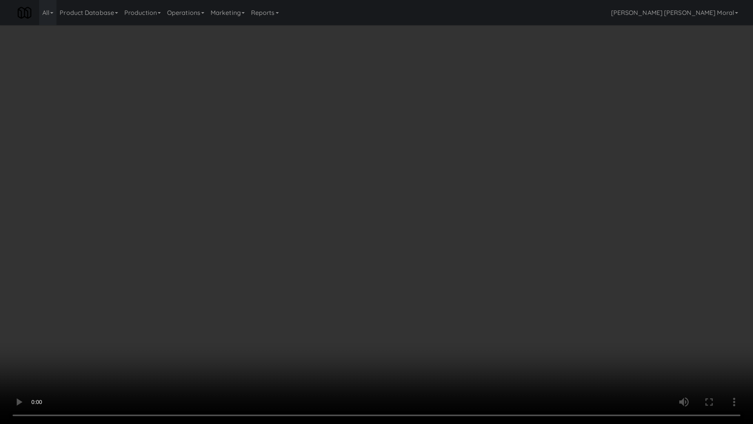
click at [98, 336] on video at bounding box center [376, 212] width 753 height 424
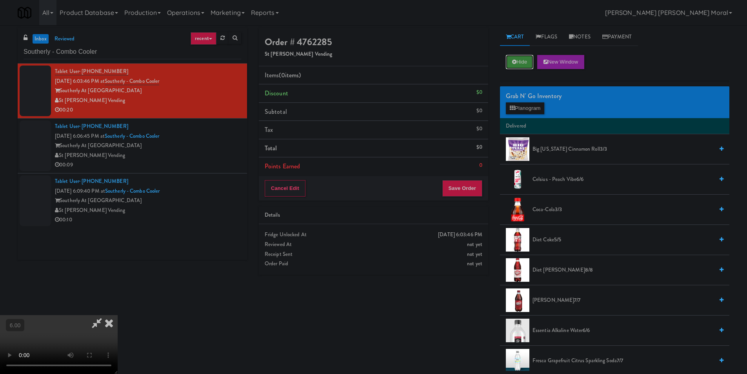
click at [528, 66] on button "Hide" at bounding box center [519, 62] width 27 height 14
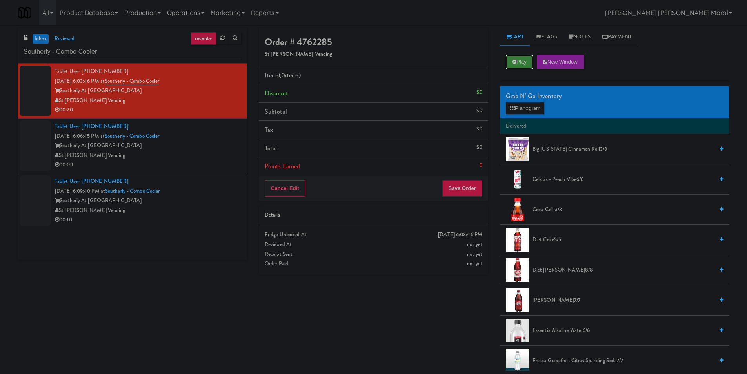
click at [528, 66] on button "Play" at bounding box center [519, 62] width 27 height 14
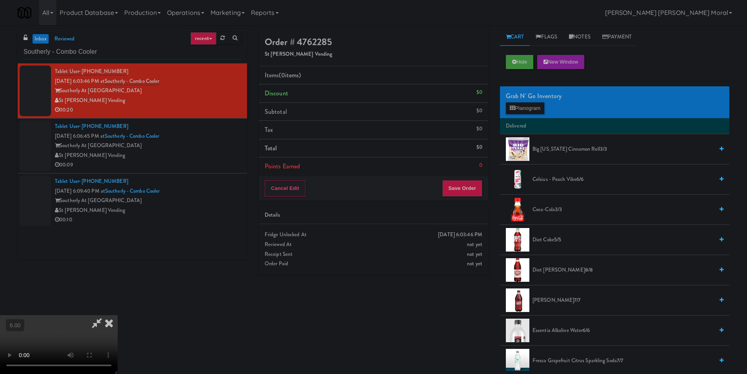
click at [118, 315] on video at bounding box center [59, 344] width 118 height 59
drag, startPoint x: 175, startPoint y: 308, endPoint x: 177, endPoint y: 342, distance: 34.2
click at [118, 315] on video at bounding box center [59, 344] width 118 height 59
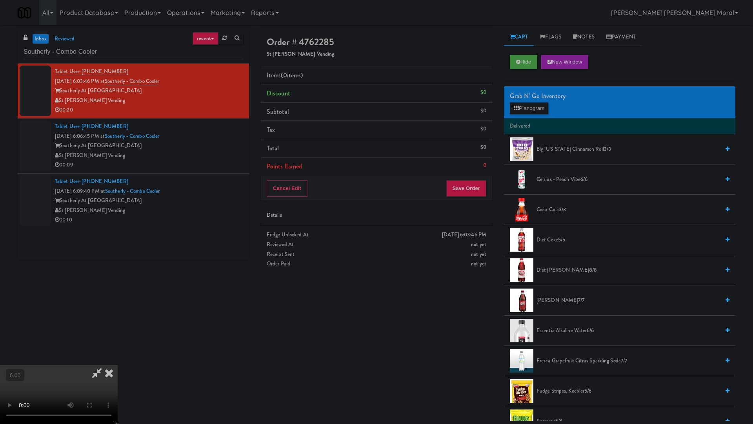
click at [118, 339] on video at bounding box center [59, 394] width 118 height 59
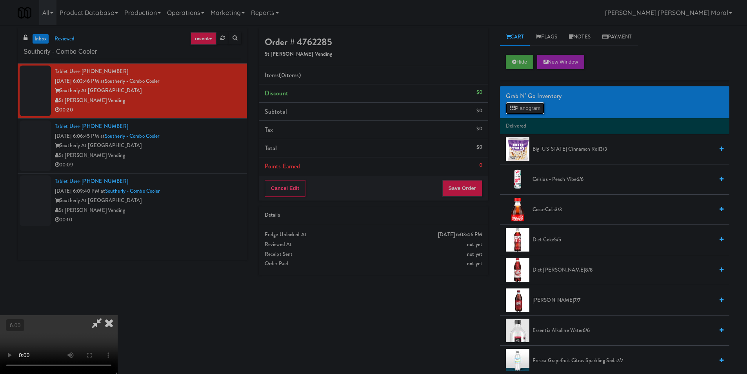
click at [524, 107] on button "Planogram" at bounding box center [525, 108] width 38 height 12
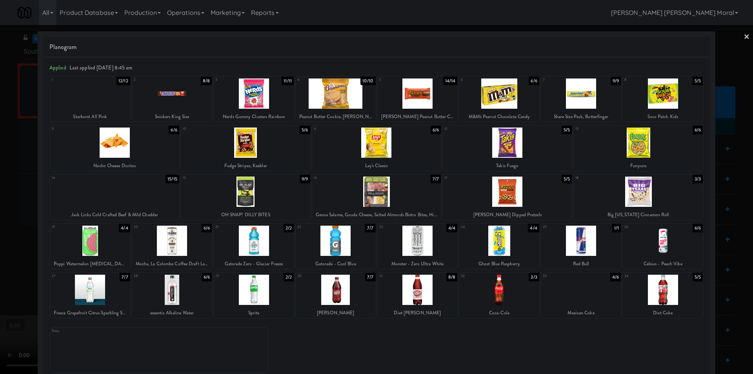
click at [502, 197] on div at bounding box center [507, 192] width 129 height 30
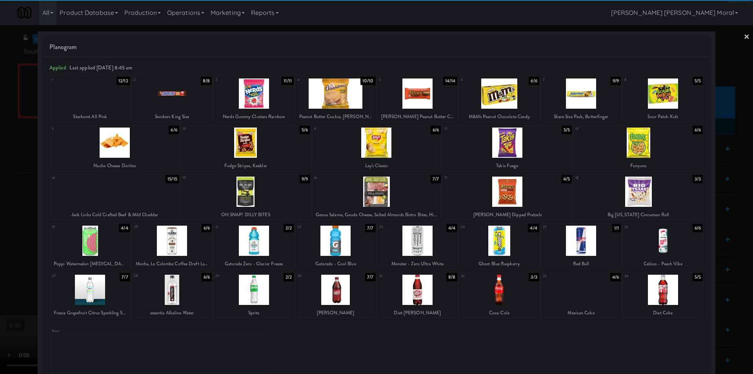
click at [398, 102] on div at bounding box center [418, 93] width 80 height 30
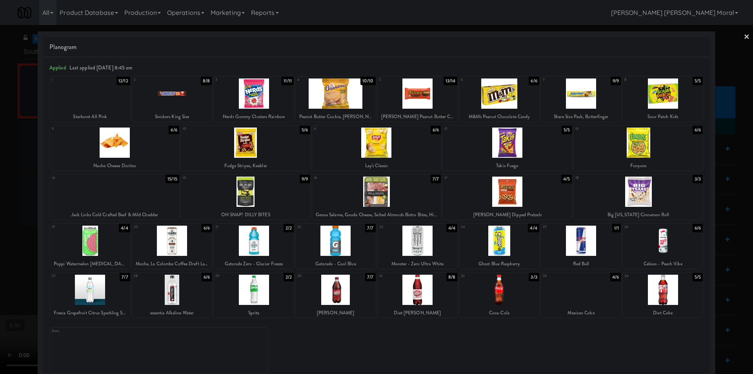
click at [339, 102] on div at bounding box center [336, 93] width 80 height 30
click at [5, 215] on div at bounding box center [376, 187] width 753 height 374
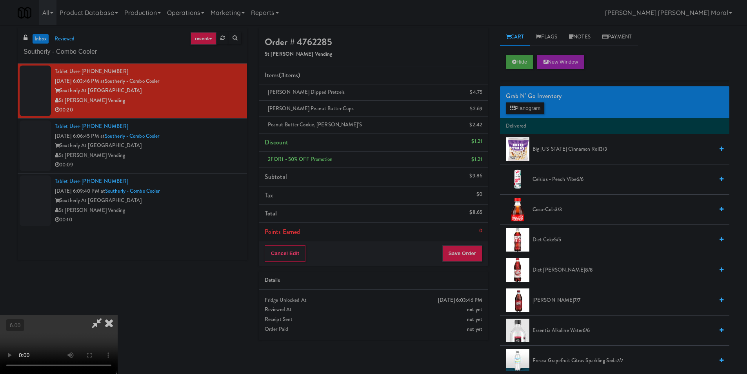
click at [118, 319] on video at bounding box center [59, 344] width 118 height 59
click at [118, 325] on video at bounding box center [59, 344] width 118 height 59
click at [118, 333] on video at bounding box center [59, 344] width 118 height 59
click at [118, 315] on icon at bounding box center [108, 323] width 17 height 16
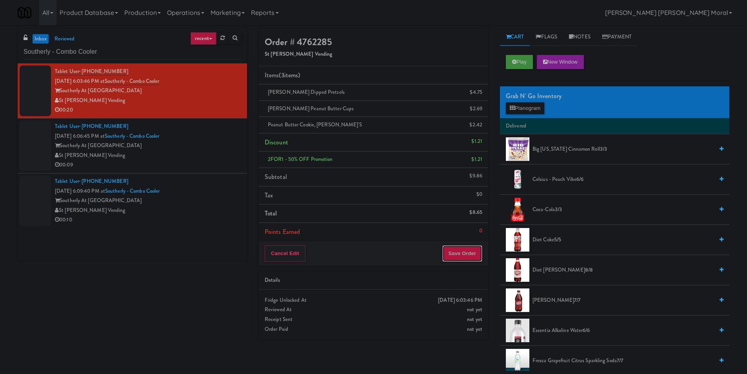
click at [461, 260] on button "Save Order" at bounding box center [462, 253] width 40 height 16
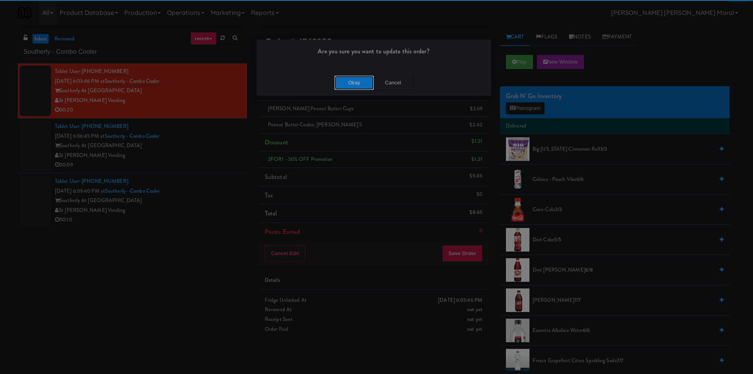
click at [342, 82] on button "Okay" at bounding box center [354, 83] width 39 height 14
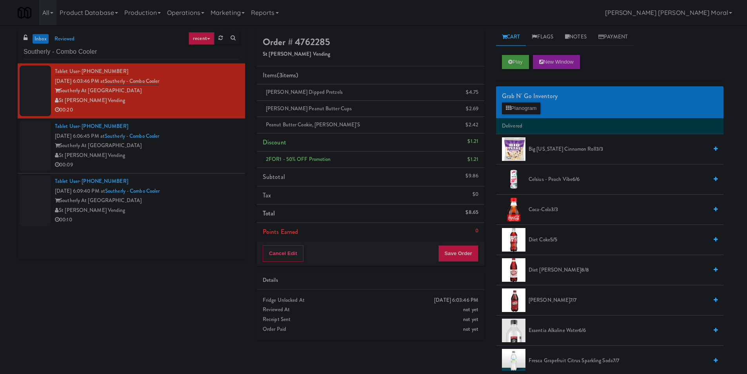
click at [193, 165] on div "00:09" at bounding box center [147, 165] width 184 height 10
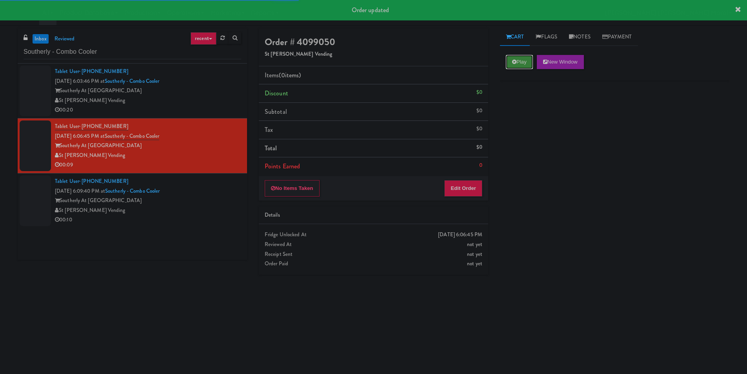
click at [528, 62] on button "Play" at bounding box center [519, 62] width 27 height 14
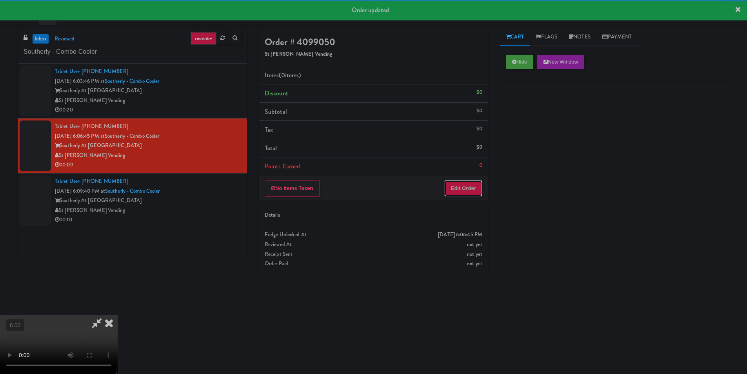
drag, startPoint x: 467, startPoint y: 185, endPoint x: 442, endPoint y: 155, distance: 39.3
click at [467, 185] on button "Edit Order" at bounding box center [463, 188] width 38 height 16
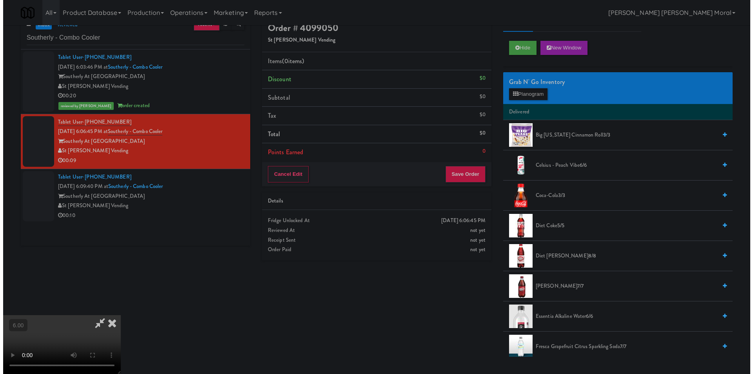
scroll to position [25, 0]
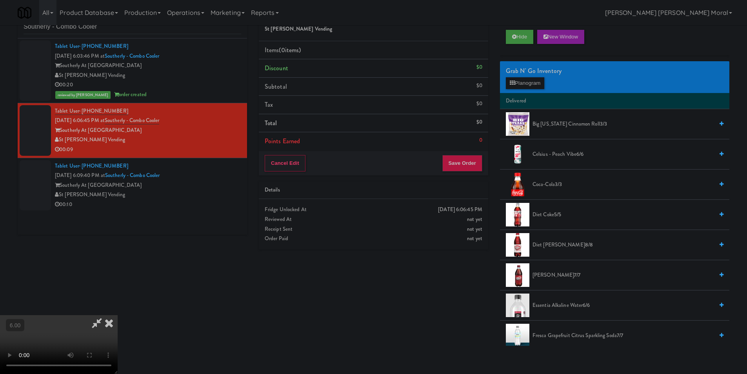
click at [118, 315] on video at bounding box center [59, 344] width 118 height 59
drag, startPoint x: 186, startPoint y: 299, endPoint x: 186, endPoint y: 332, distance: 33.3
click at [118, 315] on video at bounding box center [59, 344] width 118 height 59
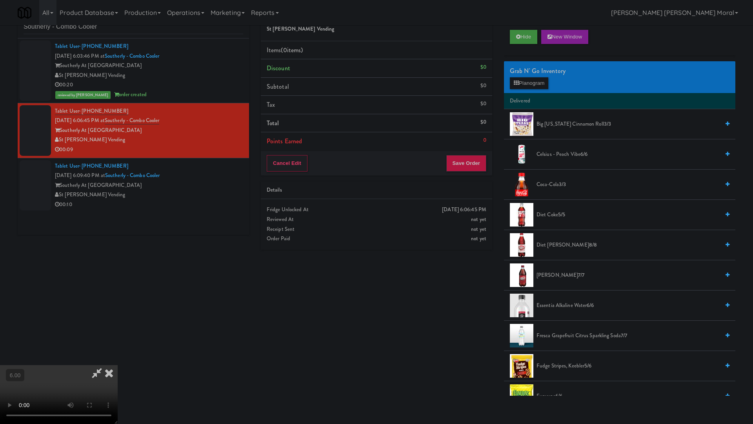
click at [118, 339] on video at bounding box center [59, 394] width 118 height 59
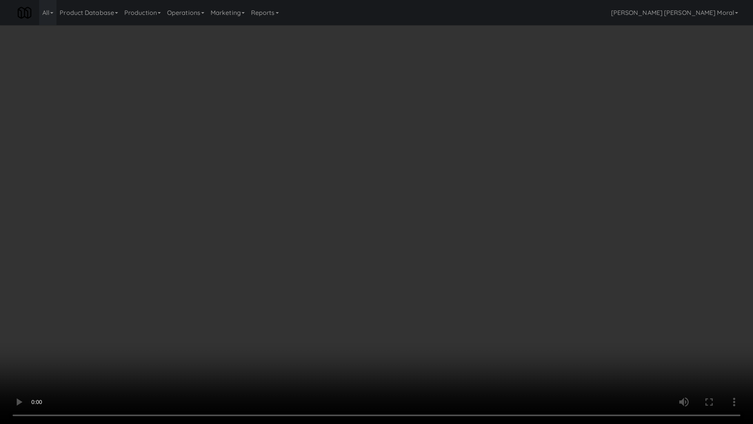
click at [154, 315] on video at bounding box center [376, 212] width 753 height 424
click at [183, 293] on video at bounding box center [376, 212] width 753 height 424
click at [199, 299] on video at bounding box center [376, 212] width 753 height 424
click at [285, 310] on video at bounding box center [376, 212] width 753 height 424
click at [284, 311] on video at bounding box center [376, 212] width 753 height 424
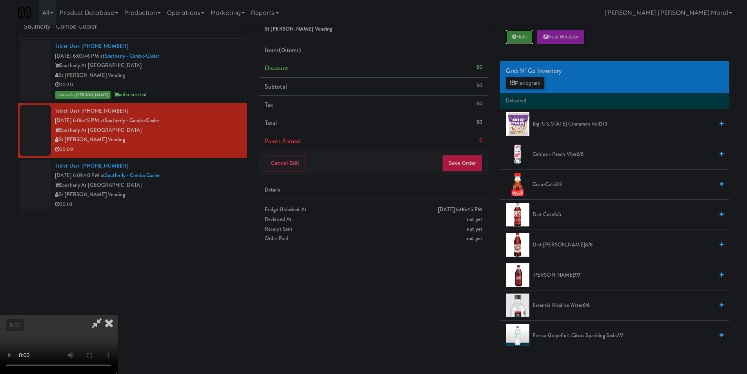
click at [521, 40] on button "Hide" at bounding box center [519, 37] width 27 height 14
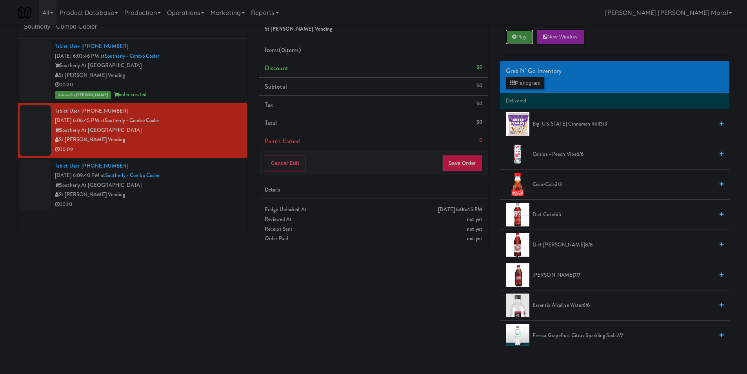
click at [521, 40] on button "Play" at bounding box center [519, 37] width 27 height 14
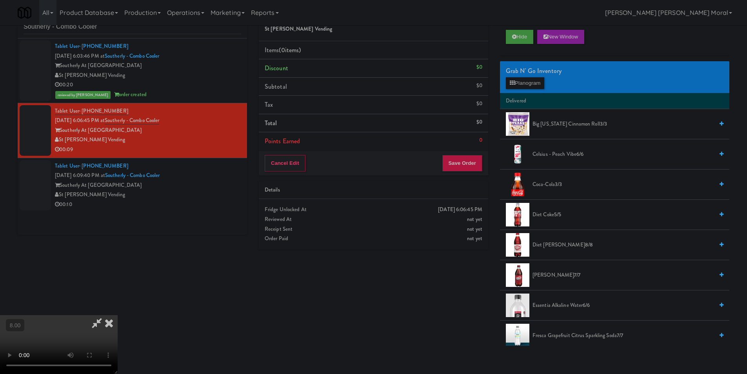
click at [118, 315] on video at bounding box center [59, 344] width 118 height 59
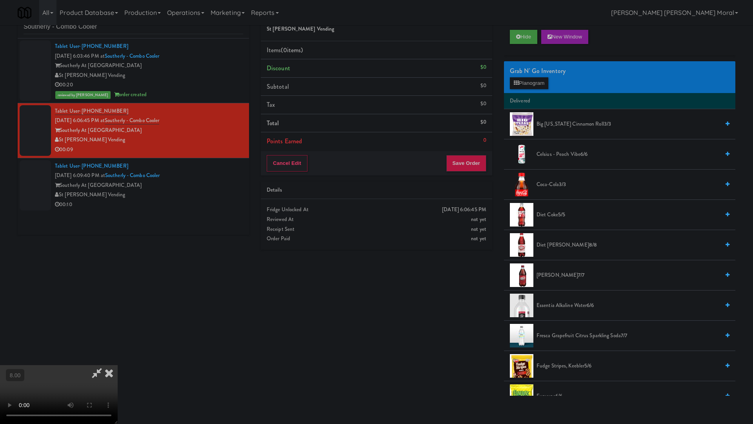
click at [118, 339] on video at bounding box center [59, 394] width 118 height 59
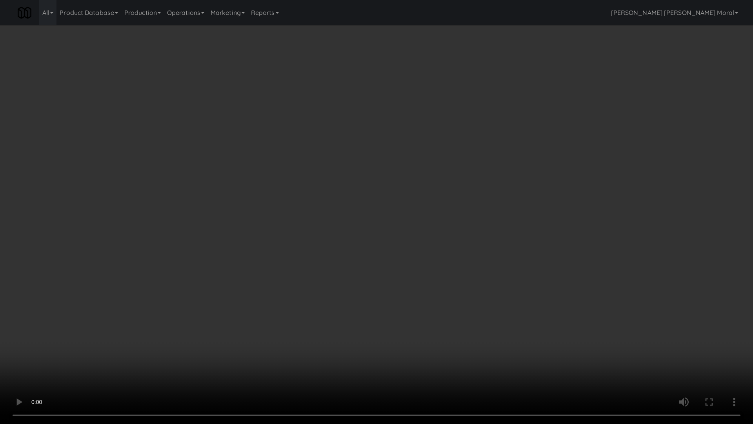
click at [260, 339] on video at bounding box center [376, 212] width 753 height 424
click at [231, 334] on video at bounding box center [376, 212] width 753 height 424
click at [380, 320] on video at bounding box center [376, 212] width 753 height 424
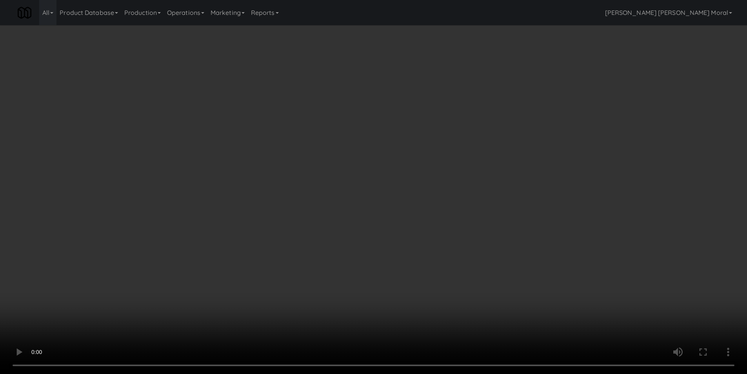
click at [517, 90] on div "Grab N' Go Inventory Planogram" at bounding box center [614, 77] width 229 height 32
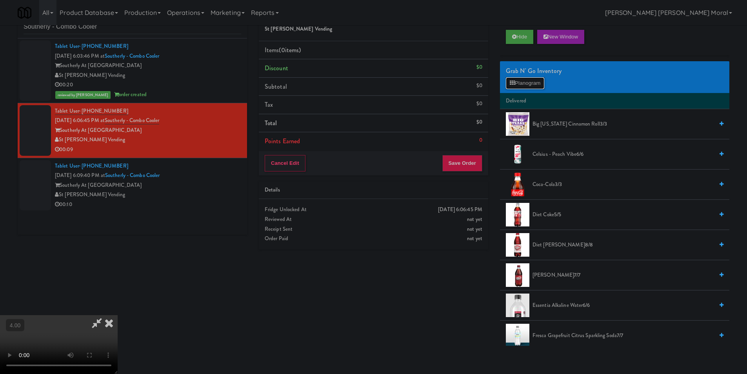
click at [517, 86] on button "Planogram" at bounding box center [525, 83] width 38 height 12
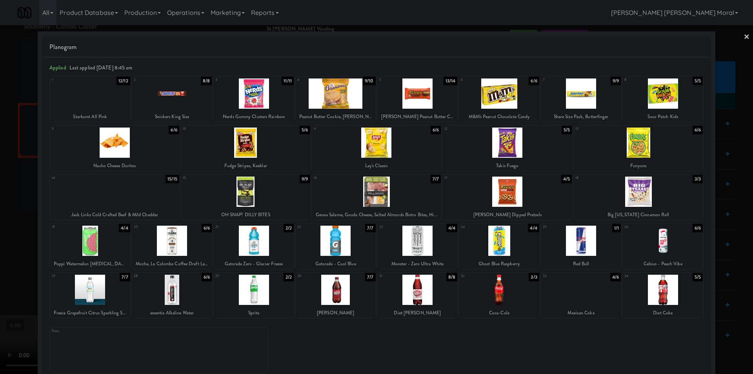
click at [0, 242] on div at bounding box center [376, 187] width 753 height 374
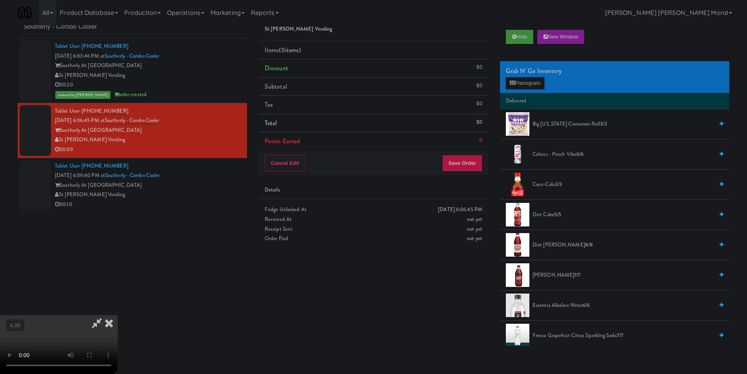
click at [111, 315] on video at bounding box center [59, 344] width 118 height 59
drag, startPoint x: 216, startPoint y: 324, endPoint x: 215, endPoint y: 318, distance: 5.7
click at [118, 322] on video at bounding box center [59, 344] width 118 height 59
click at [118, 315] on video at bounding box center [59, 344] width 118 height 59
click at [516, 89] on div "Grab N' Go Inventory Planogram" at bounding box center [614, 77] width 229 height 32
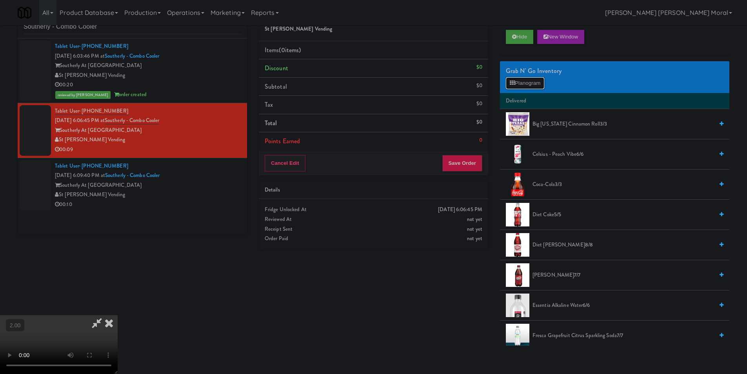
click at [518, 84] on button "Planogram" at bounding box center [525, 83] width 38 height 12
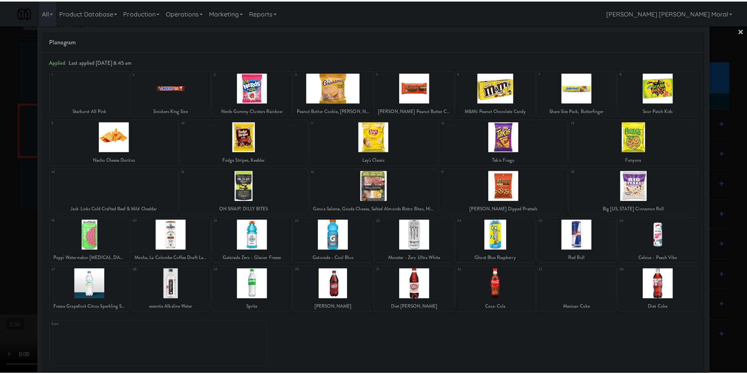
scroll to position [11, 0]
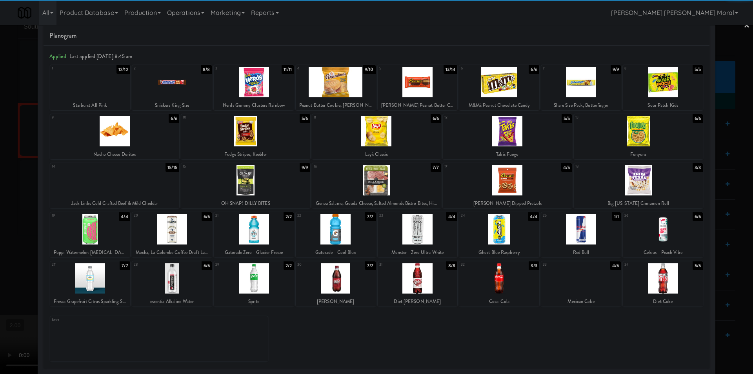
click at [264, 235] on div at bounding box center [254, 229] width 80 height 30
click at [410, 80] on div at bounding box center [418, 82] width 80 height 30
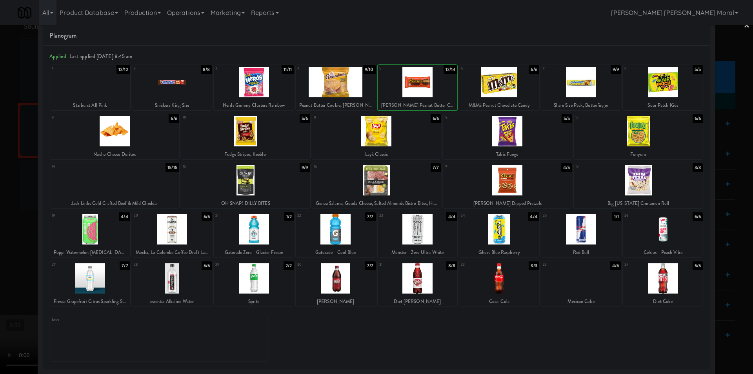
click at [2, 144] on div at bounding box center [376, 187] width 753 height 374
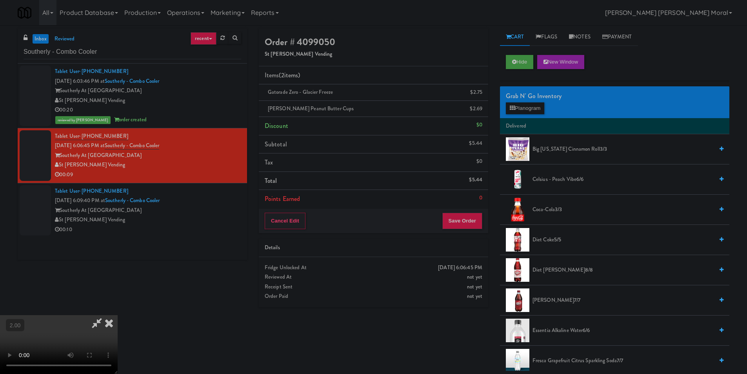
click at [118, 315] on icon at bounding box center [108, 323] width 17 height 16
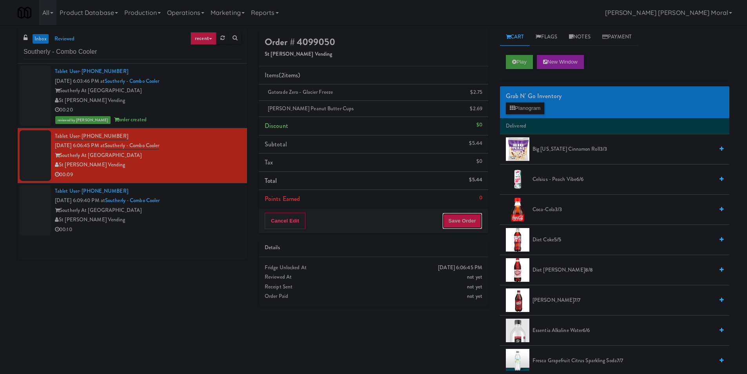
click at [462, 219] on button "Save Order" at bounding box center [462, 221] width 40 height 16
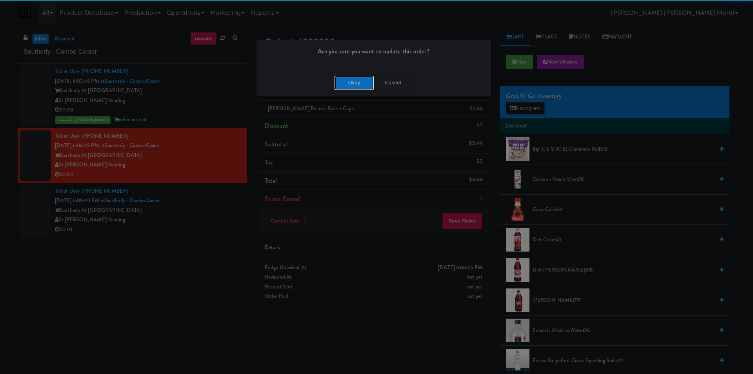
click at [348, 89] on button "Okay" at bounding box center [354, 83] width 39 height 14
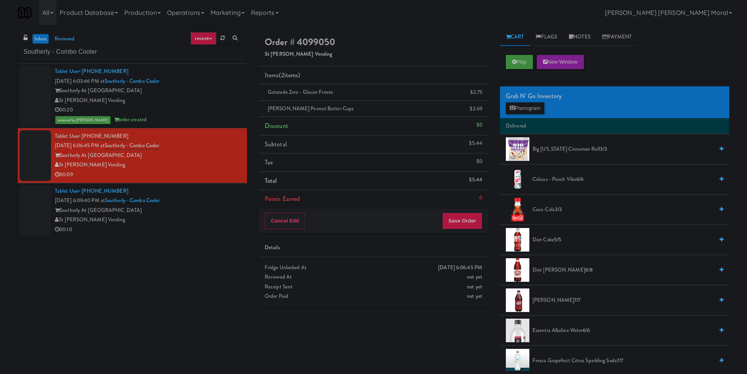
click at [210, 209] on div "Southerly At [GEOGRAPHIC_DATA]" at bounding box center [148, 211] width 186 height 10
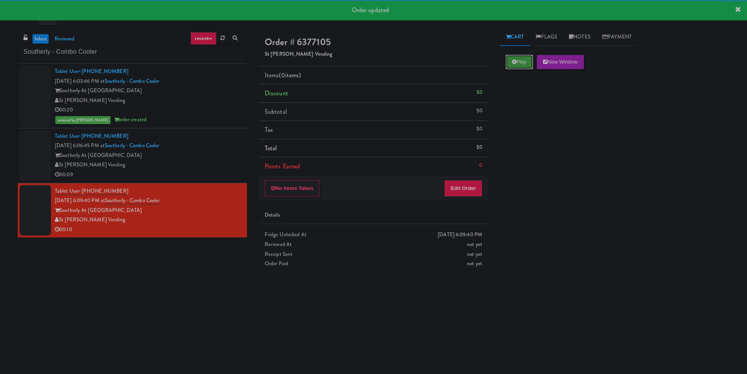
click at [521, 62] on button "Play" at bounding box center [519, 62] width 27 height 14
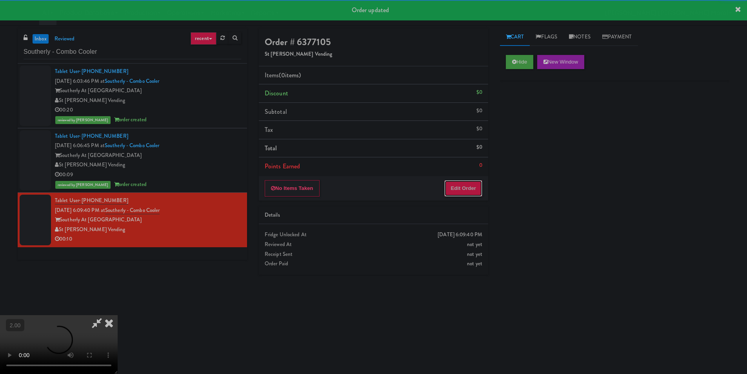
click at [479, 185] on button "Edit Order" at bounding box center [463, 188] width 38 height 16
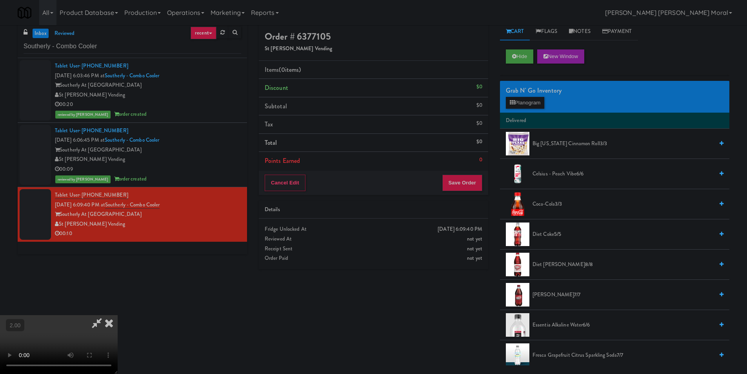
scroll to position [25, 0]
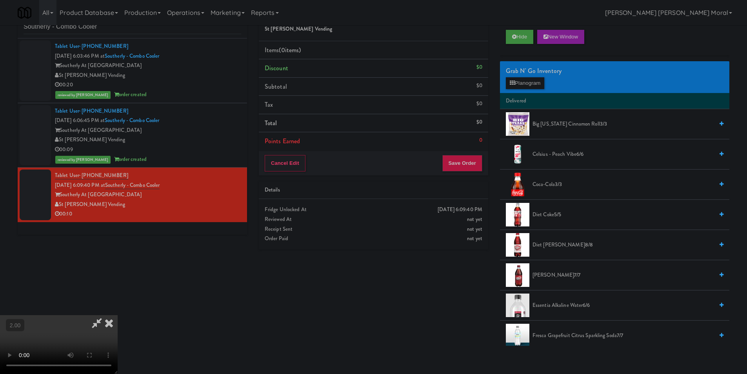
click at [118, 315] on video at bounding box center [59, 344] width 118 height 59
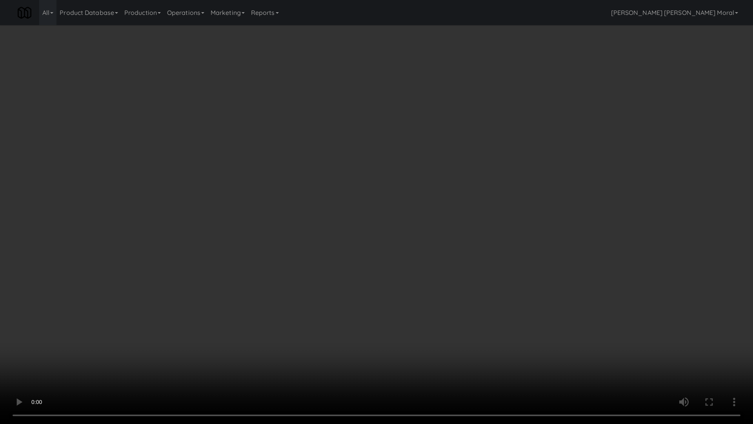
click at [132, 339] on video at bounding box center [376, 212] width 753 height 424
click at [152, 339] on video at bounding box center [376, 212] width 753 height 424
click at [213, 328] on video at bounding box center [376, 212] width 753 height 424
click at [215, 327] on video at bounding box center [376, 212] width 753 height 424
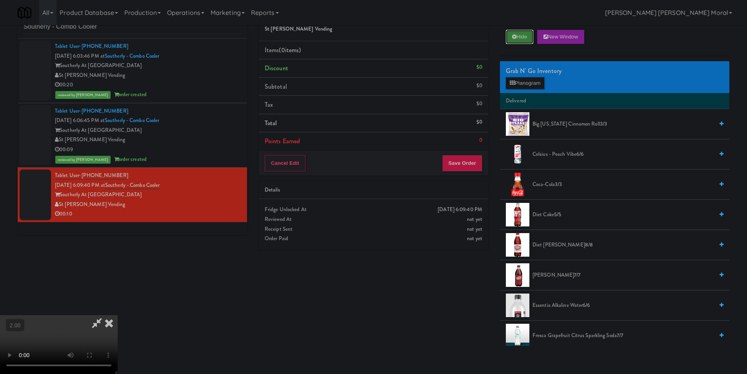
click at [520, 38] on button "Hide" at bounding box center [519, 37] width 27 height 14
click at [118, 315] on video at bounding box center [59, 344] width 118 height 59
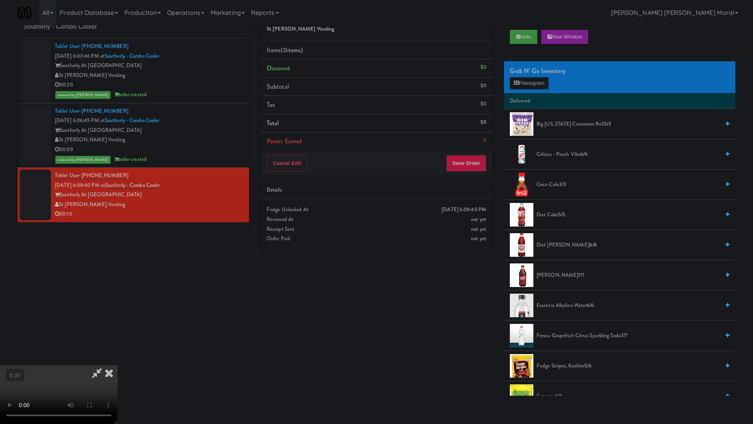
click at [118, 339] on video at bounding box center [59, 394] width 118 height 59
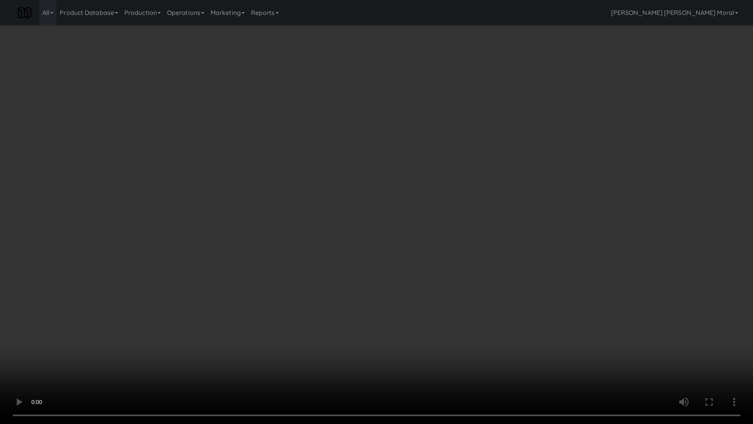
click at [323, 298] on video at bounding box center [376, 212] width 753 height 424
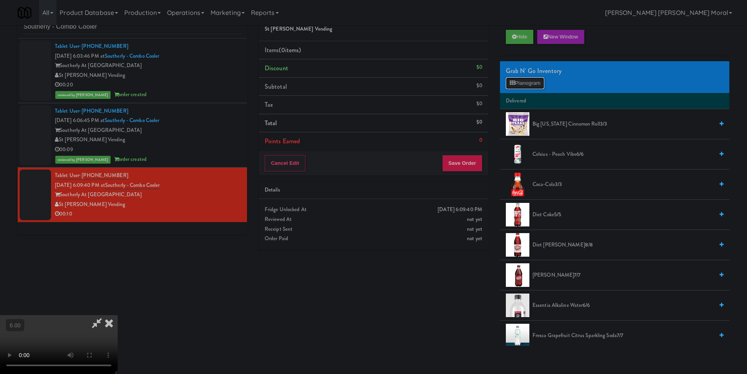
click at [531, 86] on button "Planogram" at bounding box center [525, 83] width 38 height 12
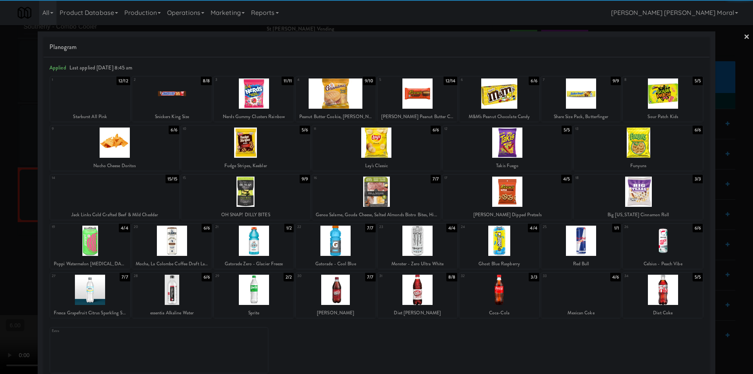
drag, startPoint x: 104, startPoint y: 294, endPoint x: 47, endPoint y: 266, distance: 63.9
click at [104, 294] on div at bounding box center [90, 290] width 80 height 30
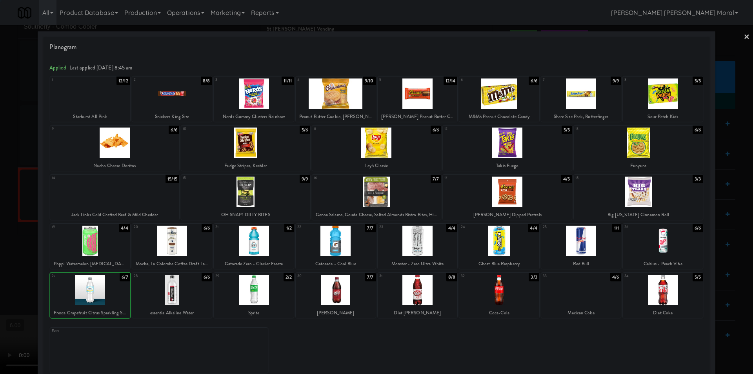
click at [0, 237] on div at bounding box center [376, 187] width 753 height 374
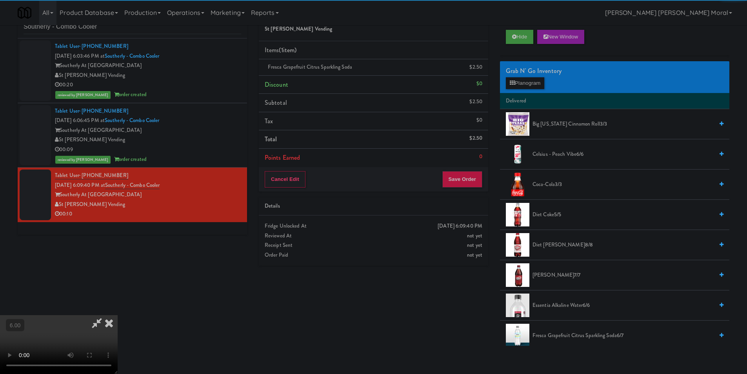
drag, startPoint x: 91, startPoint y: 272, endPoint x: 93, endPoint y: 279, distance: 6.8
click at [92, 315] on video at bounding box center [59, 344] width 118 height 59
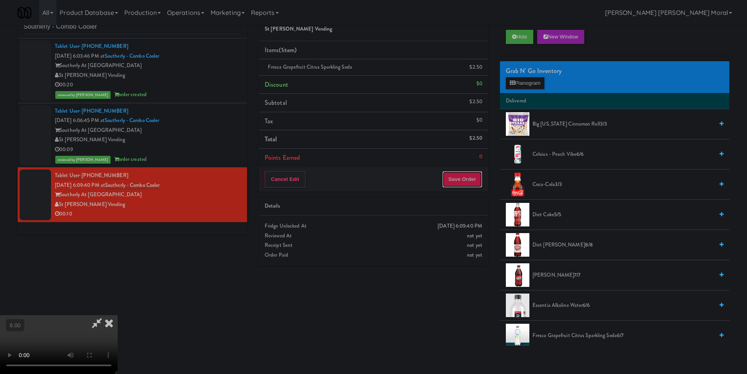
click at [464, 179] on button "Save Order" at bounding box center [462, 179] width 40 height 16
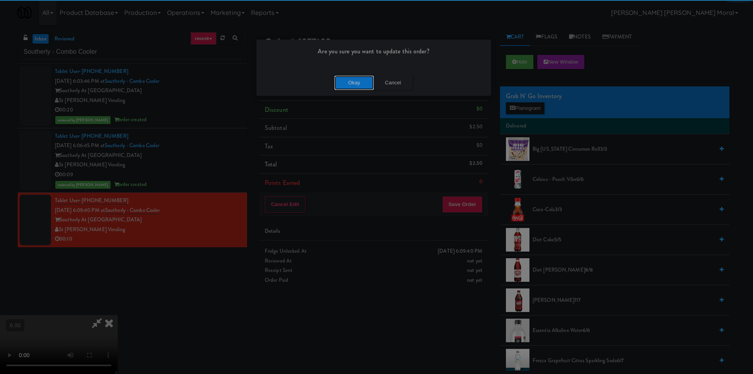
click at [354, 82] on button "Okay" at bounding box center [354, 83] width 39 height 14
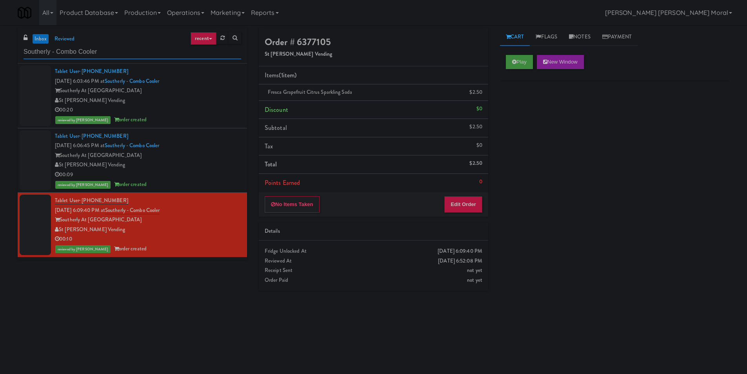
paste input "The Mo - Fridge"
drag, startPoint x: 138, startPoint y: 49, endPoint x: 0, endPoint y: 64, distance: 138.9
click at [0, 63] on div "inbox reviewed recent all unclear take inventory issue suspicious failed recent…" at bounding box center [373, 185] width 747 height 315
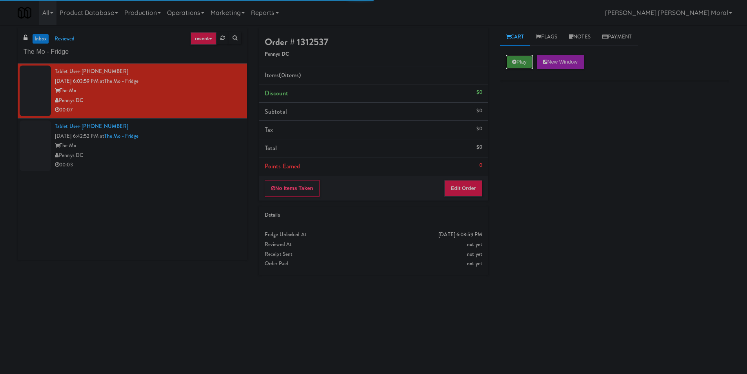
click at [513, 60] on icon at bounding box center [514, 61] width 4 height 5
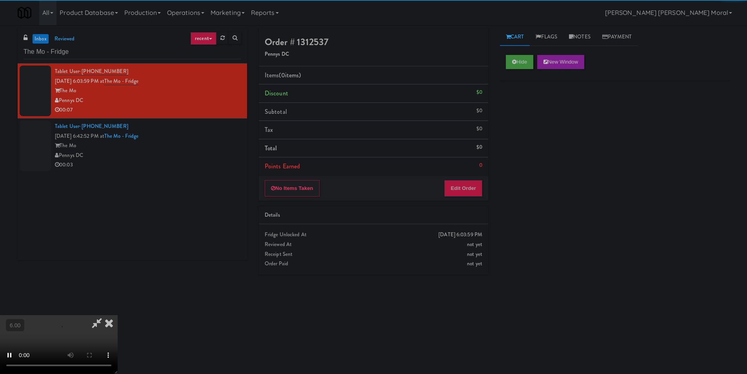
drag, startPoint x: 482, startPoint y: 176, endPoint x: 479, endPoint y: 184, distance: 8.6
click at [482, 178] on div "No Items Taken Edit Order" at bounding box center [373, 188] width 229 height 24
click at [479, 184] on button "Edit Order" at bounding box center [463, 188] width 38 height 16
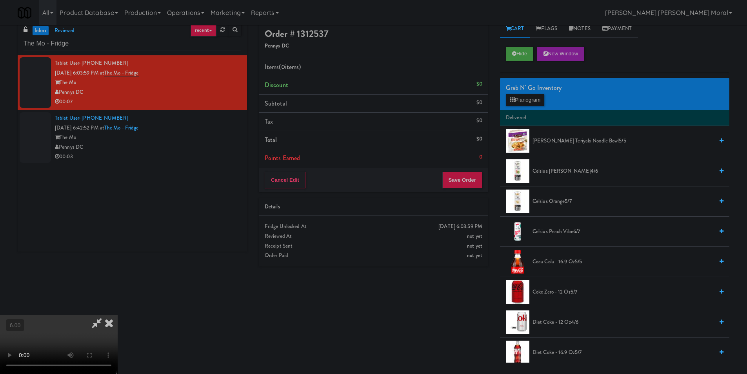
scroll to position [25, 0]
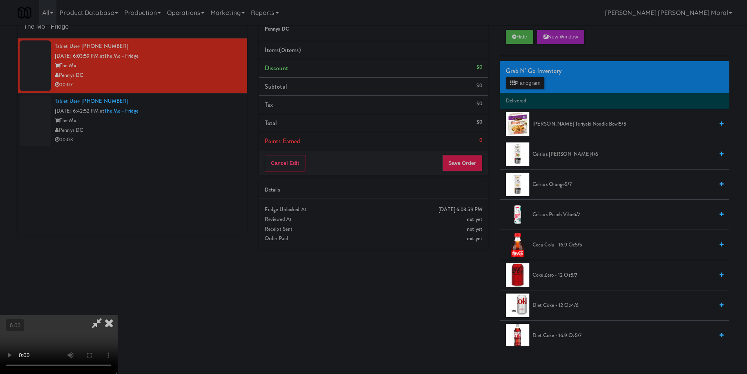
click at [118, 315] on video at bounding box center [59, 344] width 118 height 59
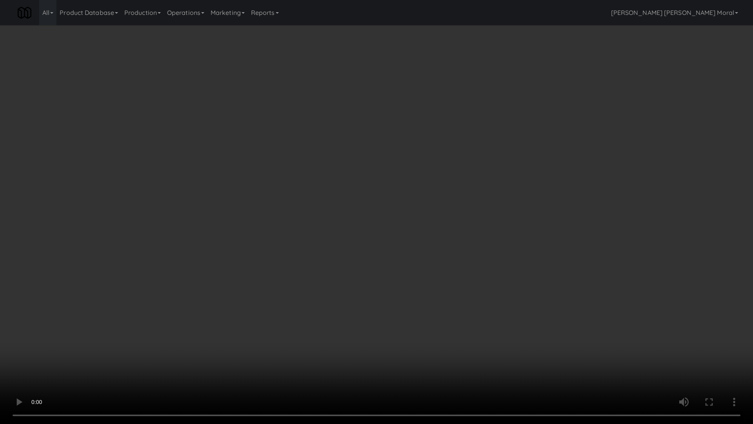
click at [408, 291] on video at bounding box center [376, 212] width 753 height 424
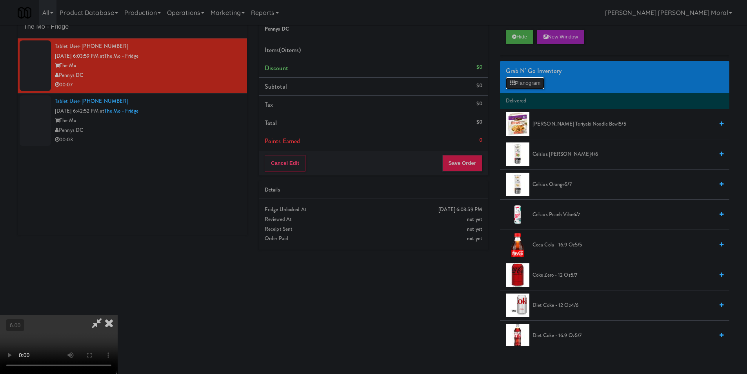
click at [539, 78] on button "Planogram" at bounding box center [525, 83] width 38 height 12
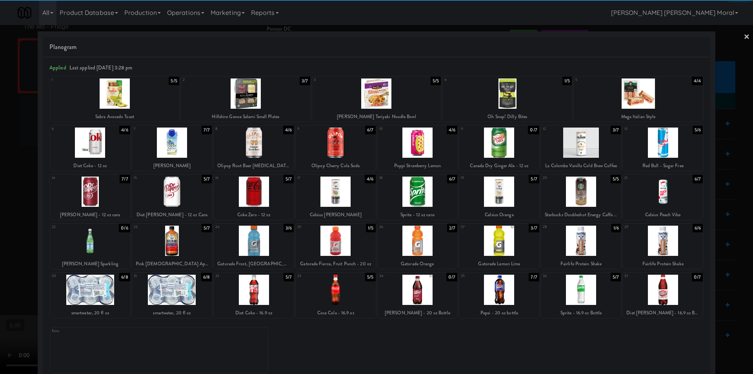
click at [421, 192] on div at bounding box center [418, 192] width 80 height 30
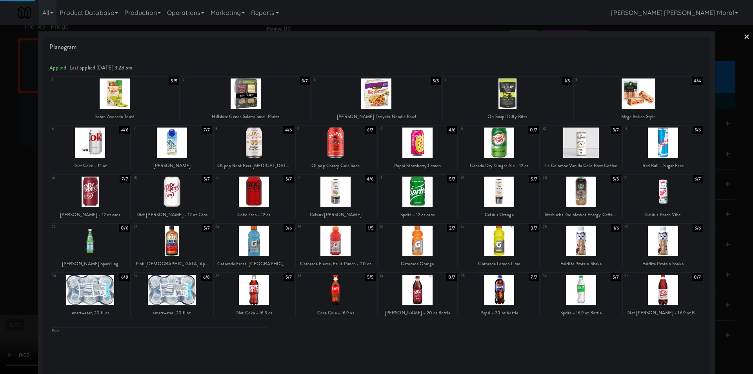
click at [0, 122] on div at bounding box center [376, 187] width 753 height 374
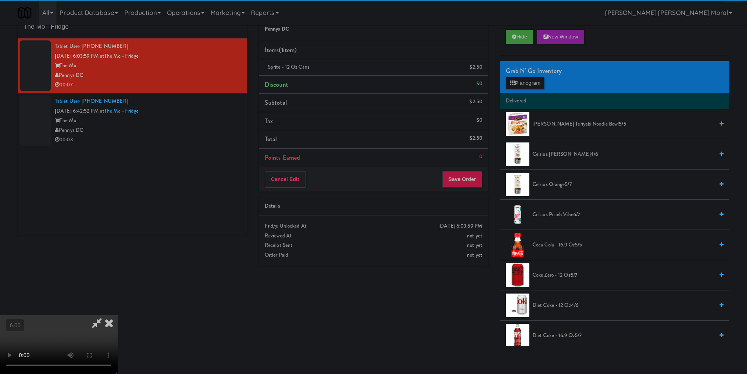
click at [118, 315] on video at bounding box center [59, 344] width 118 height 59
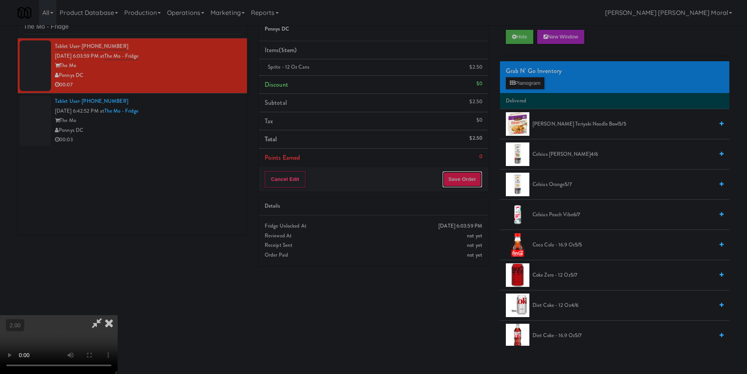
click at [470, 177] on button "Save Order" at bounding box center [462, 179] width 40 height 16
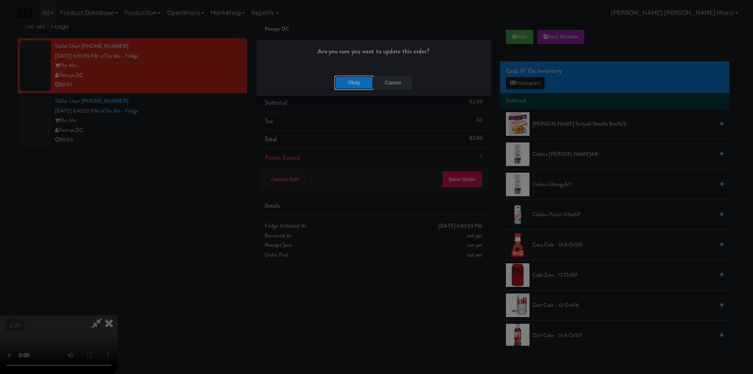
drag, startPoint x: 365, startPoint y: 86, endPoint x: 393, endPoint y: 73, distance: 30.7
click at [365, 86] on button "Okay" at bounding box center [354, 83] width 39 height 14
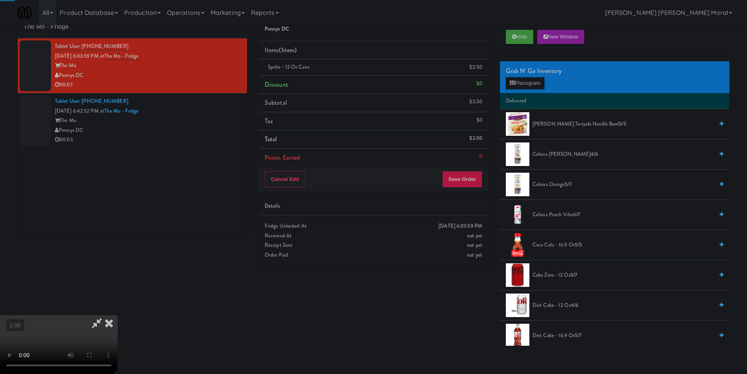
click at [106, 315] on icon at bounding box center [97, 323] width 18 height 16
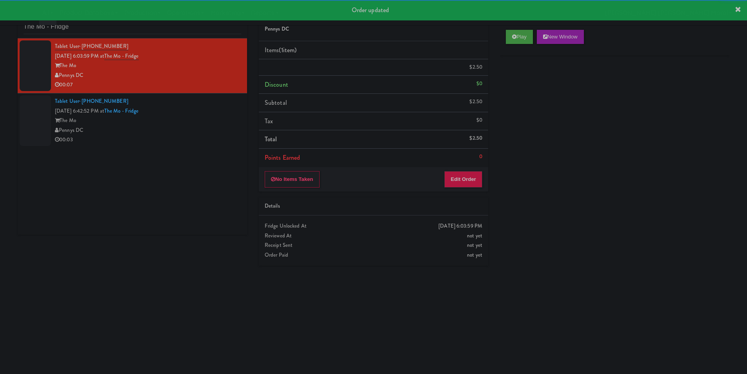
click at [233, 128] on div "Pennys DC" at bounding box center [148, 131] width 186 height 10
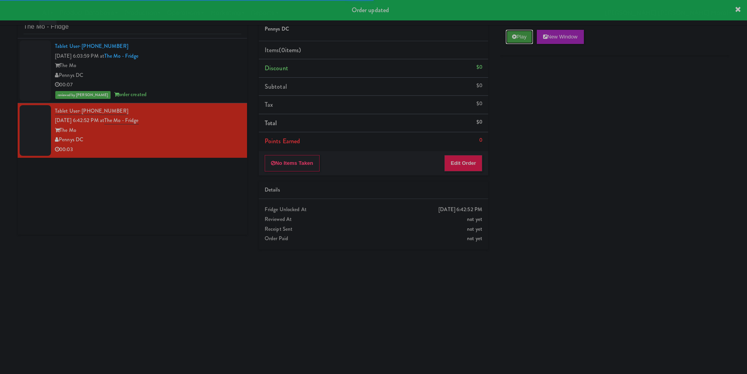
click at [522, 40] on button "Play" at bounding box center [519, 37] width 27 height 14
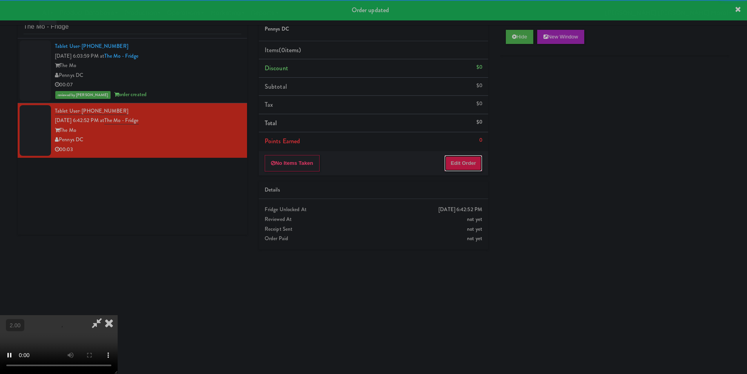
click at [470, 156] on button "Edit Order" at bounding box center [463, 163] width 38 height 16
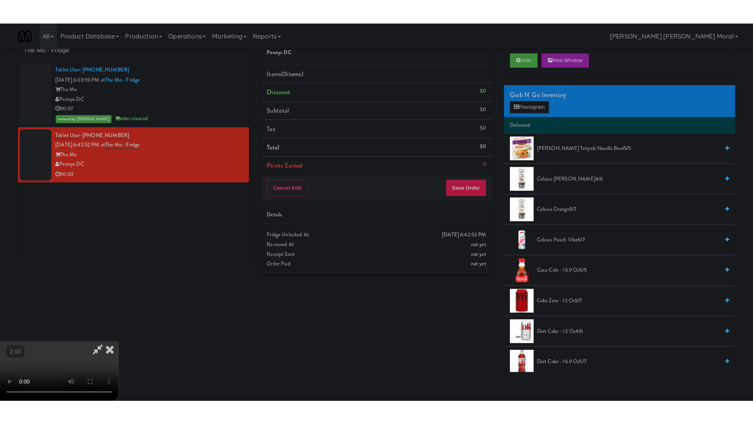
scroll to position [118, 0]
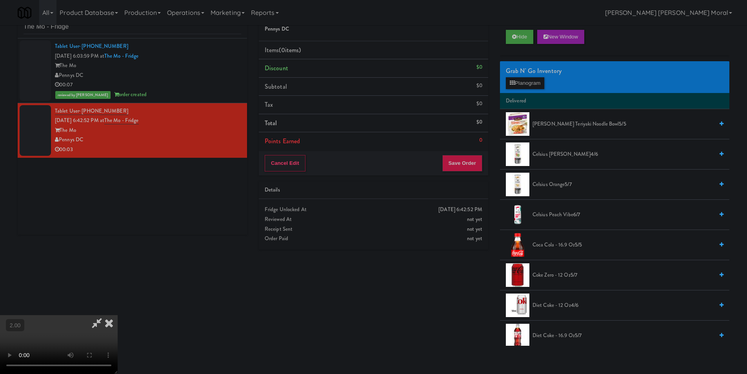
click at [118, 315] on video at bounding box center [59, 344] width 118 height 59
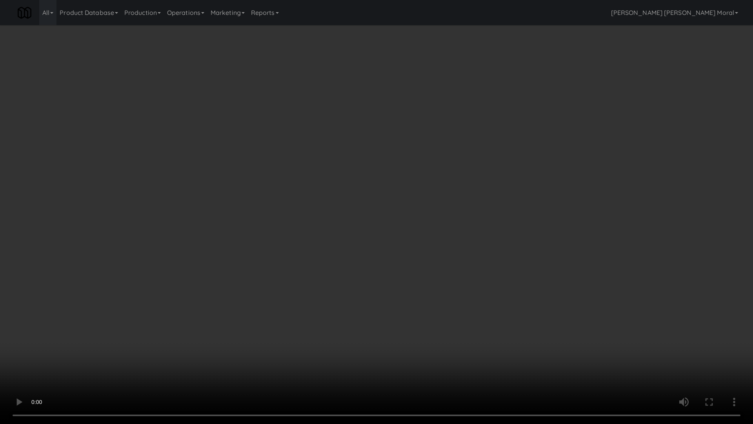
click at [228, 327] on video at bounding box center [376, 212] width 753 height 424
click at [222, 306] on video at bounding box center [376, 212] width 753 height 424
click at [273, 277] on video at bounding box center [376, 212] width 753 height 424
drag, startPoint x: 274, startPoint y: 276, endPoint x: 293, endPoint y: 228, distance: 51.3
click at [275, 276] on video at bounding box center [376, 212] width 753 height 424
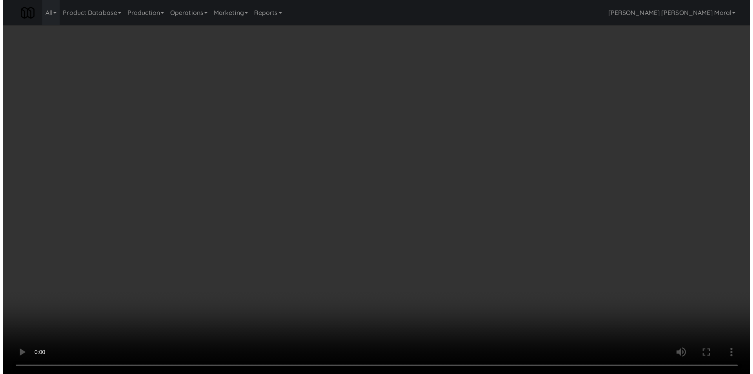
scroll to position [0, 0]
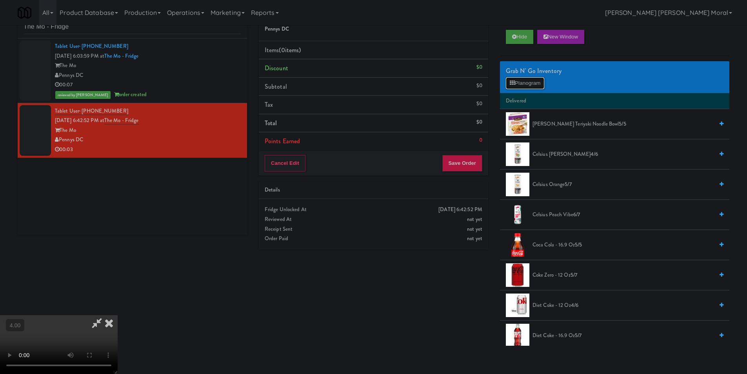
click at [528, 81] on button "Planogram" at bounding box center [525, 83] width 38 height 12
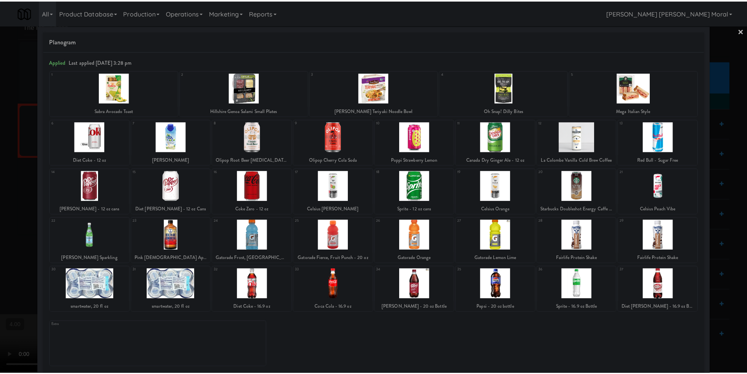
scroll to position [11, 0]
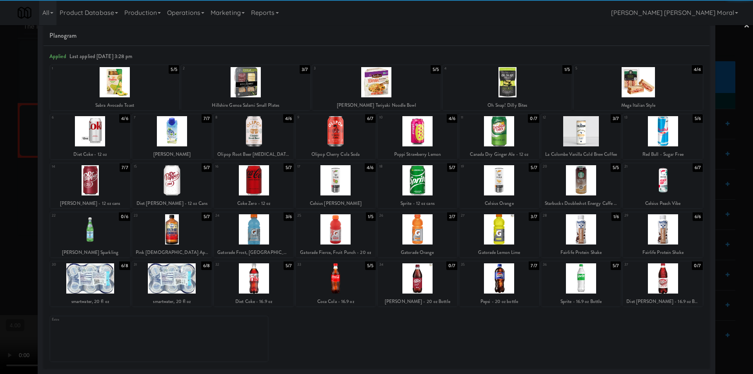
click at [337, 278] on div at bounding box center [336, 278] width 80 height 30
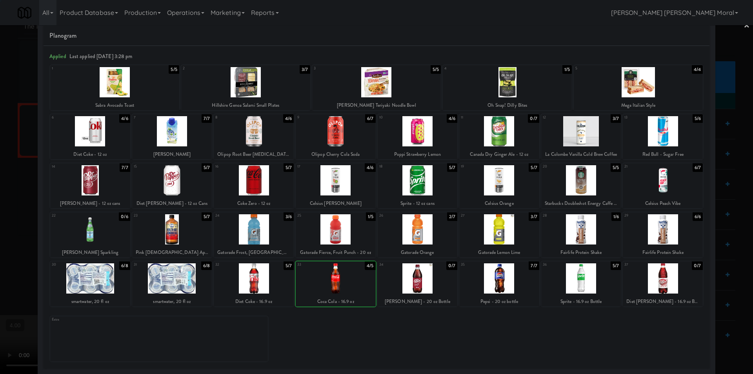
click at [0, 194] on div at bounding box center [376, 187] width 753 height 374
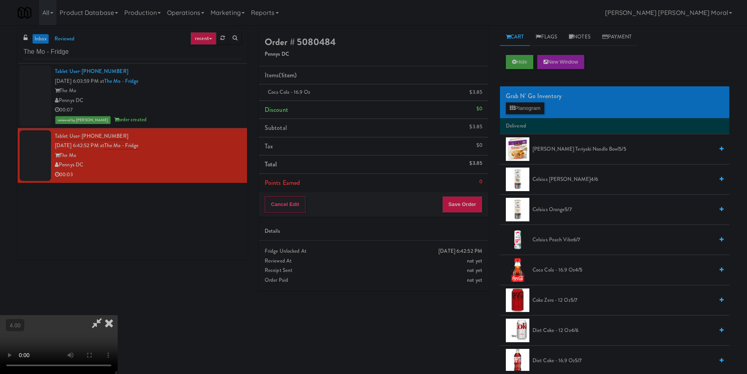
click at [118, 315] on video at bounding box center [59, 344] width 118 height 59
click at [474, 204] on button "Save Order" at bounding box center [462, 204] width 40 height 16
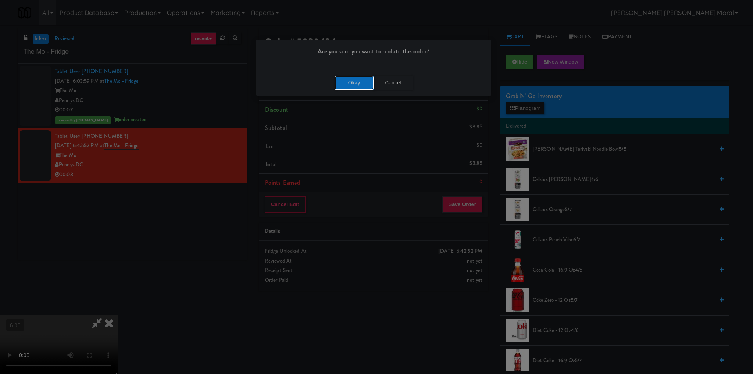
drag, startPoint x: 342, startPoint y: 77, endPoint x: 395, endPoint y: 63, distance: 54.0
click at [343, 77] on button "Okay" at bounding box center [354, 83] width 39 height 14
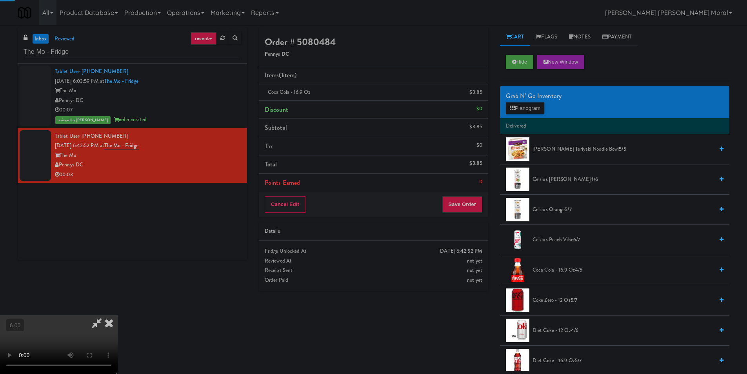
click at [118, 315] on icon at bounding box center [108, 323] width 17 height 16
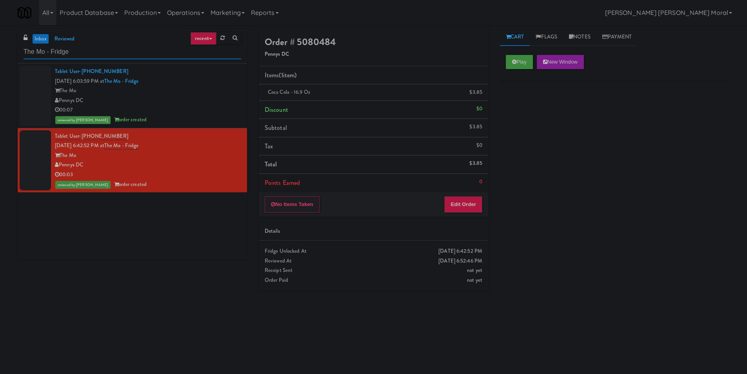
paste input "Queen St. Cargo Planogram"
drag, startPoint x: 134, startPoint y: 49, endPoint x: 0, endPoint y: 56, distance: 134.0
click at [0, 58] on div "inbox reviewed recent all unclear take inventory issue suspicious failed recent…" at bounding box center [373, 185] width 747 height 315
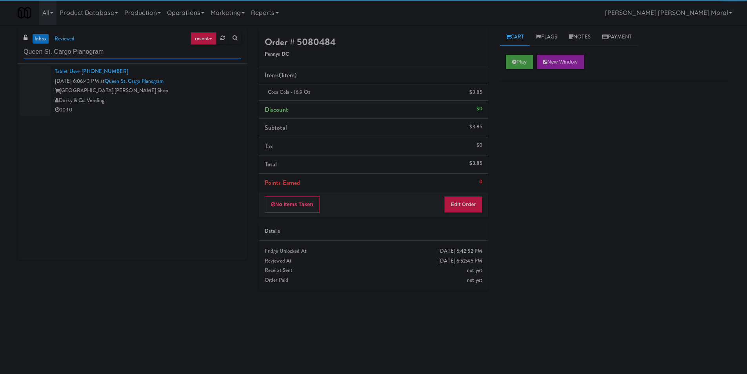
type input "Queen St. Cargo Planogram"
click at [196, 105] on div "00:10" at bounding box center [148, 110] width 186 height 10
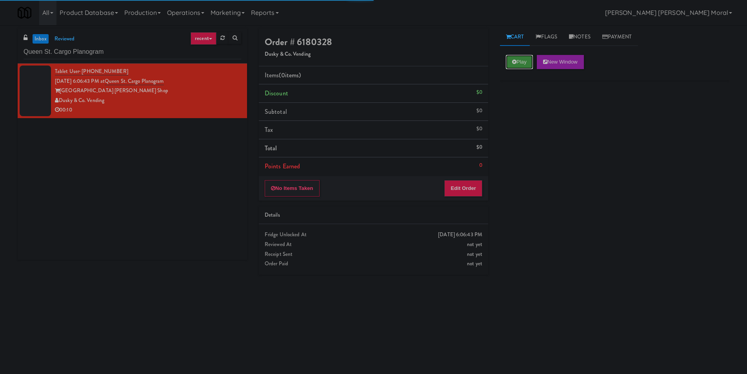
click at [510, 65] on button "Play" at bounding box center [519, 62] width 27 height 14
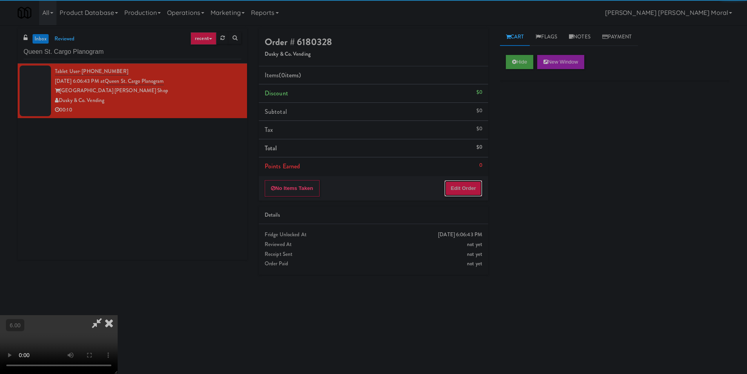
click at [463, 182] on button "Edit Order" at bounding box center [463, 188] width 38 height 16
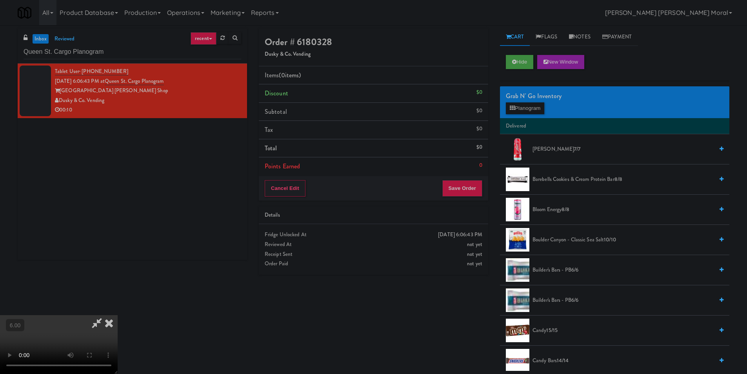
click at [402, 317] on div "Order # 6180328 Dusky & Co. Vending Items (0 items ) Discount $0 Subtotal $0 Ta…" at bounding box center [494, 199] width 482 height 342
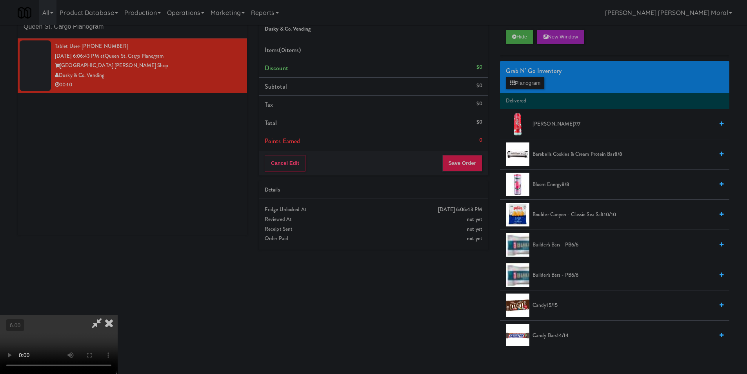
scroll to position [118, 0]
click at [118, 315] on video at bounding box center [59, 344] width 118 height 59
click at [518, 39] on button "Hide" at bounding box center [519, 37] width 27 height 14
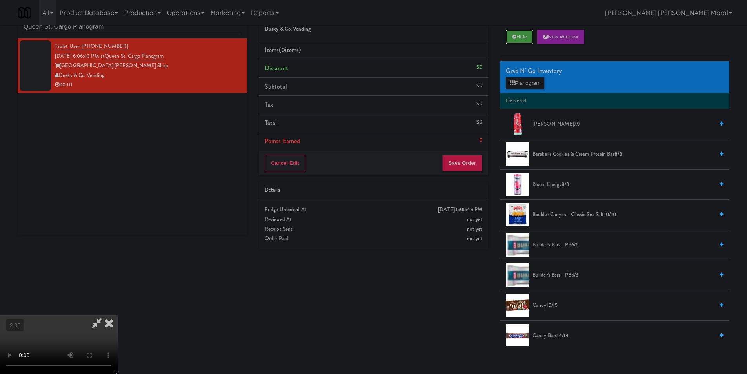
scroll to position [78, 0]
click at [522, 83] on button "Planogram" at bounding box center [525, 83] width 38 height 12
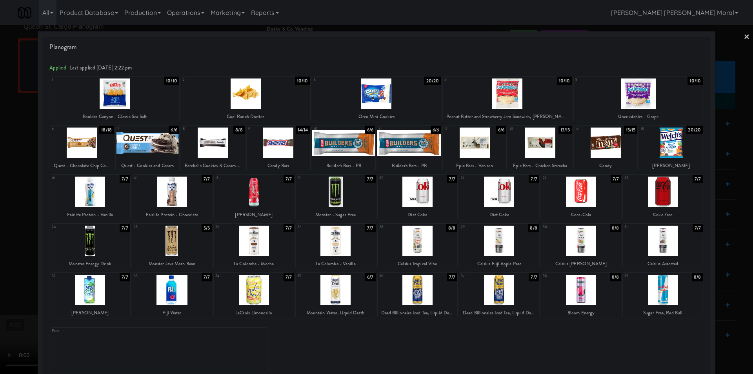
click at [340, 243] on div at bounding box center [336, 241] width 80 height 30
click at [537, 146] on div at bounding box center [540, 142] width 64 height 30
click at [4, 168] on div at bounding box center [376, 187] width 753 height 374
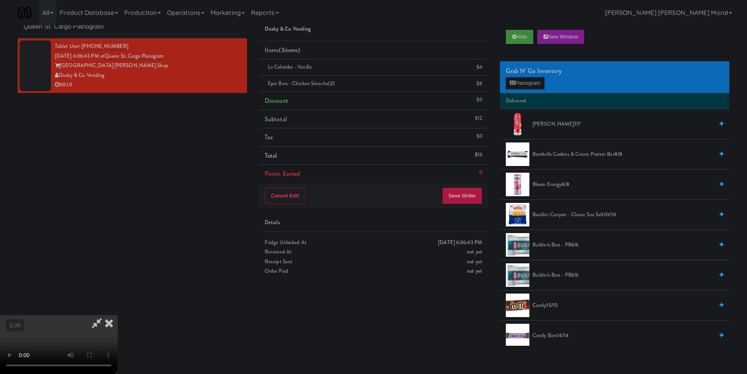
click at [118, 315] on video at bounding box center [59, 344] width 118 height 59
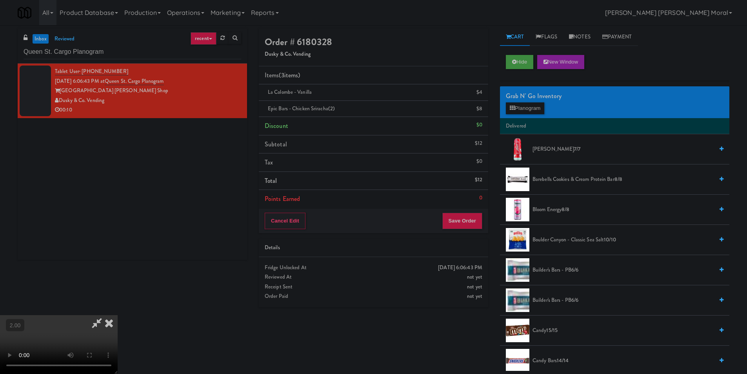
click at [118, 315] on icon at bounding box center [108, 323] width 17 height 16
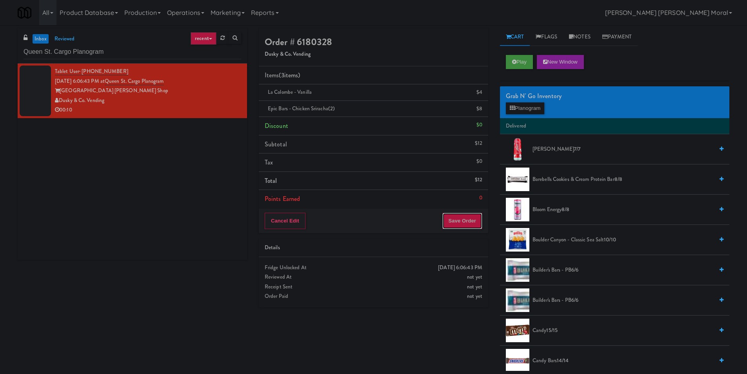
click at [460, 217] on button "Save Order" at bounding box center [462, 221] width 40 height 16
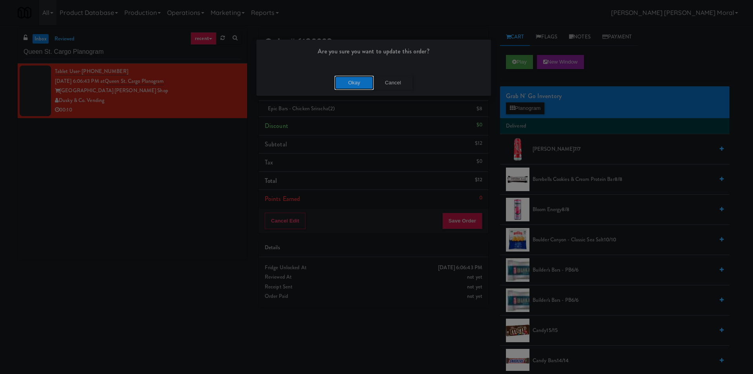
click at [350, 82] on button "Okay" at bounding box center [354, 83] width 39 height 14
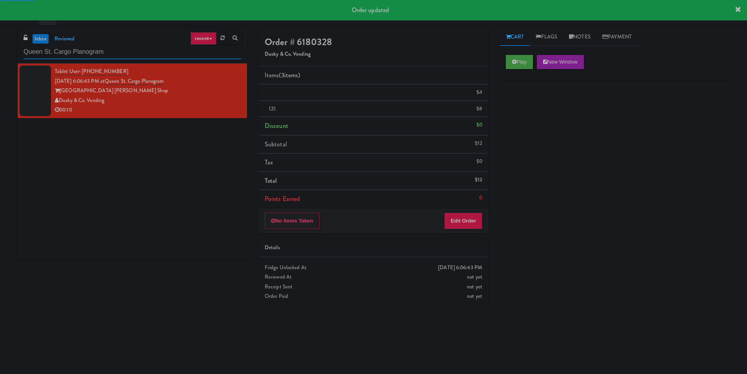
paste input "Paseo - Ambient - Left"
drag, startPoint x: 129, startPoint y: 51, endPoint x: 5, endPoint y: 60, distance: 124.6
click at [0, 55] on div "inbox reviewed recent all unclear take inventory issue suspicious failed recent…" at bounding box center [373, 185] width 747 height 315
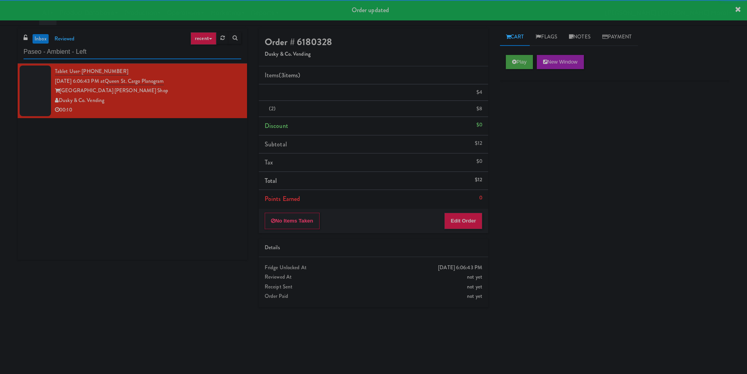
type input "Paseo - Ambient - Left"
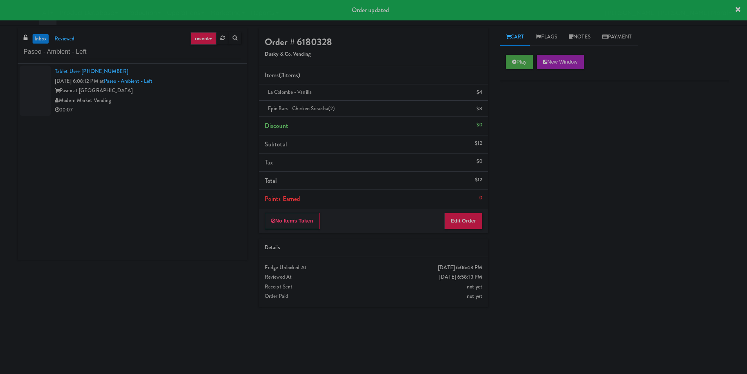
click at [181, 104] on div "Modern Market Vending" at bounding box center [148, 101] width 186 height 10
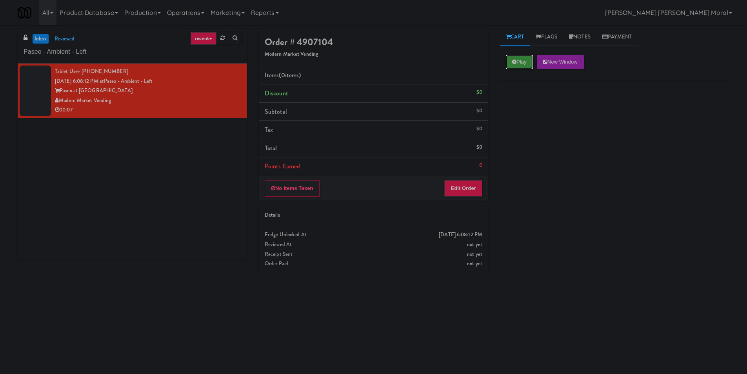
click at [506, 62] on button "Play" at bounding box center [519, 62] width 27 height 14
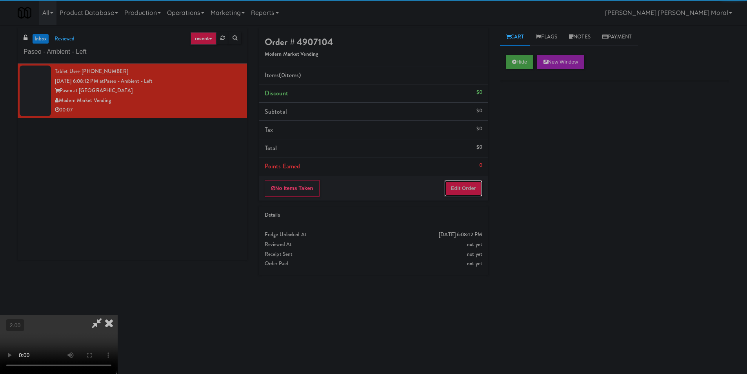
click at [475, 191] on button "Edit Order" at bounding box center [463, 188] width 38 height 16
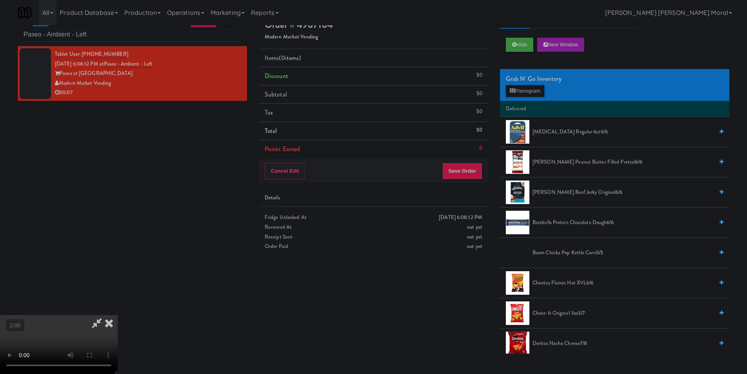
scroll to position [25, 0]
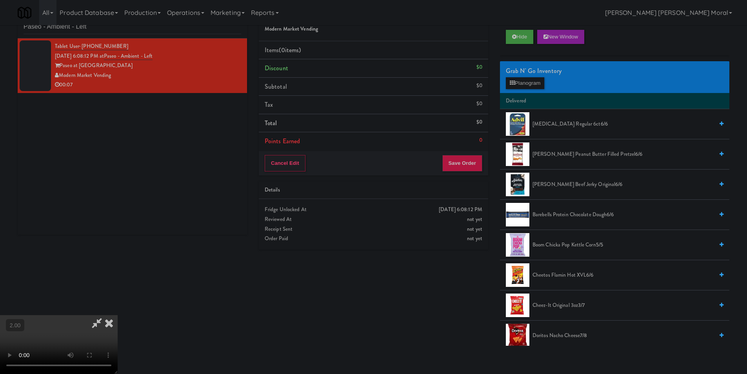
click at [118, 315] on video at bounding box center [59, 344] width 118 height 59
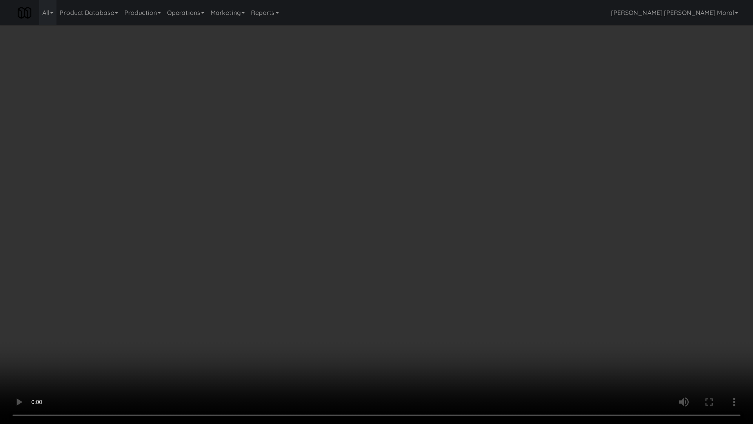
click at [133, 297] on video at bounding box center [376, 212] width 753 height 424
click at [155, 282] on video at bounding box center [376, 212] width 753 height 424
click at [175, 293] on video at bounding box center [376, 212] width 753 height 424
click at [172, 290] on video at bounding box center [376, 212] width 753 height 424
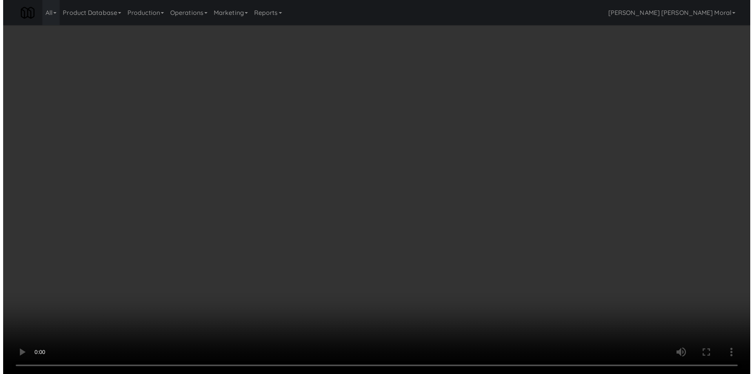
scroll to position [79, 0]
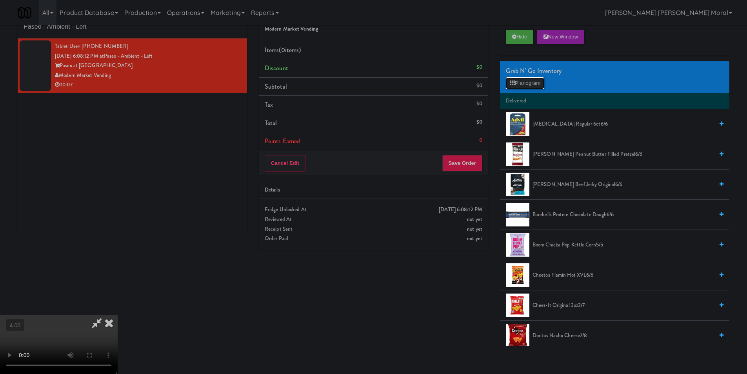
click at [515, 89] on button "Planogram" at bounding box center [525, 83] width 38 height 12
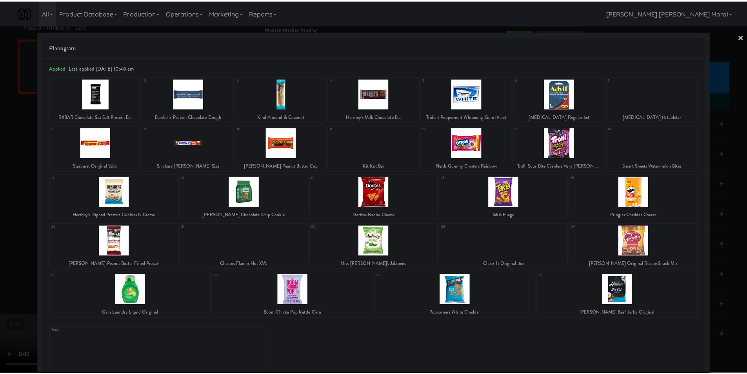
scroll to position [11, 0]
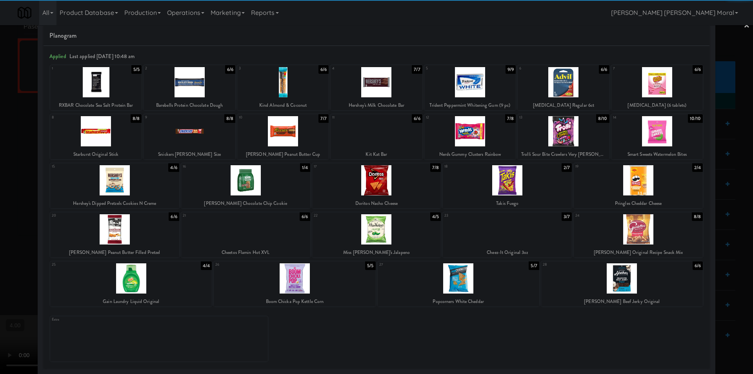
click at [648, 192] on div at bounding box center [638, 180] width 129 height 30
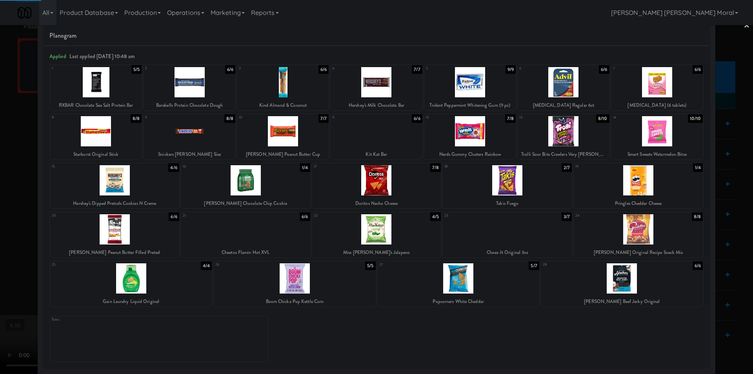
drag, startPoint x: 731, startPoint y: 195, endPoint x: 630, endPoint y: 199, distance: 101.3
click at [679, 195] on div at bounding box center [376, 187] width 753 height 374
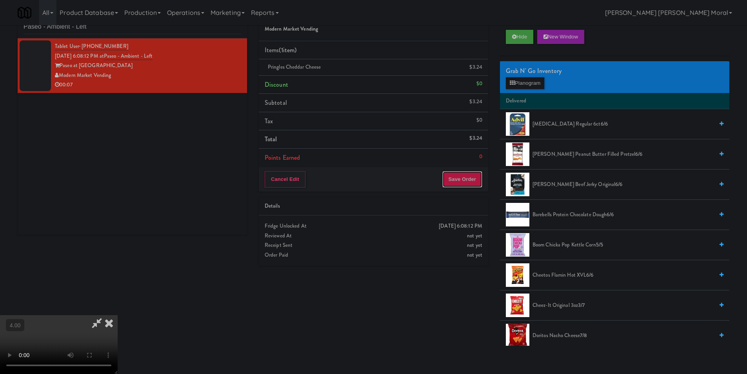
click at [471, 178] on button "Save Order" at bounding box center [462, 179] width 40 height 16
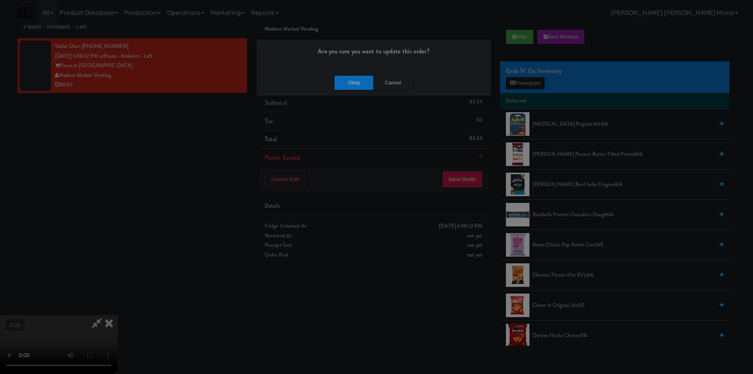
click at [344, 92] on div "Okay Cancel" at bounding box center [374, 82] width 235 height 26
drag, startPoint x: 347, startPoint y: 85, endPoint x: 410, endPoint y: 55, distance: 70.0
click at [347, 85] on button "Okay" at bounding box center [354, 83] width 39 height 14
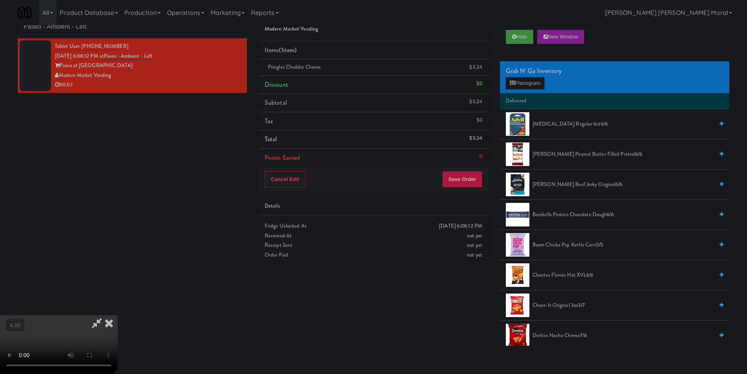
click at [118, 315] on icon at bounding box center [108, 323] width 17 height 16
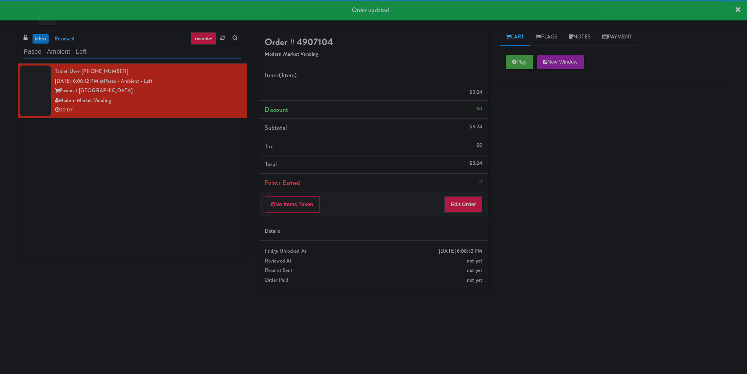
paste input "Kado - Combo Cooler"
drag, startPoint x: 140, startPoint y: 55, endPoint x: 1, endPoint y: 58, distance: 139.3
click at [0, 57] on div "inbox reviewed recent all unclear take inventory issue suspicious failed recent…" at bounding box center [373, 185] width 747 height 315
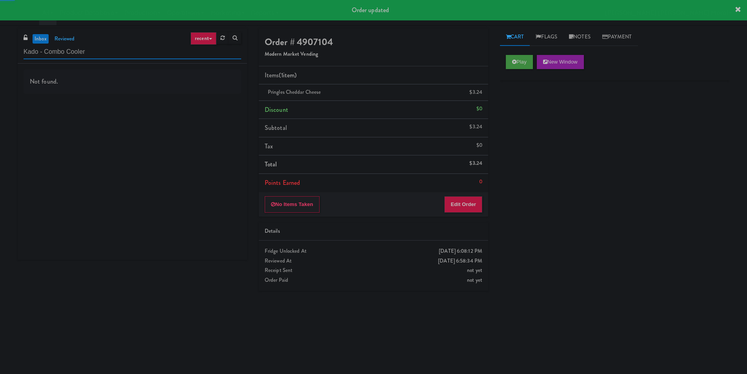
type input "Kado - Combo Cooler"
click at [215, 111] on div "Not found." at bounding box center [132, 162] width 229 height 196
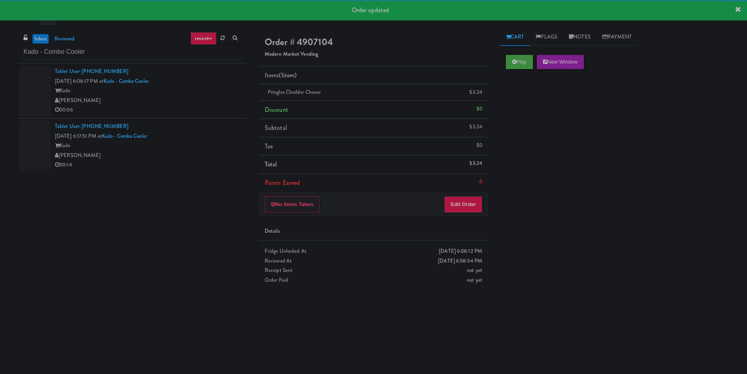
drag, startPoint x: 222, startPoint y: 107, endPoint x: 217, endPoint y: 108, distance: 5.3
click at [222, 107] on div "00:06" at bounding box center [148, 110] width 186 height 10
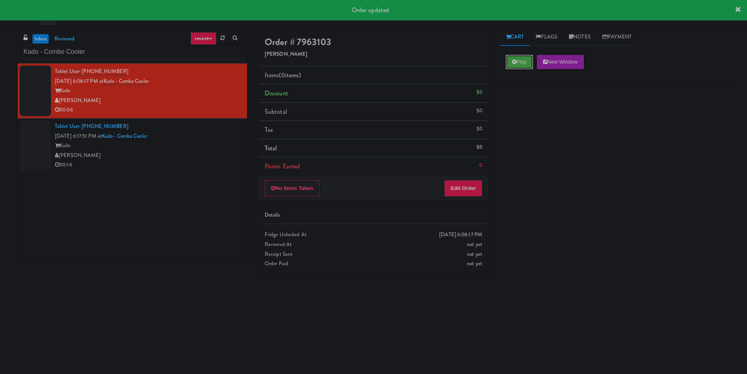
click at [516, 63] on icon at bounding box center [514, 61] width 4 height 5
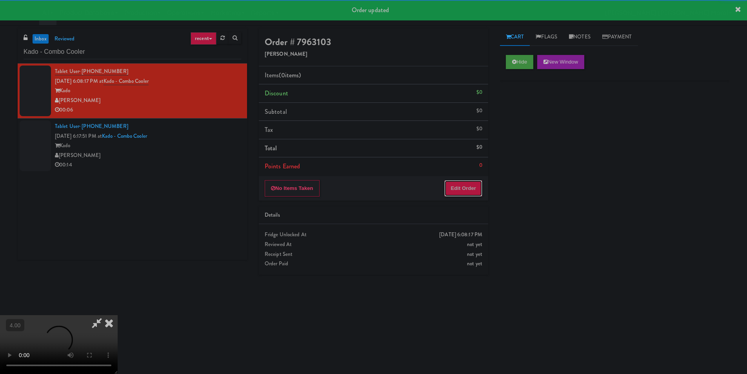
click at [471, 186] on button "Edit Order" at bounding box center [463, 188] width 38 height 16
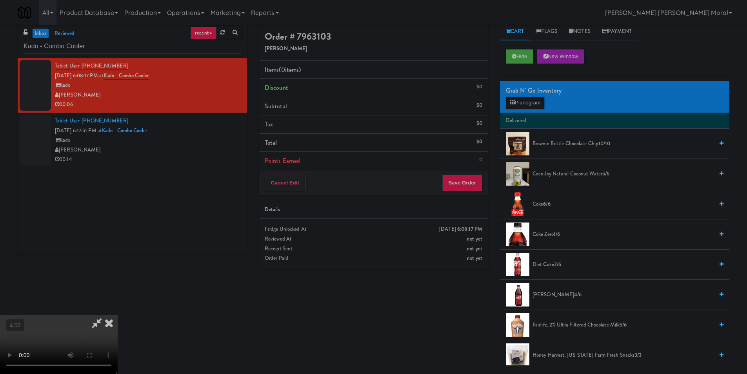
scroll to position [25, 0]
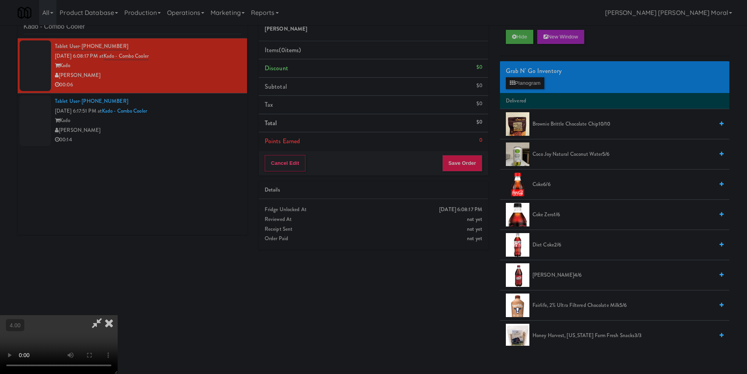
click at [118, 315] on video at bounding box center [59, 344] width 118 height 59
drag, startPoint x: 184, startPoint y: 286, endPoint x: 188, endPoint y: 320, distance: 34.4
click at [118, 315] on video at bounding box center [59, 344] width 118 height 59
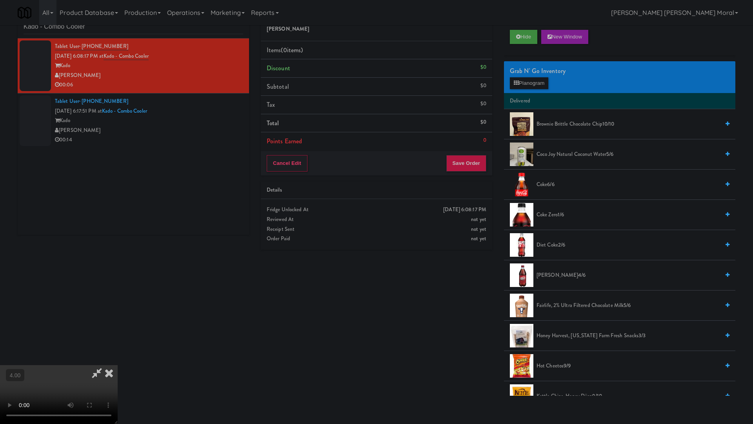
click at [118, 339] on video at bounding box center [59, 394] width 118 height 59
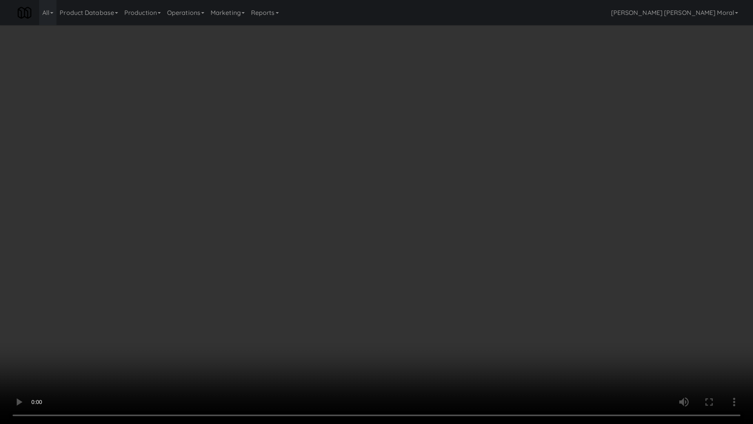
drag, startPoint x: 291, startPoint y: 262, endPoint x: 364, endPoint y: 180, distance: 109.8
click at [291, 262] on video at bounding box center [376, 212] width 753 height 424
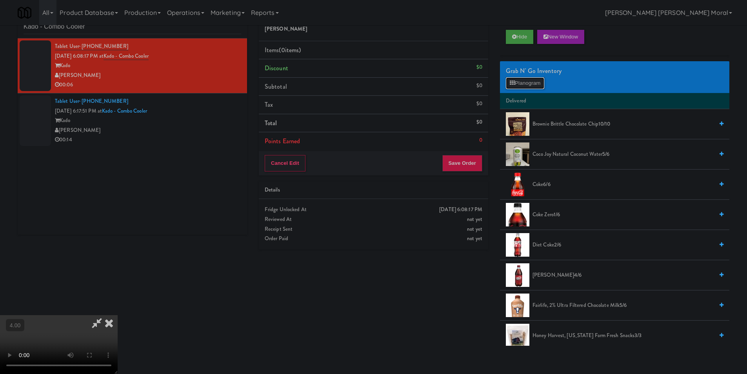
click at [532, 83] on button "Planogram" at bounding box center [525, 83] width 38 height 12
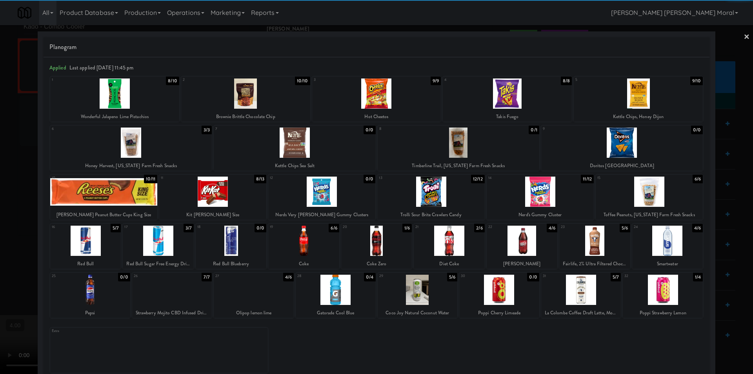
click at [377, 244] on div at bounding box center [376, 241] width 71 height 30
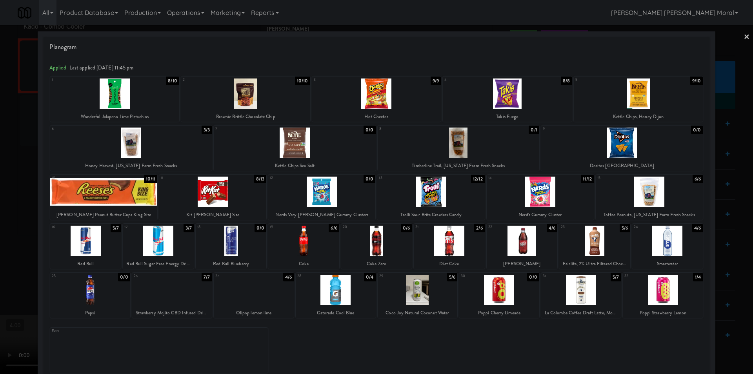
click at [0, 209] on div at bounding box center [376, 187] width 753 height 374
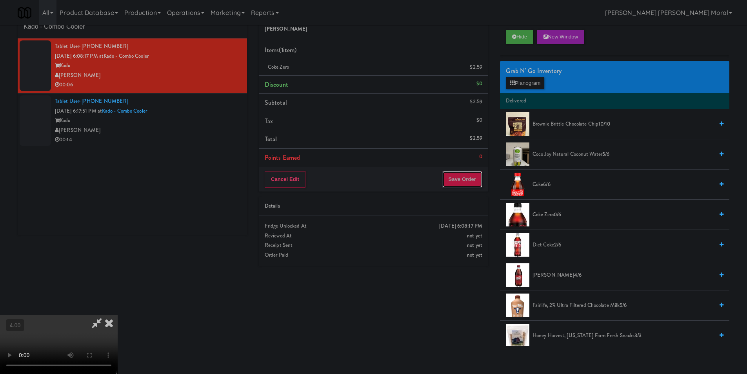
click at [473, 182] on button "Save Order" at bounding box center [462, 179] width 40 height 16
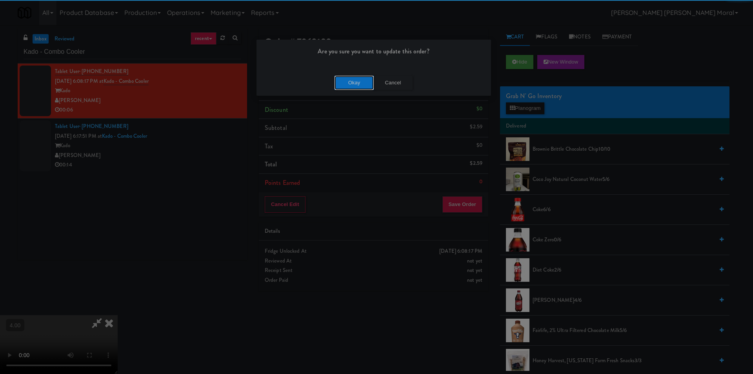
click at [359, 83] on button "Okay" at bounding box center [354, 83] width 39 height 14
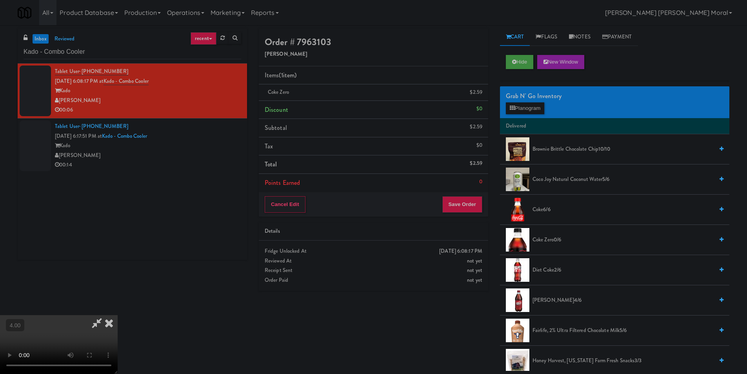
click at [118, 315] on icon at bounding box center [108, 323] width 17 height 16
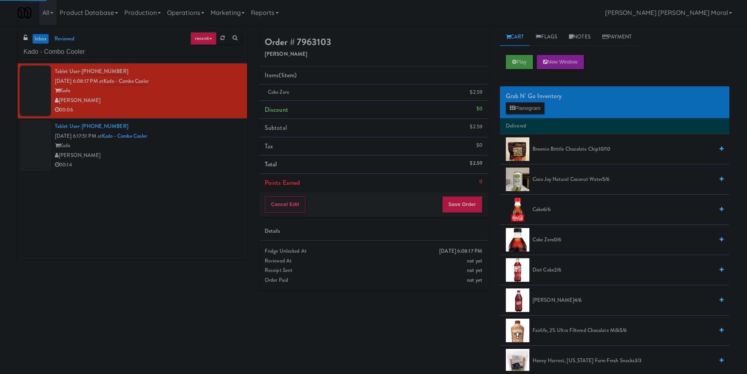
click at [221, 144] on div "Kado" at bounding box center [148, 146] width 186 height 10
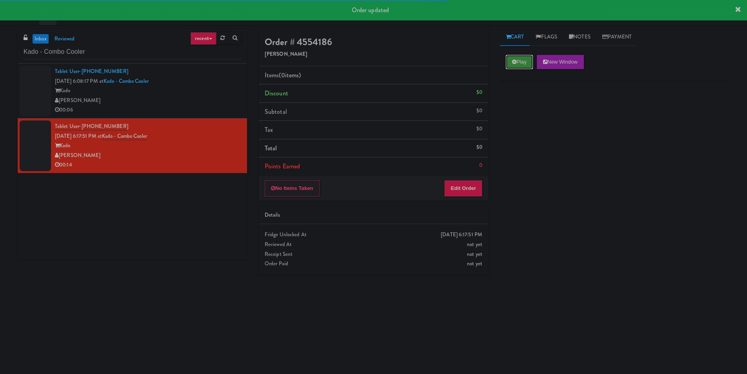
click at [516, 58] on button "Play" at bounding box center [519, 62] width 27 height 14
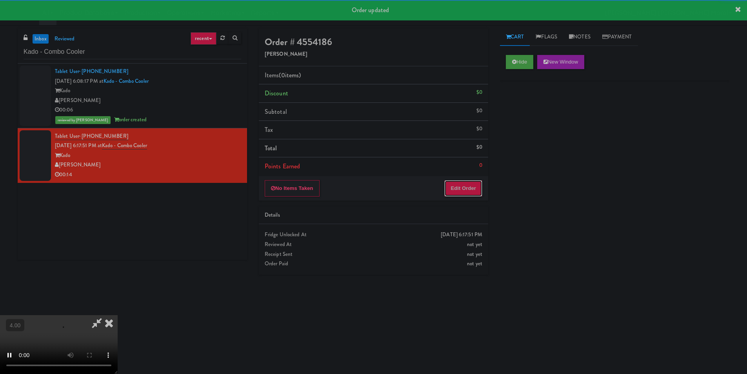
click at [457, 187] on button "Edit Order" at bounding box center [463, 188] width 38 height 16
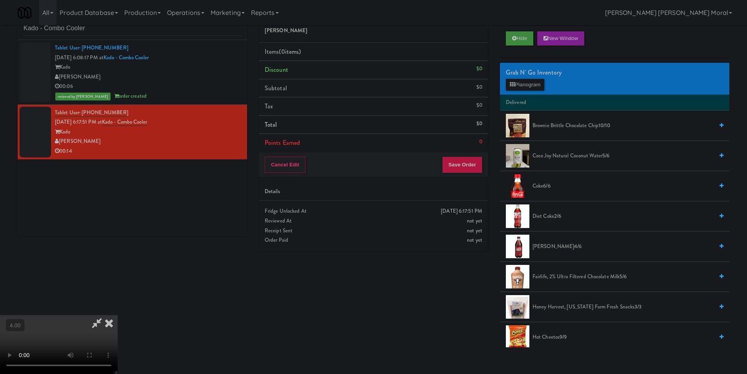
click at [118, 315] on video at bounding box center [59, 344] width 118 height 59
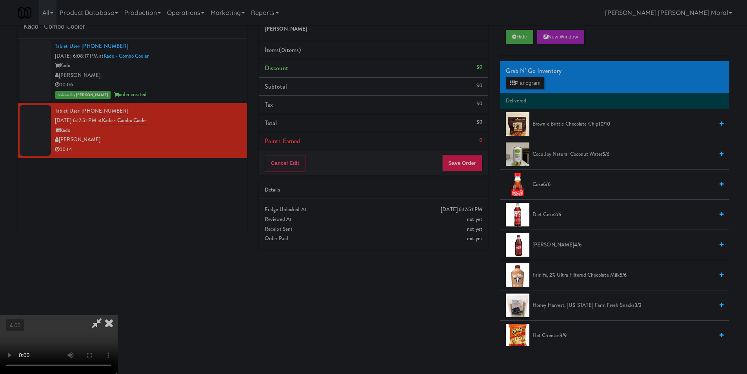
drag, startPoint x: 188, startPoint y: 286, endPoint x: 188, endPoint y: 320, distance: 34.1
click at [118, 315] on video at bounding box center [59, 344] width 118 height 59
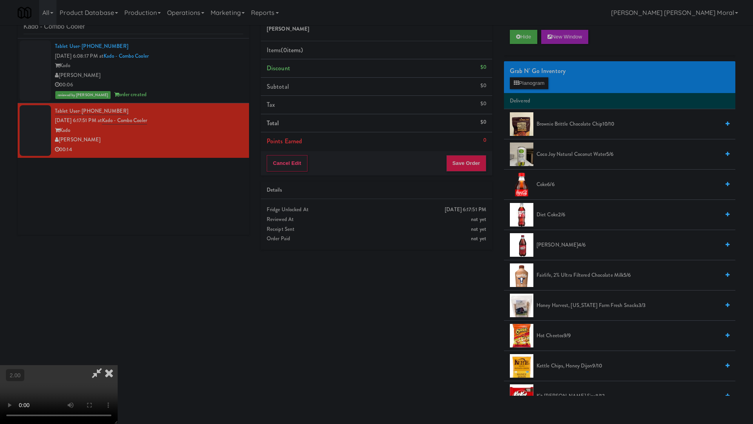
click at [118, 339] on video at bounding box center [59, 394] width 118 height 59
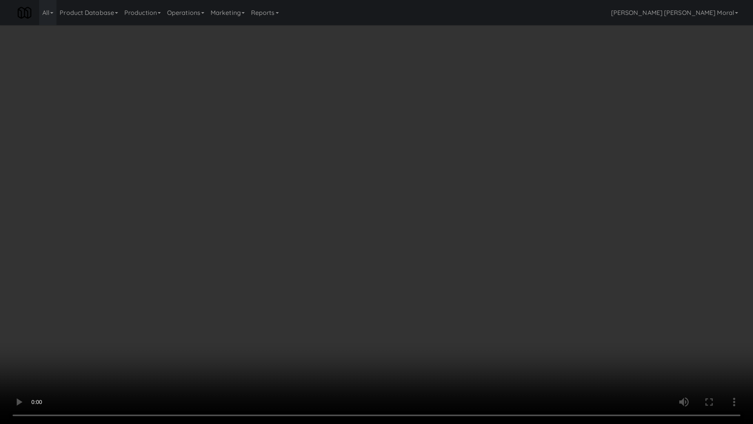
drag, startPoint x: 388, startPoint y: 270, endPoint x: 566, endPoint y: 100, distance: 246.1
click at [390, 269] on video at bounding box center [376, 212] width 753 height 424
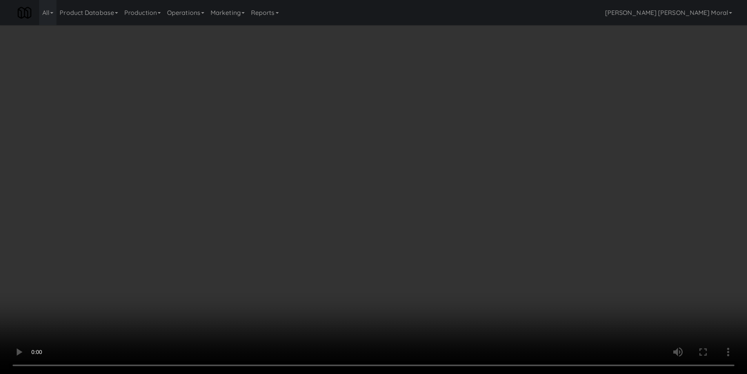
click at [541, 80] on button "Planogram" at bounding box center [525, 83] width 38 height 12
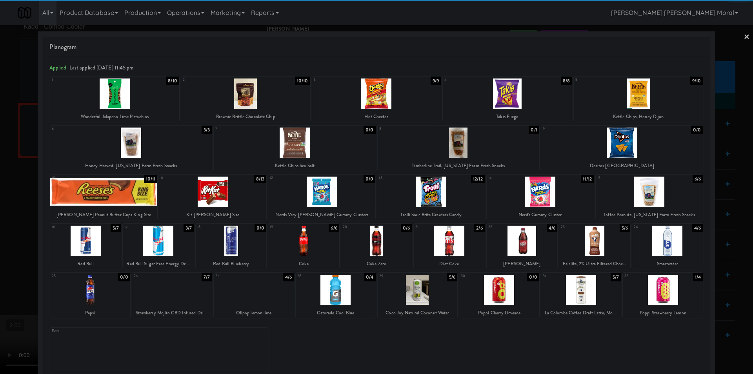
click at [147, 148] on div at bounding box center [131, 142] width 162 height 30
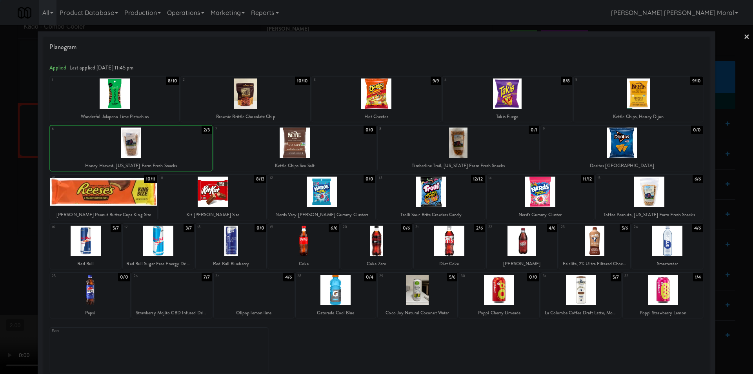
click at [0, 108] on div at bounding box center [376, 187] width 753 height 374
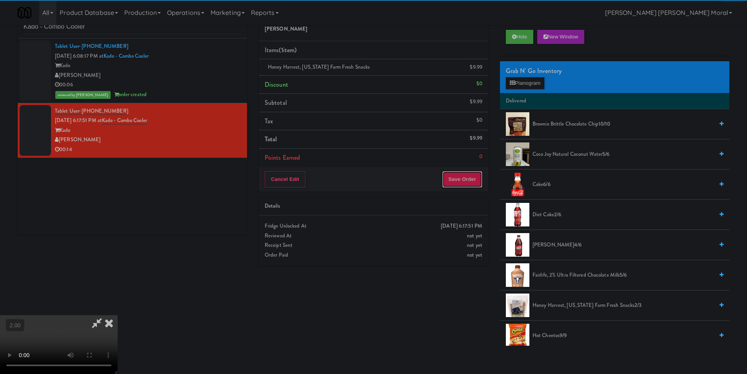
click at [468, 180] on button "Save Order" at bounding box center [462, 179] width 40 height 16
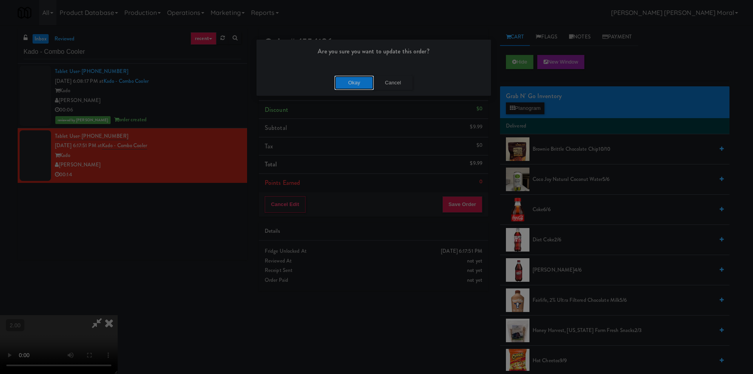
click at [350, 81] on button "Okay" at bounding box center [354, 83] width 39 height 14
